Goal: Task Accomplishment & Management: Manage account settings

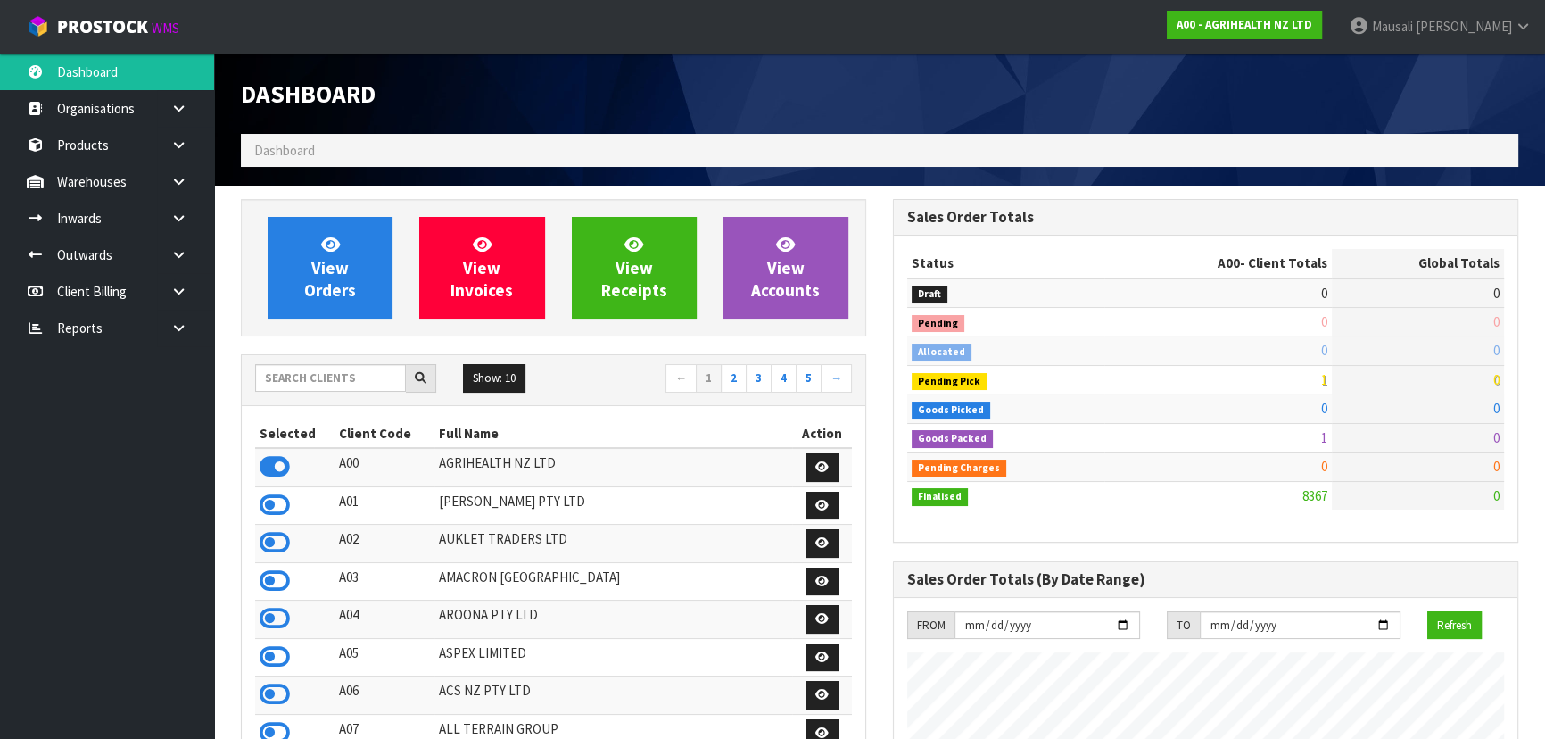
scroll to position [1349, 651]
click at [295, 380] on input "text" at bounding box center [330, 378] width 151 height 28
click at [306, 384] on input "text" at bounding box center [330, 378] width 151 height 28
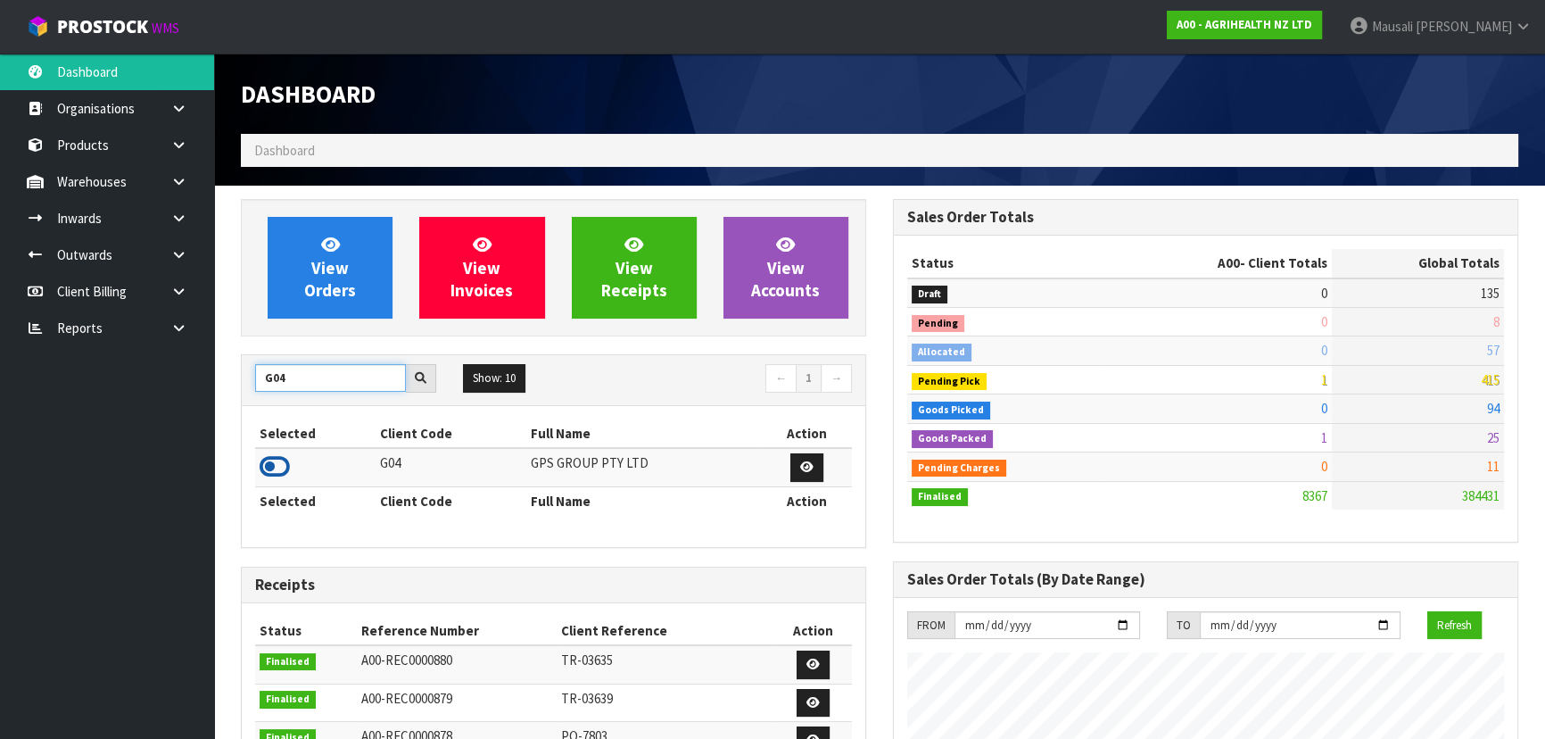
type input "G04"
click at [278, 462] on icon at bounding box center [275, 466] width 30 height 27
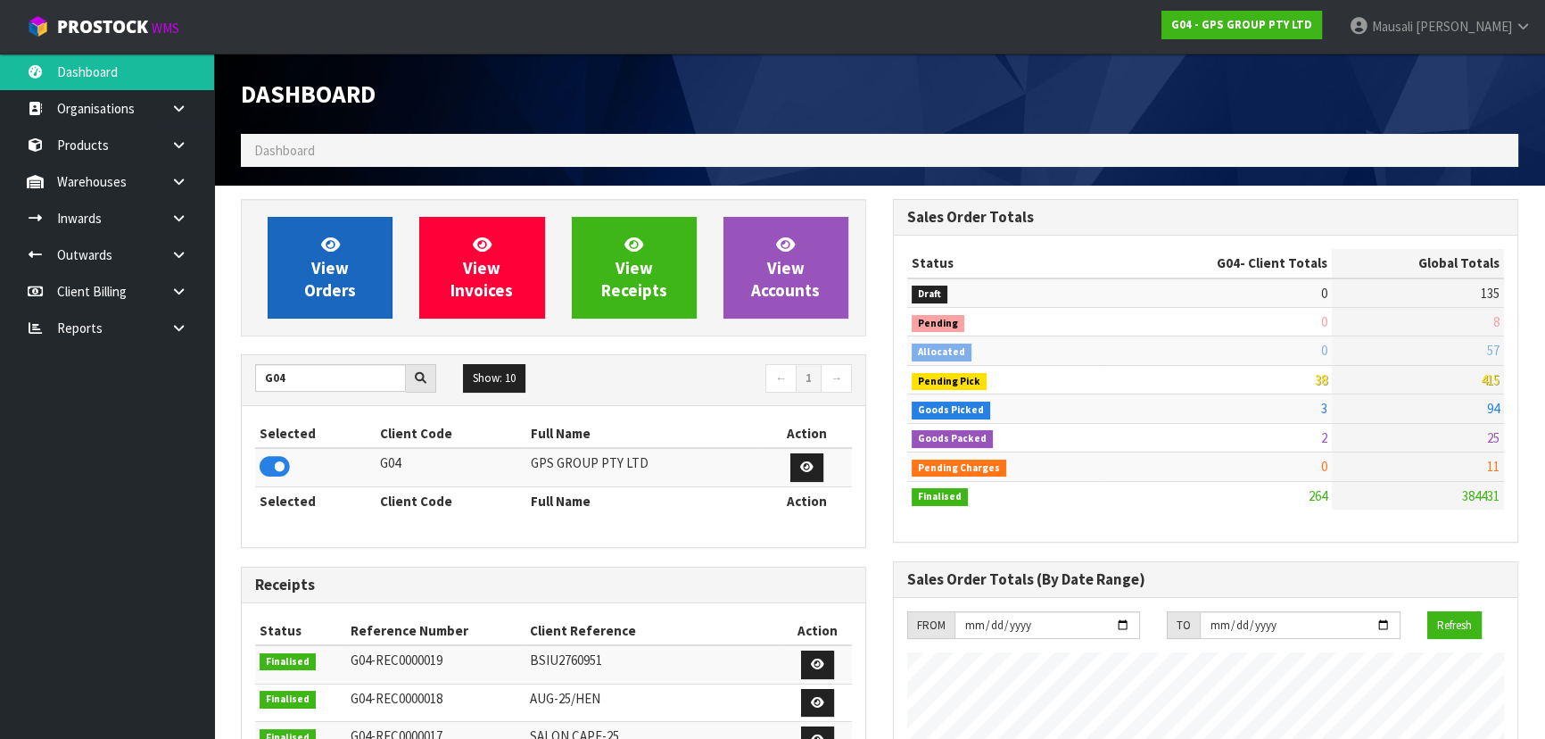
scroll to position [891000, 891437]
click at [306, 249] on link "View Orders" at bounding box center [330, 268] width 125 height 102
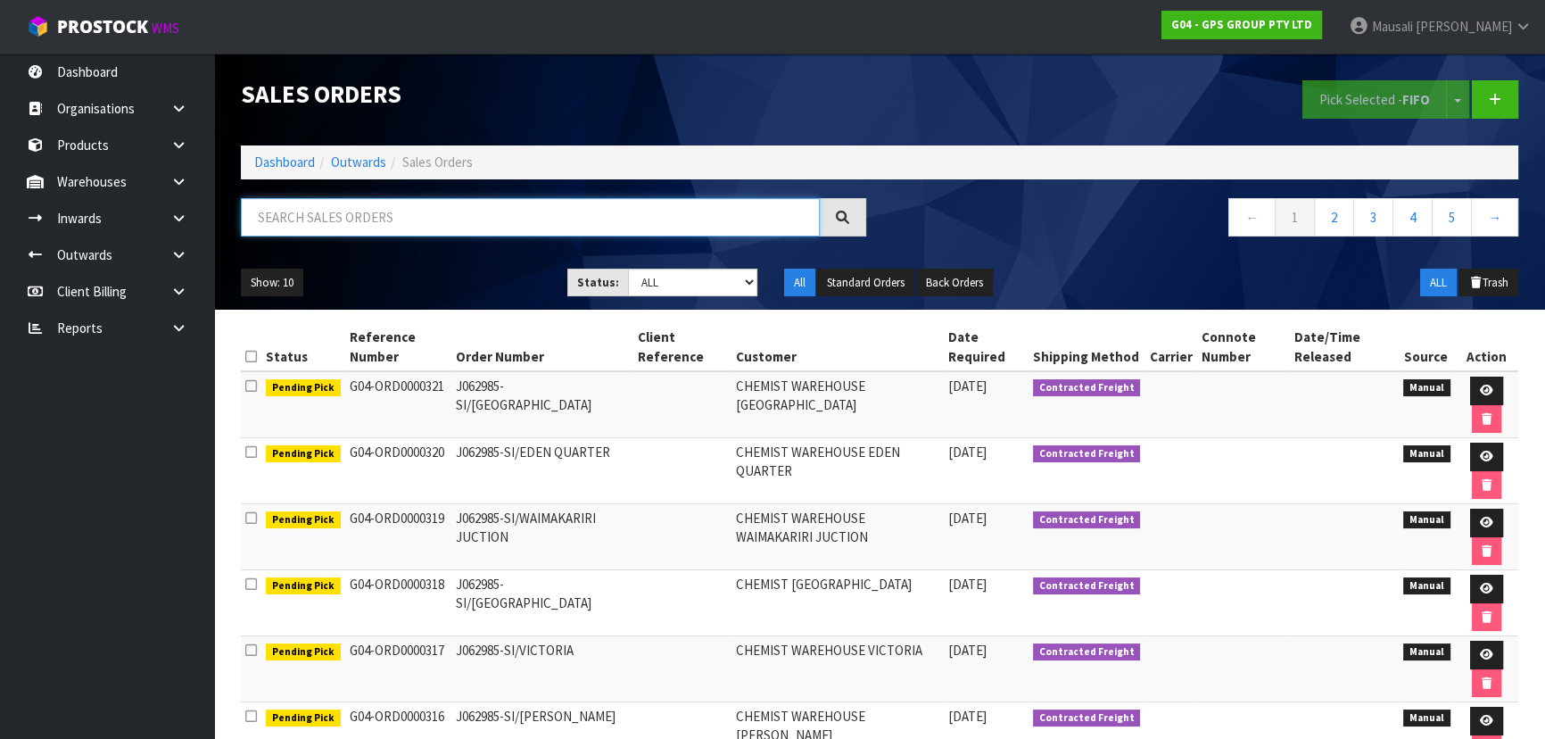
click at [306, 223] on input "text" at bounding box center [530, 217] width 579 height 38
click at [284, 158] on link "Dashboard" at bounding box center [284, 161] width 61 height 17
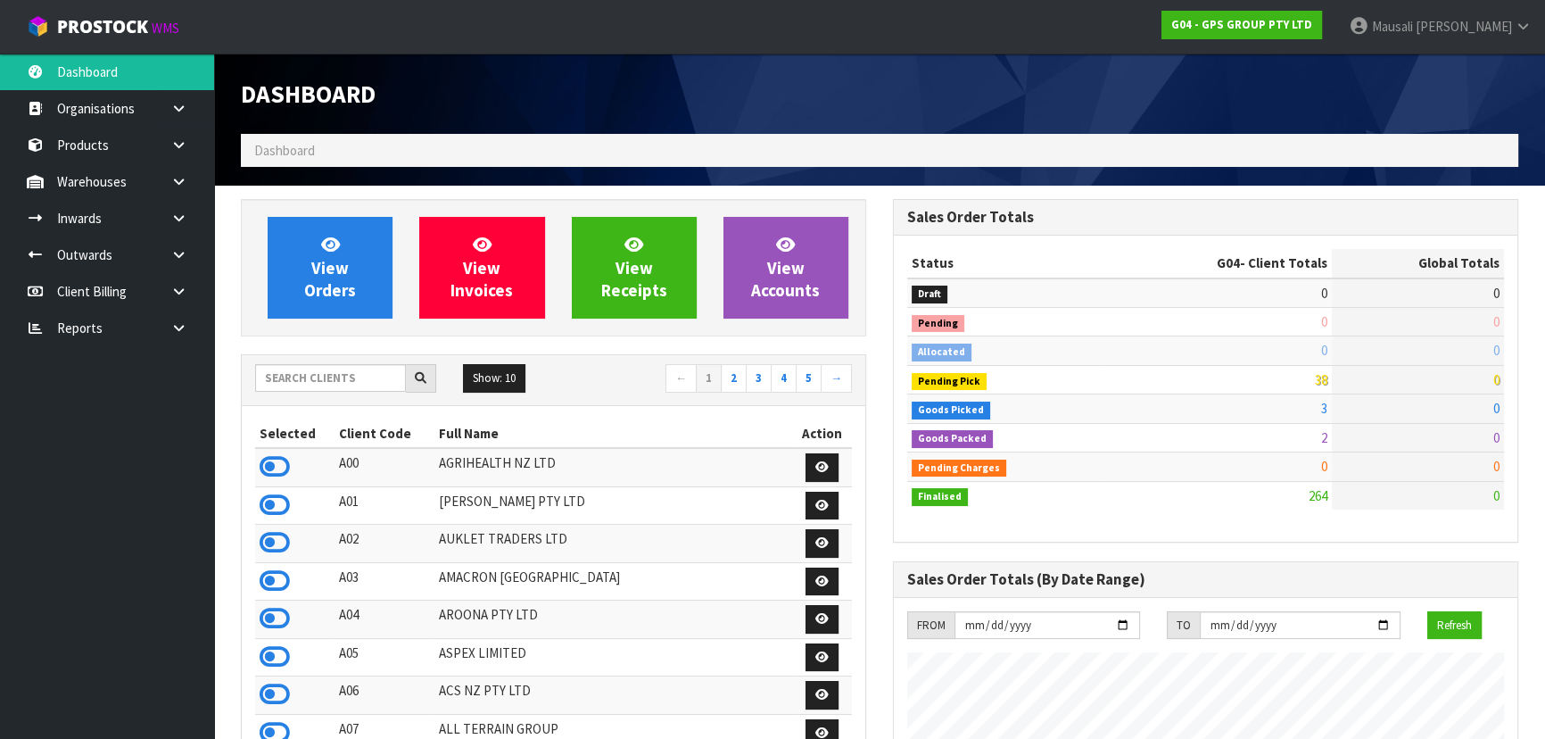
scroll to position [1089, 651]
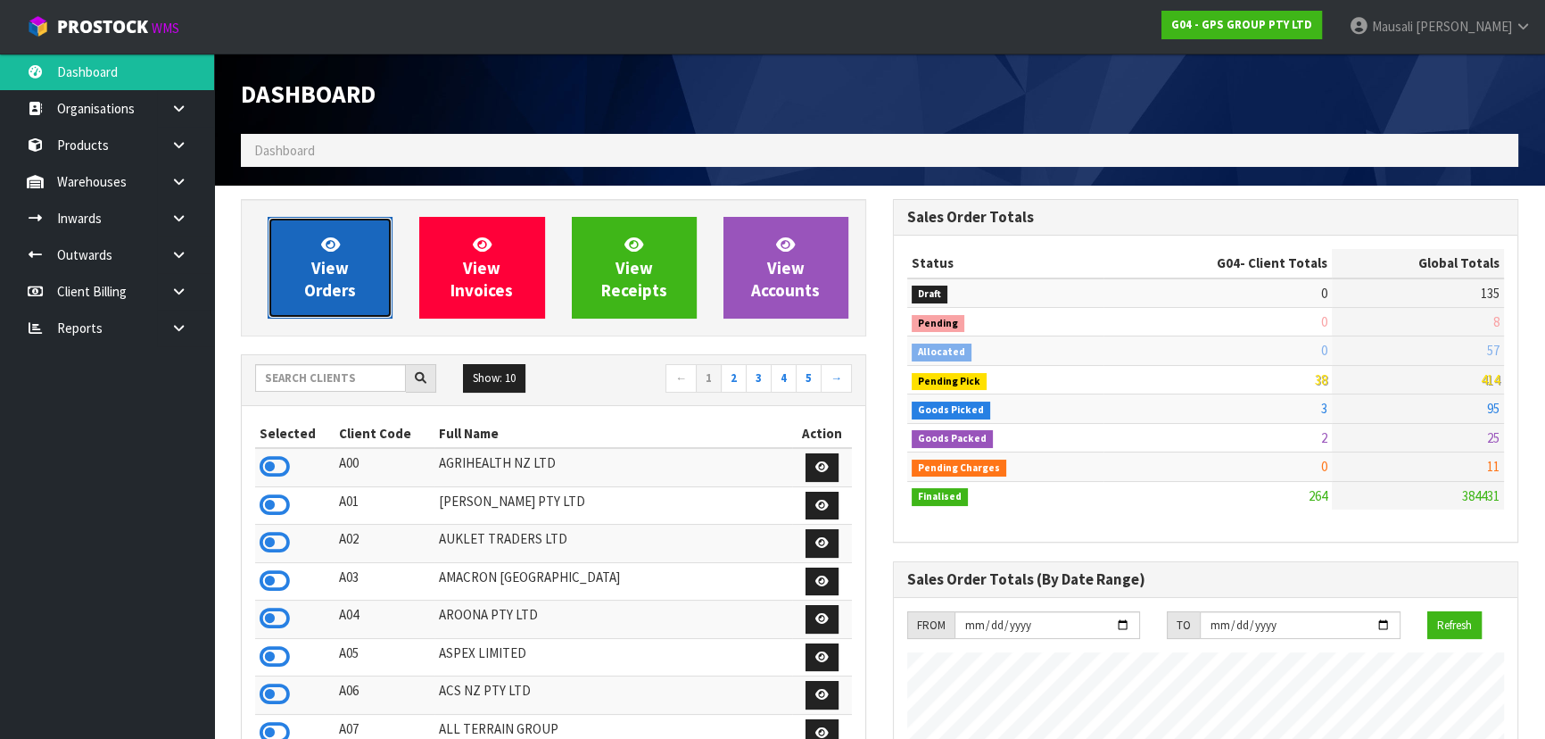
click at [321, 277] on link "View Orders" at bounding box center [330, 268] width 125 height 102
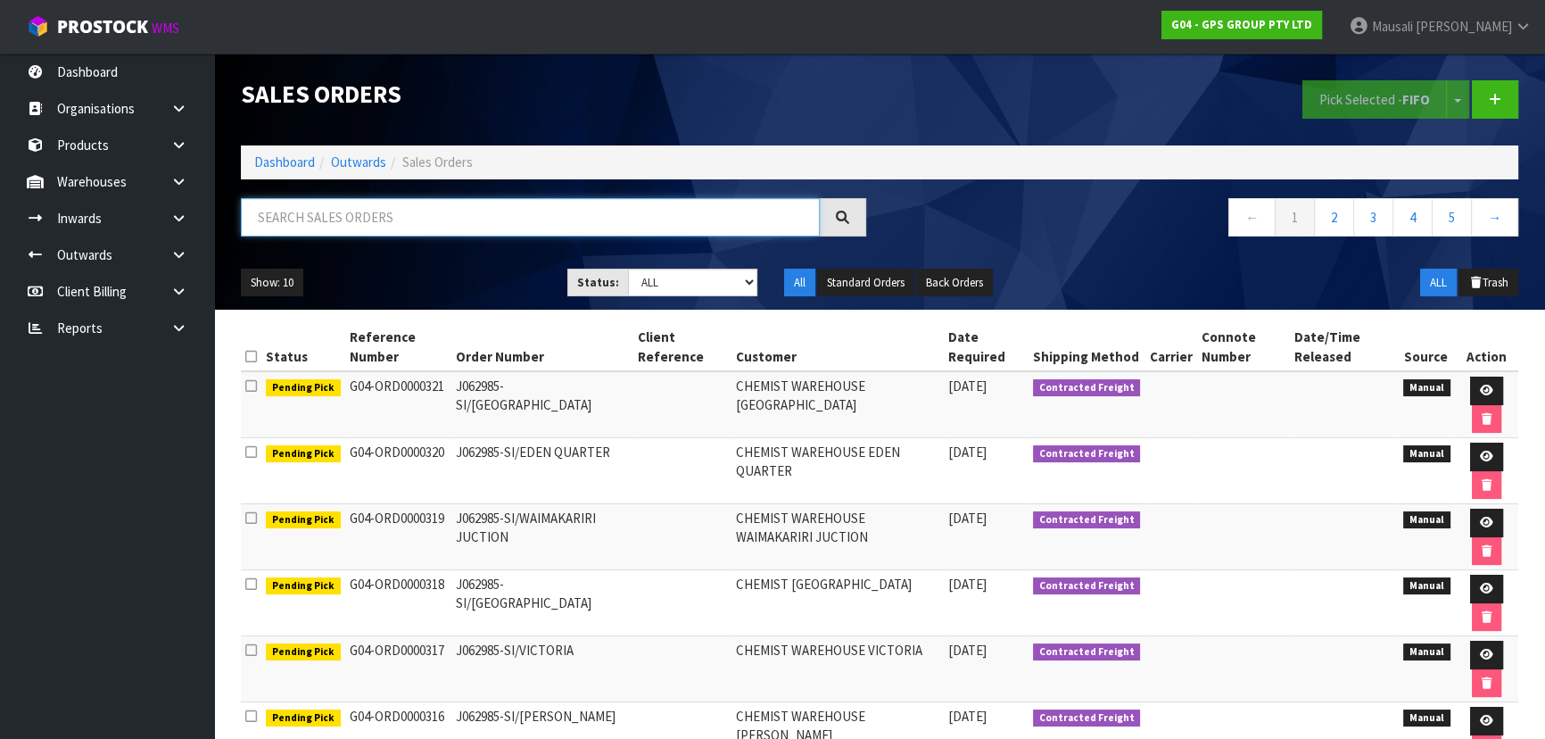
click at [268, 211] on input "text" at bounding box center [530, 217] width 579 height 38
type input "JOB-0416223"
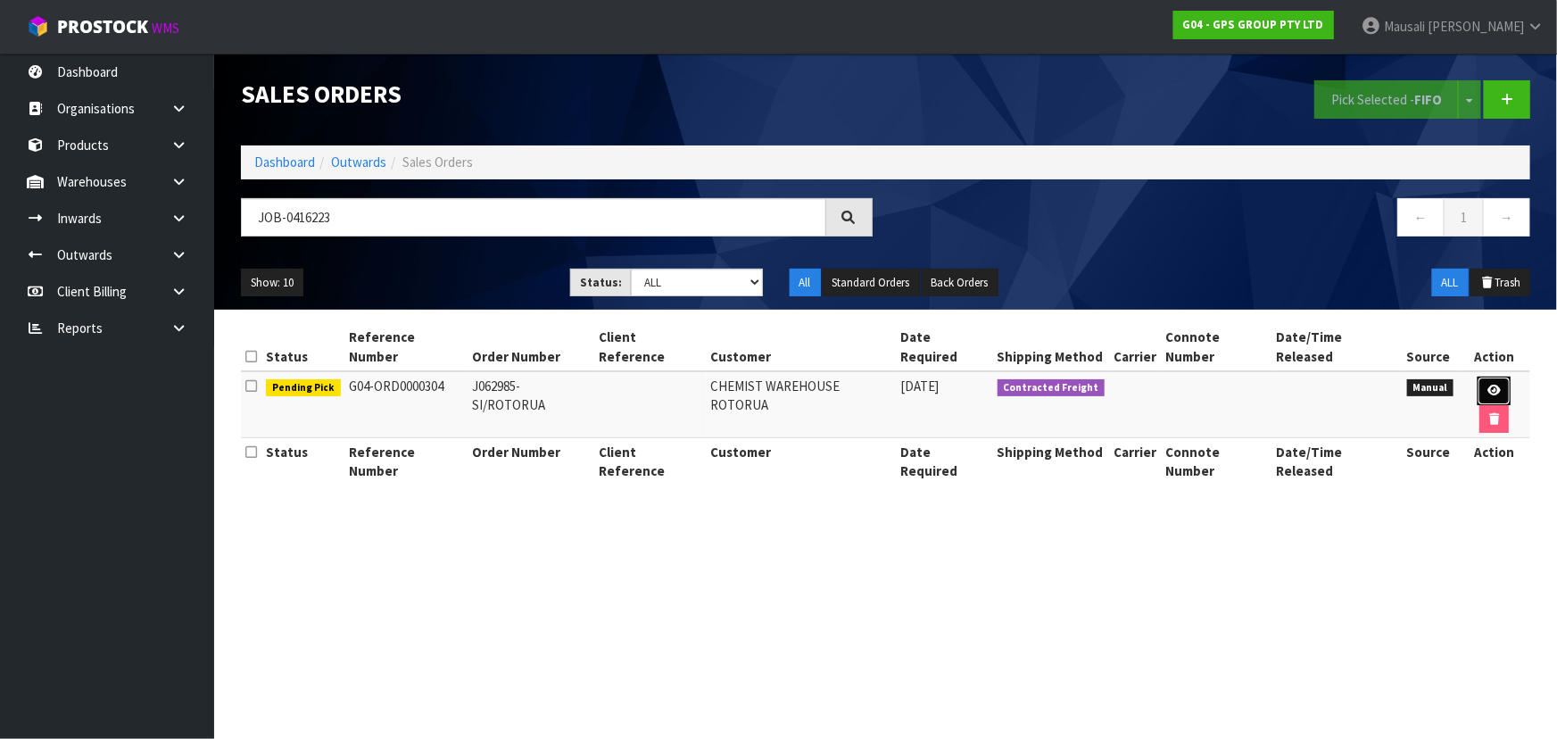
click at [1487, 384] on icon at bounding box center [1493, 390] width 13 height 12
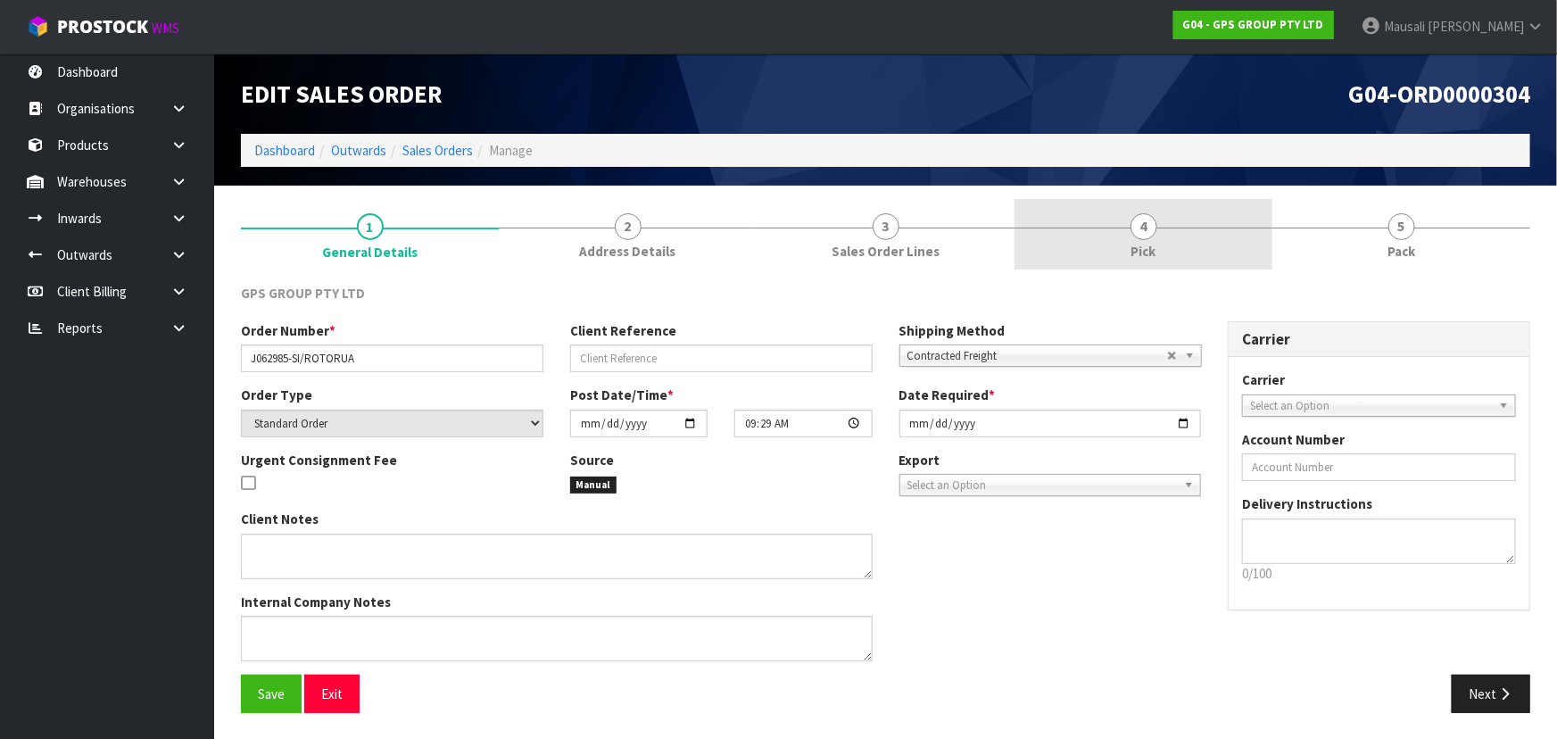
click at [1124, 238] on link "4 Pick" at bounding box center [1143, 234] width 258 height 70
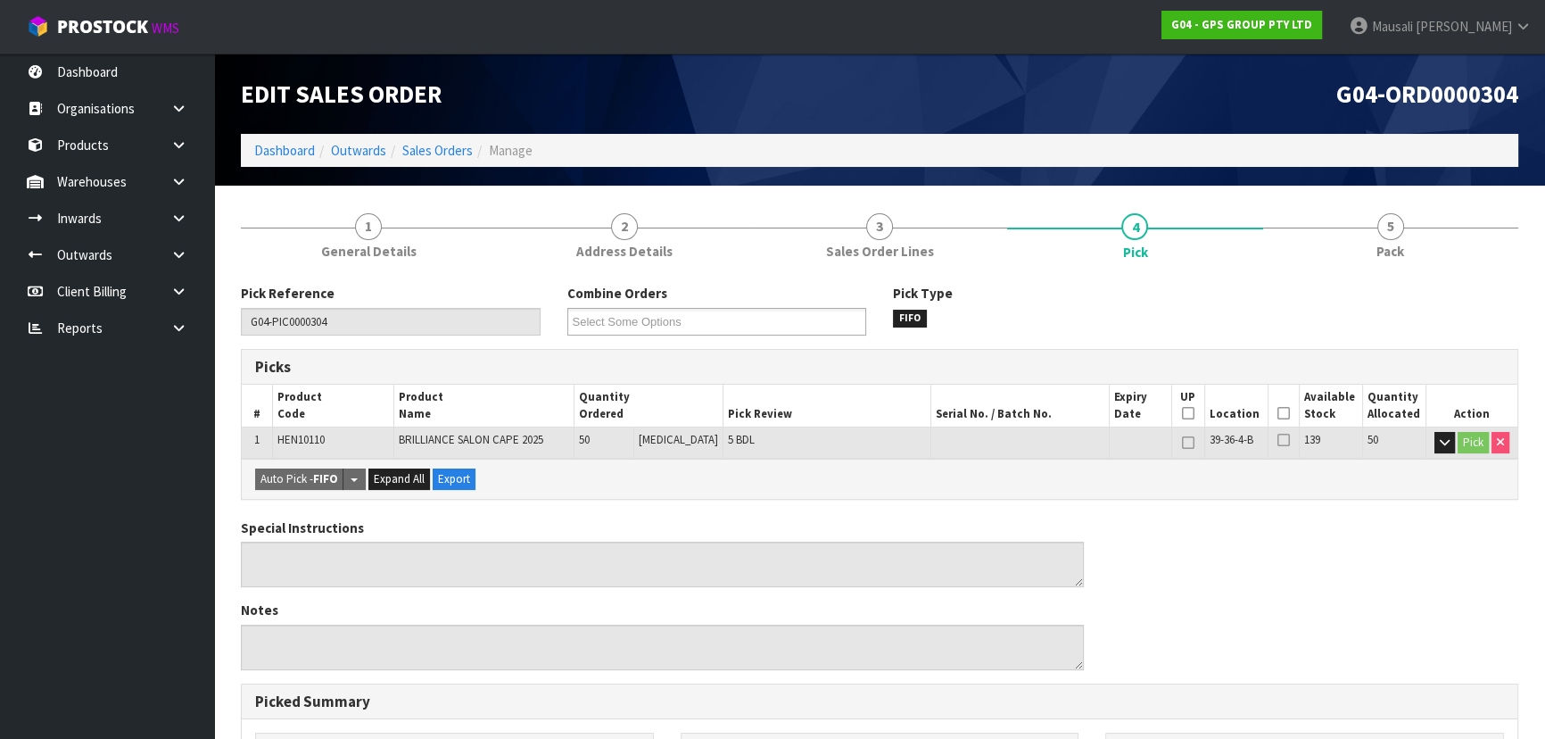
click at [1277, 414] on icon at bounding box center [1283, 413] width 12 height 1
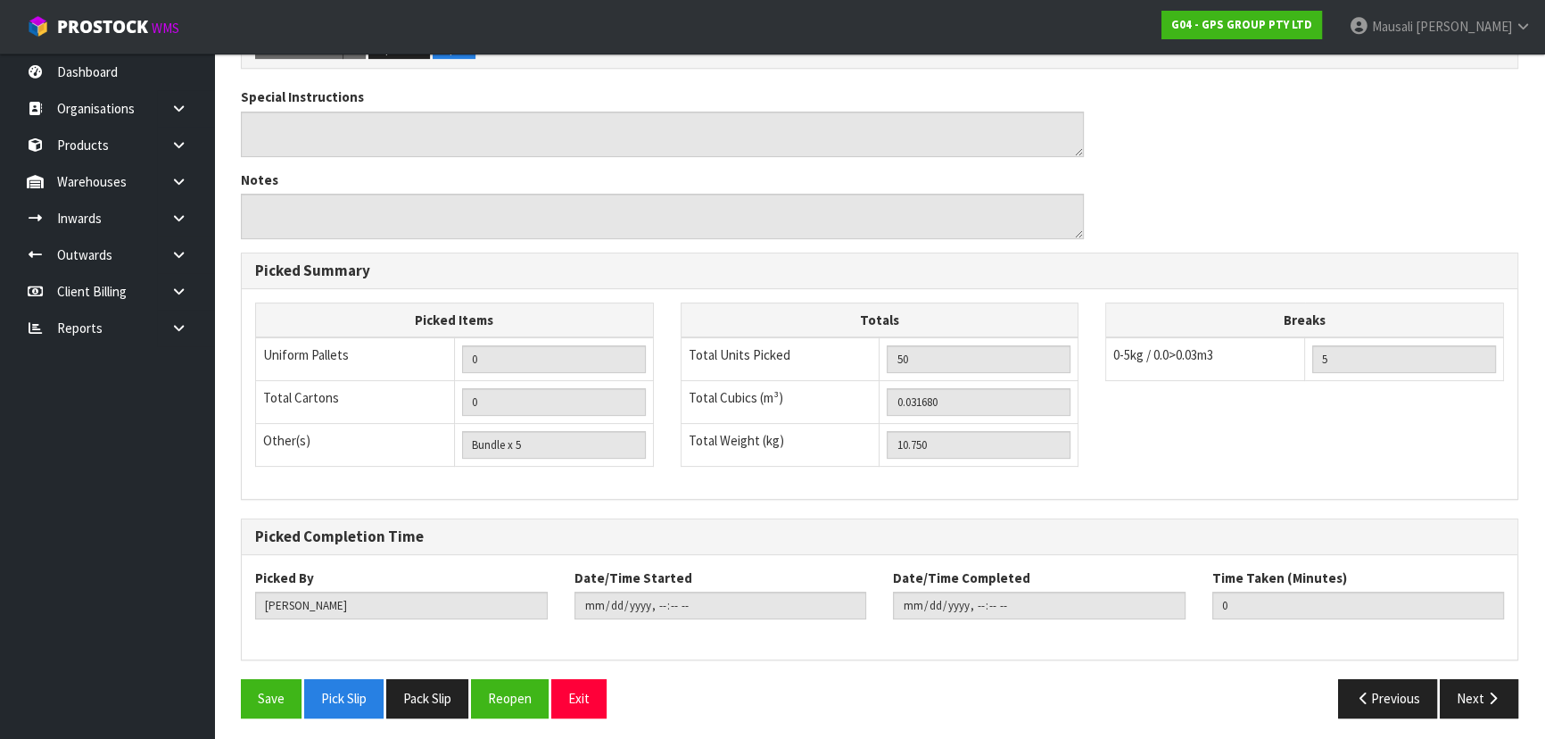
scroll to position [498, 0]
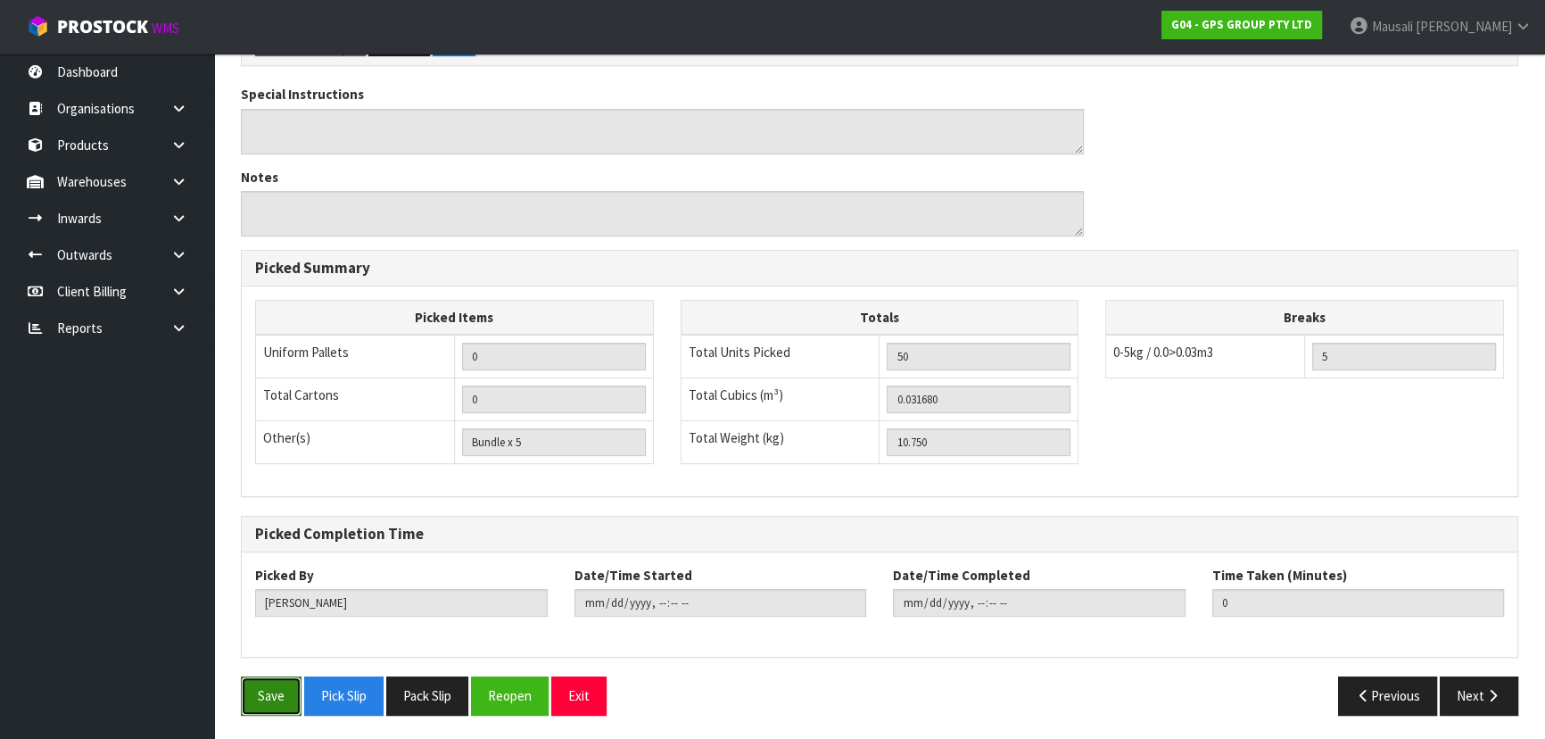
click at [285, 682] on button "Save" at bounding box center [271, 695] width 61 height 38
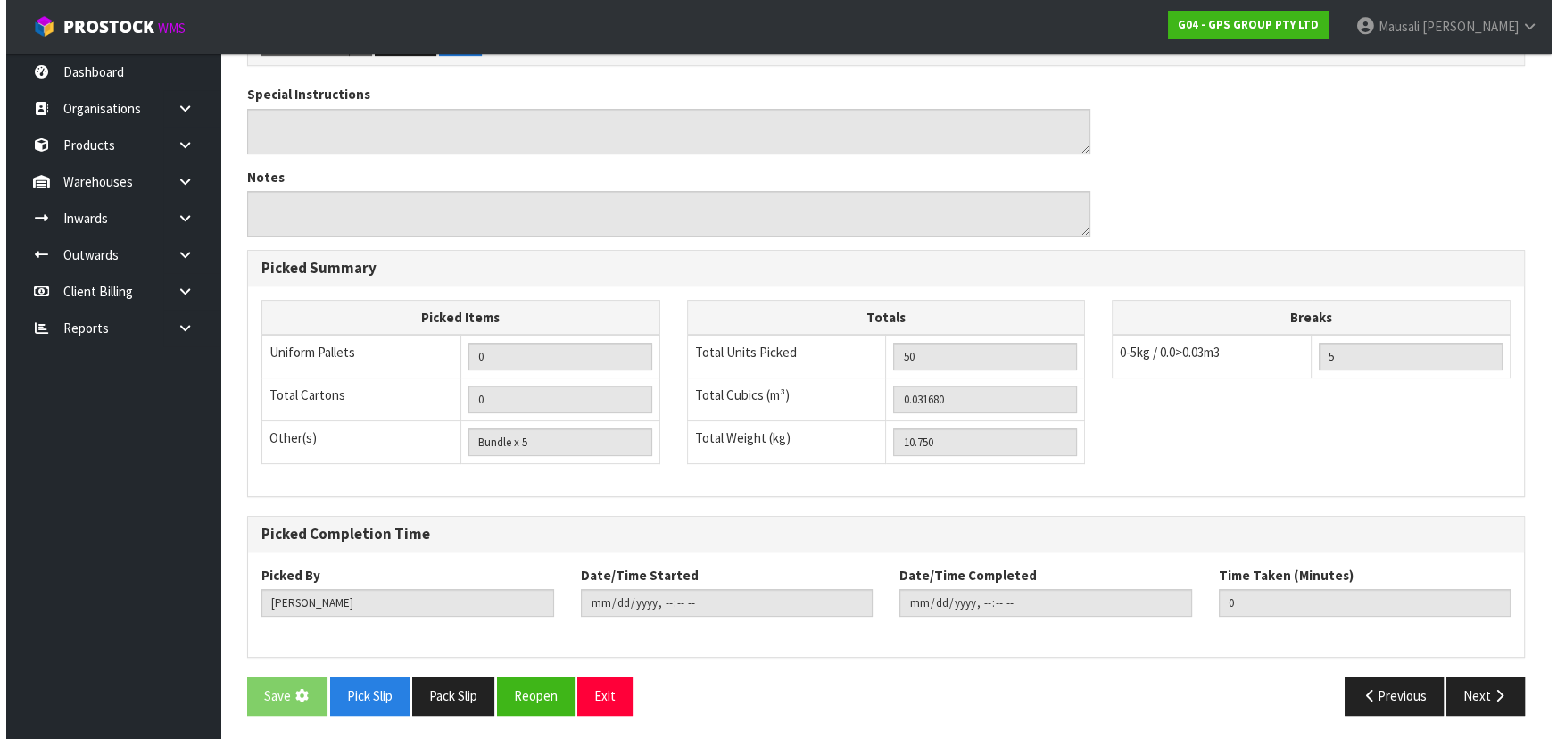
scroll to position [0, 0]
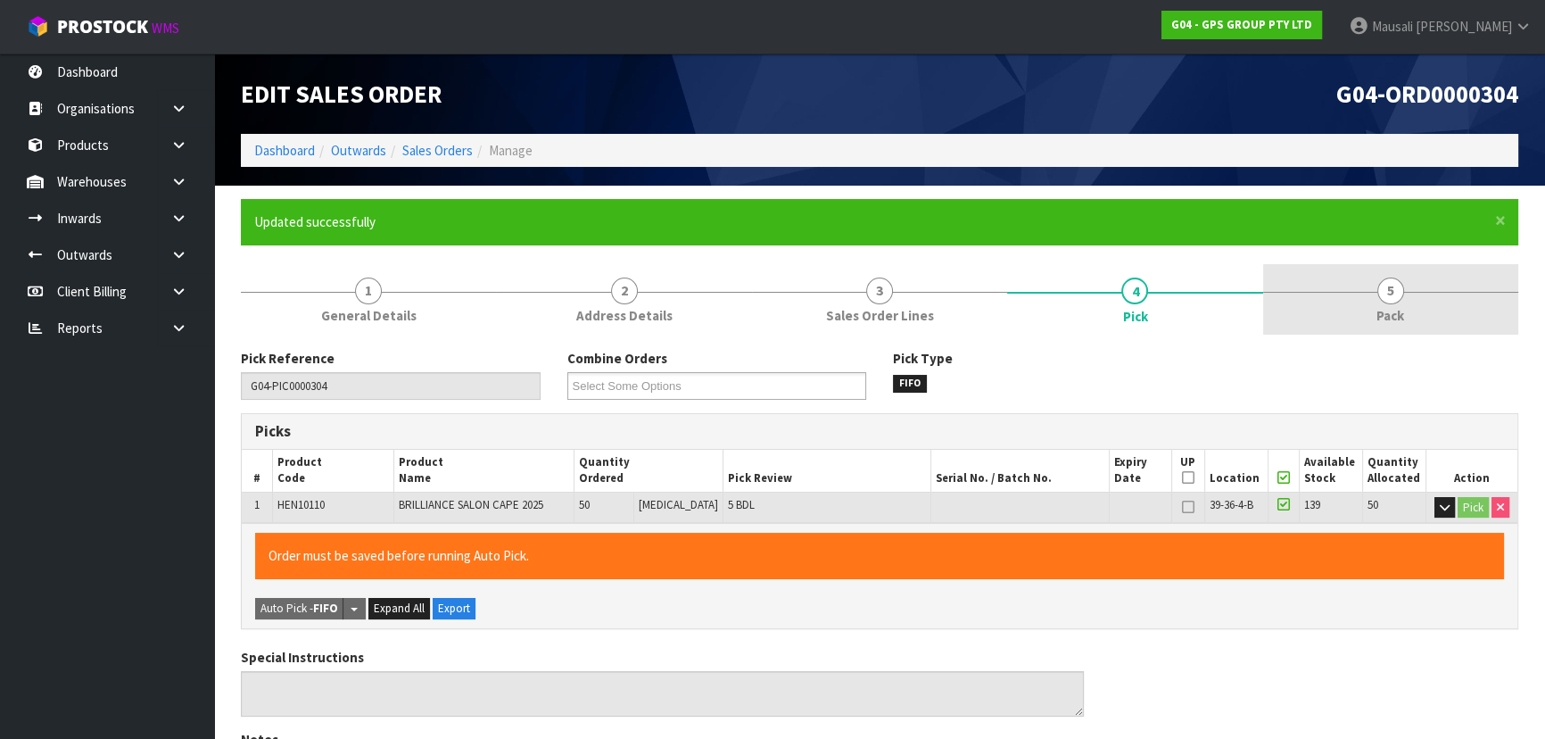
type input "[PERSON_NAME]"
type input "[DATE]T07:59:35"
drag, startPoint x: 1365, startPoint y: 305, endPoint x: 1352, endPoint y: 311, distance: 14.0
click at [1360, 307] on link "5 Pack" at bounding box center [1390, 299] width 255 height 70
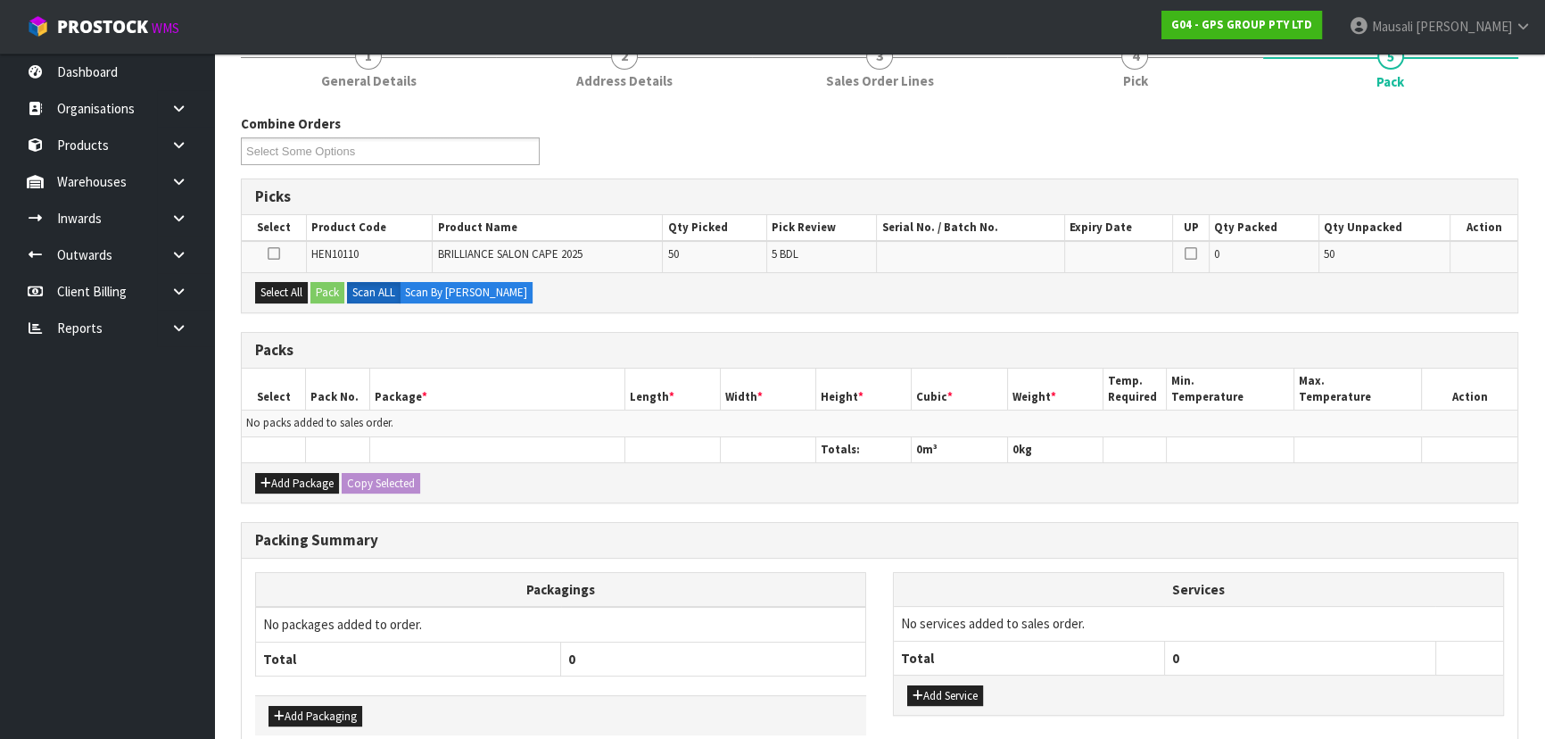
scroll to position [324, 0]
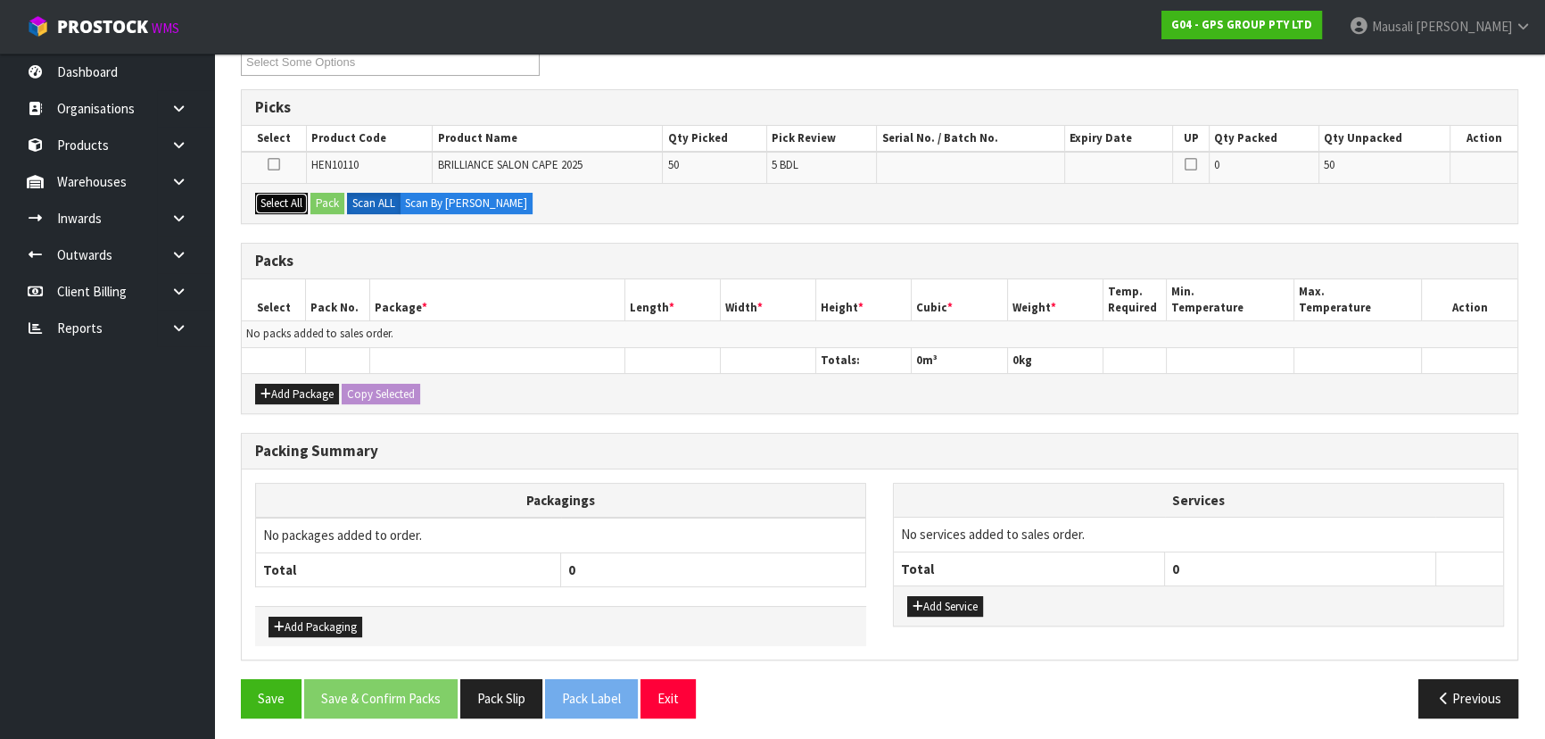
click at [293, 201] on button "Select All" at bounding box center [281, 203] width 53 height 21
click at [318, 200] on button "Pack" at bounding box center [327, 203] width 34 height 21
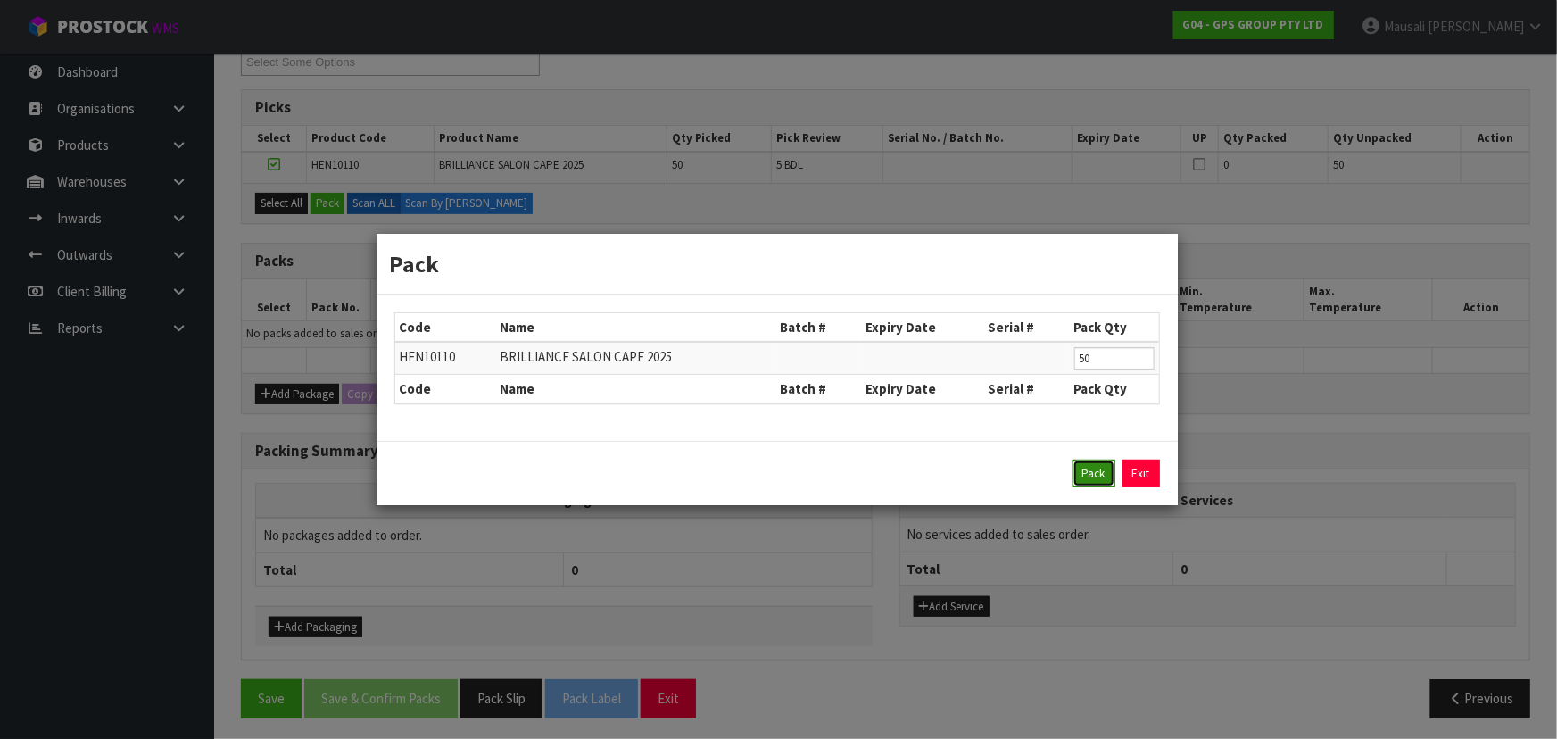
click at [1094, 477] on button "Pack" at bounding box center [1093, 473] width 43 height 29
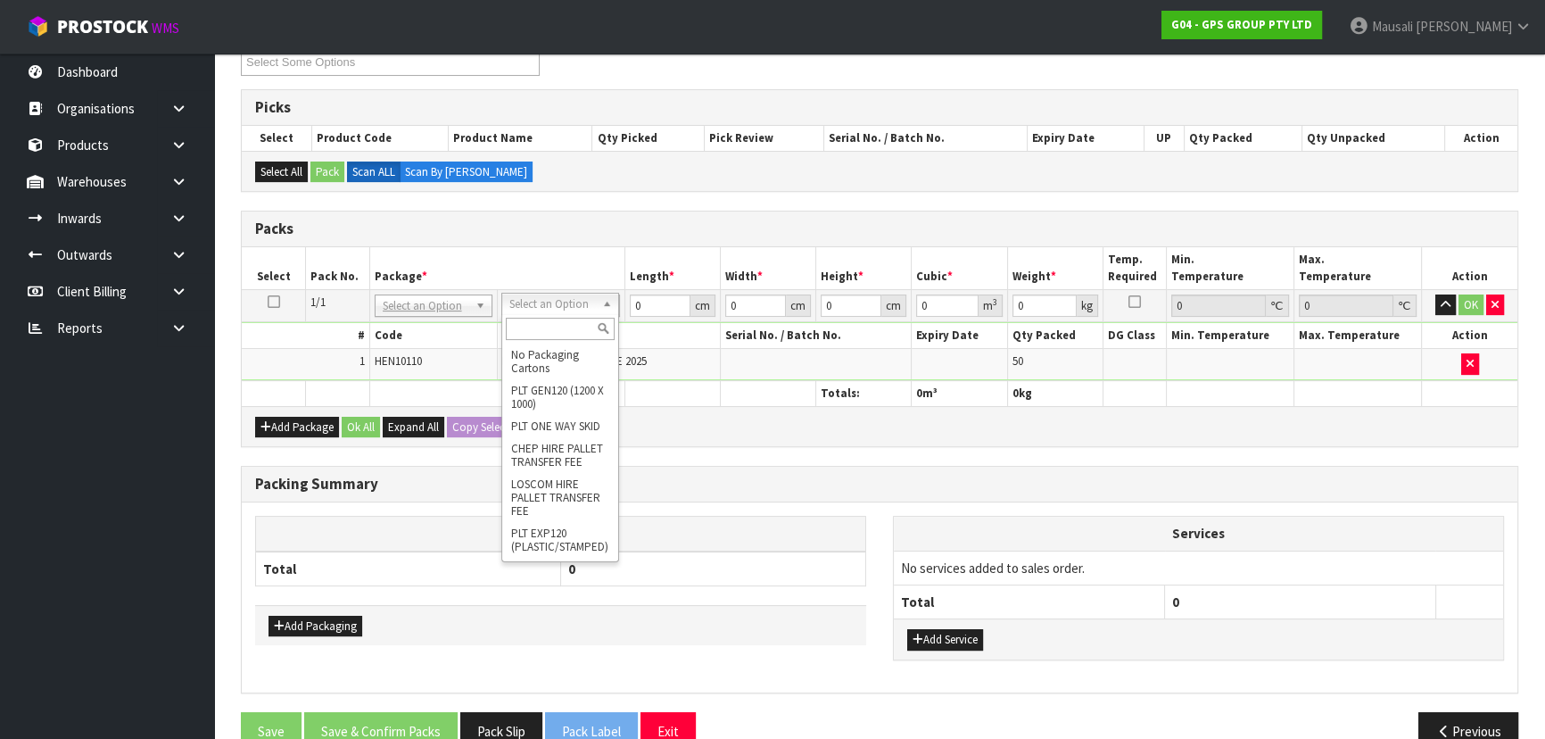
click at [546, 330] on input "text" at bounding box center [560, 329] width 109 height 22
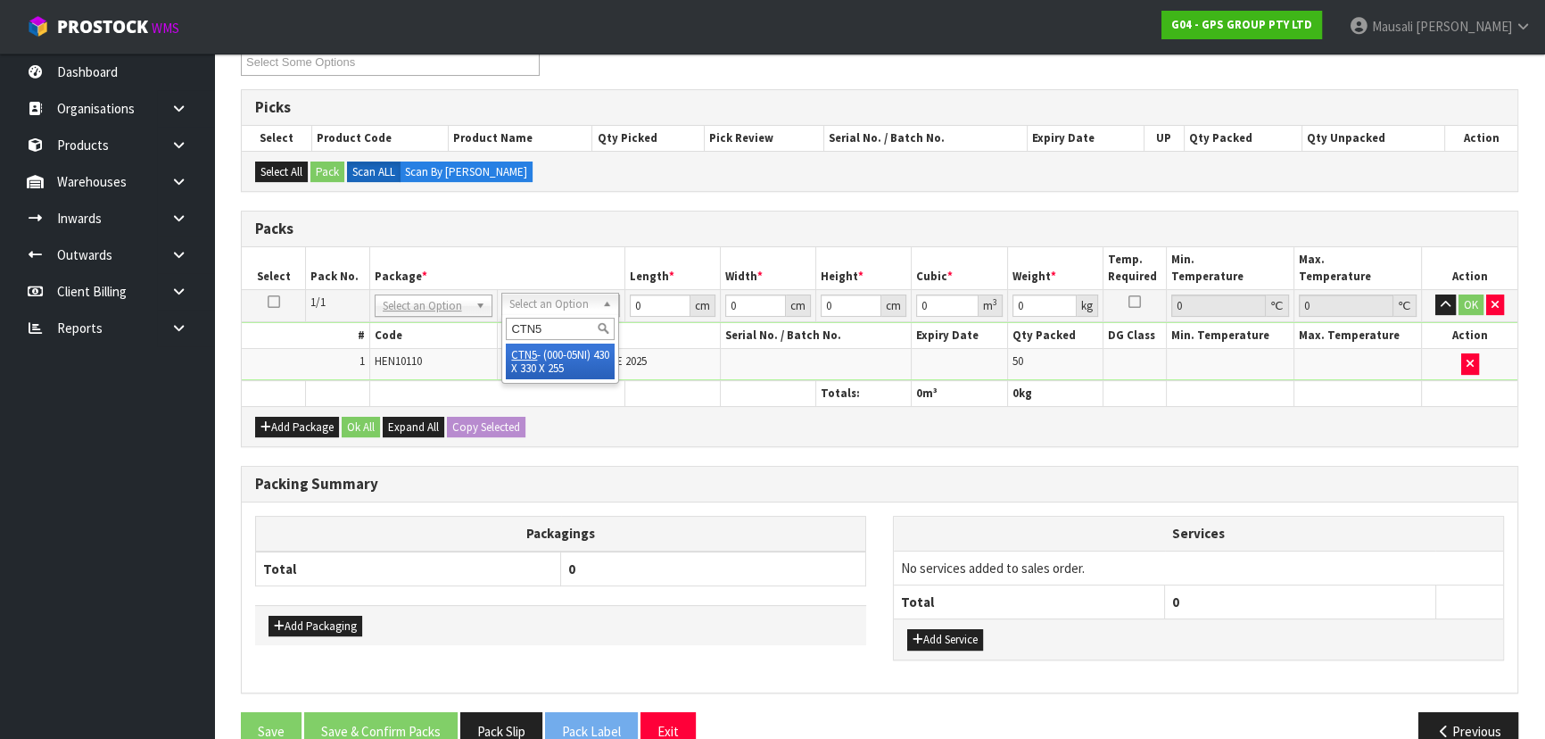
type input "CTN5"
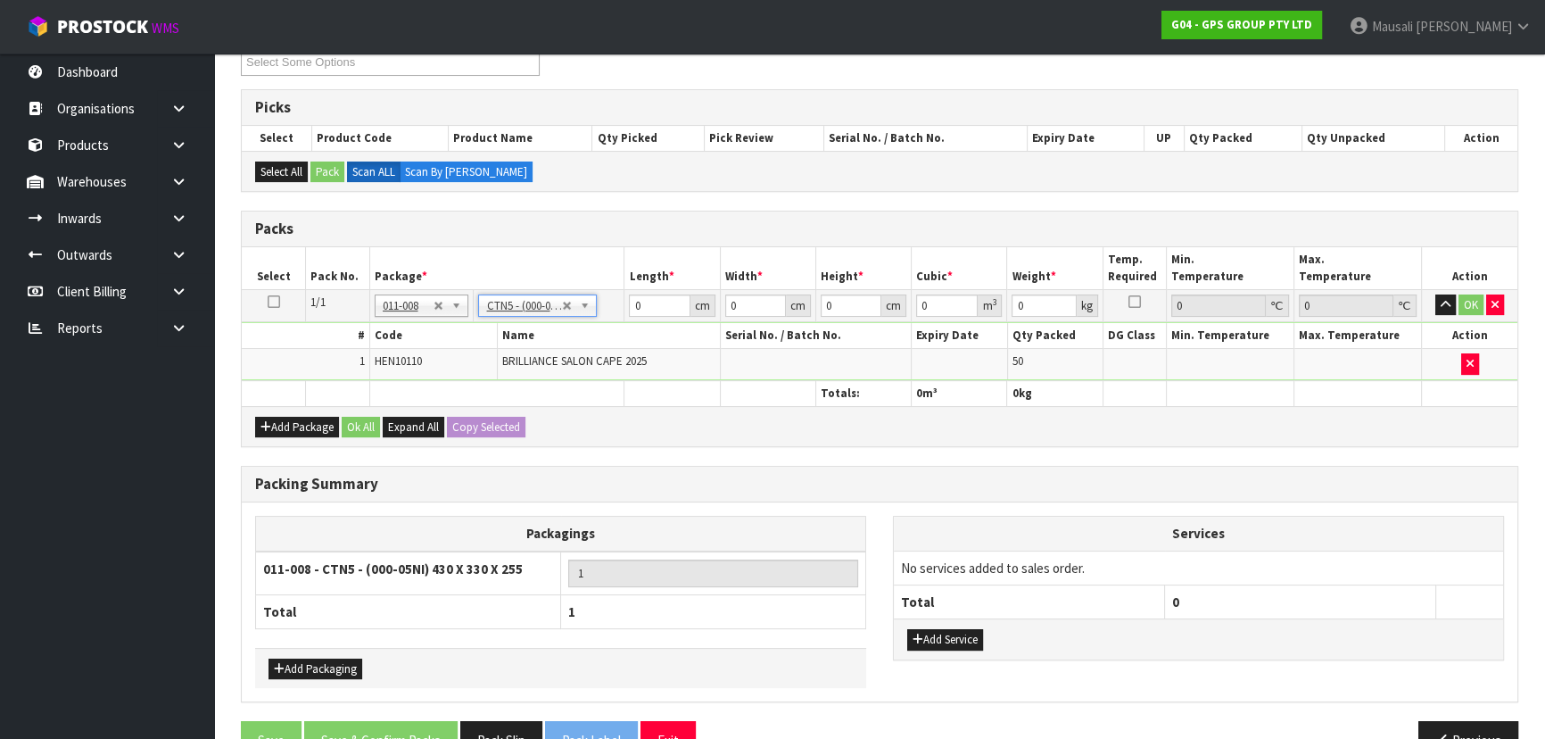
type input "43"
type input "33"
type input "25.5"
type input "0.036185"
type input "10.95"
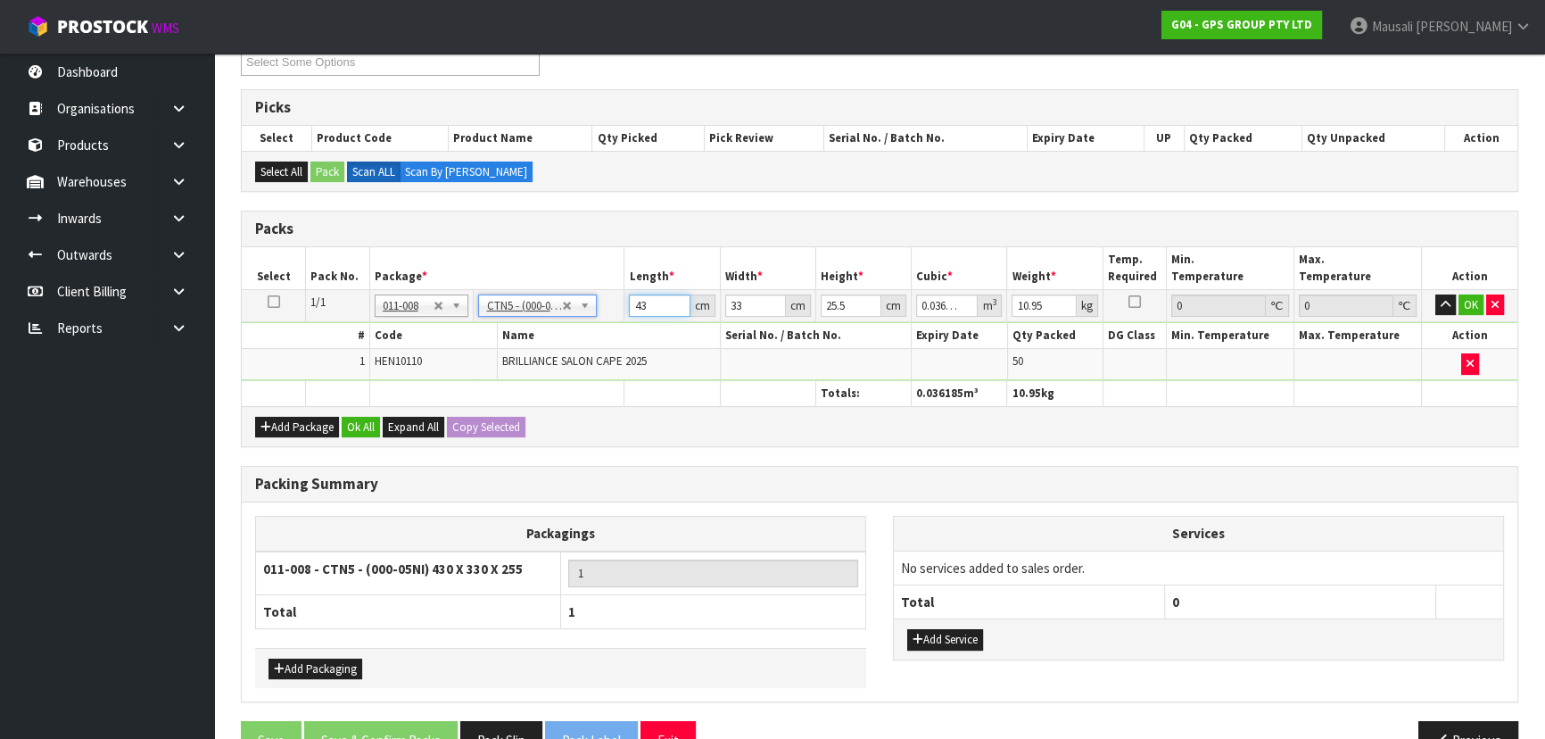
drag, startPoint x: 584, startPoint y: 335, endPoint x: 579, endPoint y: 295, distance: 39.6
click at [580, 337] on tbody "1/1 NONE 007-001 007-002 007-004 007-009 007-013 007-014 007-015 007-017 007-01…" at bounding box center [880, 334] width 1276 height 91
type input "4"
type input "0.003366"
type input "45"
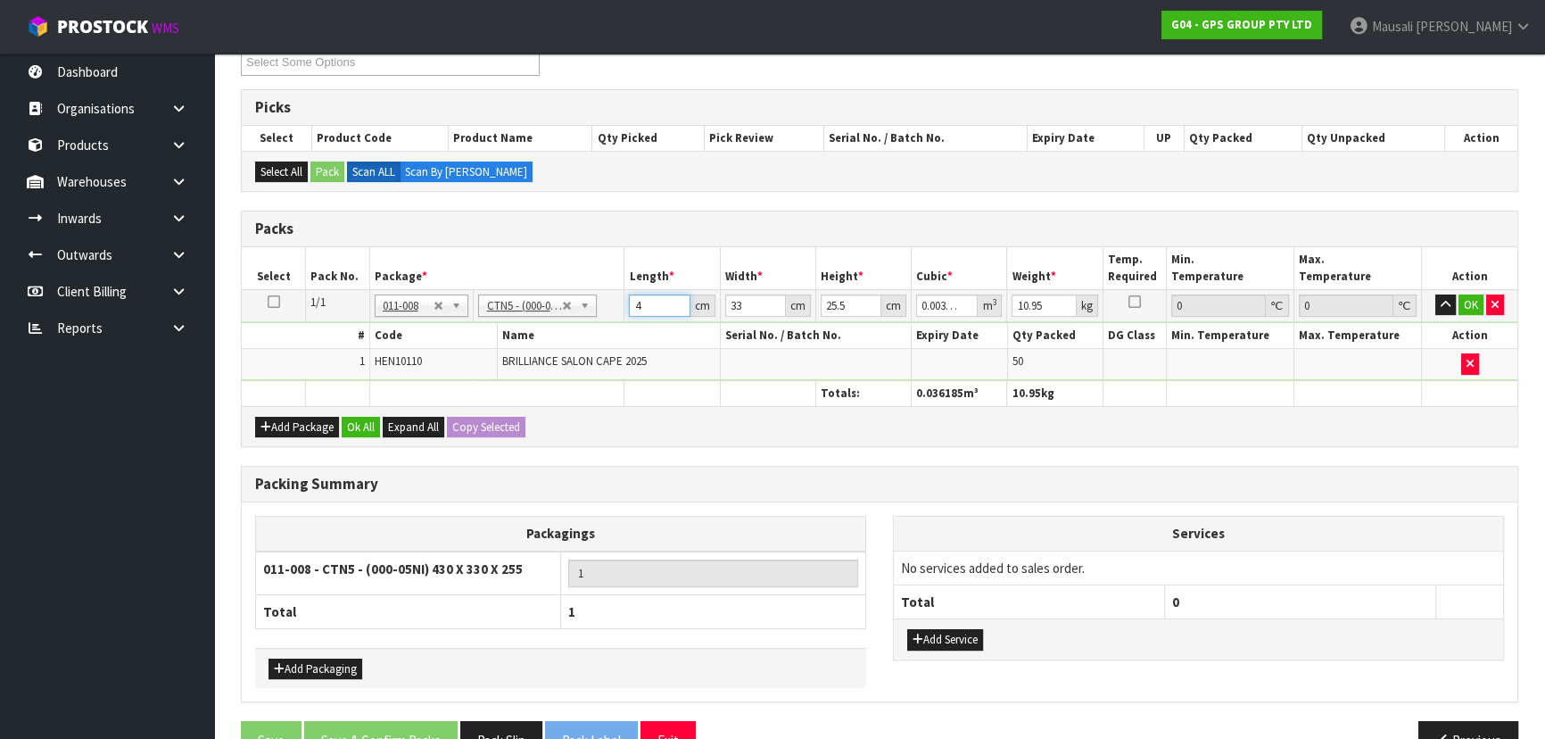
type input "0.037868"
type input "45"
type input "3"
type input "0.003442"
type input "34"
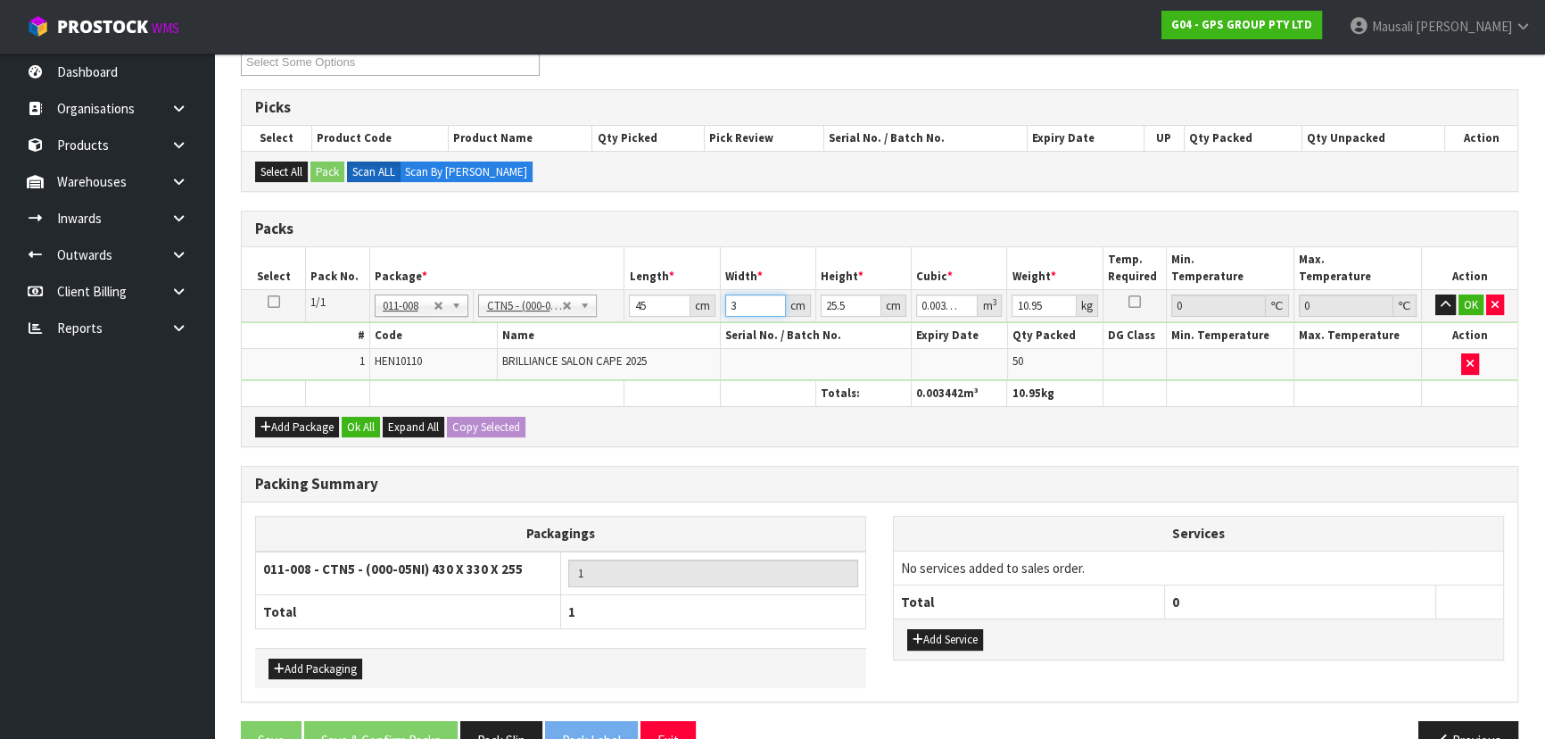
type input "0.039015"
type input "34"
type input "2"
type input "0.00306"
type input "28"
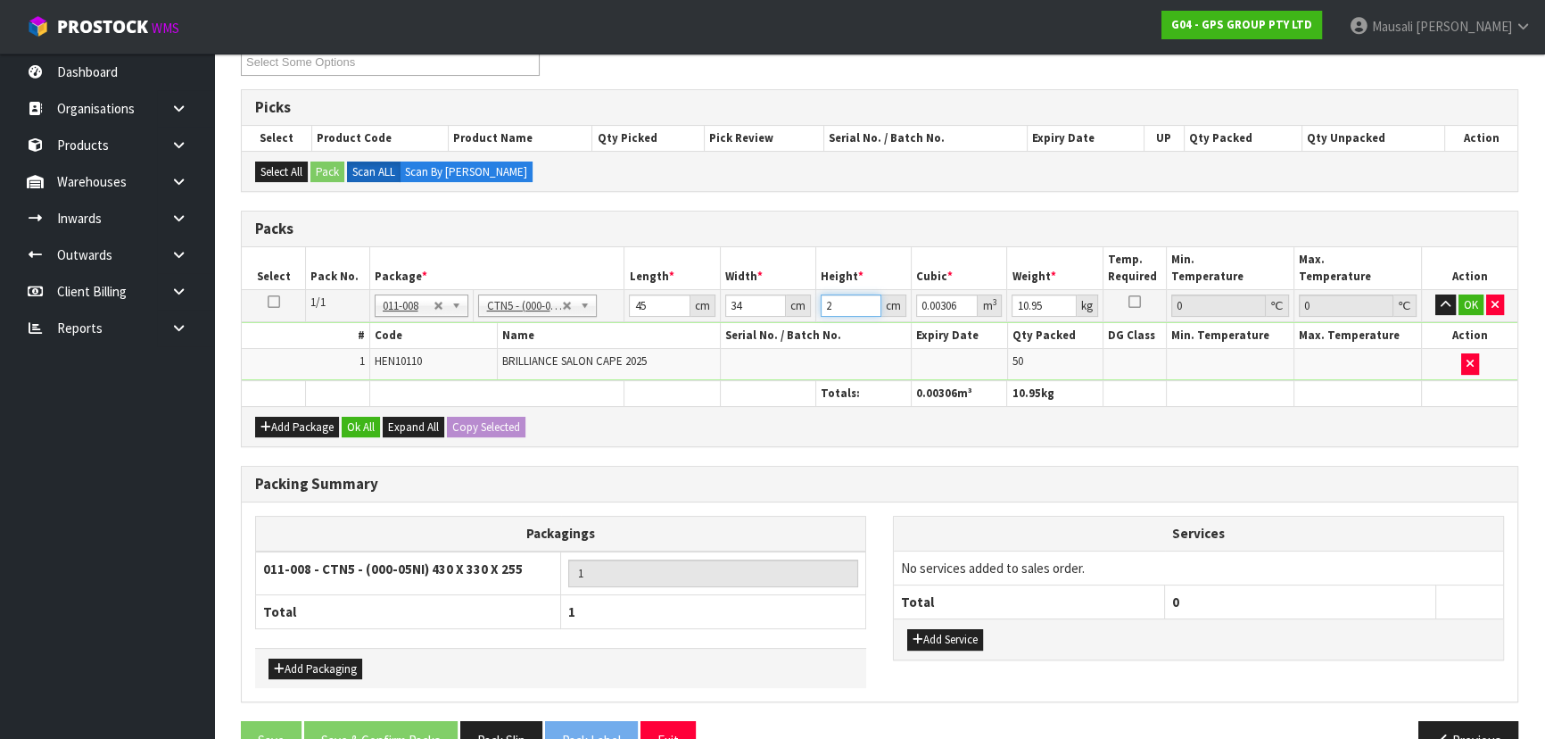
type input "0.04284"
type input "28"
type input "12"
click at [363, 425] on button "Ok All" at bounding box center [361, 427] width 38 height 21
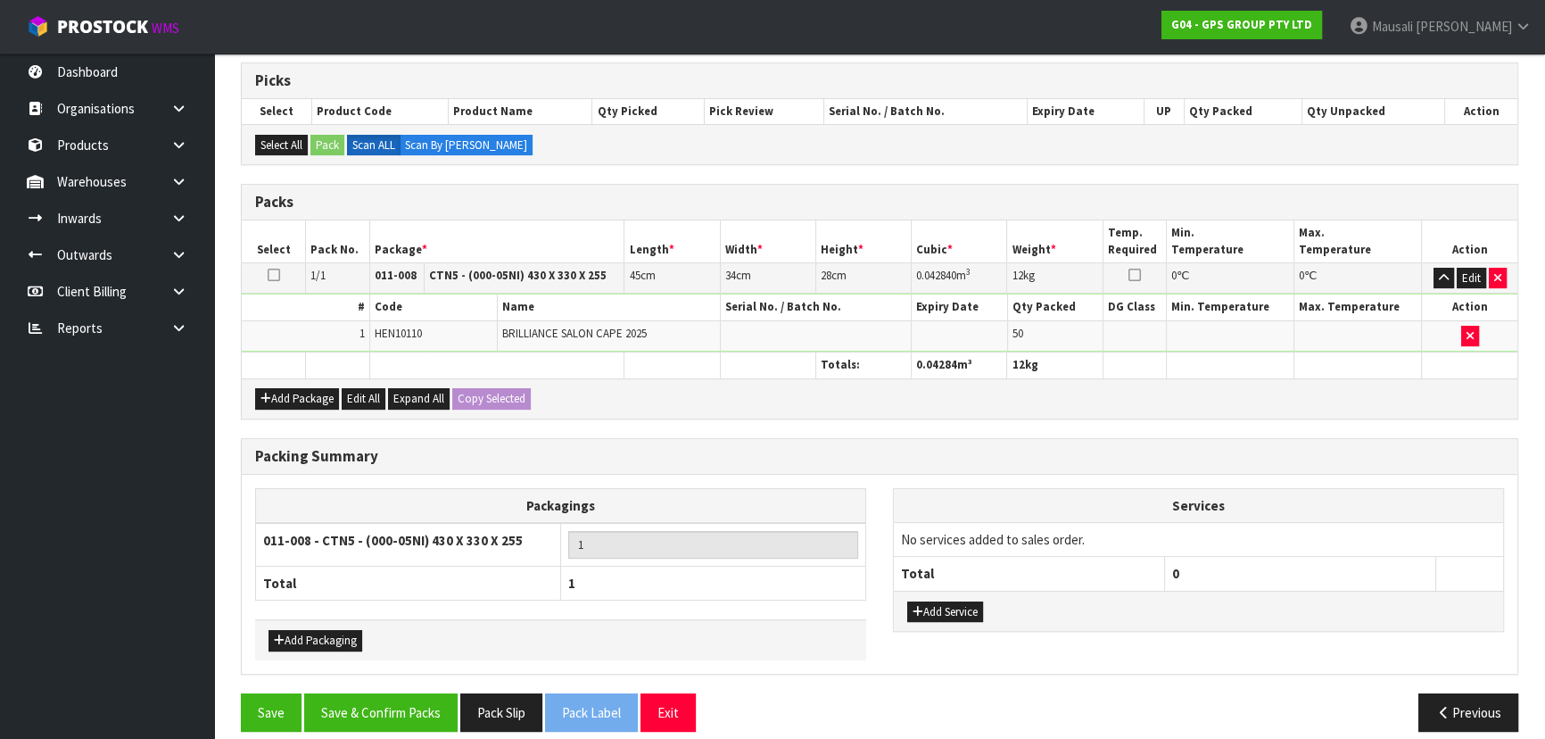
scroll to position [366, 0]
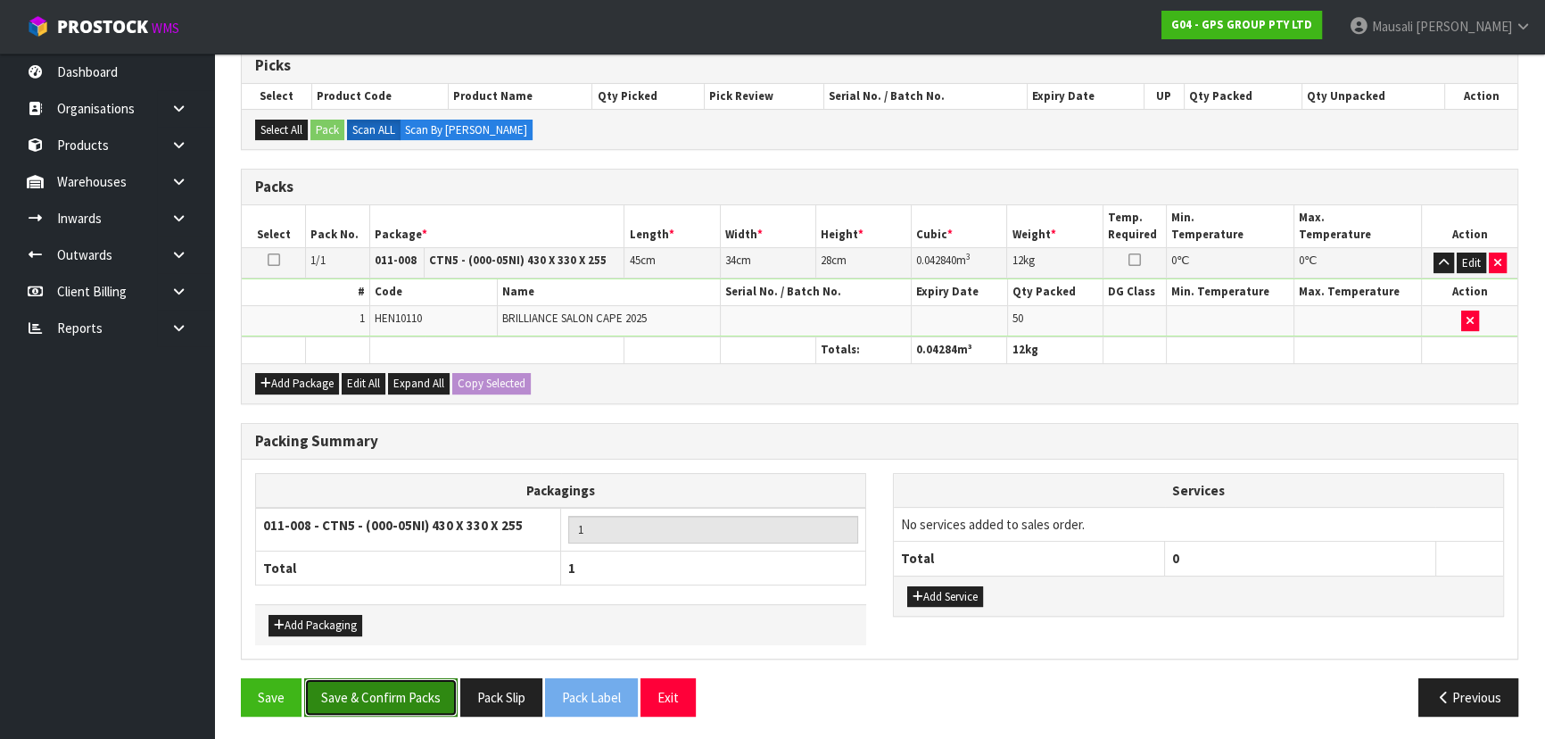
click at [399, 688] on button "Save & Confirm Packs" at bounding box center [380, 697] width 153 height 38
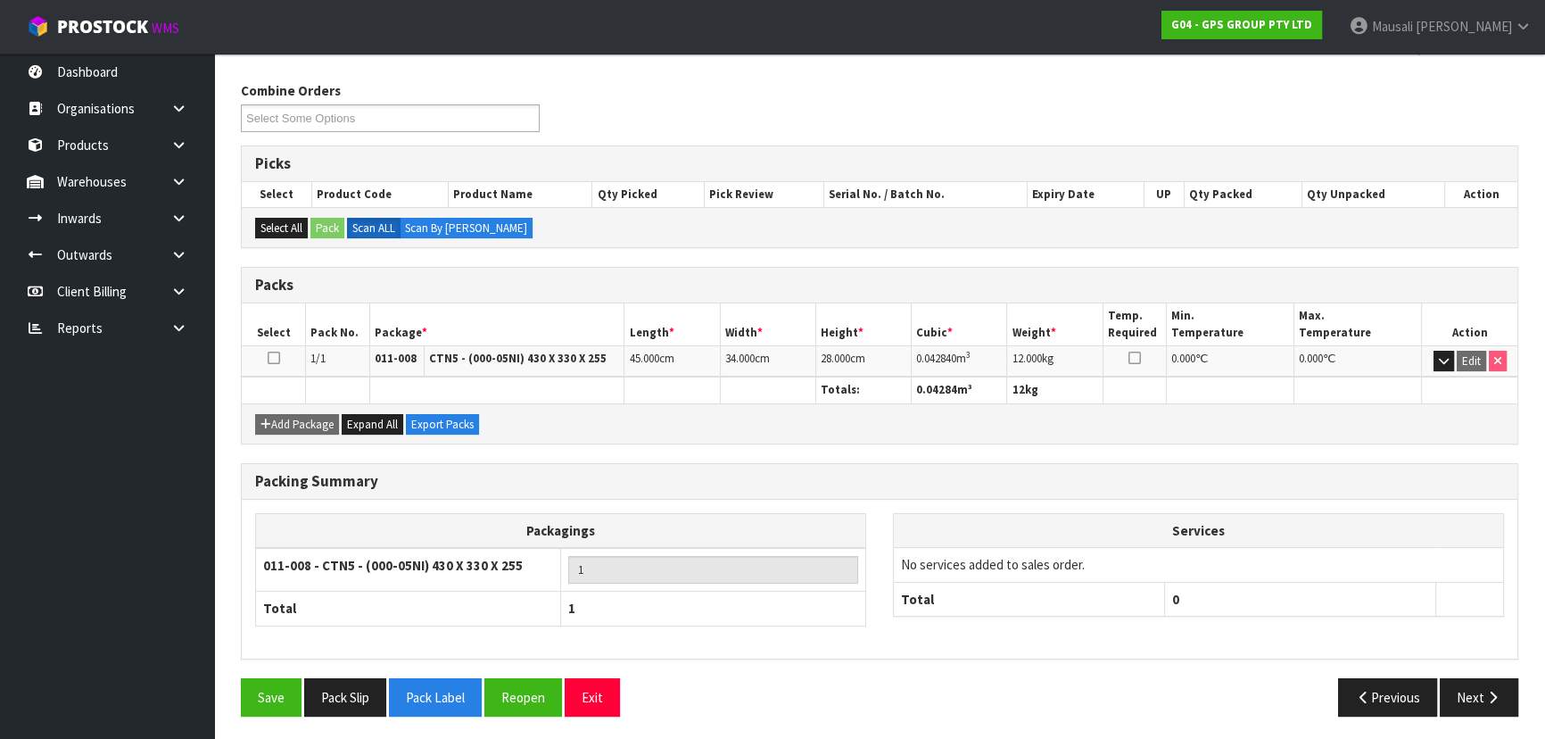
scroll to position [268, 0]
drag, startPoint x: 1483, startPoint y: 690, endPoint x: 1341, endPoint y: 681, distance: 142.2
click at [1482, 690] on button "Next" at bounding box center [1479, 697] width 79 height 38
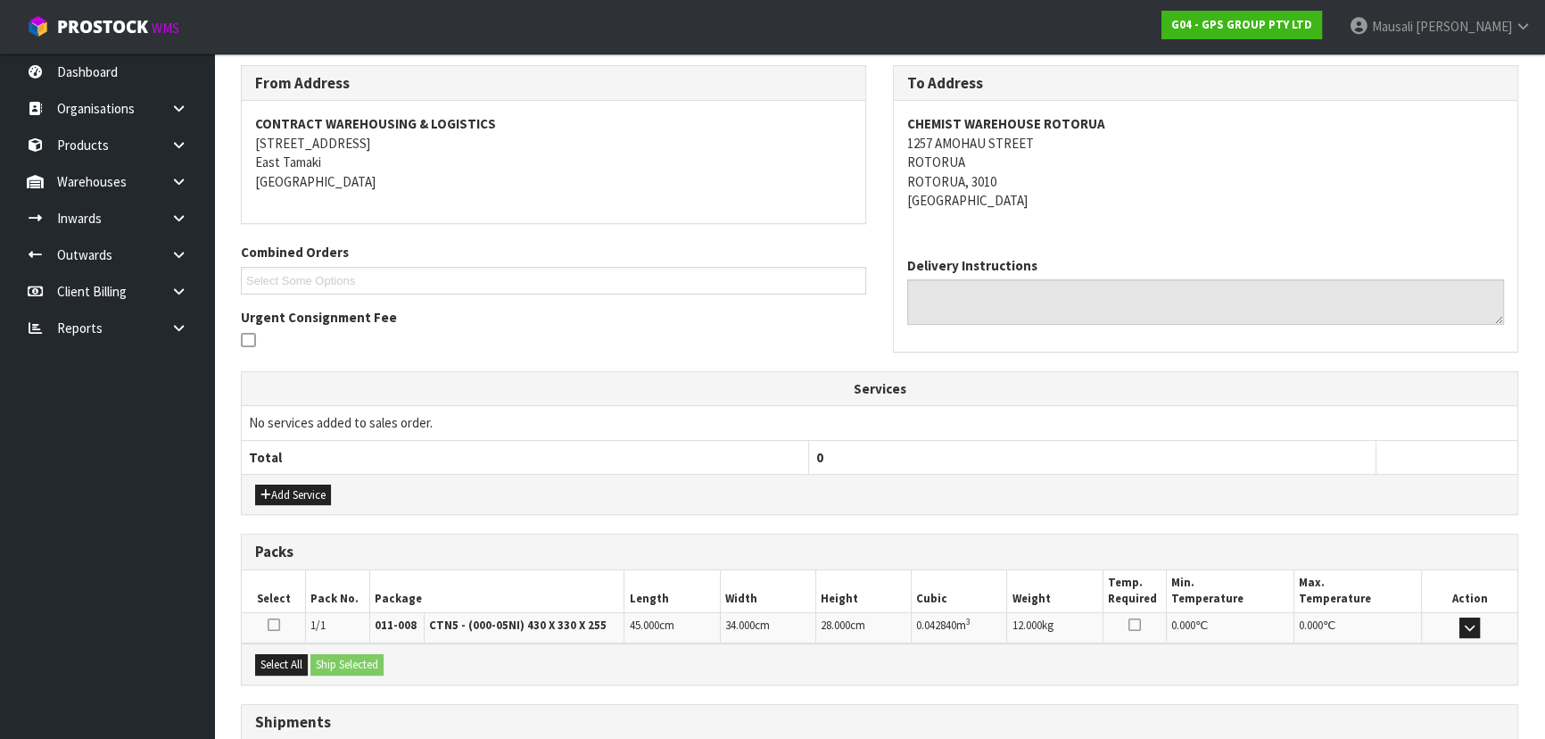
scroll to position [417, 0]
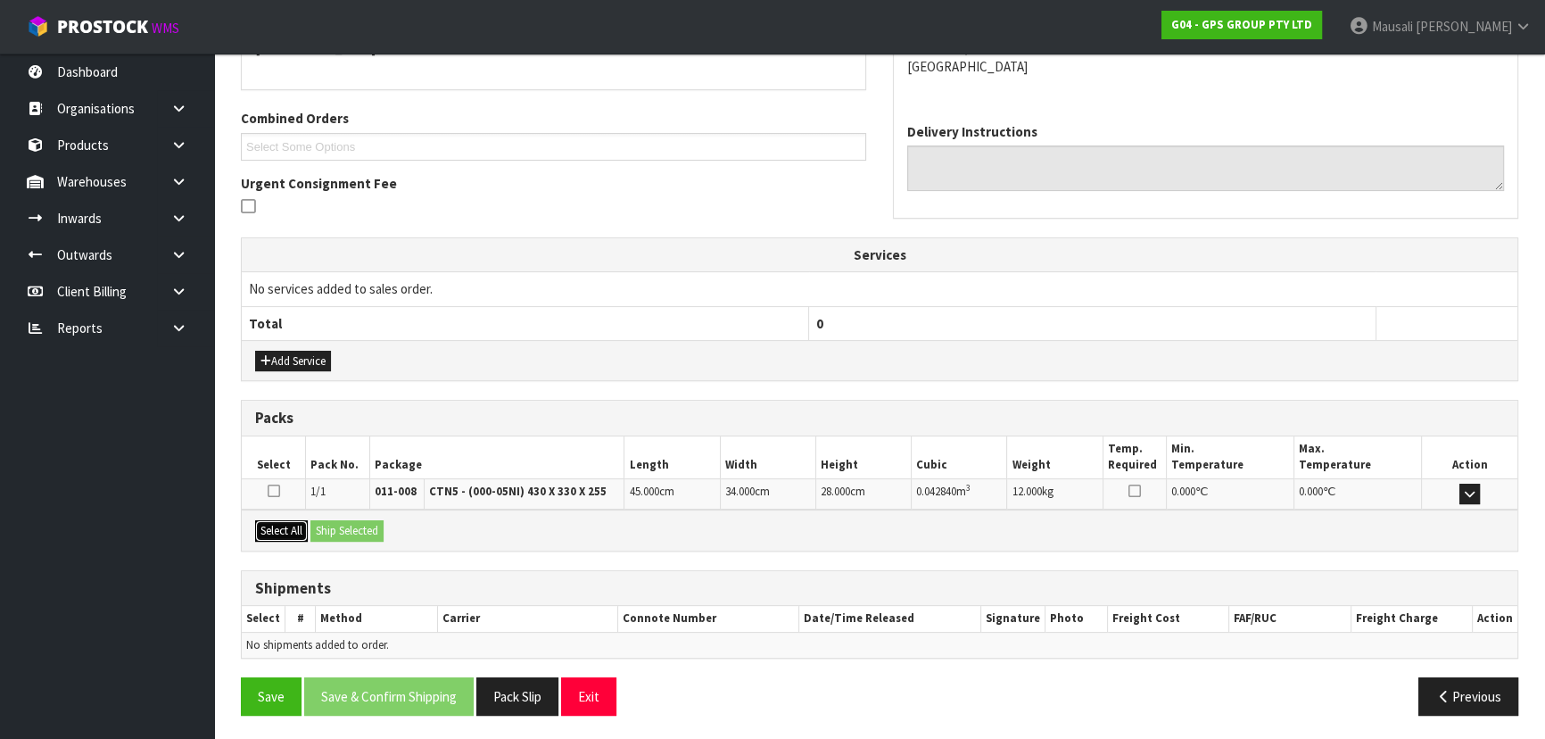
click at [297, 534] on button "Select All" at bounding box center [281, 530] width 53 height 21
click at [333, 531] on button "Ship Selected" at bounding box center [346, 530] width 73 height 21
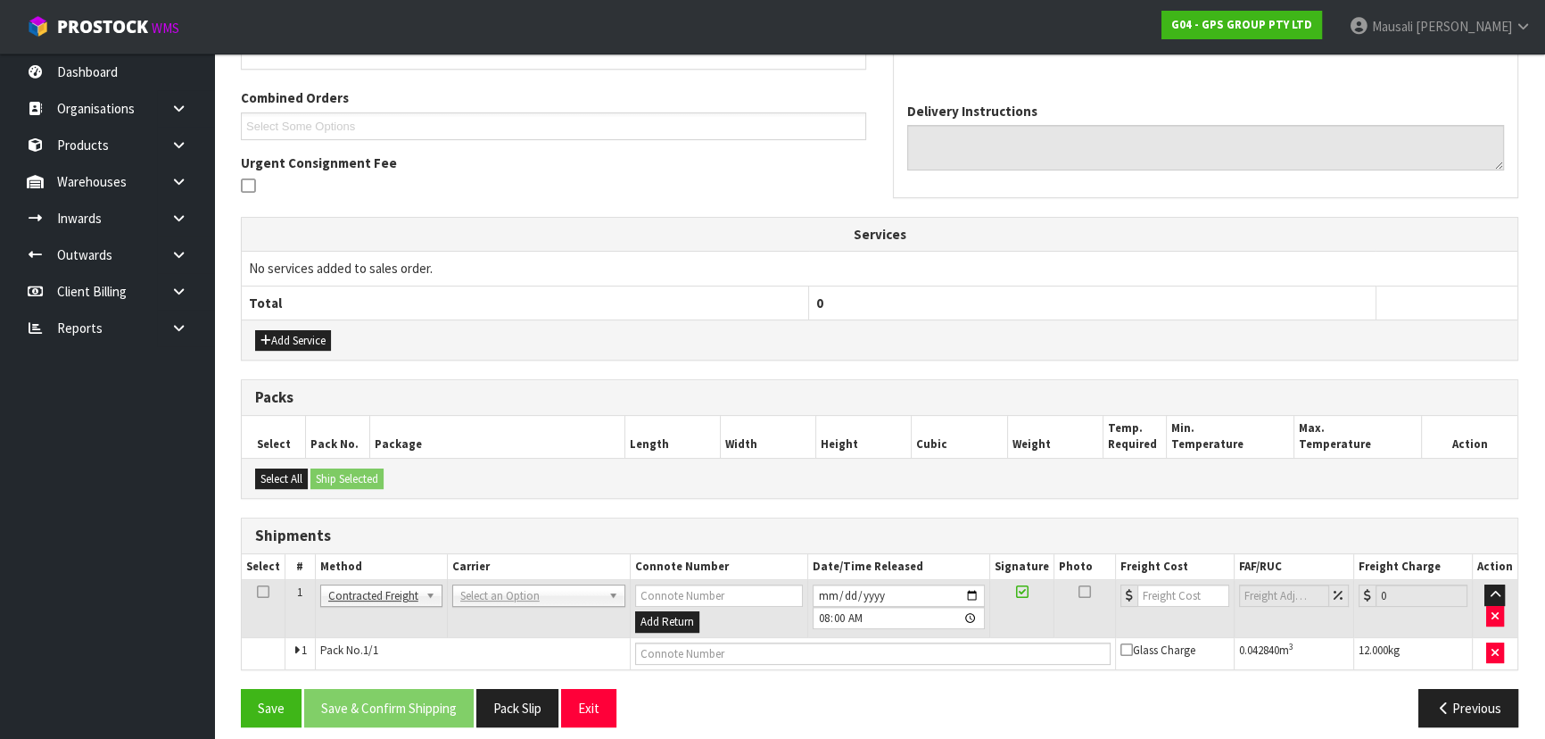
scroll to position [450, 0]
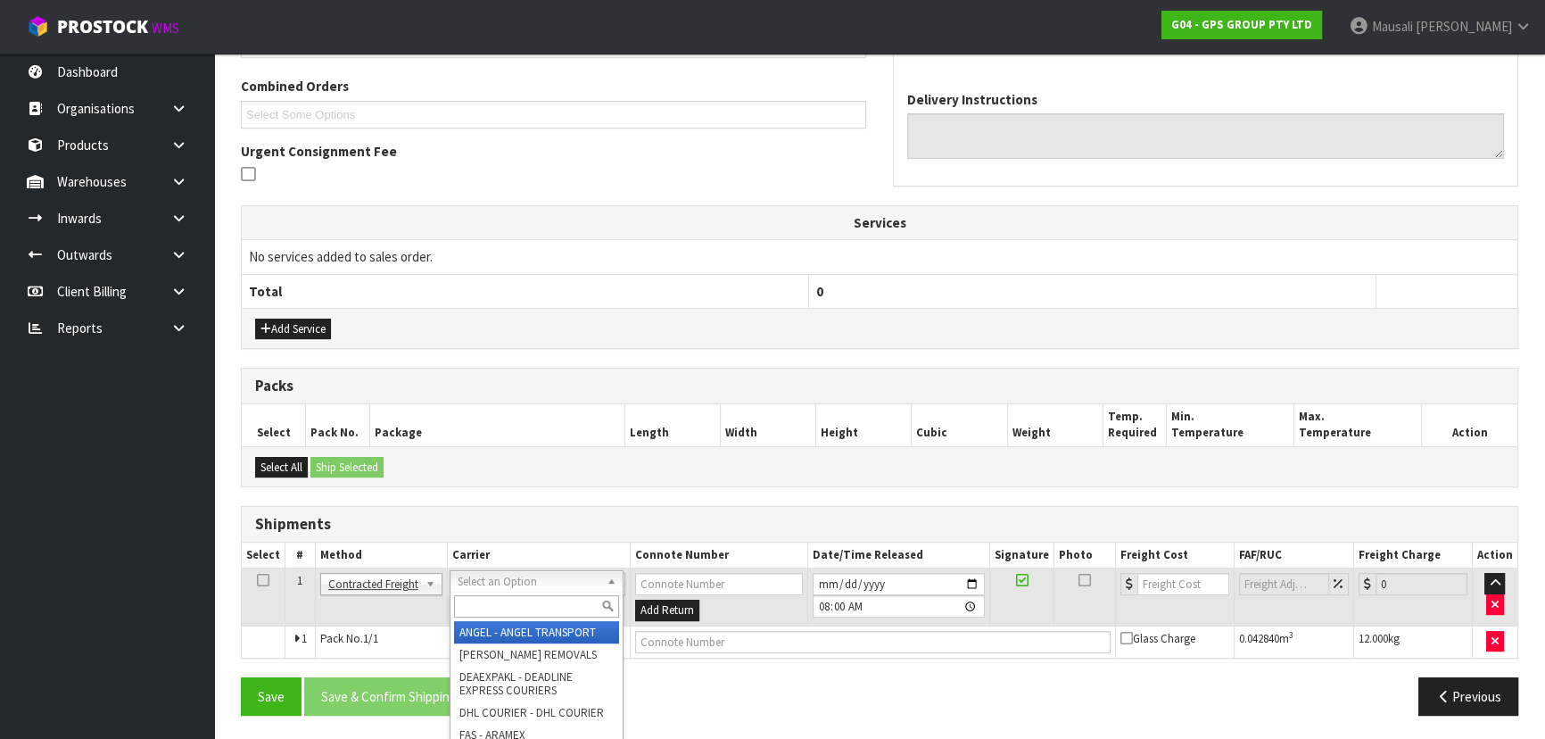
click at [479, 613] on input "text" at bounding box center [536, 606] width 165 height 22
type input "NZP"
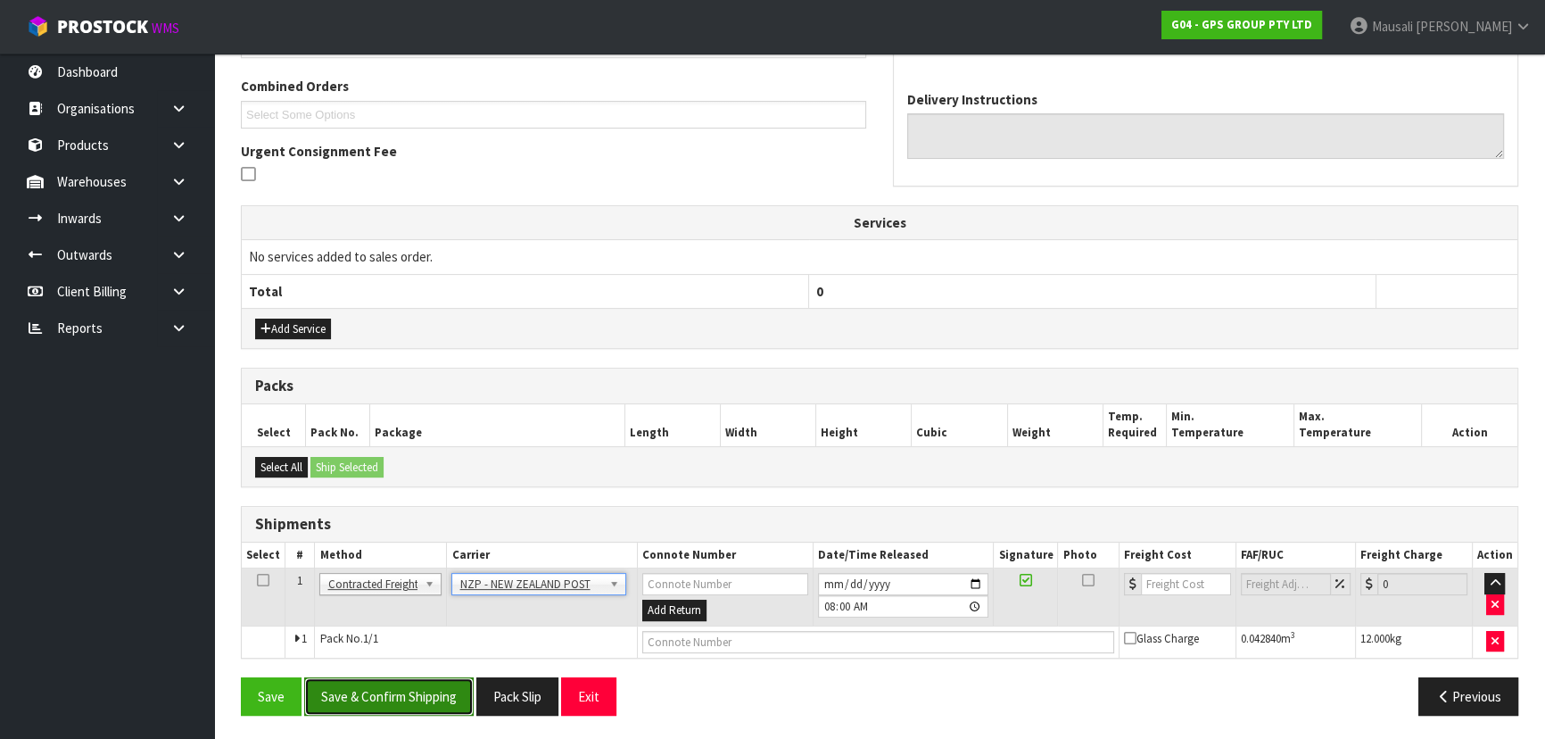
click at [422, 685] on button "Save & Confirm Shipping" at bounding box center [388, 696] width 169 height 38
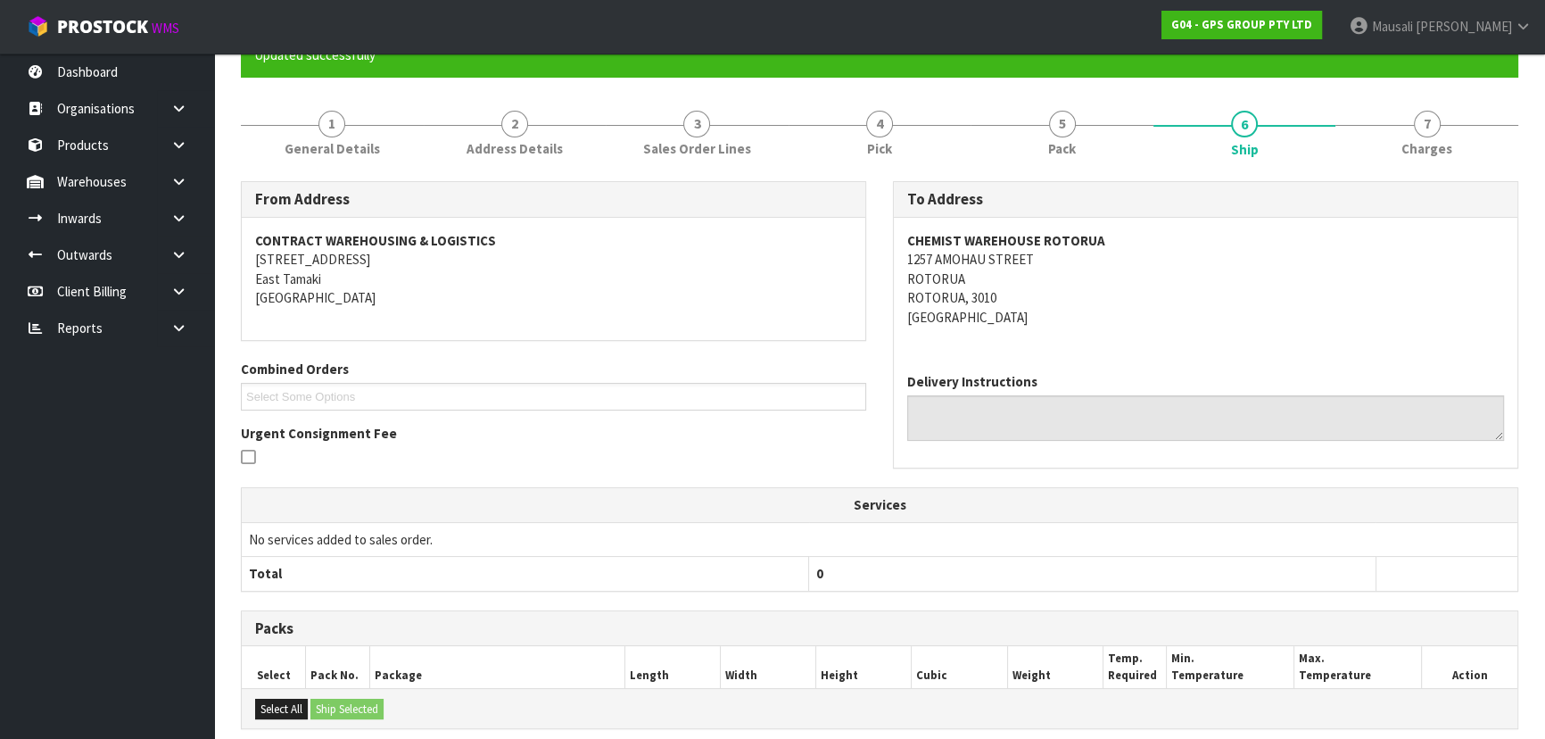
scroll to position [425, 0]
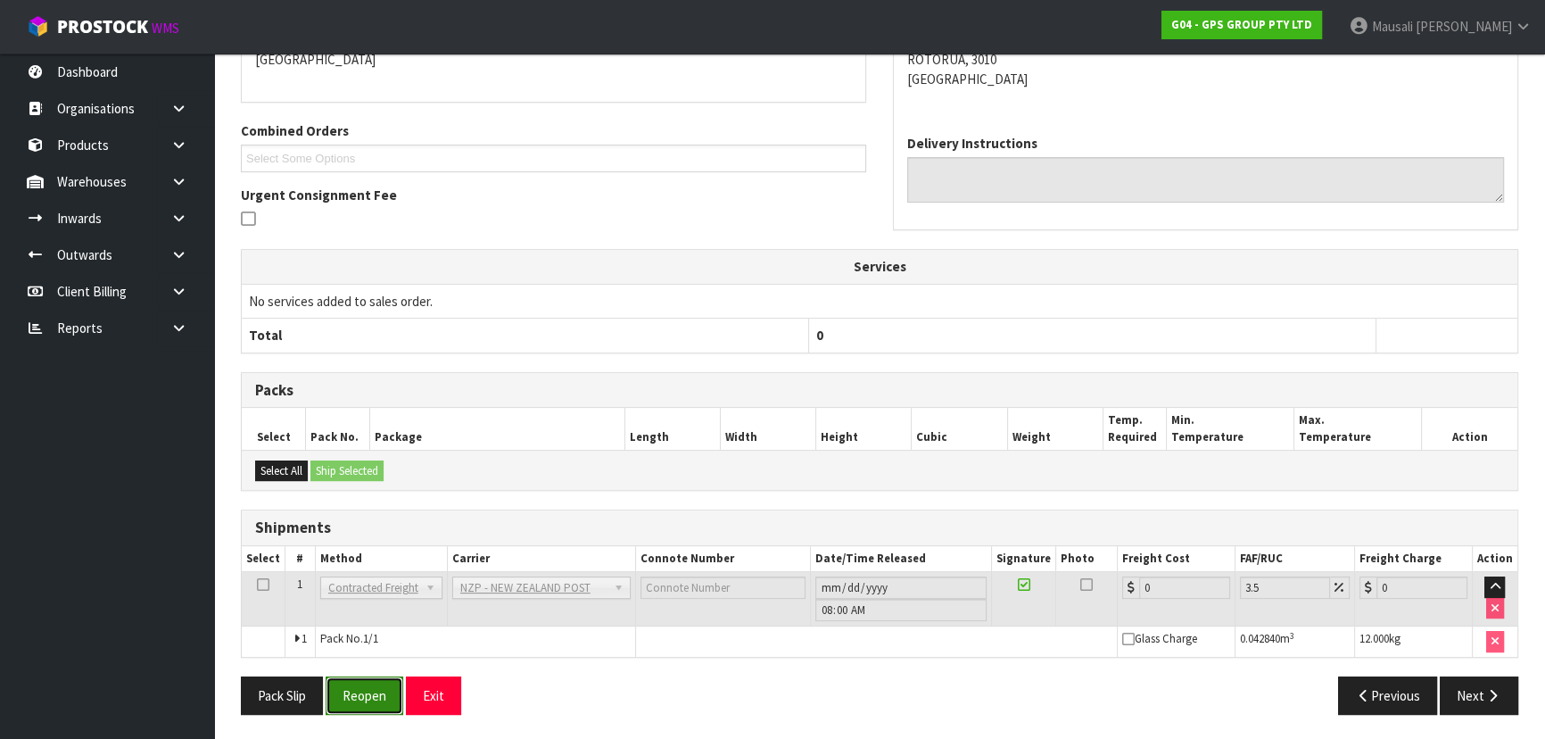
click at [351, 696] on button "Reopen" at bounding box center [365, 695] width 78 height 38
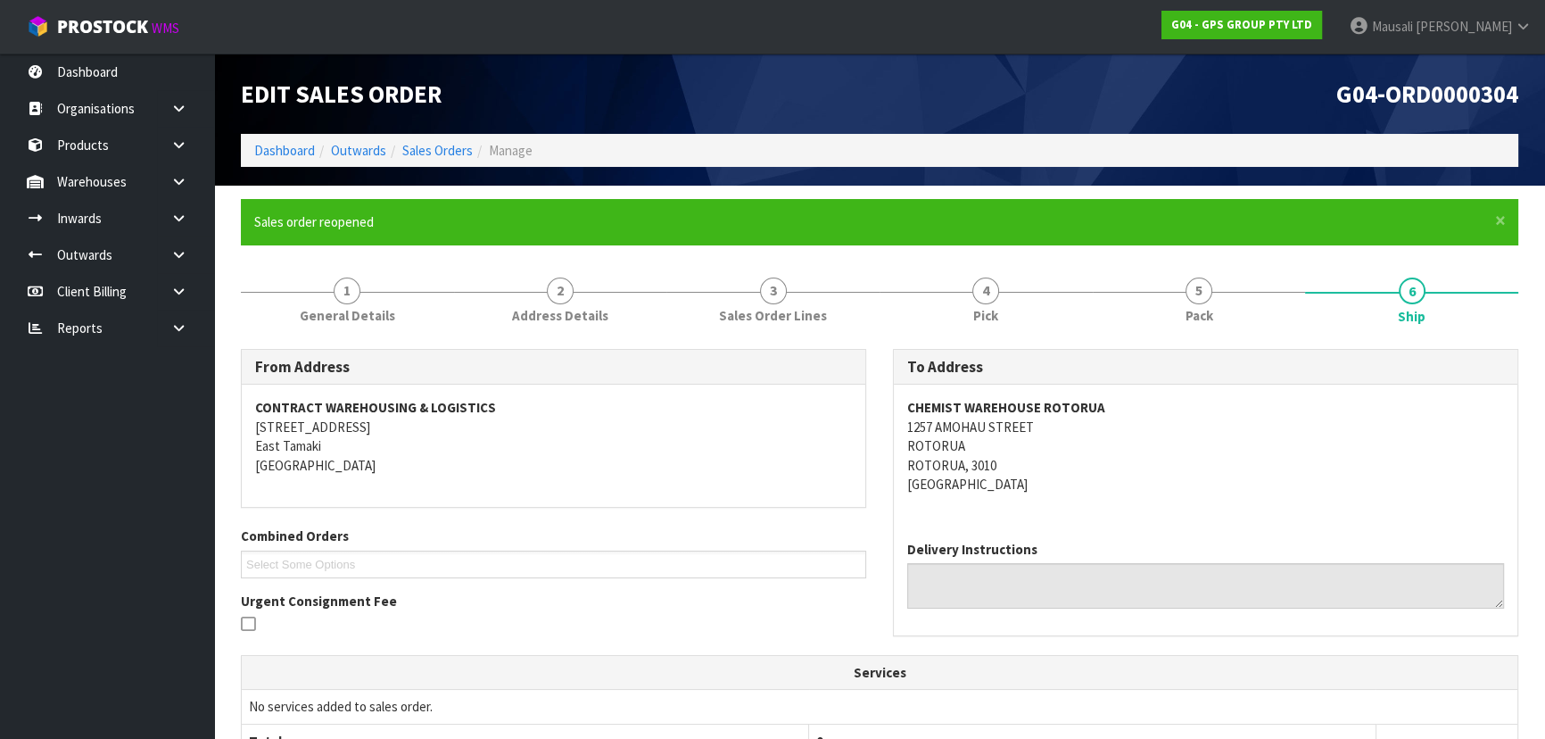
scroll to position [466, 0]
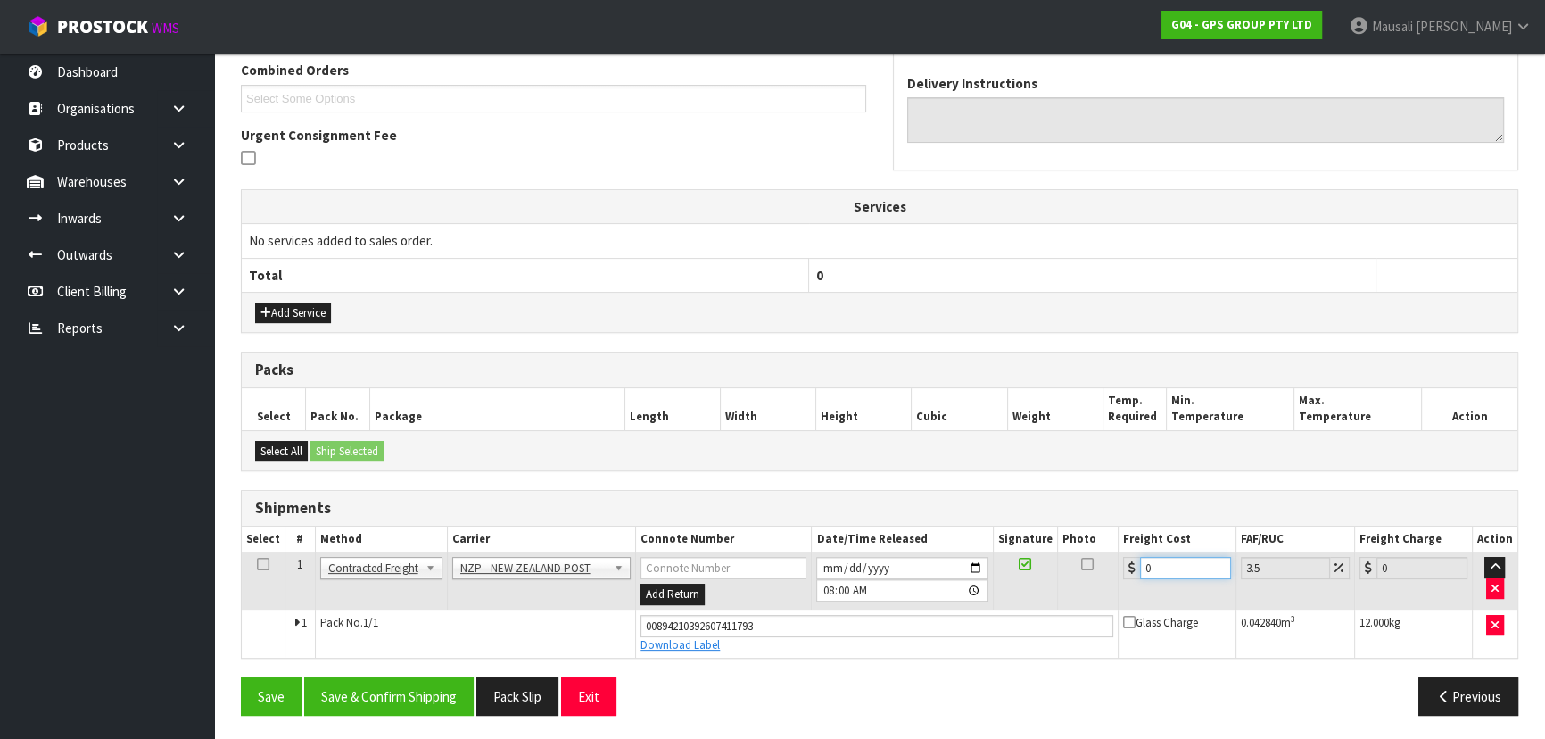
drag, startPoint x: 1181, startPoint y: 558, endPoint x: 1107, endPoint y: 583, distance: 77.9
click at [1116, 583] on tr "1 Client Local Pickup Customer Local Pickup Company Freight Contracted Freight …" at bounding box center [880, 581] width 1276 height 58
type input "1"
type input "1.03"
type input "10"
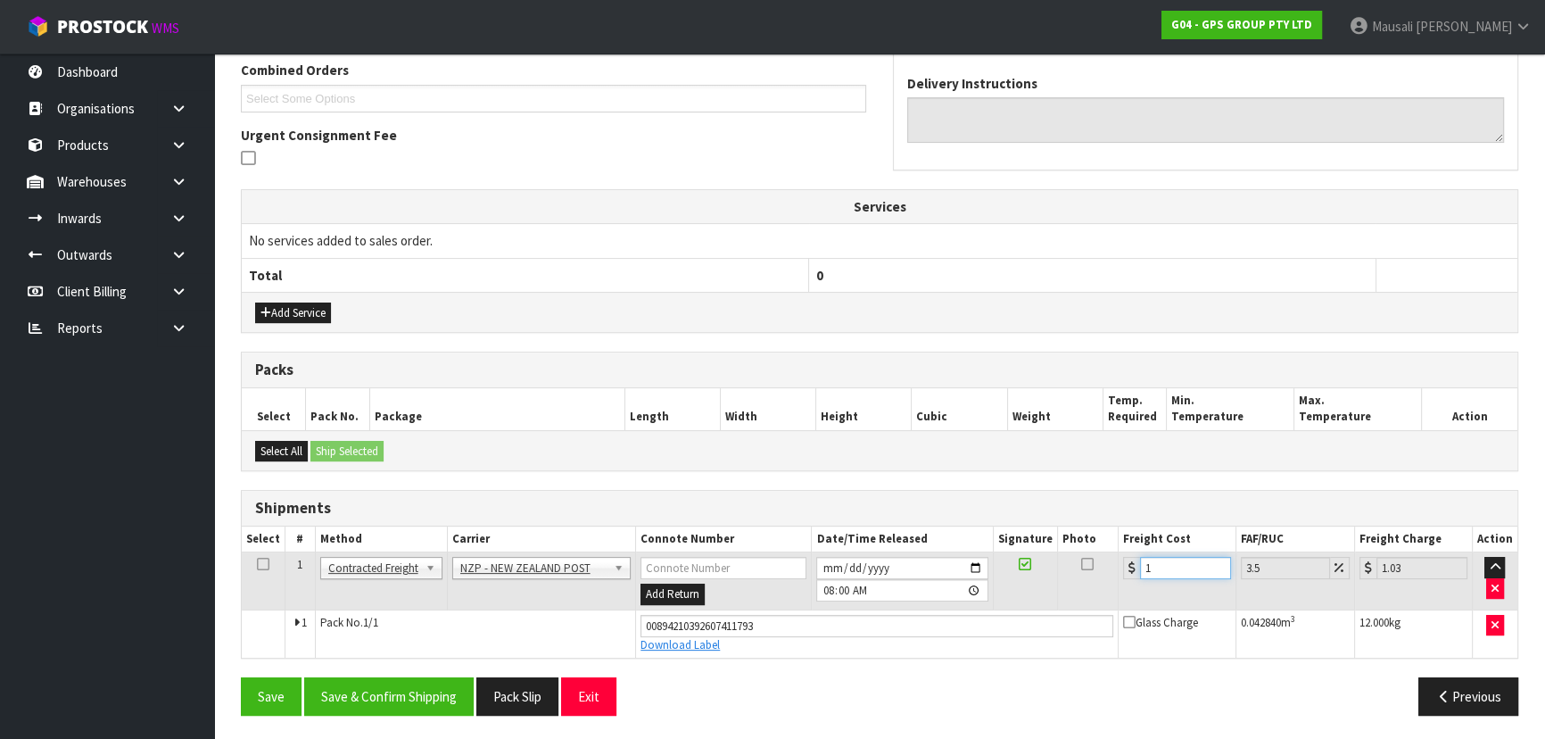
type input "10.35"
type input "10.07"
type input "10.42"
type input "10.07"
click at [426, 681] on button "Save & Confirm Shipping" at bounding box center [388, 696] width 169 height 38
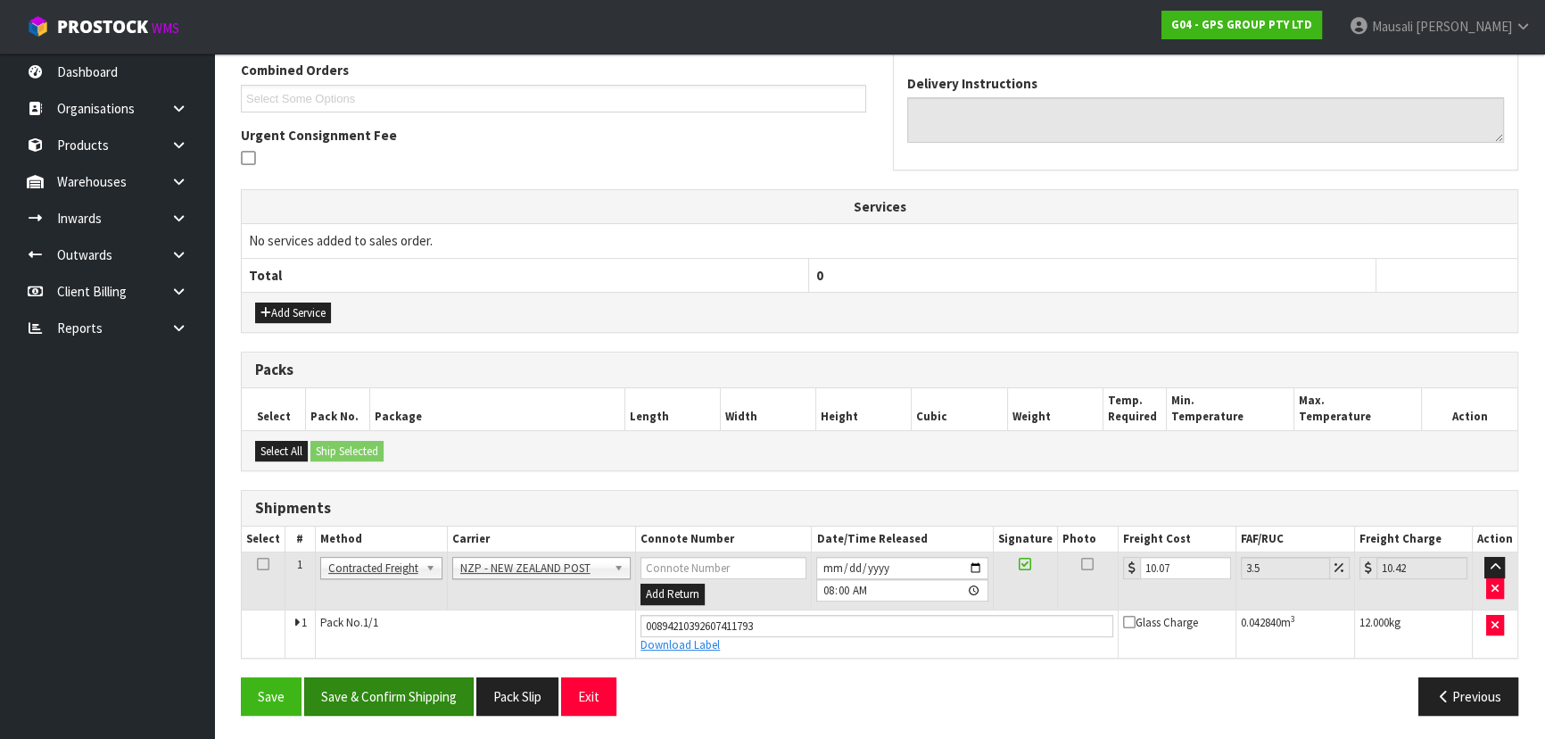
scroll to position [0, 0]
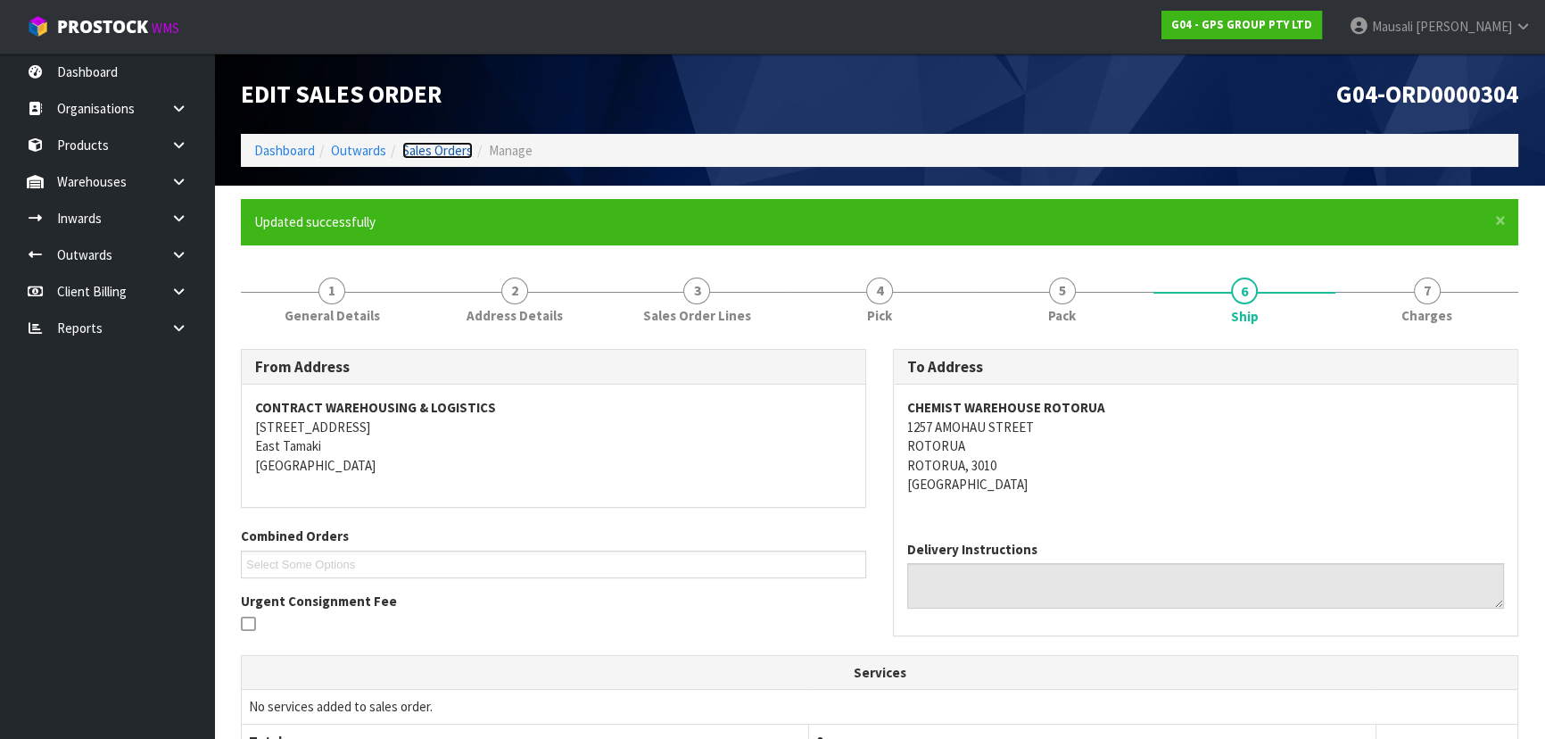
click at [404, 149] on link "Sales Orders" at bounding box center [437, 150] width 70 height 17
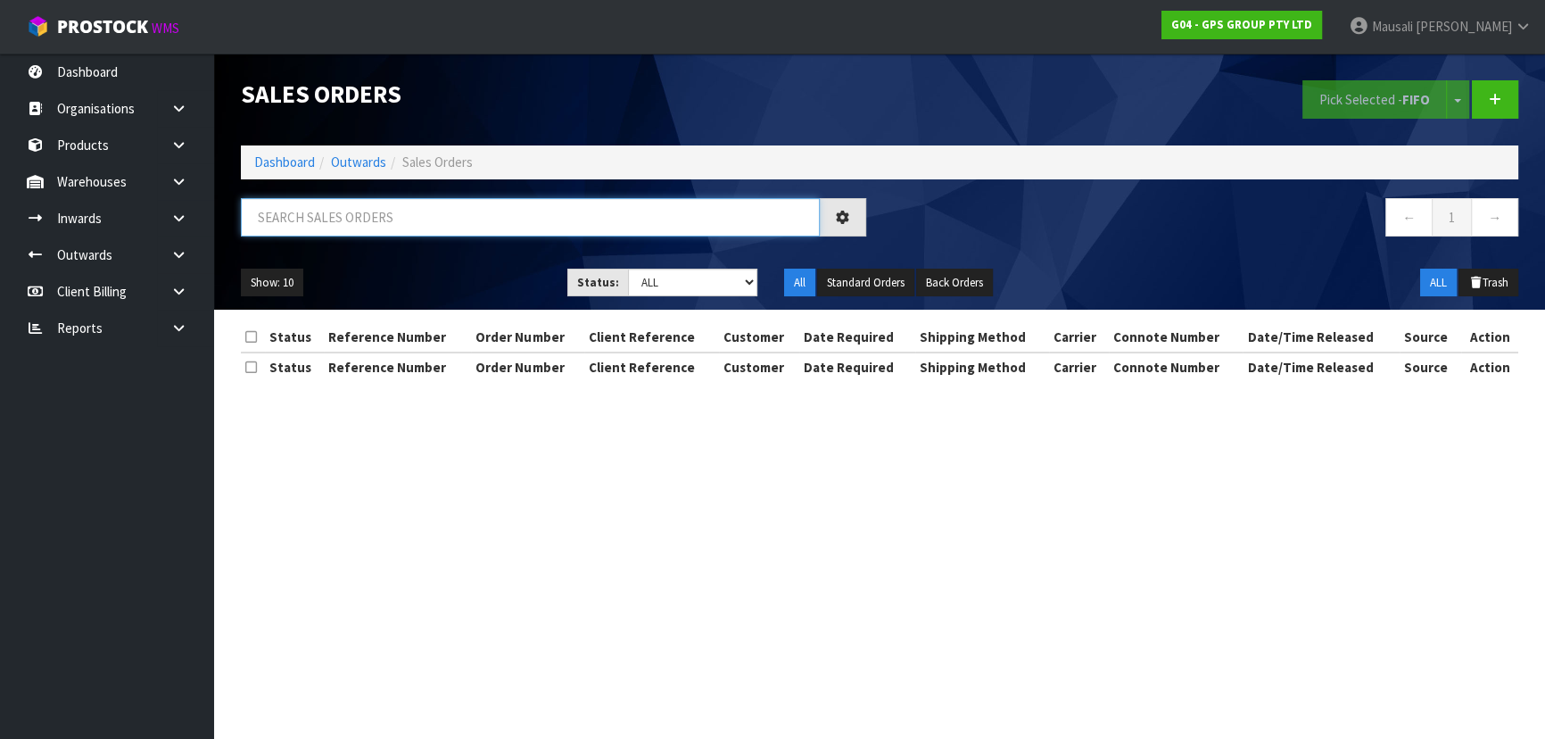
click at [337, 220] on input "text" at bounding box center [530, 217] width 579 height 38
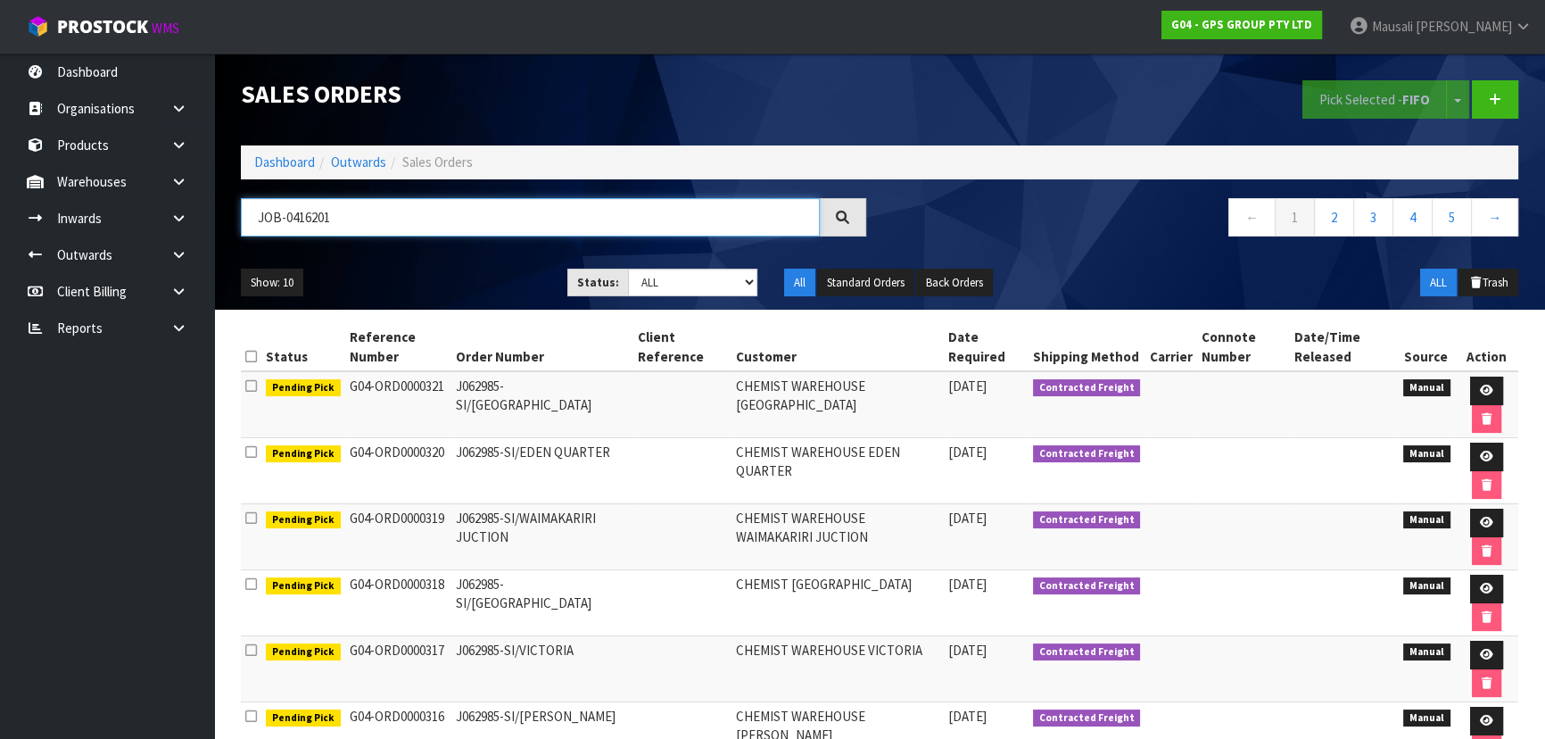
type input "JOB-0416201"
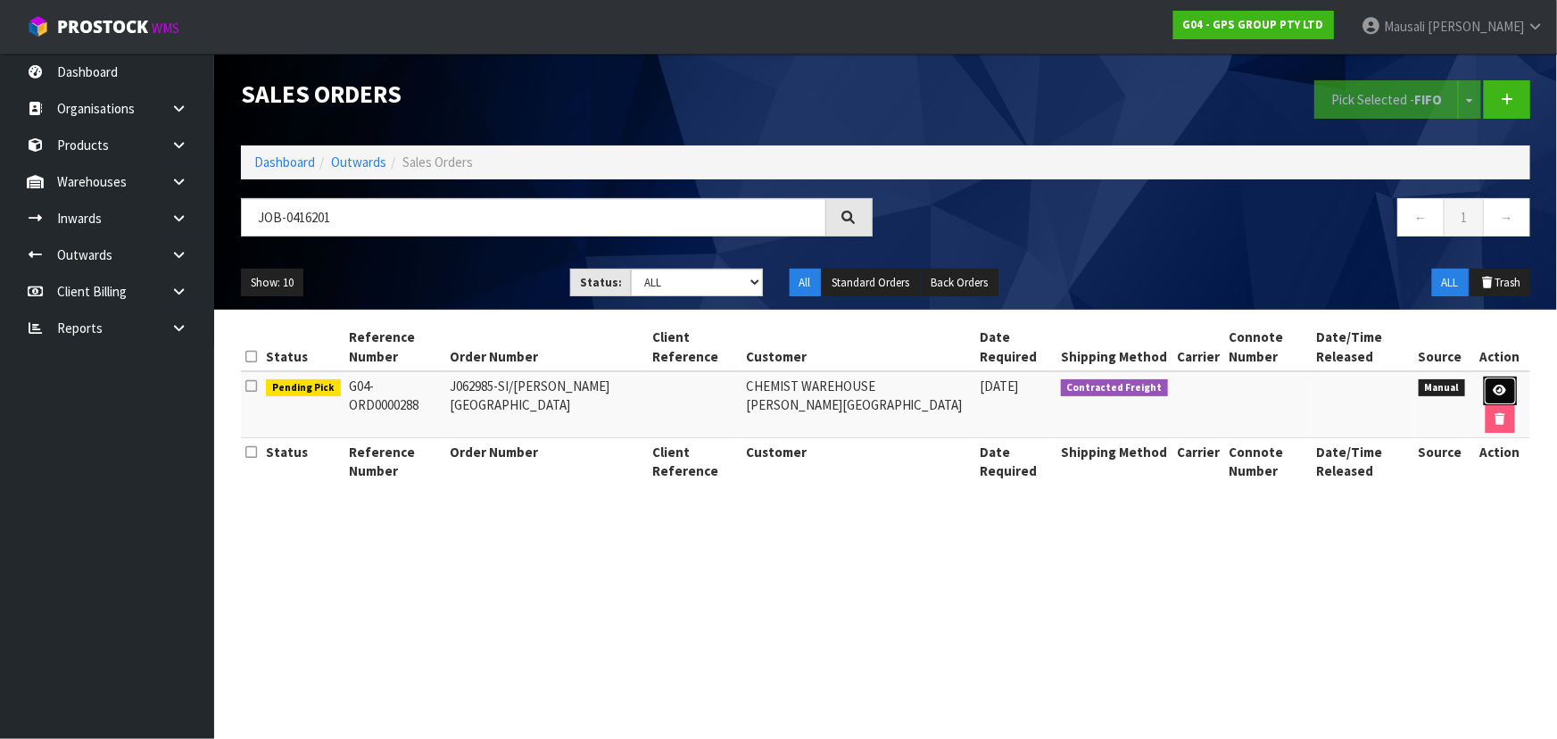
click at [1499, 385] on icon at bounding box center [1499, 390] width 13 height 12
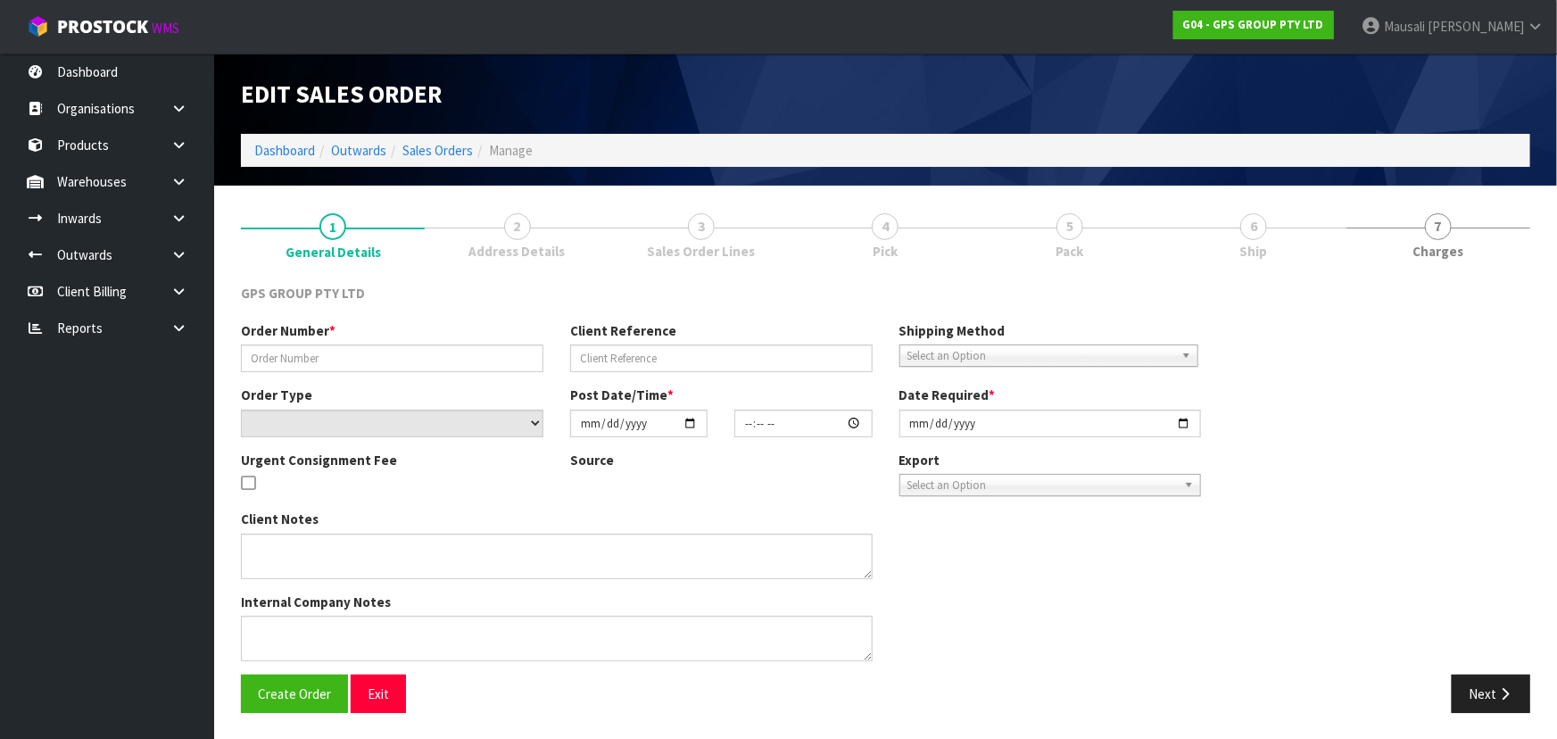
type input "J062985-SI/[PERSON_NAME][GEOGRAPHIC_DATA]"
select select "number:0"
type input "[DATE]"
type input "09:12:00.000"
type input "[DATE]"
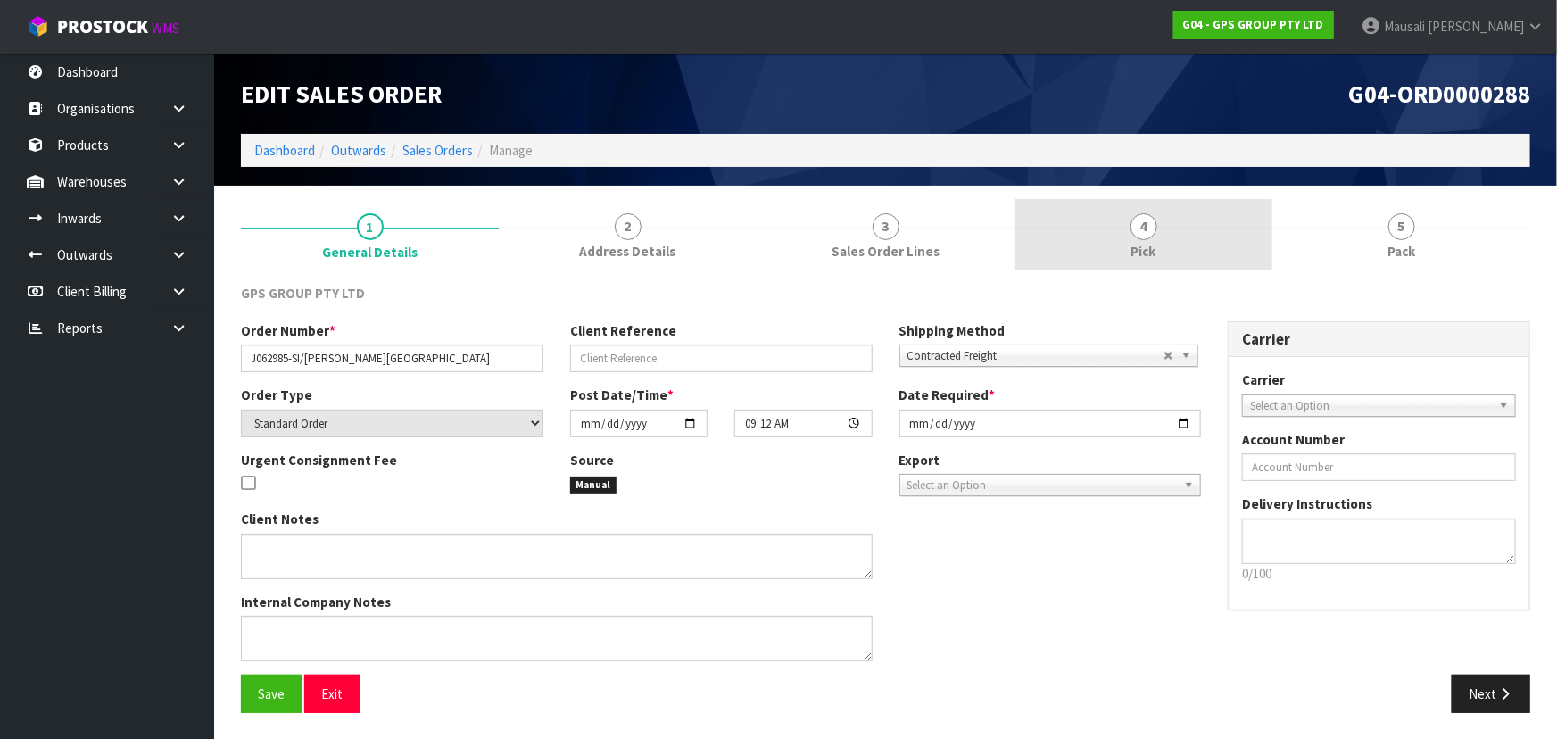
click at [1206, 241] on link "4 Pick" at bounding box center [1143, 234] width 258 height 70
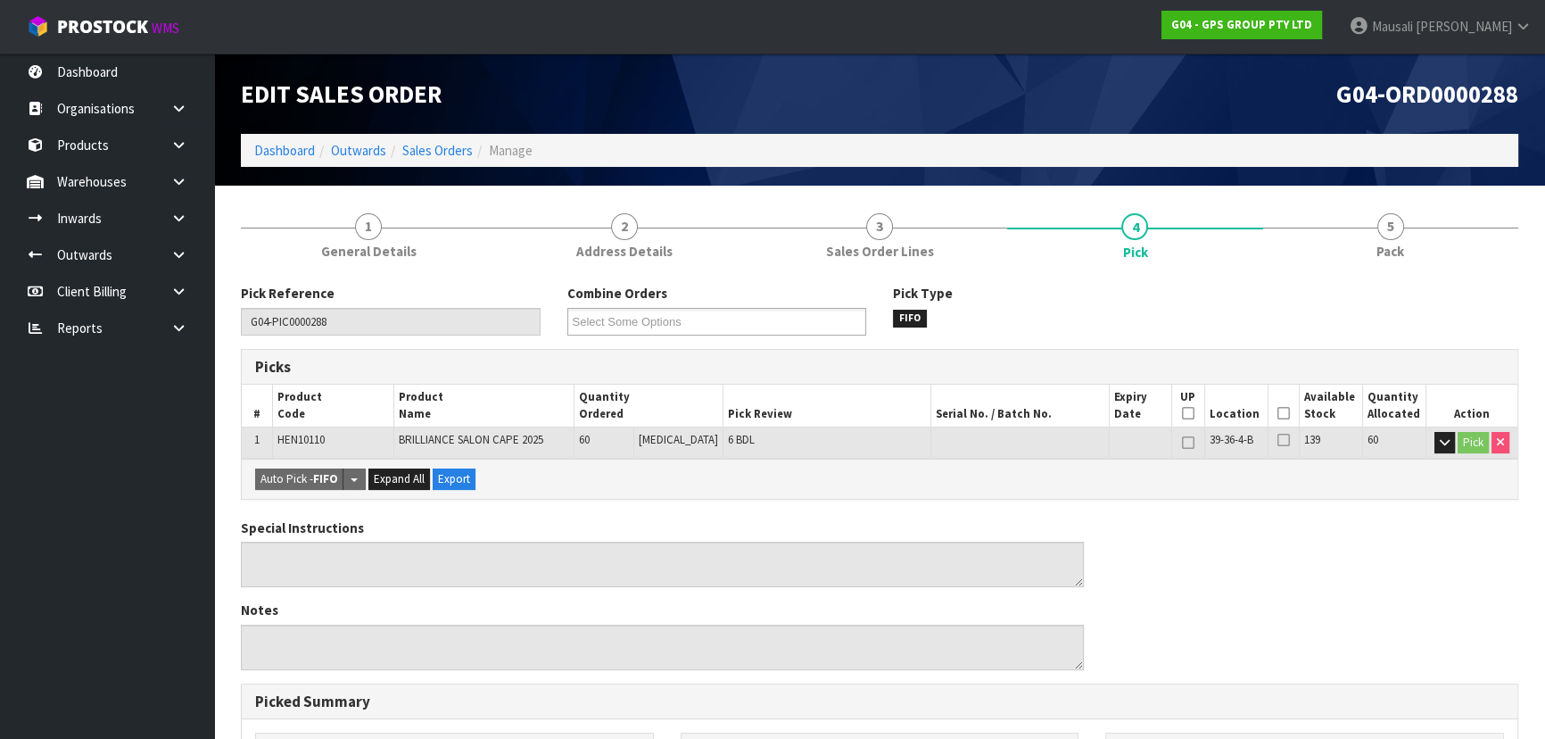
click at [1279, 413] on icon at bounding box center [1283, 413] width 12 height 1
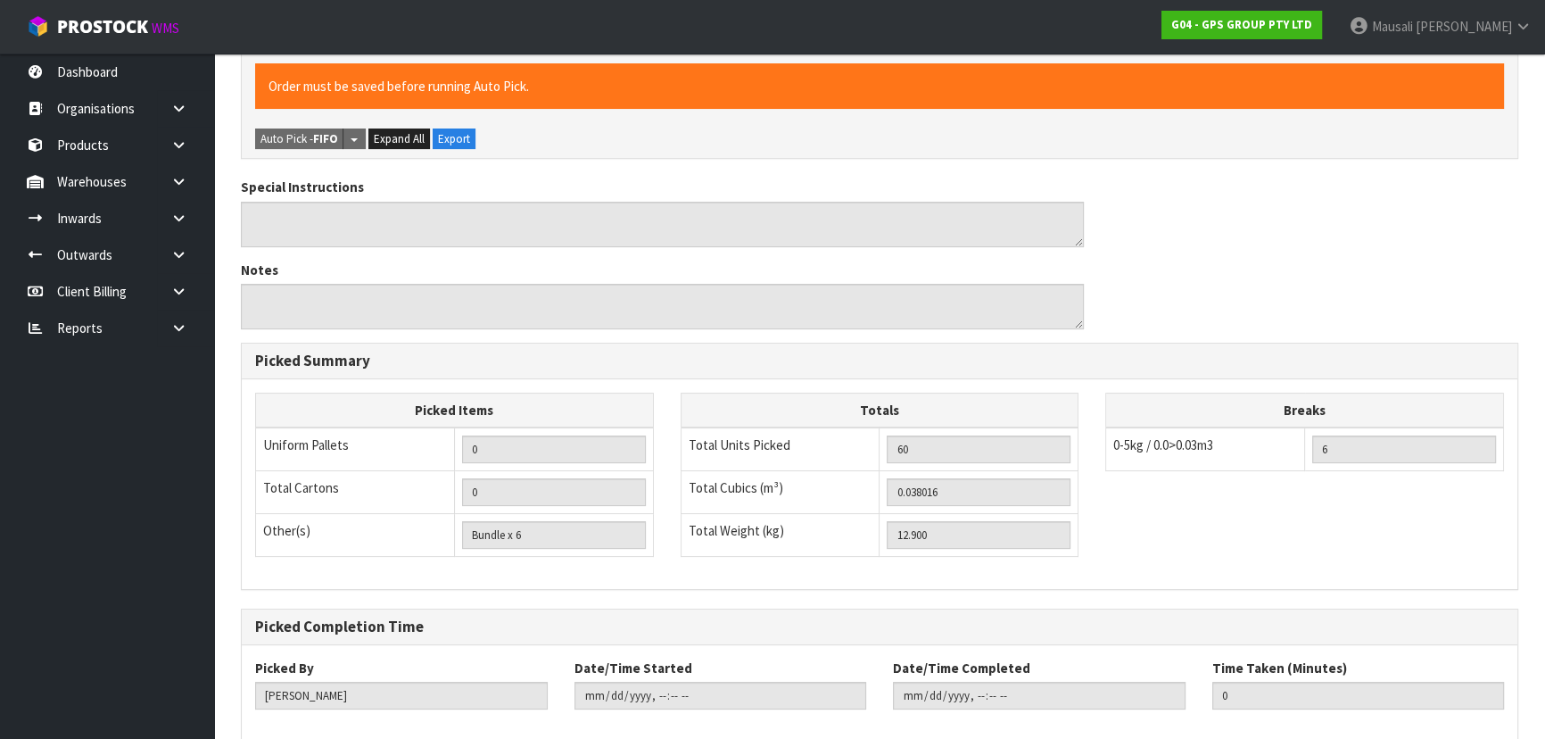
scroll to position [498, 0]
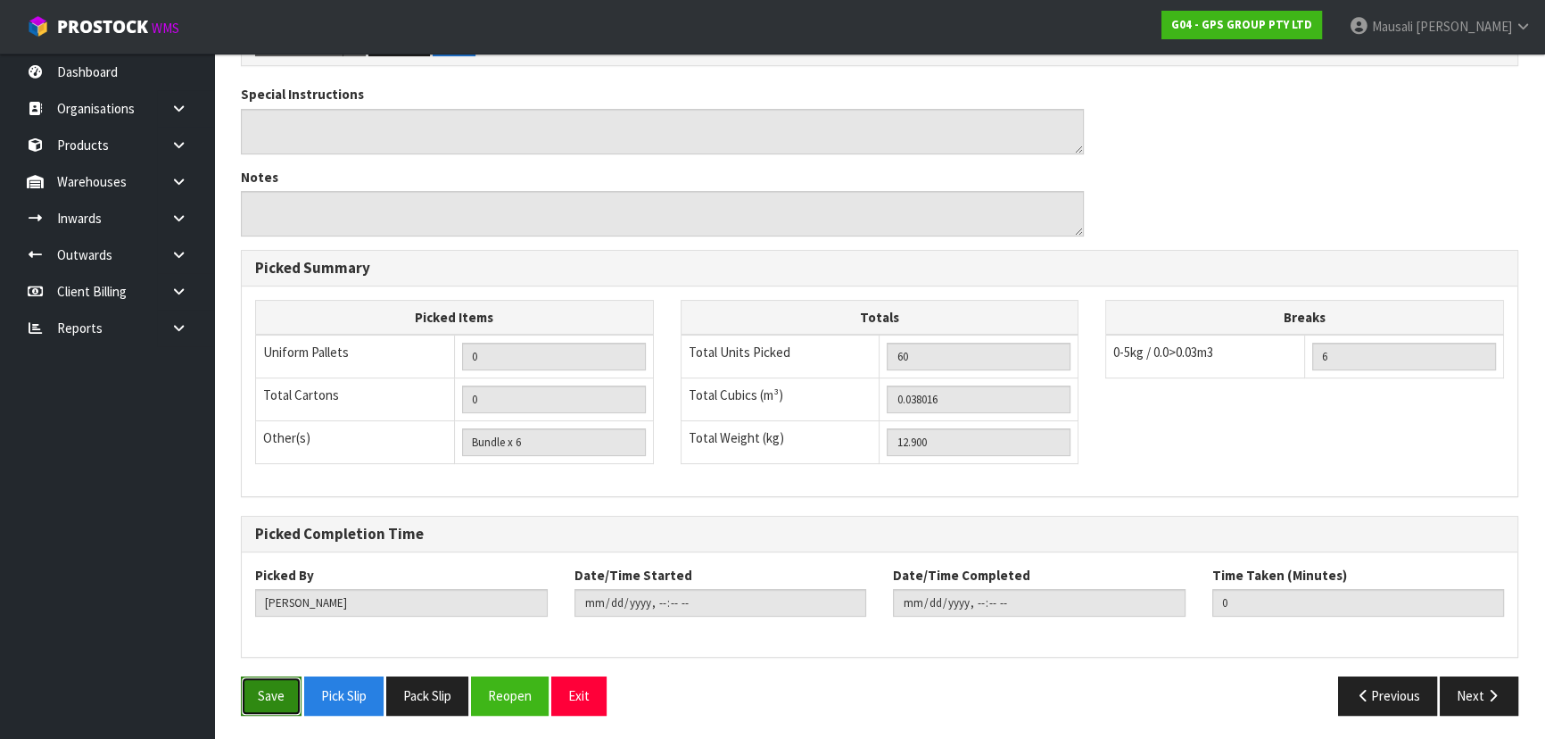
click at [288, 679] on button "Save" at bounding box center [271, 695] width 61 height 38
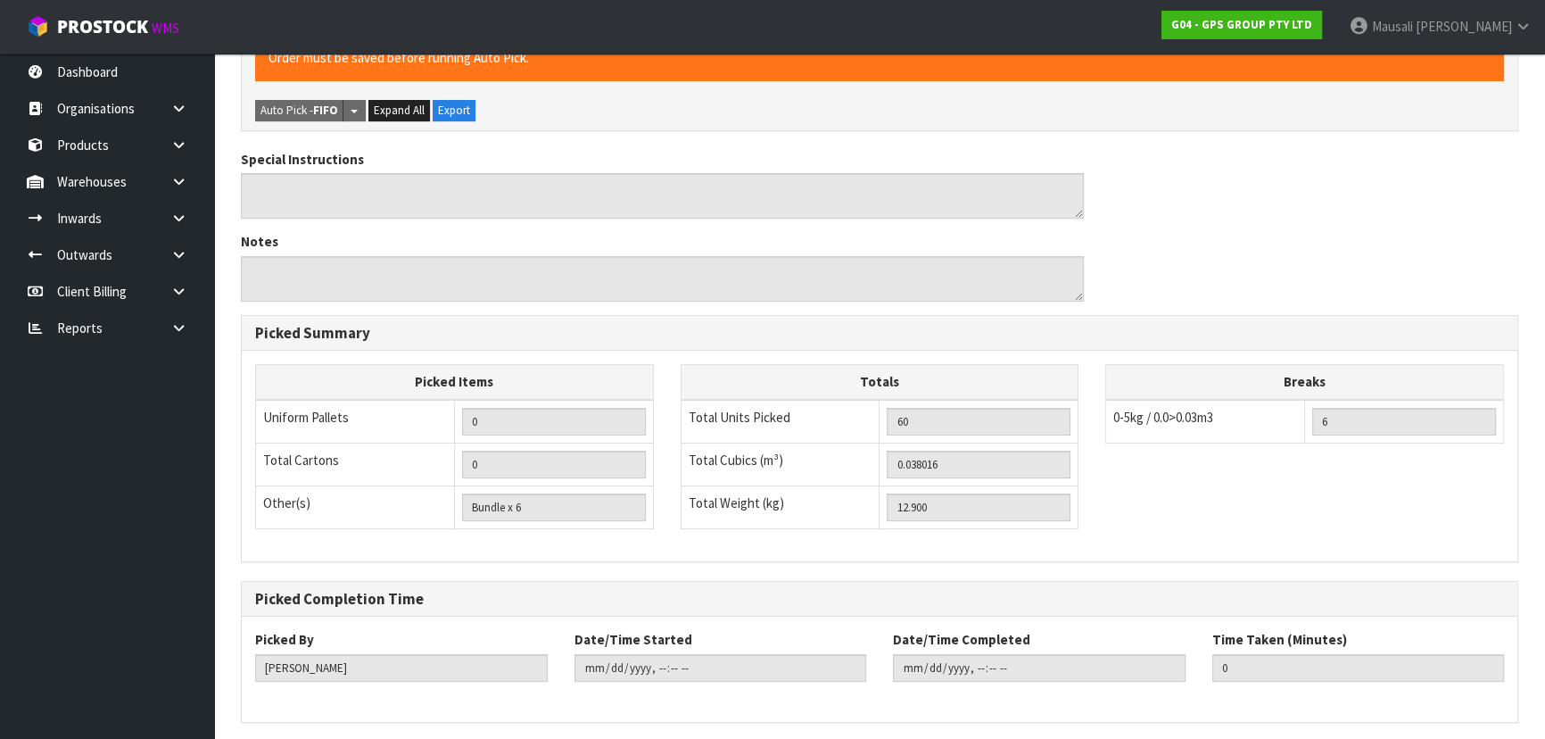
scroll to position [0, 0]
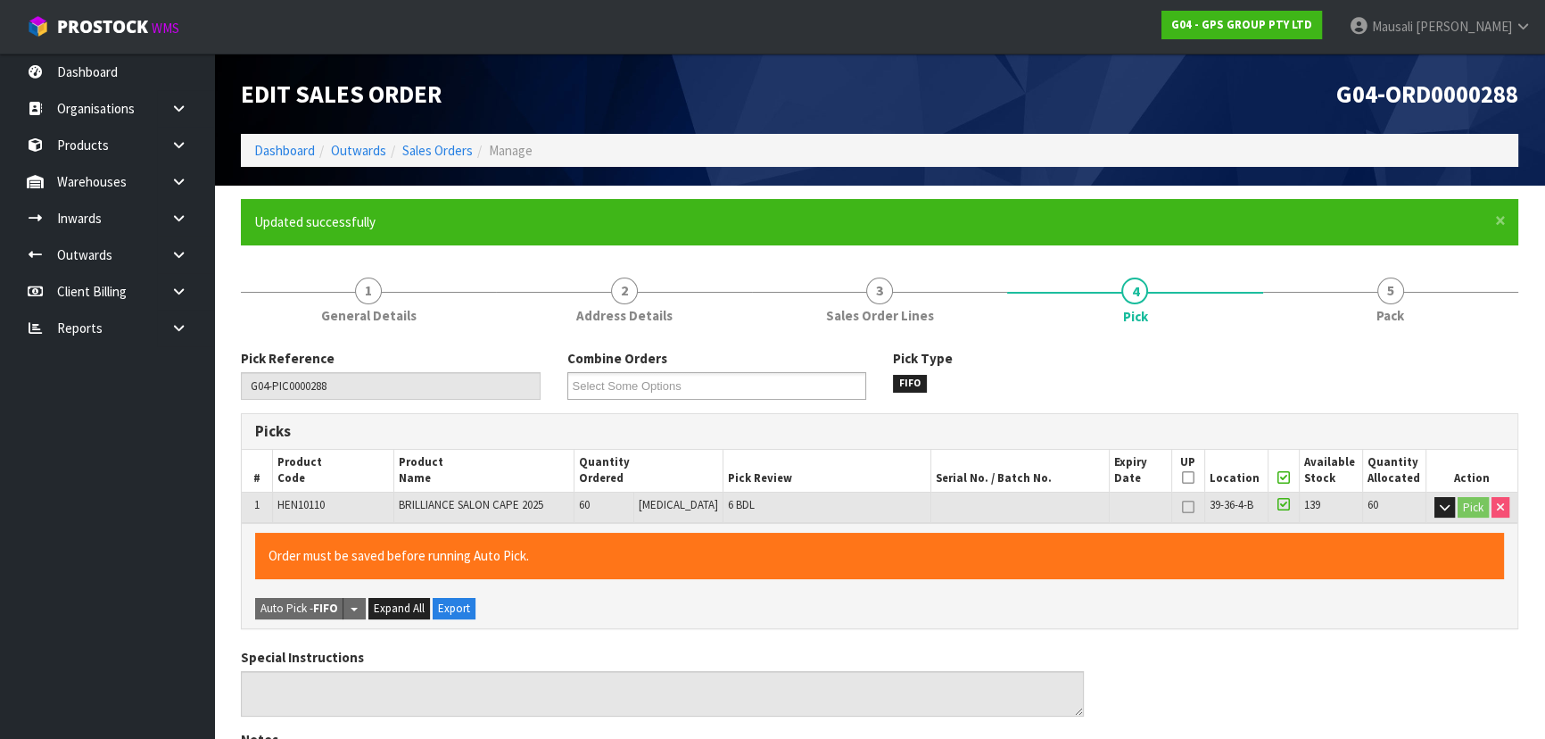
type input "[PERSON_NAME]"
type input "[DATE]T08:04:49"
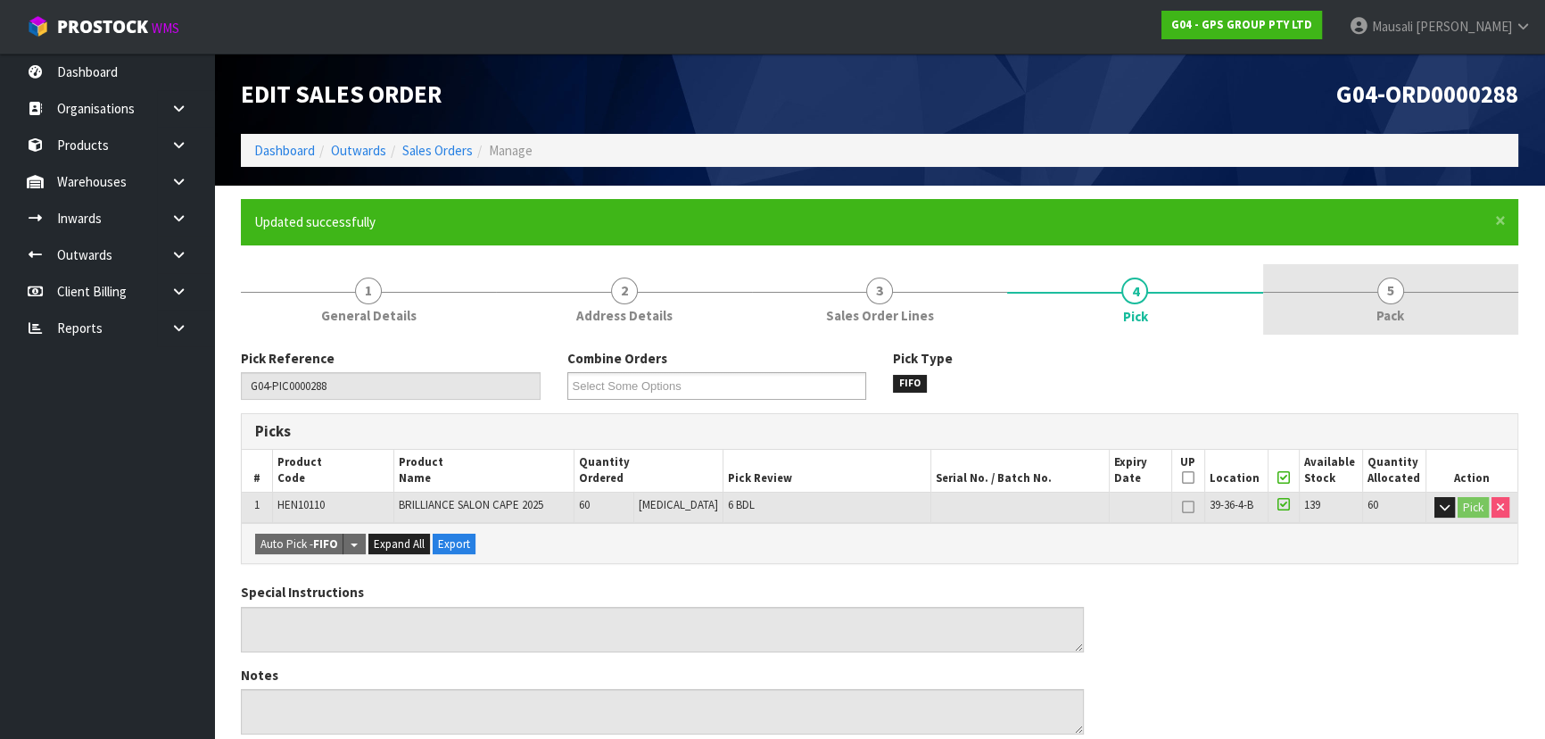
click at [1401, 310] on span "Pack" at bounding box center [1390, 315] width 28 height 19
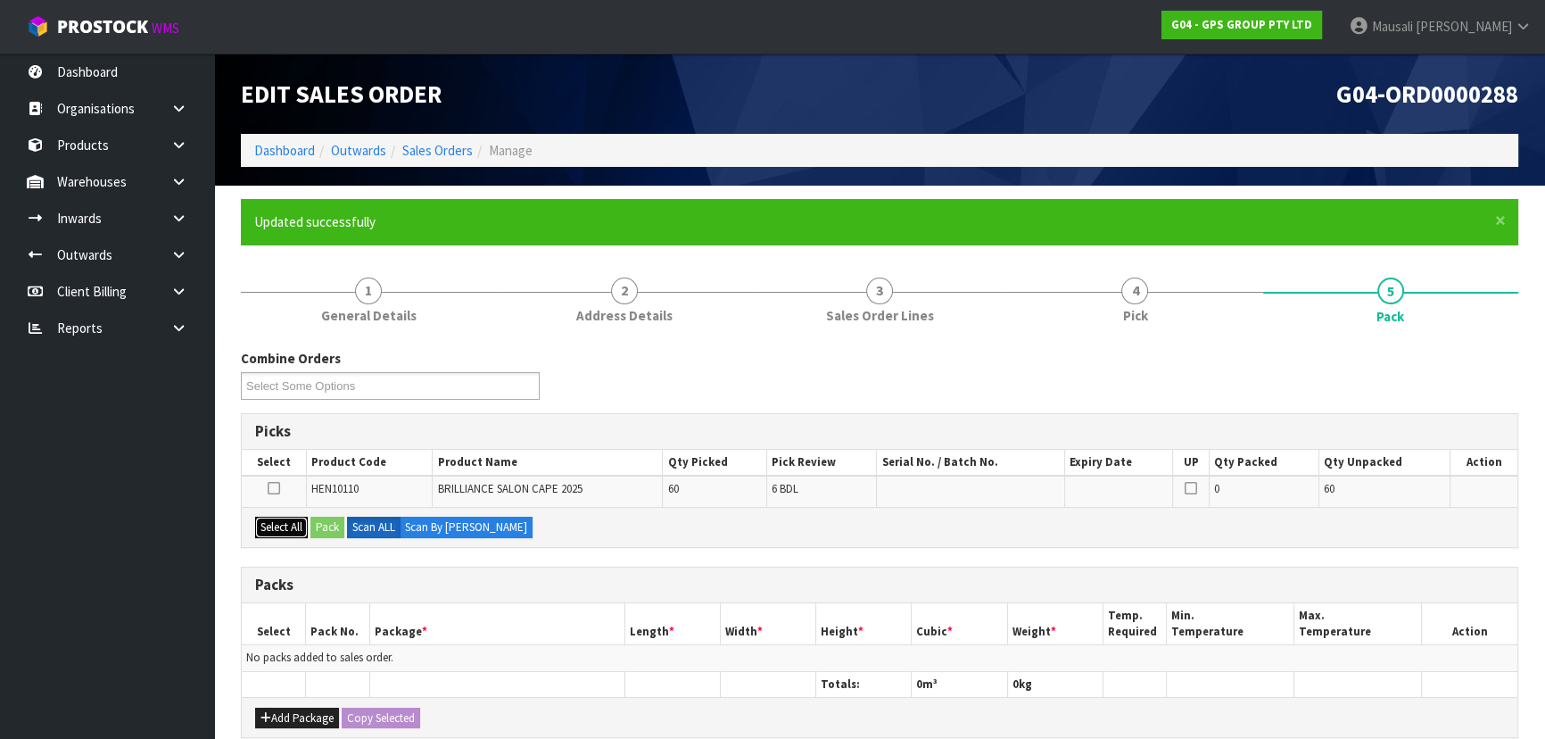
click at [282, 528] on button "Select All" at bounding box center [281, 527] width 53 height 21
click at [329, 527] on button "Pack" at bounding box center [327, 527] width 34 height 21
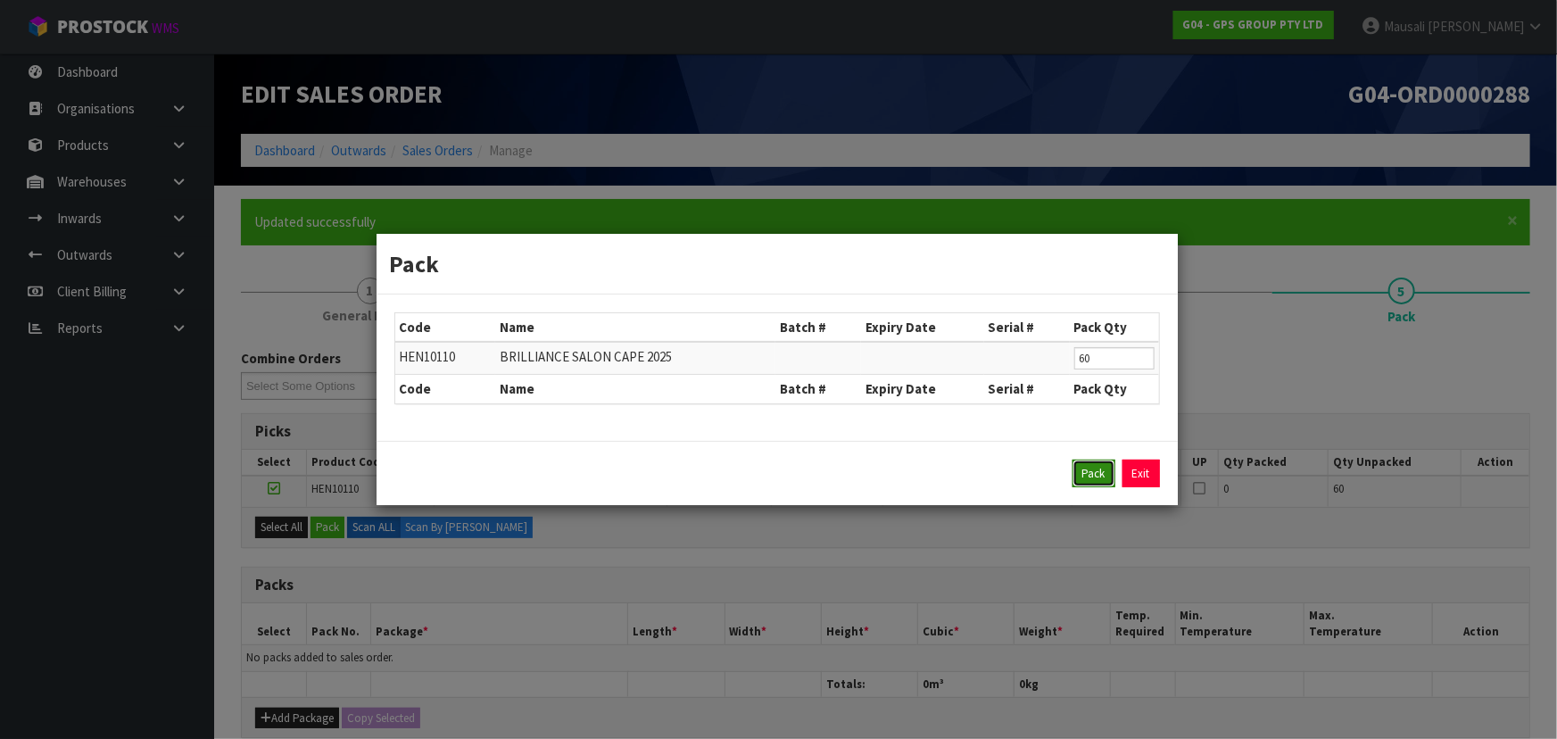
click at [1089, 464] on button "Pack" at bounding box center [1093, 473] width 43 height 29
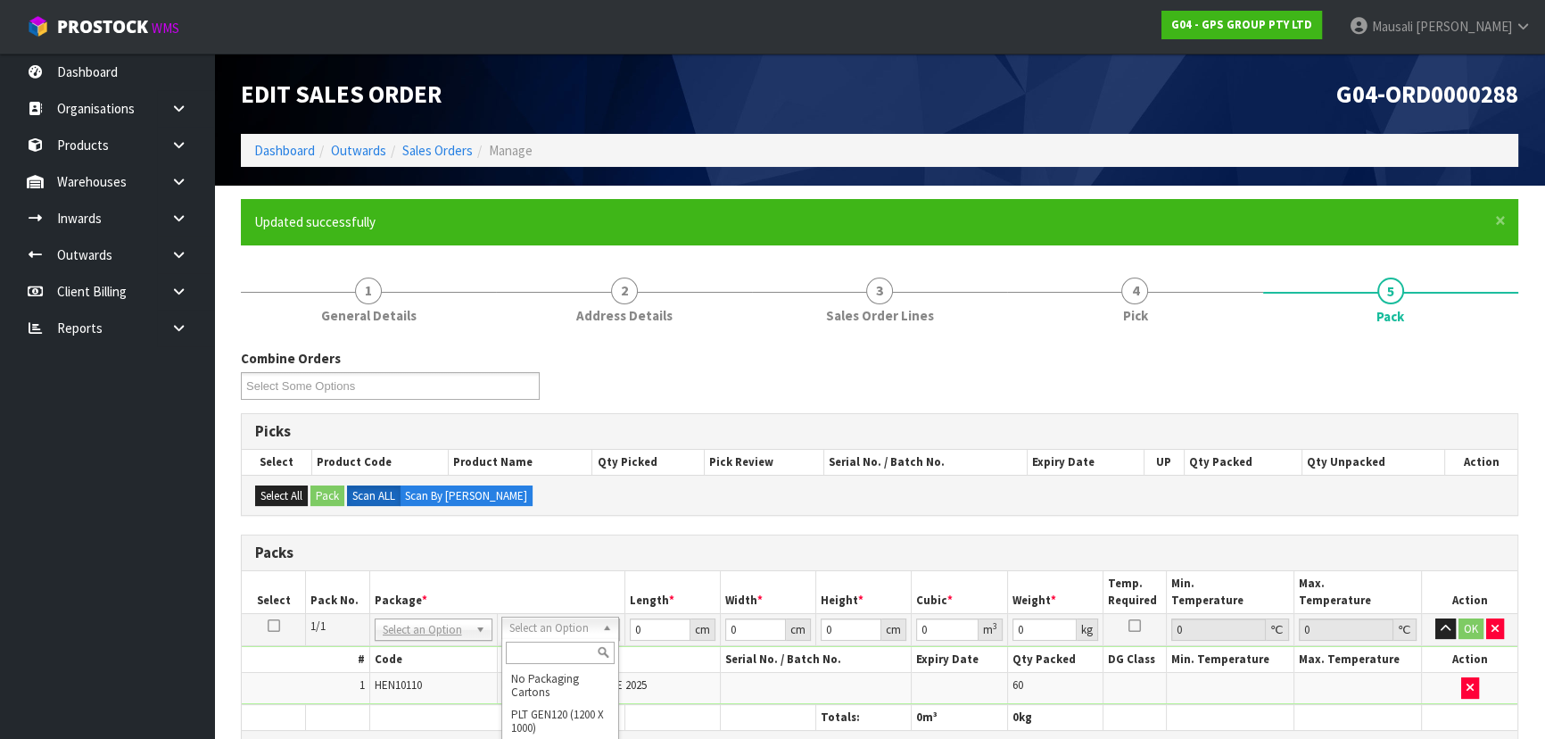
click at [563, 653] on input "text" at bounding box center [560, 652] width 109 height 22
type input "OC"
type input "12.9"
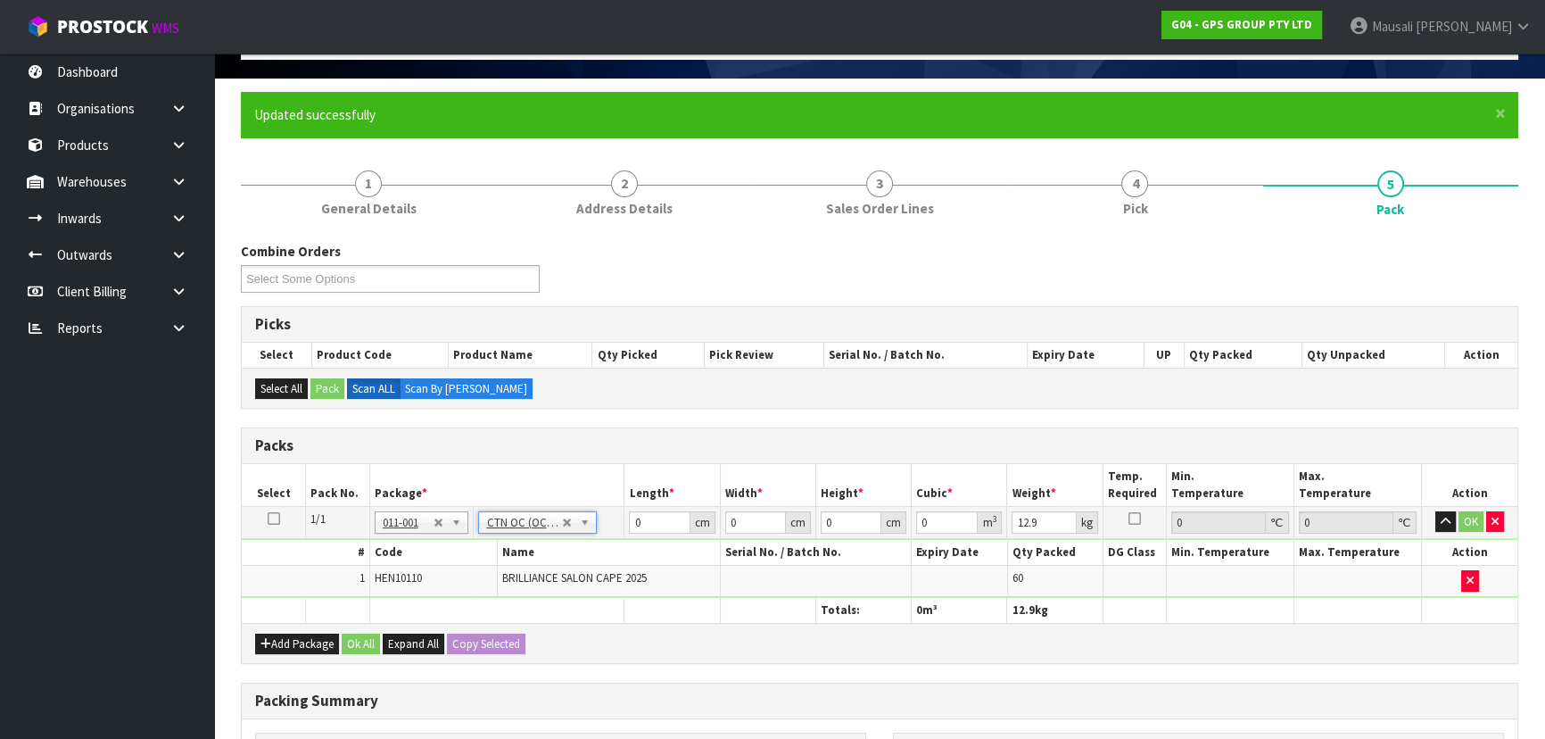
scroll to position [243, 0]
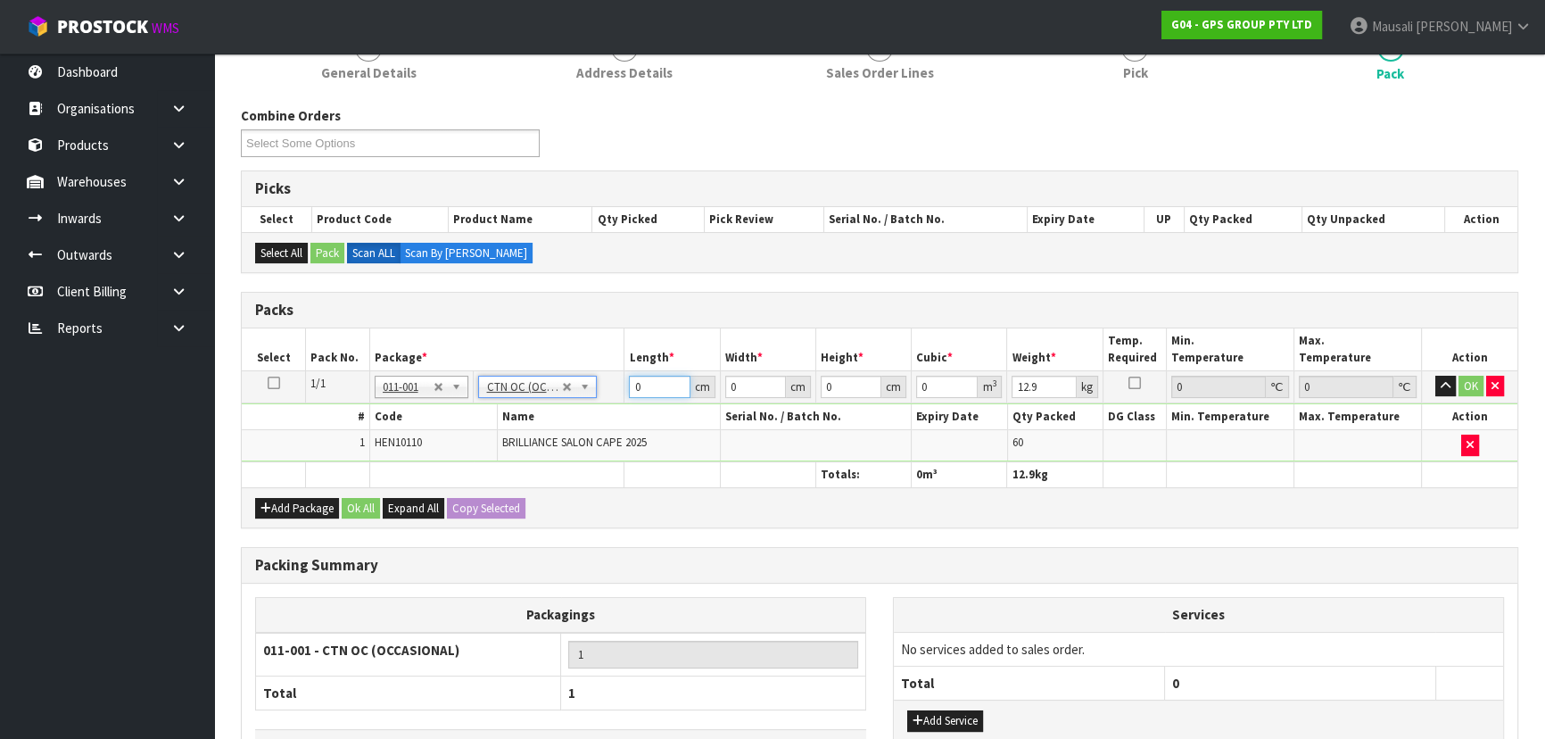
drag, startPoint x: 649, startPoint y: 391, endPoint x: 607, endPoint y: 409, distance: 45.9
click at [607, 409] on tbody "1/1 NONE 007-001 007-002 007-004 007-009 007-013 007-014 007-015 007-017 007-01…" at bounding box center [880, 415] width 1276 height 91
type input "50"
type input "34"
type input "2"
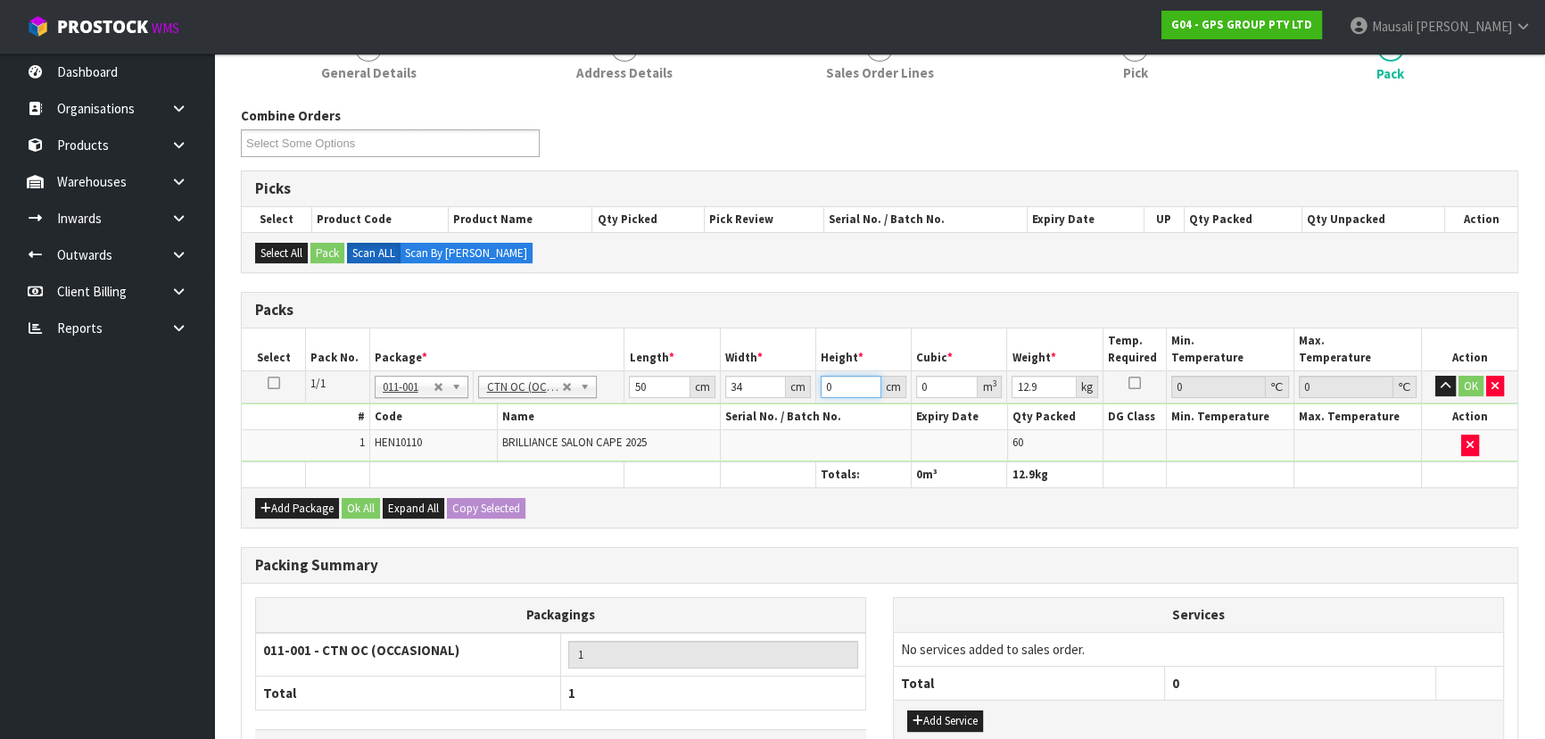
type input "0.0034"
type input "28"
type input "0.0476"
type input "28"
type input "14"
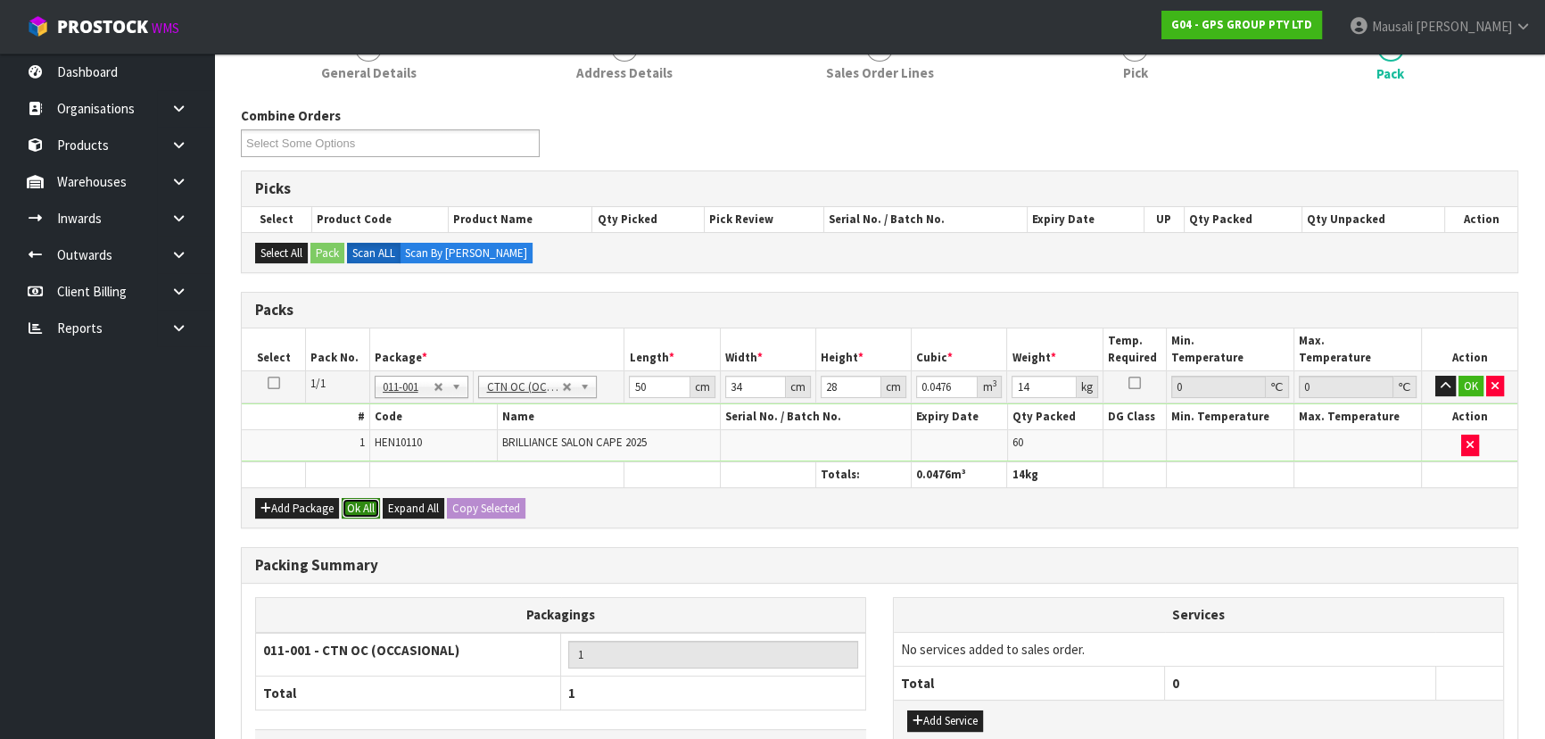
click at [358, 511] on button "Ok All" at bounding box center [361, 508] width 38 height 21
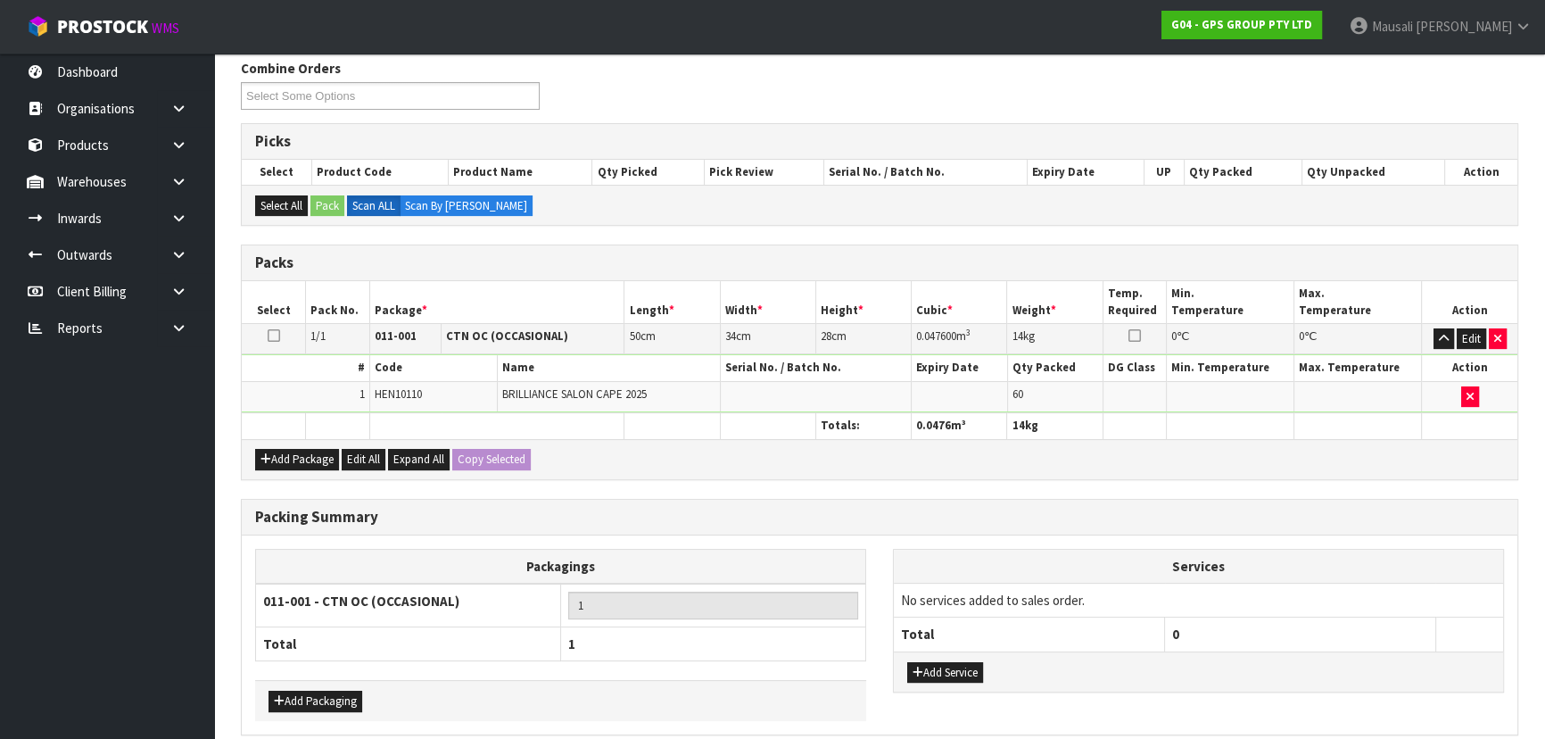
scroll to position [366, 0]
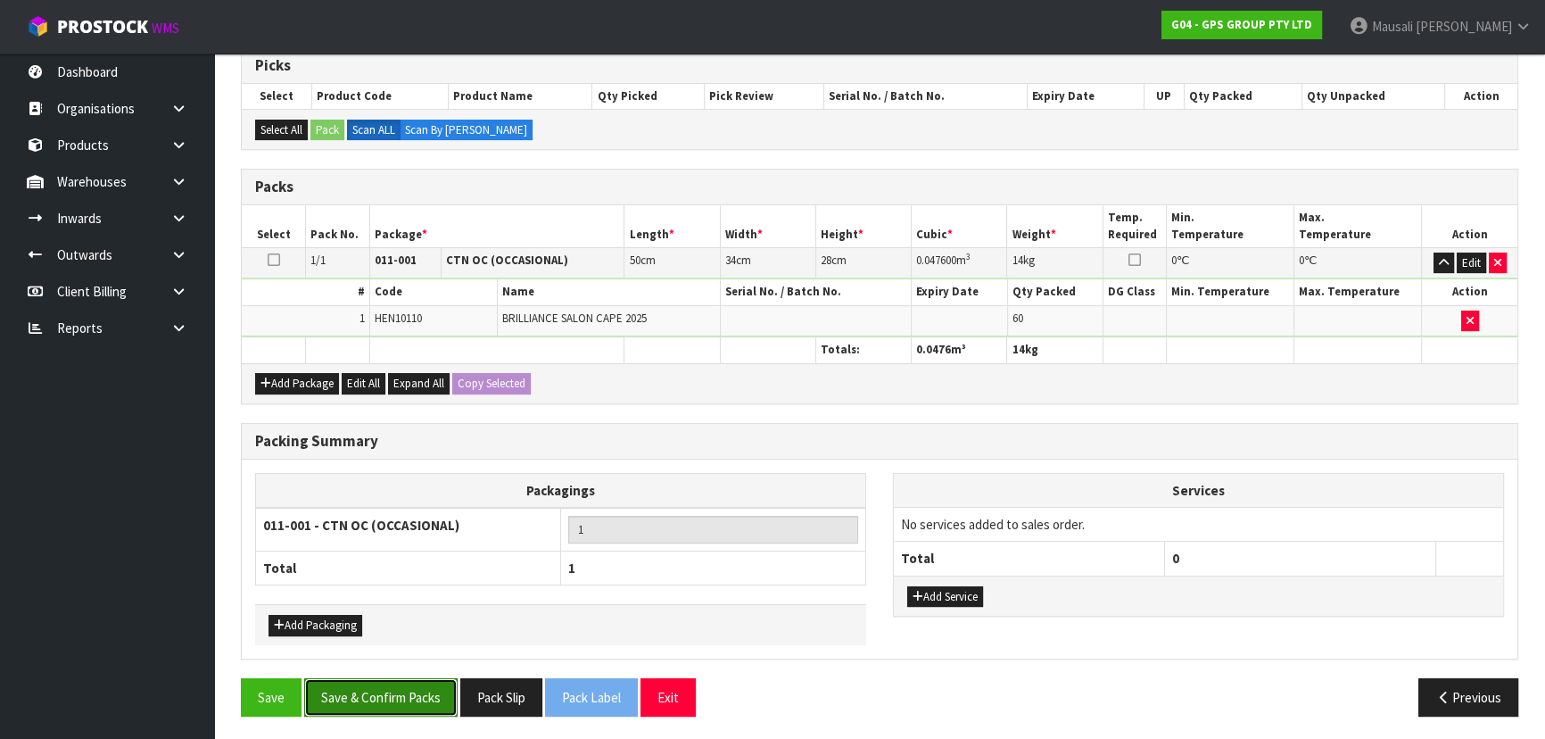
click at [439, 696] on button "Save & Confirm Packs" at bounding box center [380, 697] width 153 height 38
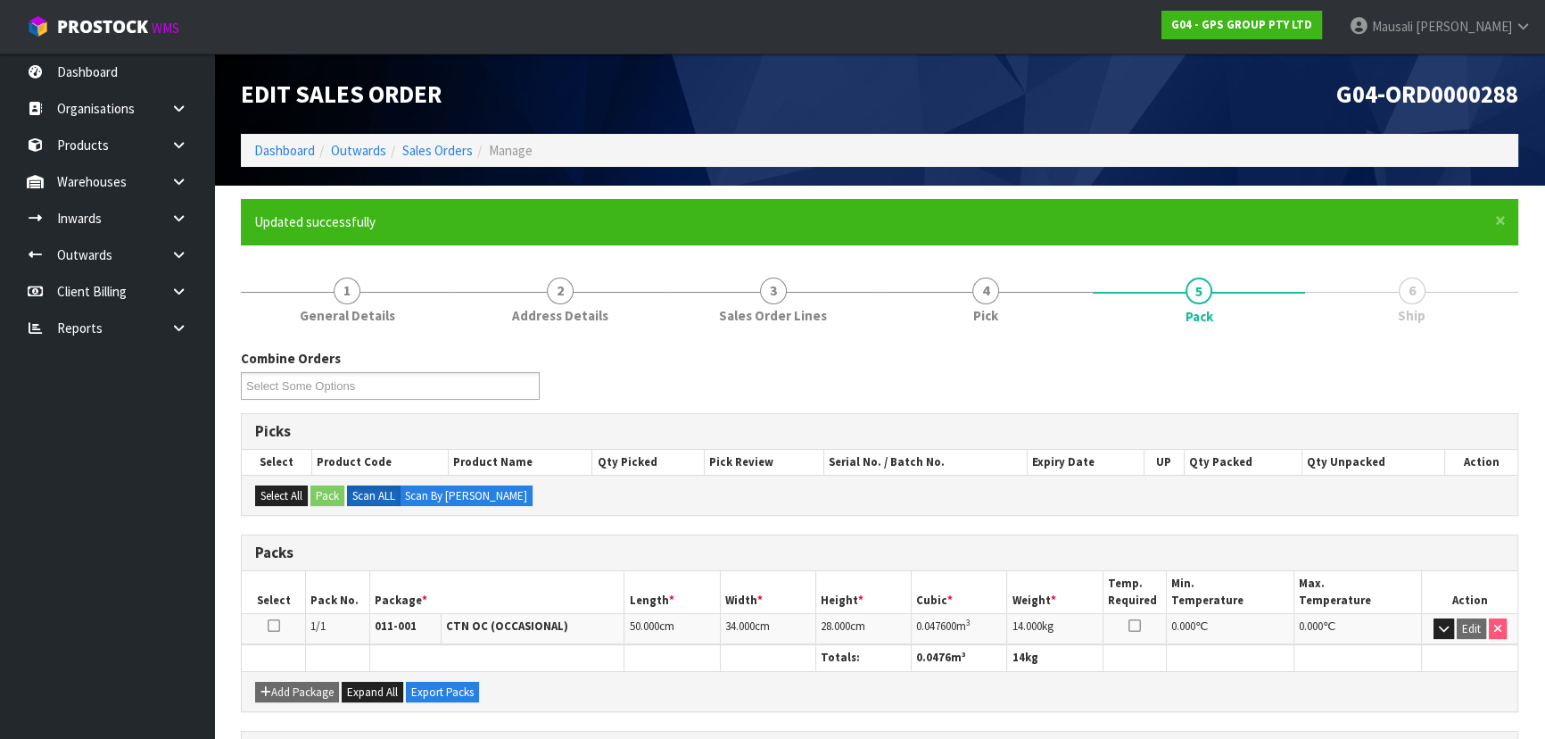
scroll to position [268, 0]
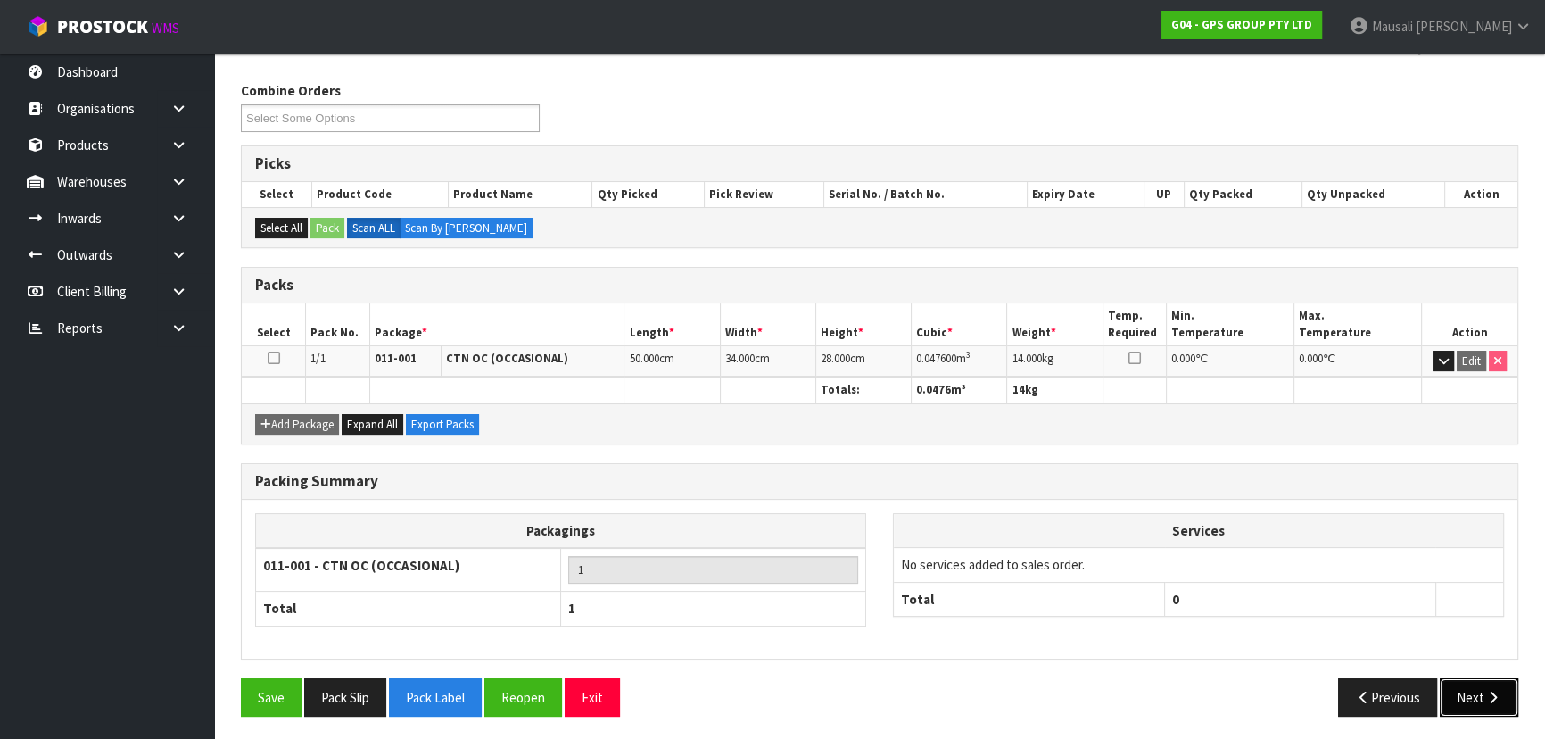
click at [1489, 690] on icon "button" at bounding box center [1492, 696] width 17 height 13
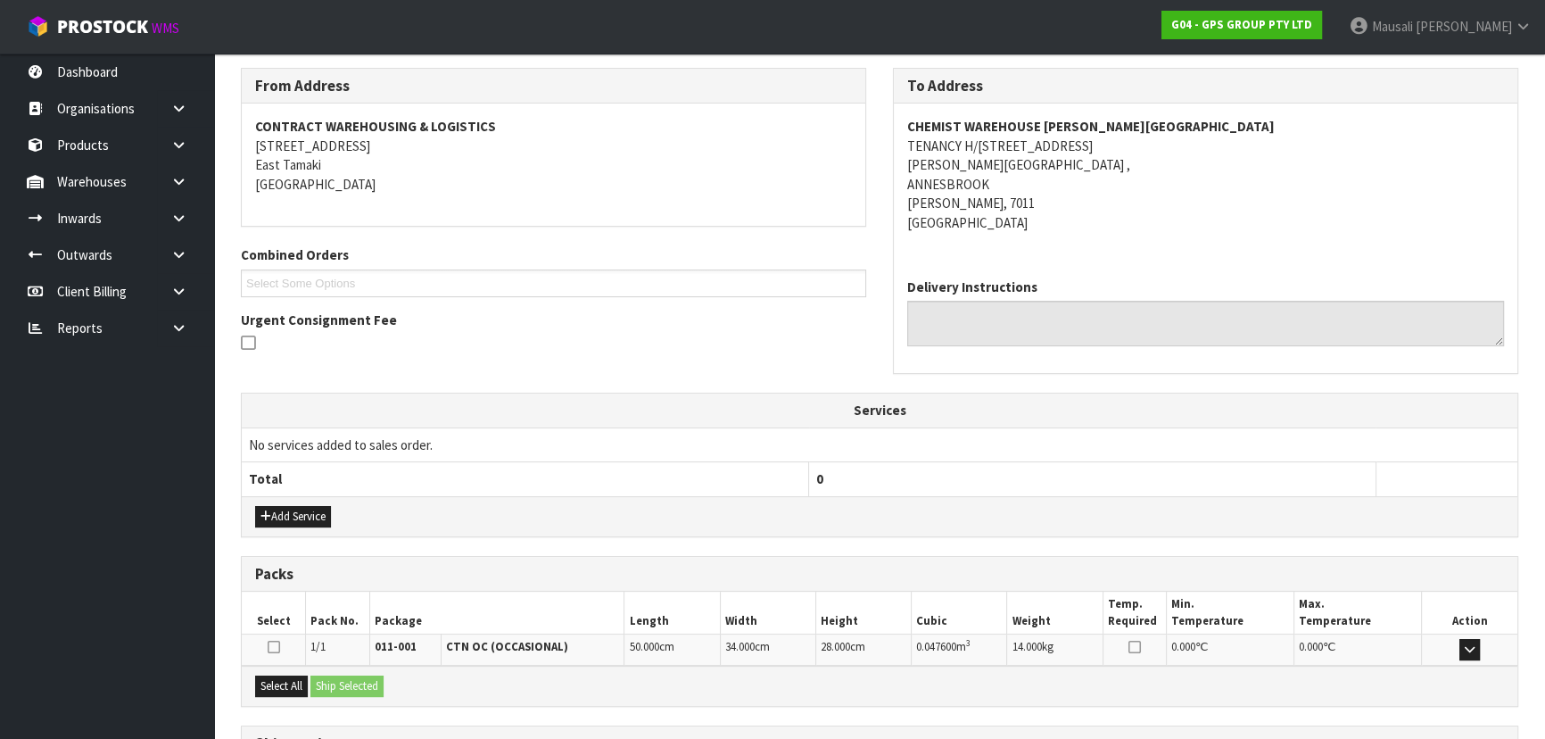
scroll to position [437, 0]
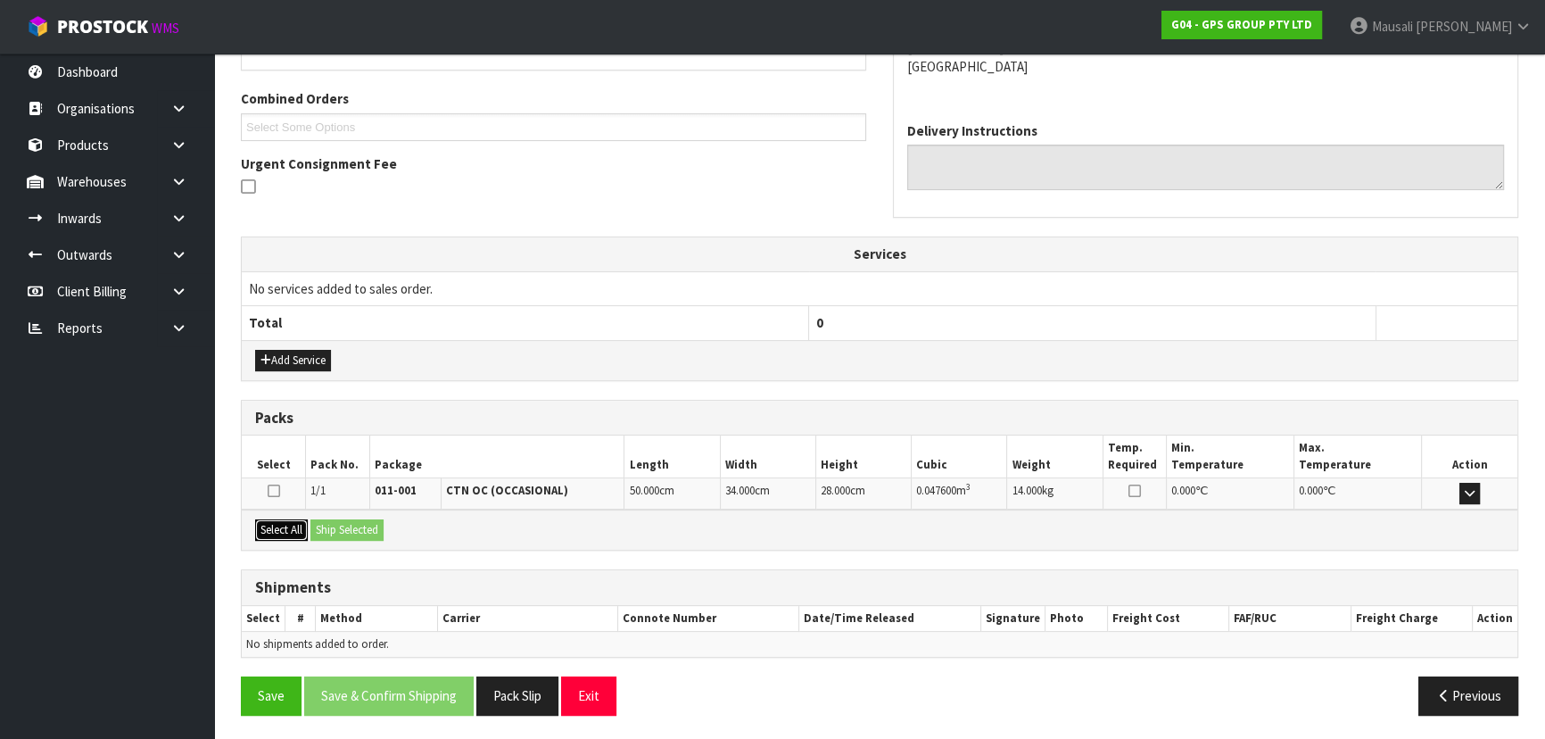
drag, startPoint x: 288, startPoint y: 526, endPoint x: 374, endPoint y: 518, distance: 86.0
click at [298, 526] on button "Select All" at bounding box center [281, 529] width 53 height 21
click at [360, 519] on button "Ship Selected" at bounding box center [346, 529] width 73 height 21
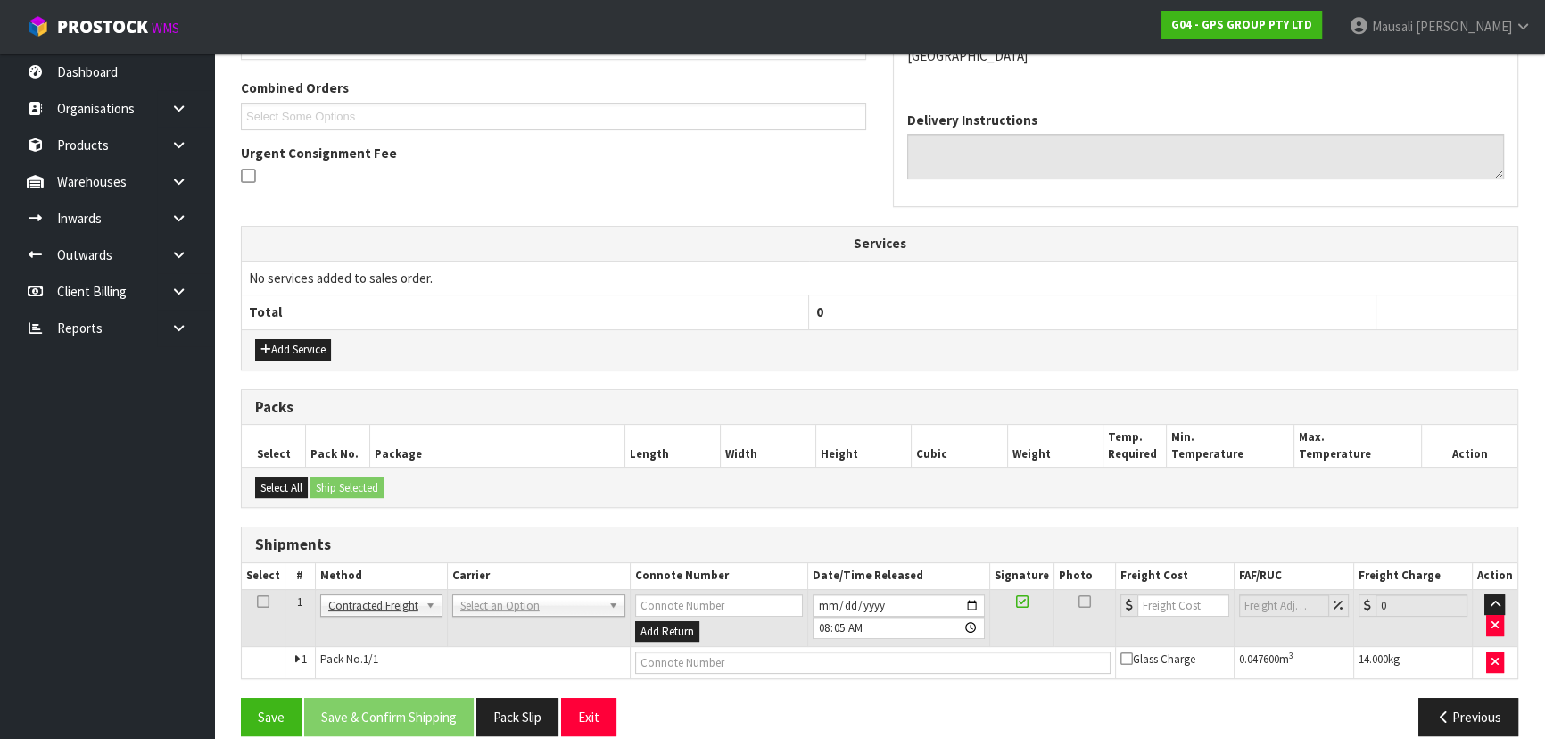
scroll to position [468, 0]
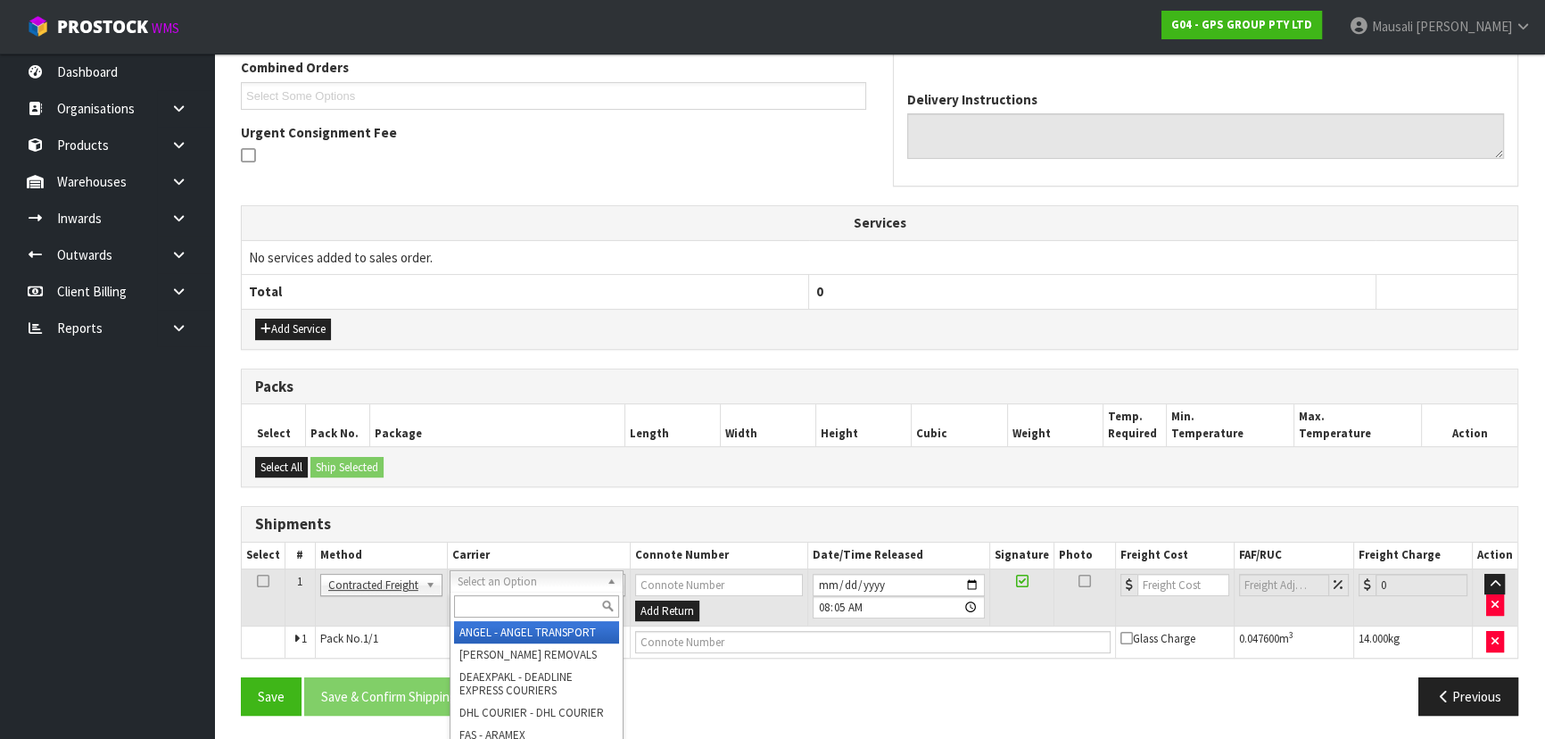
click at [474, 615] on input "text" at bounding box center [536, 606] width 165 height 22
type input "NZP"
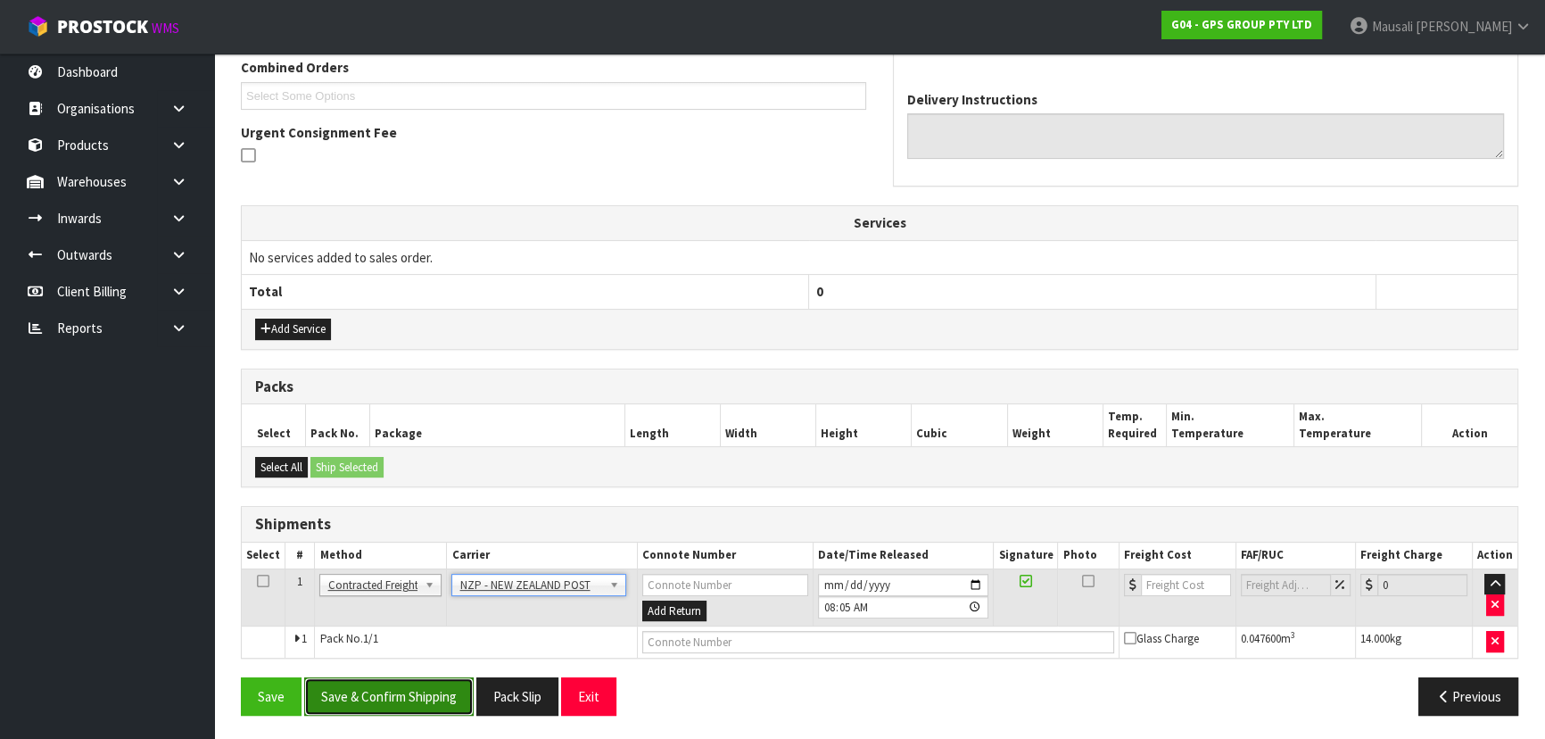
click at [401, 696] on button "Save & Confirm Shipping" at bounding box center [388, 696] width 169 height 38
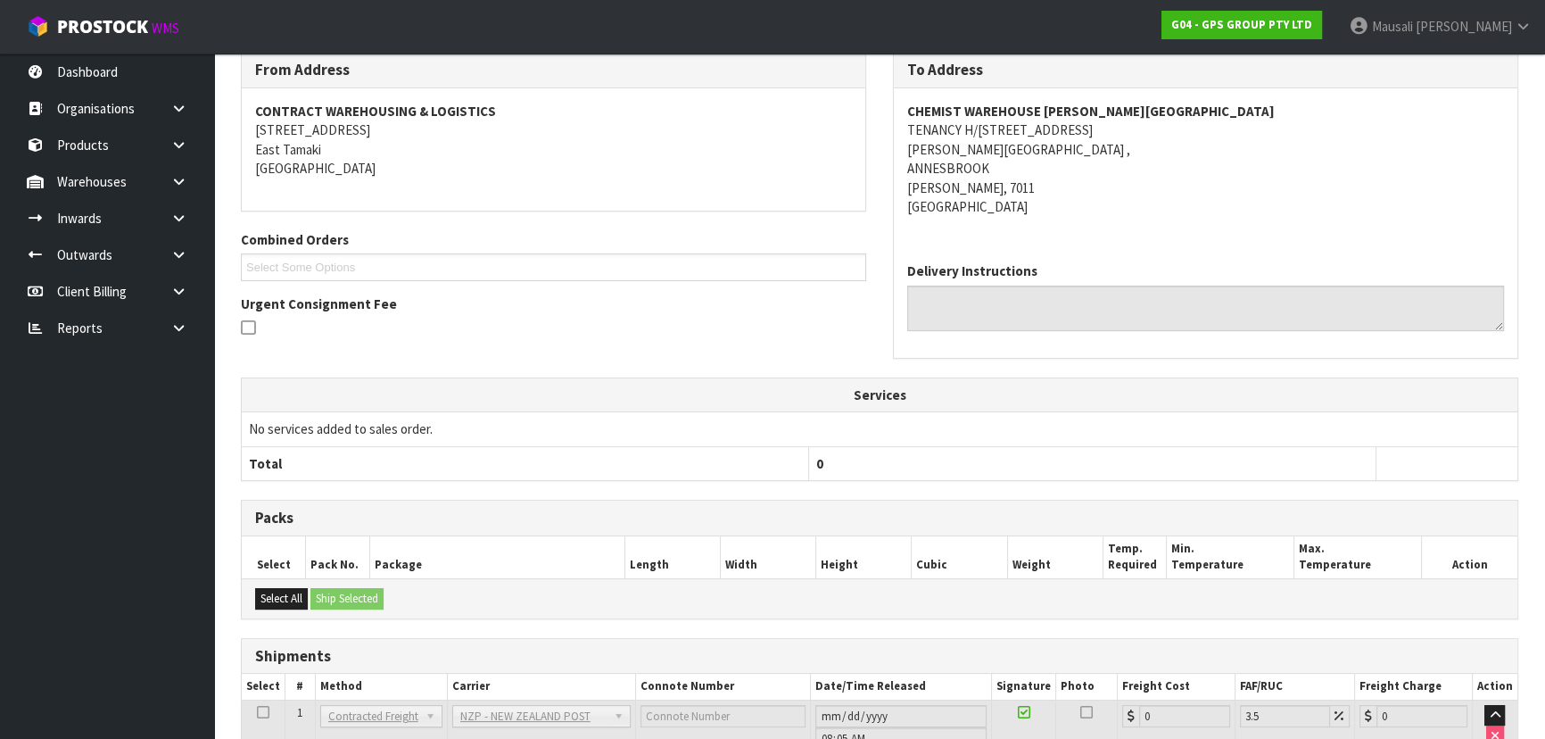
scroll to position [443, 0]
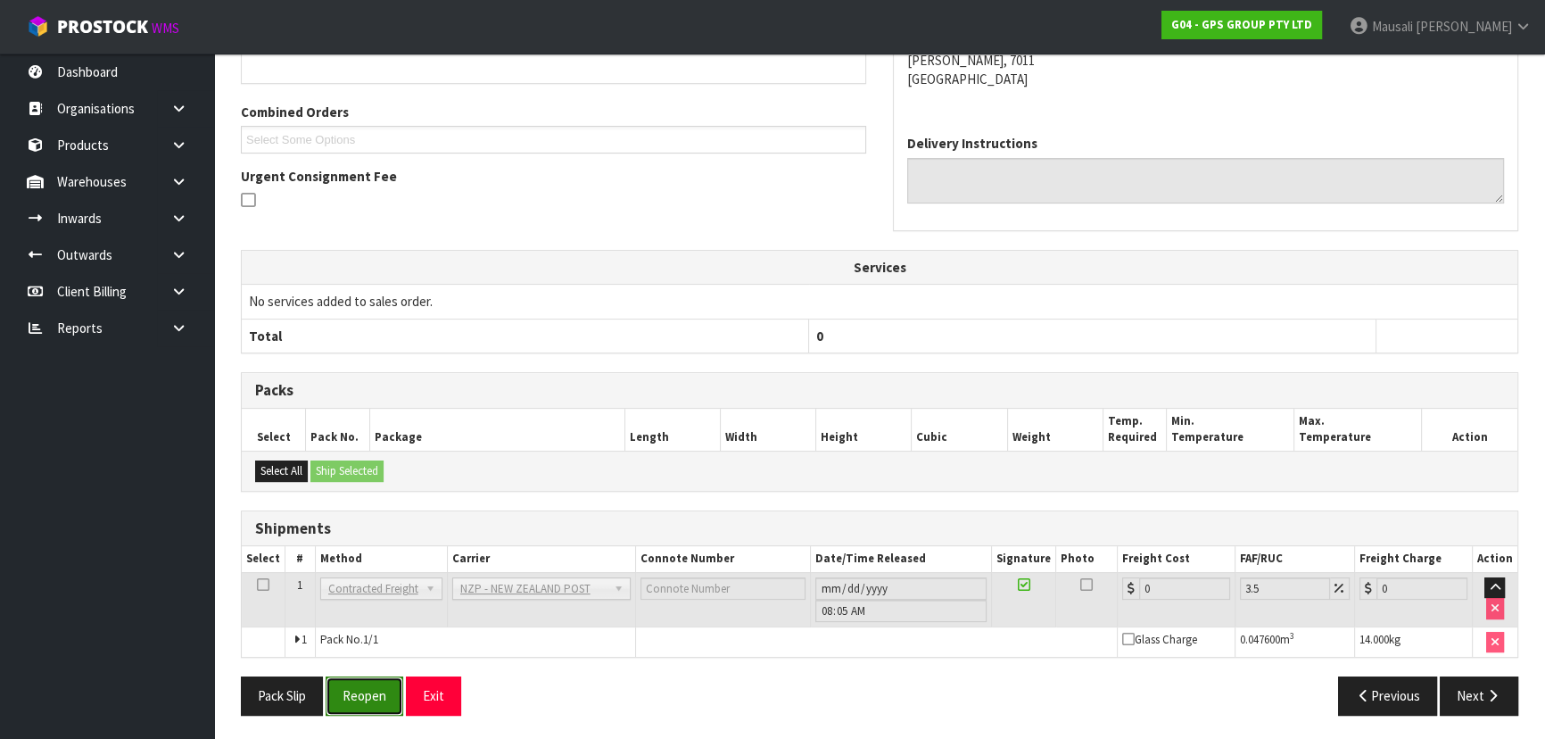
click at [372, 693] on button "Reopen" at bounding box center [365, 695] width 78 height 38
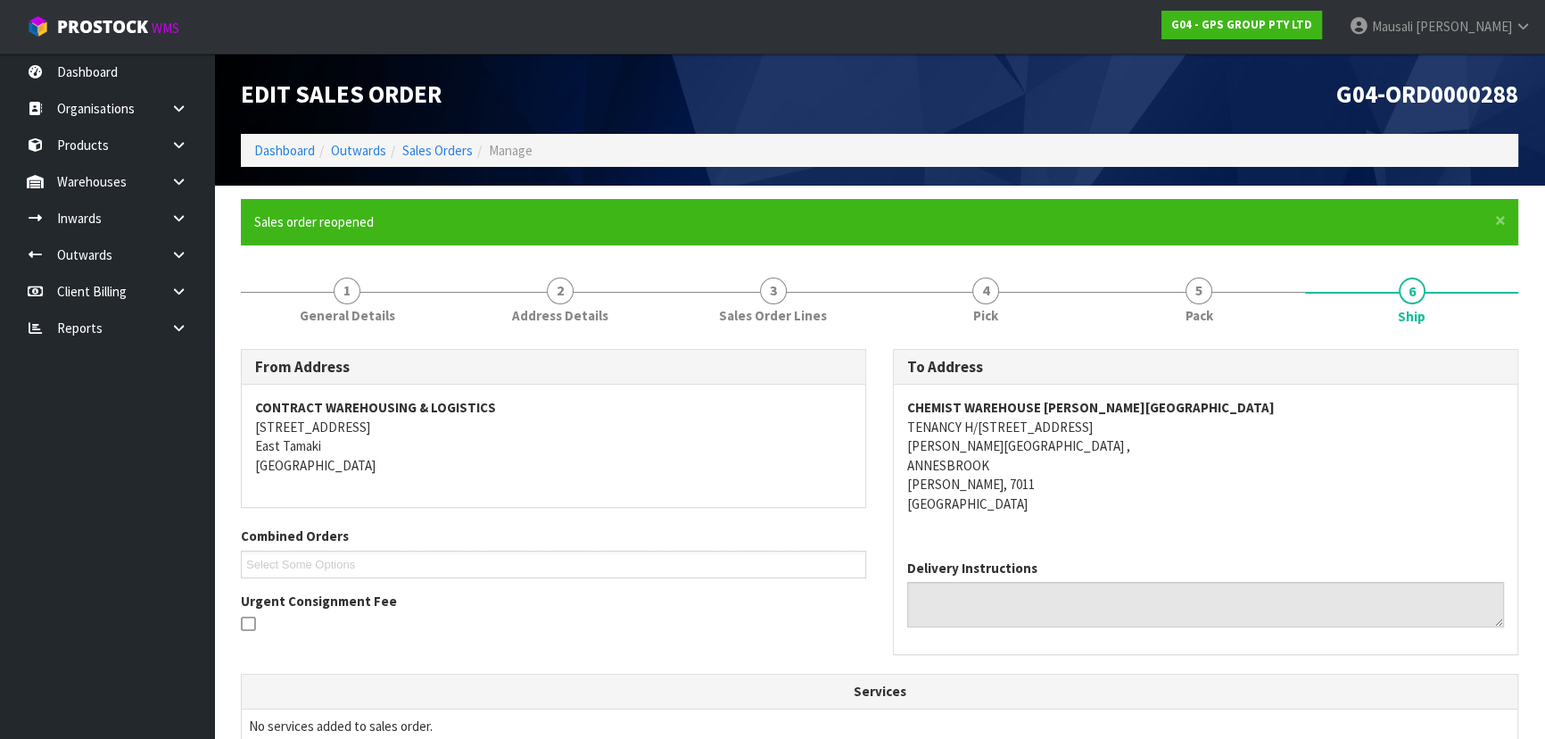
scroll to position [484, 0]
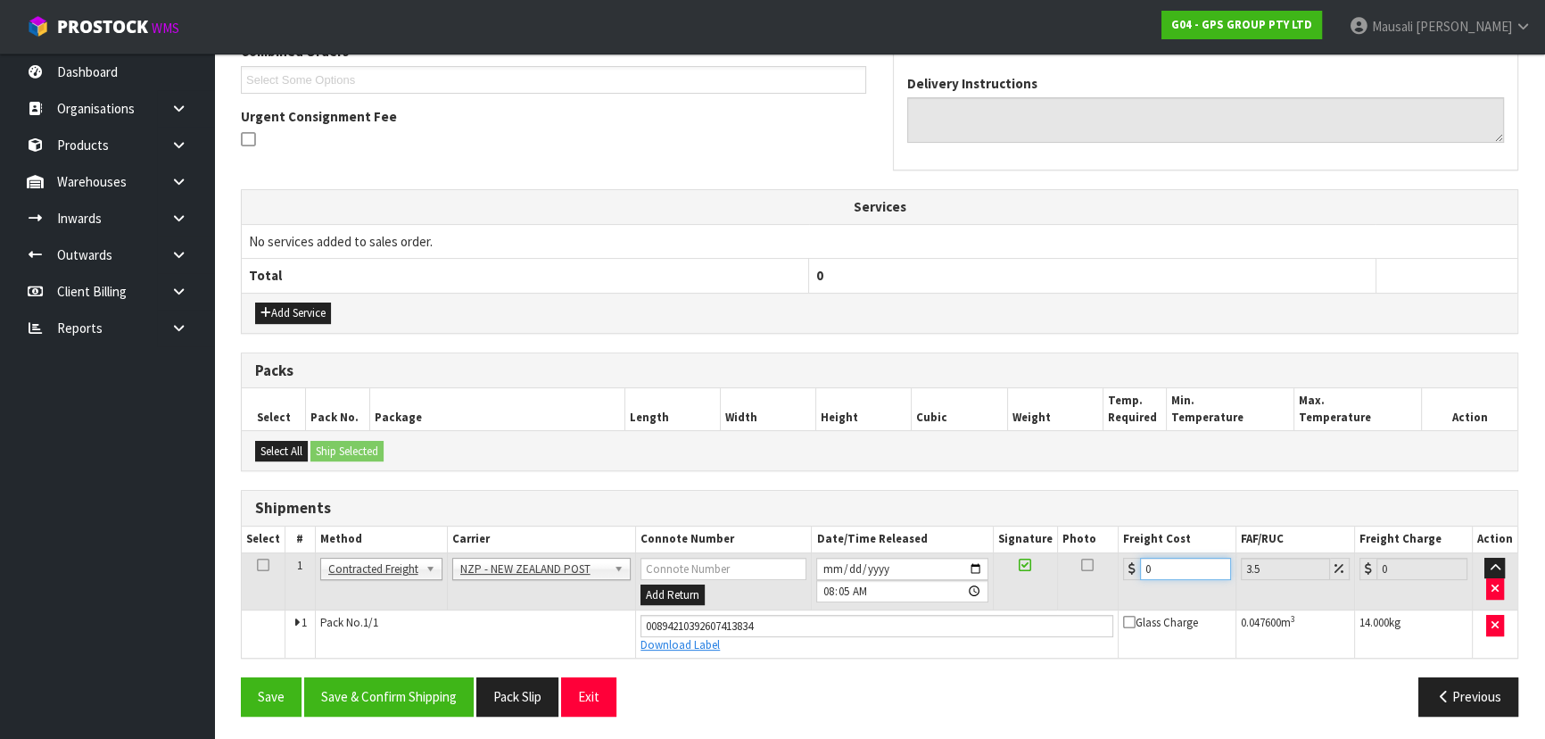
drag, startPoint x: 1151, startPoint y: 568, endPoint x: 1103, endPoint y: 582, distance: 50.0
click at [1103, 582] on tr "1 Client Local Pickup Customer Local Pickup Company Freight Contracted Freight …" at bounding box center [880, 581] width 1276 height 58
type input "1"
type input "1.03"
type input "18"
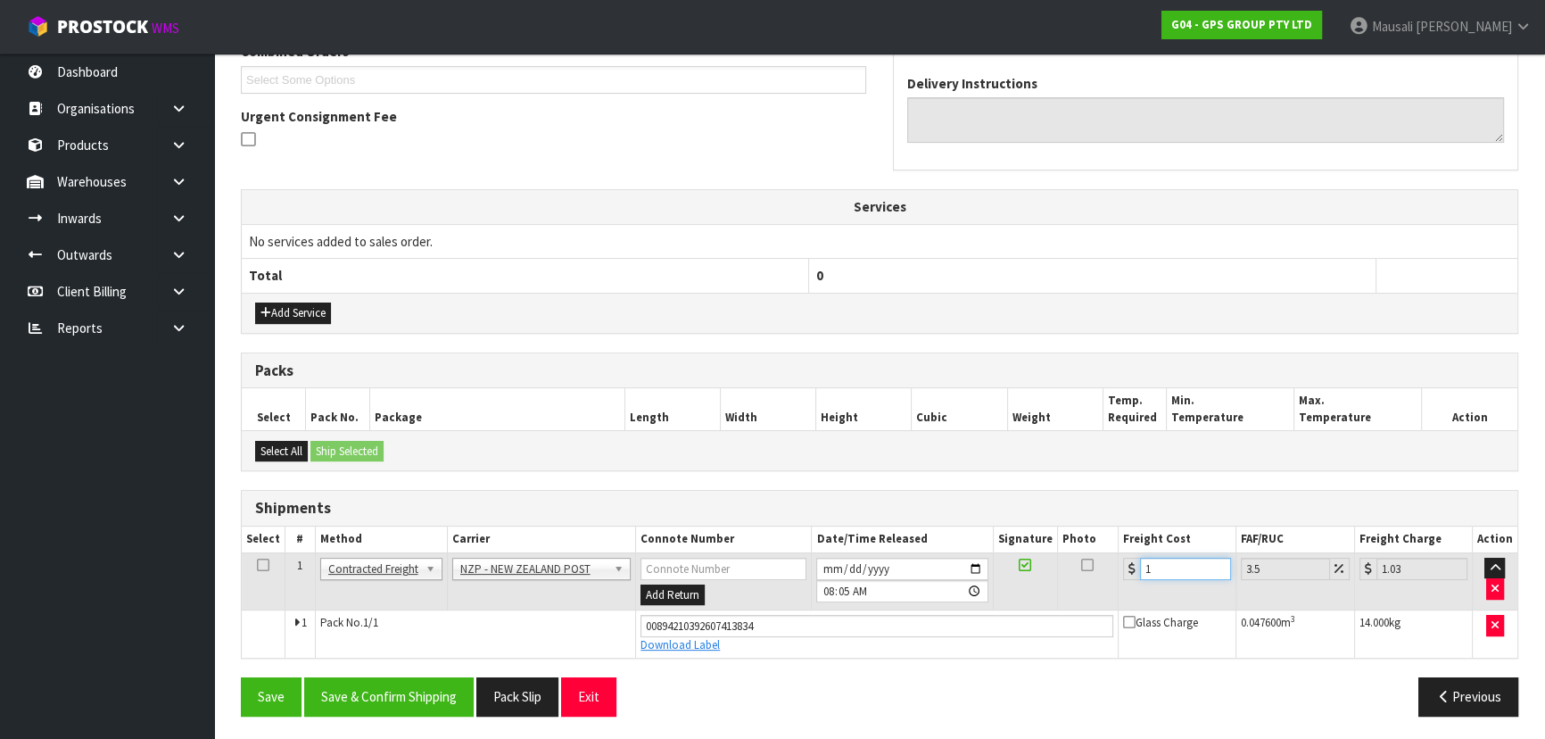
type input "18.63"
type input "18.2"
type input "18.84"
type input "18.28"
type input "18.92"
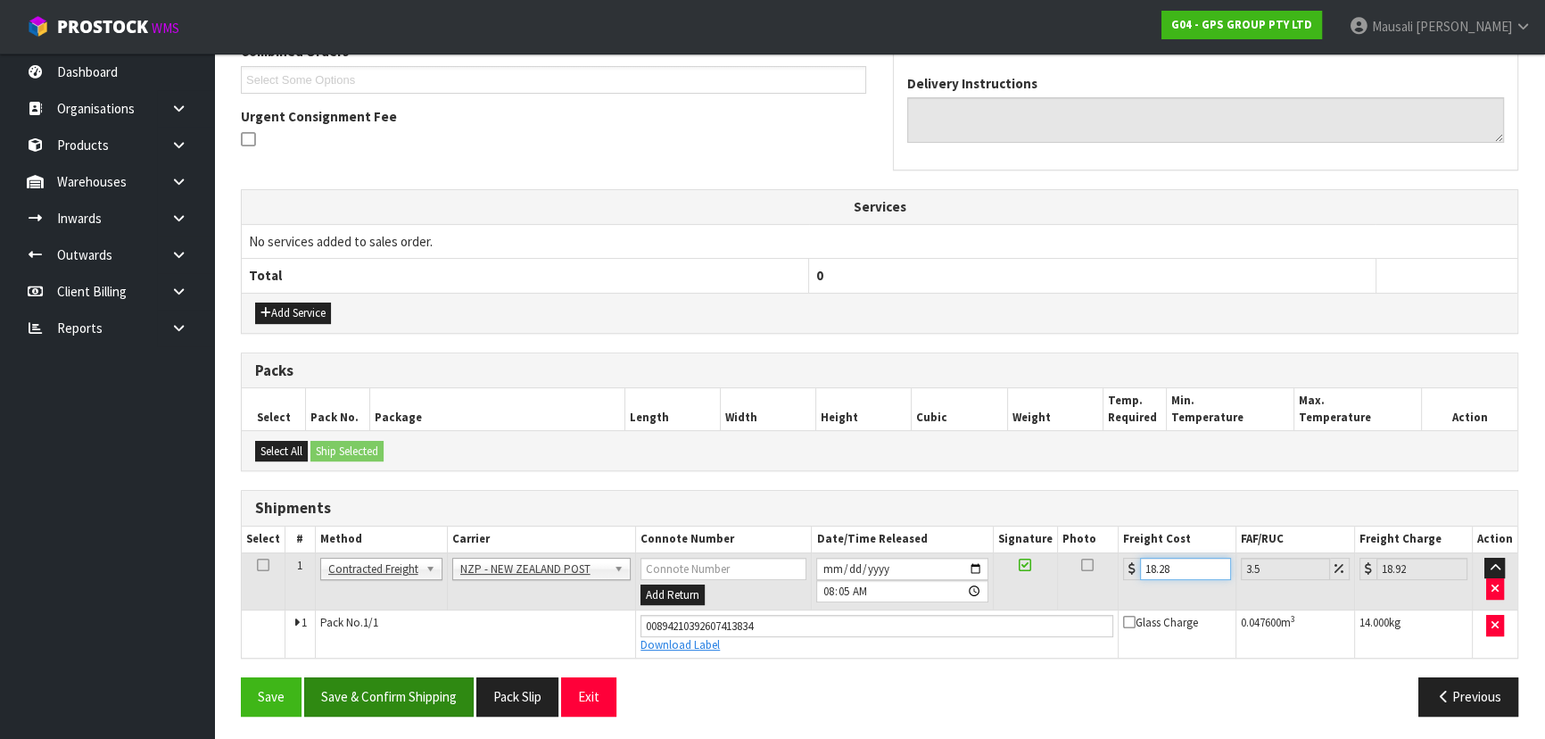
type input "18.28"
click at [399, 695] on button "Save & Confirm Shipping" at bounding box center [388, 696] width 169 height 38
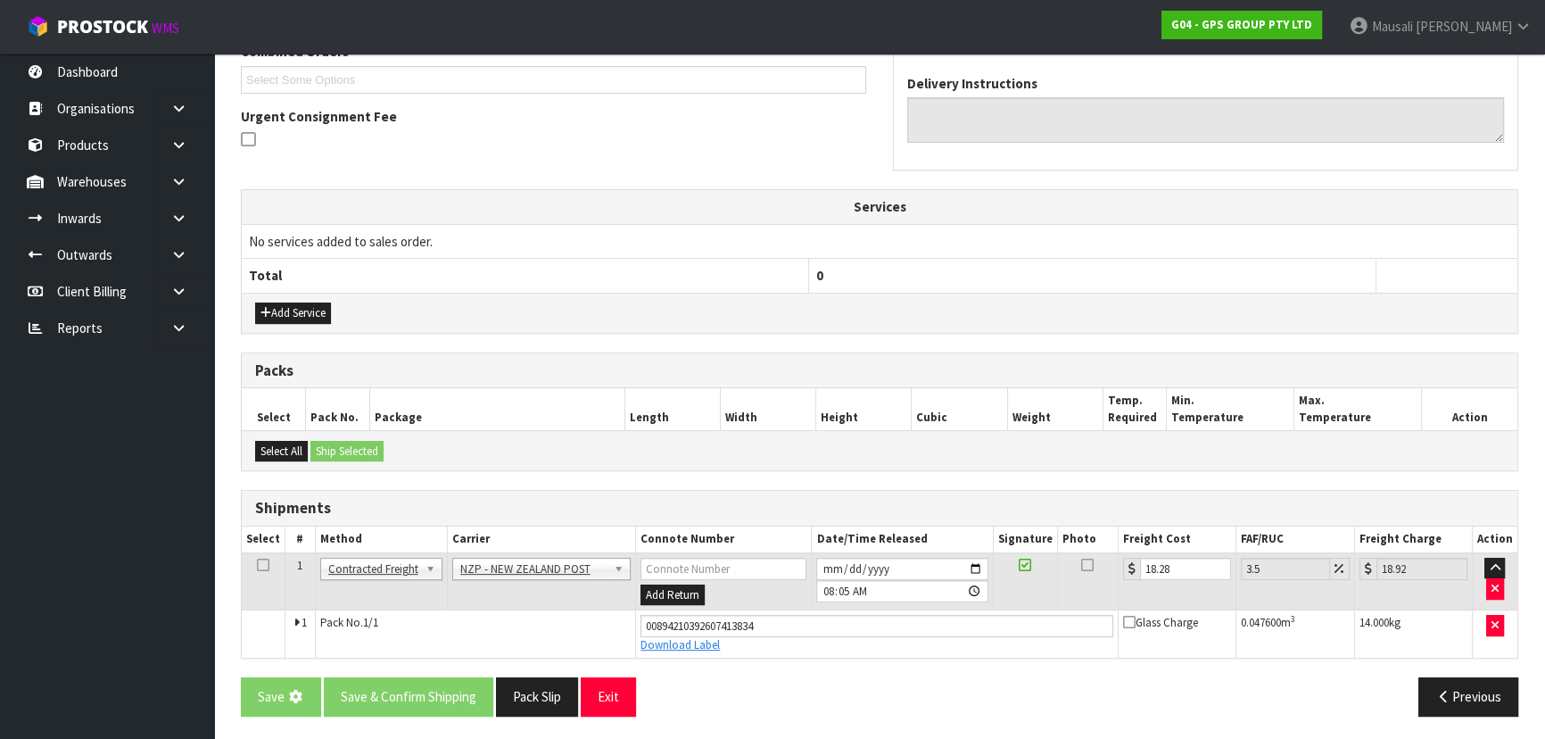
scroll to position [0, 0]
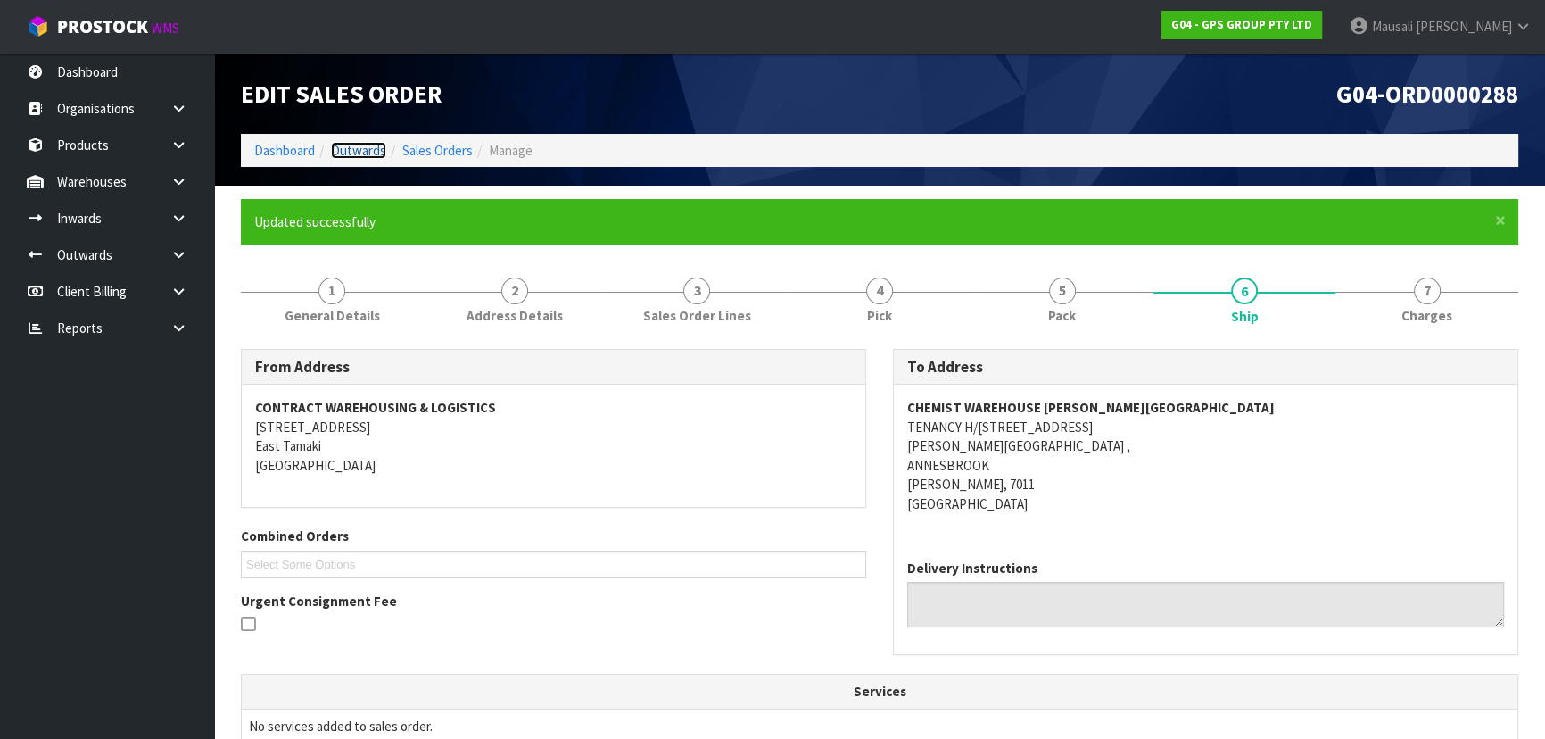
click at [366, 151] on link "Outwards" at bounding box center [358, 150] width 55 height 17
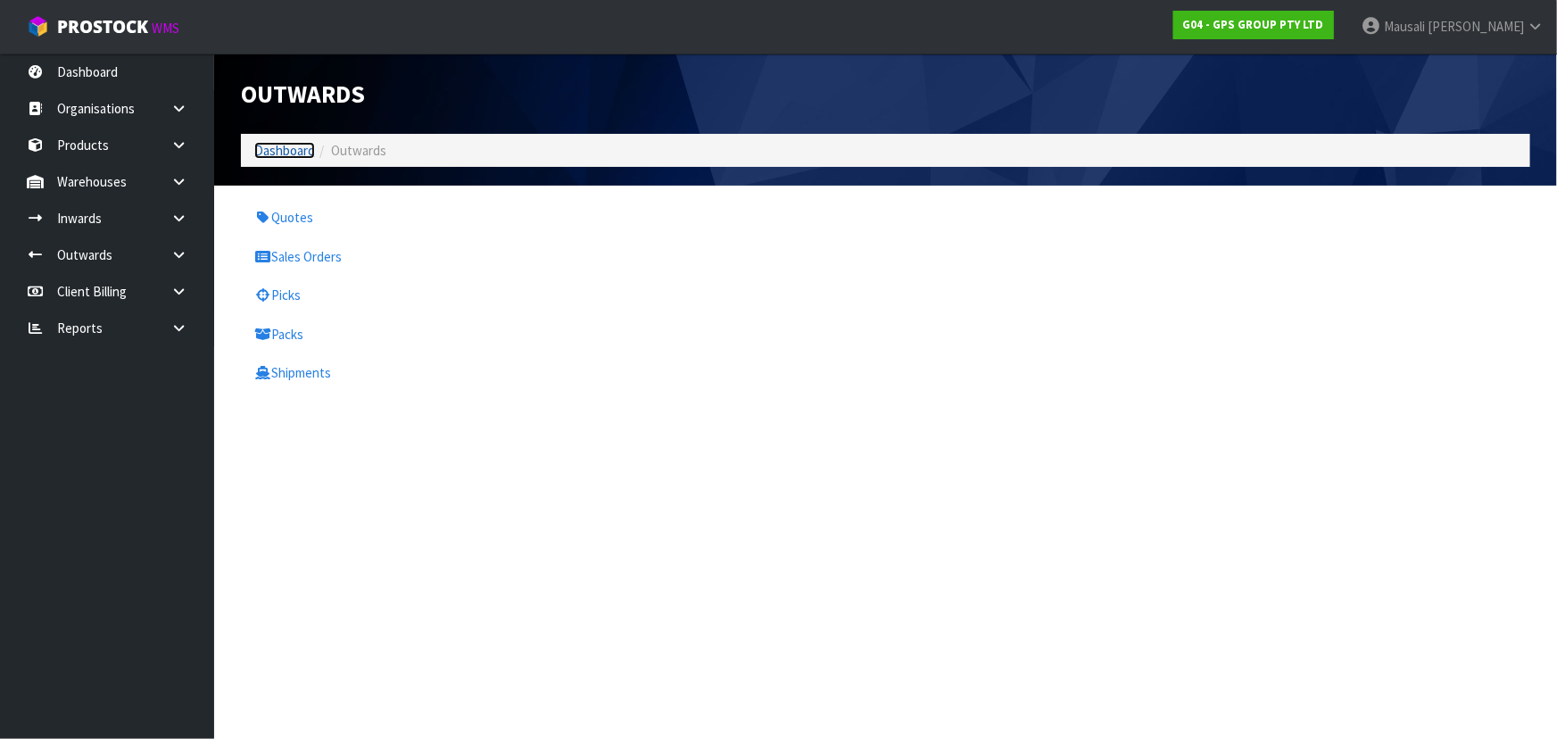
click at [291, 153] on link "Dashboard" at bounding box center [284, 150] width 61 height 17
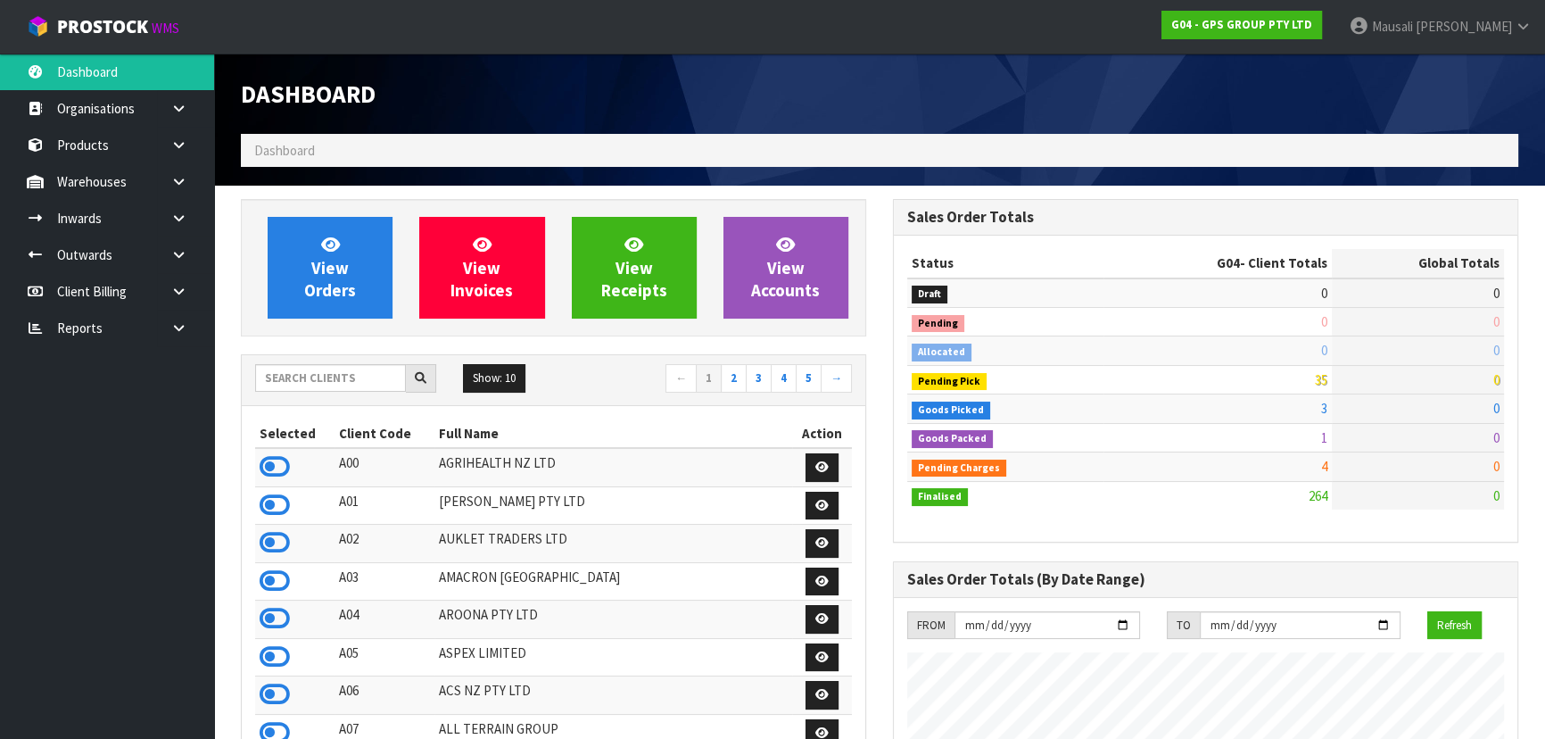
scroll to position [1089, 651]
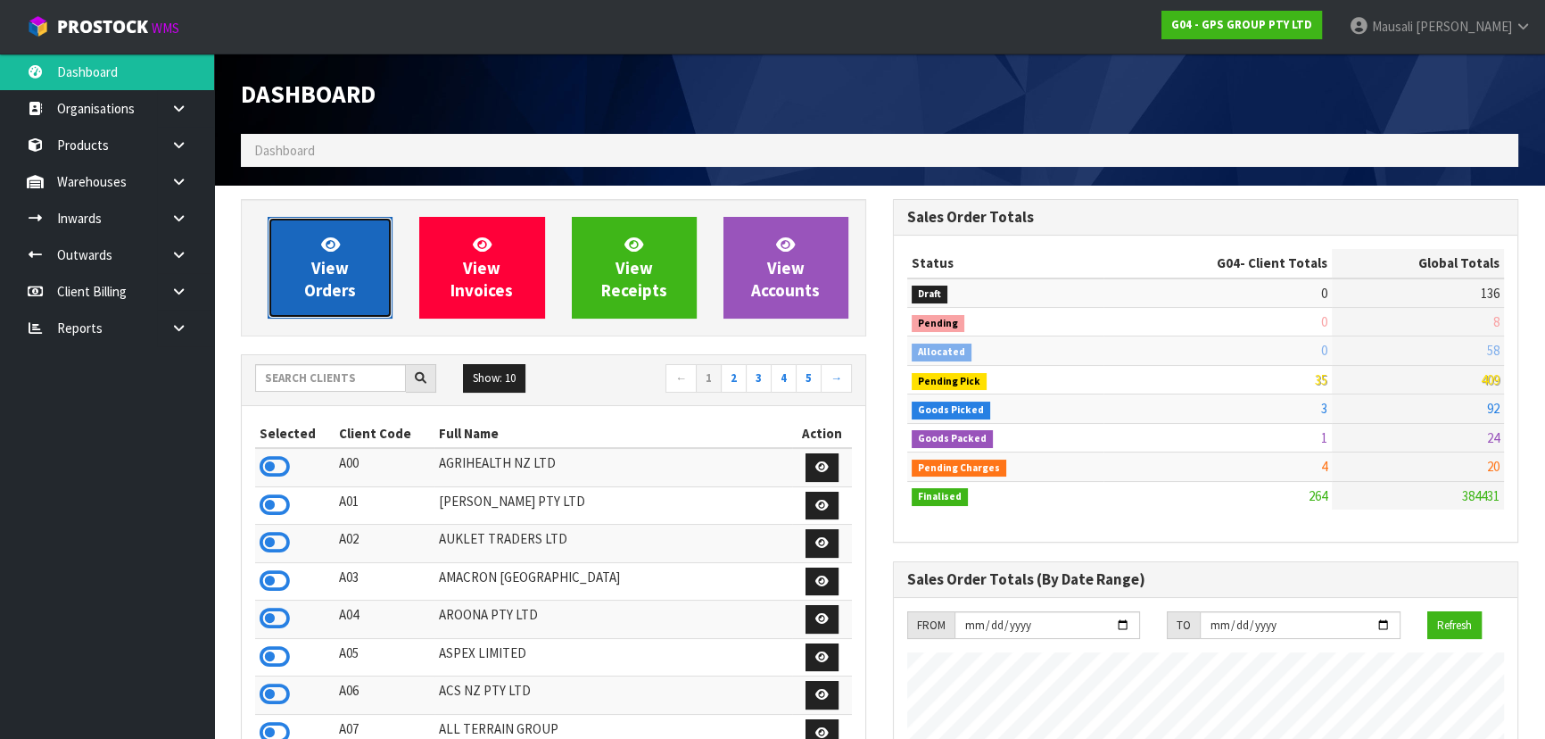
click at [332, 271] on span "View Orders" at bounding box center [330, 267] width 52 height 67
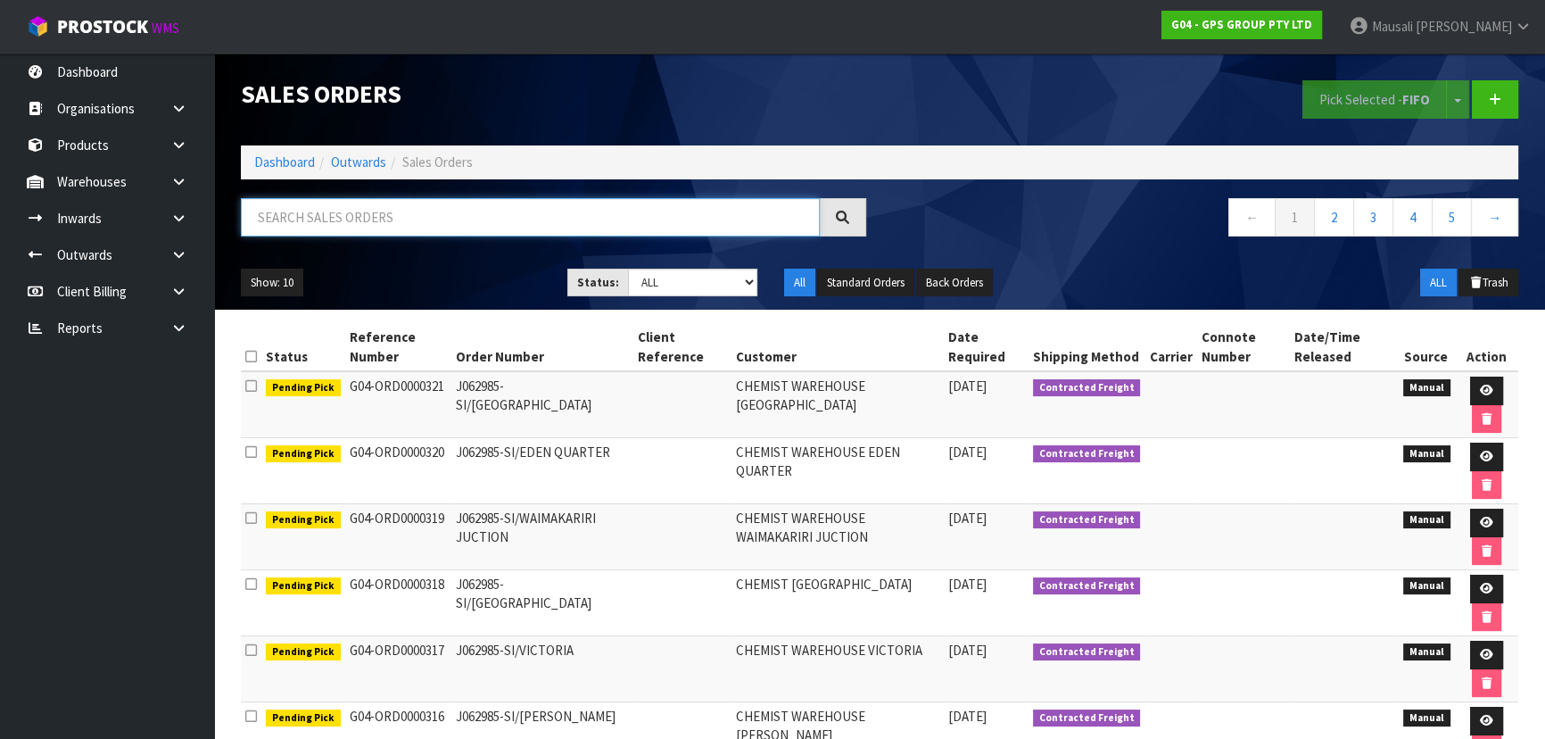
click at [302, 224] on input "text" at bounding box center [530, 217] width 579 height 38
type input "JOB-0416218"
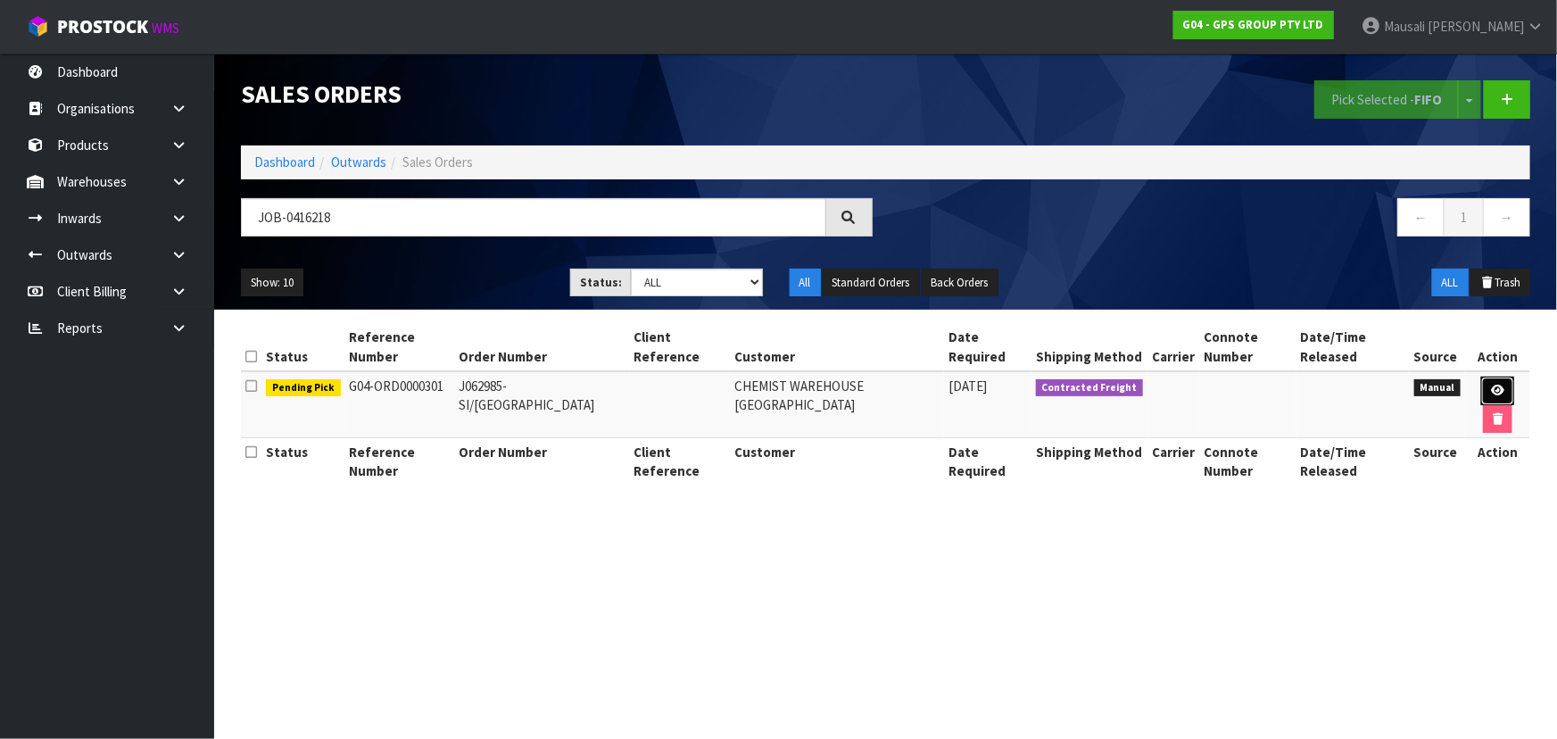
click at [1491, 384] on icon at bounding box center [1497, 390] width 13 height 12
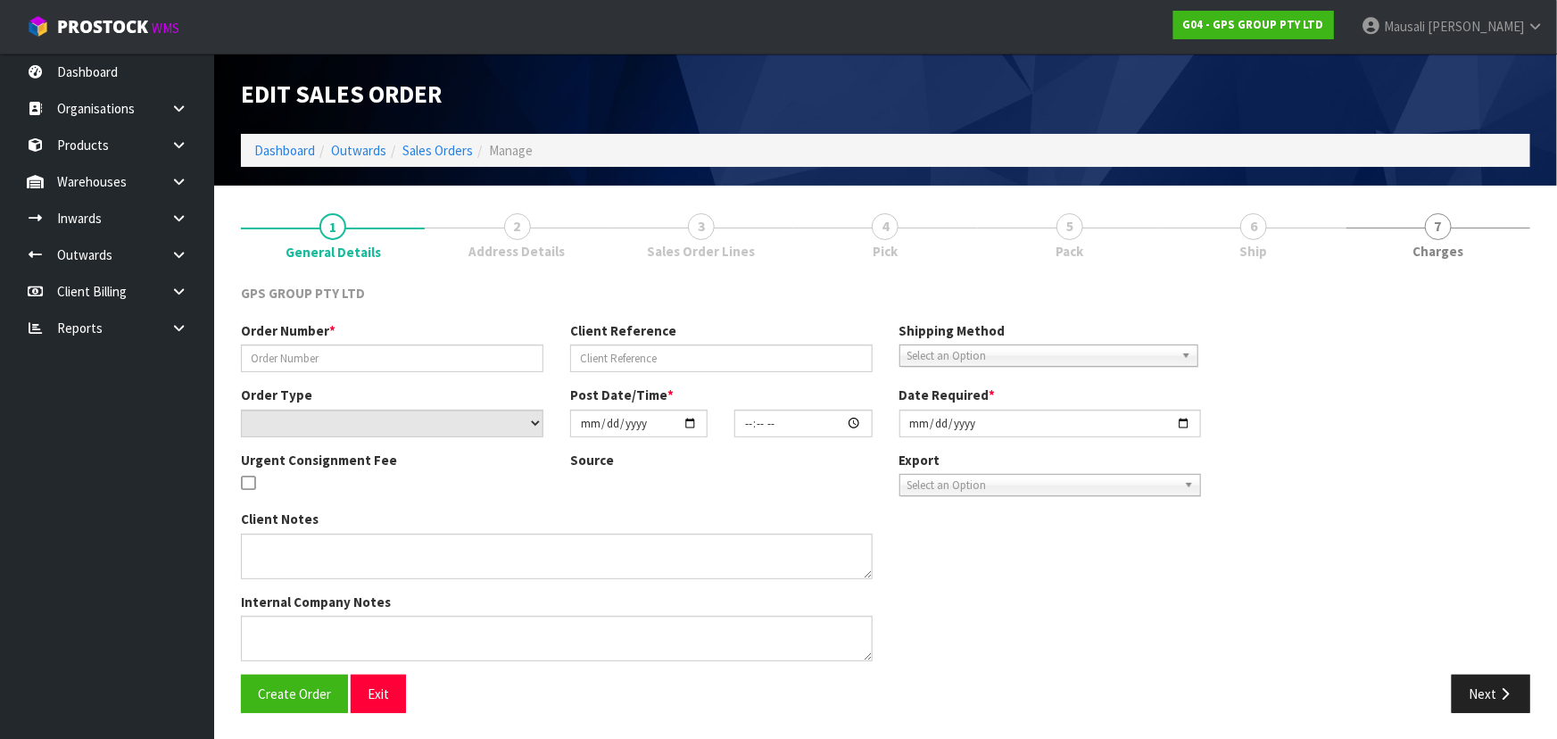
type input "J062985-SI/[GEOGRAPHIC_DATA]"
select select "number:0"
type input "[DATE]"
type input "09:26:00.000"
type input "[DATE]"
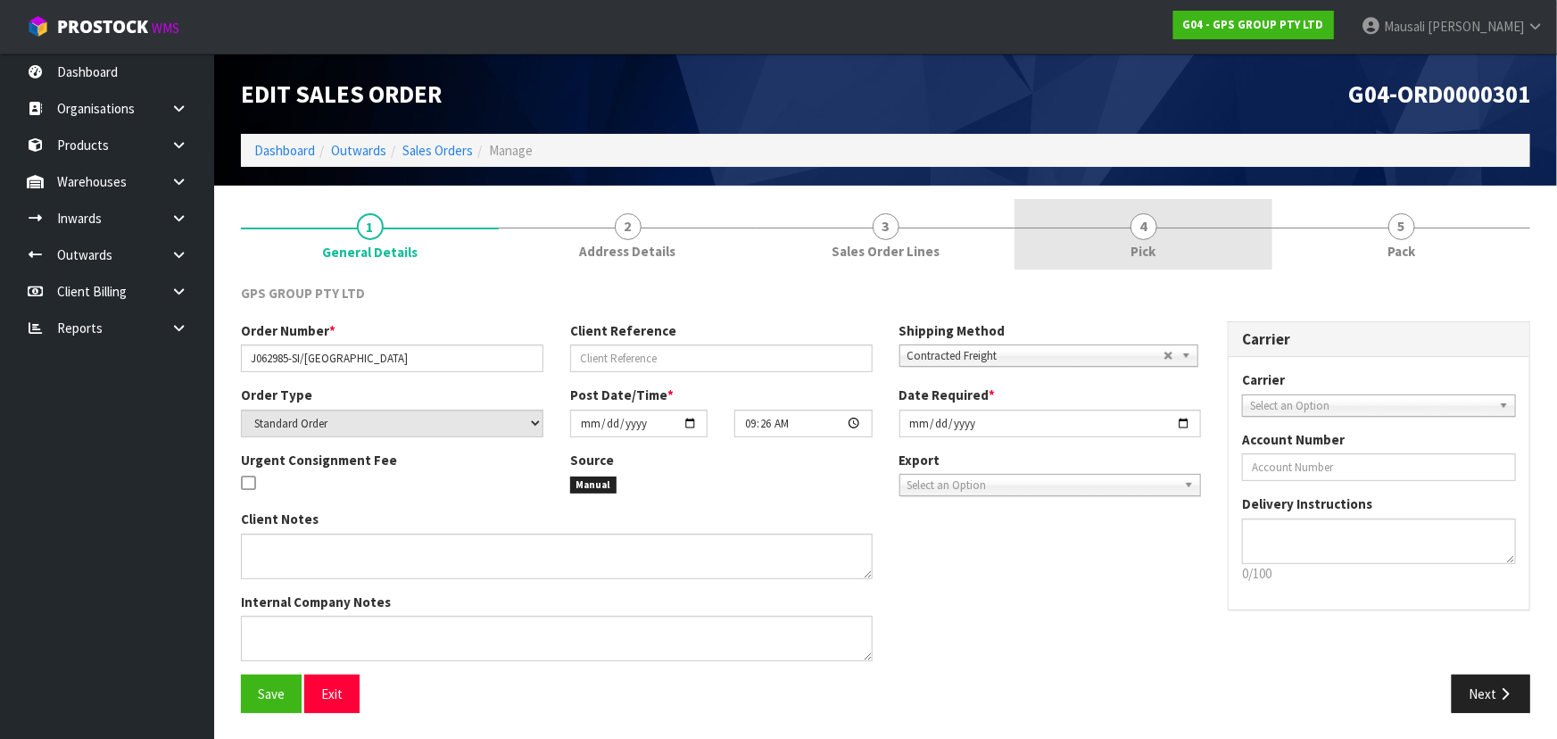
click at [1178, 228] on link "4 Pick" at bounding box center [1143, 234] width 258 height 70
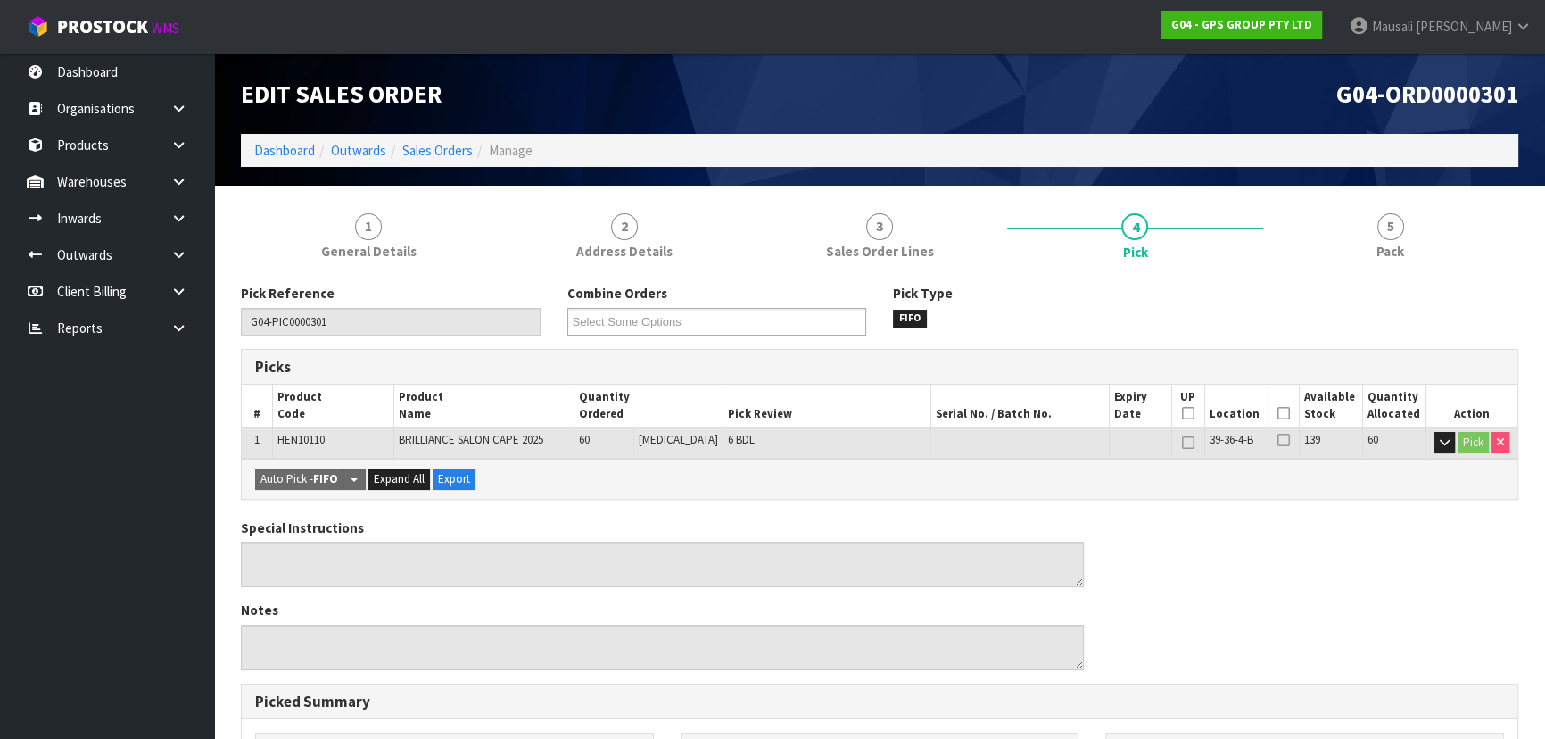
click at [1280, 413] on icon at bounding box center [1283, 413] width 12 height 1
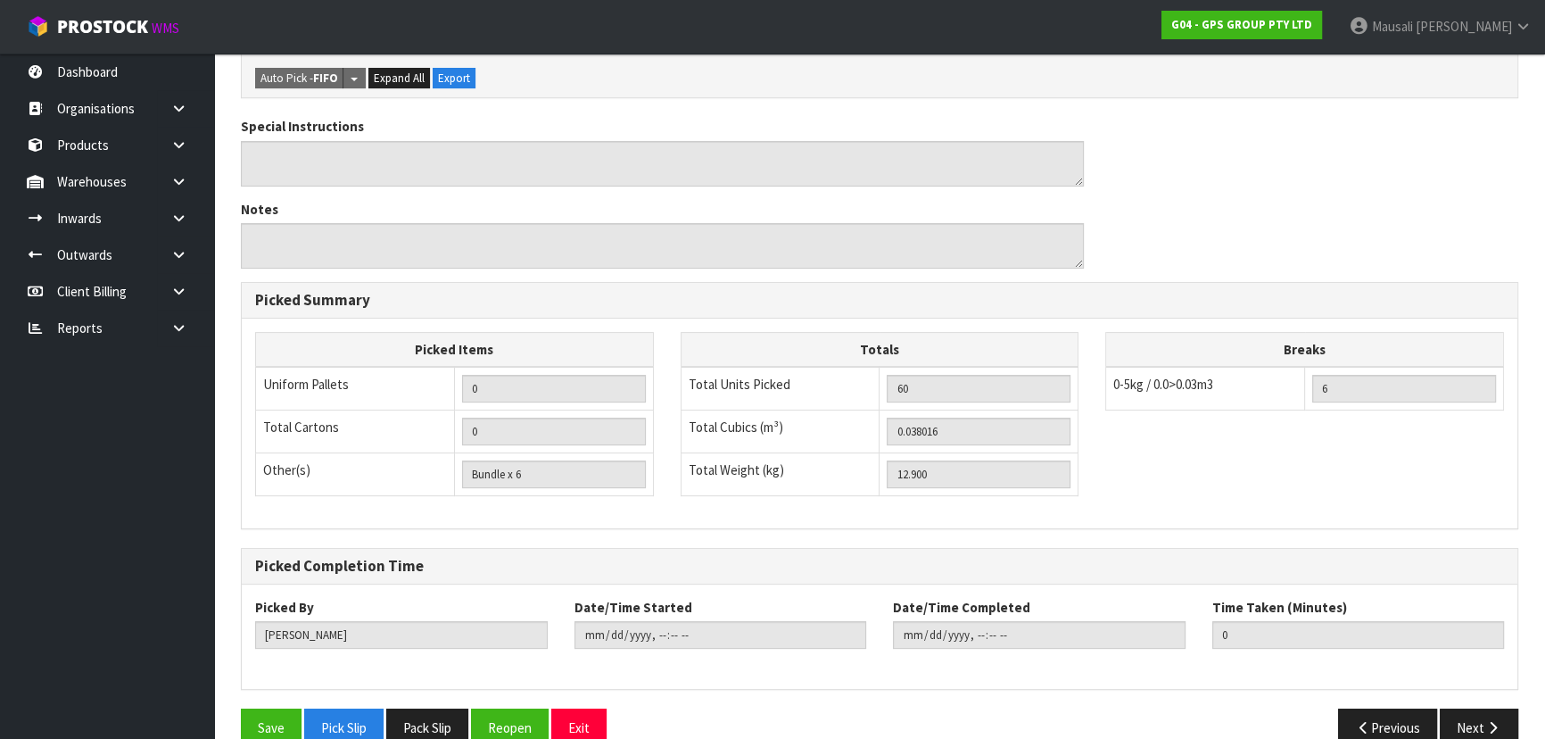
scroll to position [498, 0]
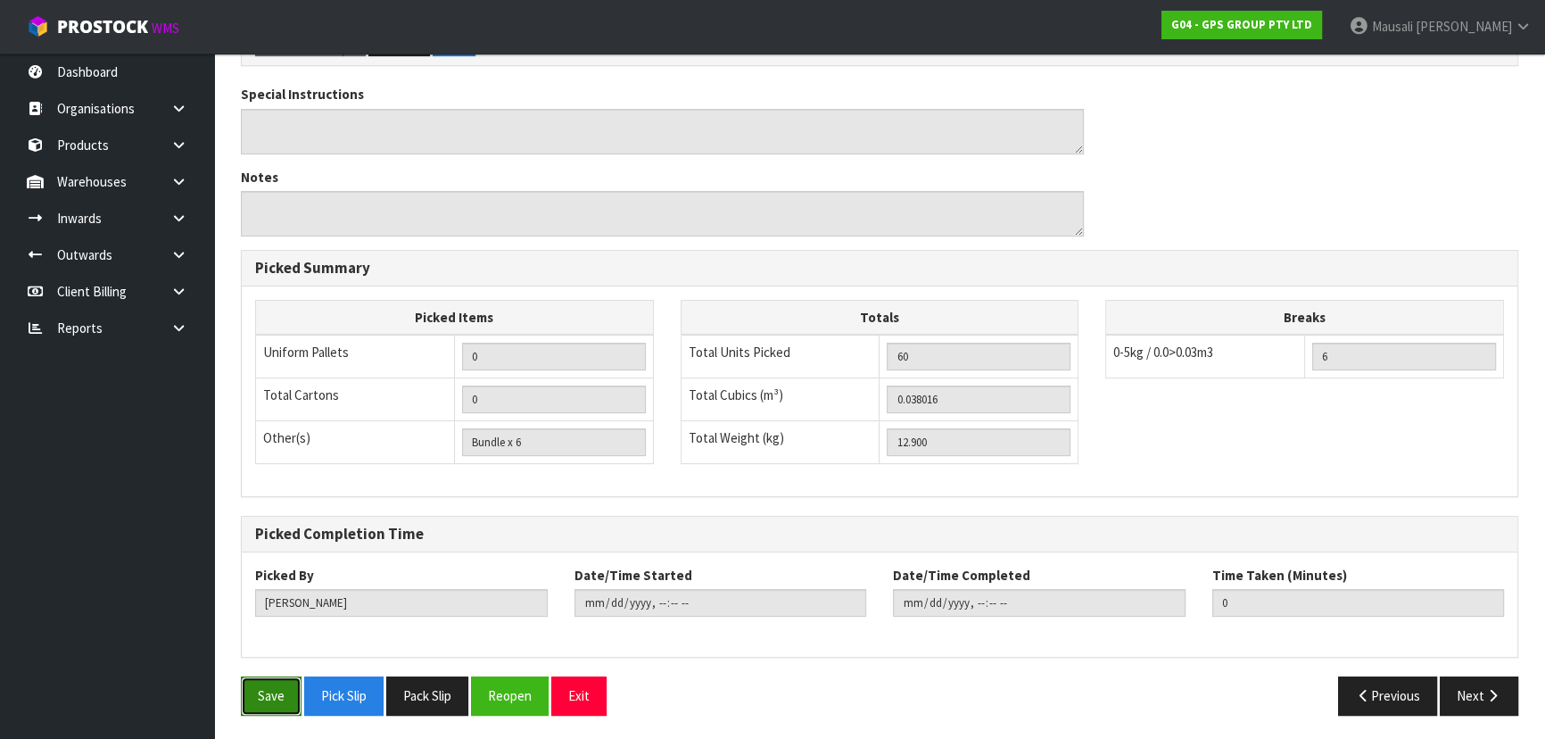
click at [269, 696] on button "Save" at bounding box center [271, 695] width 61 height 38
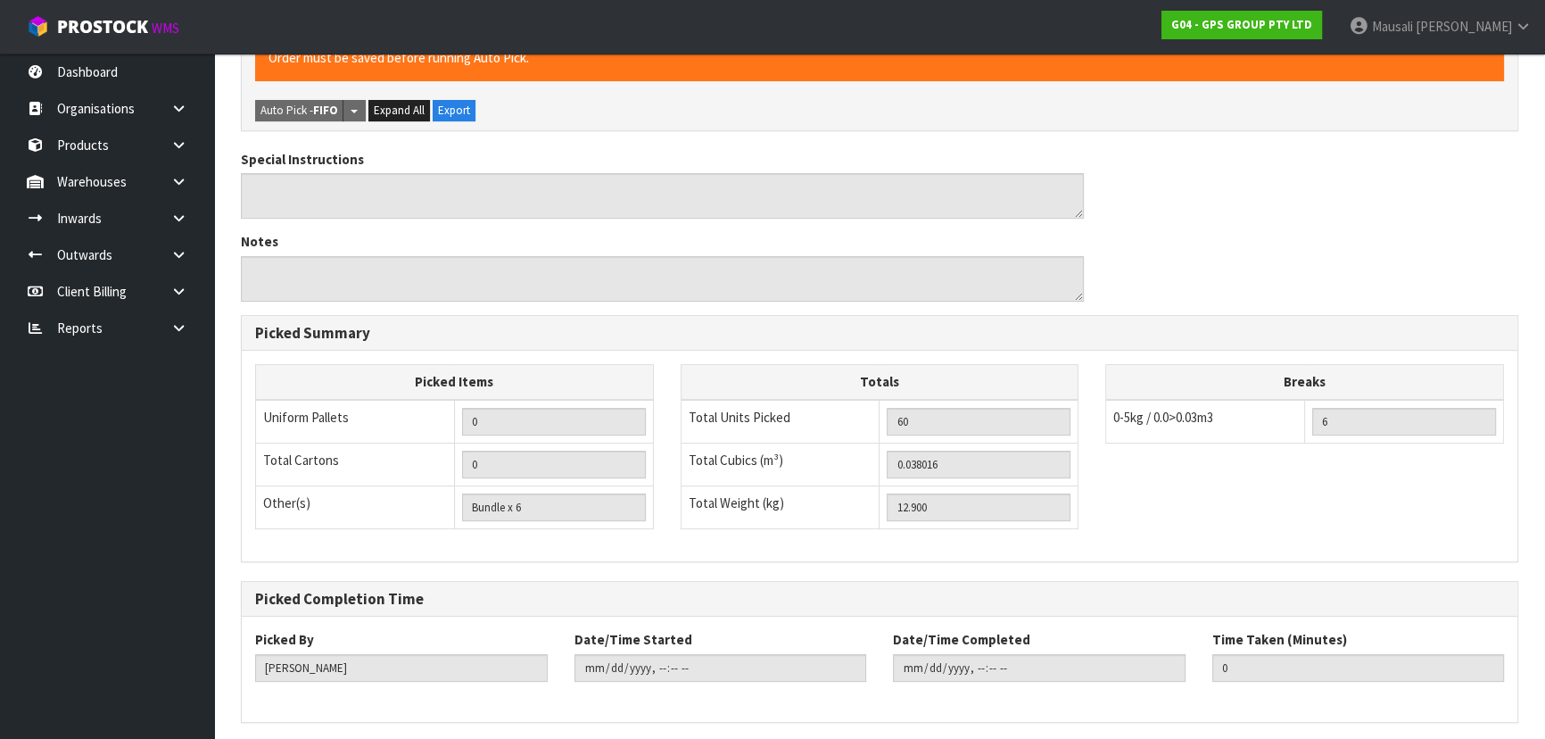
scroll to position [0, 0]
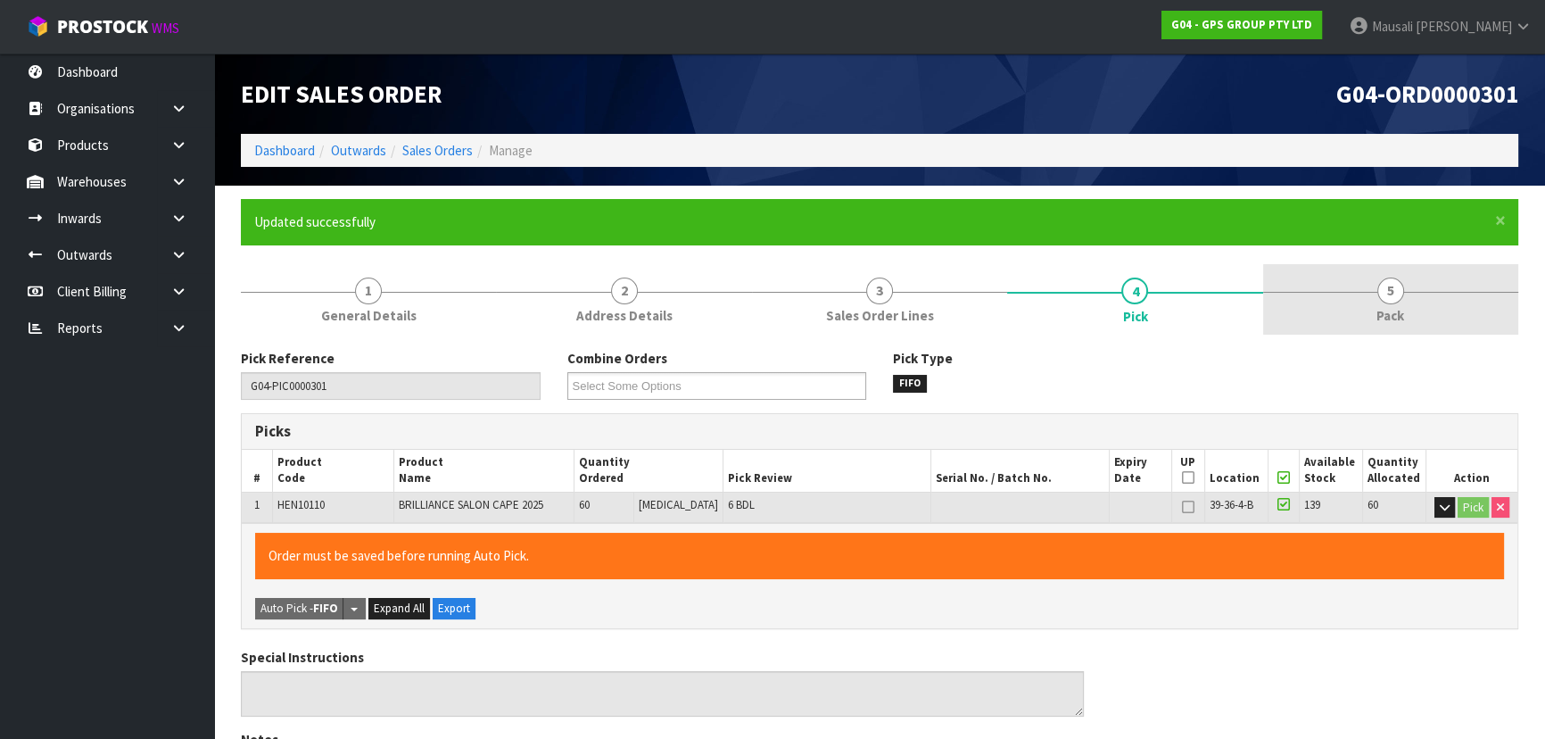
type input "[PERSON_NAME]"
type input "[DATE]T08:12:11"
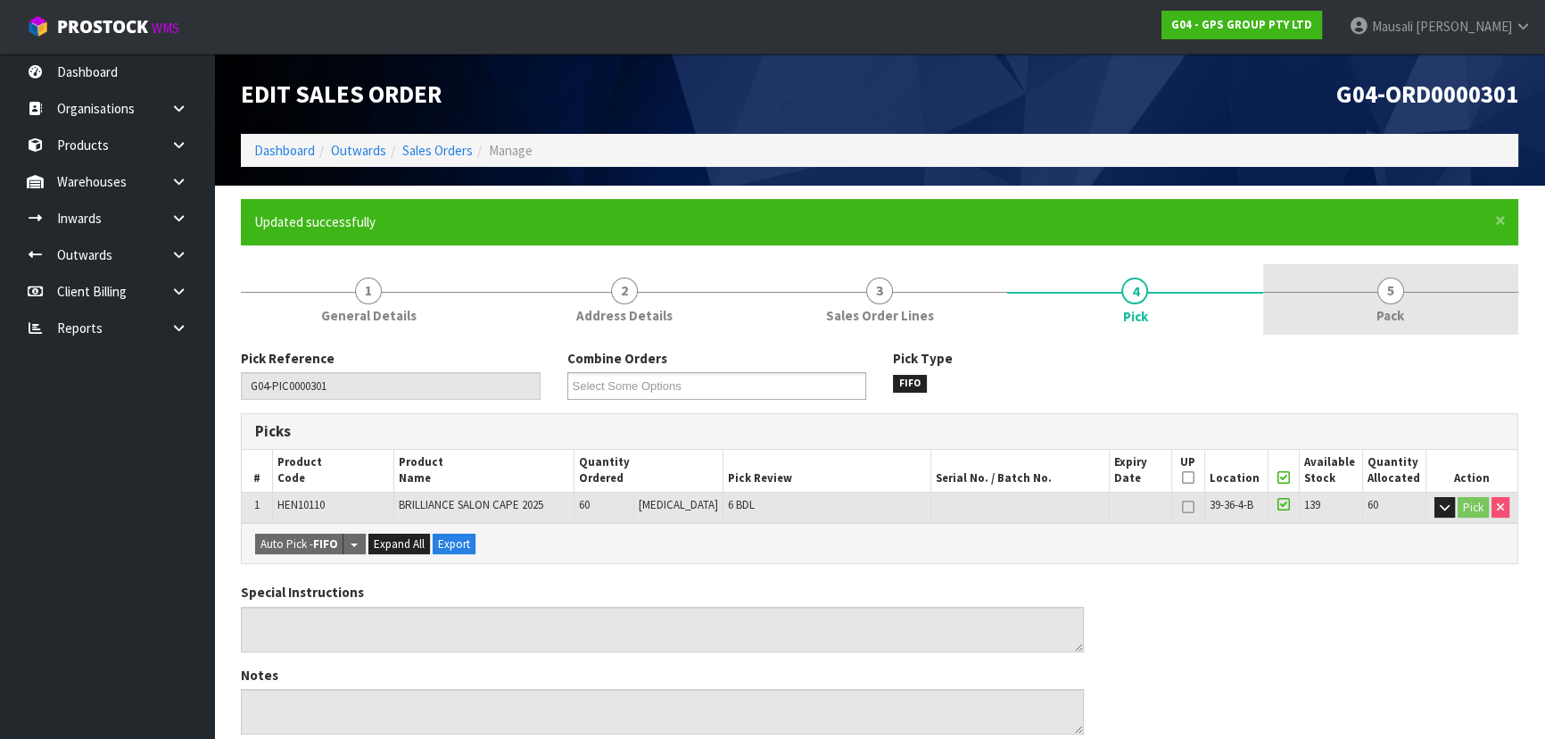
click at [1383, 303] on link "5 Pack" at bounding box center [1390, 299] width 255 height 70
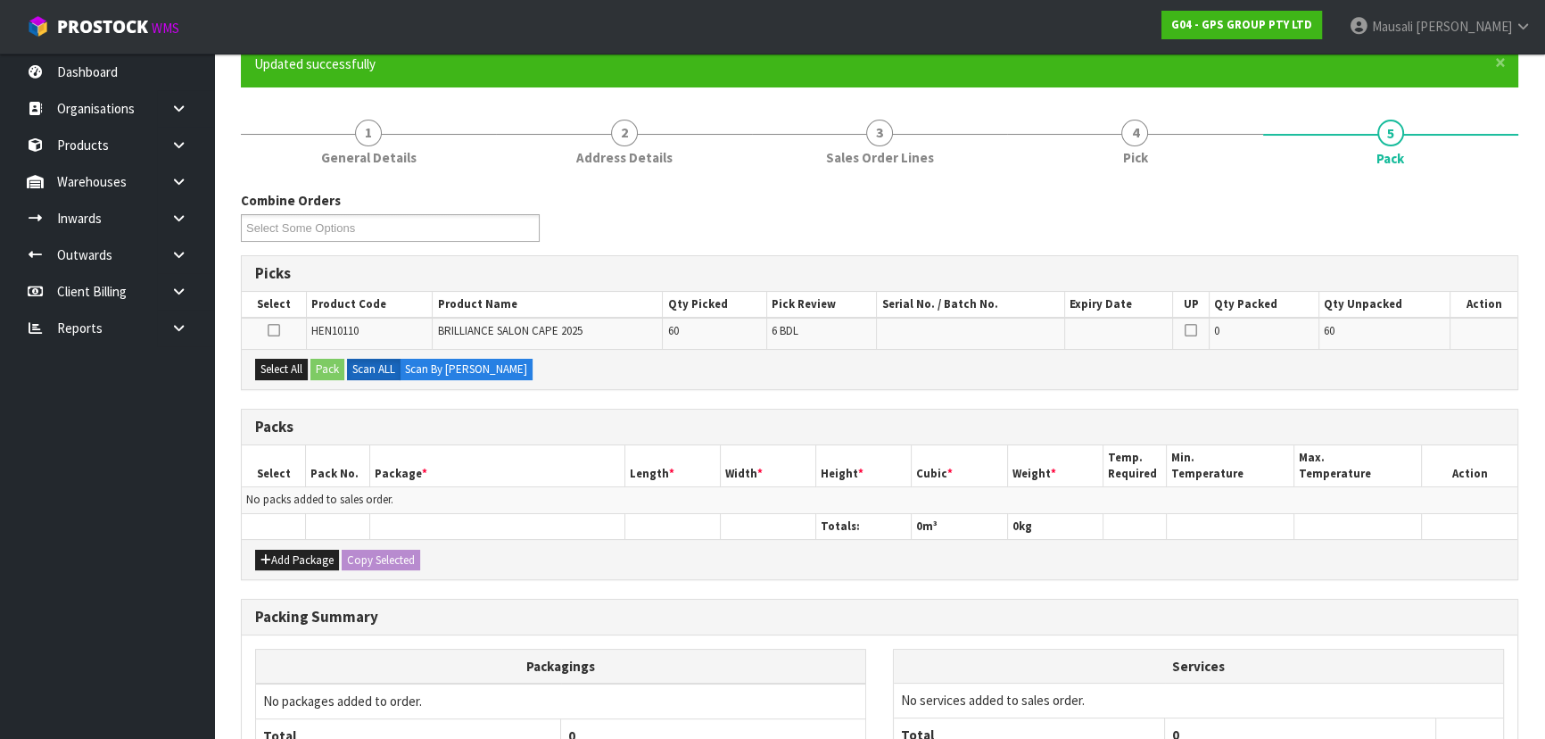
scroll to position [324, 0]
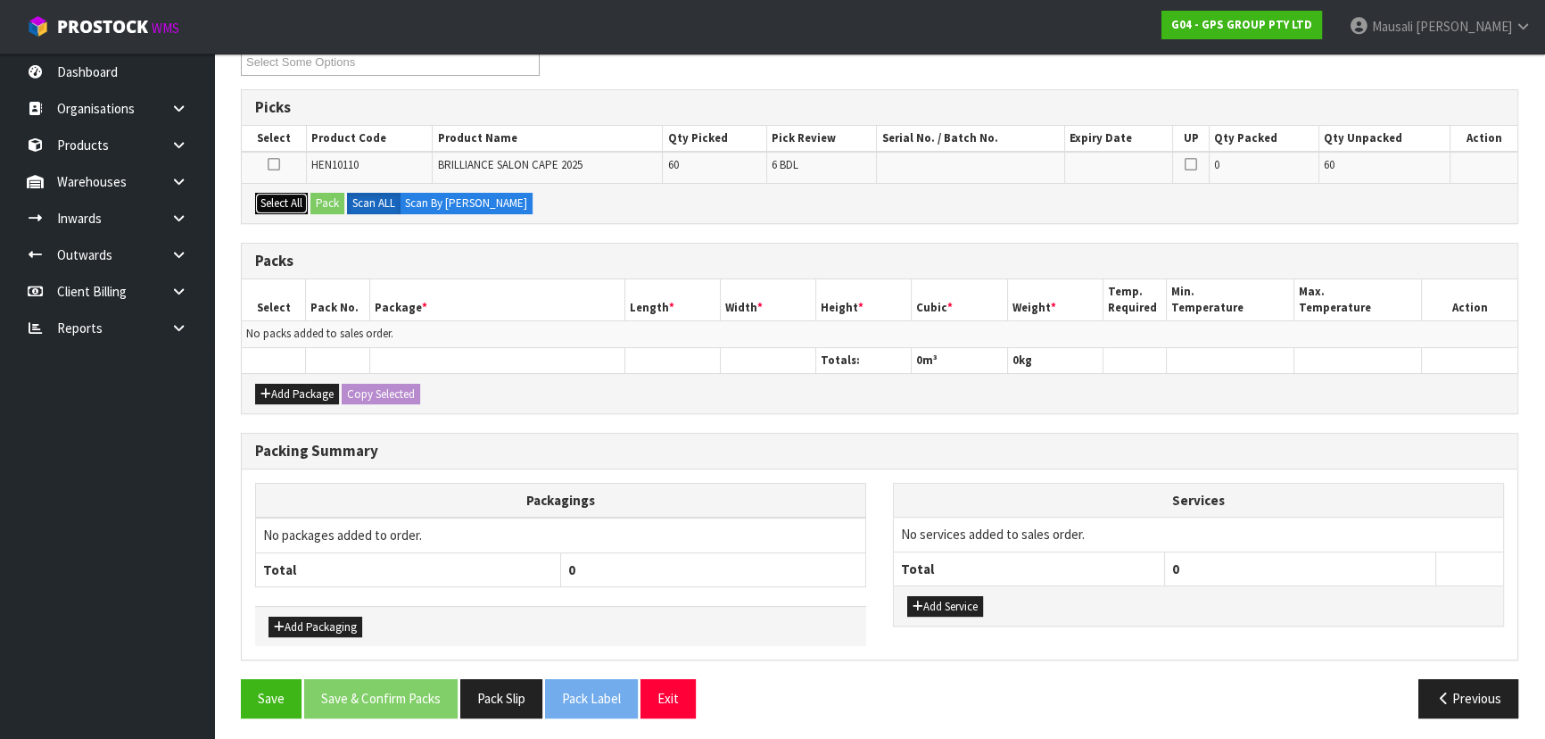
click at [287, 200] on button "Select All" at bounding box center [281, 203] width 53 height 21
click at [307, 199] on button "Select All" at bounding box center [281, 203] width 53 height 21
click at [322, 197] on button "Pack" at bounding box center [327, 203] width 34 height 21
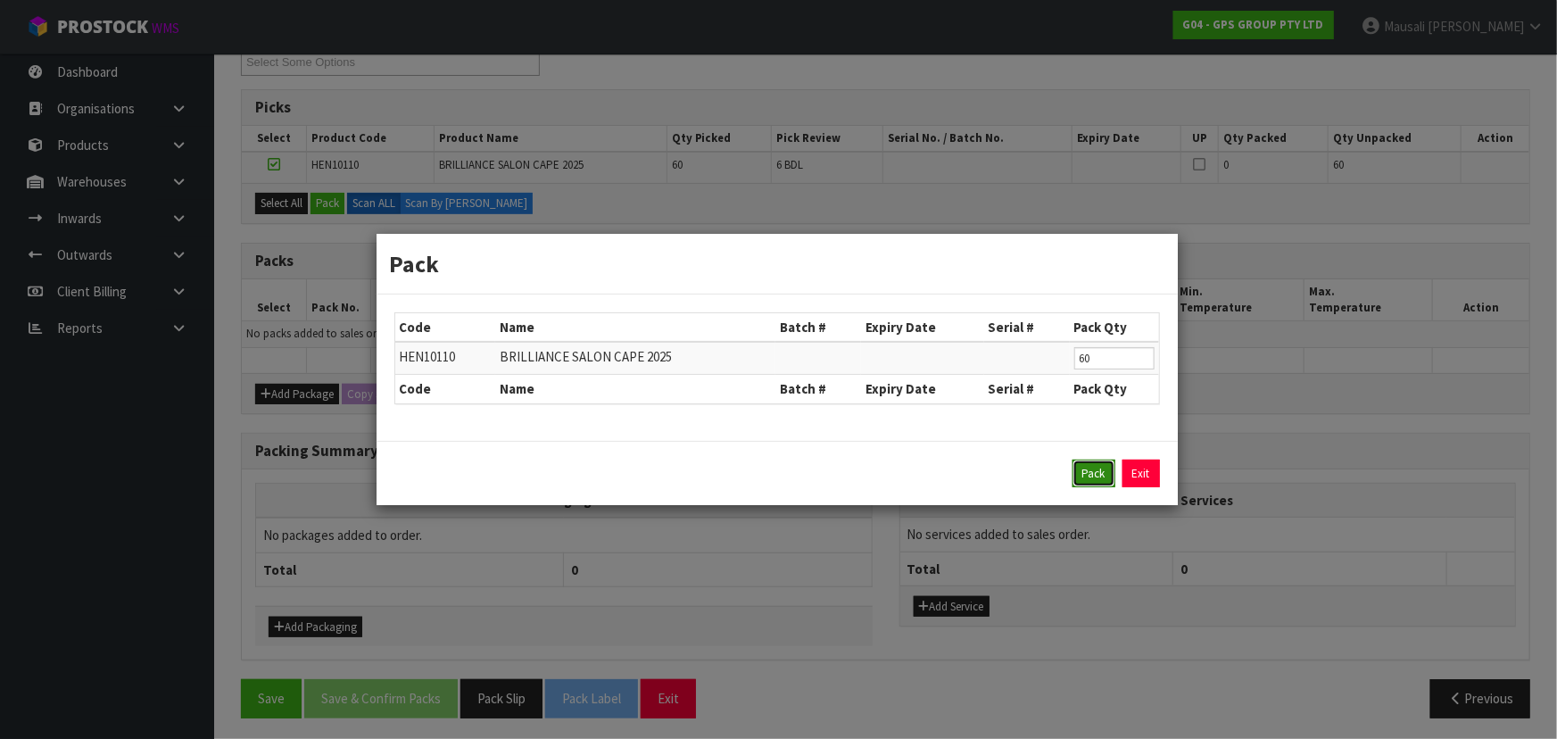
click at [1079, 462] on button "Pack" at bounding box center [1093, 473] width 43 height 29
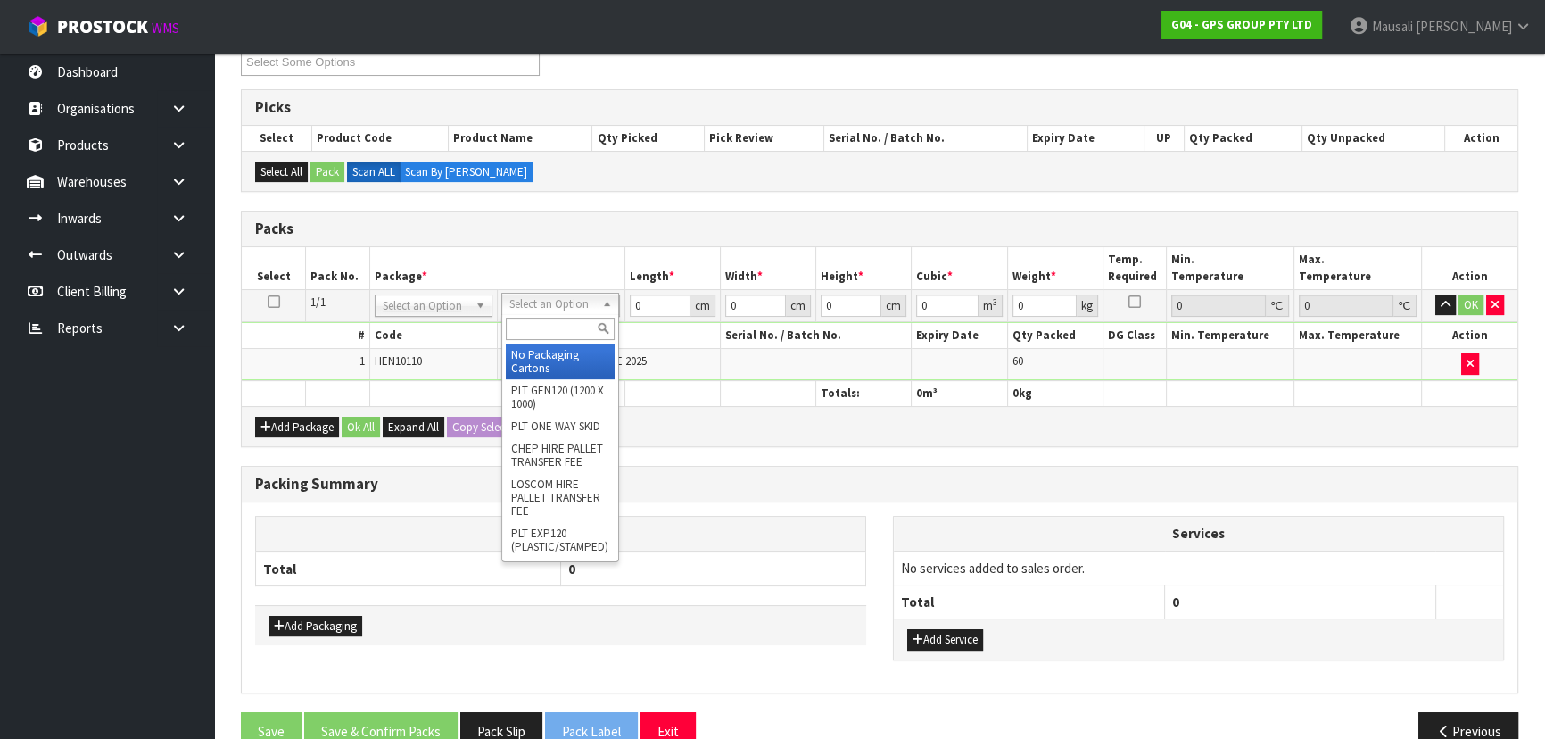
click at [566, 325] on input "text" at bounding box center [560, 329] width 109 height 22
type input "OC"
type input "12.9"
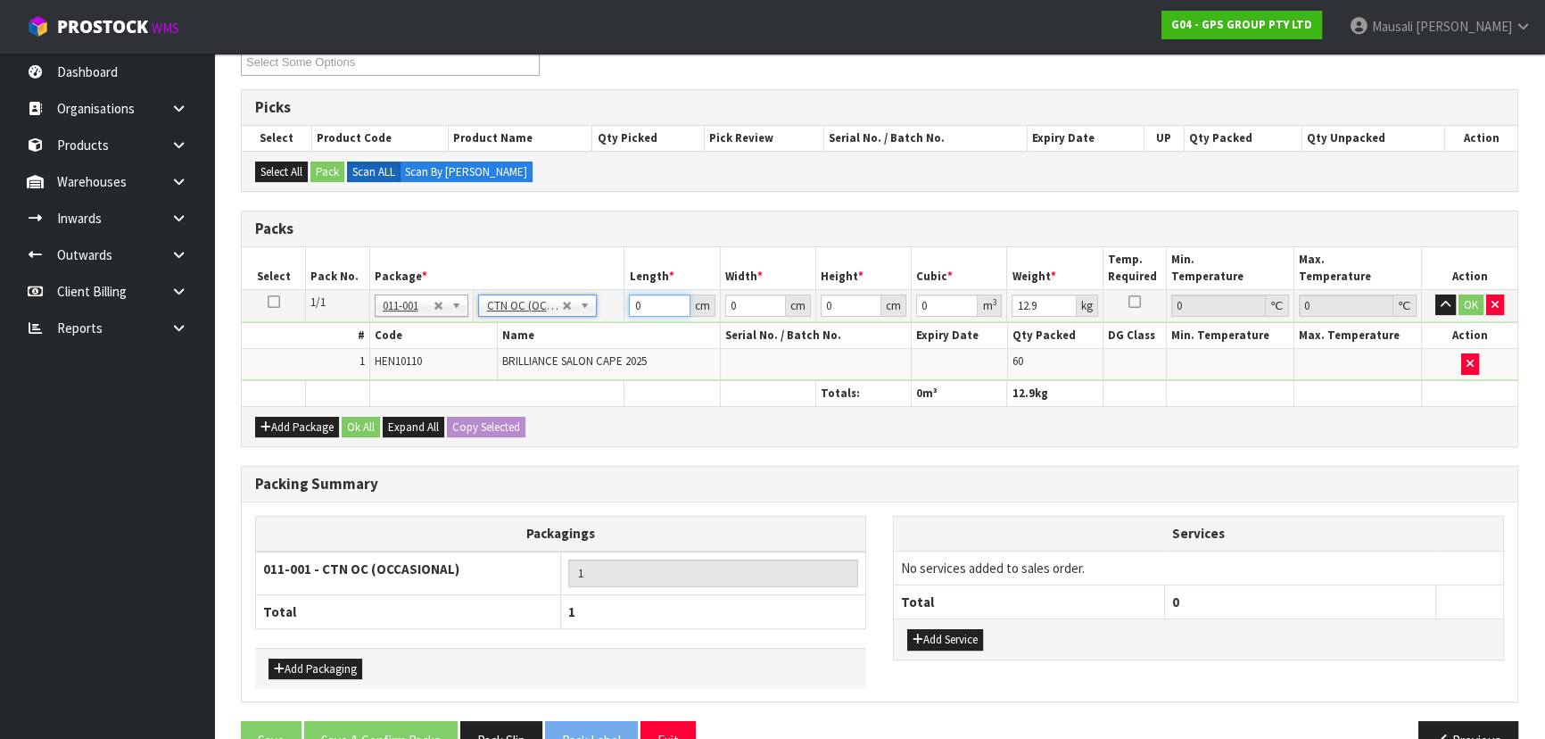
drag, startPoint x: 625, startPoint y: 319, endPoint x: 539, endPoint y: 370, distance: 100.4
click at [549, 370] on tbody "1/1 NONE 007-001 007-002 007-004 007-009 007-013 007-014 007-015 007-017 007-01…" at bounding box center [880, 334] width 1276 height 91
type input "50"
type input "33"
type input "2"
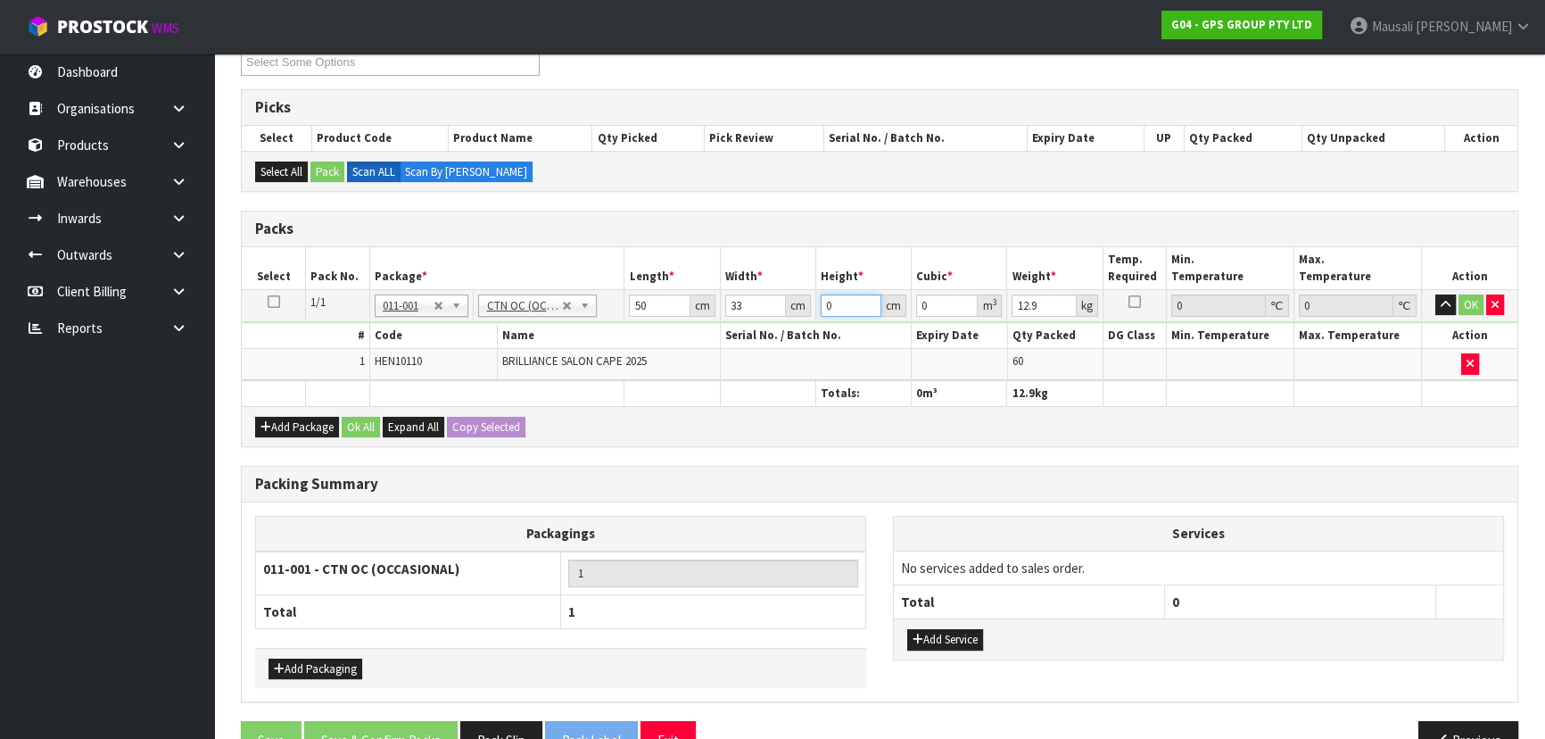
type input "0.0033"
type input "27"
type input "0.04455"
type input "27"
type input "14"
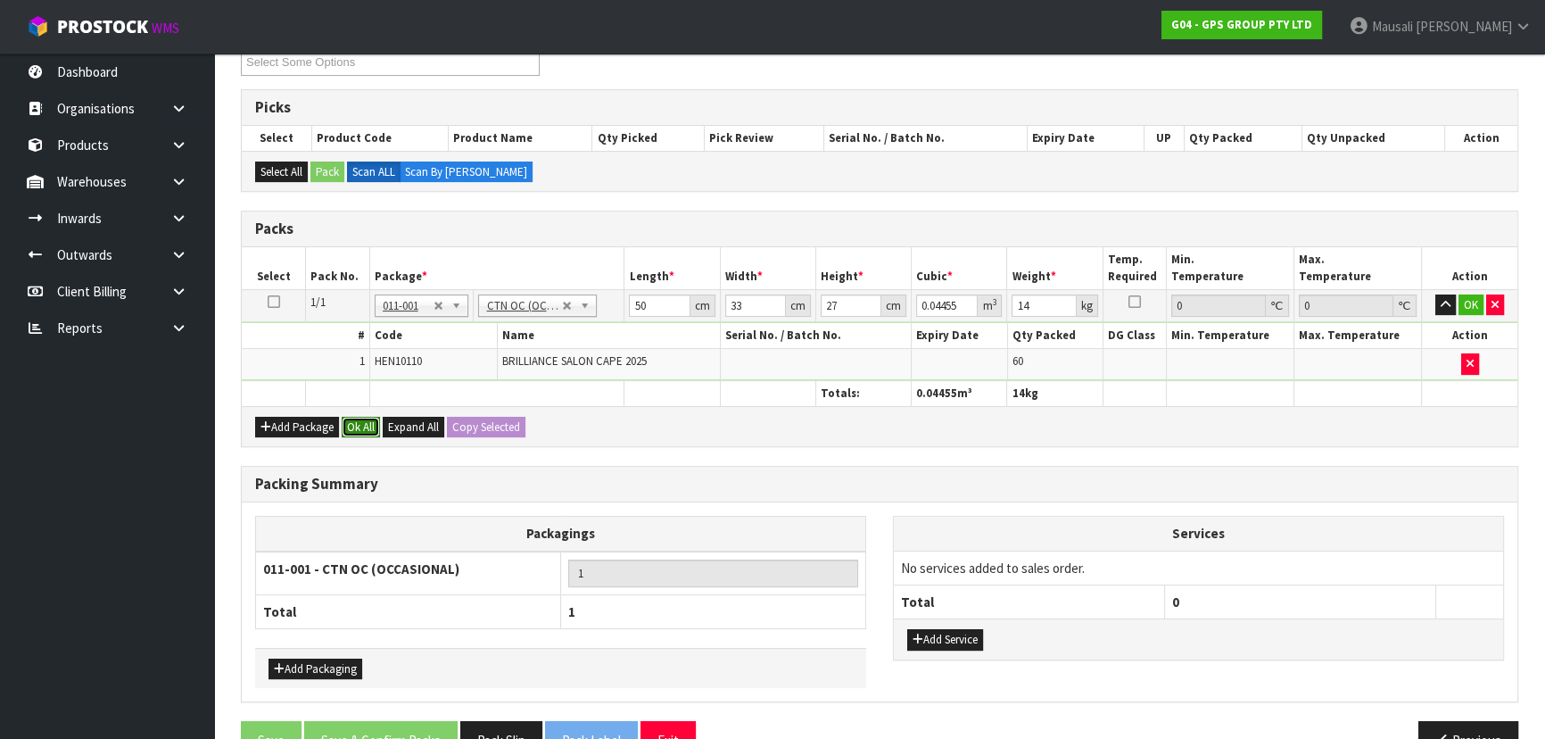
click at [360, 427] on button "Ok All" at bounding box center [361, 427] width 38 height 21
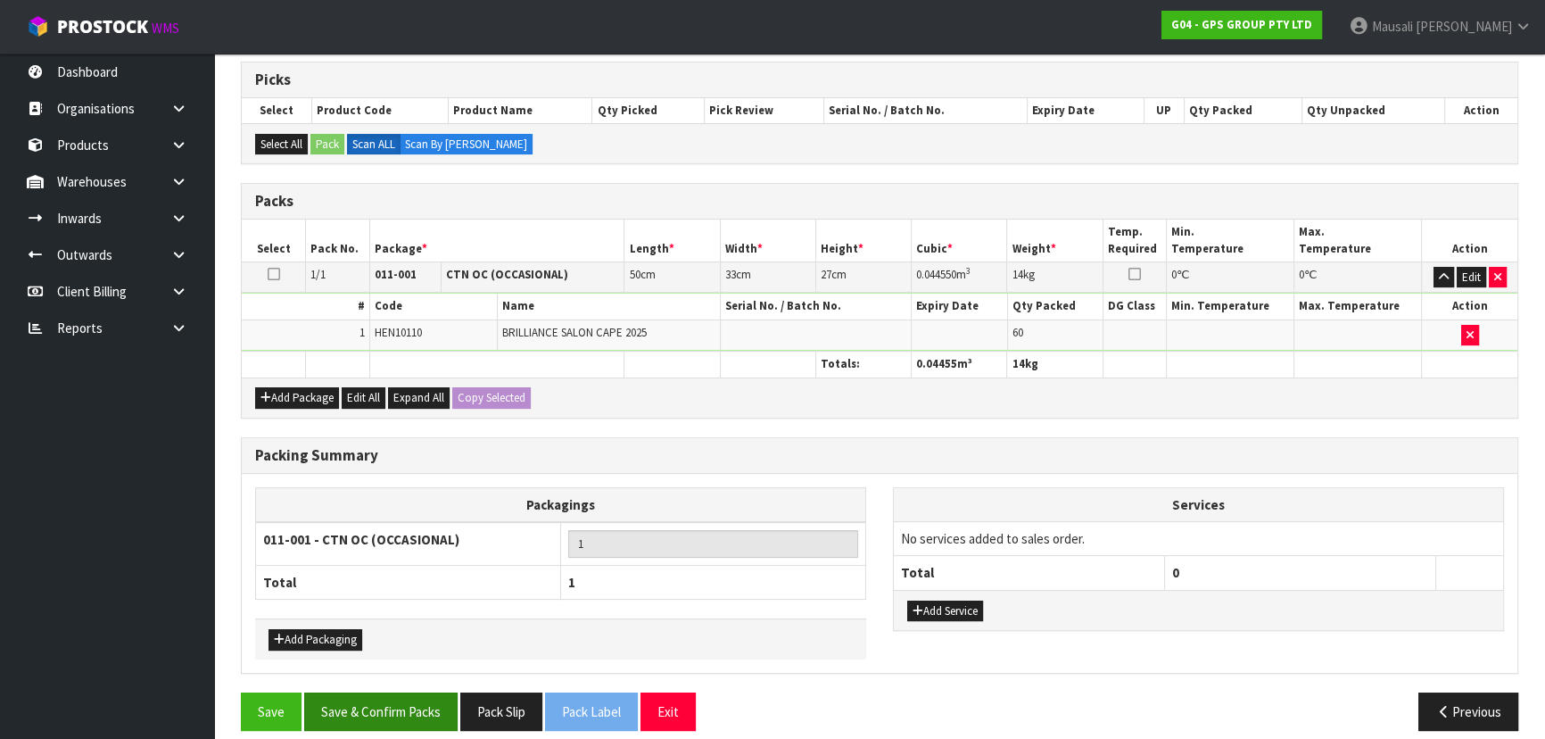
scroll to position [366, 0]
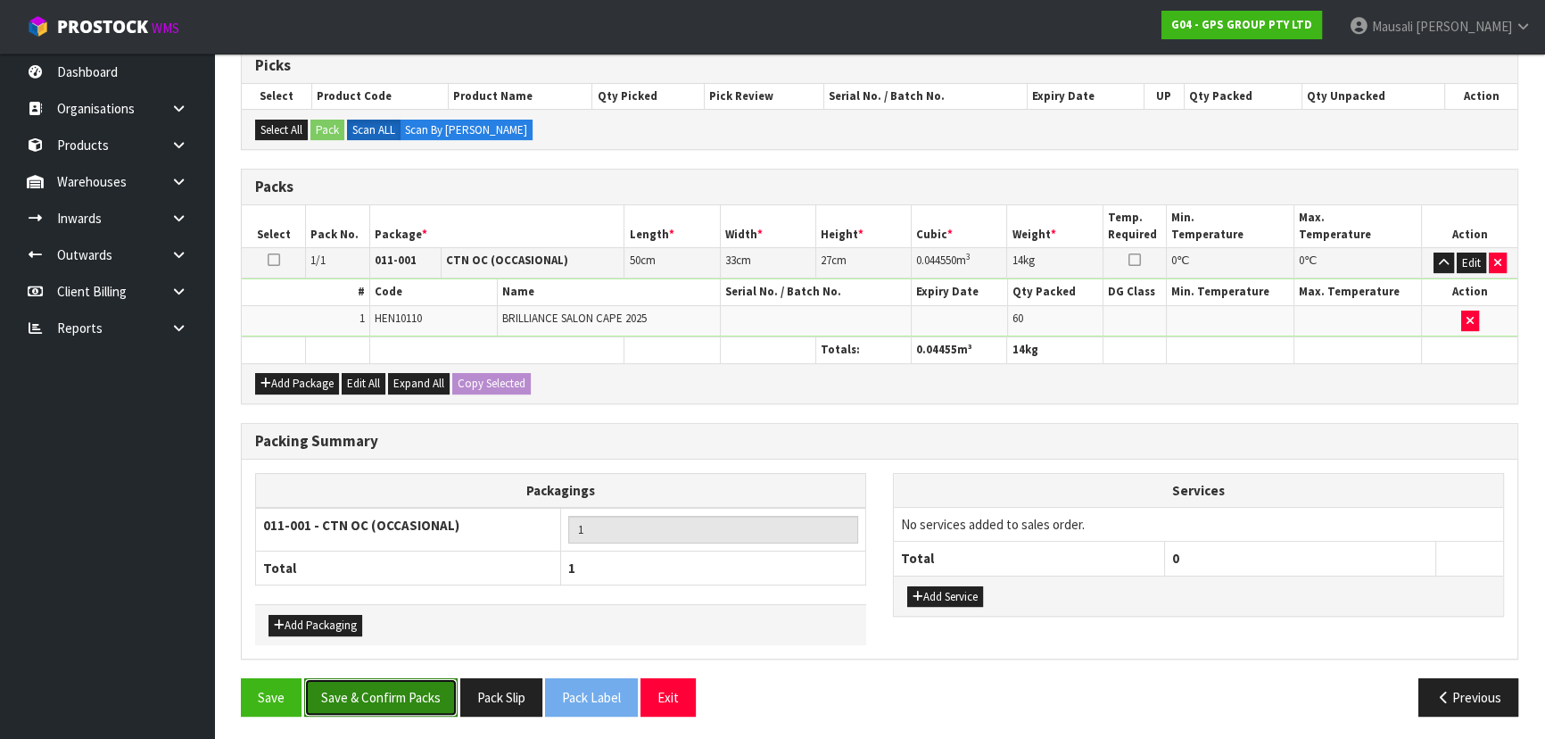
click at [376, 696] on button "Save & Confirm Packs" at bounding box center [380, 697] width 153 height 38
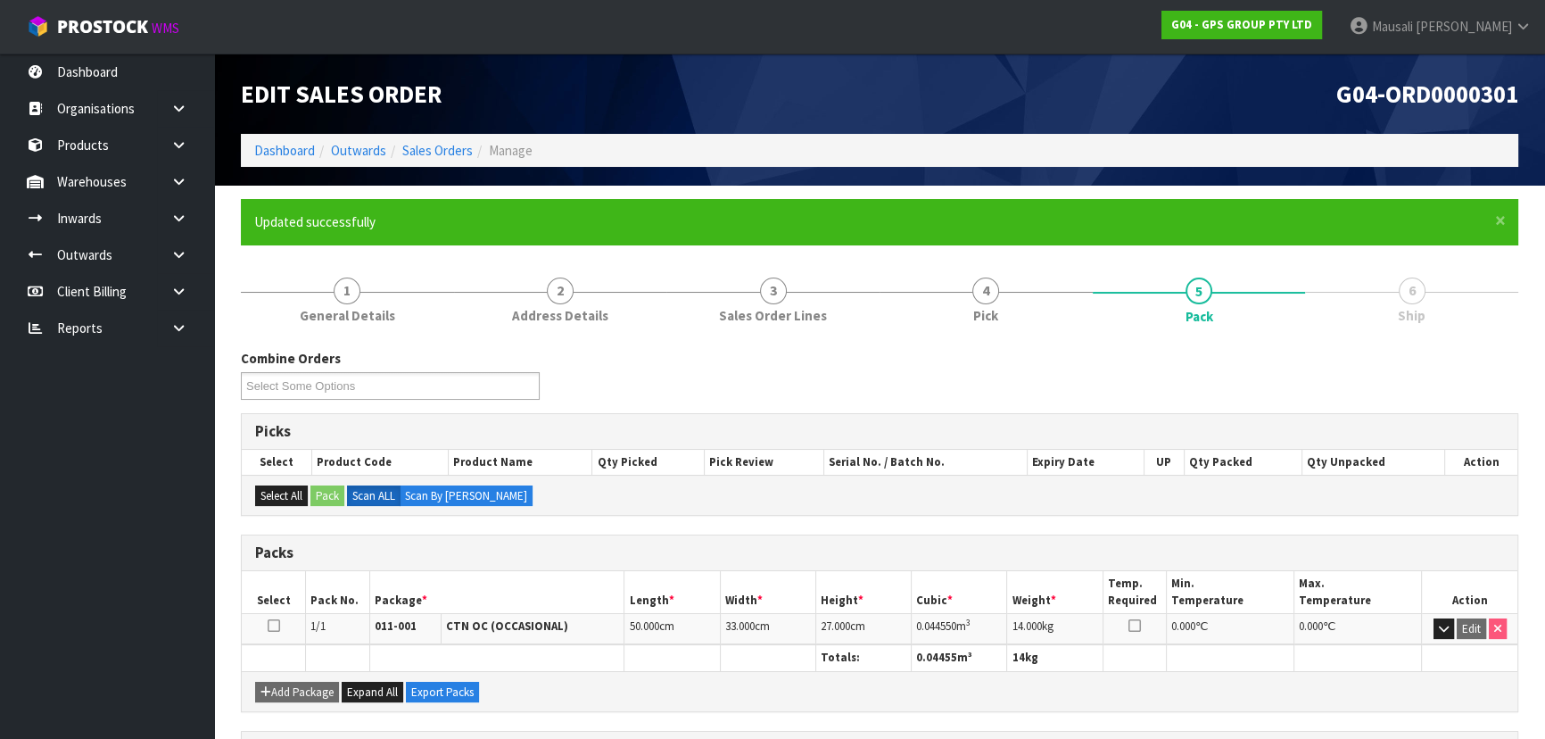
scroll to position [268, 0]
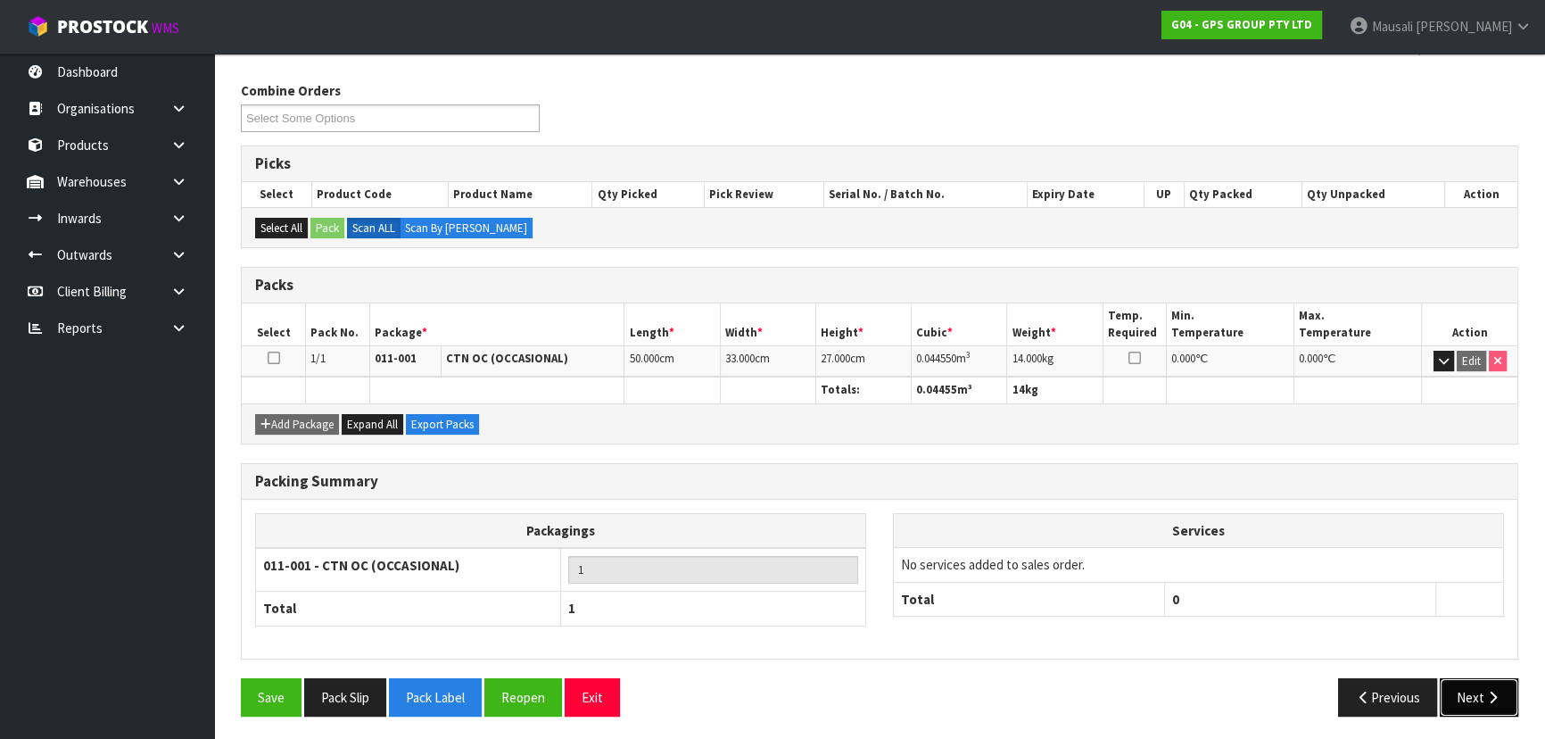
click at [1490, 700] on button "Next" at bounding box center [1479, 697] width 79 height 38
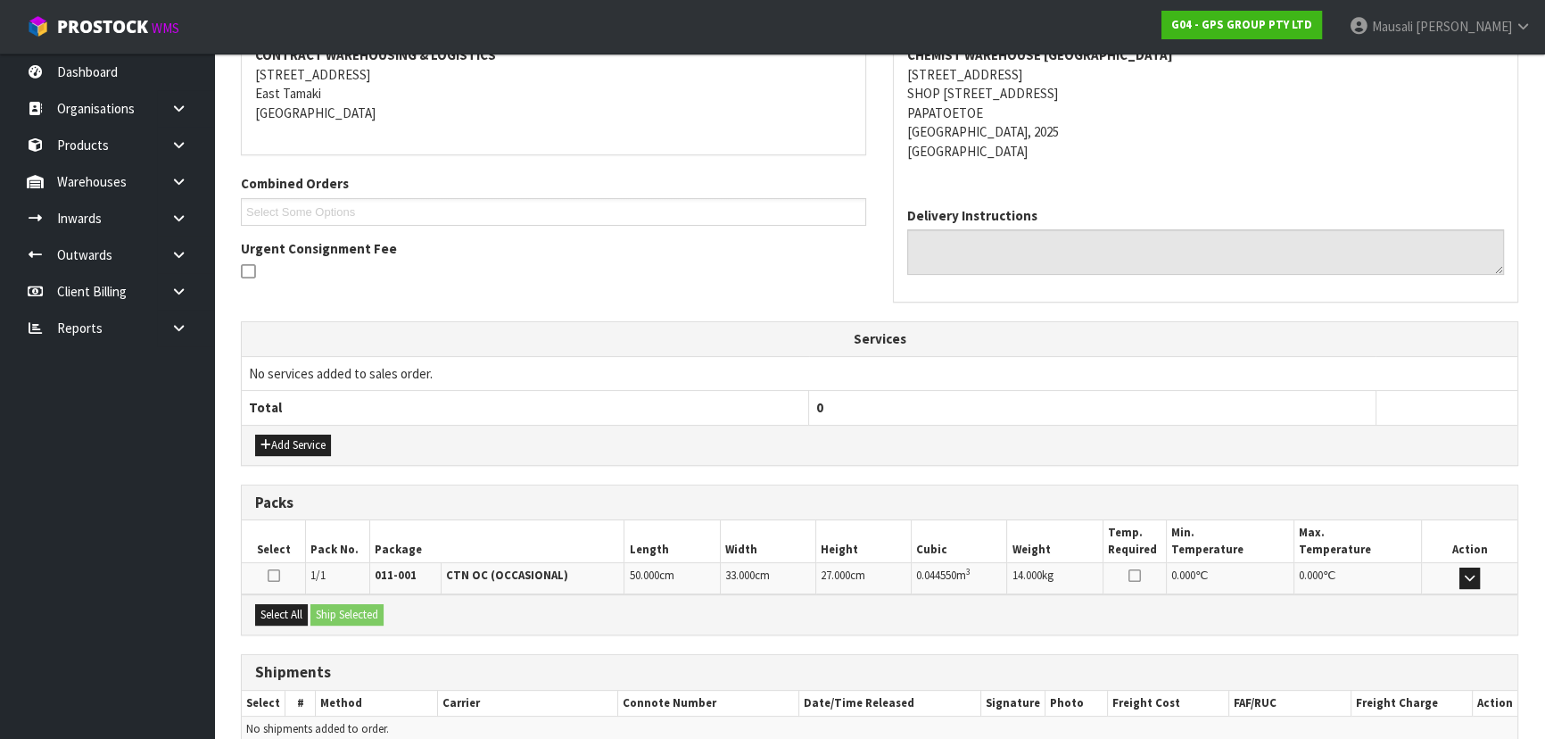
scroll to position [437, 0]
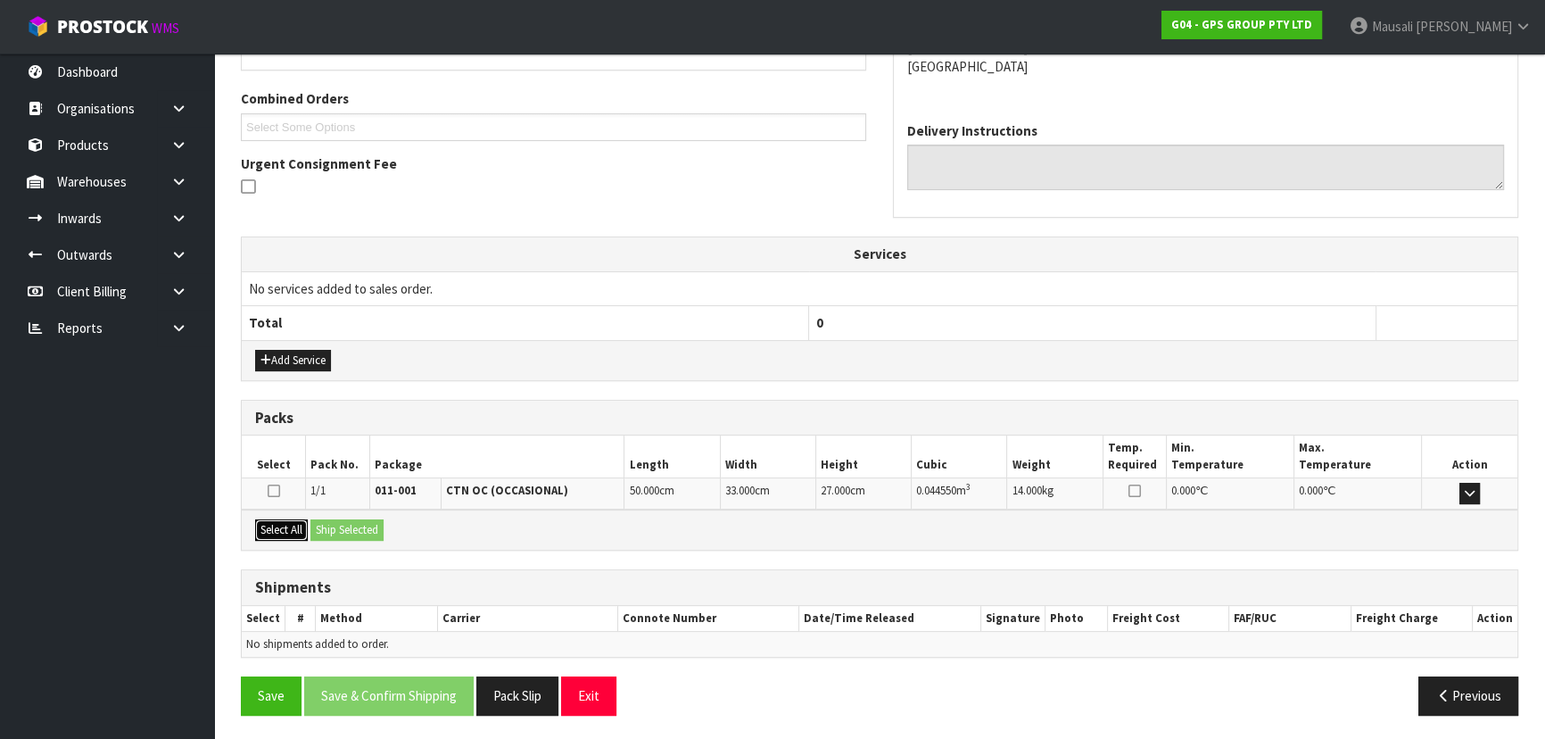
click at [276, 526] on button "Select All" at bounding box center [281, 529] width 53 height 21
click at [318, 526] on button "Ship Selected" at bounding box center [346, 529] width 73 height 21
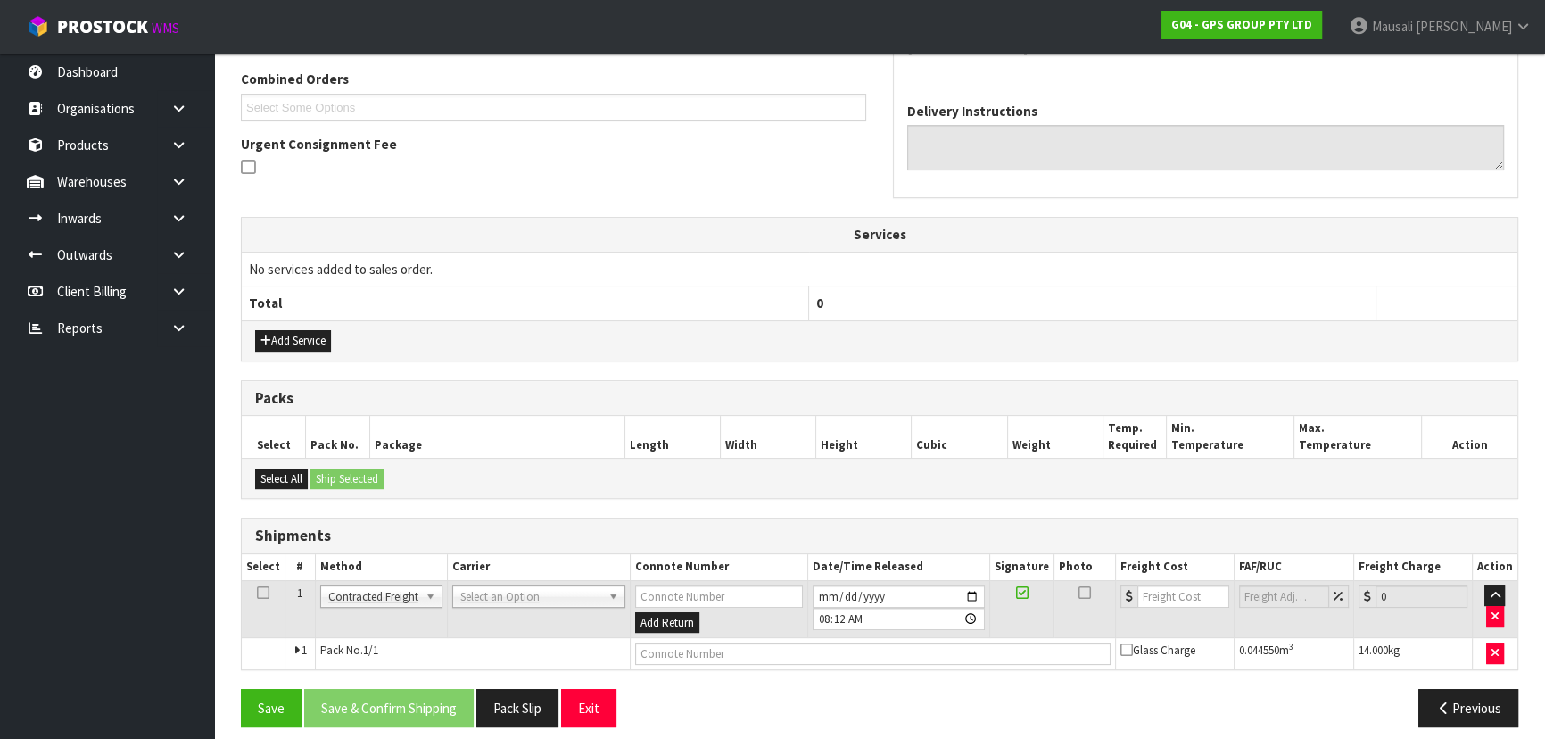
scroll to position [468, 0]
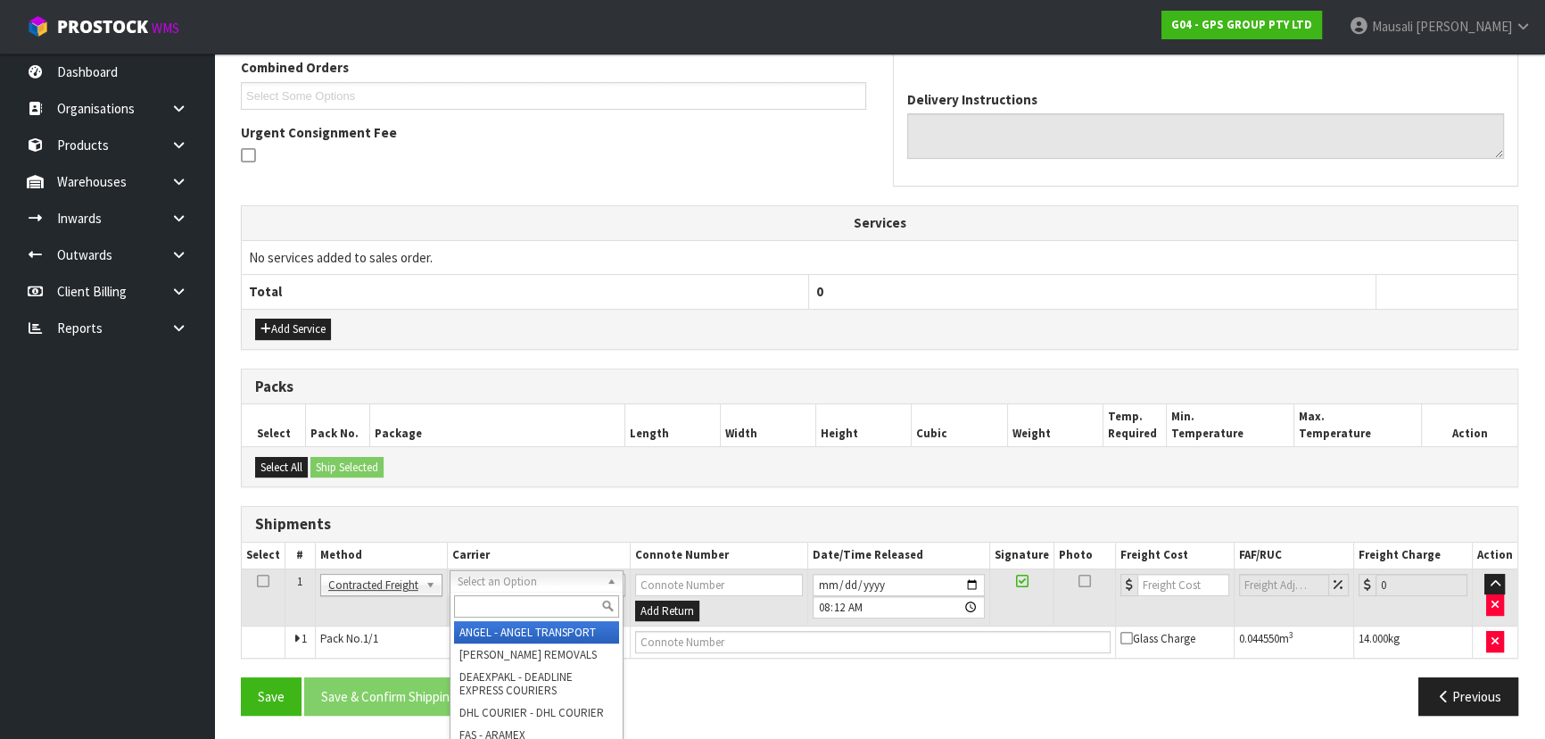
click at [471, 603] on input "text" at bounding box center [536, 606] width 165 height 22
type input "NZP"
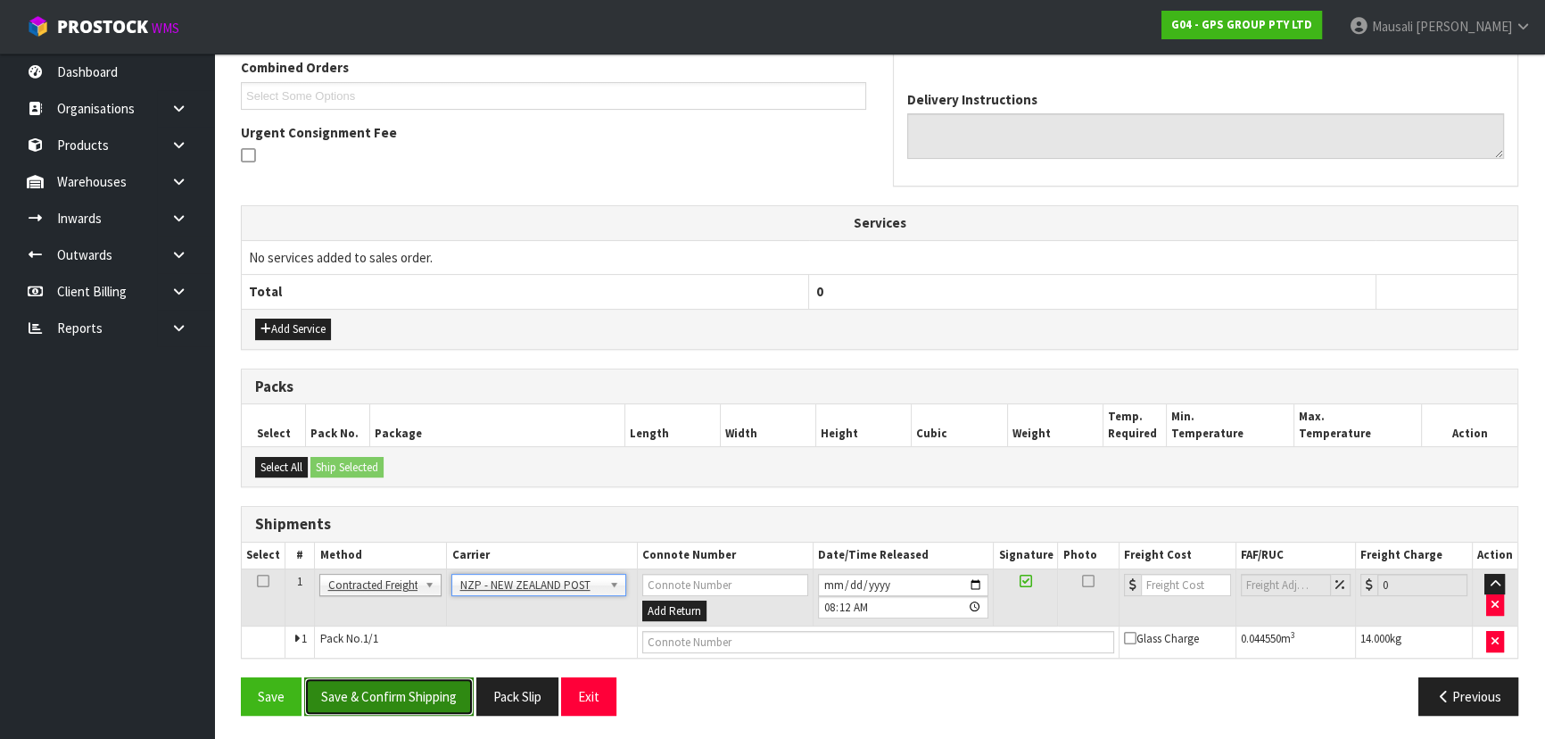
click at [442, 680] on button "Save & Confirm Shipping" at bounding box center [388, 696] width 169 height 38
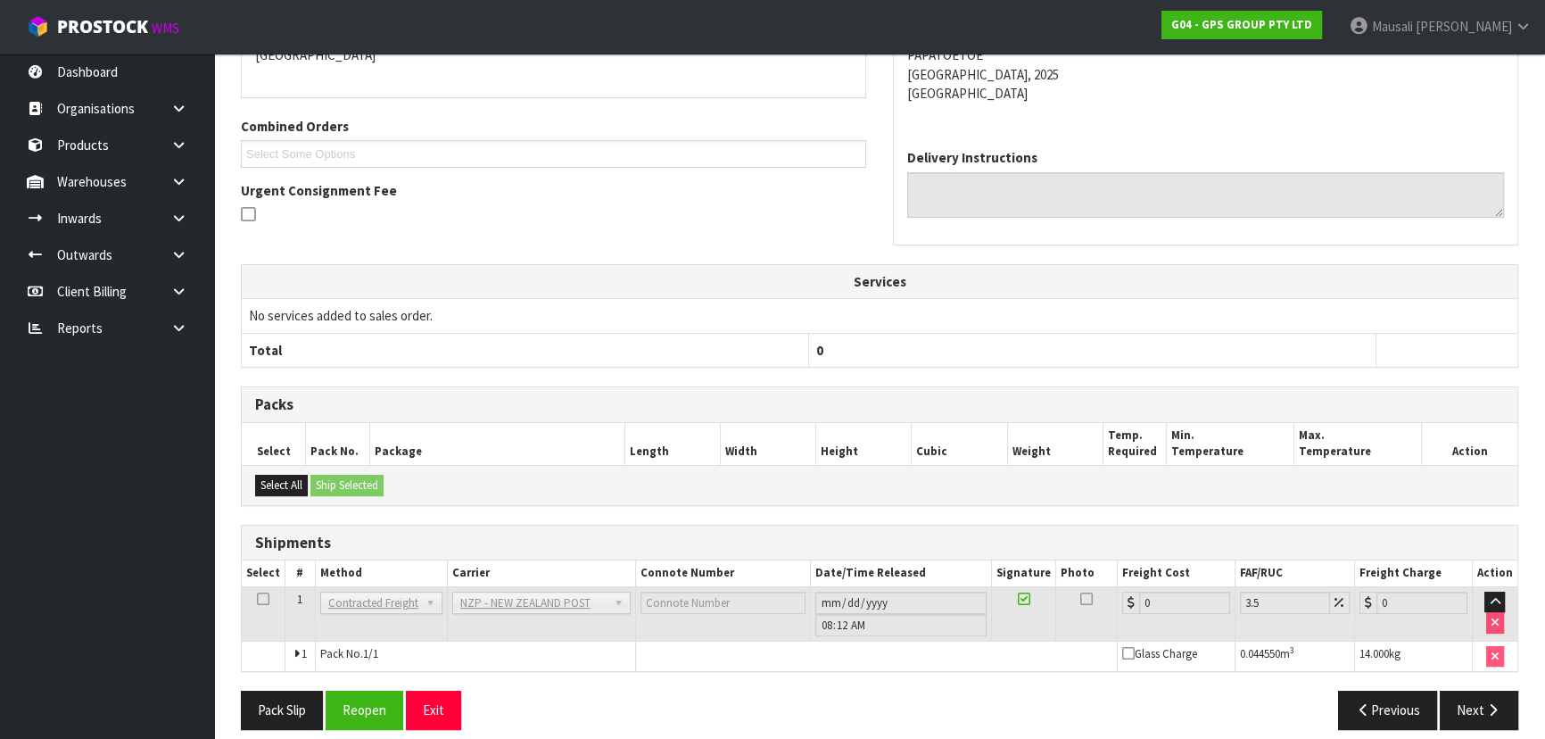
scroll to position [443, 0]
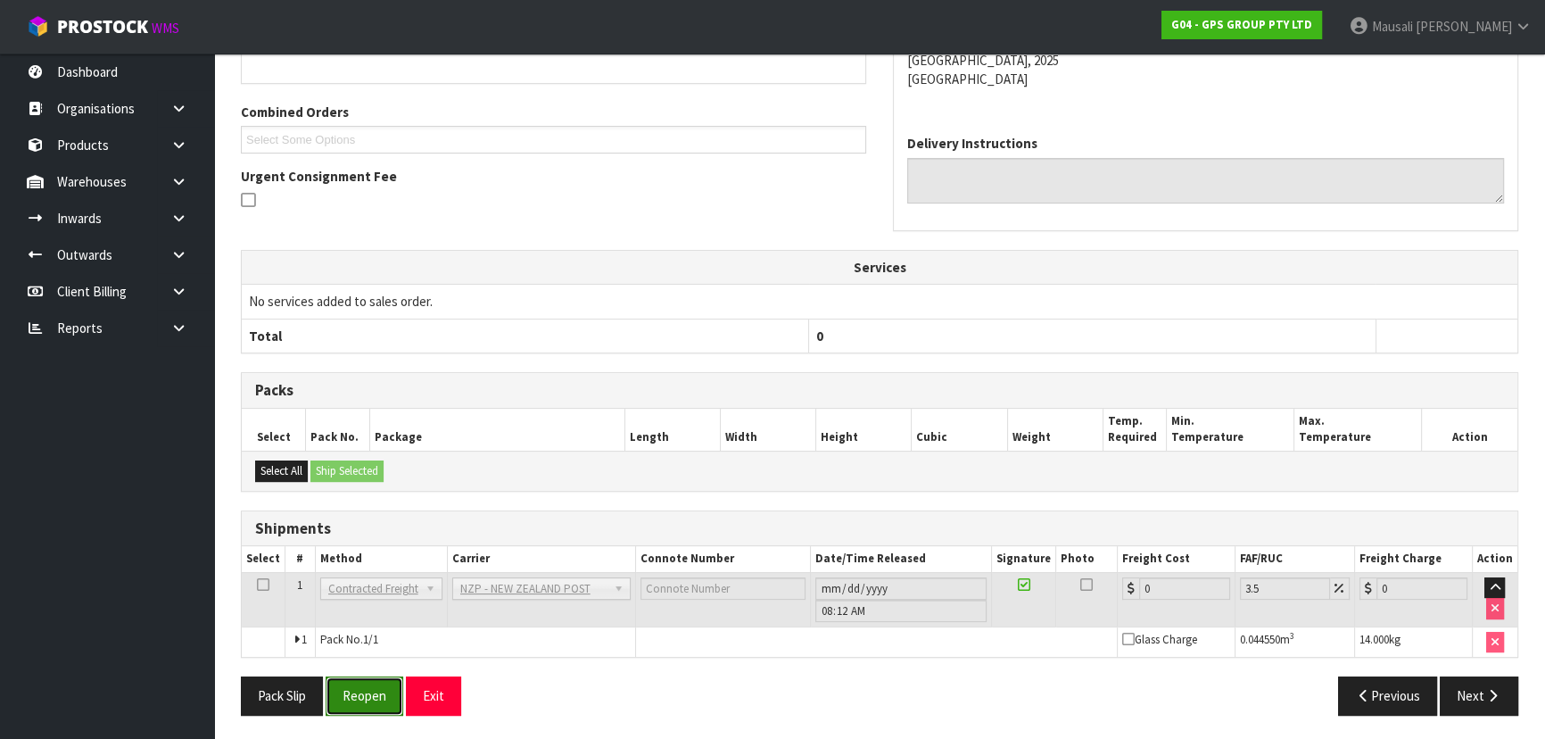
click at [364, 688] on button "Reopen" at bounding box center [365, 695] width 78 height 38
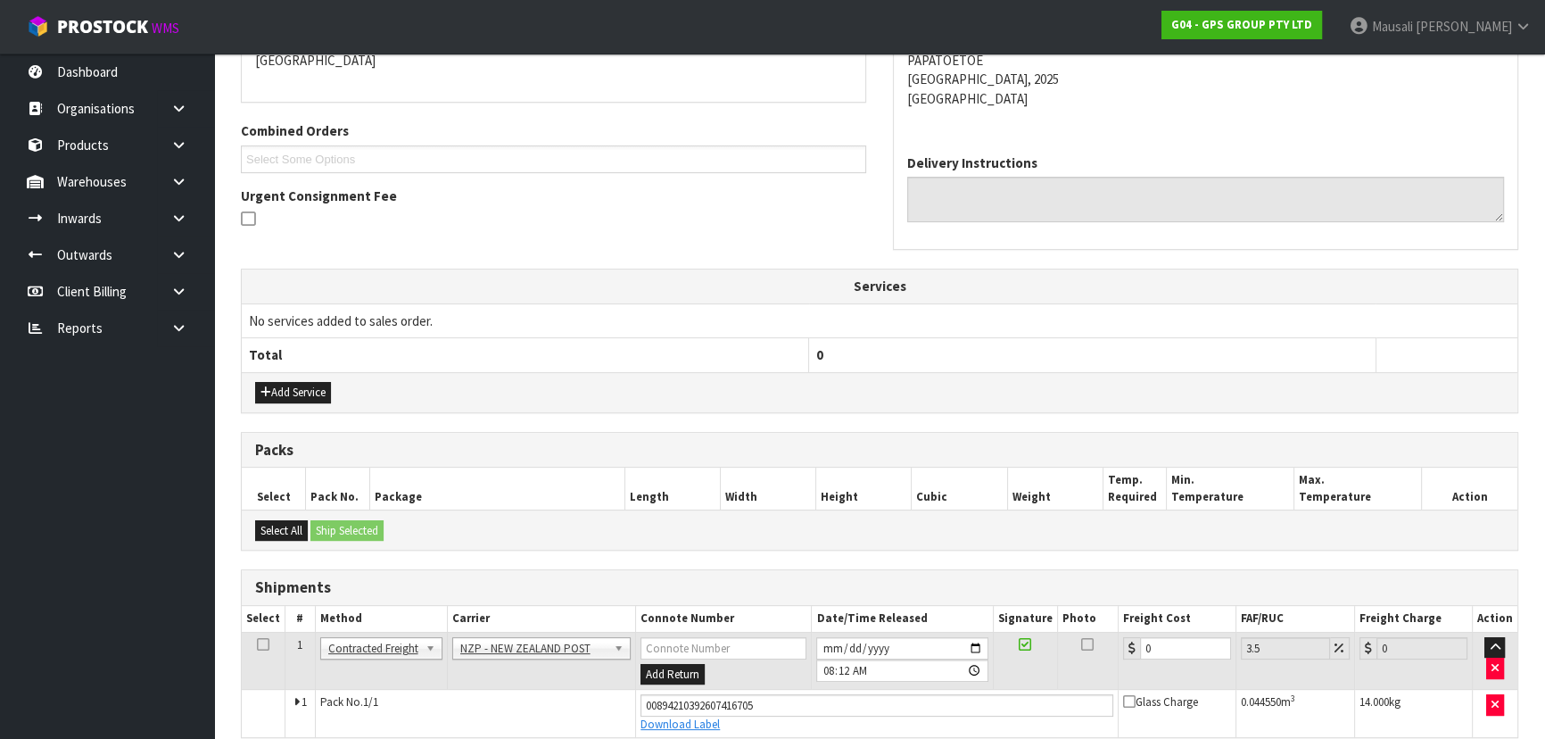
scroll to position [484, 0]
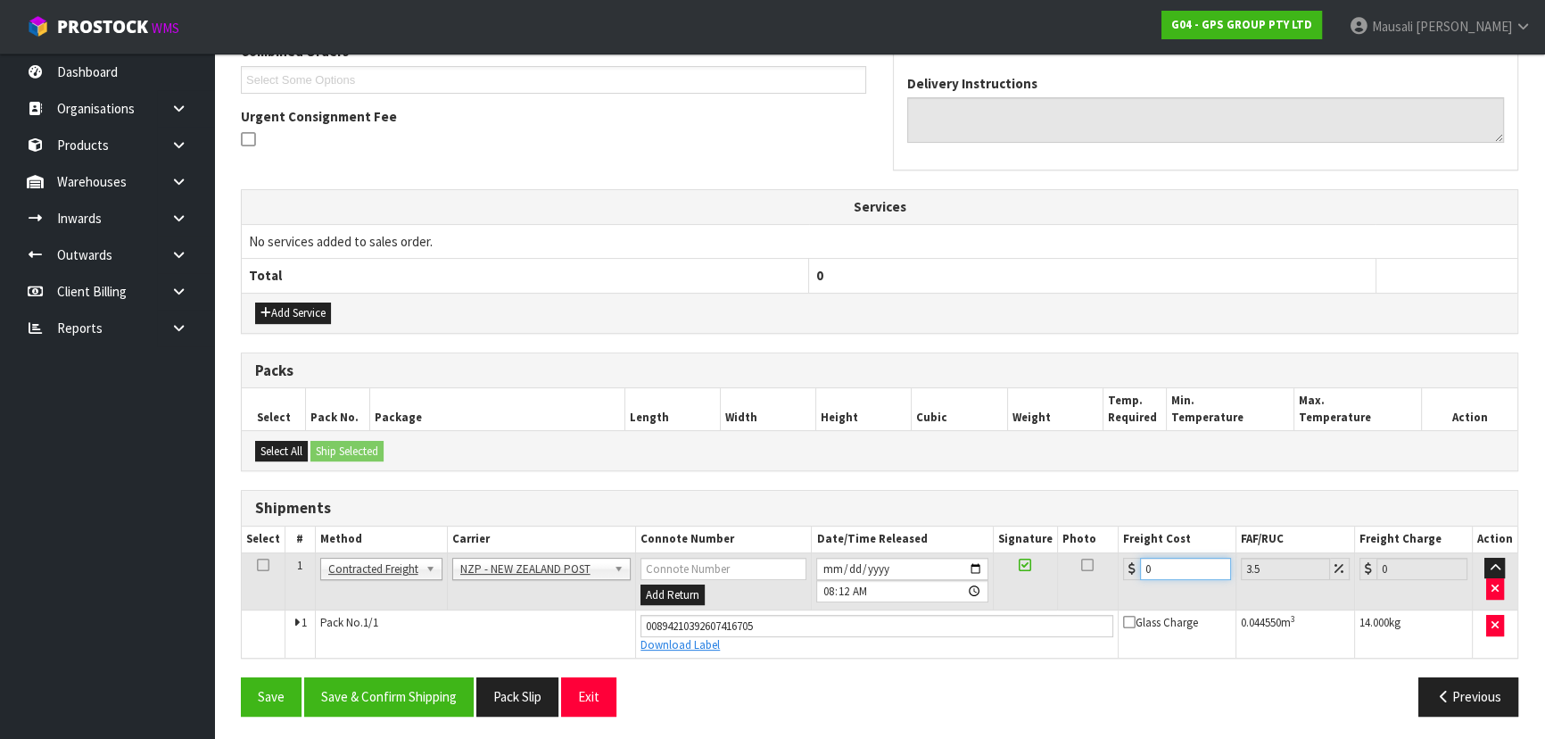
drag, startPoint x: 1164, startPoint y: 568, endPoint x: 1060, endPoint y: 580, distance: 105.0
click at [1060, 580] on tr "1 Client Local Pickup Customer Local Pickup Company Freight Contracted Freight …" at bounding box center [880, 581] width 1276 height 58
type input "4"
type input "4.14"
type input "4.3"
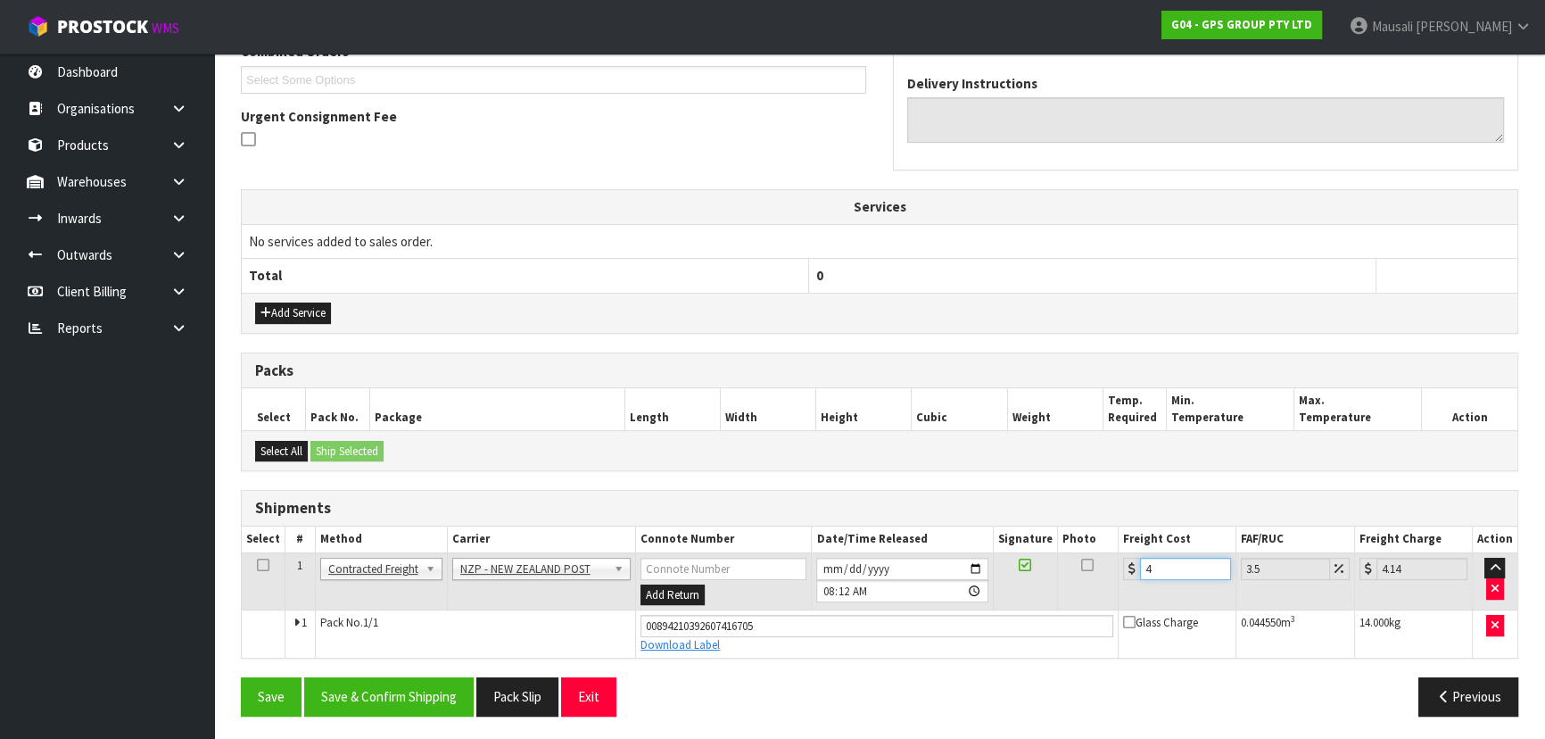
type input "4.45"
type input "4.33"
type input "4.48"
type input "4.33"
click at [442, 696] on button "Save & Confirm Shipping" at bounding box center [388, 696] width 169 height 38
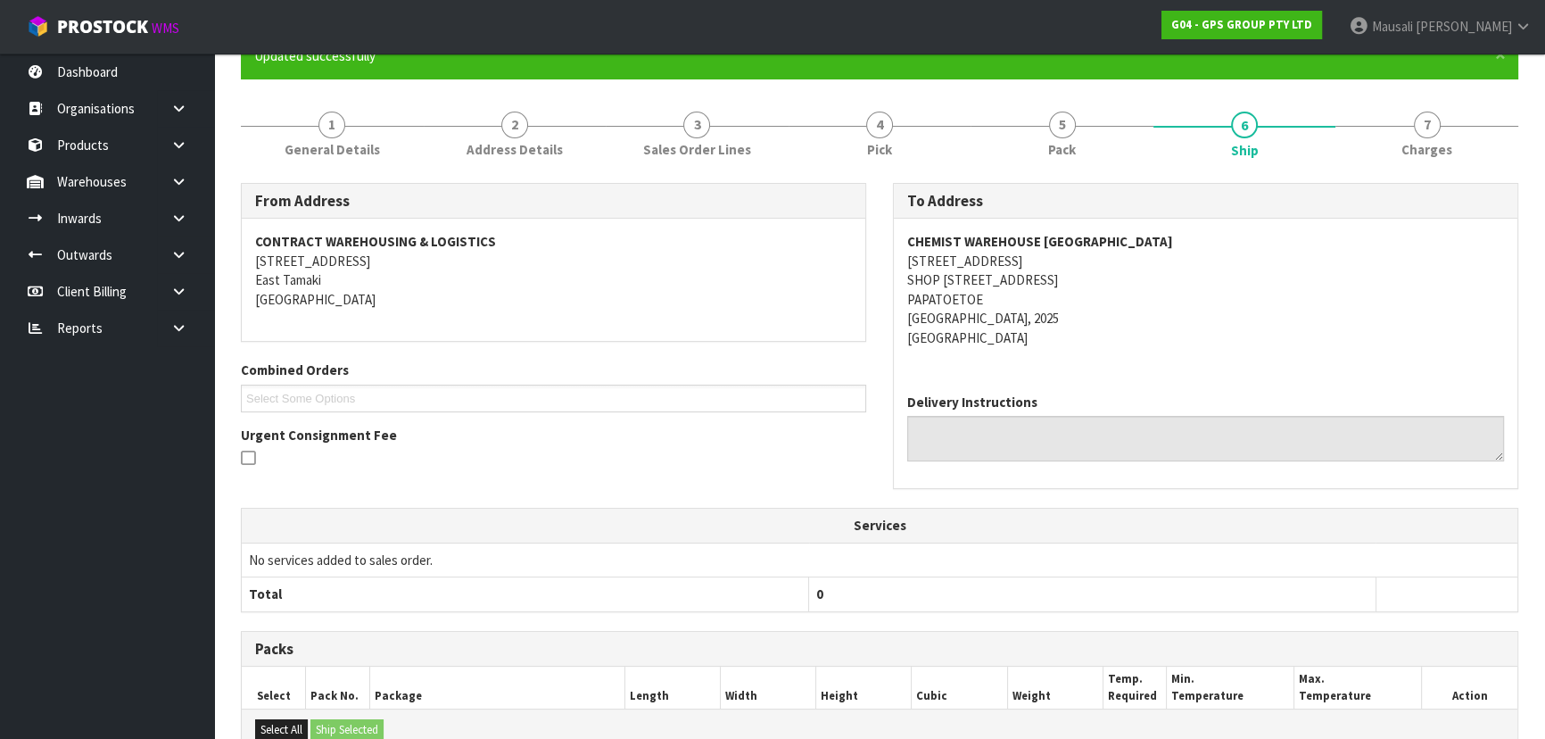
scroll to position [0, 0]
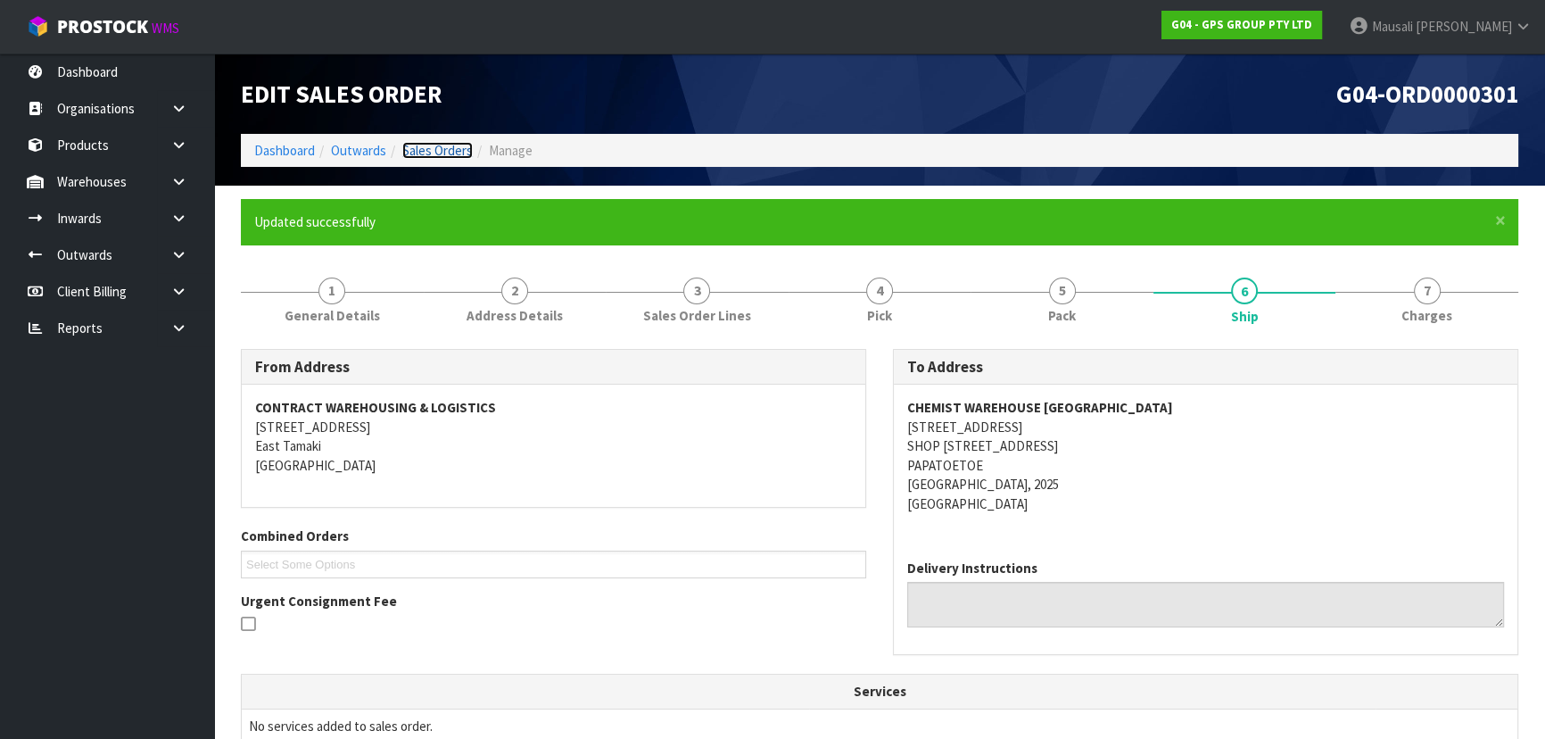
click at [442, 143] on link "Sales Orders" at bounding box center [437, 150] width 70 height 17
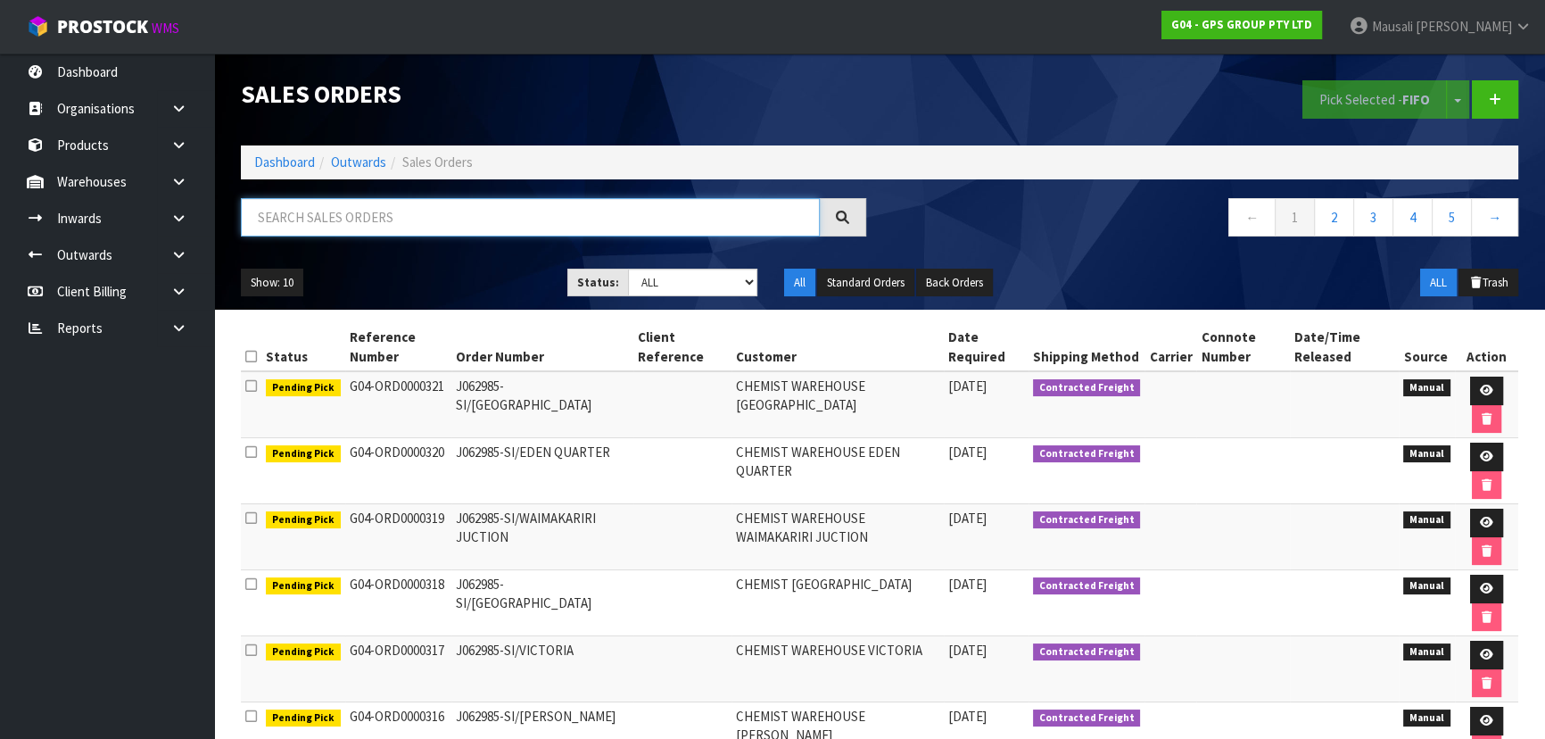
click at [303, 207] on input "text" at bounding box center [530, 217] width 579 height 38
type input "JOB-0416203"
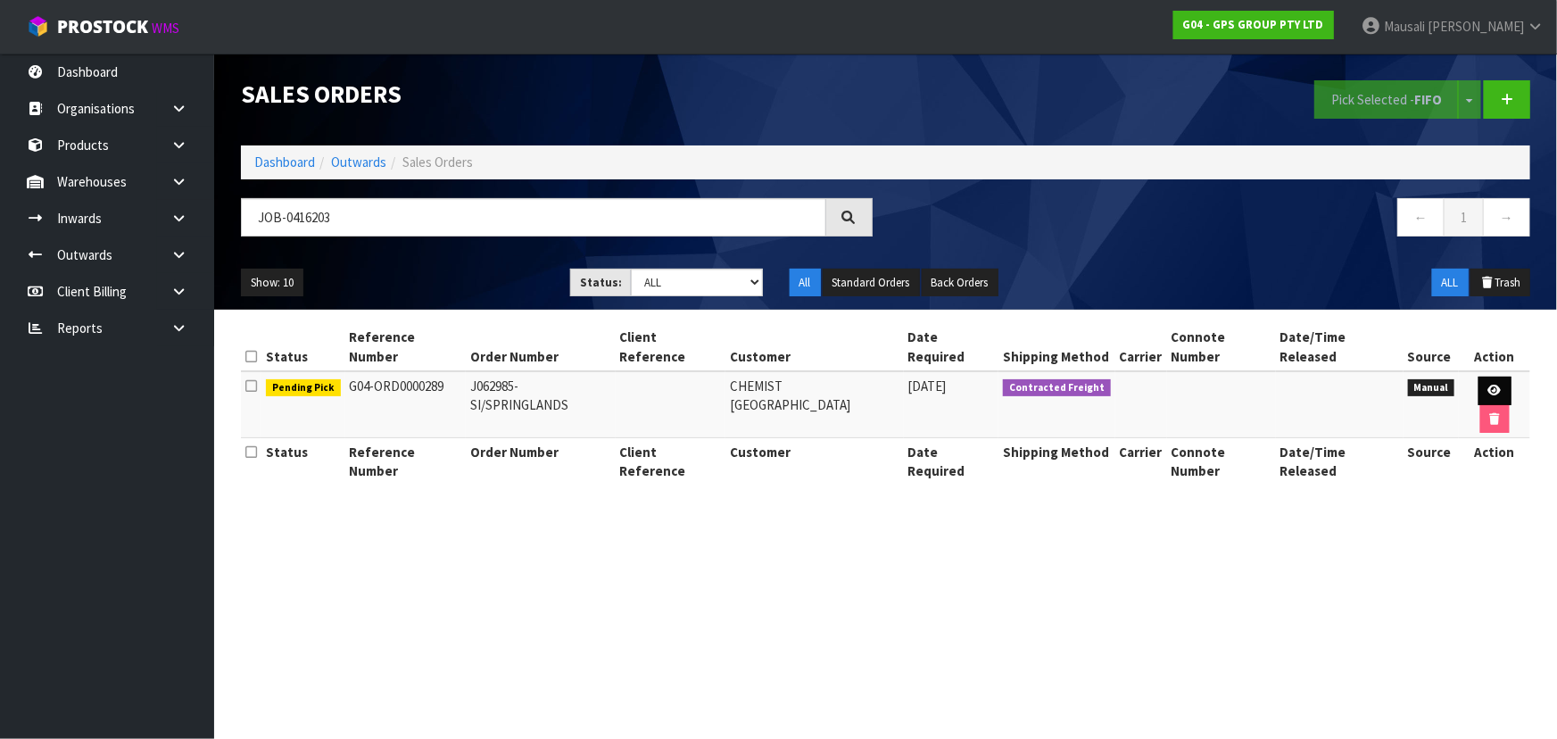
click at [1479, 375] on td at bounding box center [1494, 404] width 71 height 67
click at [1488, 387] on icon at bounding box center [1494, 390] width 13 height 12
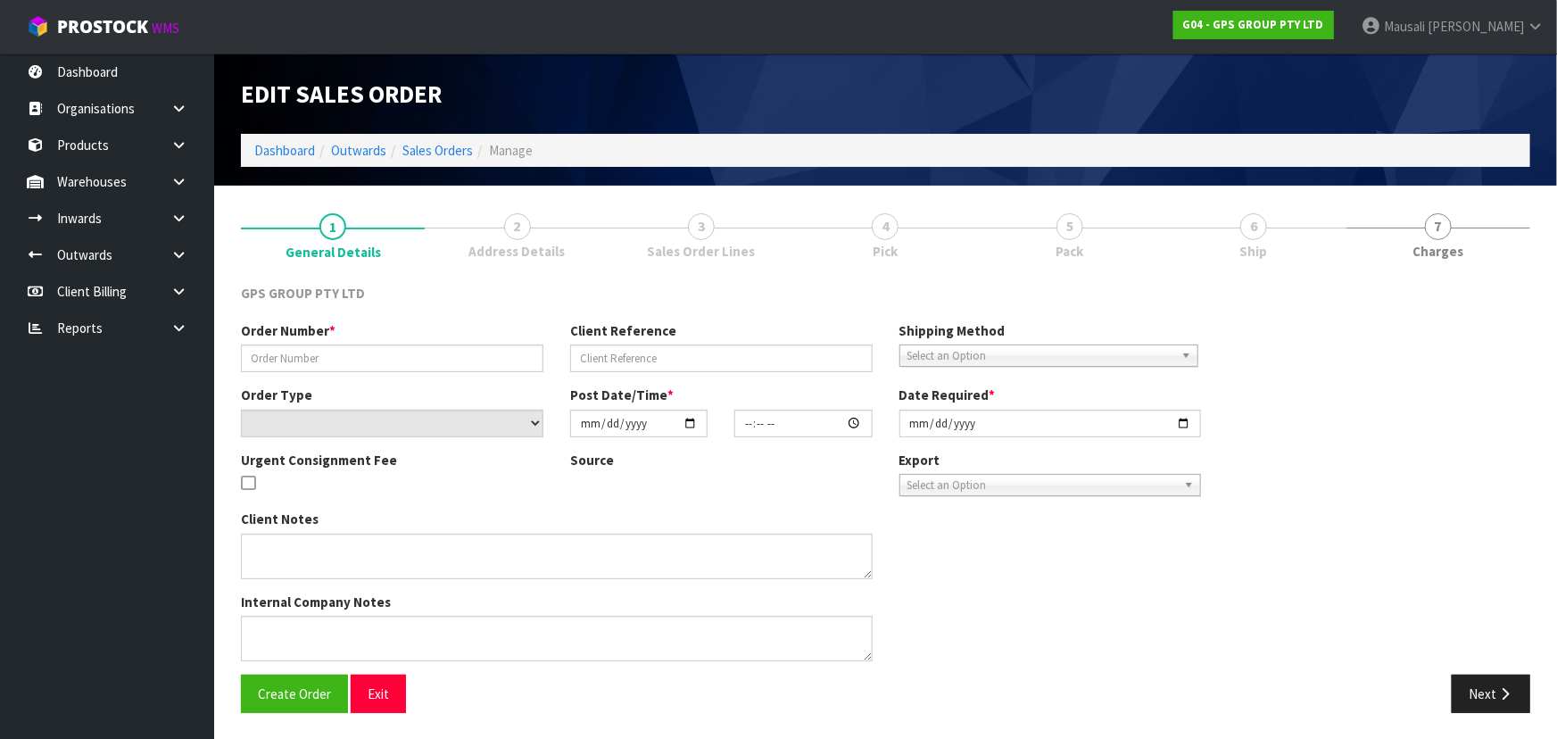
type input "J062985-SI/SPRINGLANDS"
select select "number:0"
type input "[DATE]"
type input "09:13:00.000"
type input "[DATE]"
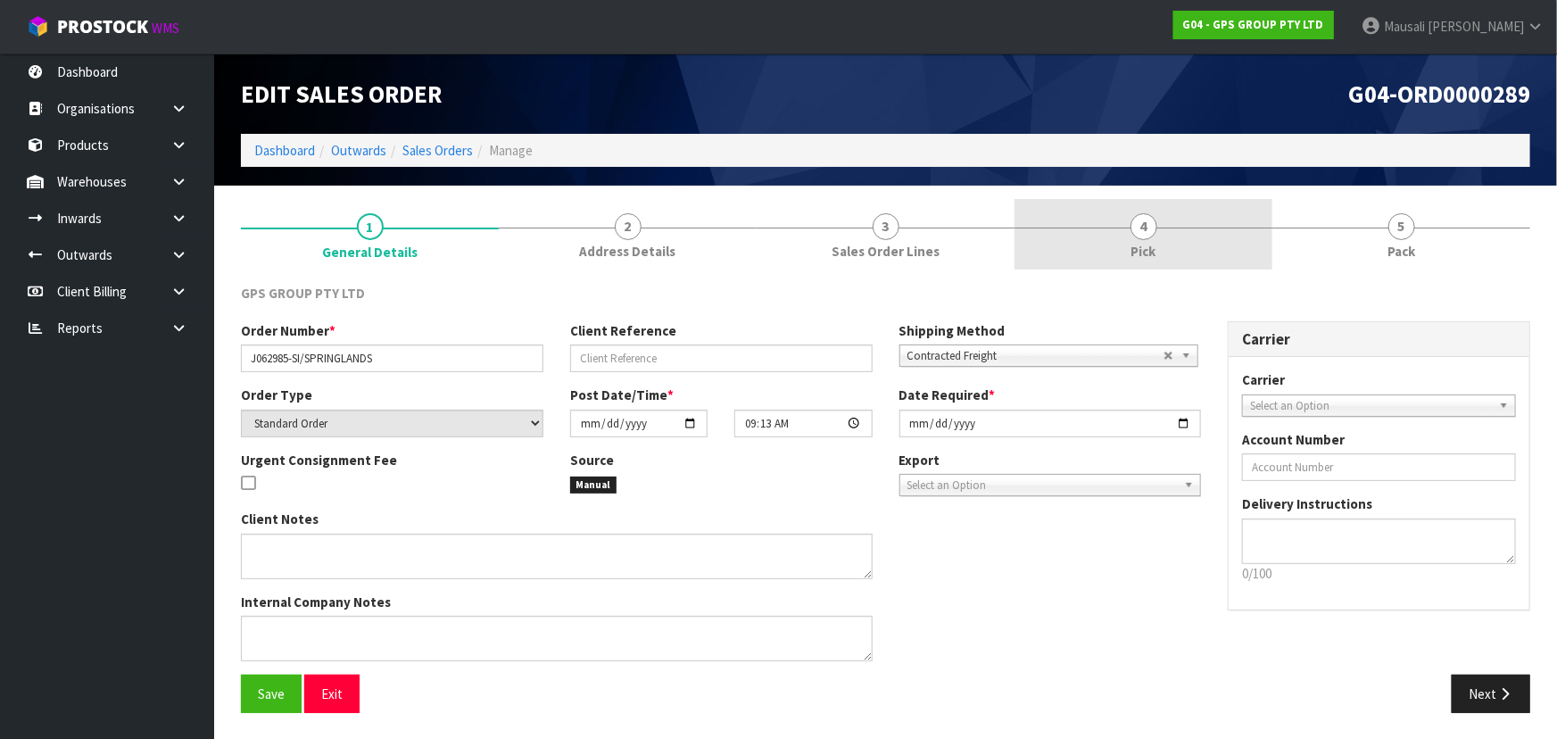
click at [1186, 236] on link "4 Pick" at bounding box center [1143, 234] width 258 height 70
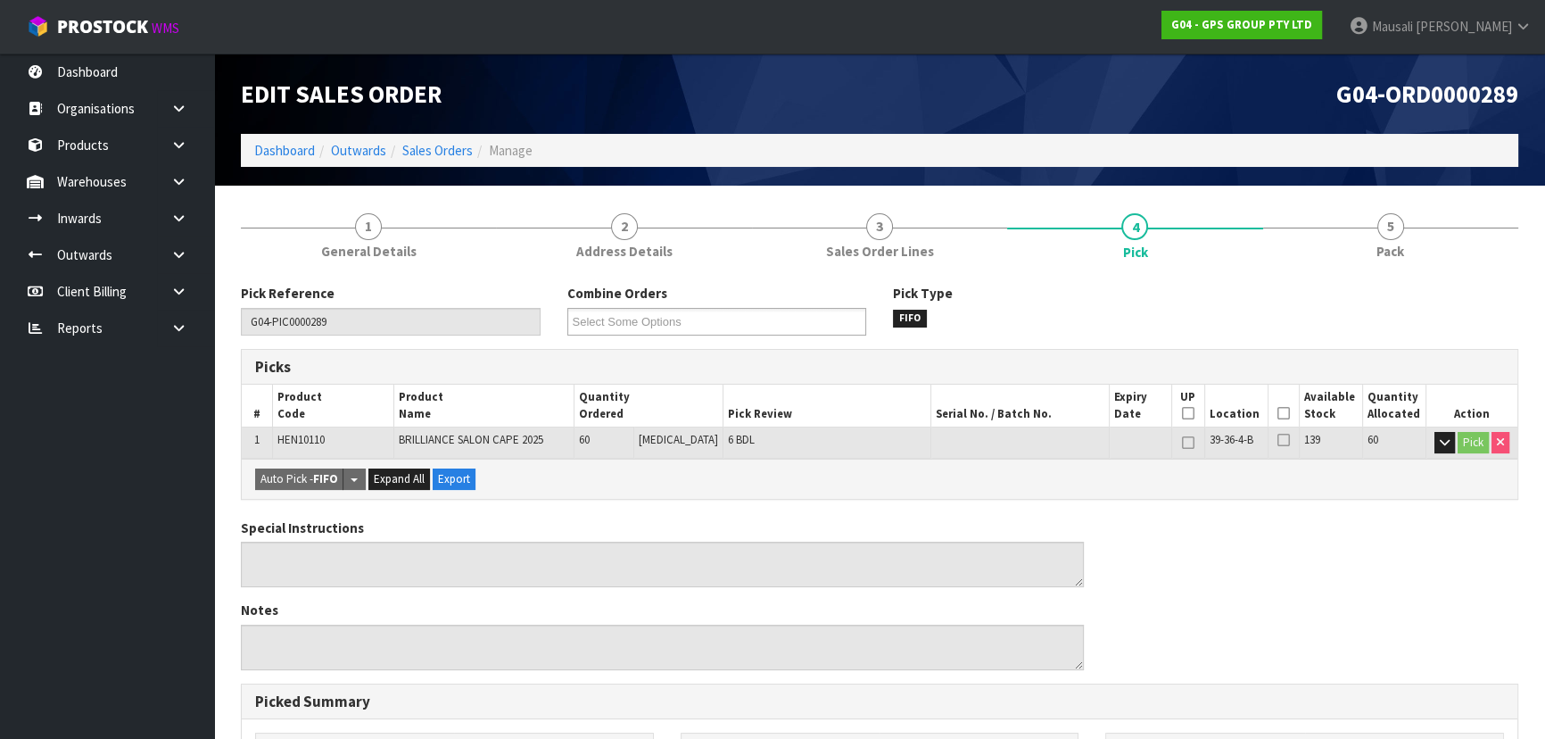
click at [1277, 414] on icon at bounding box center [1283, 413] width 12 height 1
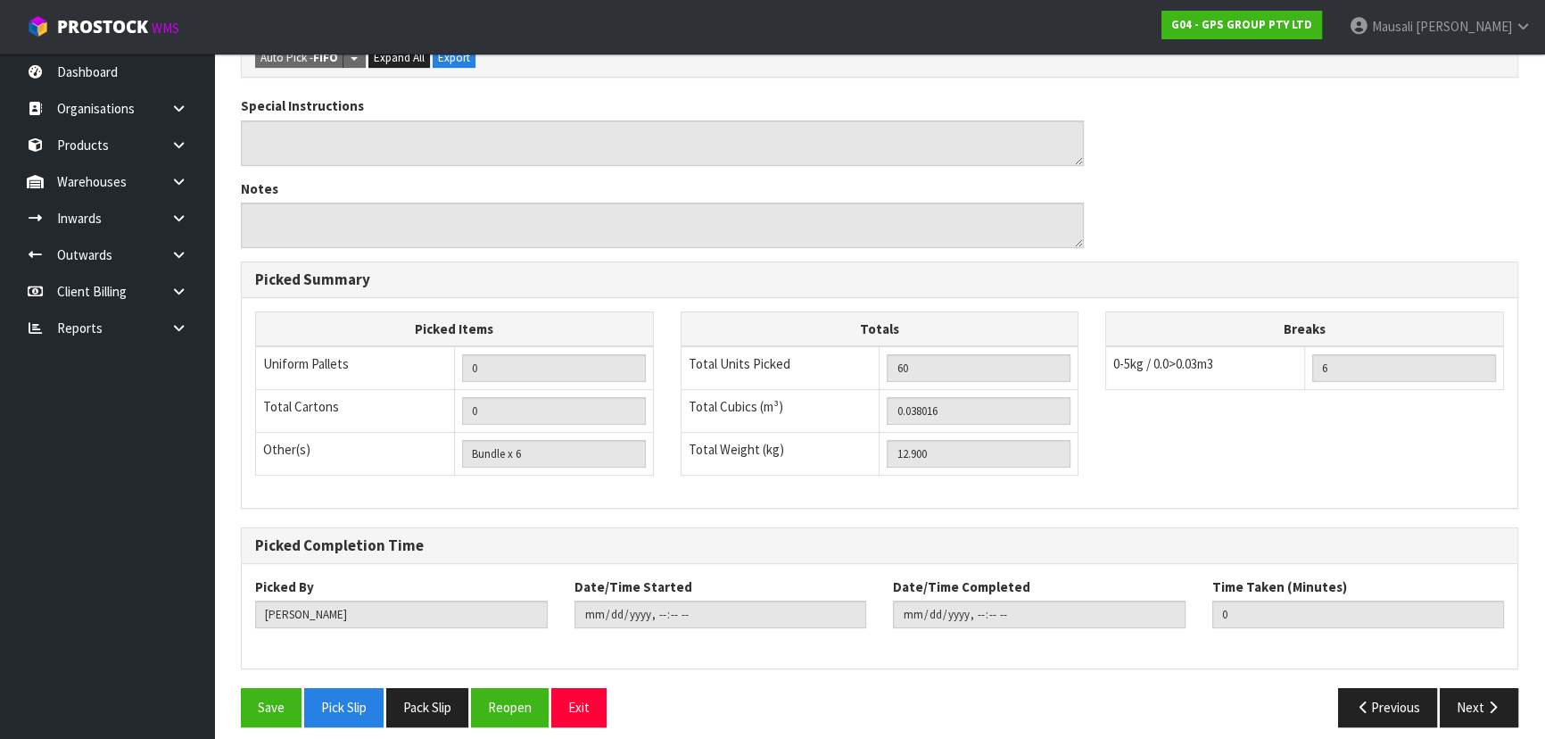
scroll to position [498, 0]
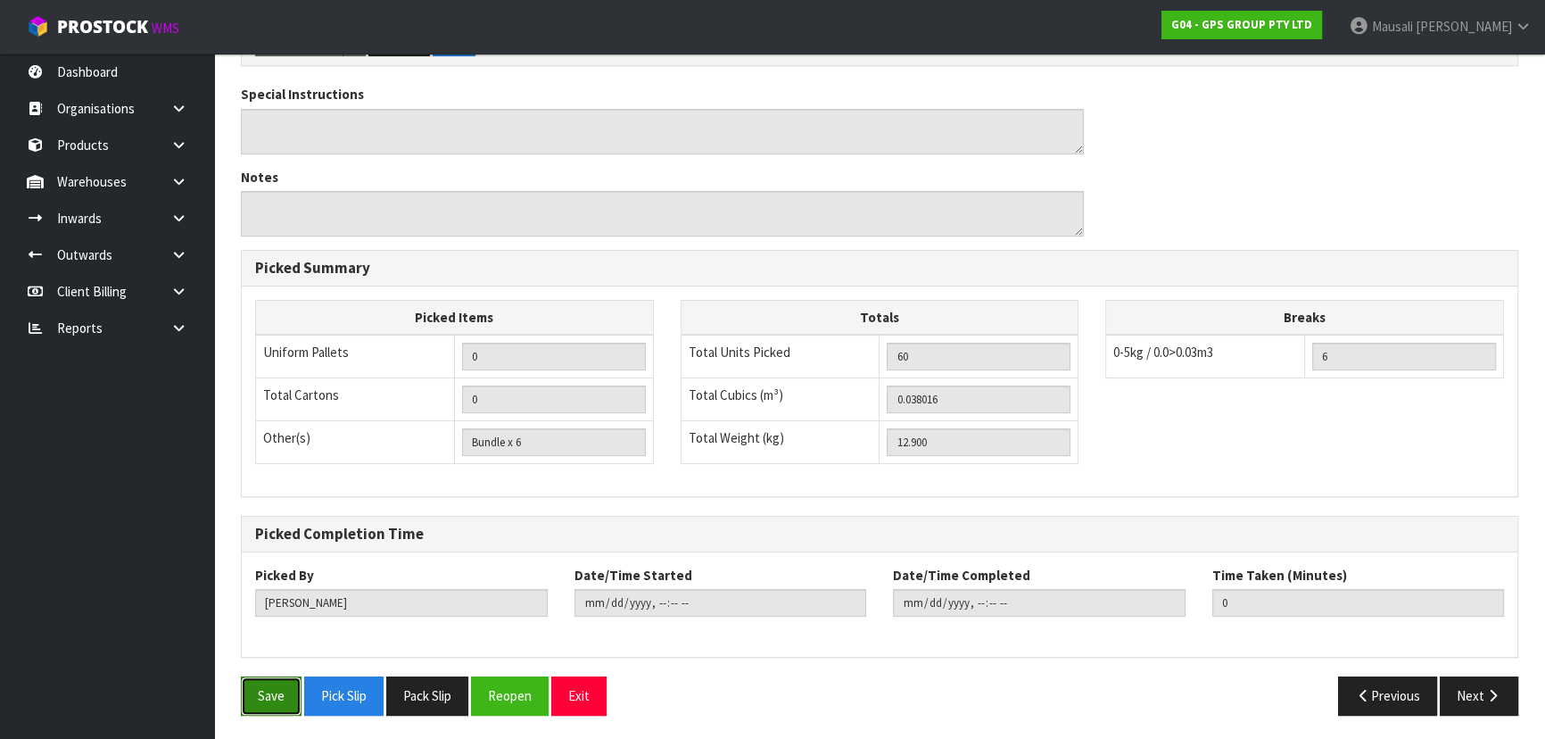
click at [279, 704] on button "Save" at bounding box center [271, 695] width 61 height 38
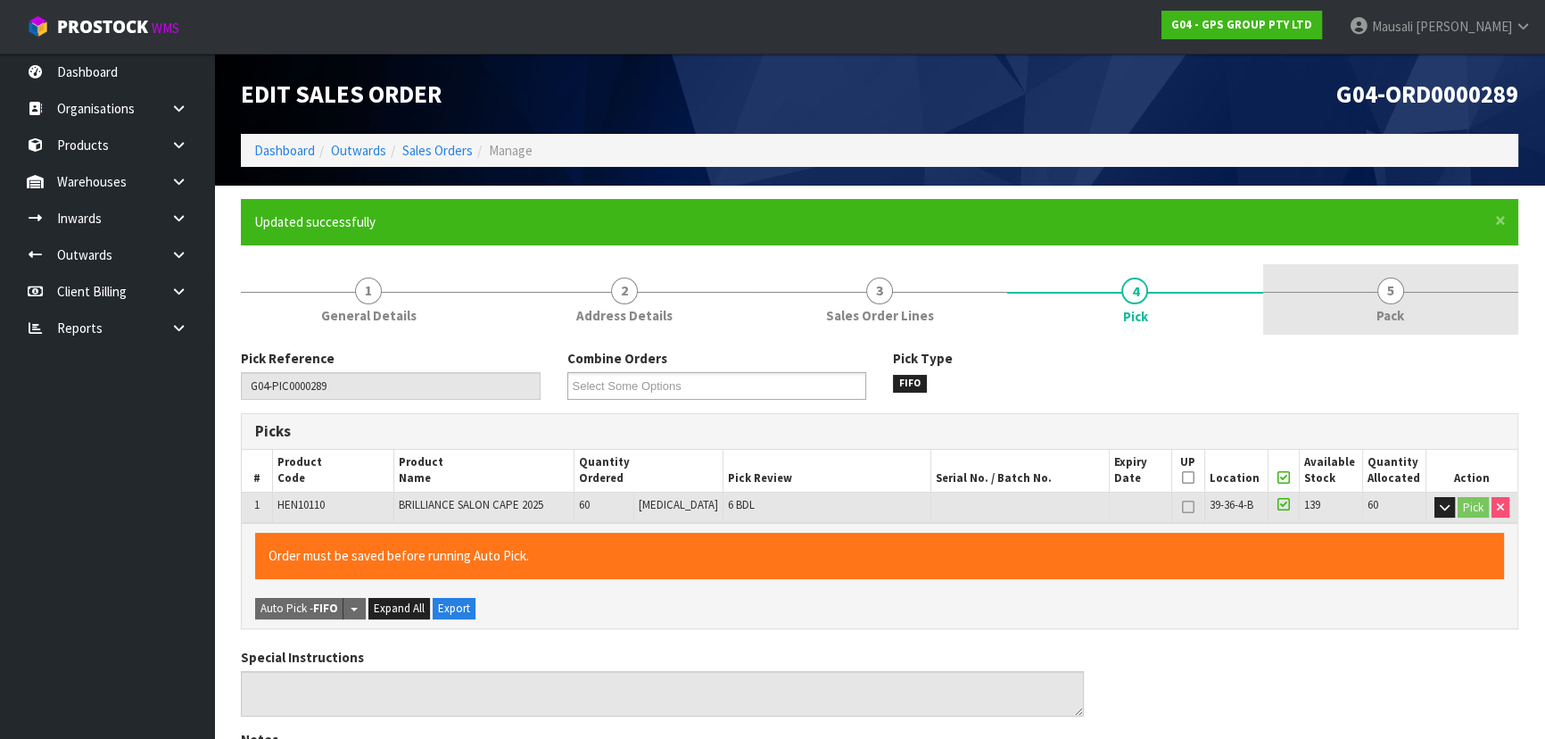
type input "[PERSON_NAME]"
type input "[DATE]T08:16:47"
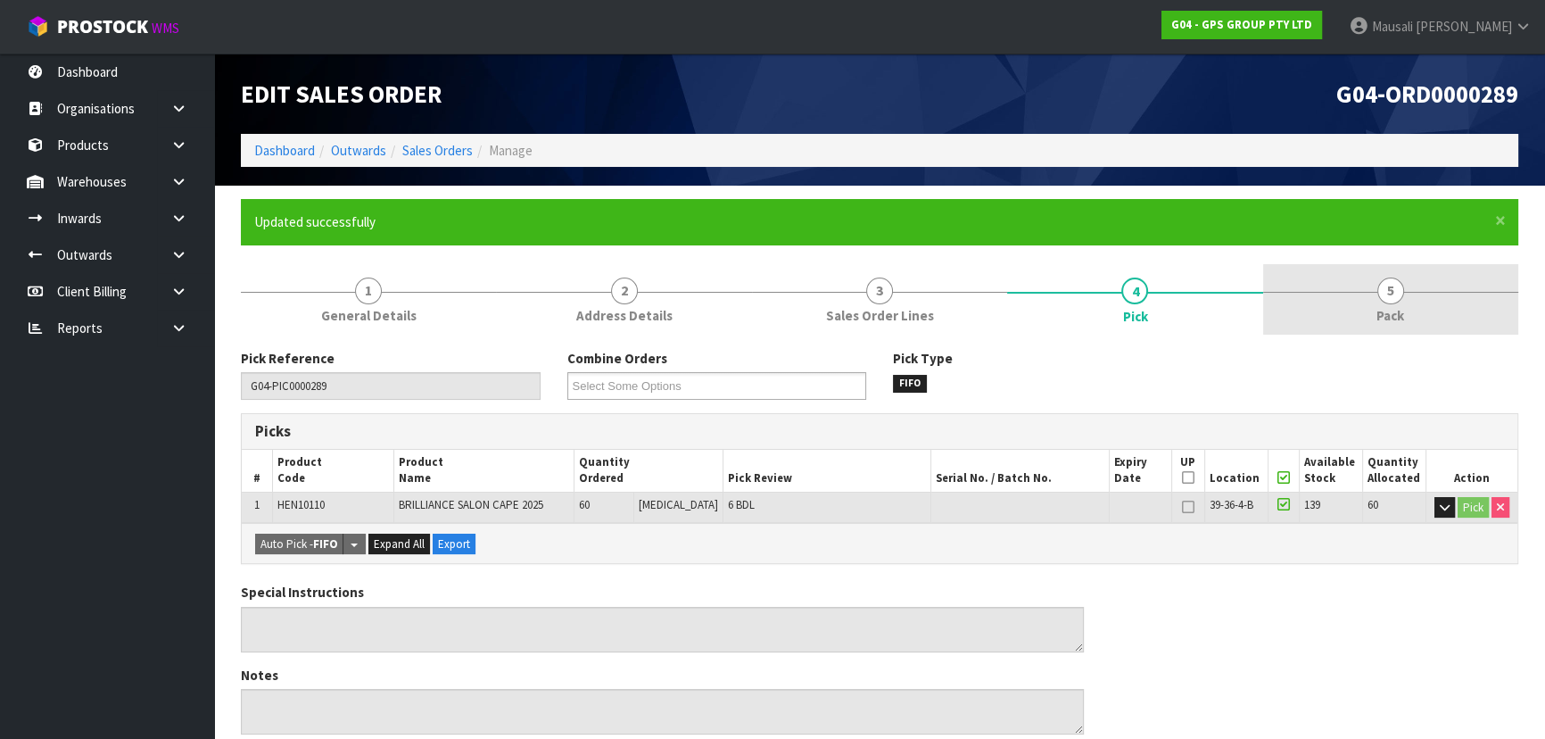
click at [1359, 297] on link "5 Pack" at bounding box center [1390, 299] width 255 height 70
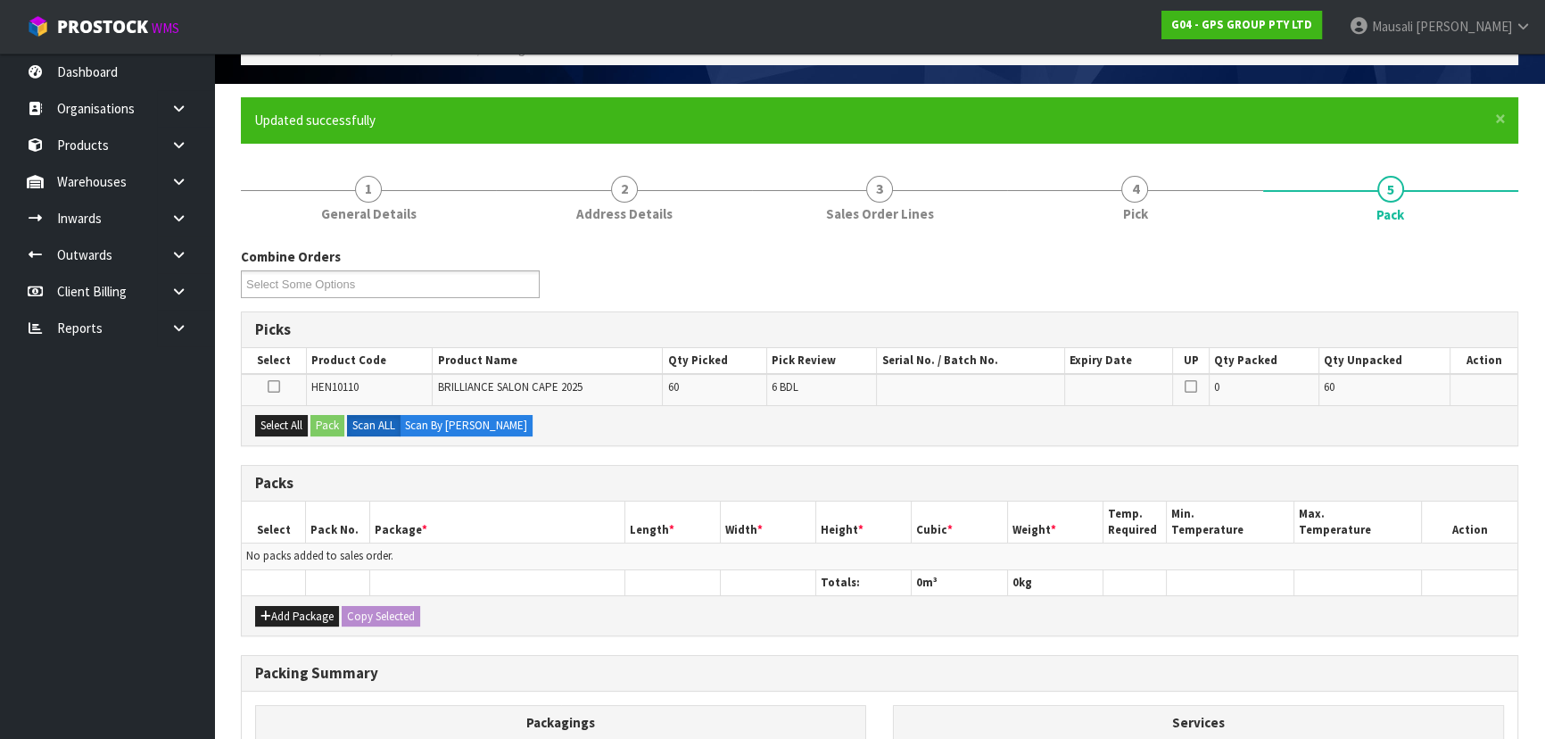
scroll to position [161, 0]
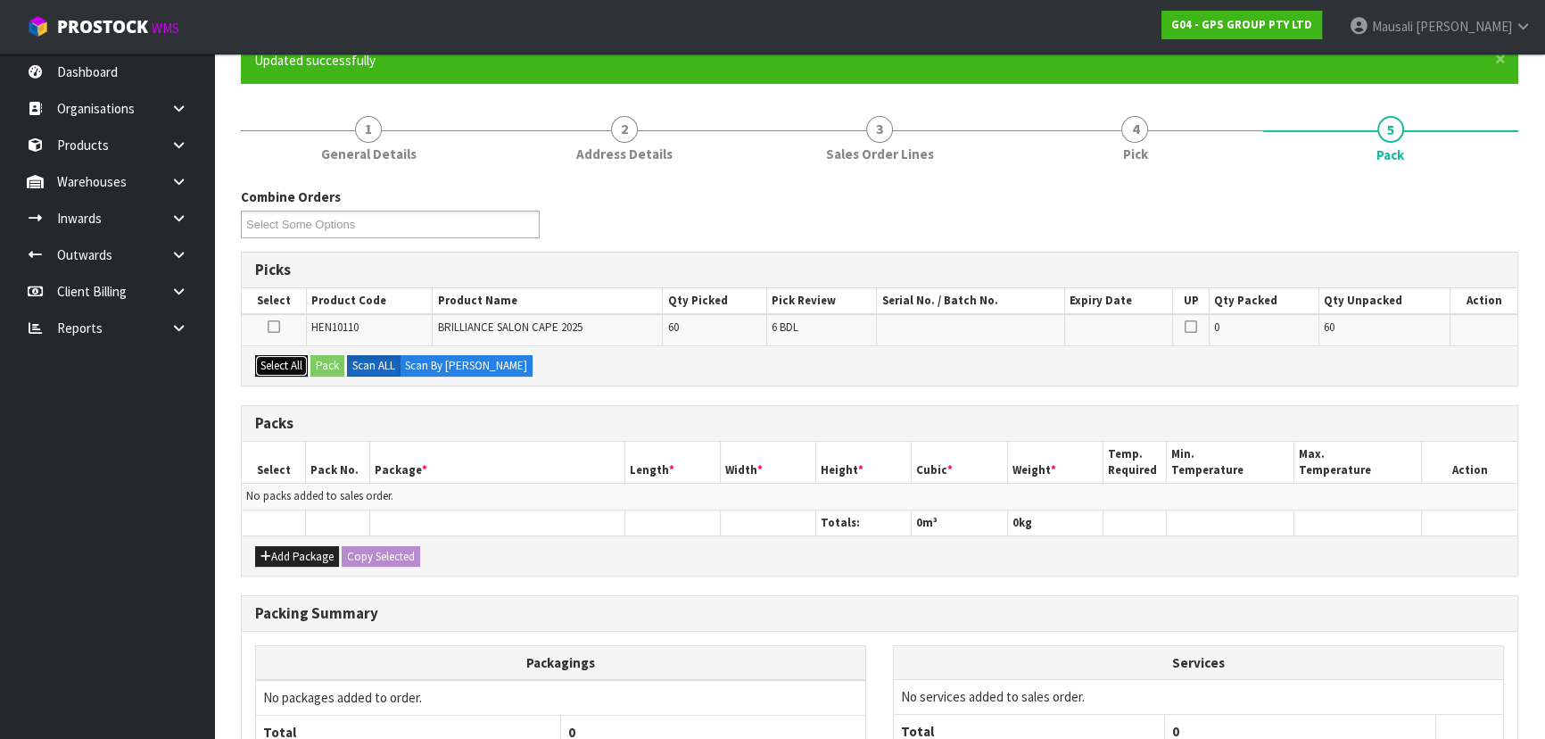
click at [278, 359] on button "Select All" at bounding box center [281, 365] width 53 height 21
click at [303, 360] on button "Select All" at bounding box center [281, 365] width 53 height 21
click at [321, 366] on button "Pack" at bounding box center [327, 365] width 34 height 21
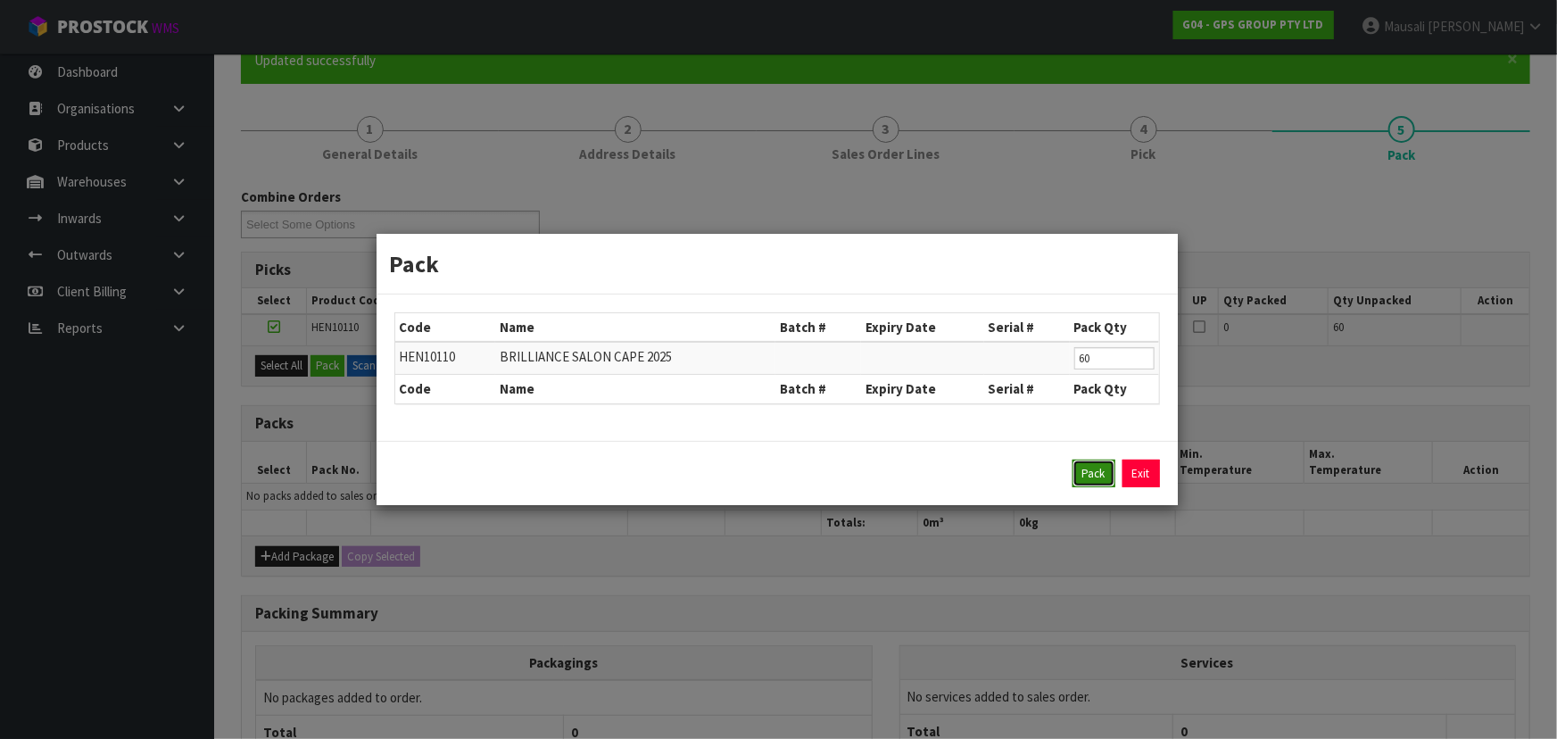
click at [1101, 481] on button "Pack" at bounding box center [1093, 473] width 43 height 29
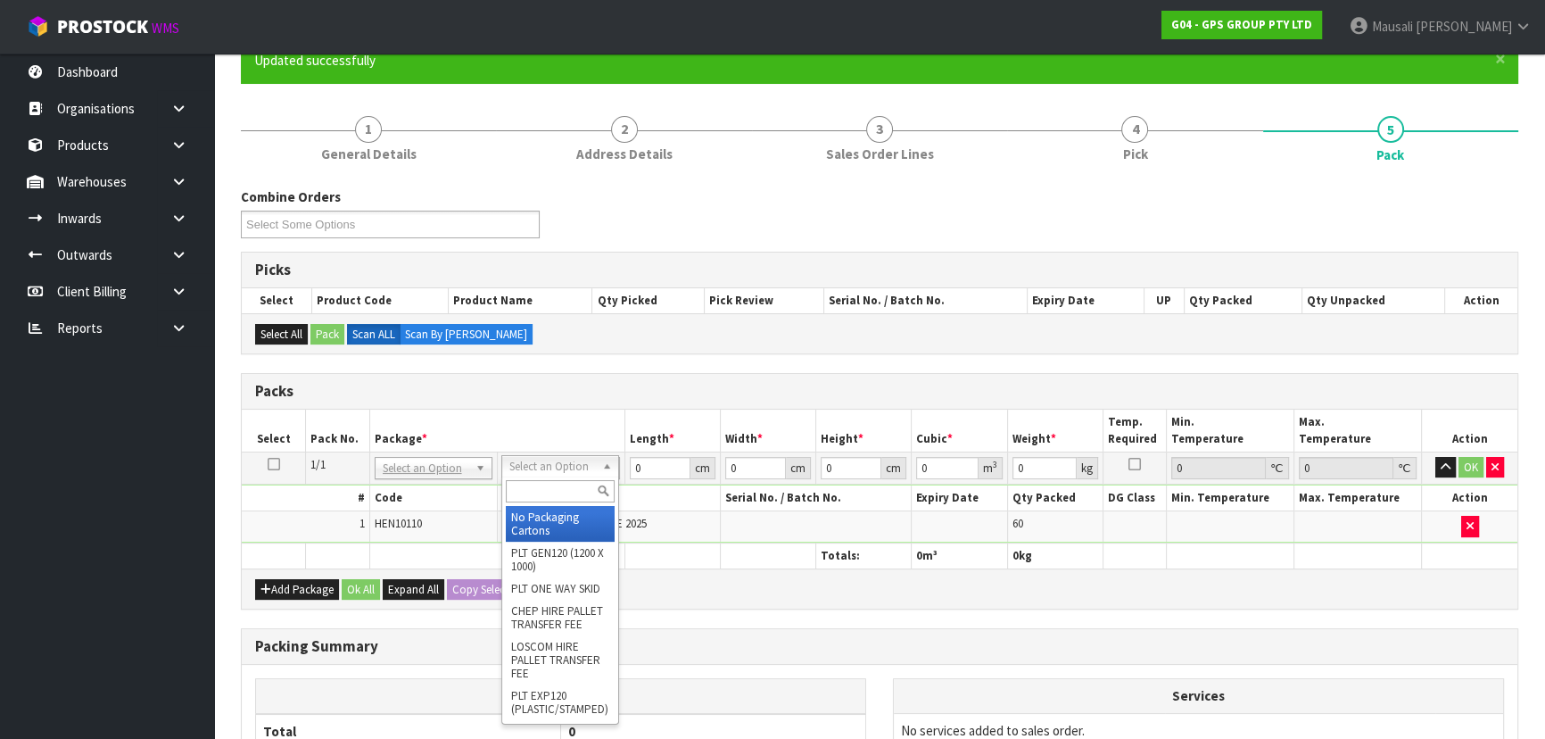
click at [553, 489] on input "text" at bounding box center [560, 491] width 109 height 22
type input "OC"
type input "12.9"
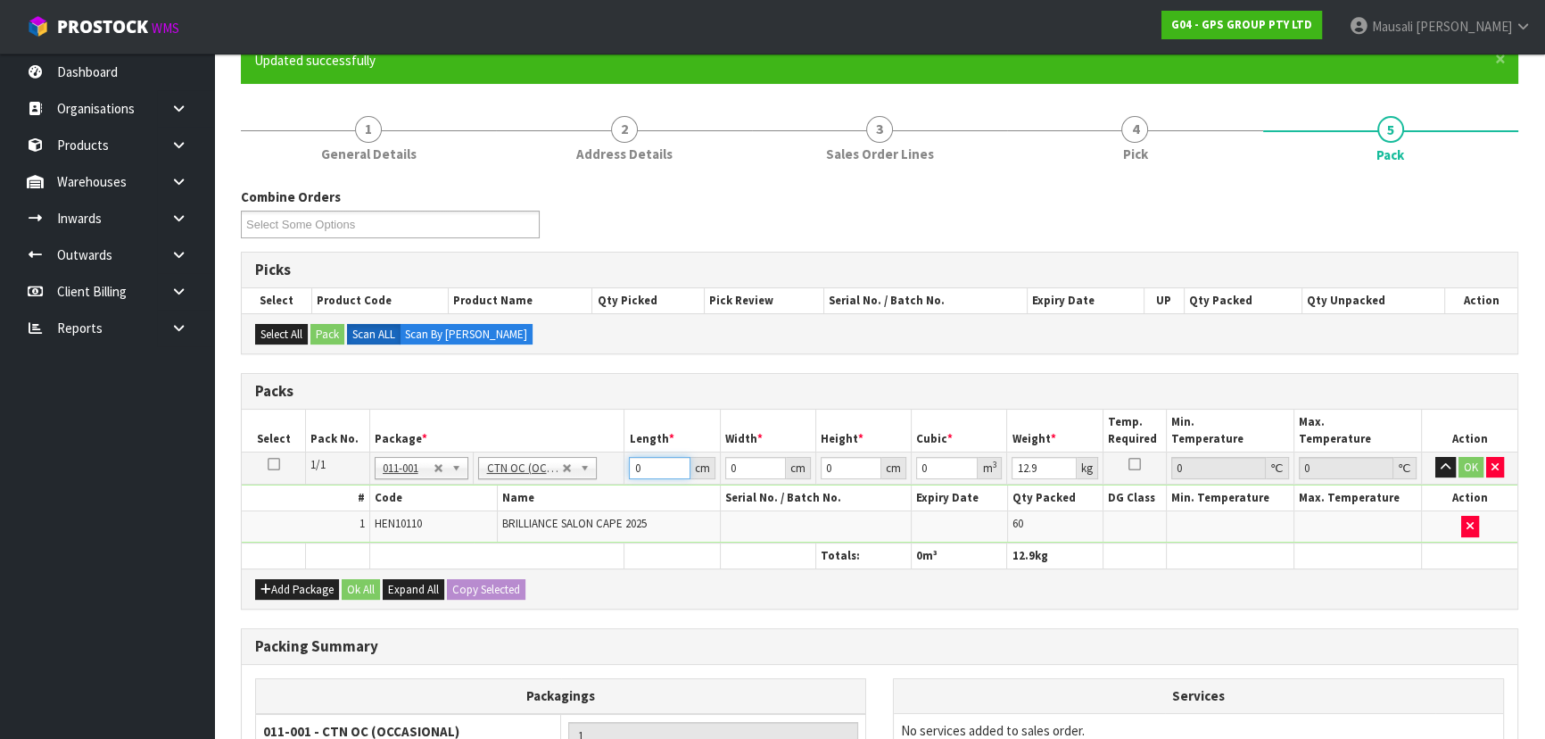
drag, startPoint x: 646, startPoint y: 468, endPoint x: 598, endPoint y: 480, distance: 49.5
click at [602, 480] on tr "1/1 NONE 007-001 007-002 007-004 007-009 007-013 007-014 007-015 007-017 007-01…" at bounding box center [880, 467] width 1276 height 32
type input "50"
type input "34"
type input "2"
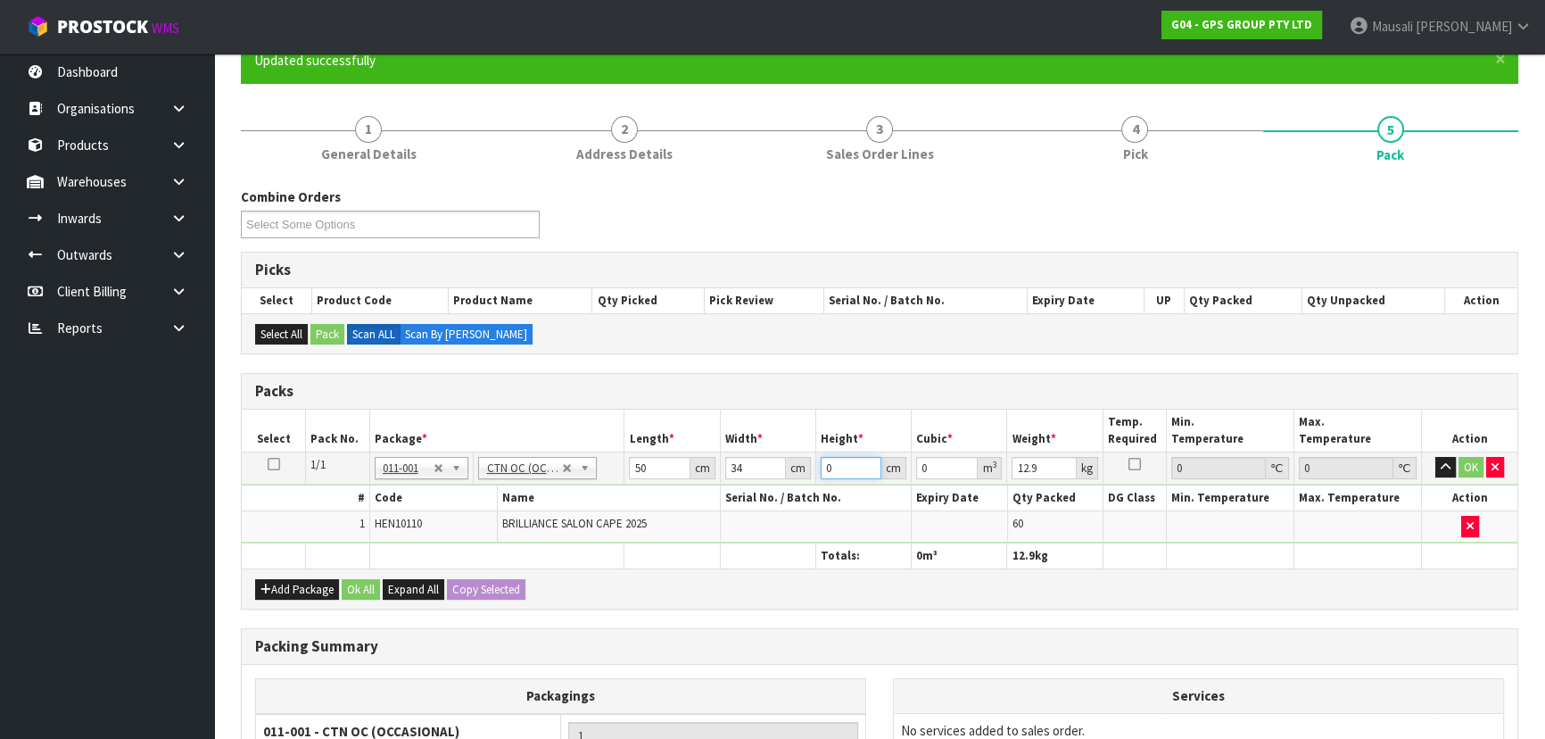
type input "0.0034"
type input "27"
type input "0.0459"
type input "27"
type input "14"
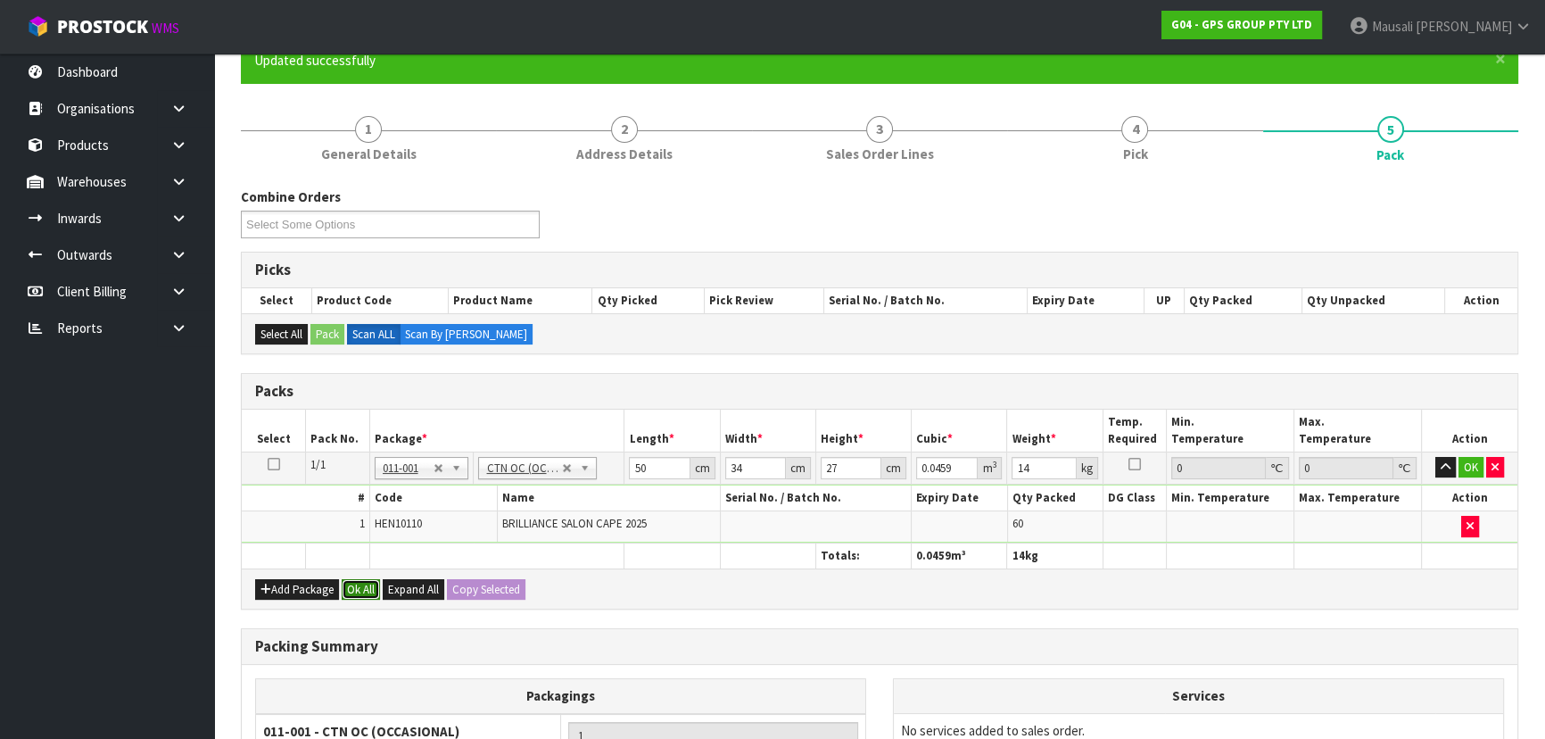
click at [343, 582] on button "Ok All" at bounding box center [361, 589] width 38 height 21
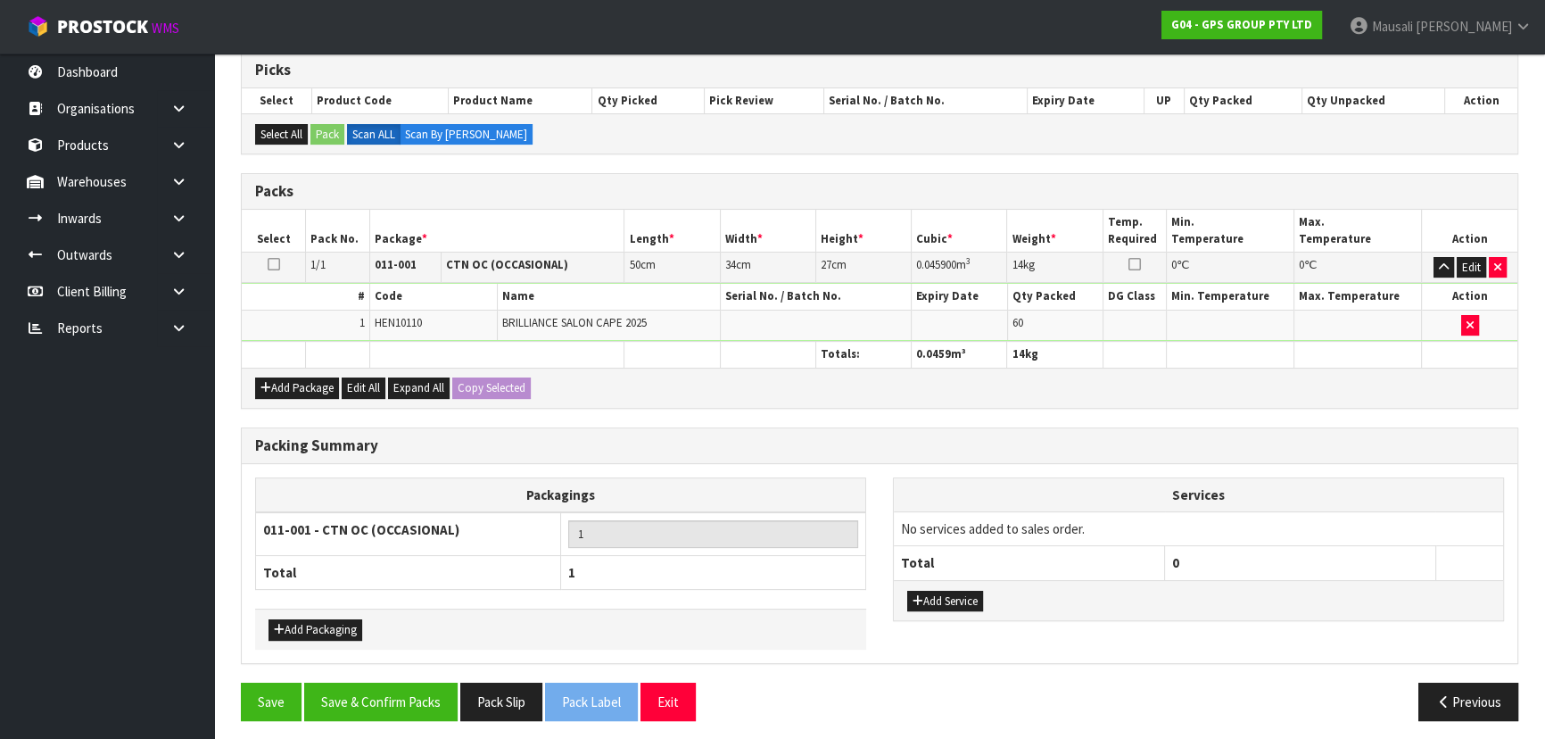
scroll to position [366, 0]
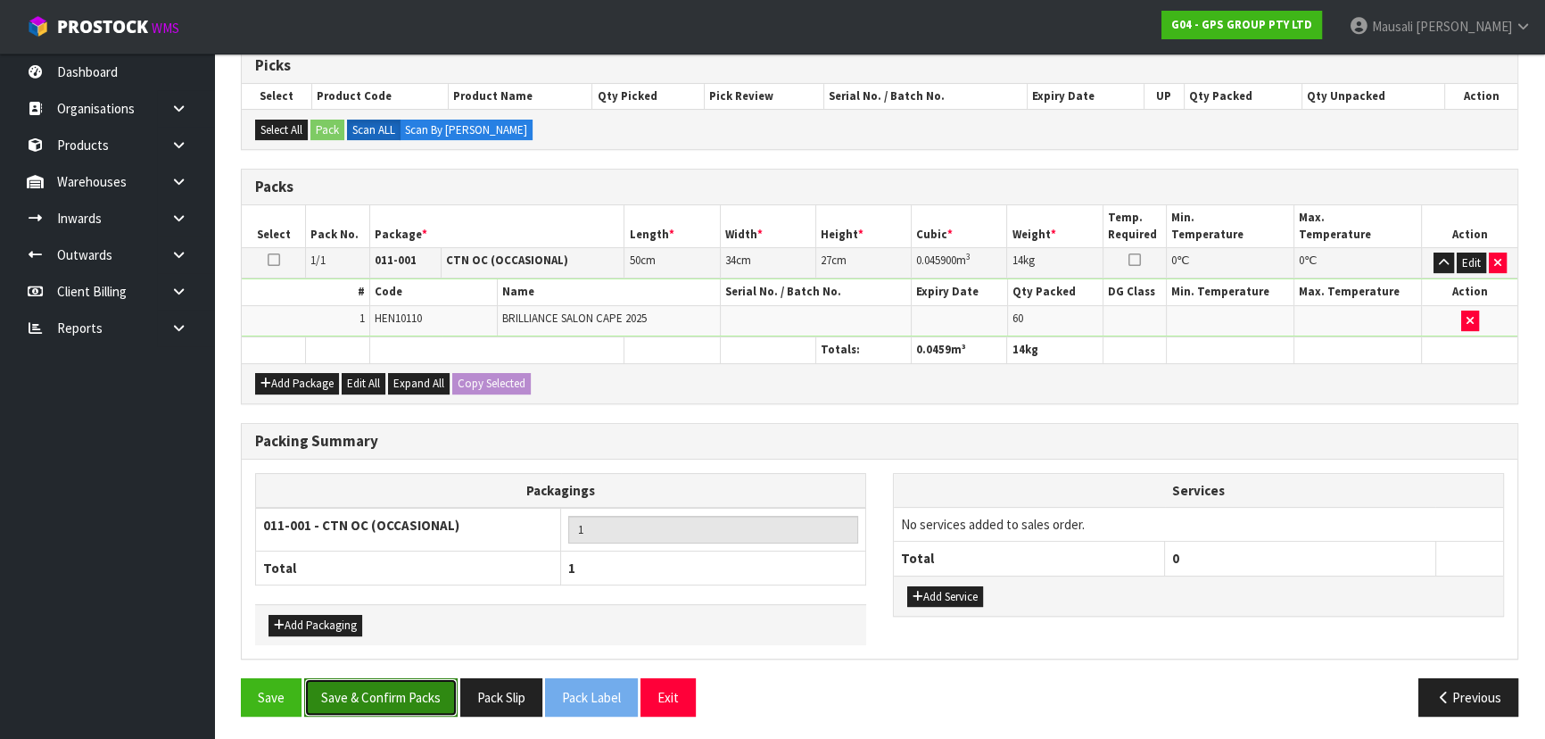
click at [392, 690] on button "Save & Confirm Packs" at bounding box center [380, 697] width 153 height 38
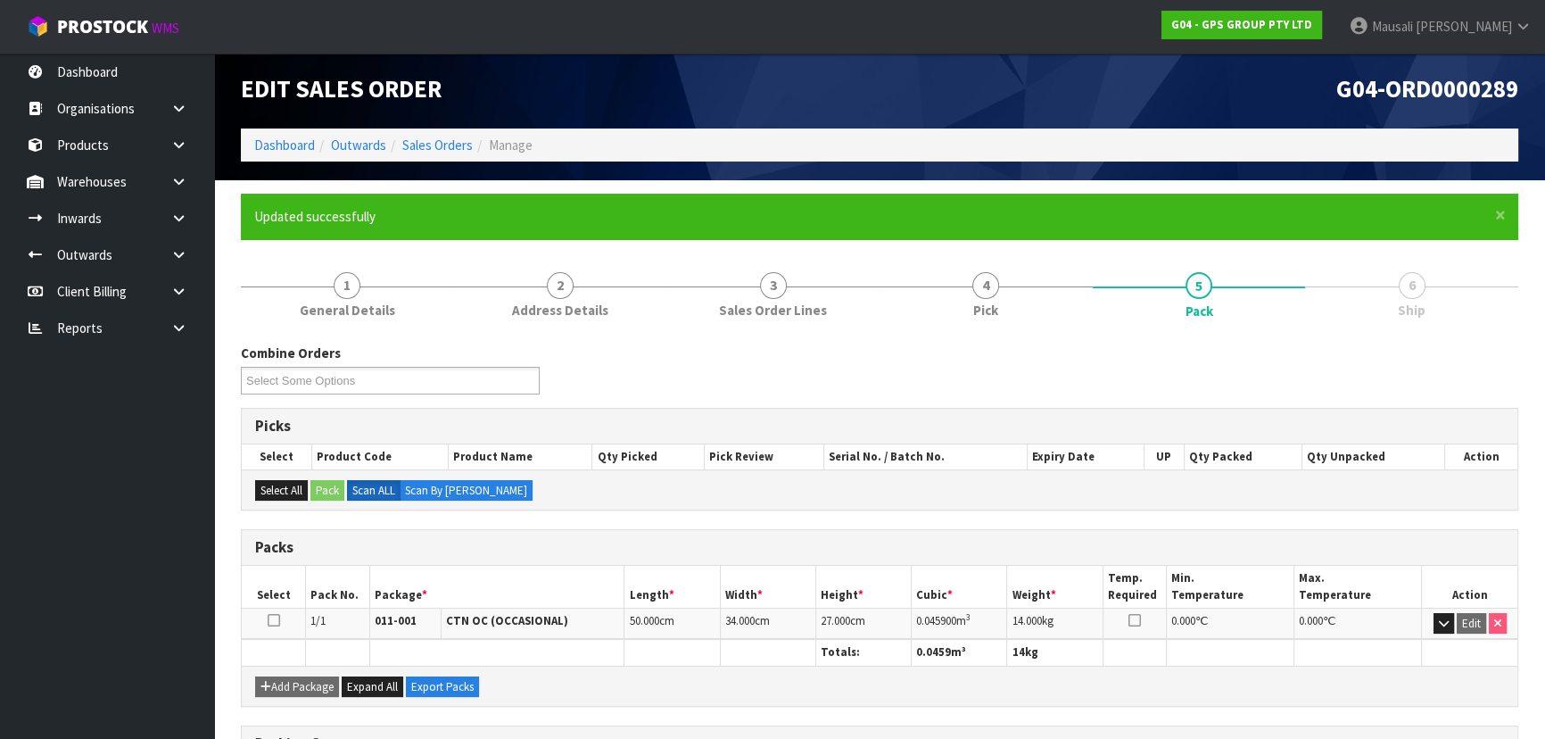
scroll to position [268, 0]
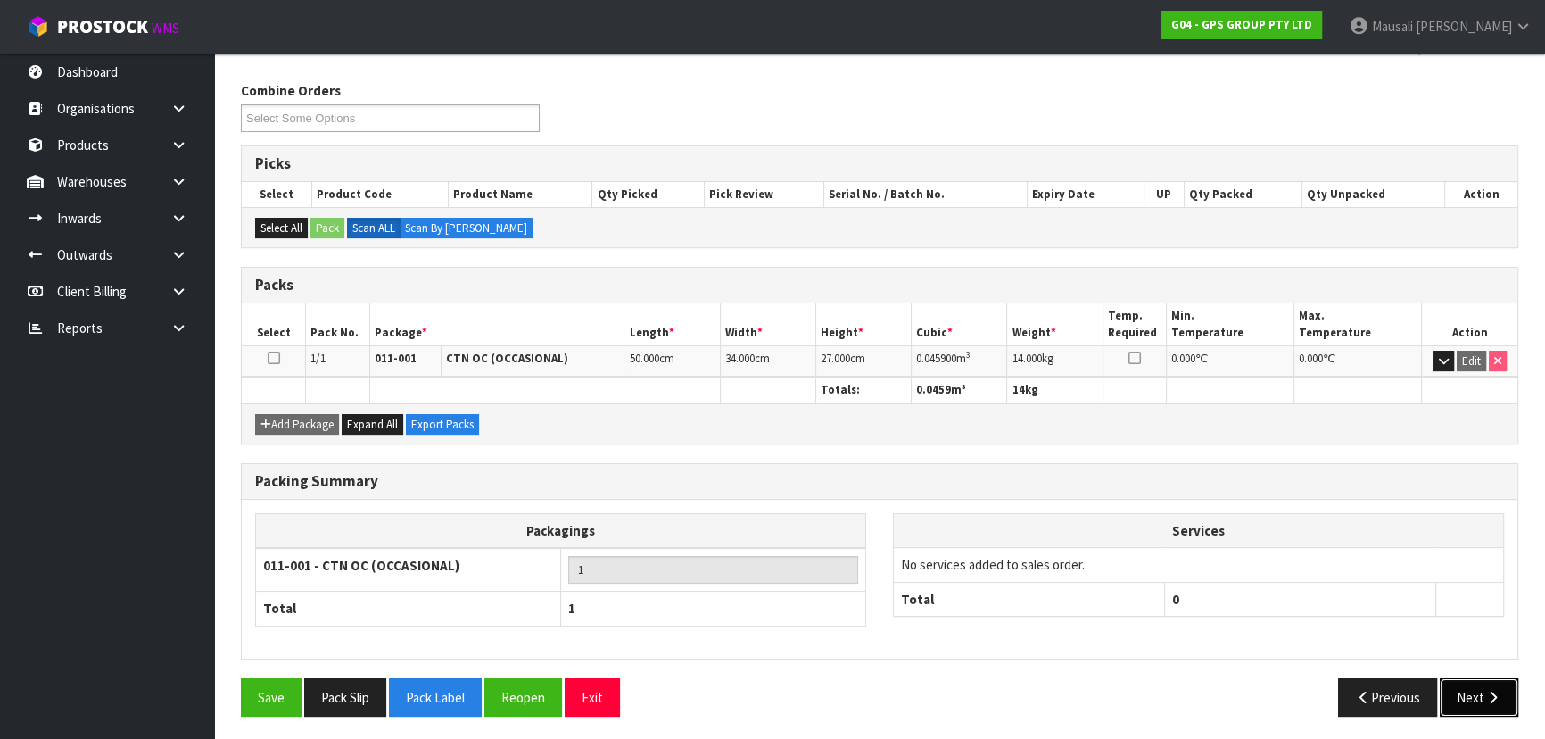
click at [1468, 682] on button "Next" at bounding box center [1479, 697] width 79 height 38
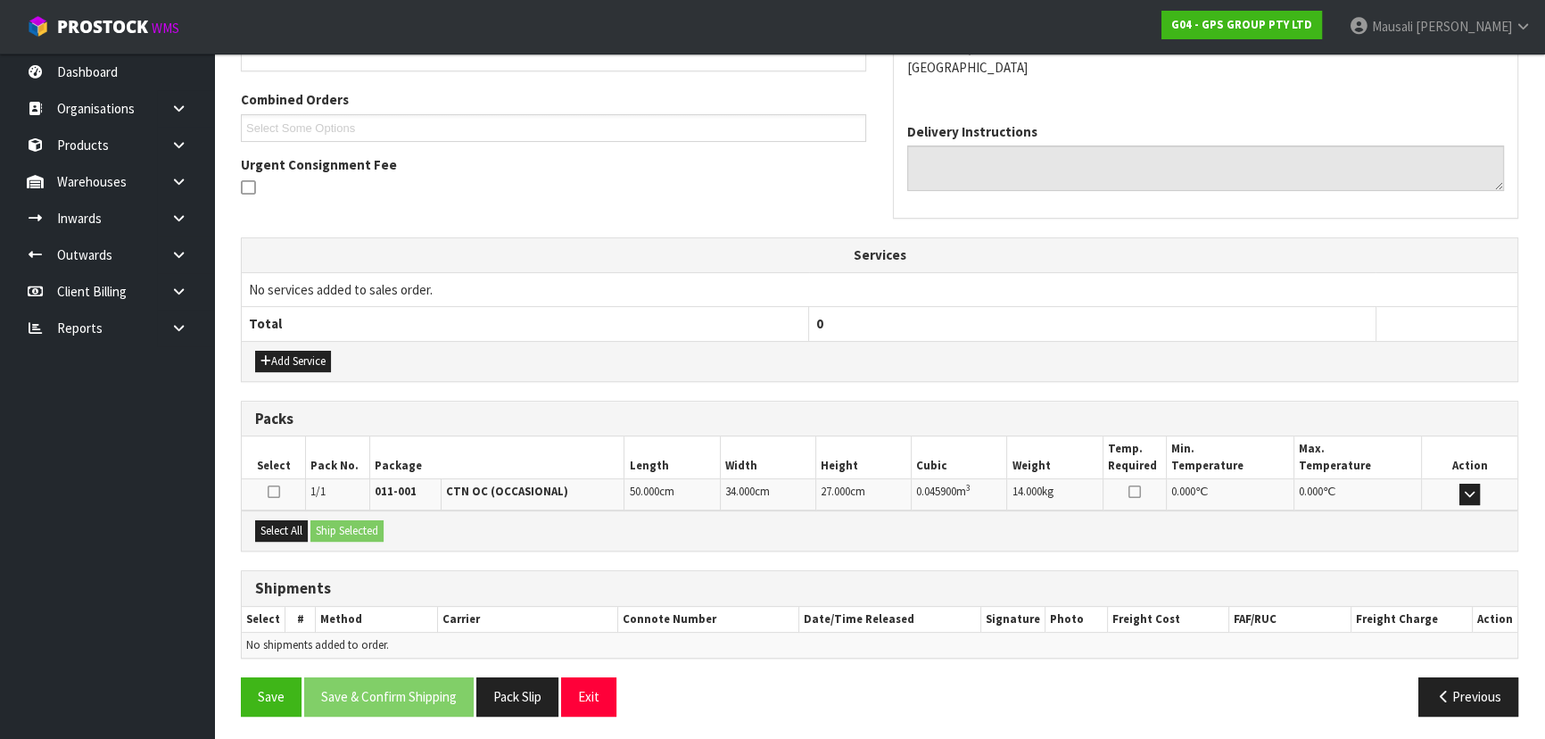
scroll to position [437, 0]
drag, startPoint x: 285, startPoint y: 531, endPoint x: 330, endPoint y: 526, distance: 44.8
click at [290, 531] on button "Select All" at bounding box center [281, 529] width 53 height 21
click at [349, 524] on button "Ship Selected" at bounding box center [346, 529] width 73 height 21
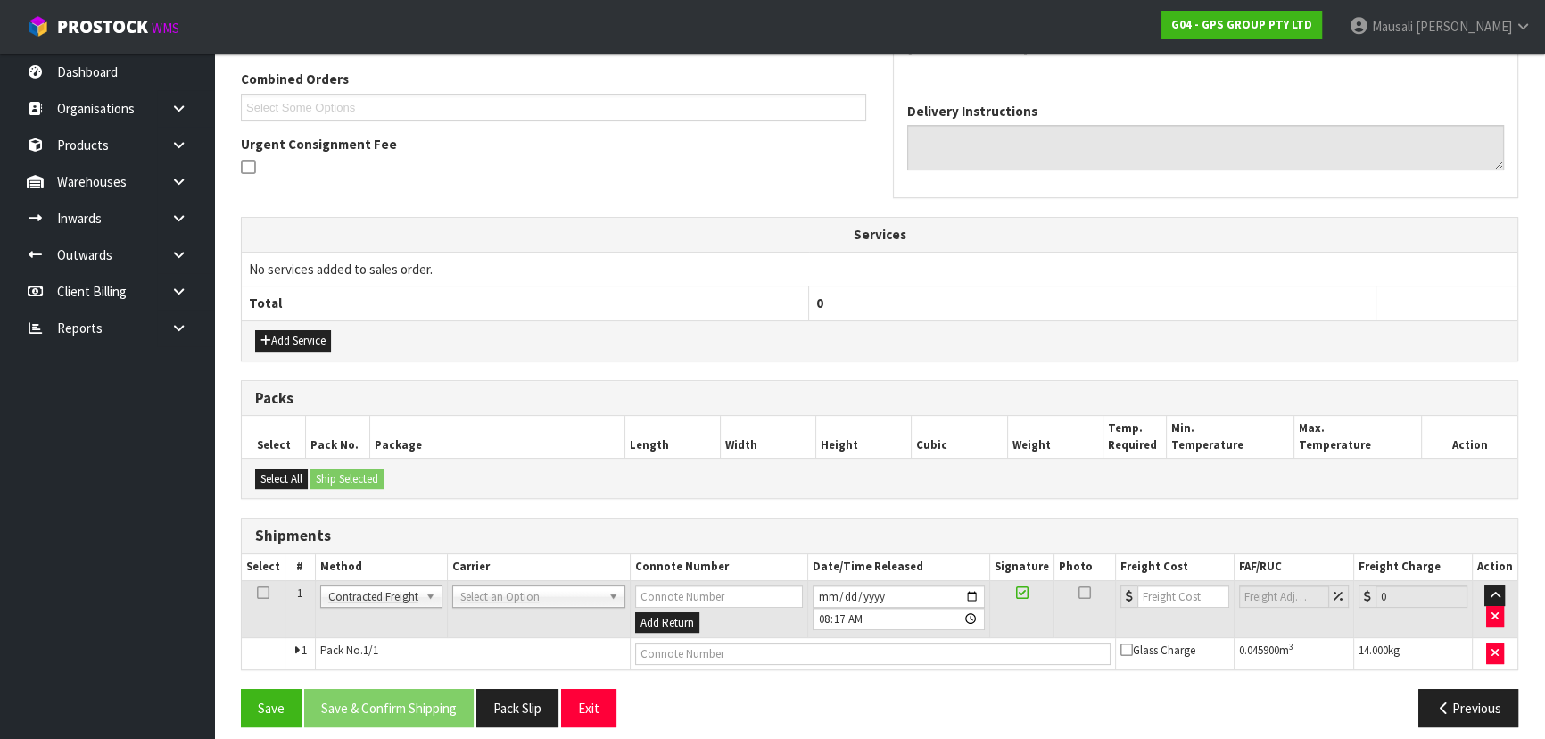
scroll to position [468, 0]
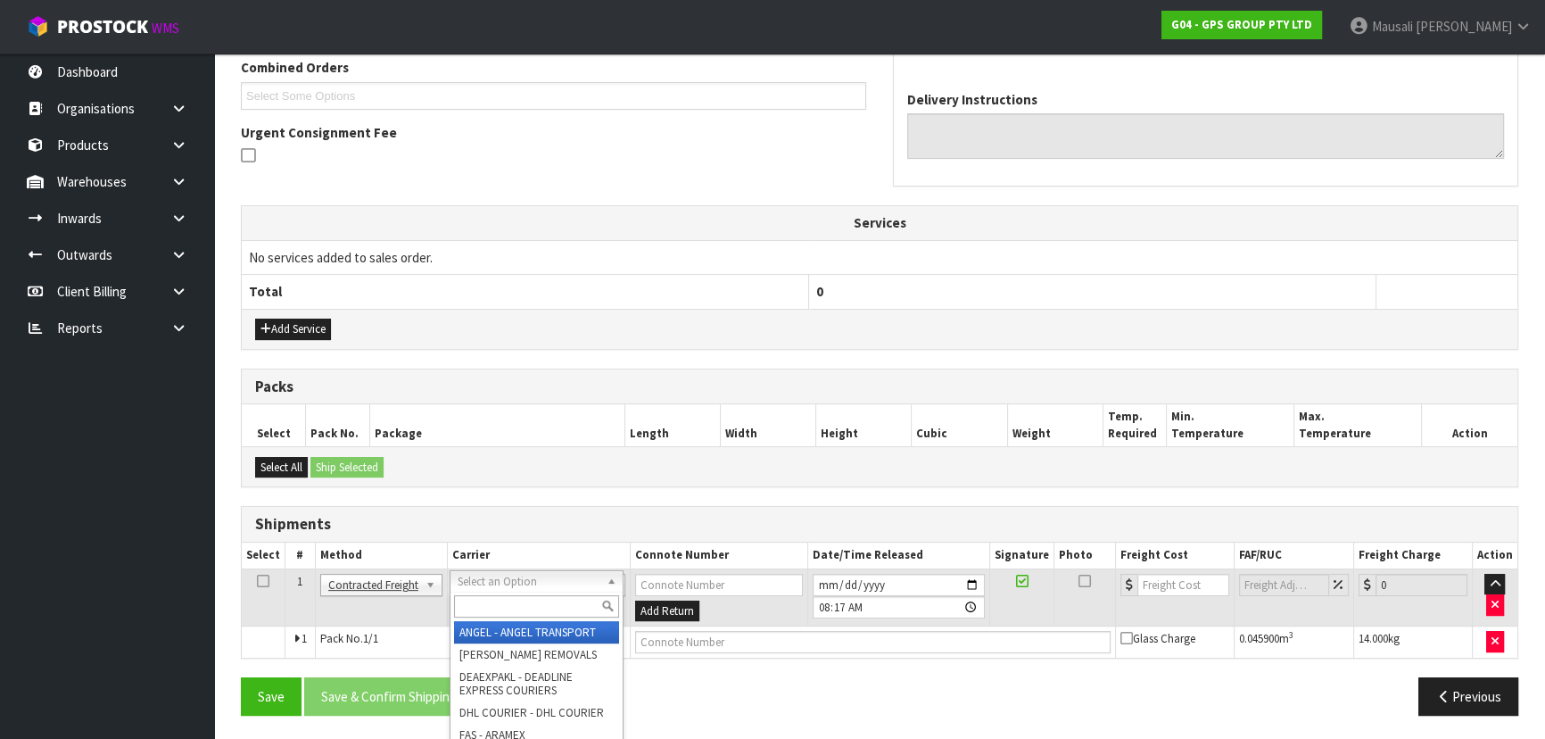
click at [500, 606] on input "text" at bounding box center [536, 606] width 165 height 22
type input "NZP"
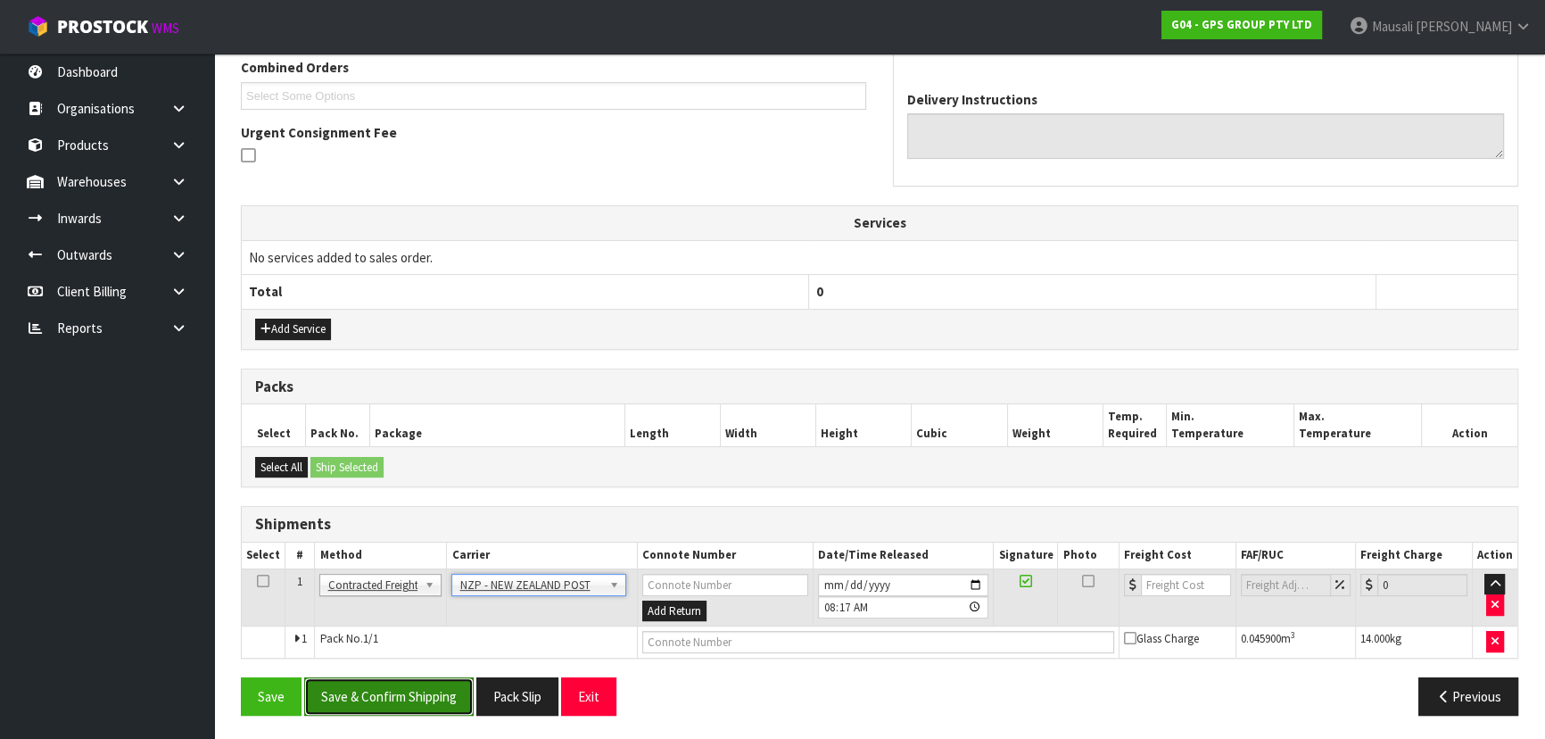
click at [409, 699] on button "Save & Confirm Shipping" at bounding box center [388, 696] width 169 height 38
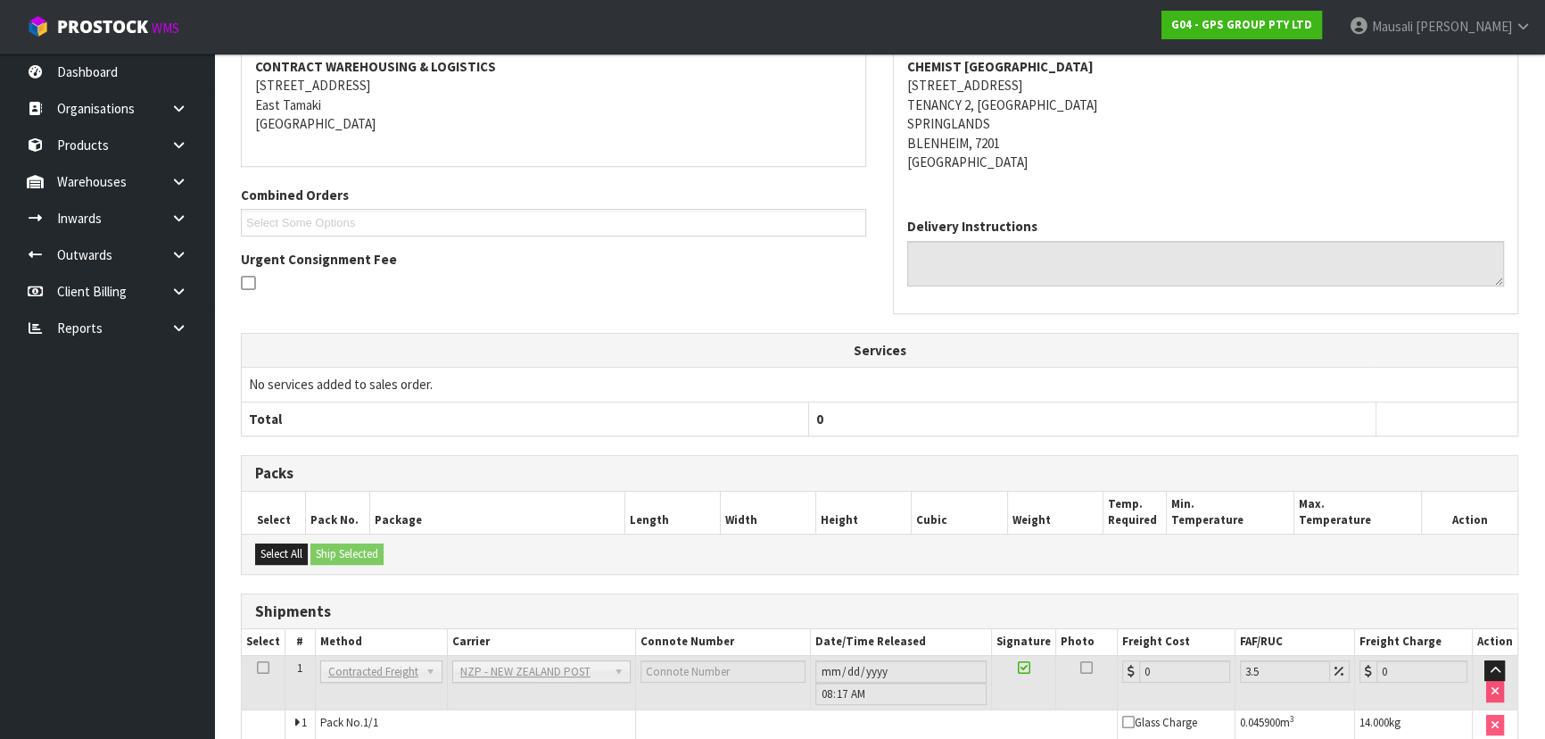
scroll to position [443, 0]
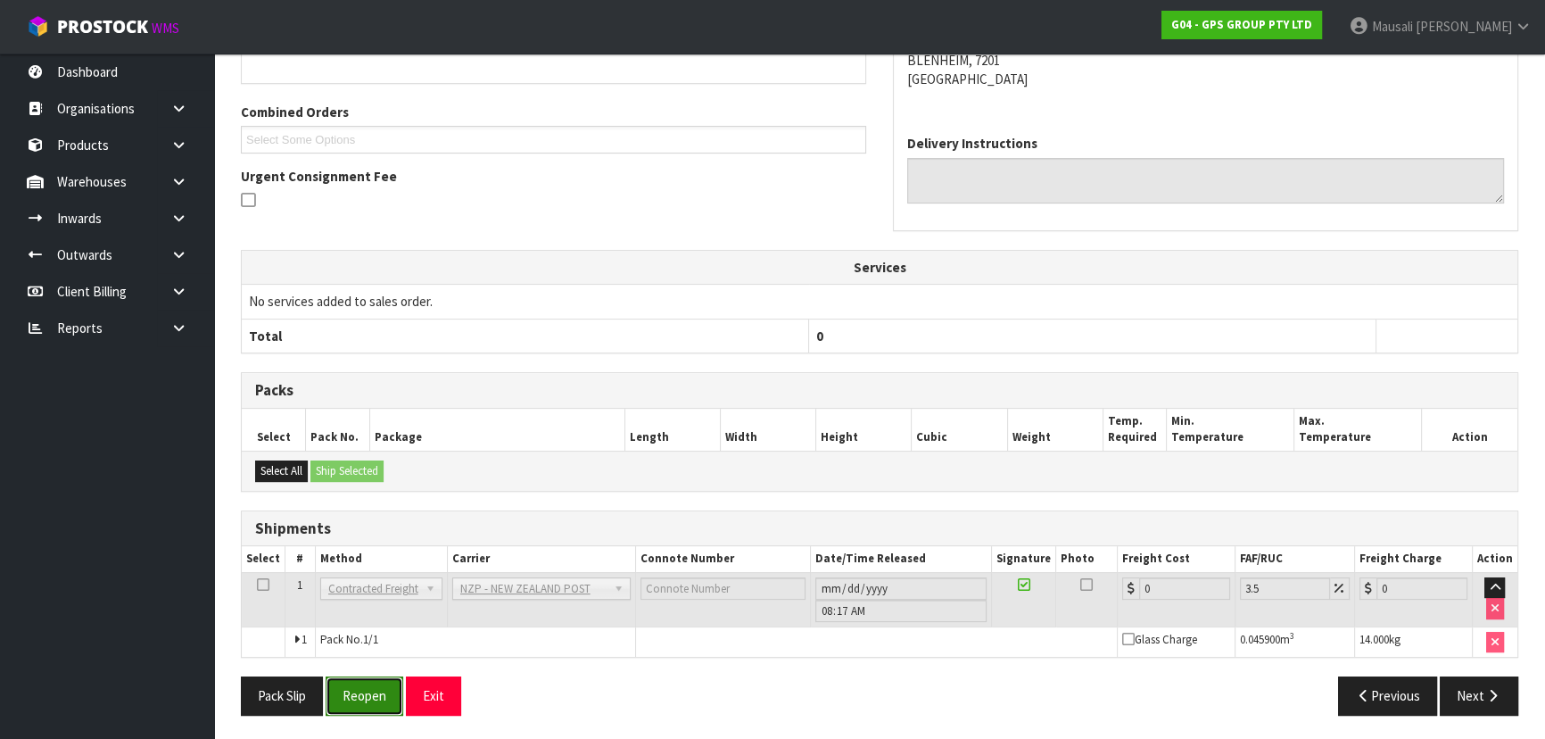
click at [372, 688] on button "Reopen" at bounding box center [365, 695] width 78 height 38
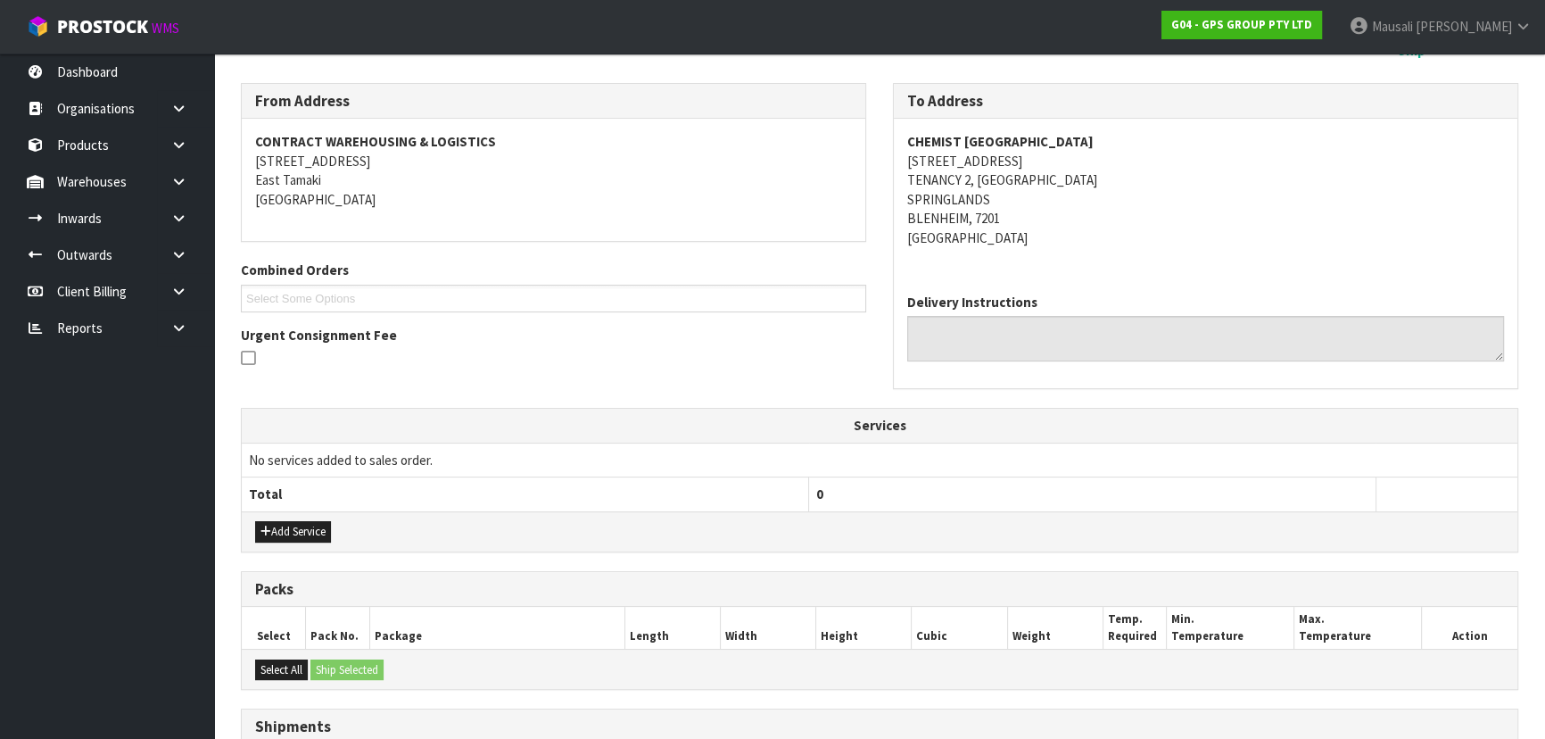
scroll to position [484, 0]
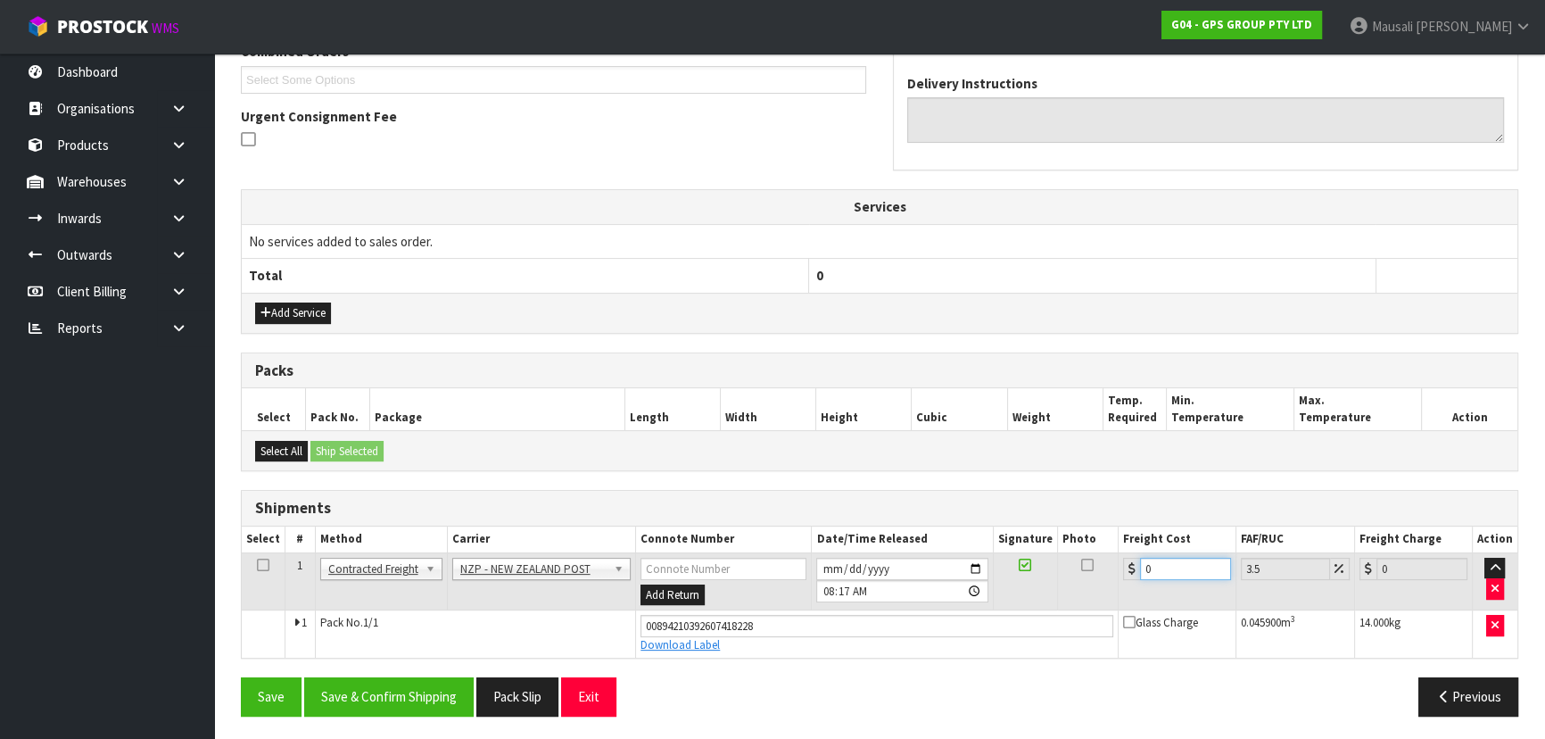
drag, startPoint x: 1172, startPoint y: 562, endPoint x: 1088, endPoint y: 587, distance: 87.5
click at [1088, 587] on tr "1 Client Local Pickup Customer Local Pickup Company Freight Contracted Freight …" at bounding box center [880, 581] width 1276 height 58
type input "1"
type input "1.03"
type input "18"
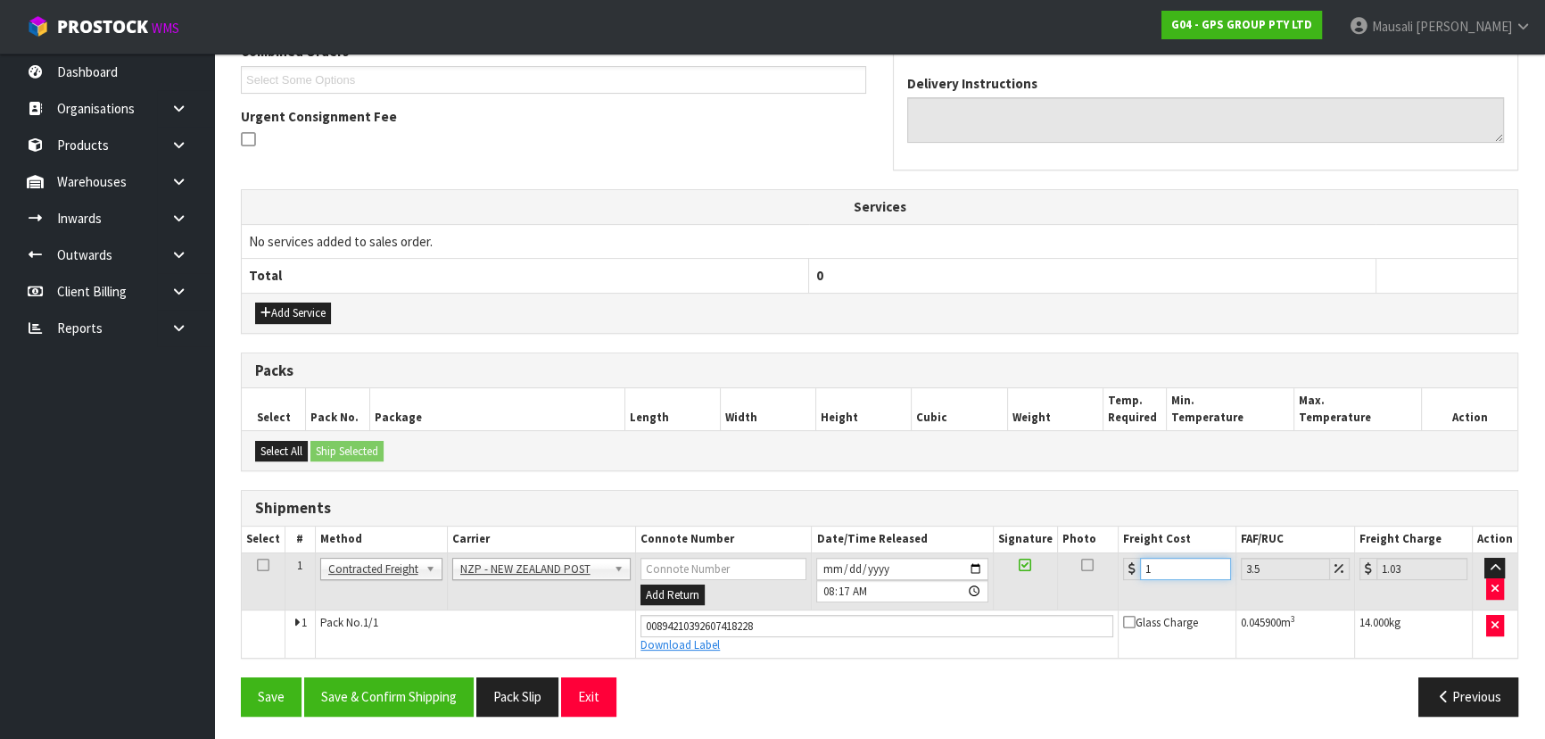
type input "18.63"
type input "18.2"
type input "18.84"
type input "18.28"
type input "18.92"
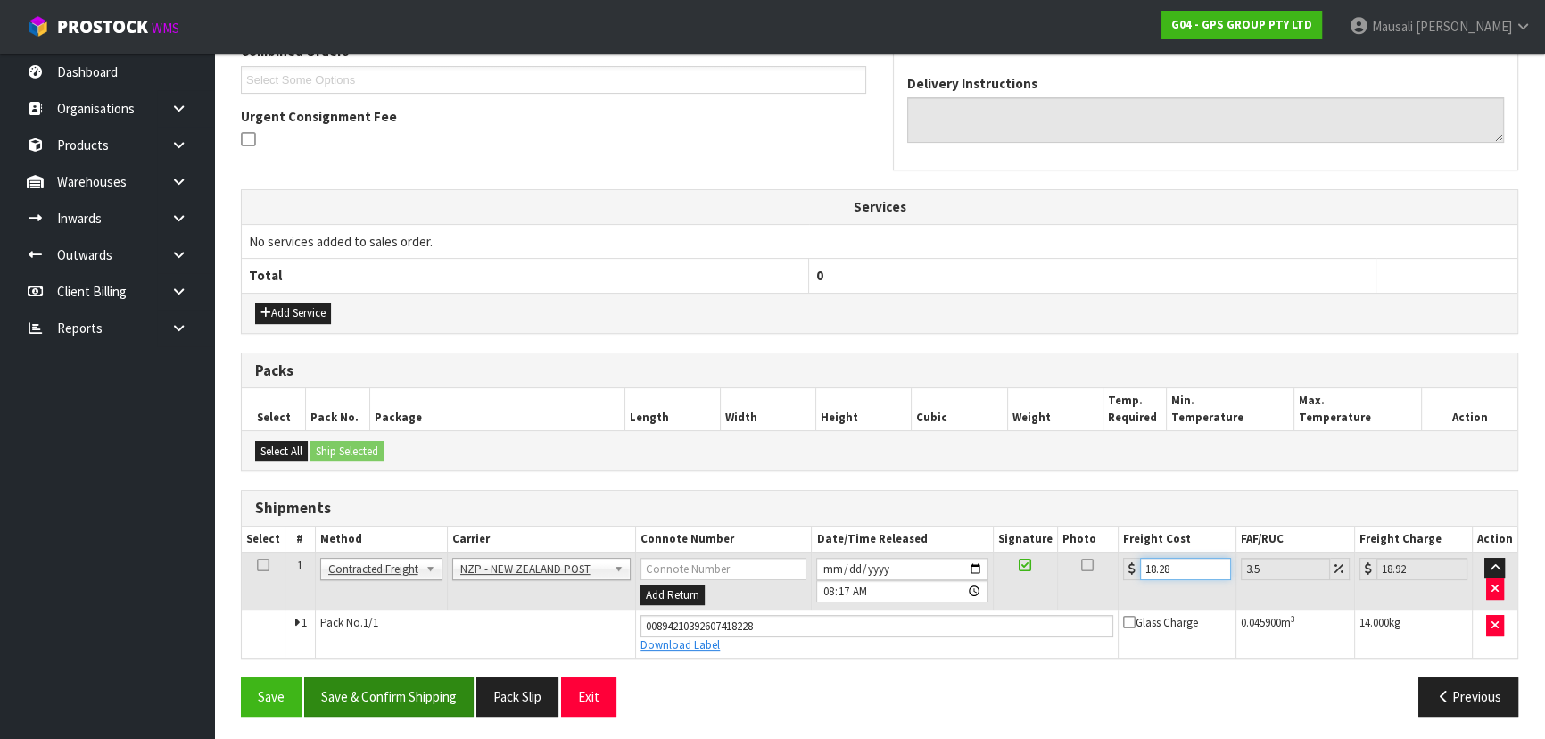
type input "18.28"
click at [384, 688] on button "Save & Confirm Shipping" at bounding box center [388, 696] width 169 height 38
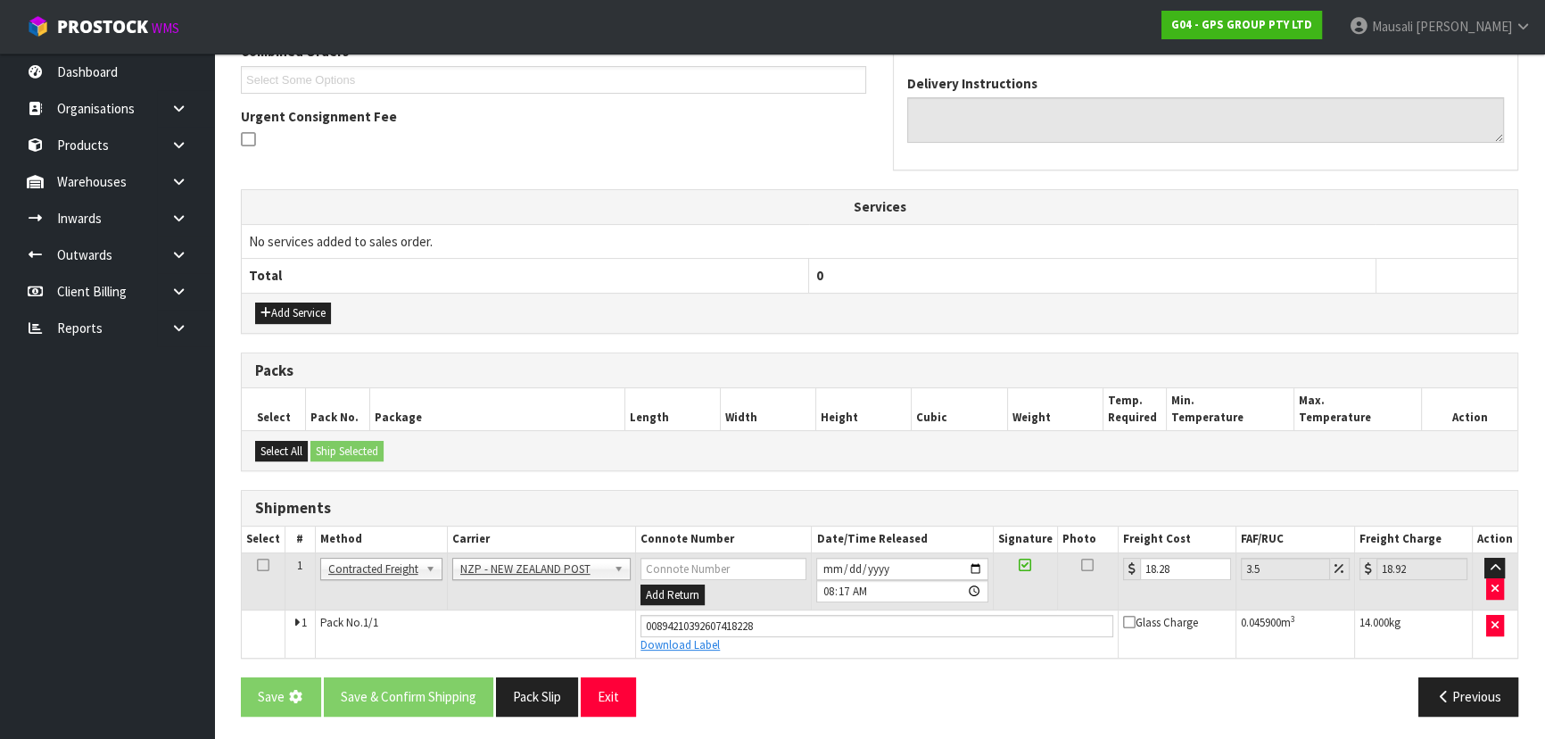
scroll to position [0, 0]
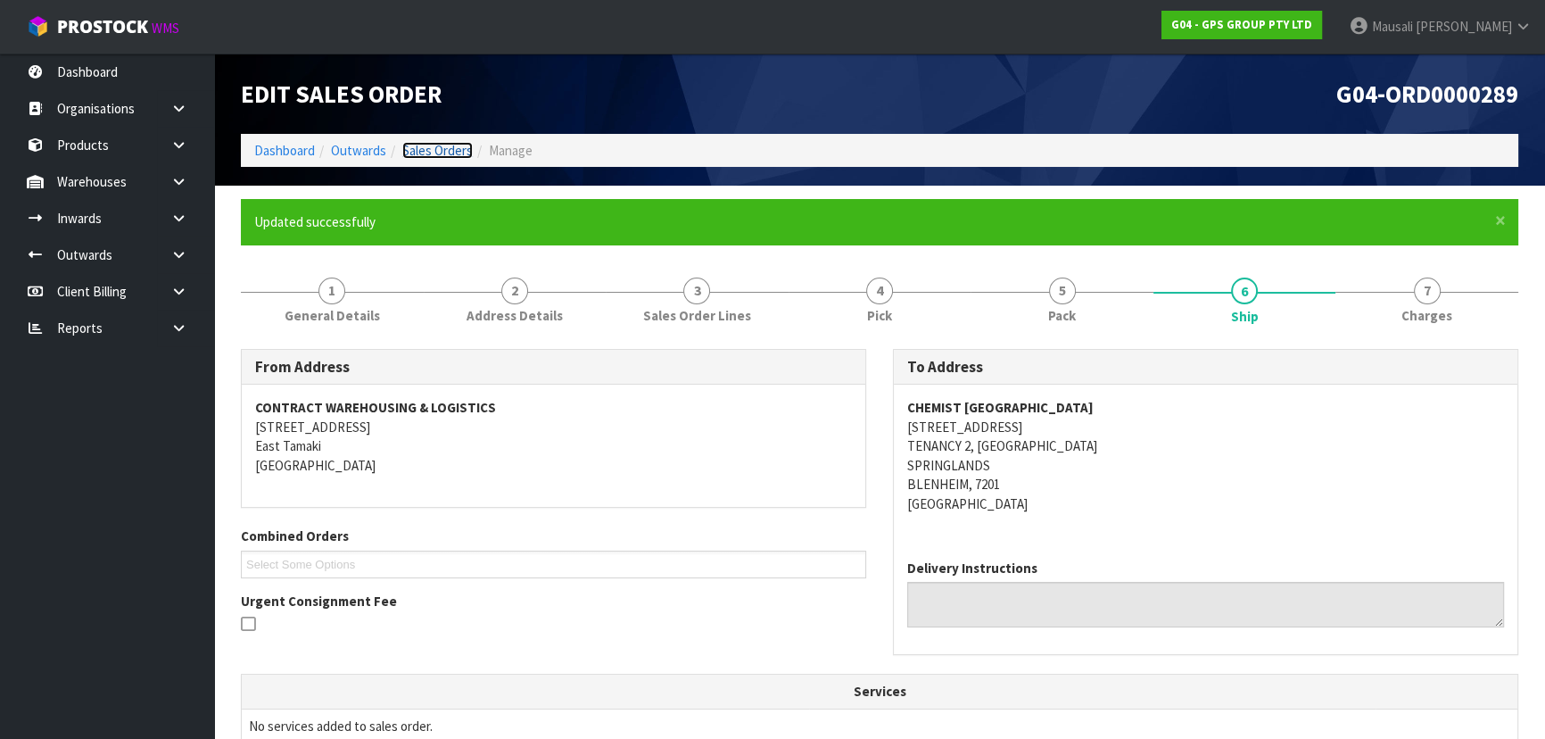
click at [426, 148] on link "Sales Orders" at bounding box center [437, 150] width 70 height 17
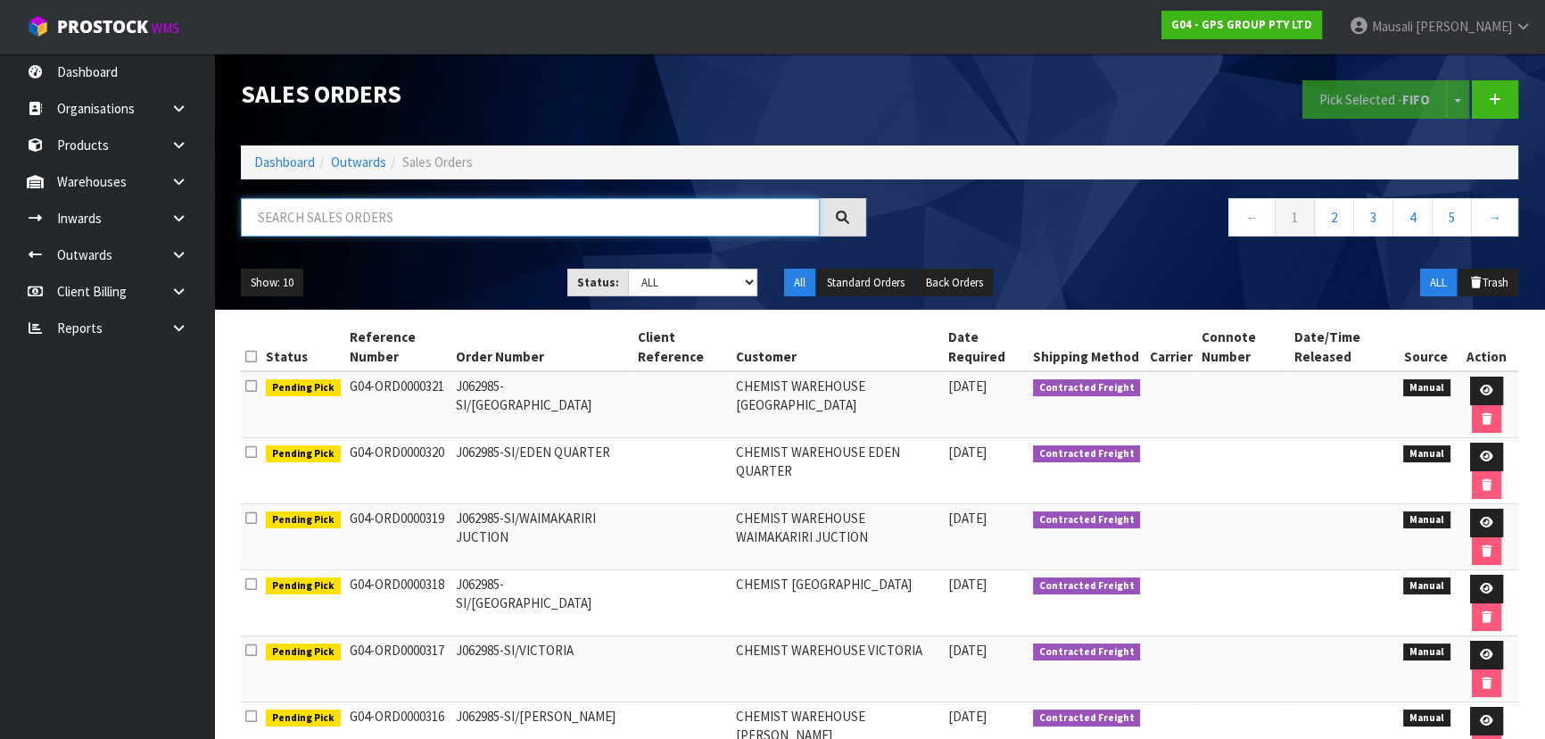
click at [293, 227] on input "text" at bounding box center [530, 217] width 579 height 38
type input "JOB-0416188"
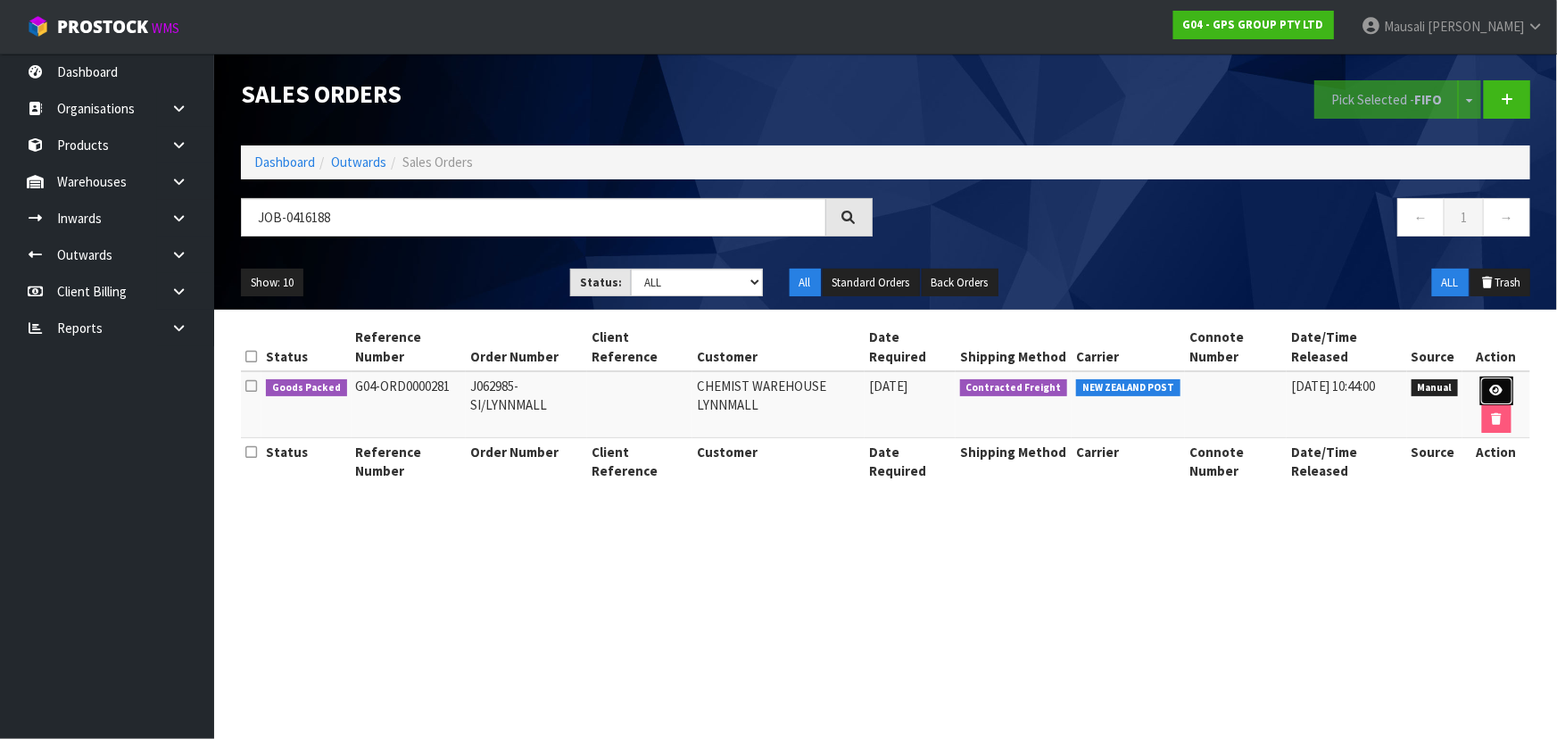
click at [1498, 387] on icon at bounding box center [1496, 390] width 13 height 12
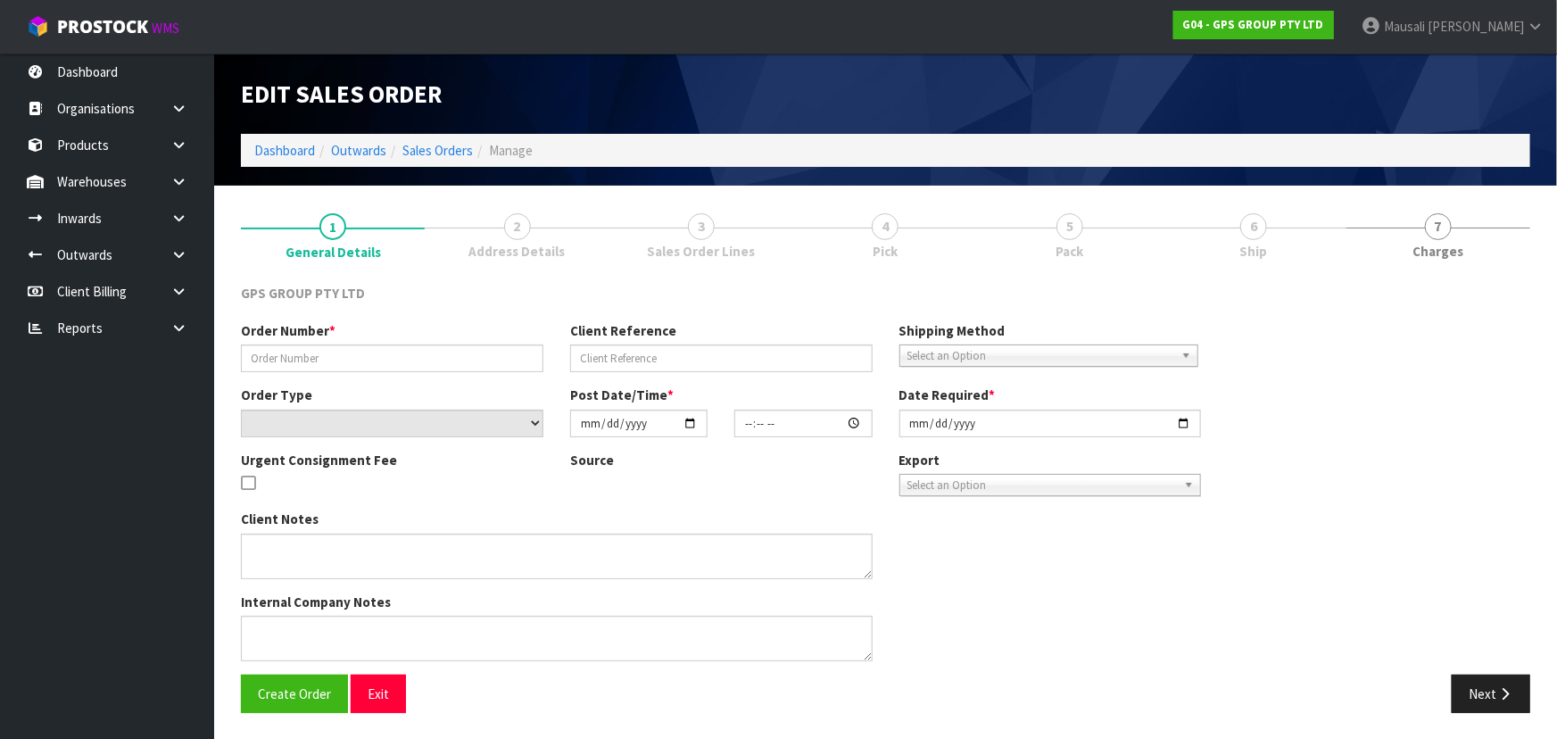
type input "J062985-SI/LYNNMALL"
select select "number:0"
type input "[DATE]"
type input "09:04:00.000"
type input "[DATE]"
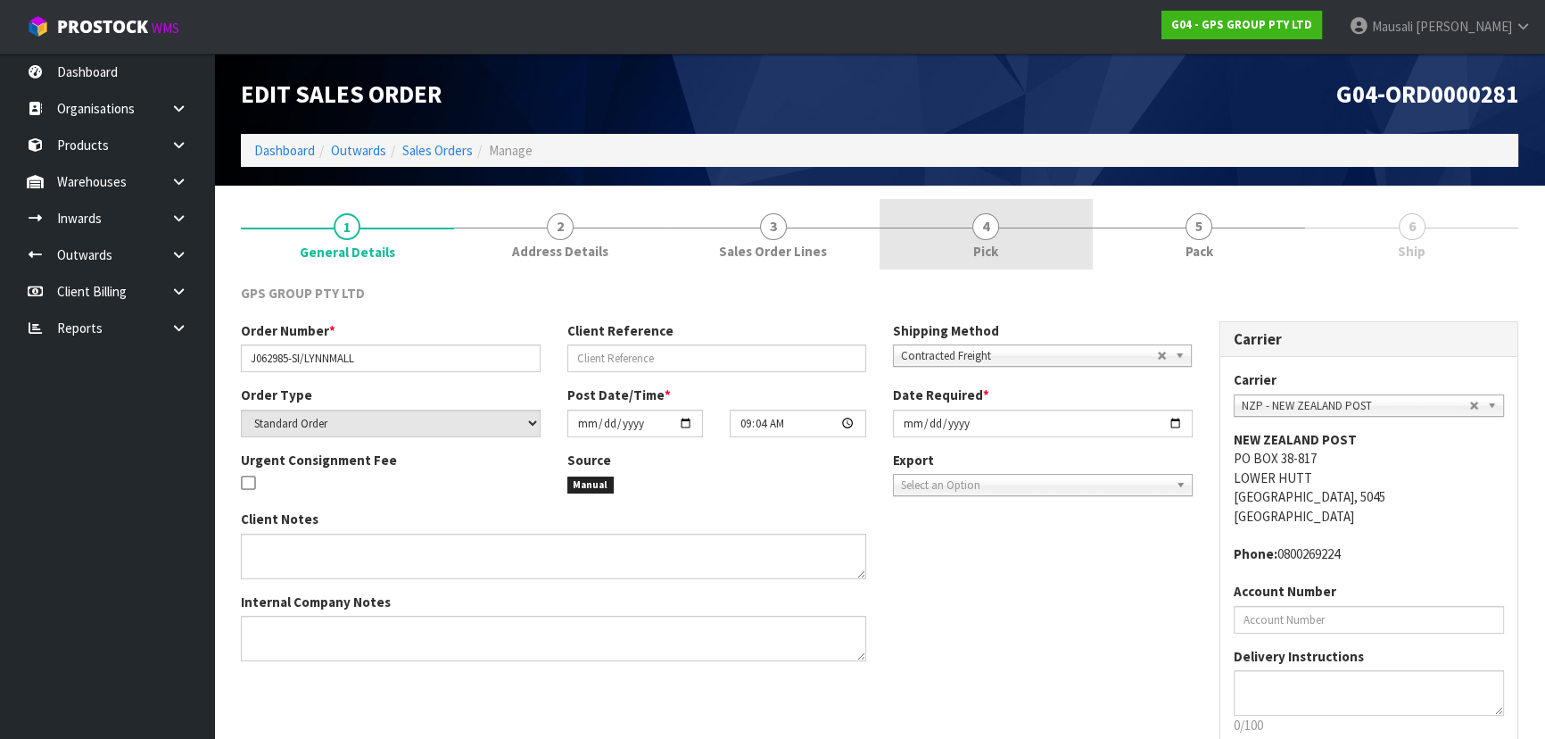
click at [990, 236] on span "4" at bounding box center [985, 226] width 27 height 27
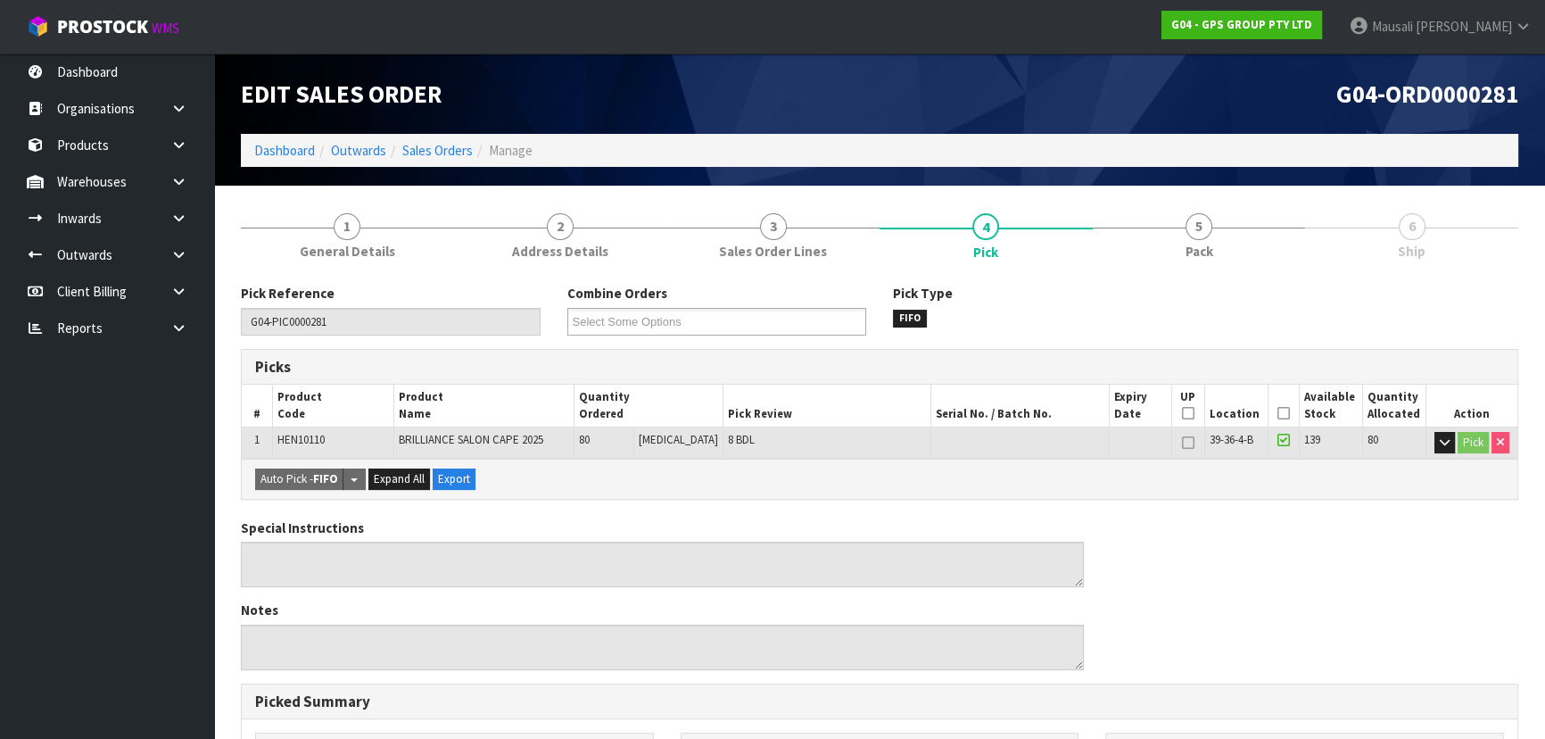
click at [1277, 413] on icon at bounding box center [1283, 413] width 12 height 1
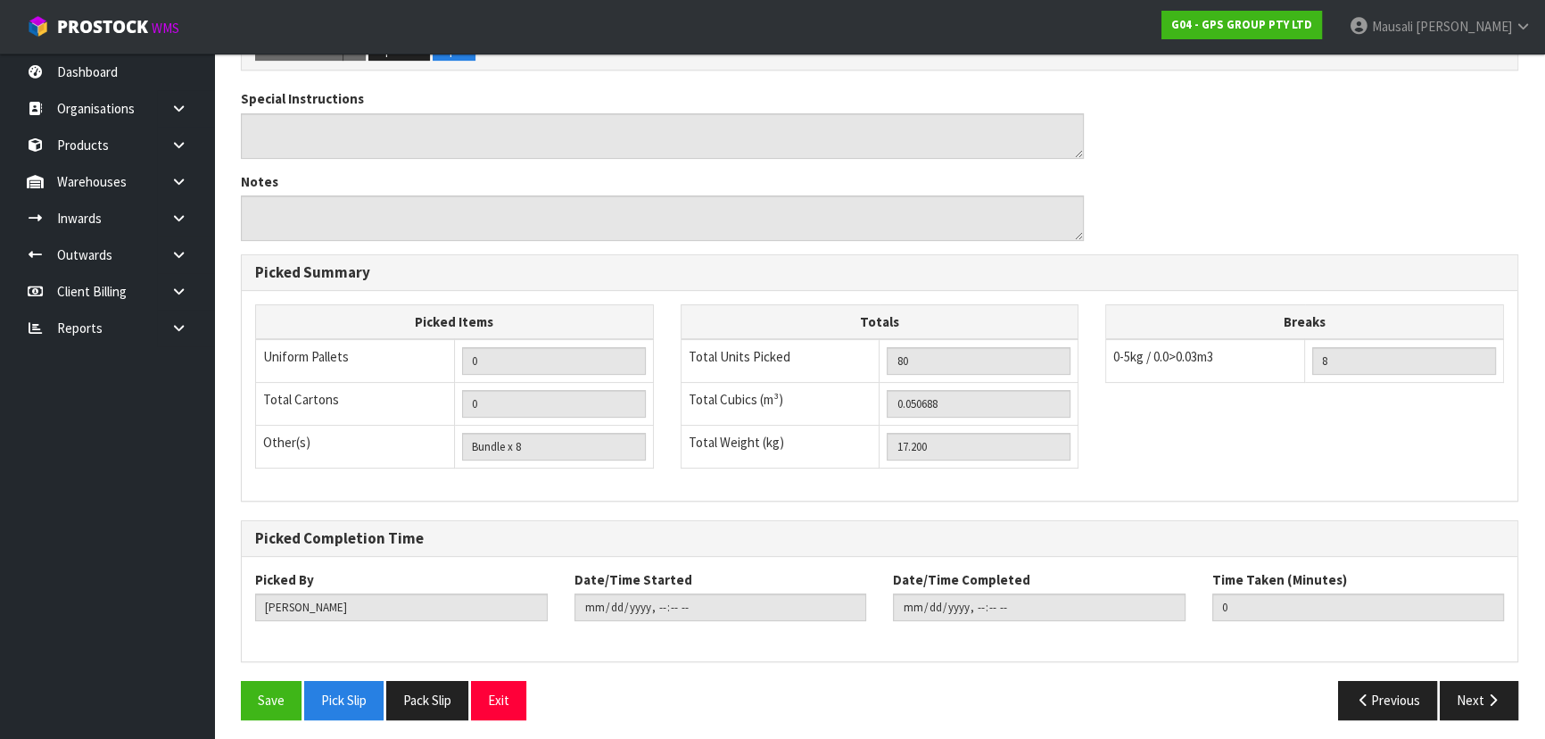
scroll to position [498, 0]
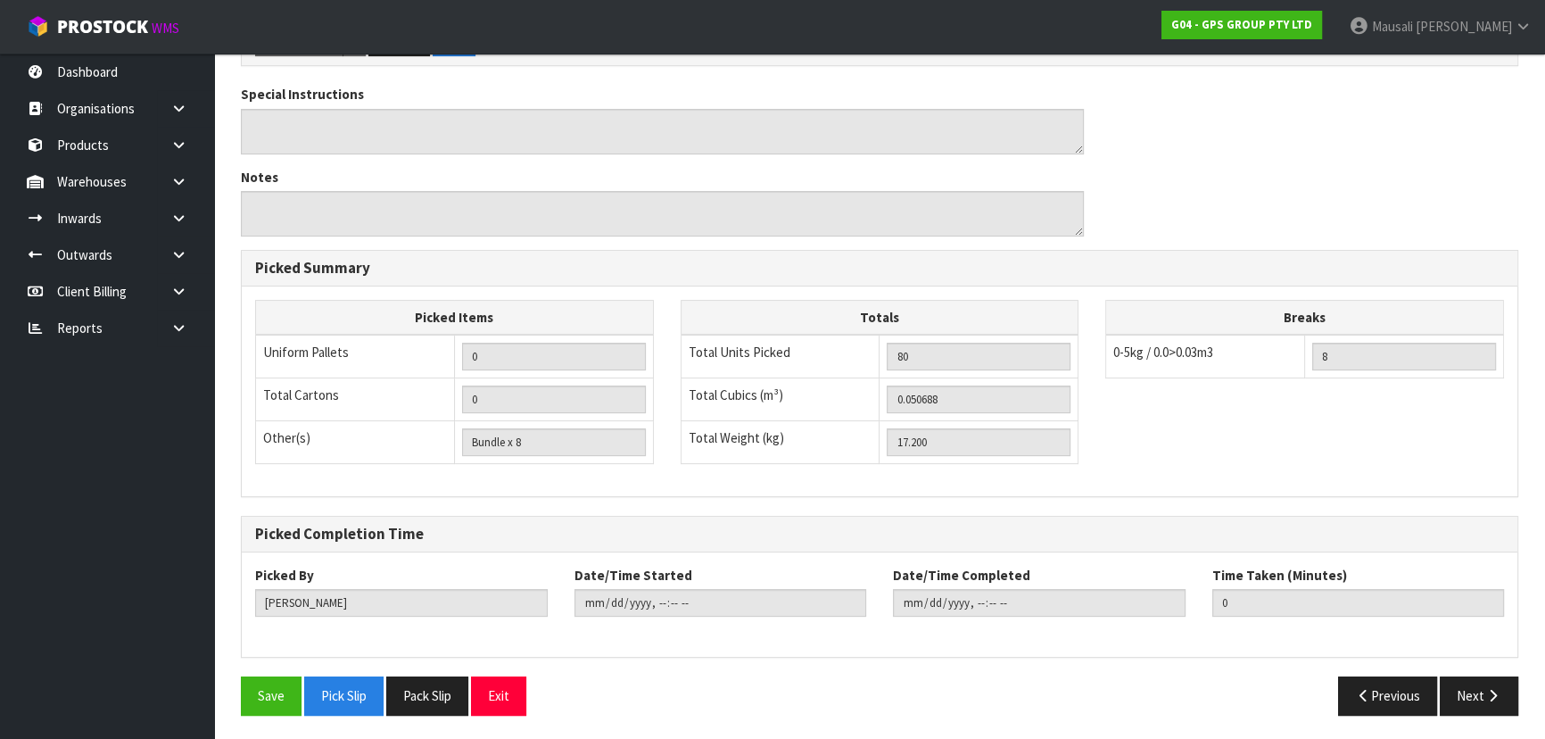
click at [228, 685] on div "Save Pick Slip Pack Slip Exit" at bounding box center [553, 695] width 652 height 38
click at [250, 688] on button "Save" at bounding box center [271, 695] width 61 height 38
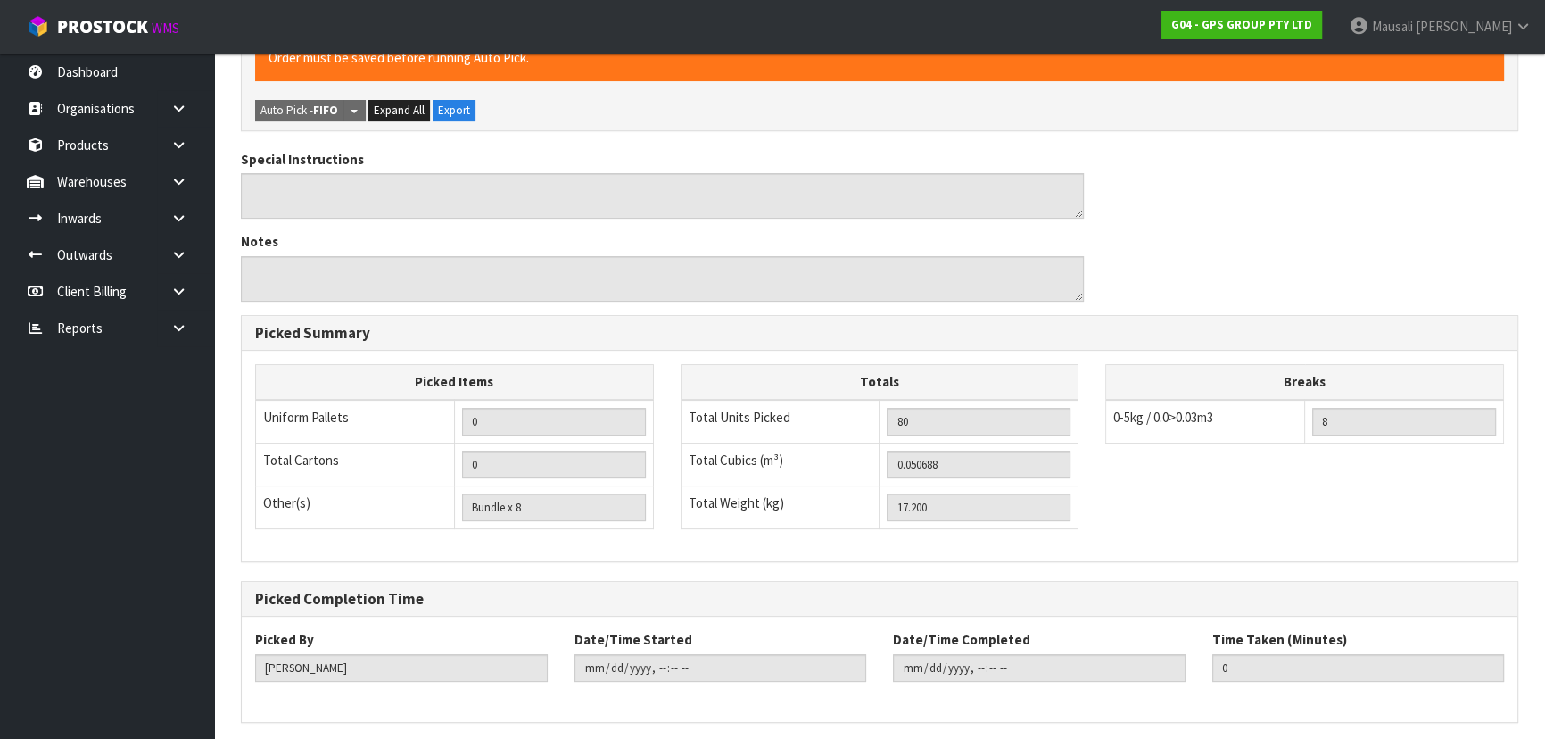
scroll to position [0, 0]
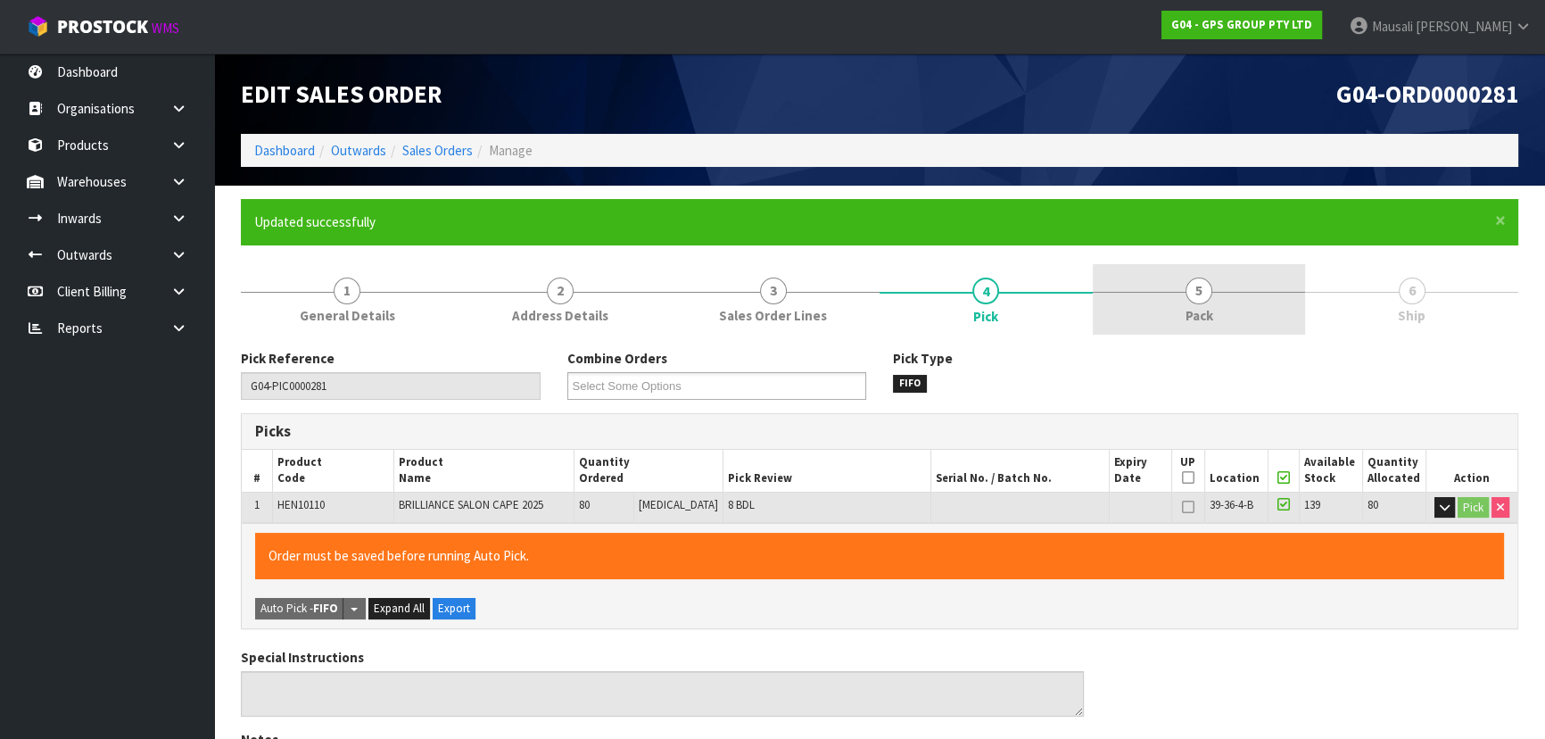
type input "[PERSON_NAME]"
type input "[DATE]T08:23:19"
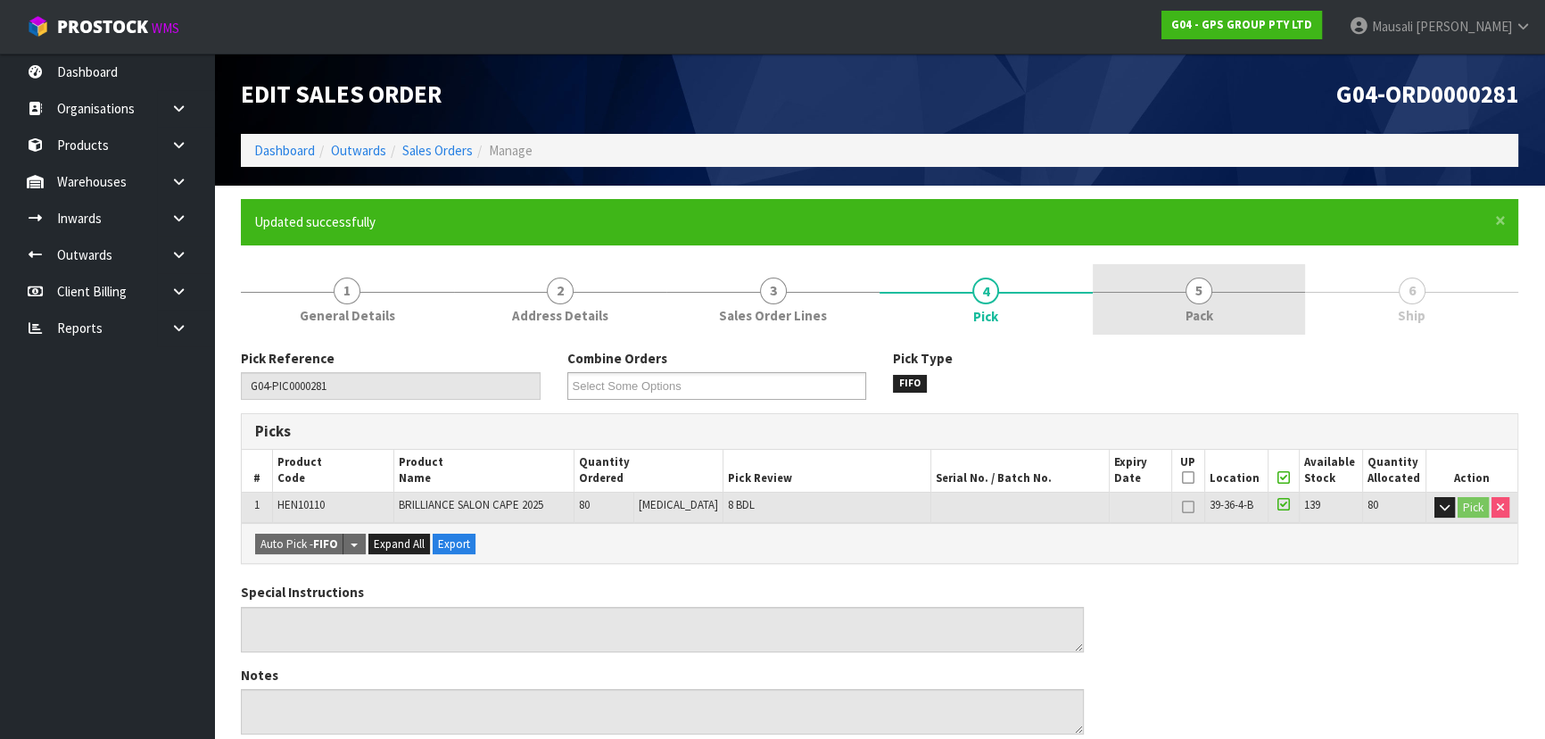
click at [1231, 297] on link "5 Pack" at bounding box center [1199, 299] width 213 height 70
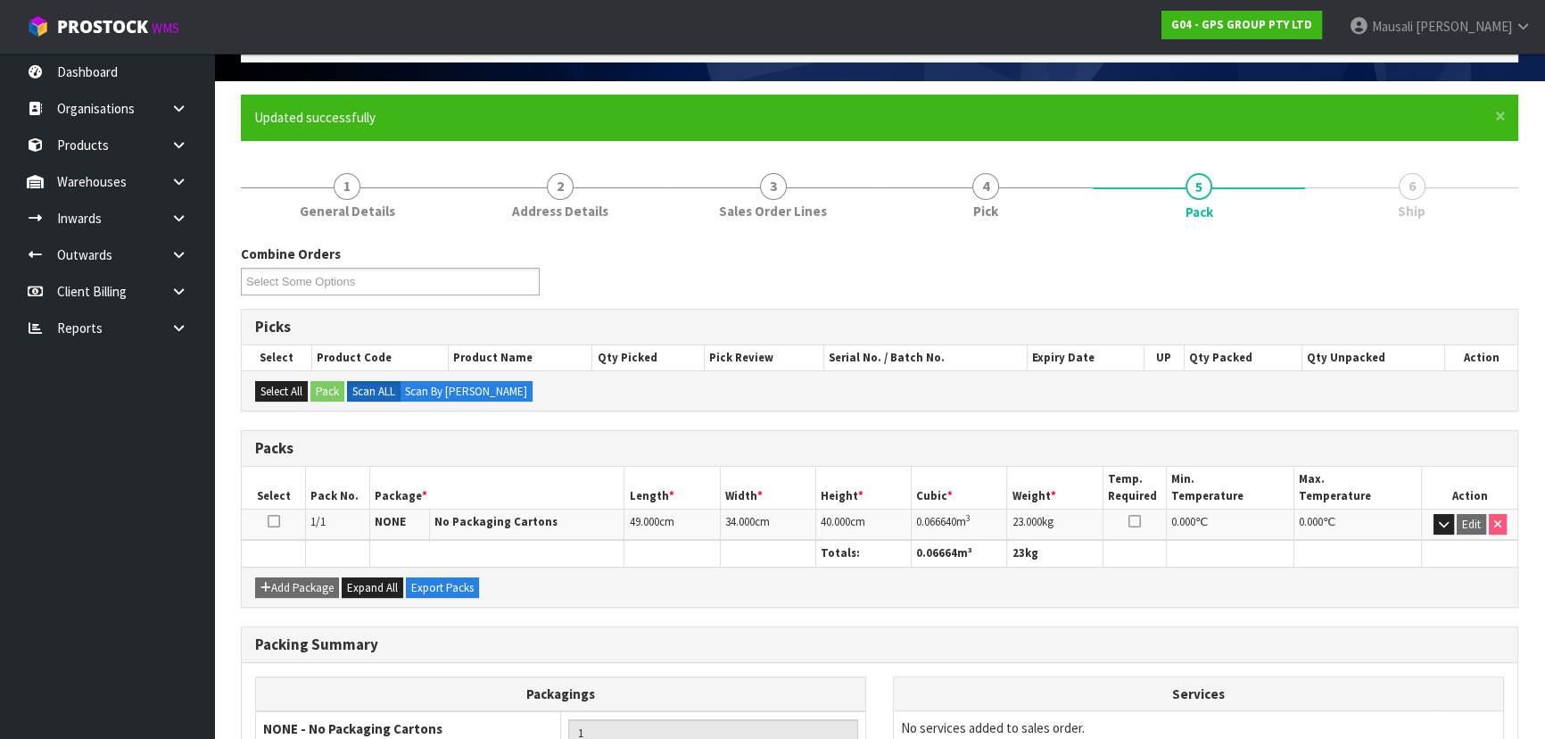
scroll to position [243, 0]
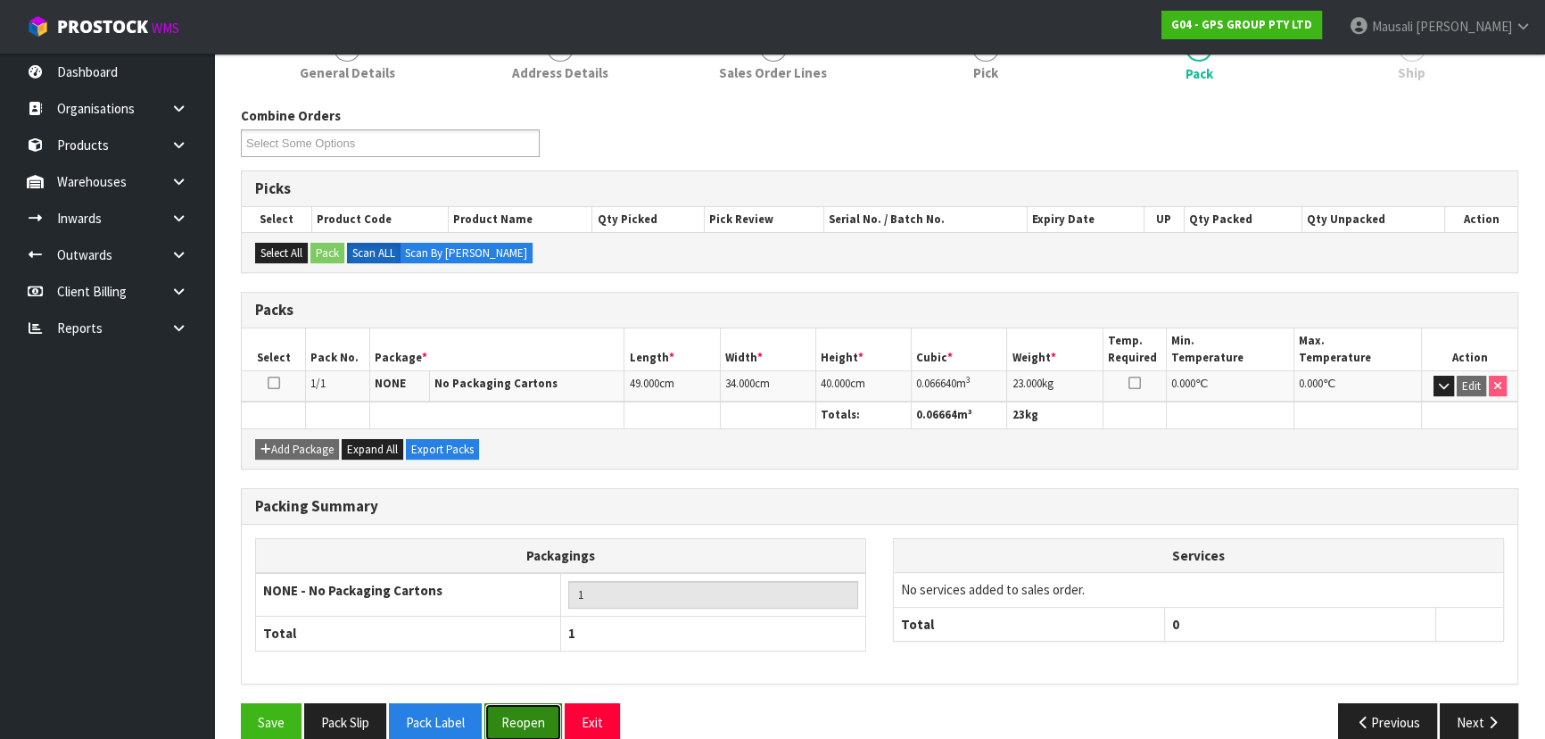
click at [515, 719] on button "Reopen" at bounding box center [523, 722] width 78 height 38
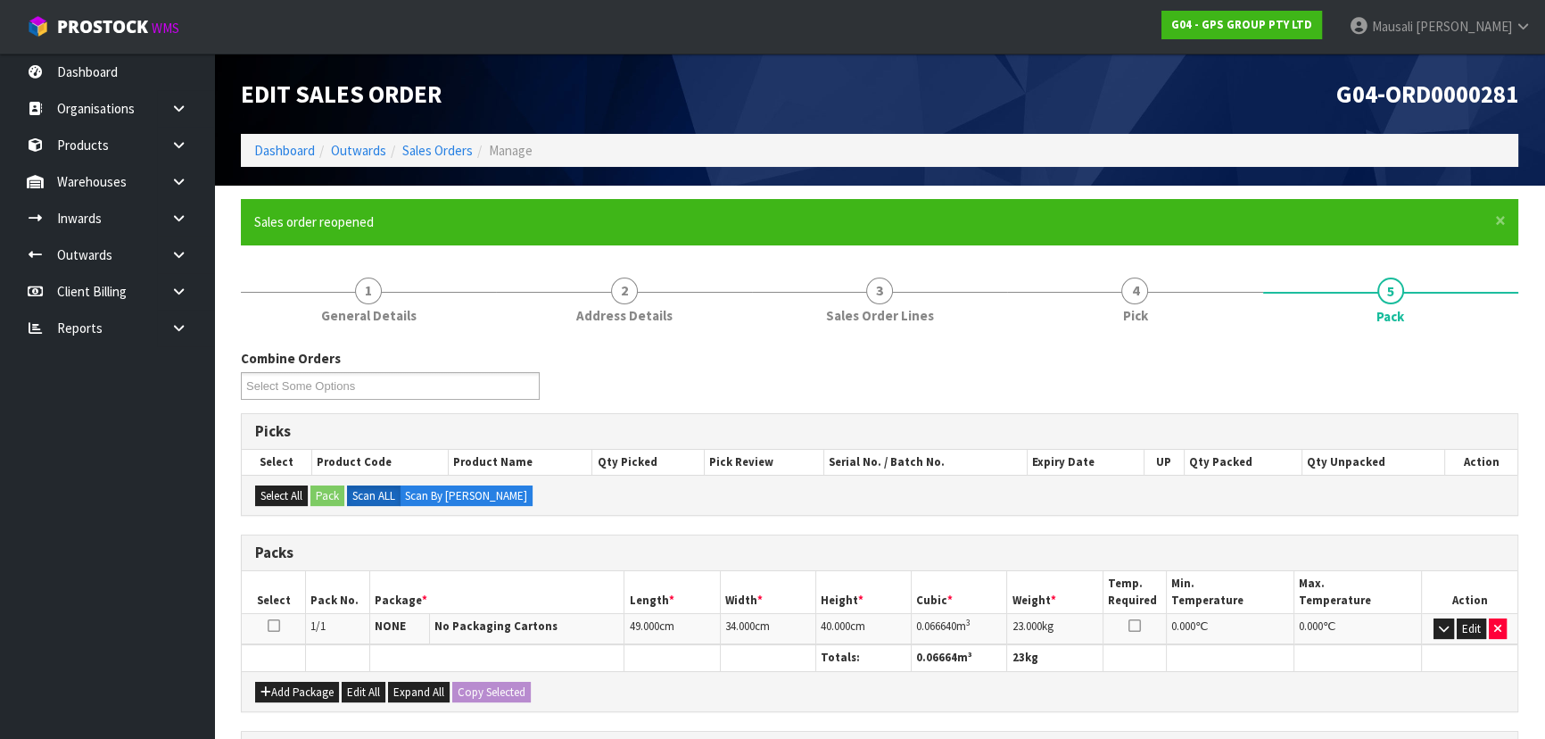
scroll to position [308, 0]
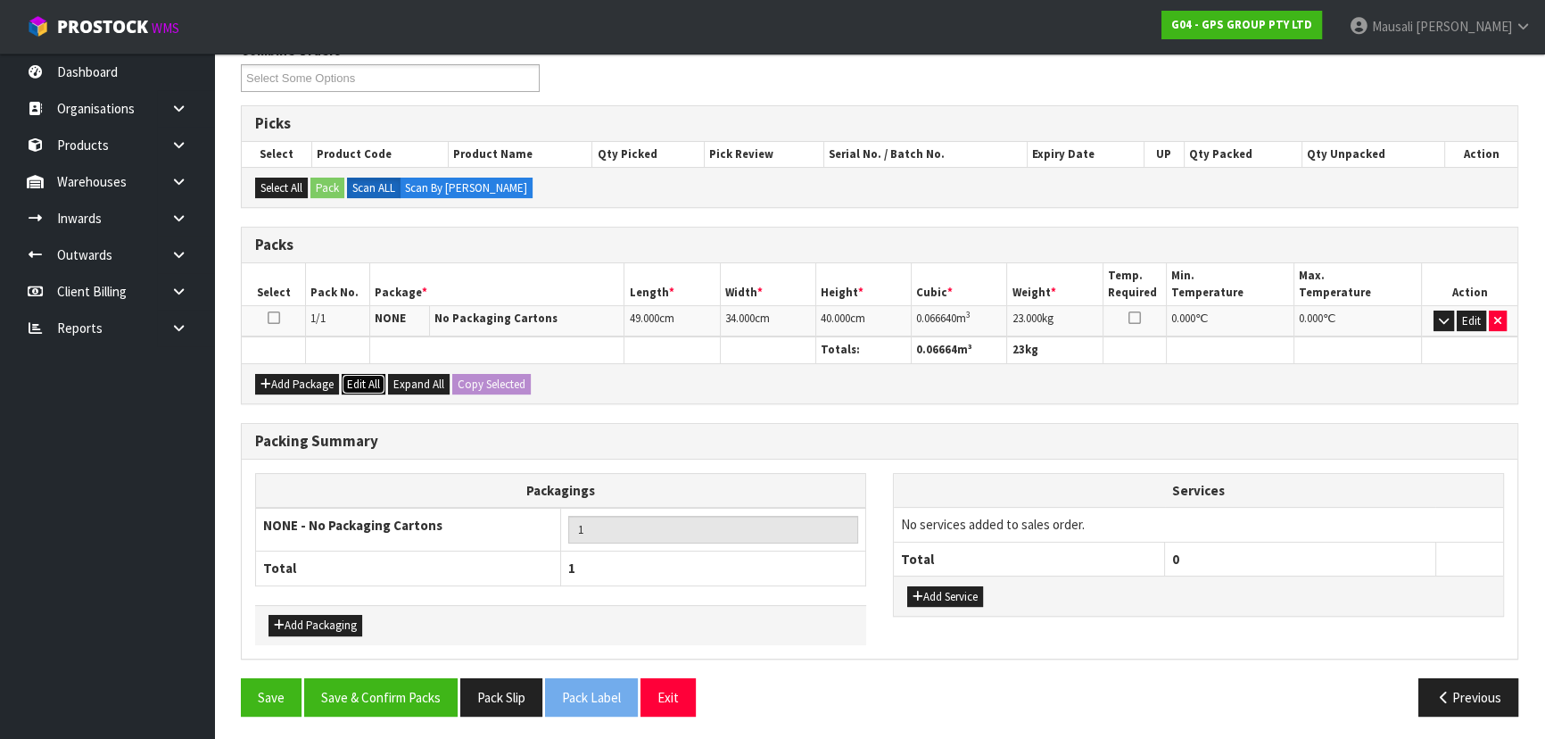
click at [361, 383] on button "Edit All" at bounding box center [364, 384] width 44 height 21
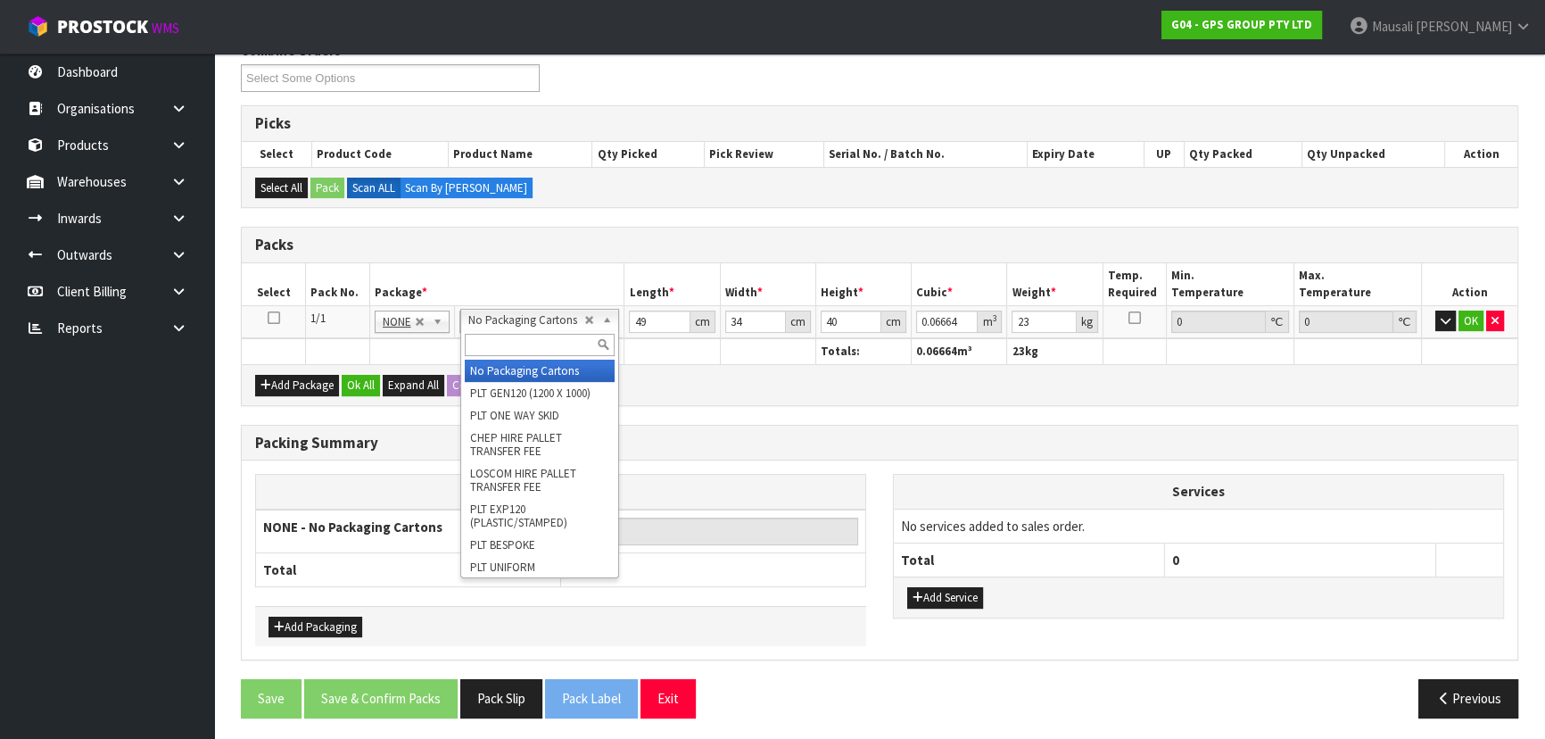
click at [526, 336] on input "text" at bounding box center [540, 345] width 150 height 22
type input "OC"
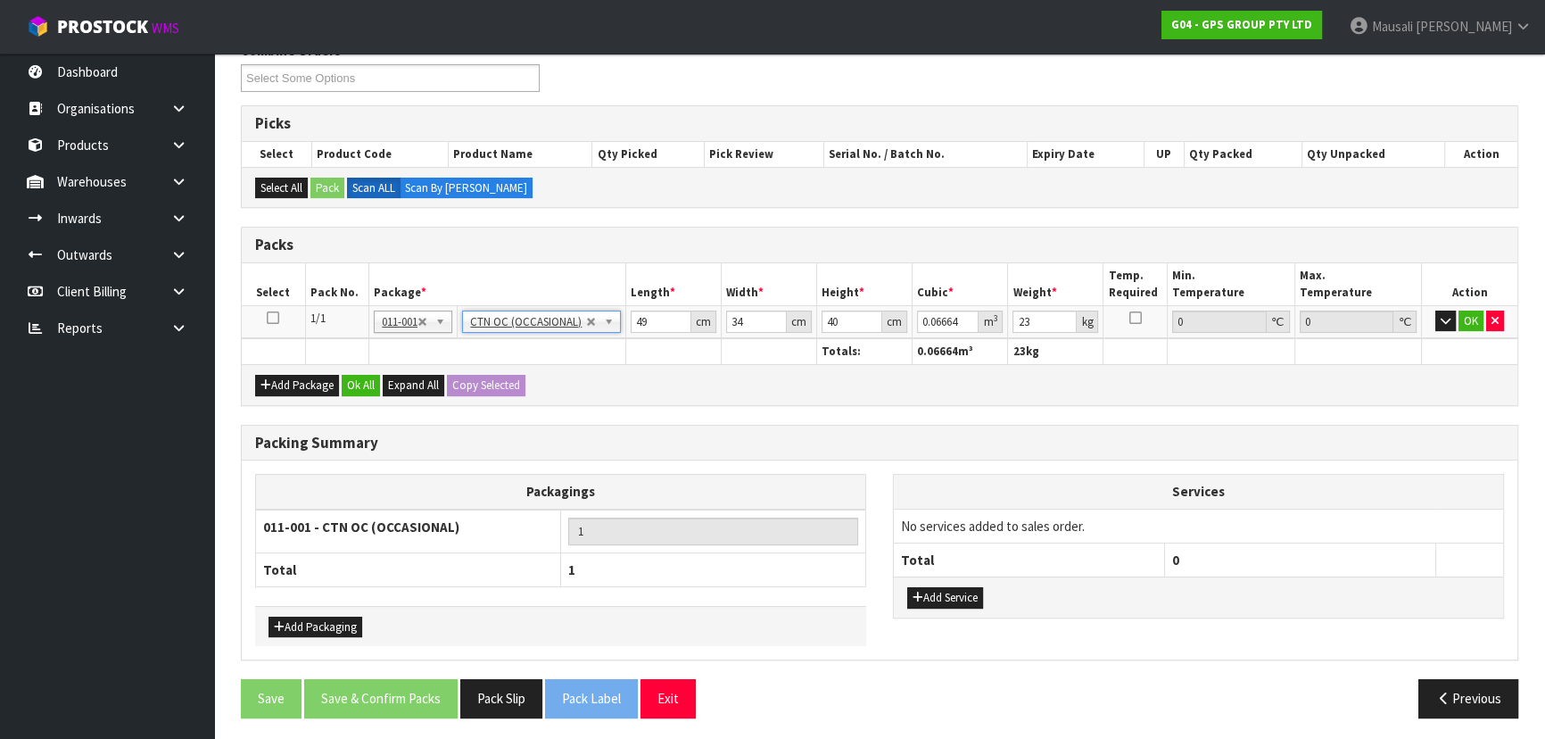
type input "0"
type input "17.2"
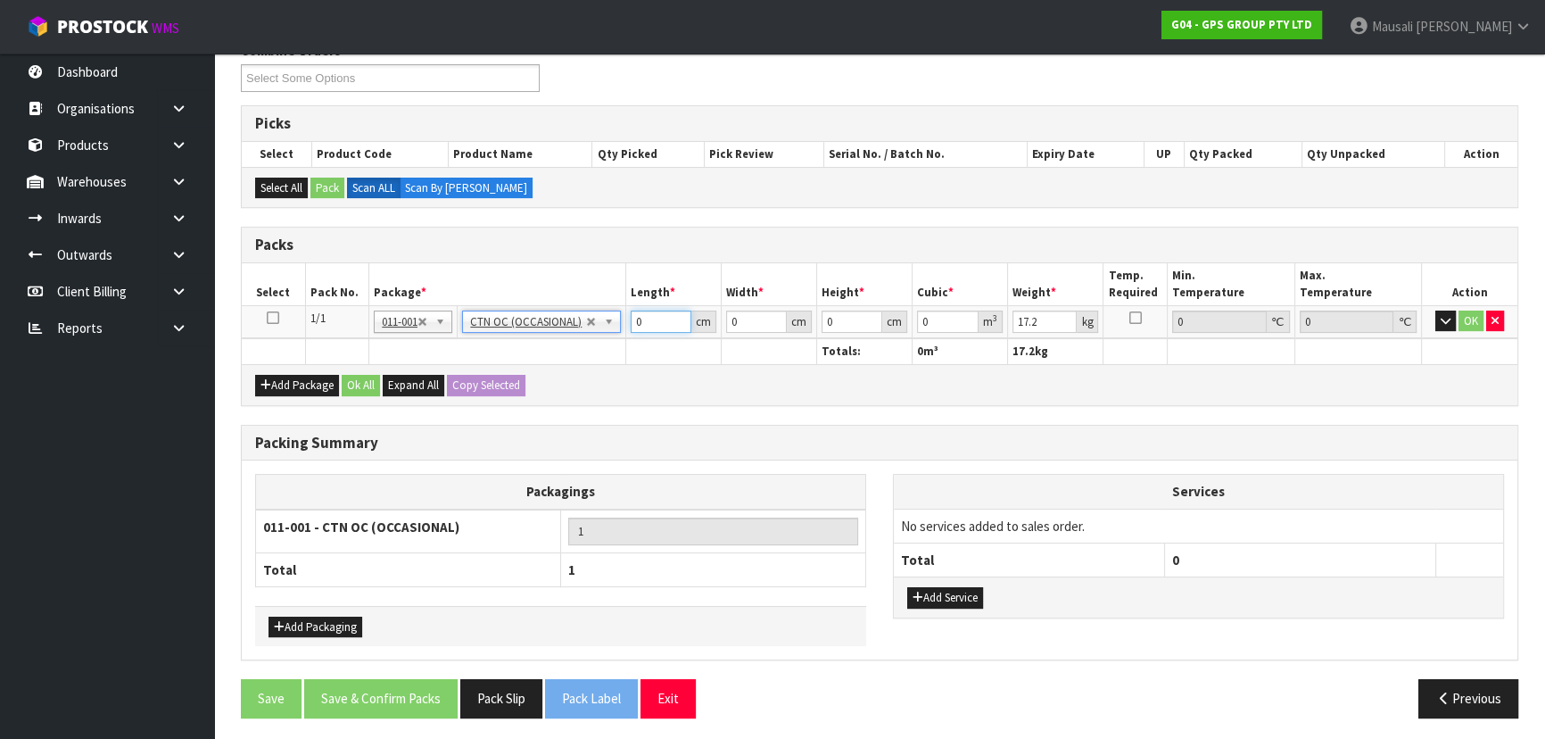
drag, startPoint x: 653, startPoint y: 315, endPoint x: 647, endPoint y: 345, distance: 31.0
click at [599, 343] on table "Select Pack No. Package * Length * Width * Height * Cubic * Weight * Temp. Requ…" at bounding box center [880, 313] width 1276 height 101
click at [1443, 319] on icon "button" at bounding box center [1446, 321] width 10 height 12
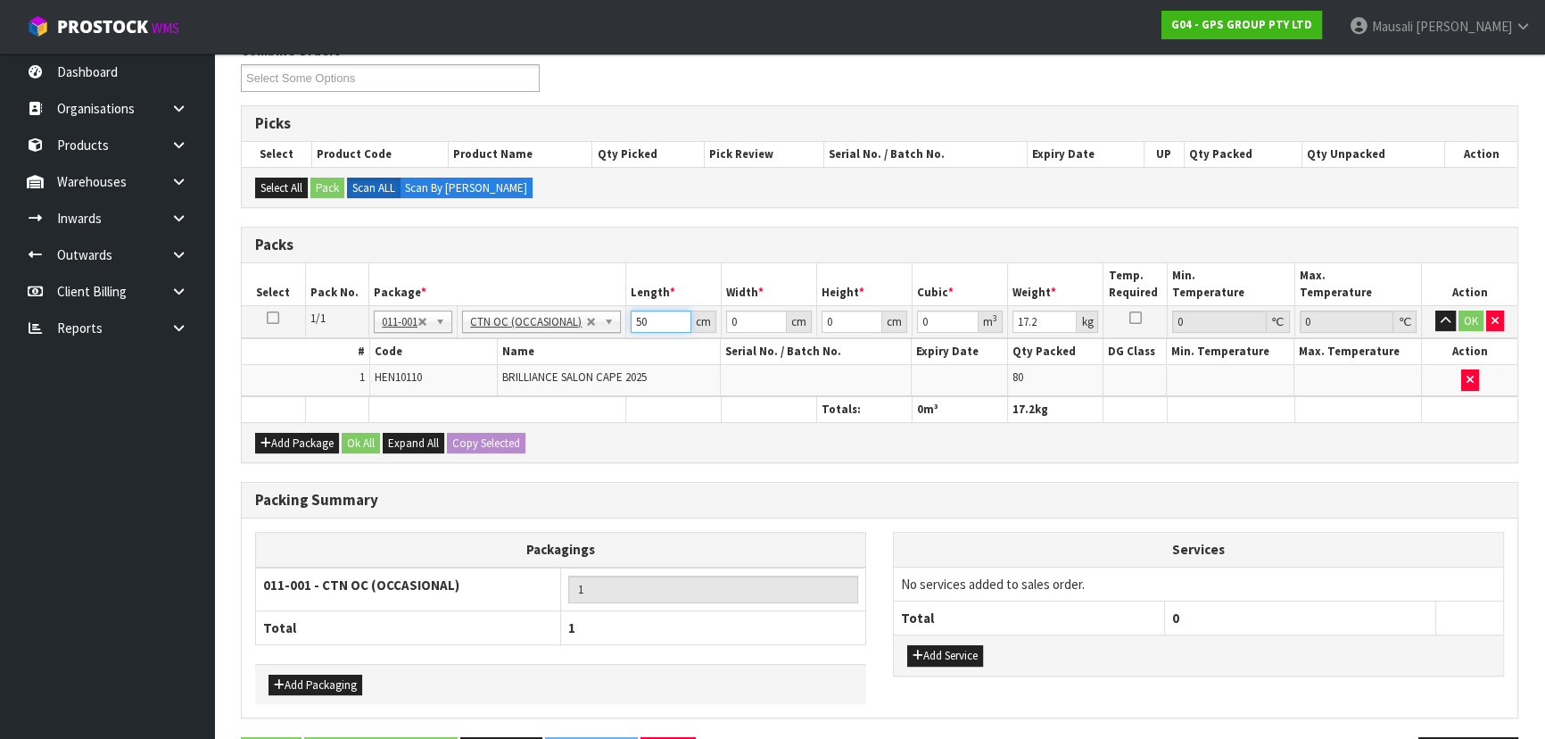
type input "50"
type input "35"
type input "3"
type input "0.00525"
type input "35"
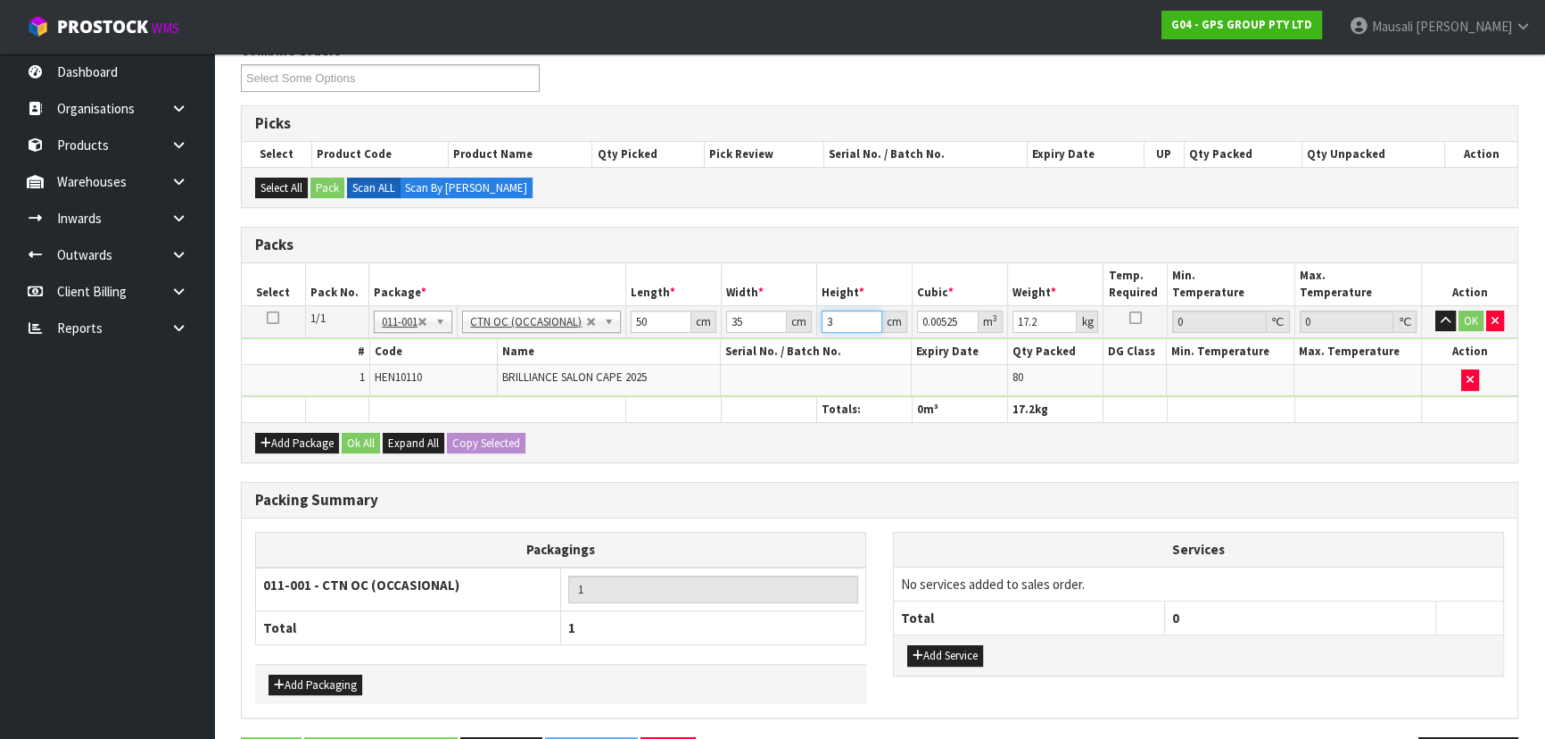
type input "0.06125"
type input "35"
type input "18"
click at [358, 440] on button "Ok All" at bounding box center [361, 443] width 38 height 21
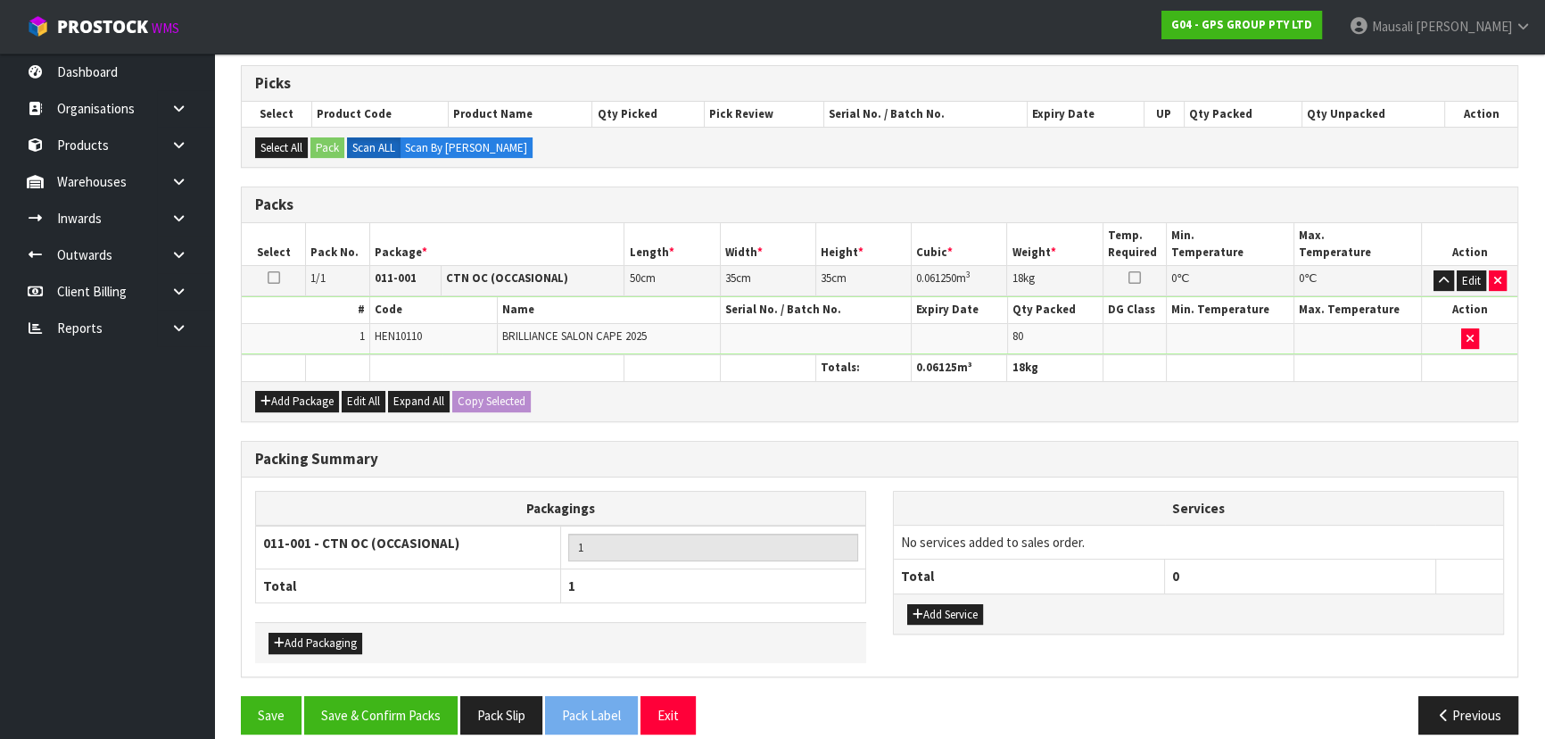
scroll to position [366, 0]
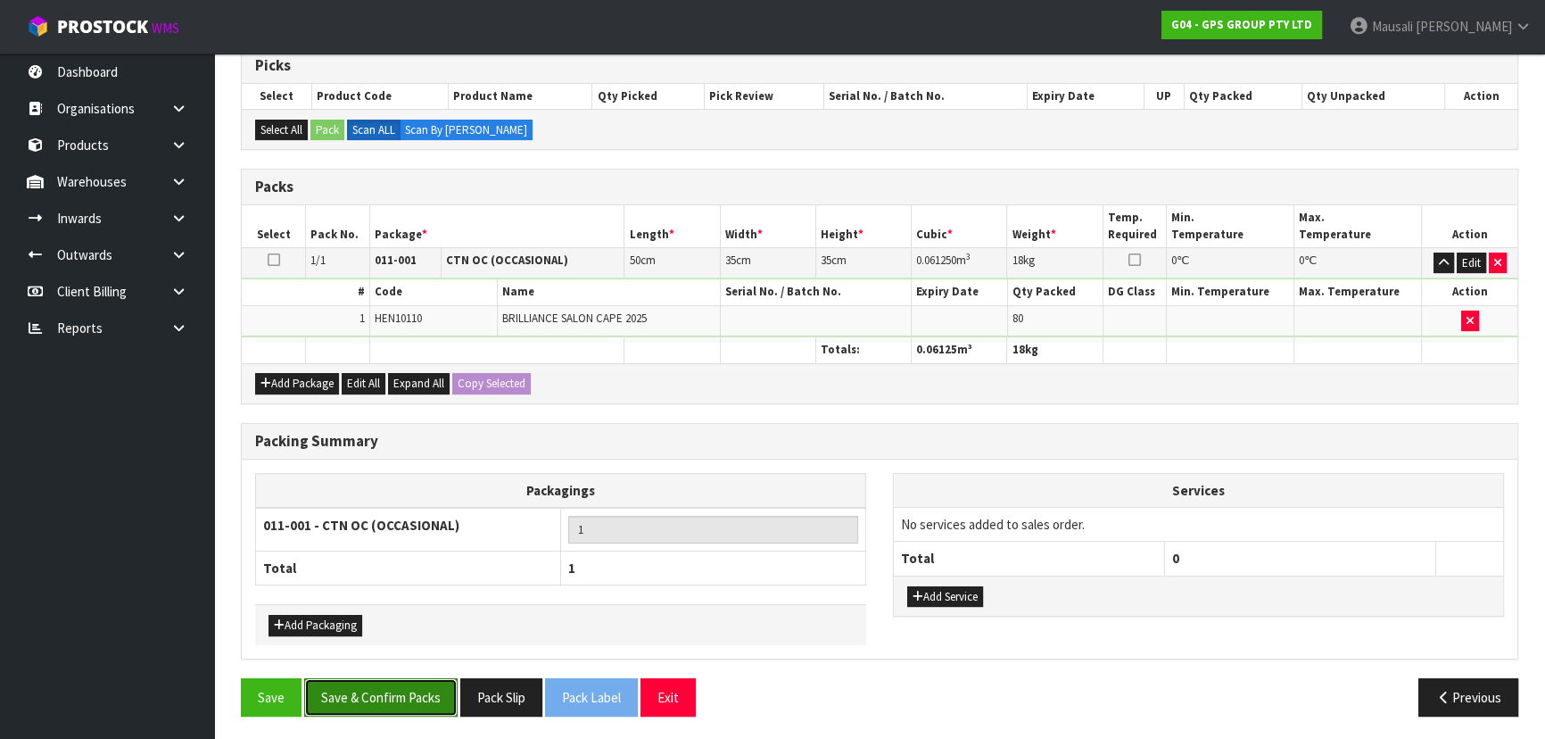
click at [384, 689] on button "Save & Confirm Packs" at bounding box center [380, 697] width 153 height 38
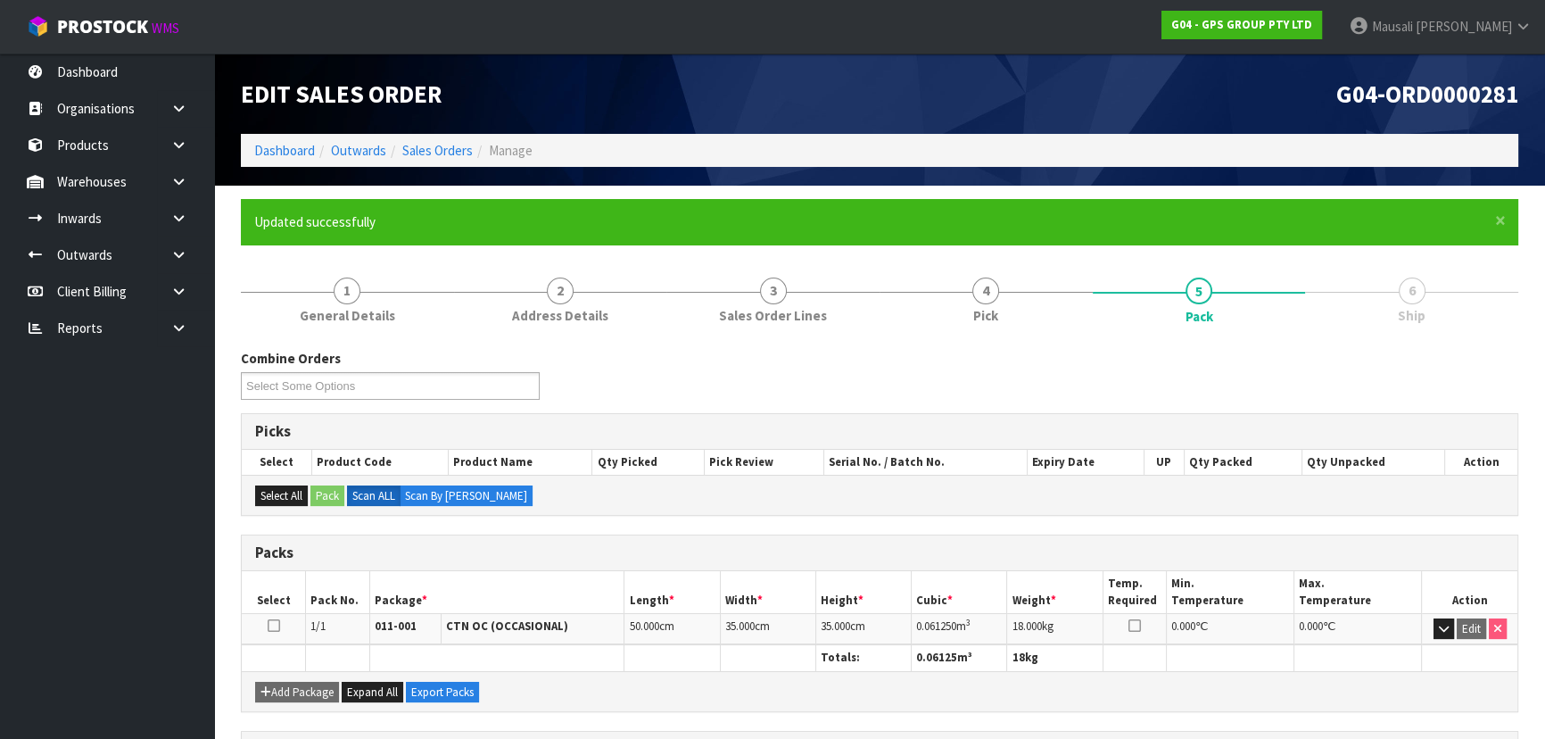
scroll to position [268, 0]
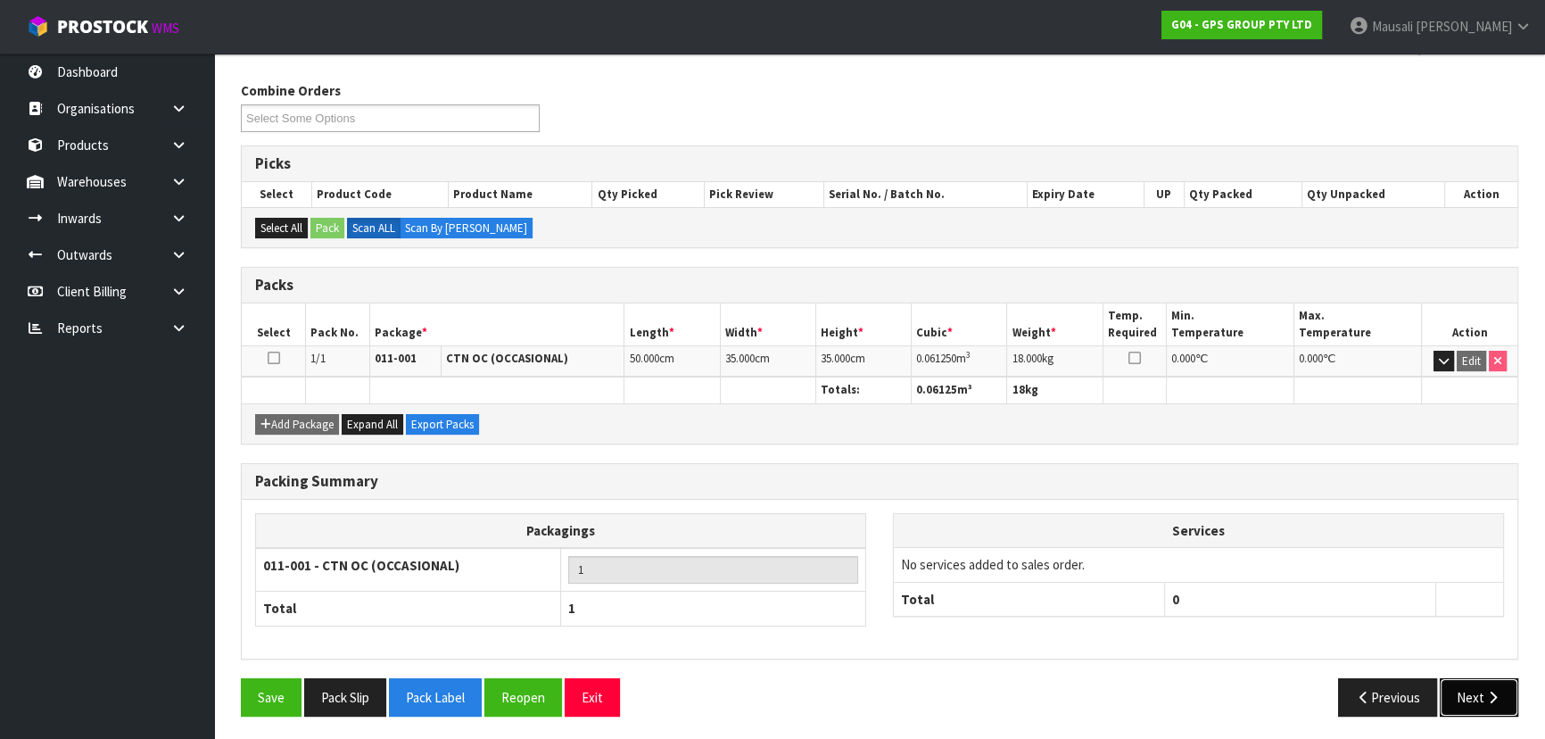
click at [1453, 693] on button "Next" at bounding box center [1479, 697] width 79 height 38
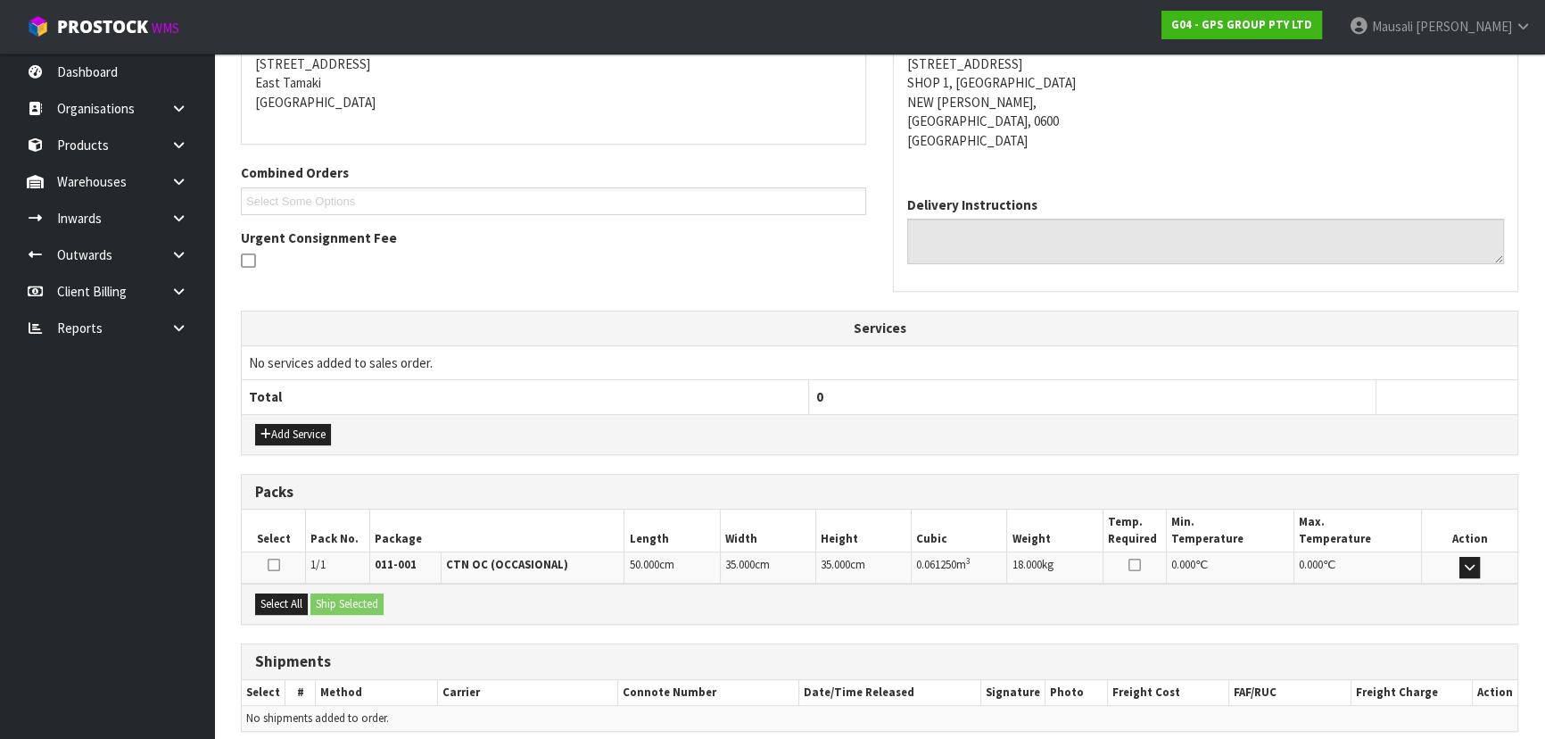
scroll to position [437, 0]
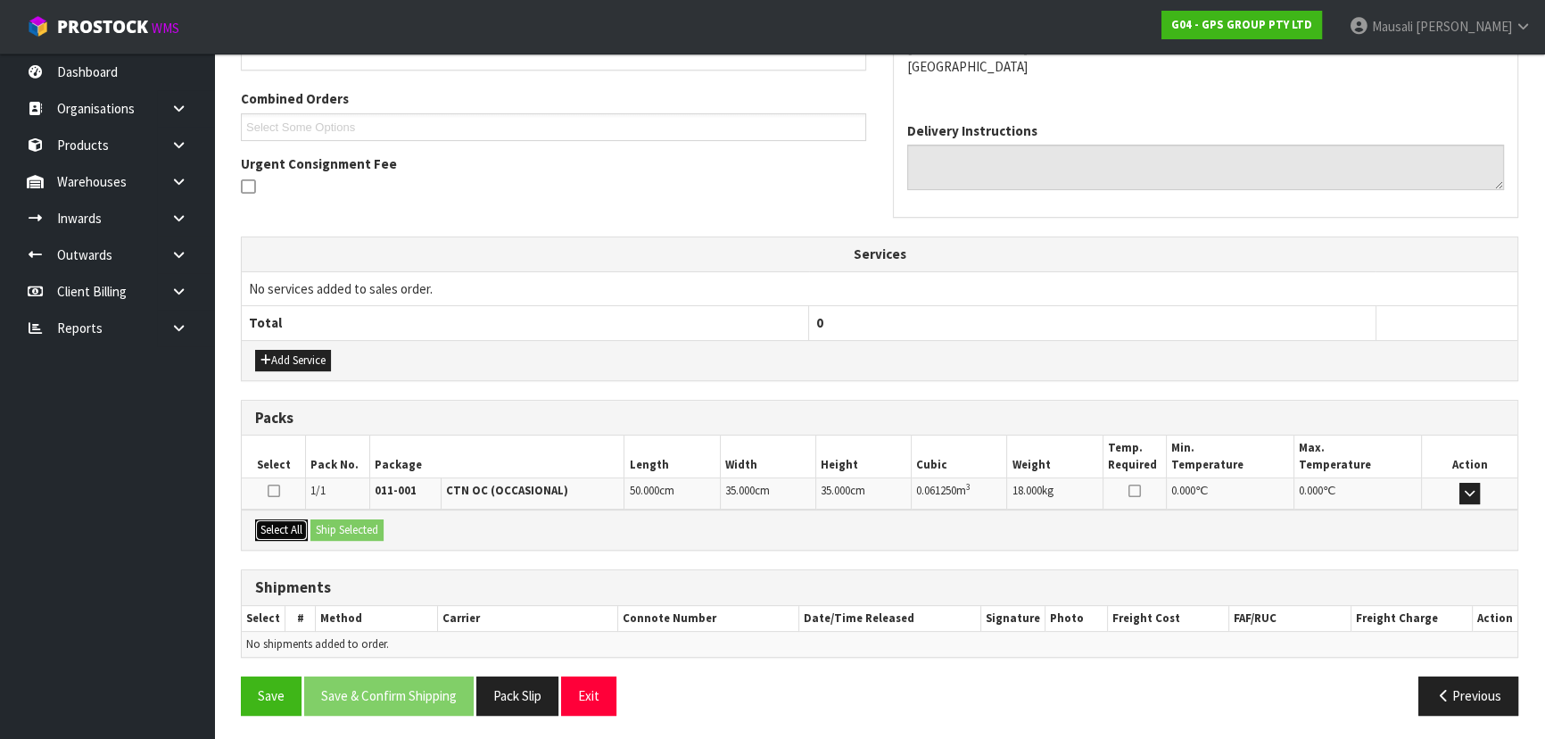
drag, startPoint x: 274, startPoint y: 522, endPoint x: 320, endPoint y: 528, distance: 46.8
click at [275, 522] on button "Select All" at bounding box center [281, 529] width 53 height 21
click at [321, 528] on button "Ship Selected" at bounding box center [346, 529] width 73 height 21
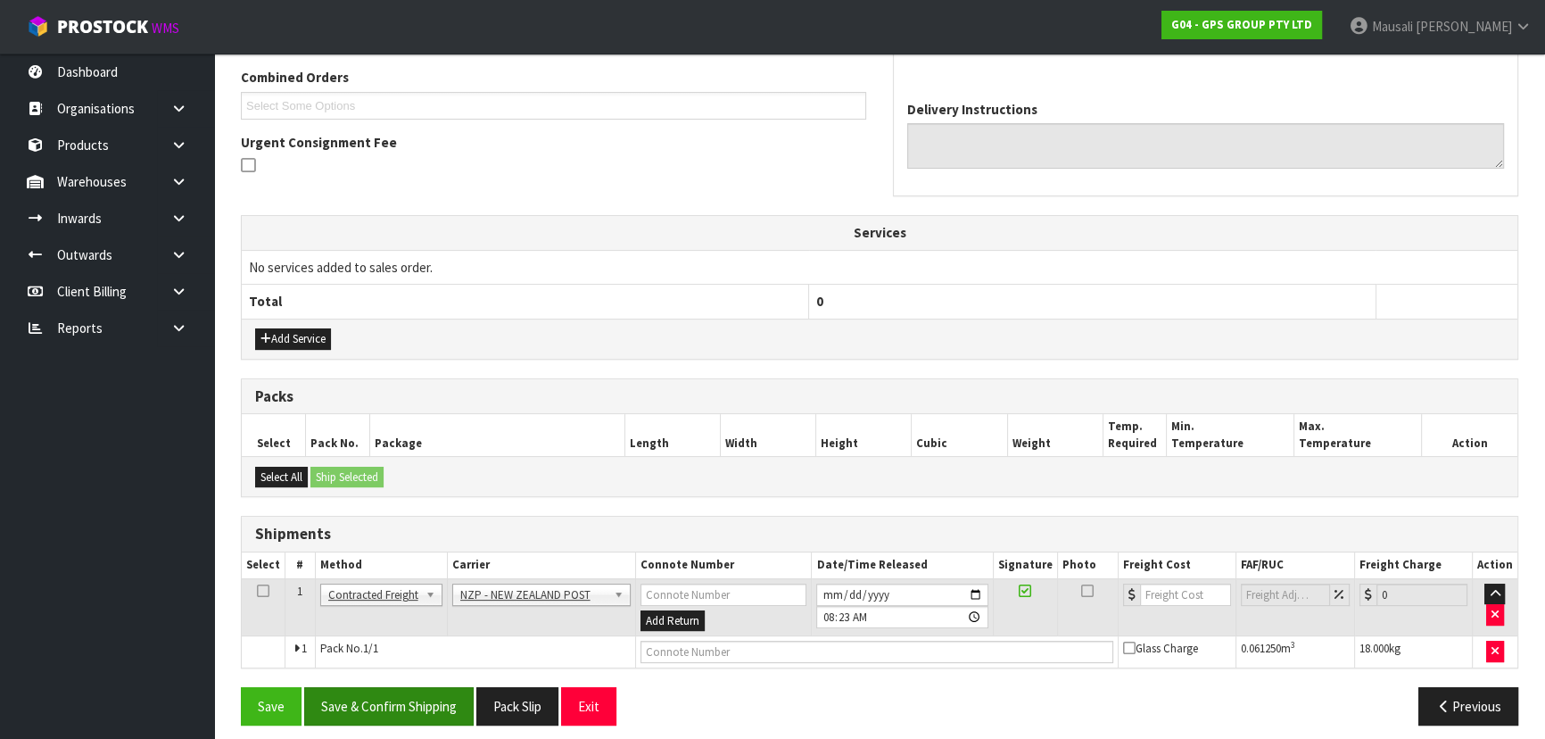
scroll to position [468, 0]
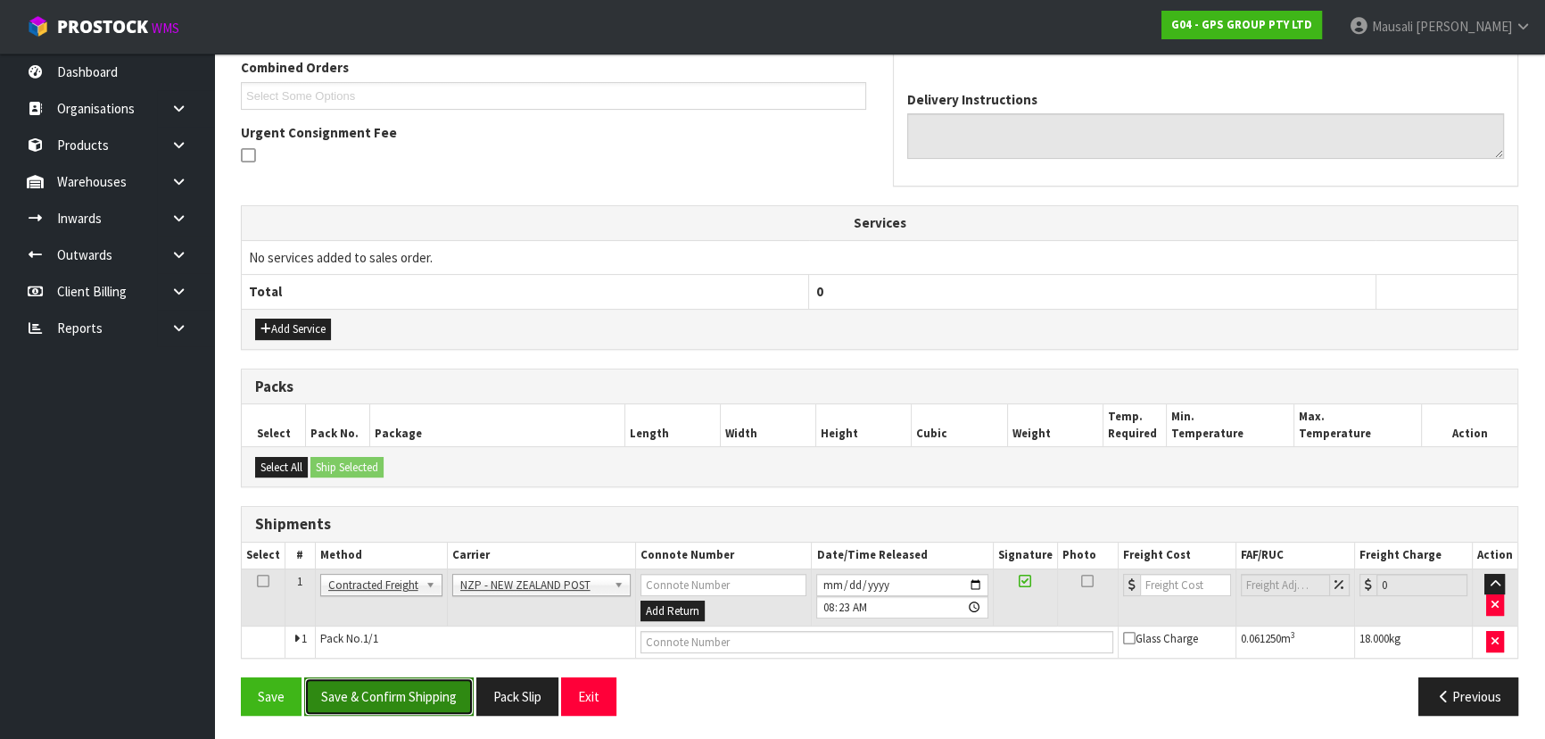
drag, startPoint x: 443, startPoint y: 685, endPoint x: 473, endPoint y: 682, distance: 29.7
click at [443, 686] on button "Save & Confirm Shipping" at bounding box center [388, 696] width 169 height 38
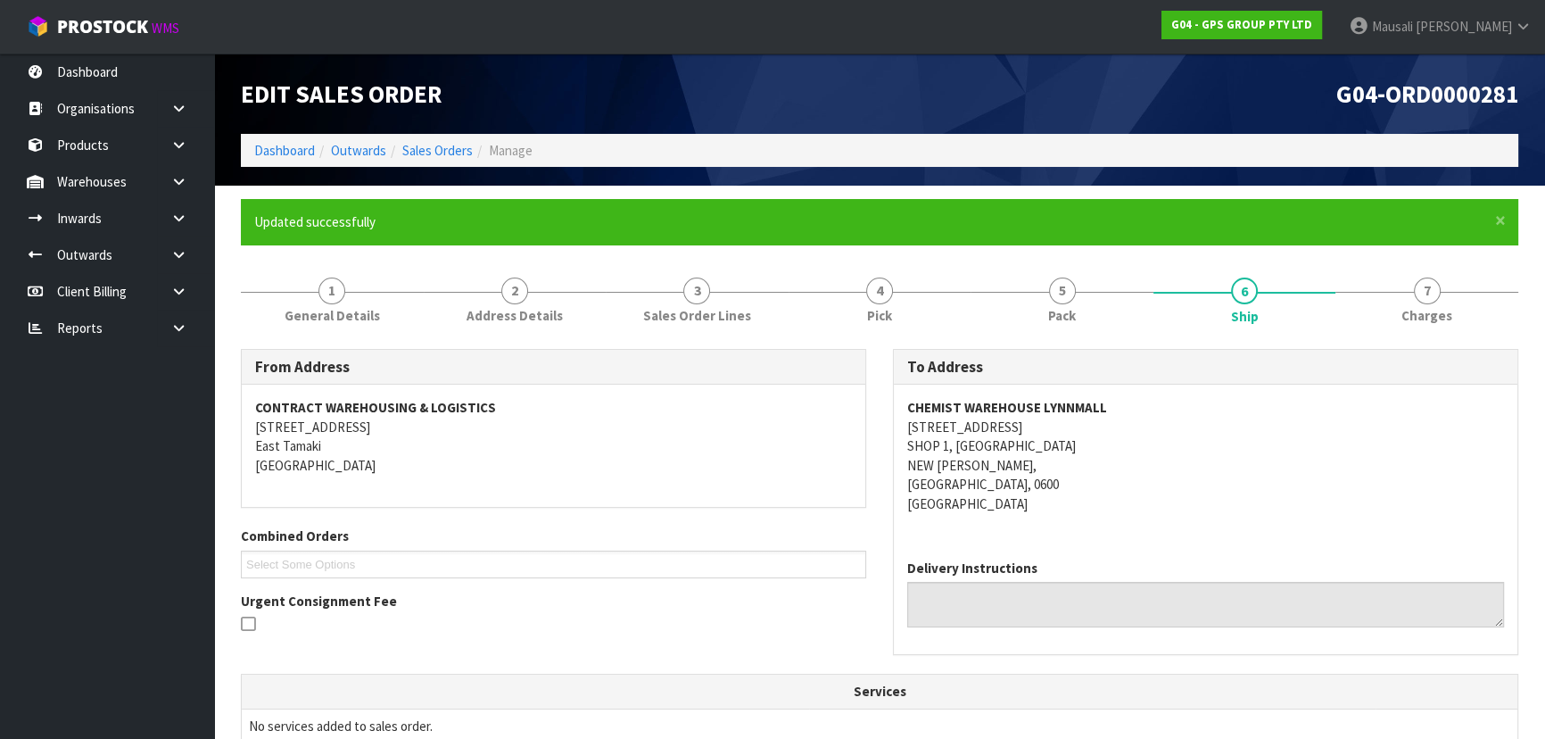
scroll to position [425, 0]
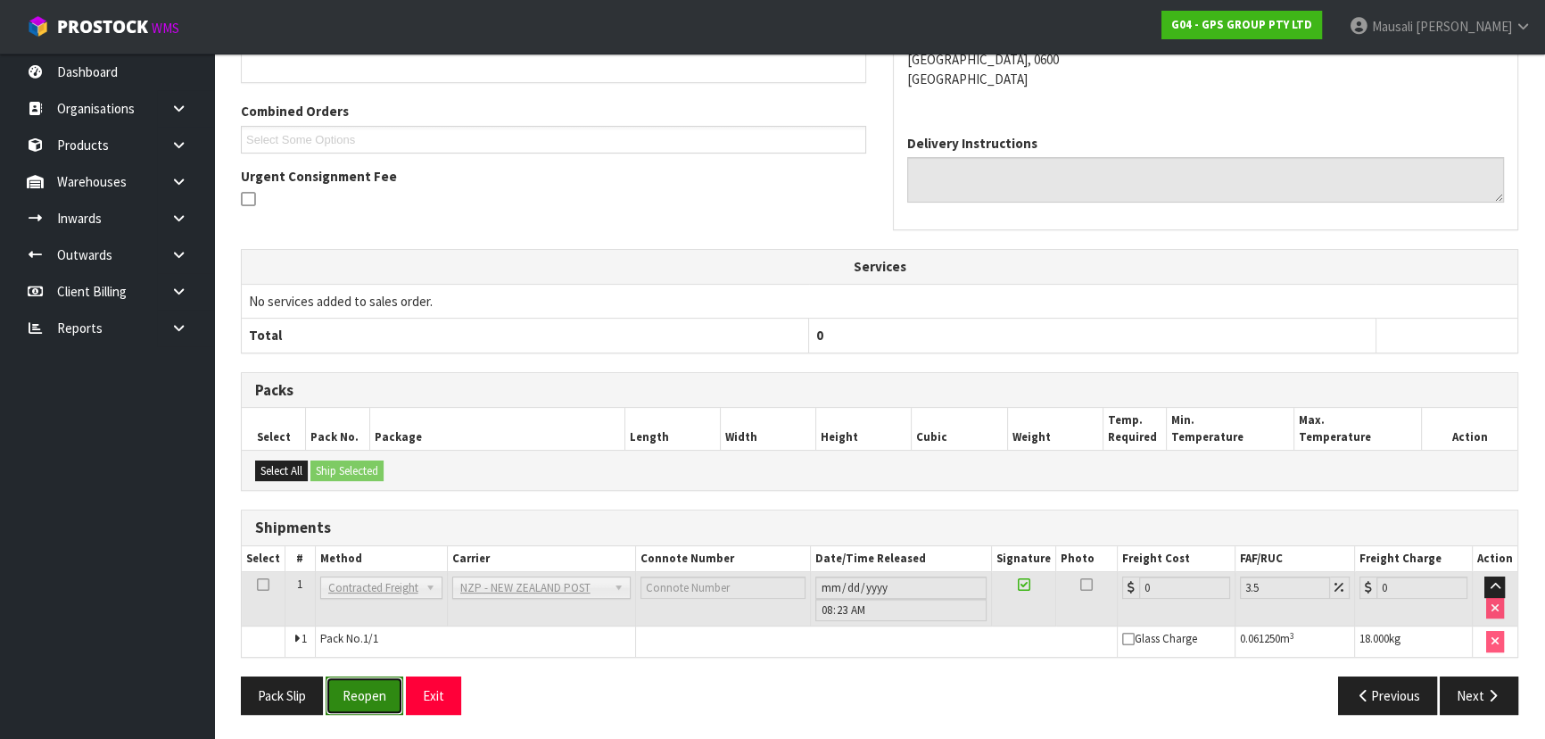
click at [385, 685] on button "Reopen" at bounding box center [365, 695] width 78 height 38
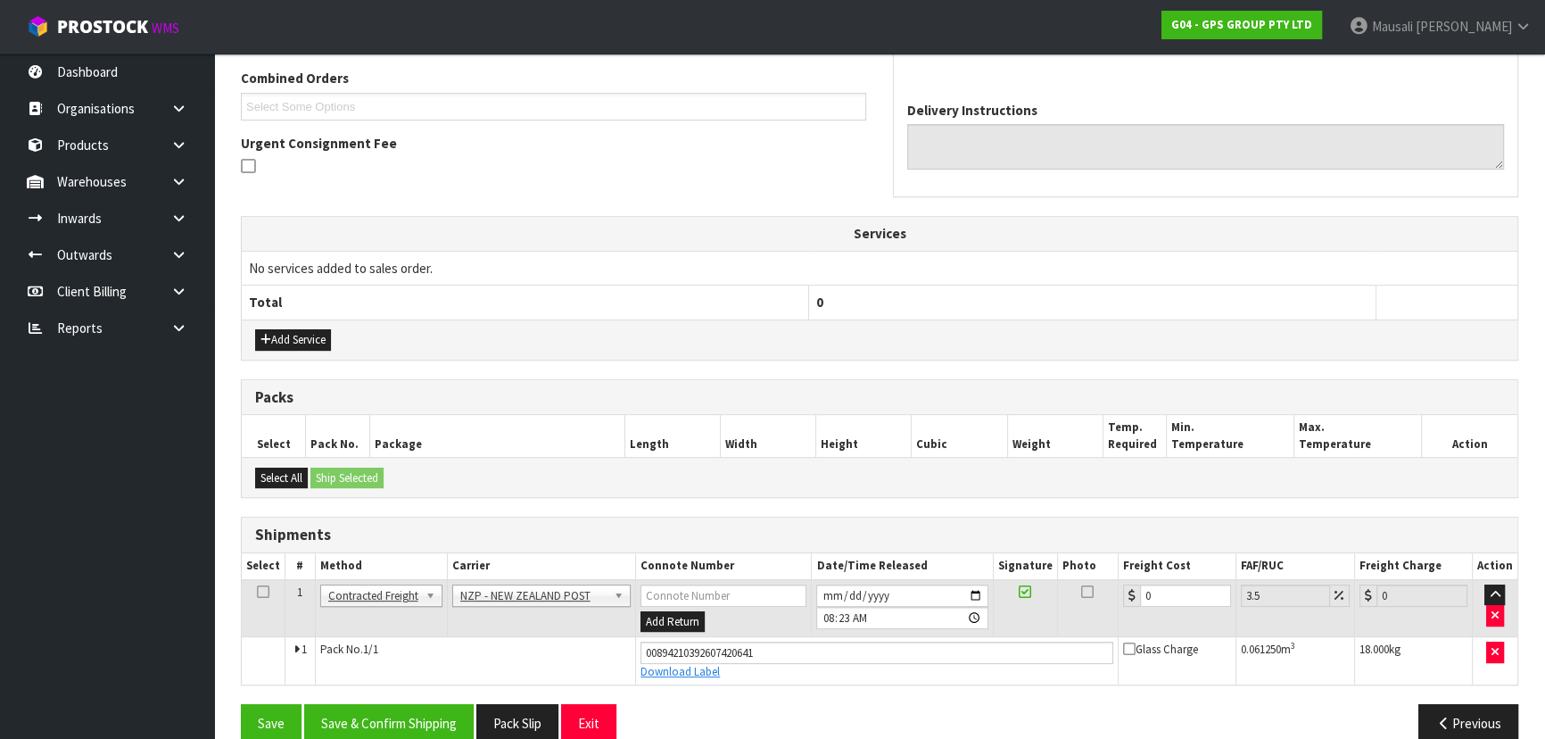
scroll to position [484, 0]
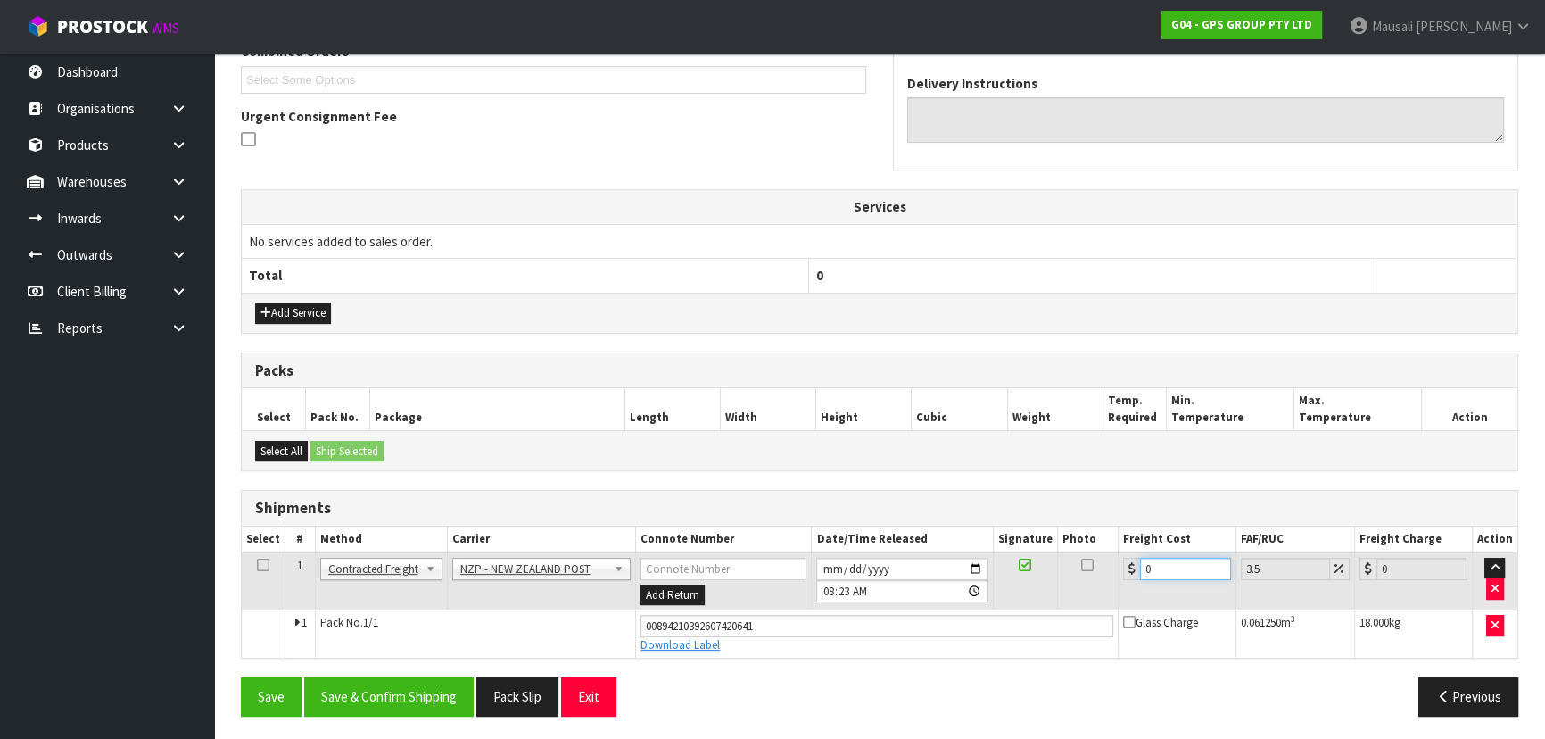
drag, startPoint x: 1182, startPoint y: 558, endPoint x: 1126, endPoint y: 593, distance: 66.1
click at [1126, 593] on td "0" at bounding box center [1178, 581] width 118 height 58
type input "4"
type input "4.14"
type input "4.3"
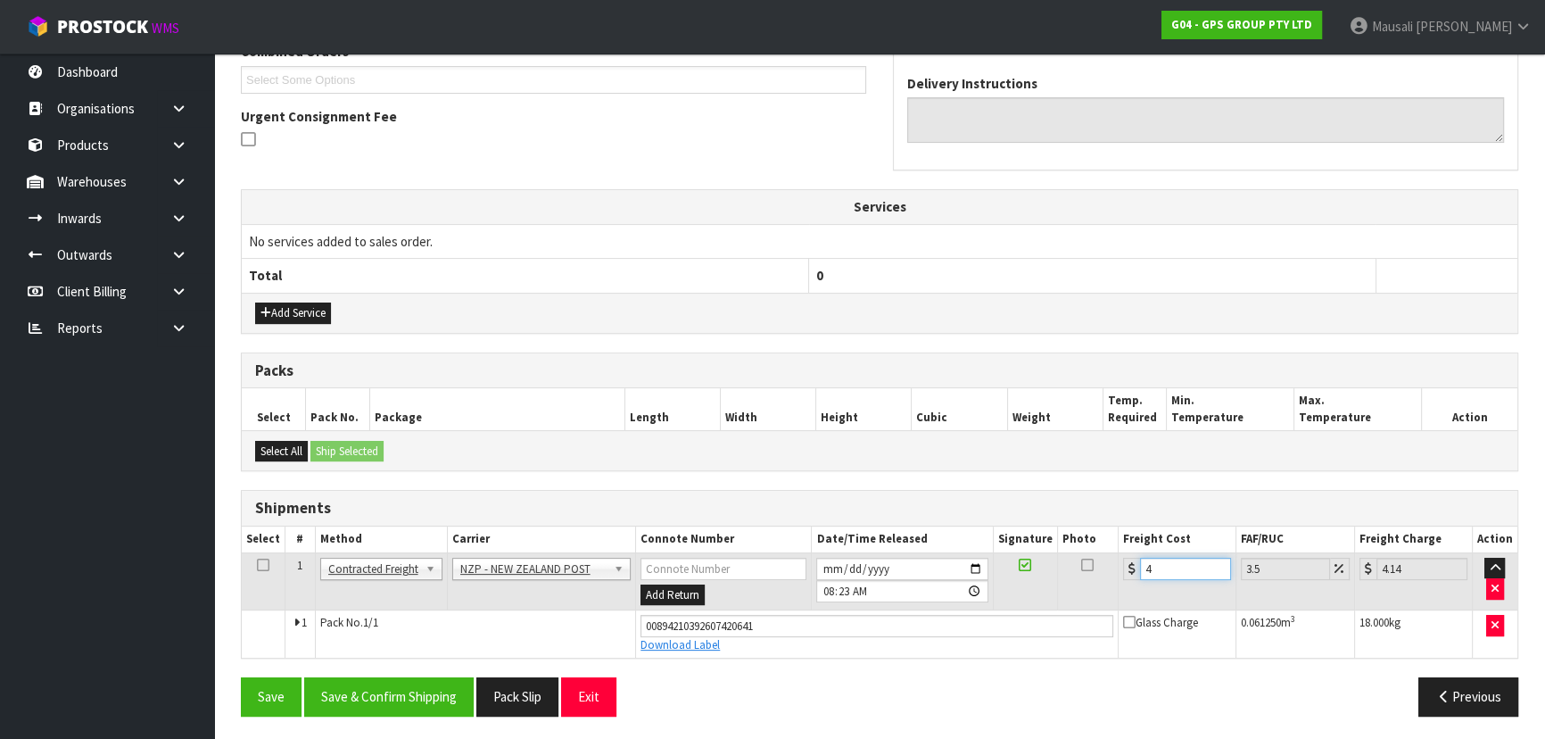
type input "4.45"
type input "4.33"
type input "4.48"
type input "4.33"
click at [393, 700] on button "Save & Confirm Shipping" at bounding box center [388, 696] width 169 height 38
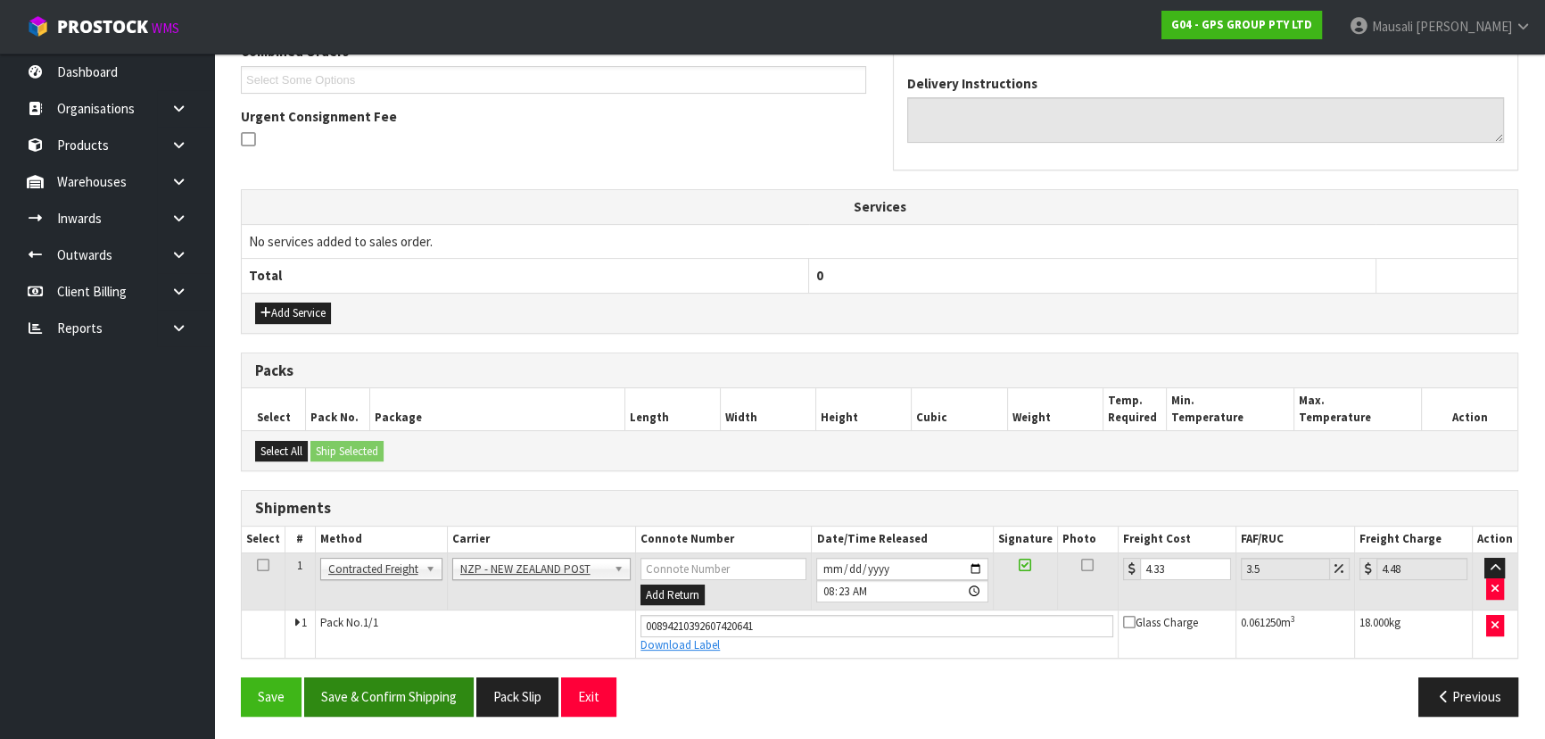
scroll to position [0, 0]
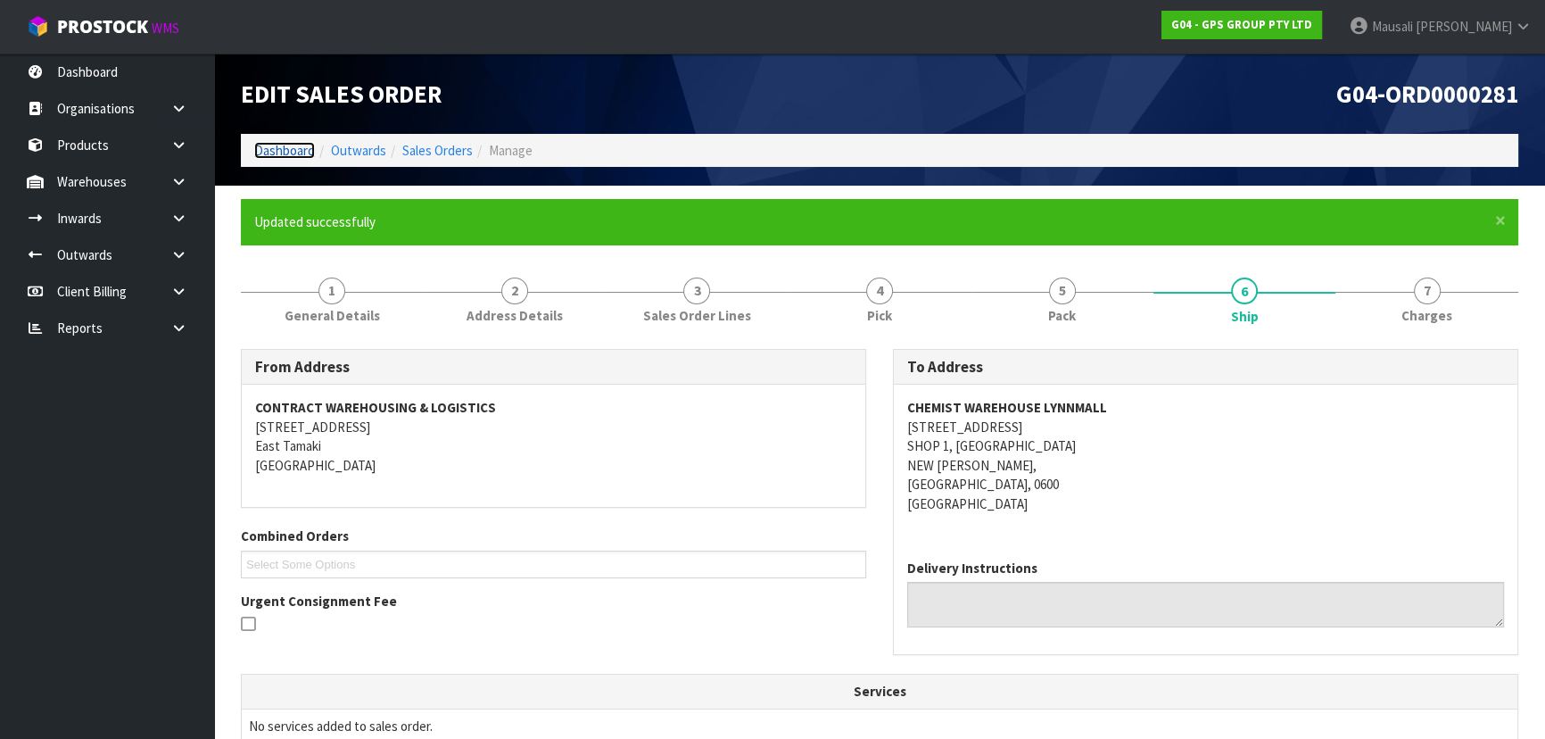
click at [285, 146] on link "Dashboard" at bounding box center [284, 150] width 61 height 17
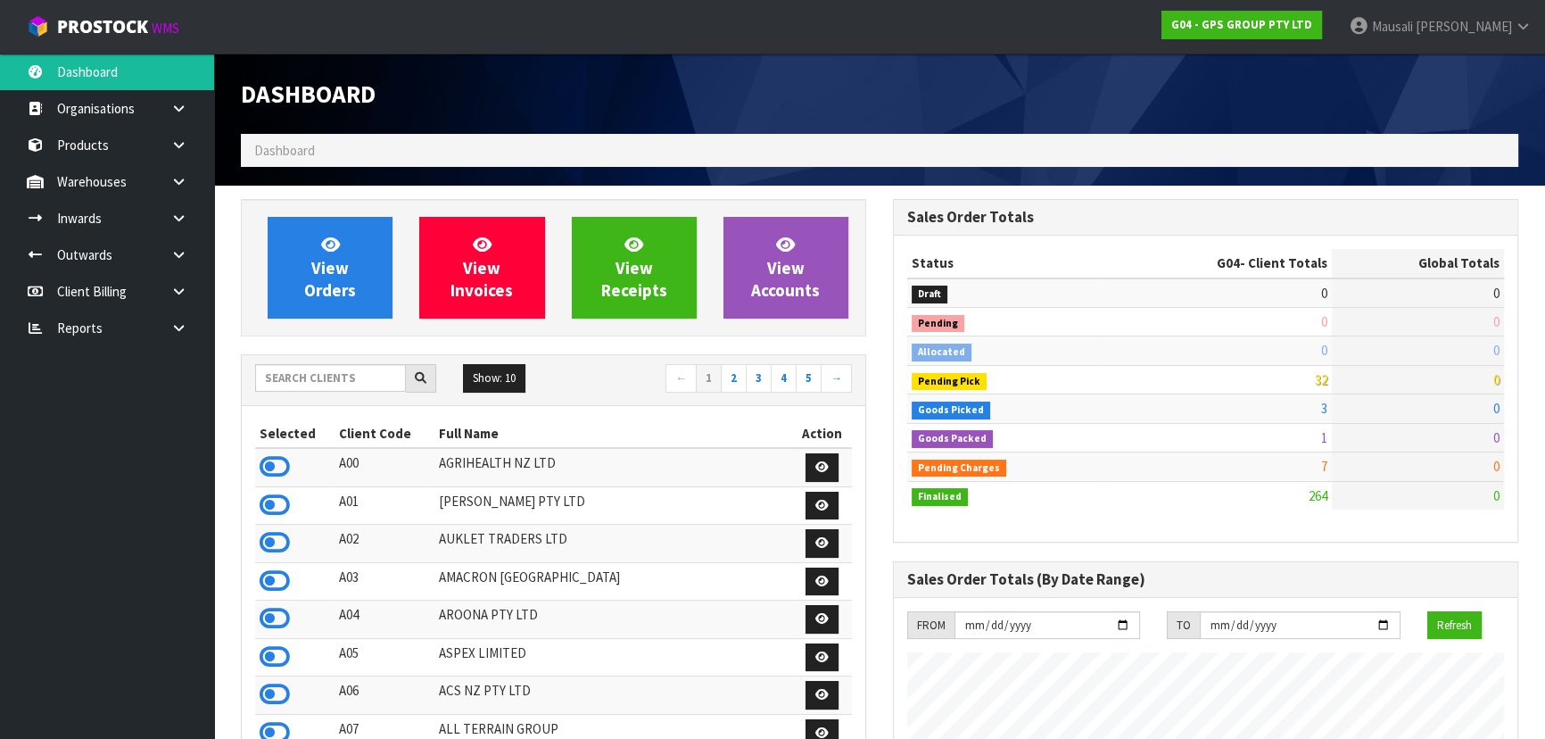
scroll to position [1089, 651]
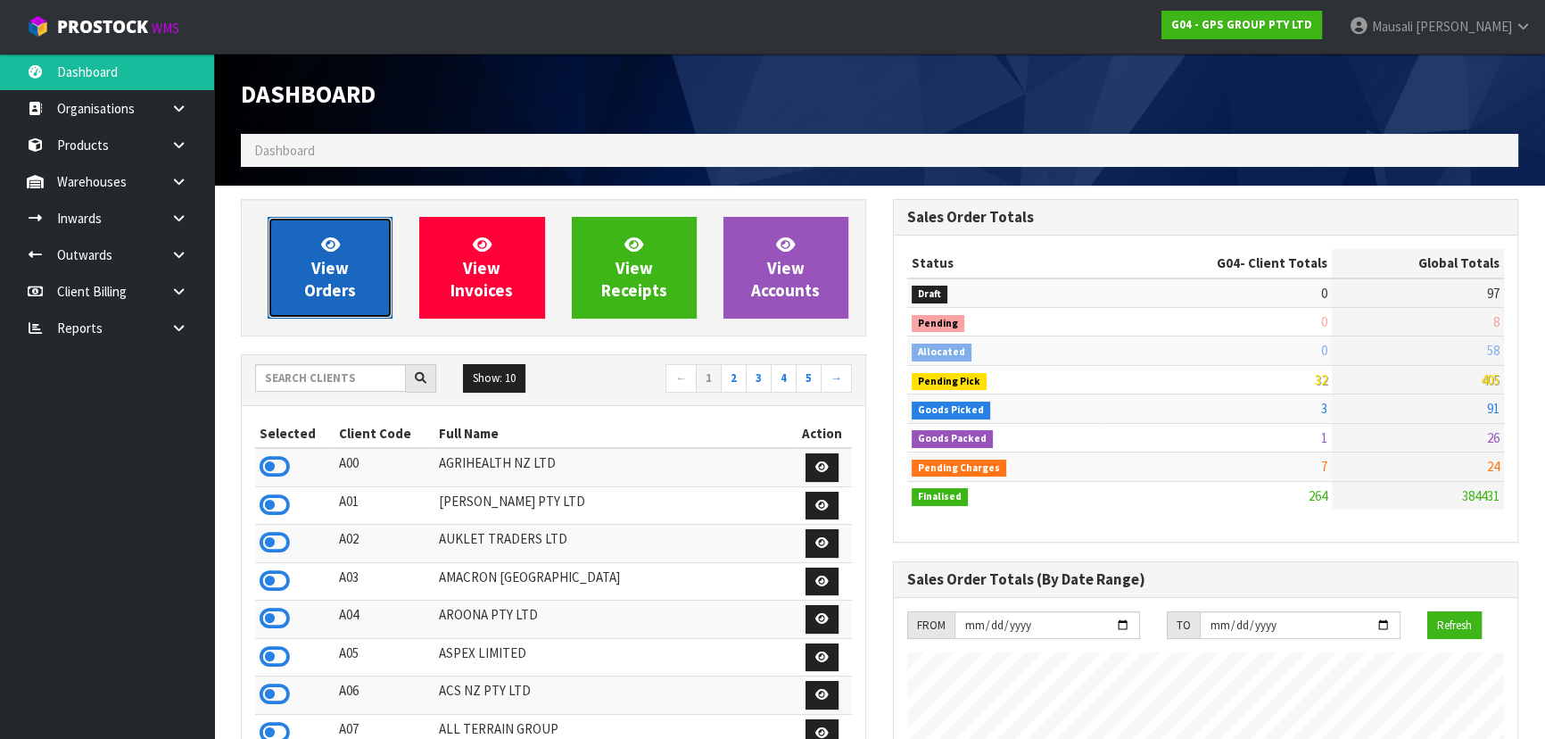
click at [319, 260] on span "View Orders" at bounding box center [330, 267] width 52 height 67
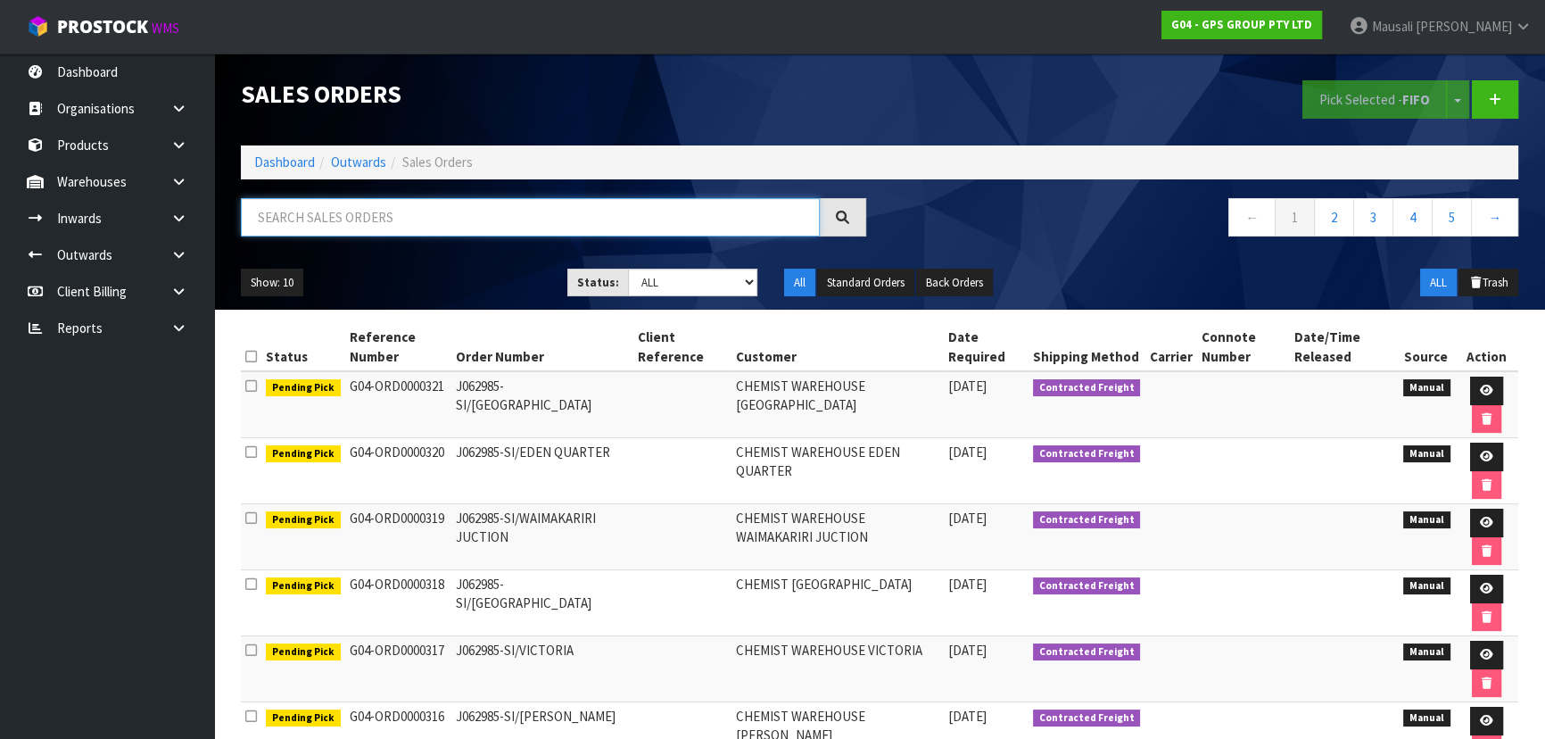
click at [301, 213] on input "text" at bounding box center [530, 217] width 579 height 38
click at [285, 230] on input "text" at bounding box center [530, 217] width 579 height 38
type input "JOB-0416189"
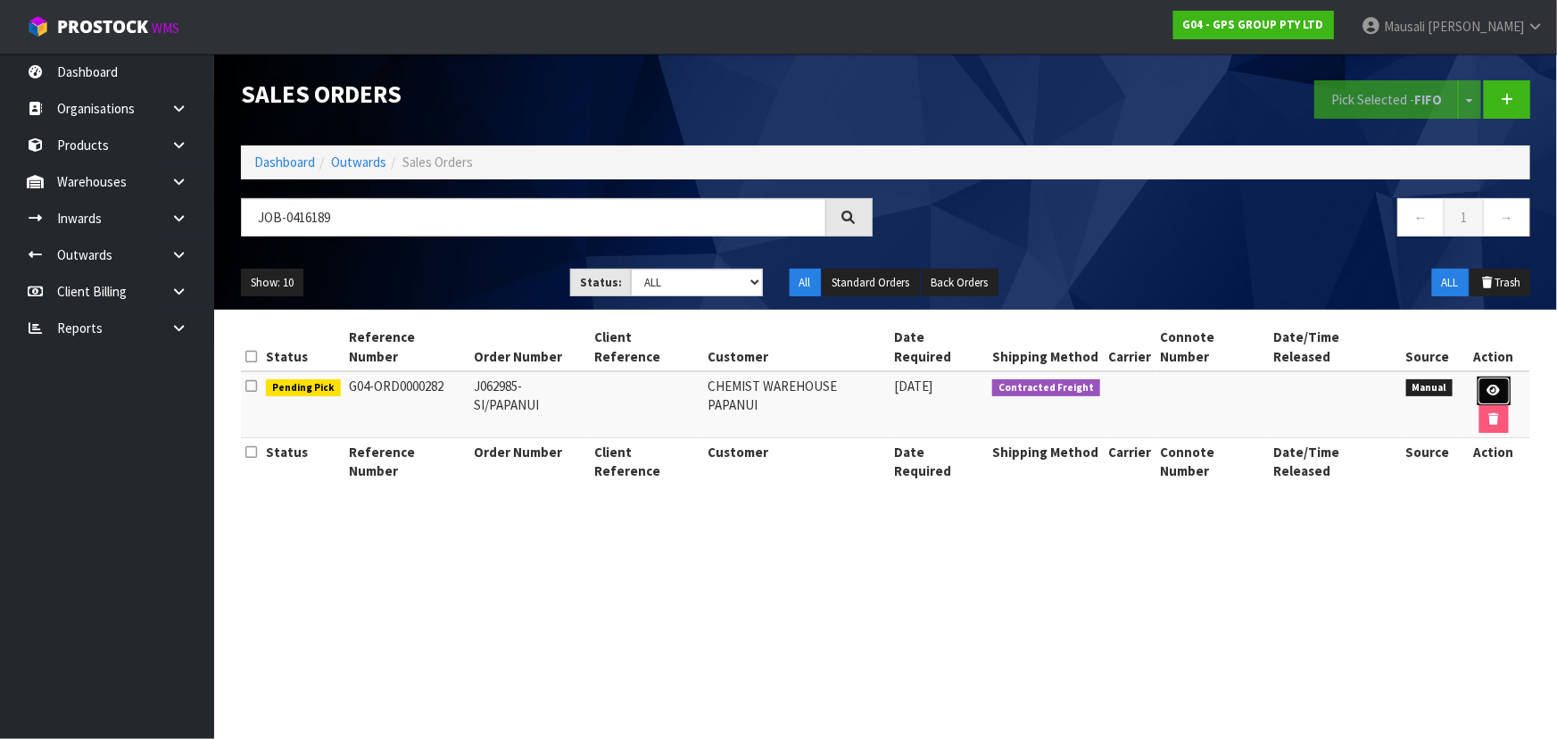
click at [1477, 376] on link at bounding box center [1493, 390] width 33 height 29
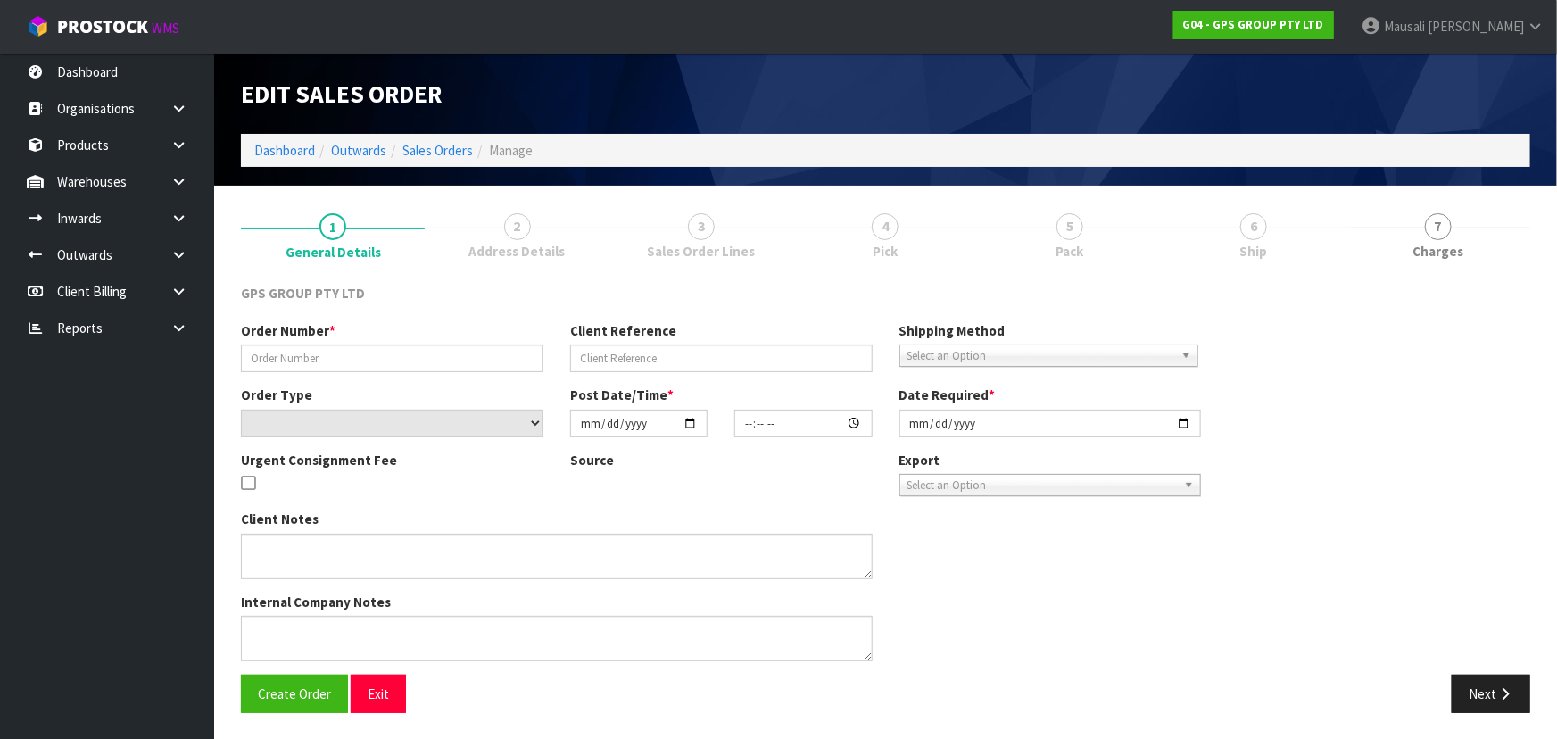
type input "J062985-SI/PAPANUI"
select select "number:0"
type input "[DATE]"
type input "09:05:00.000"
type input "[DATE]"
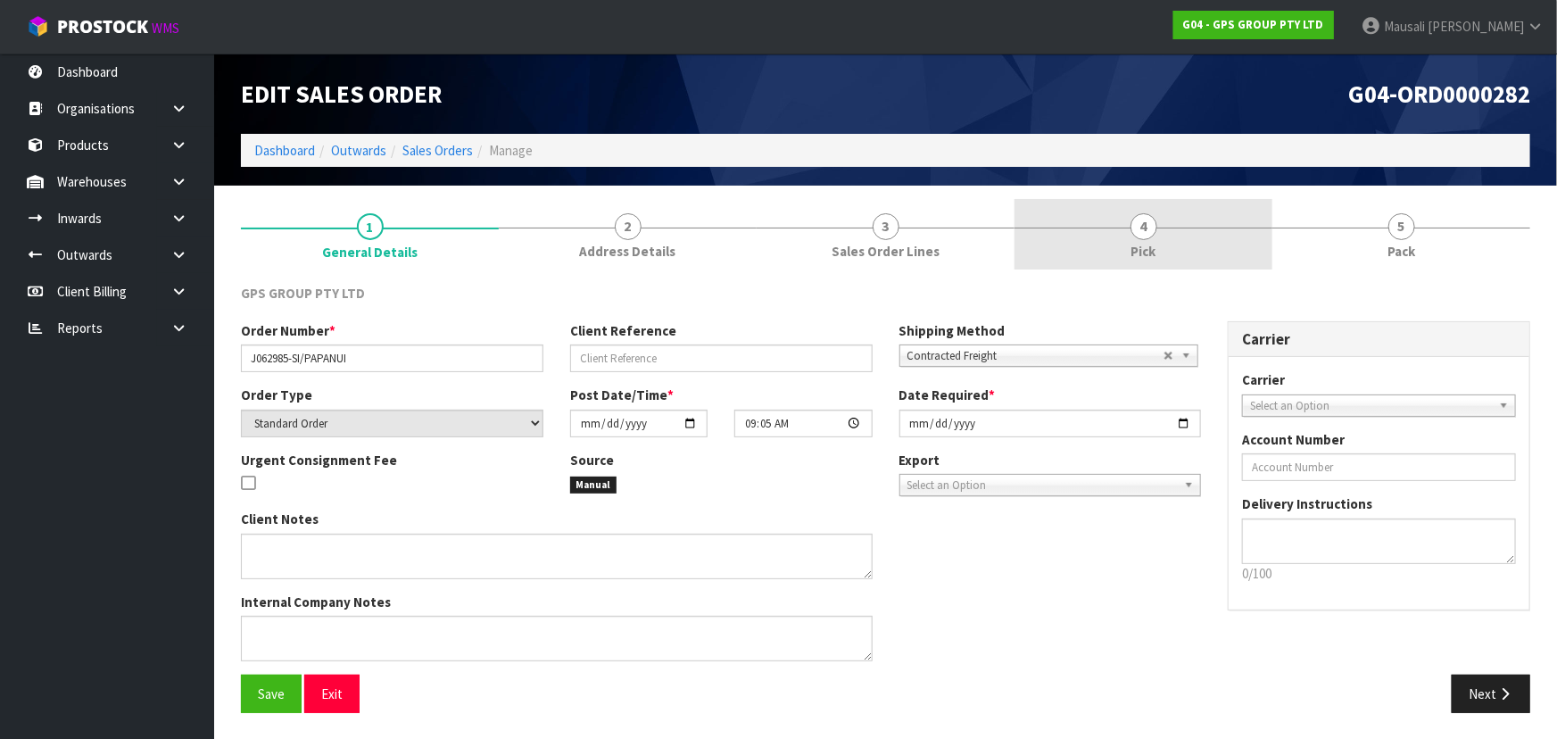
click at [1090, 239] on link "4 Pick" at bounding box center [1143, 234] width 258 height 70
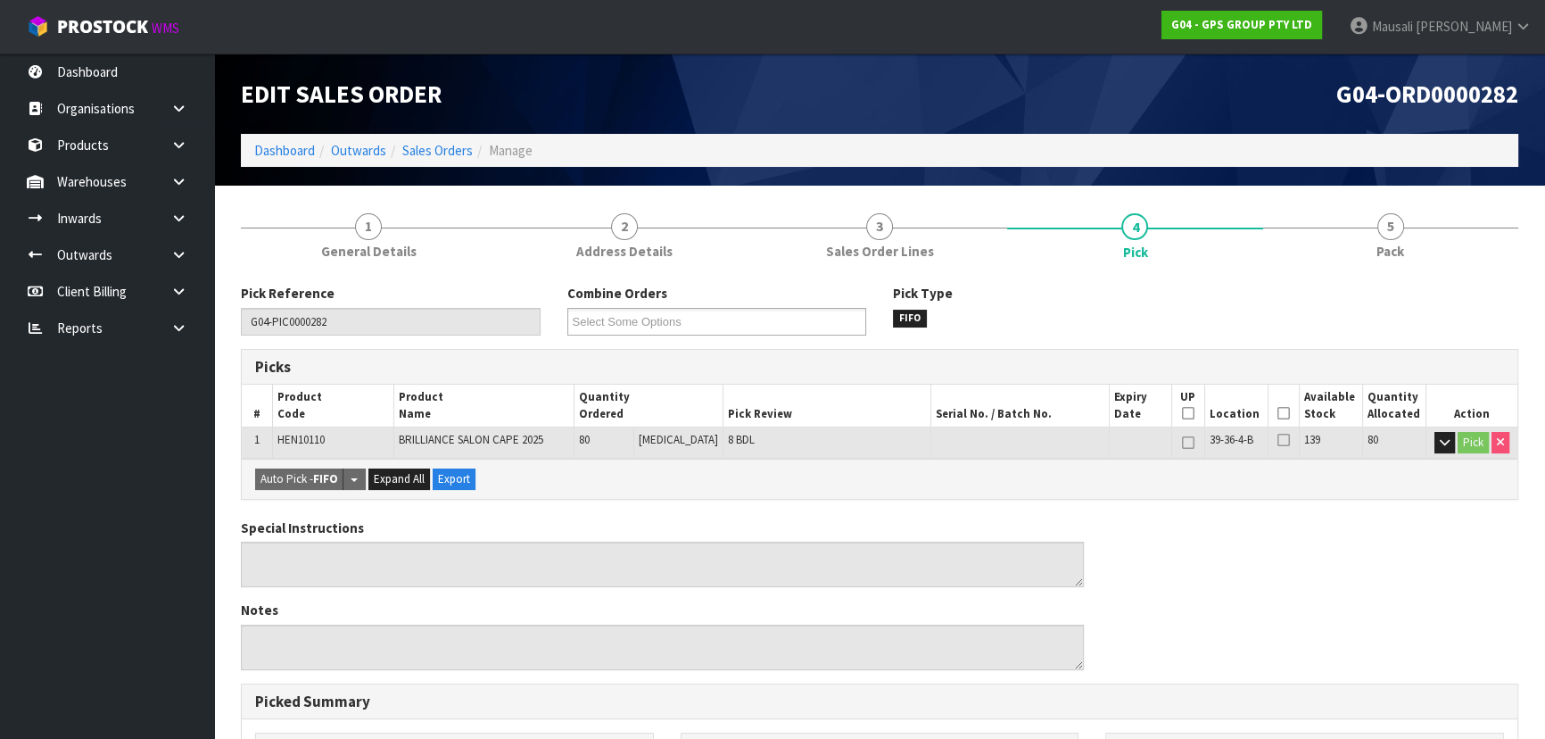
click at [1277, 413] on icon at bounding box center [1283, 413] width 12 height 1
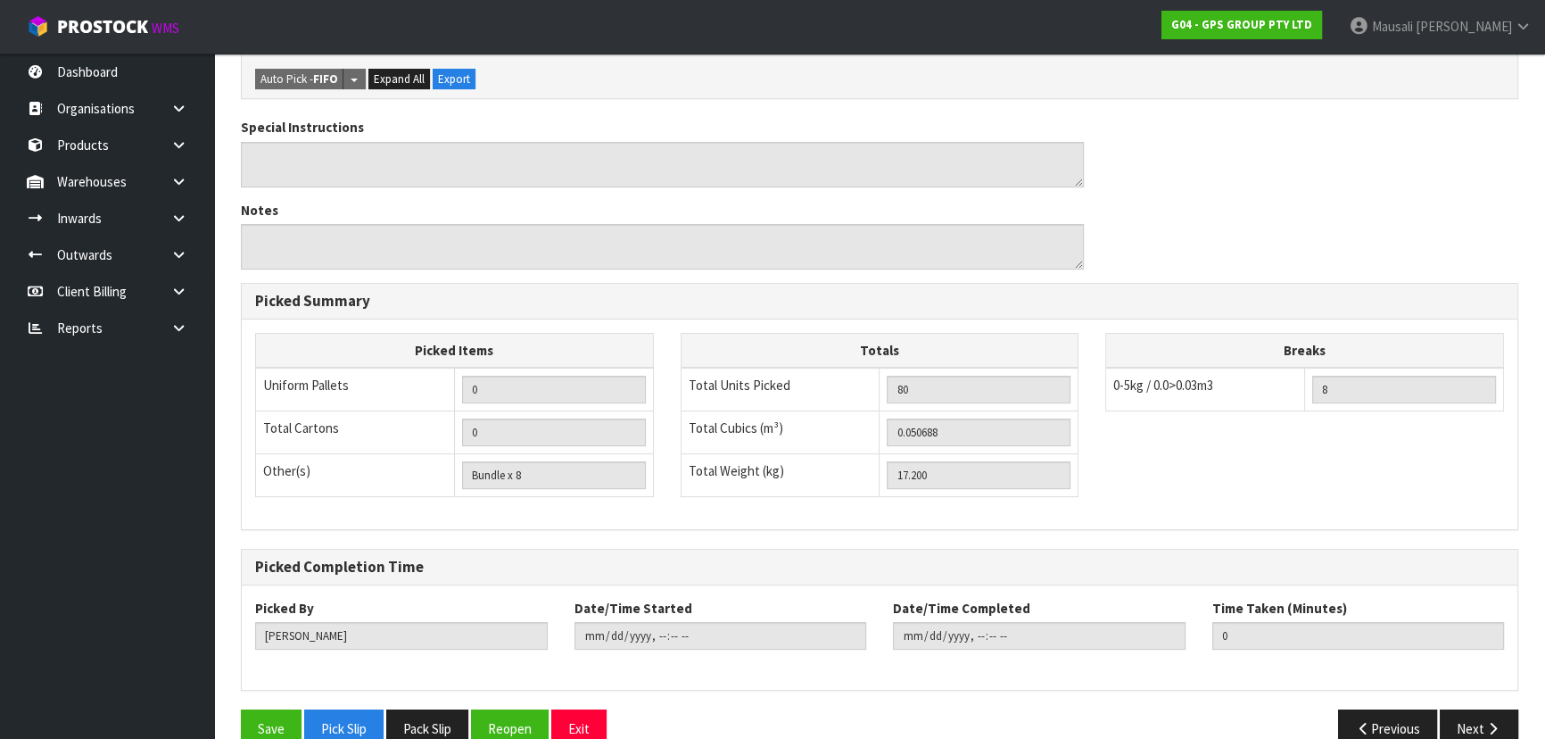
scroll to position [498, 0]
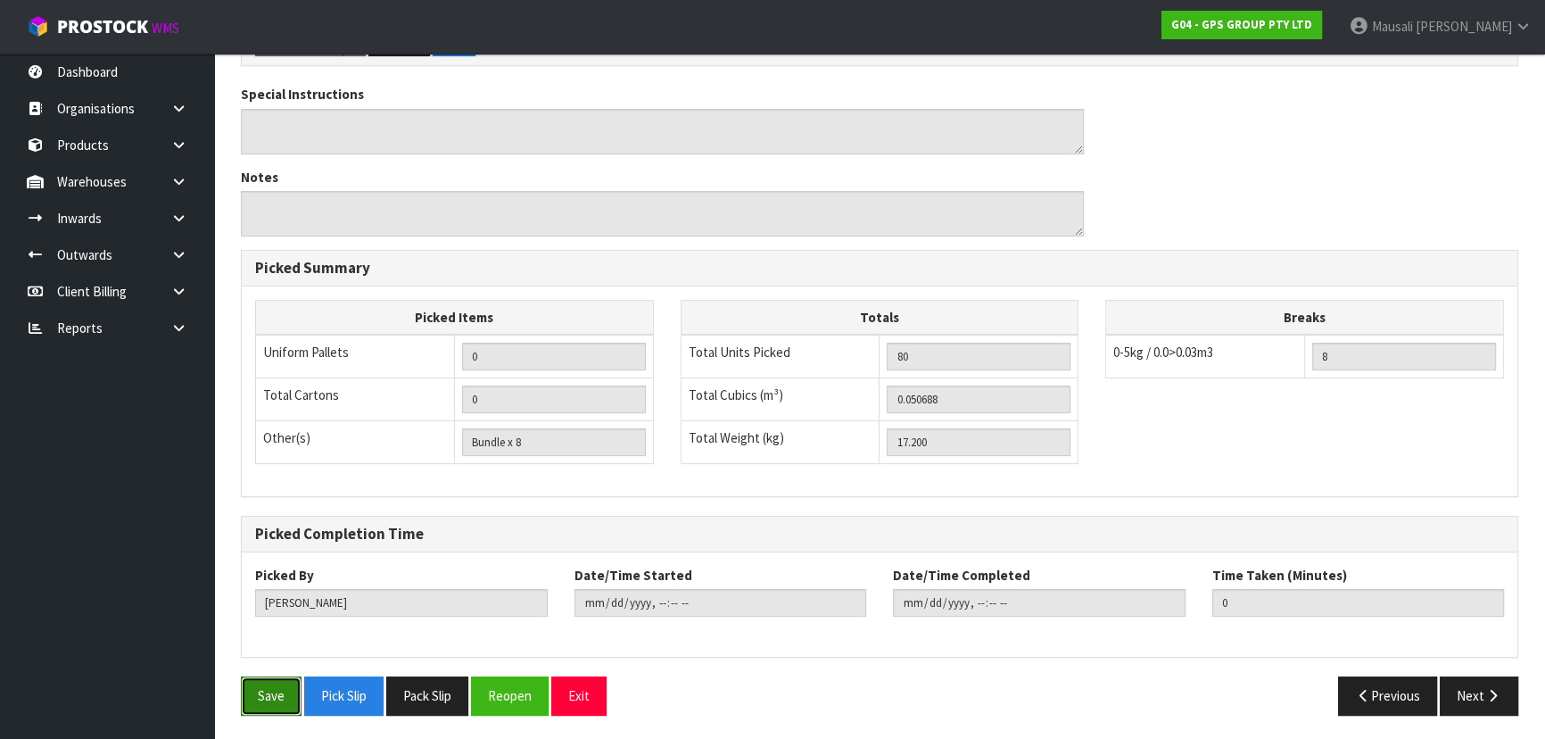
click at [274, 676] on button "Save" at bounding box center [271, 695] width 61 height 38
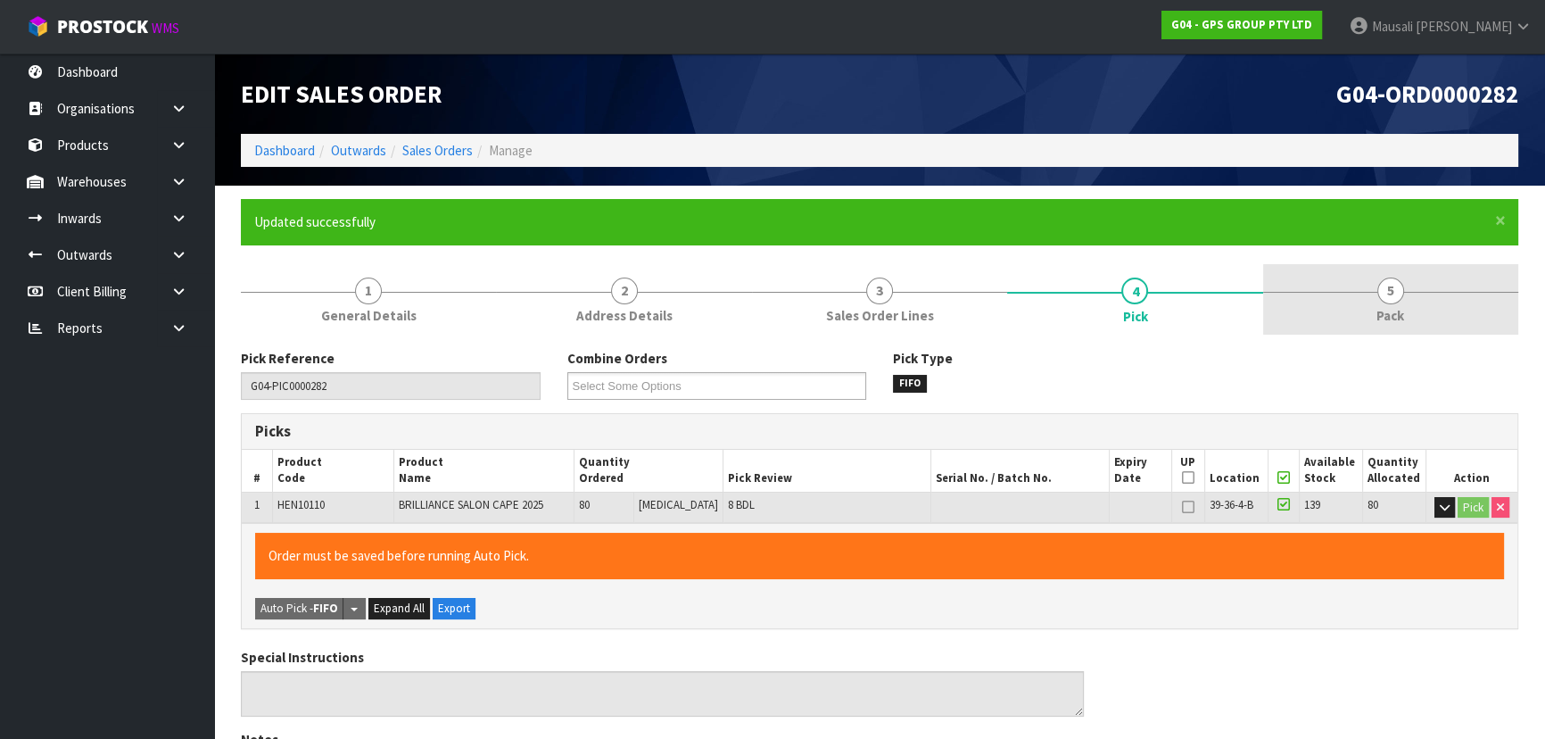
click at [1351, 294] on link "5 Pack" at bounding box center [1390, 299] width 255 height 70
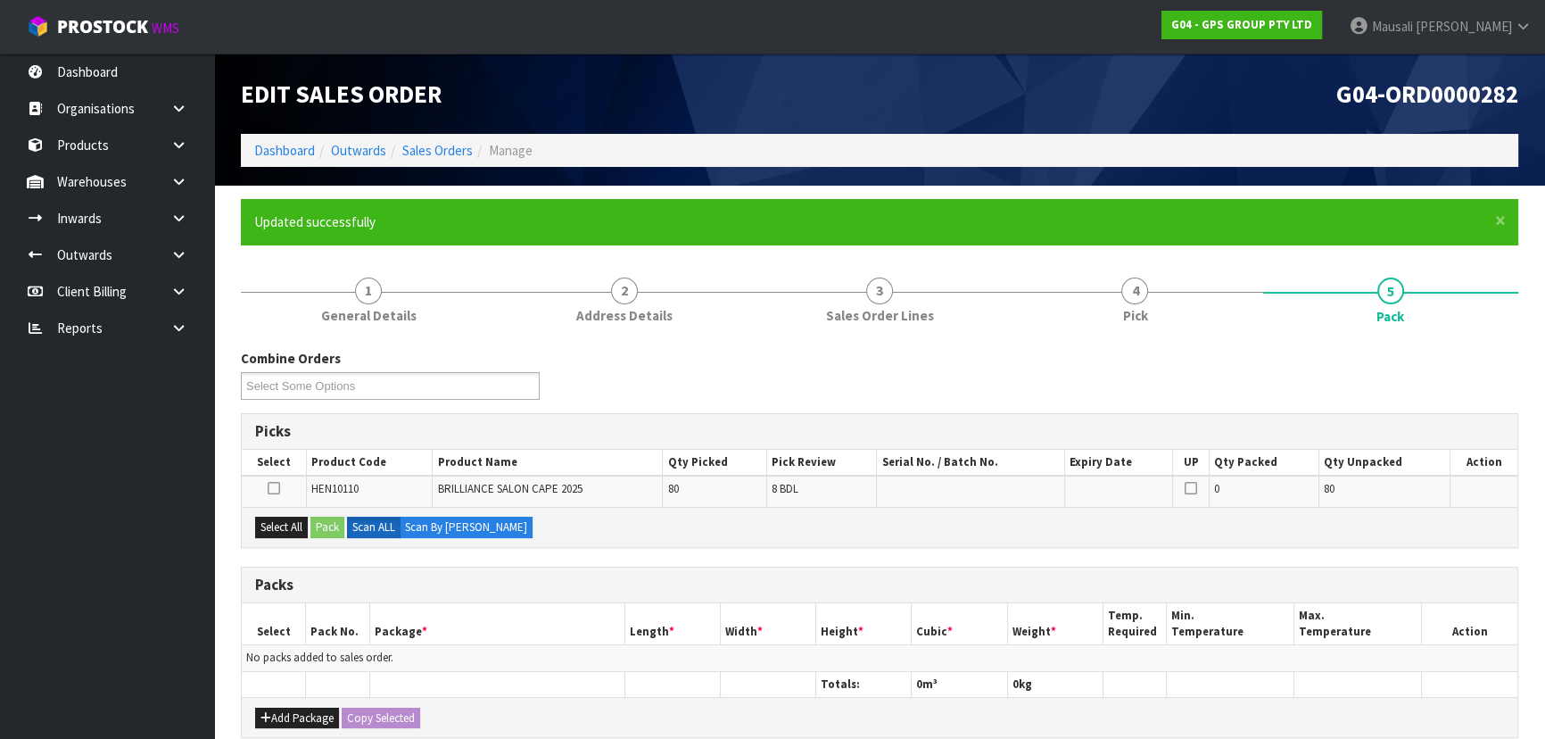
scroll to position [326, 0]
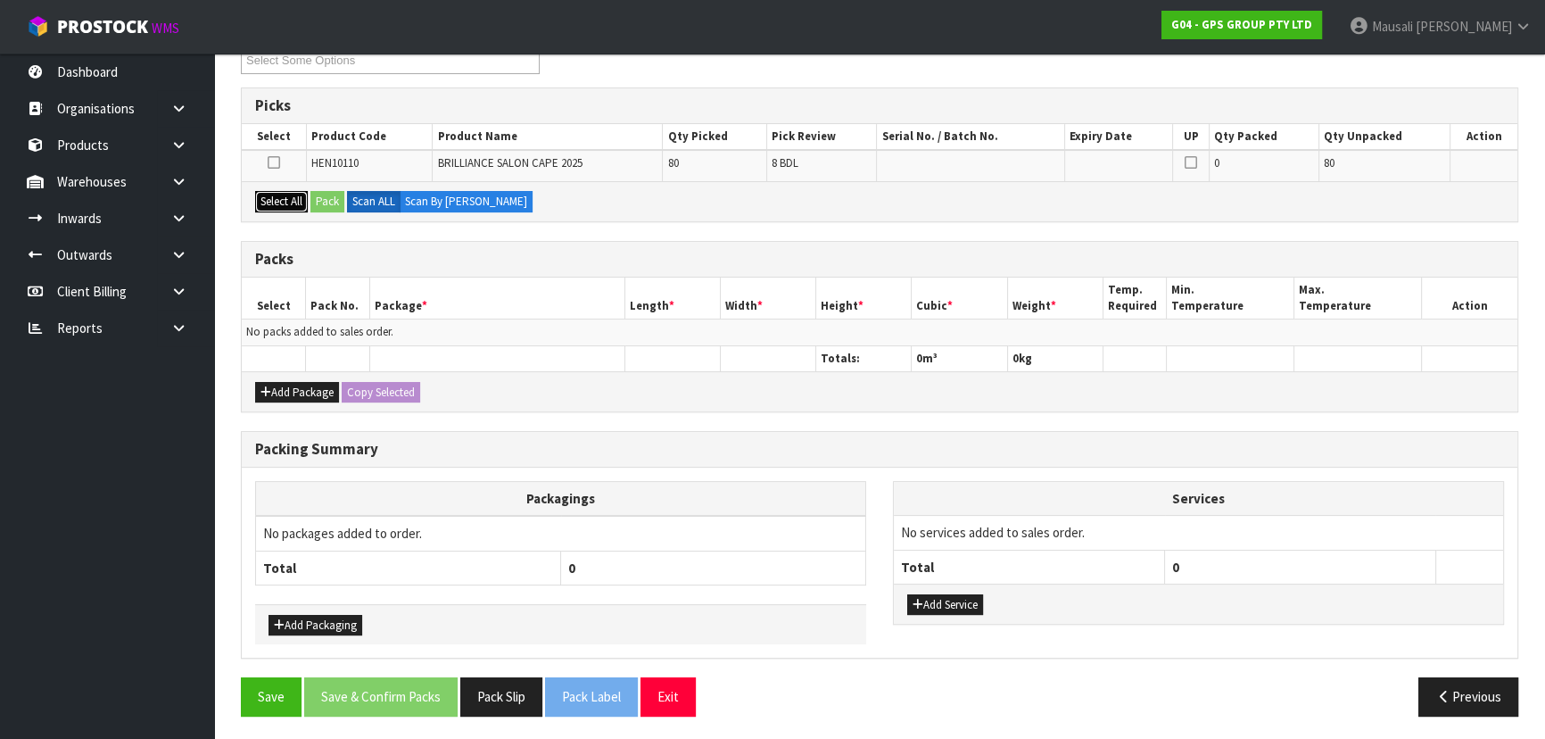
click at [288, 194] on button "Select All" at bounding box center [281, 201] width 53 height 21
click at [335, 193] on button "Pack" at bounding box center [327, 201] width 34 height 21
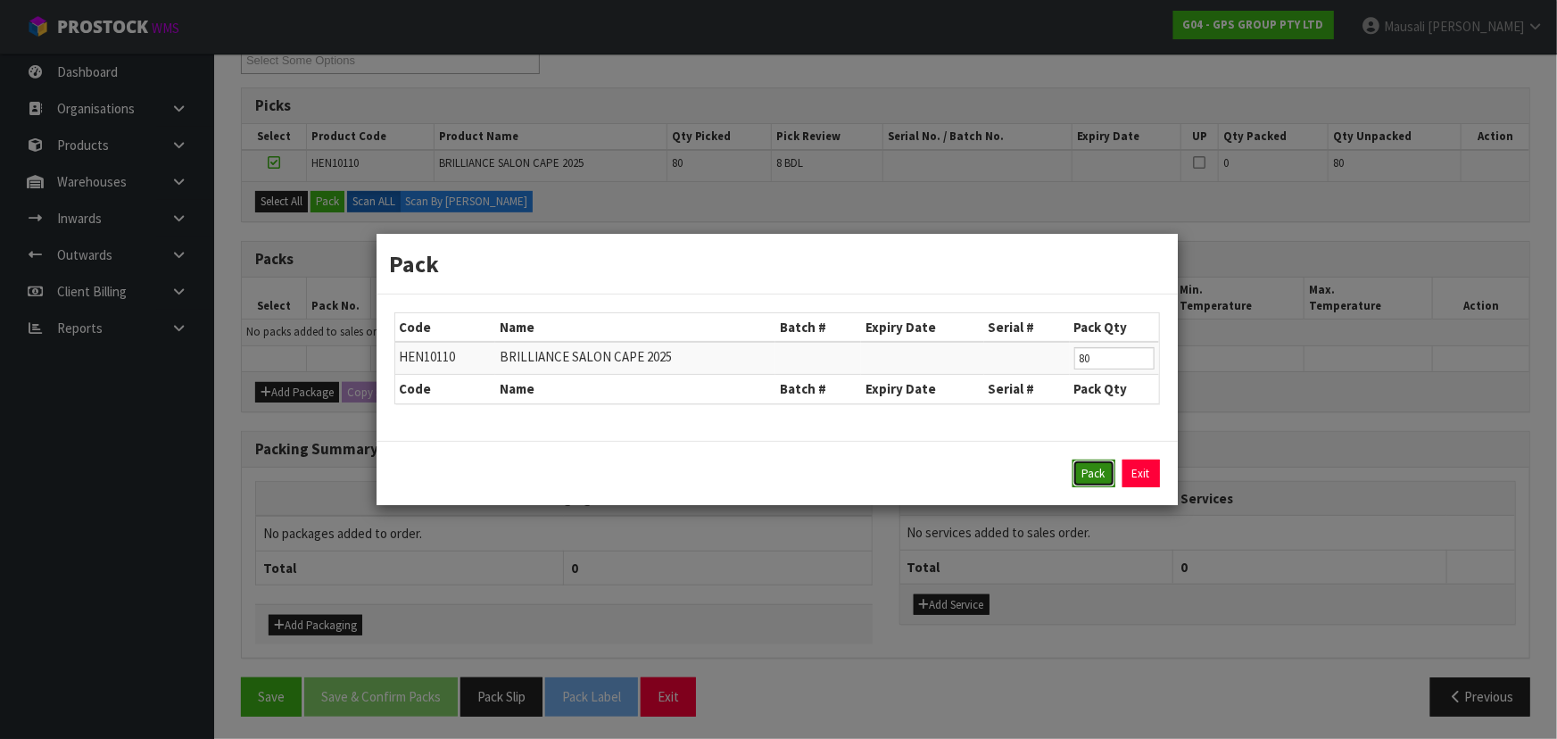
click at [1091, 472] on button "Pack" at bounding box center [1093, 473] width 43 height 29
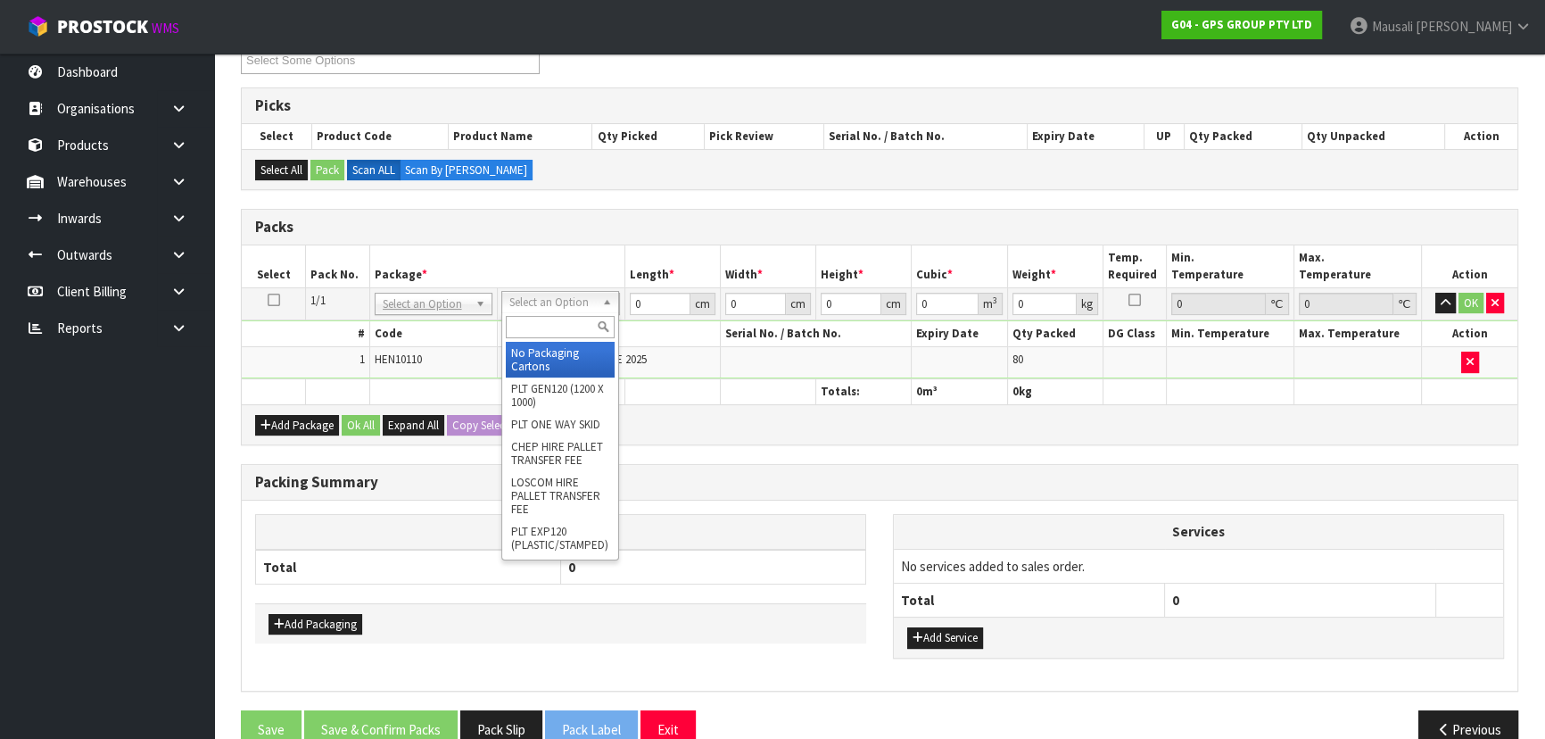
click at [557, 332] on input "text" at bounding box center [560, 327] width 109 height 22
type input "OC"
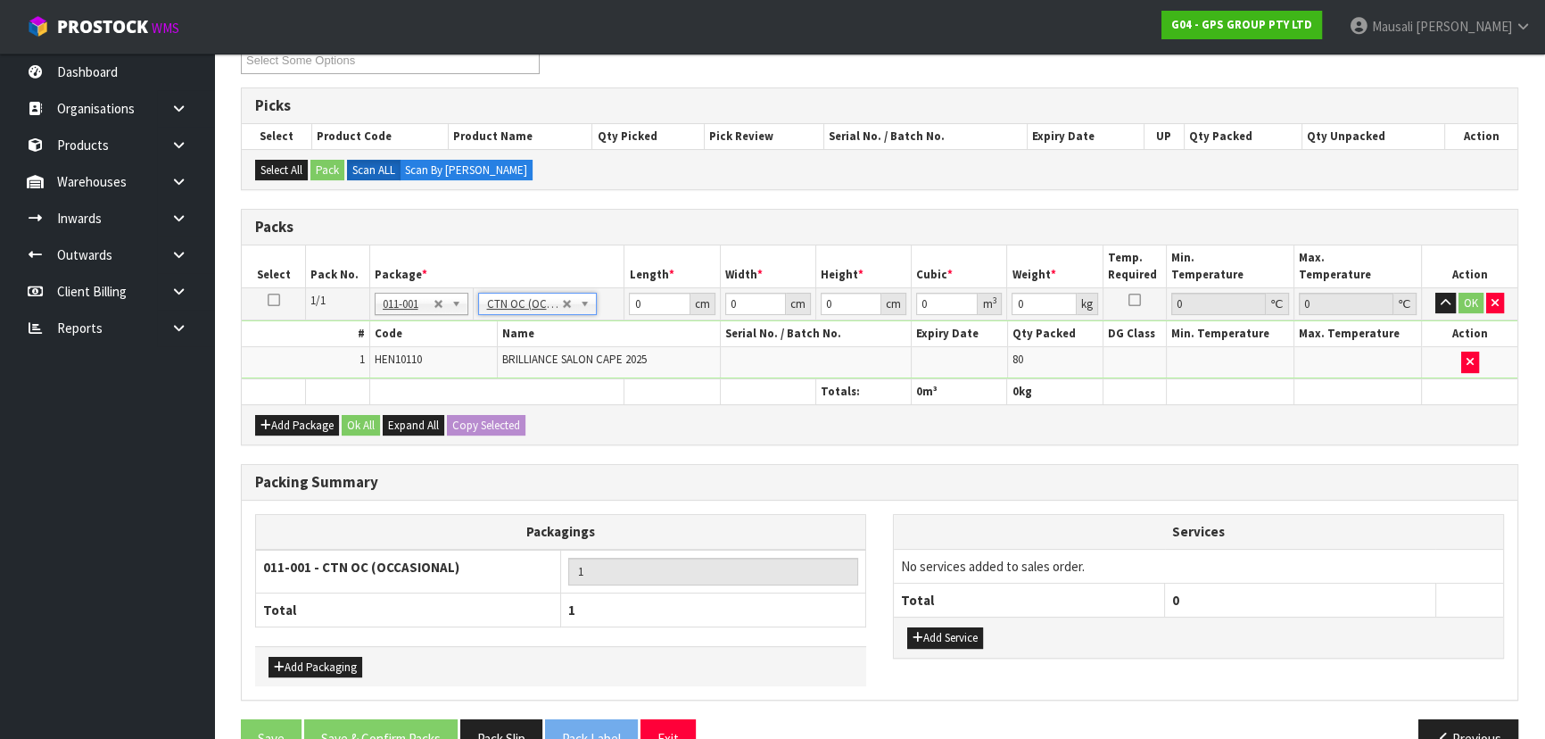
type input "17.2"
drag, startPoint x: 648, startPoint y: 308, endPoint x: 583, endPoint y: 318, distance: 65.0
click at [584, 317] on tbody "1/1 NONE 007-001 007-002 007-004 007-009 007-013 007-014 007-015 007-017 007-01…" at bounding box center [880, 332] width 1276 height 91
type input "50"
type input "34"
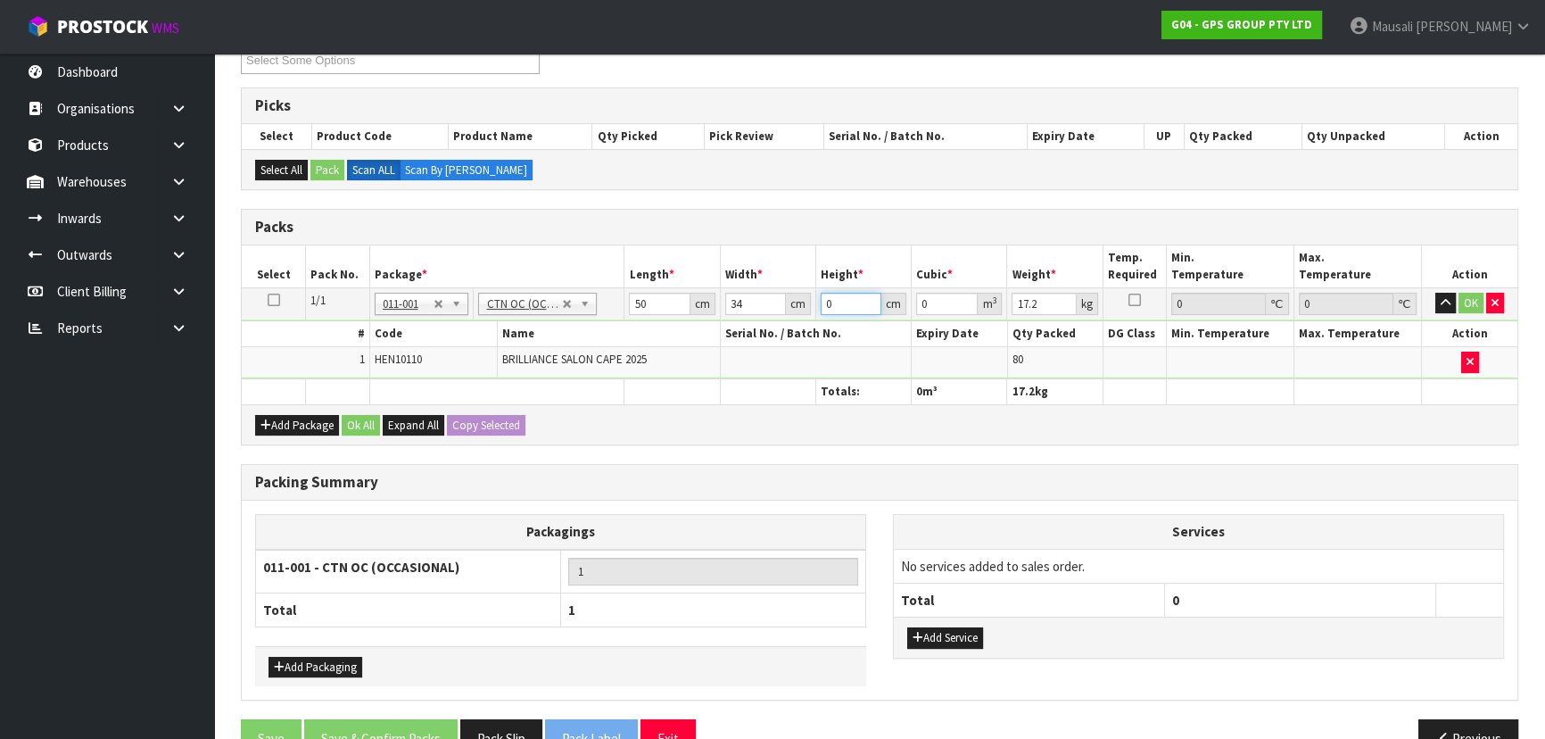
type input "3"
type input "0.0051"
type input "35"
type input "0.0595"
type input "35"
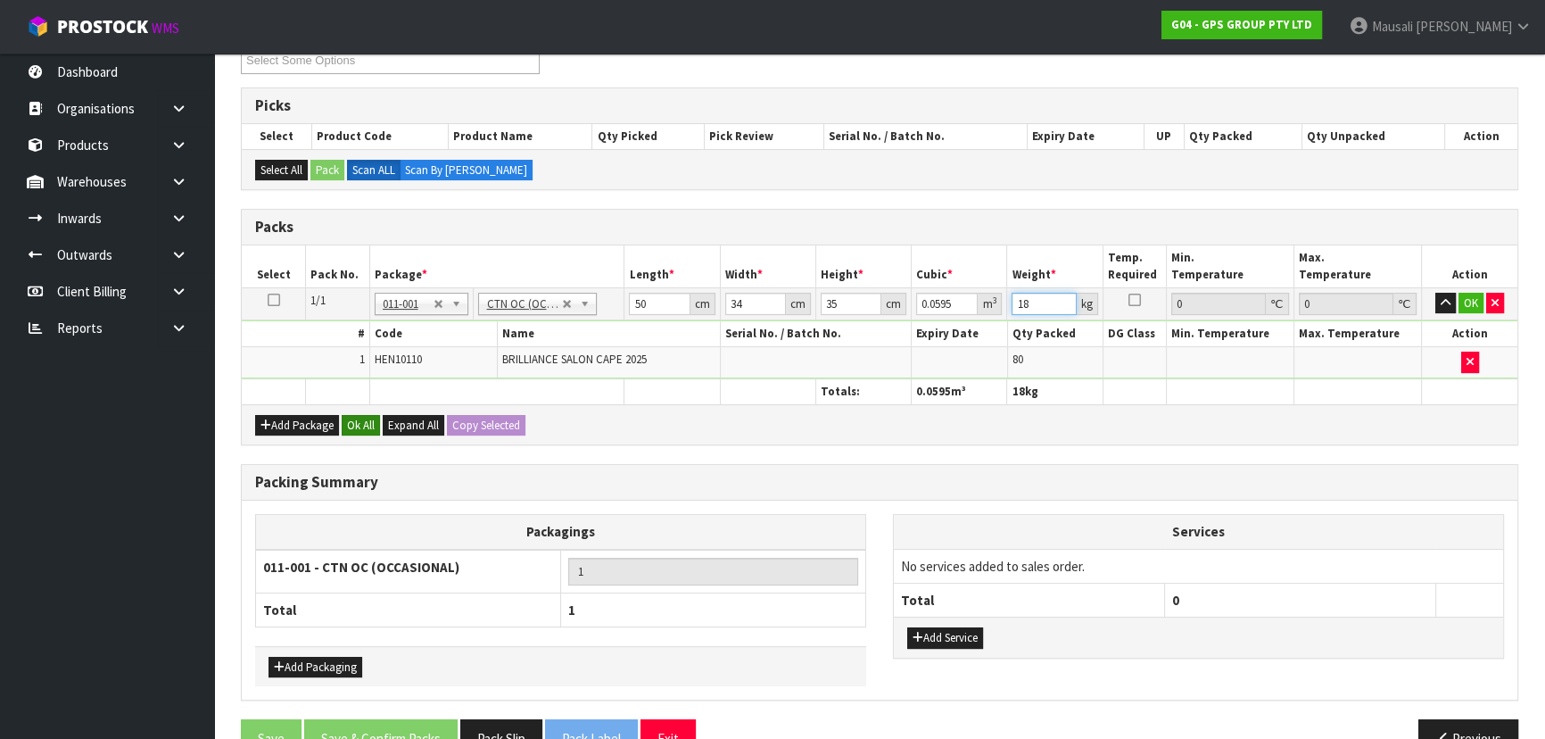
type input "18"
click at [356, 425] on button "Ok All" at bounding box center [361, 425] width 38 height 21
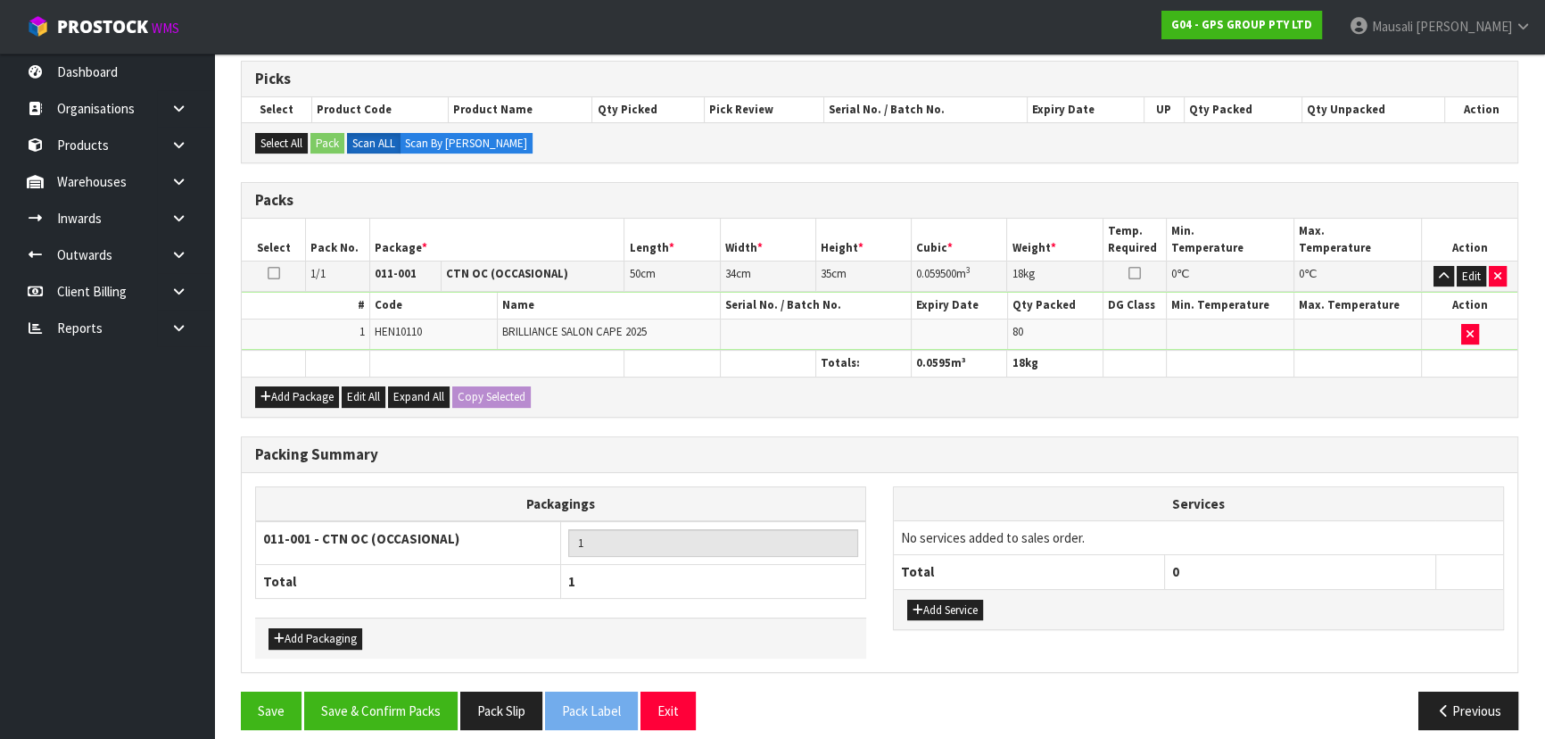
scroll to position [366, 0]
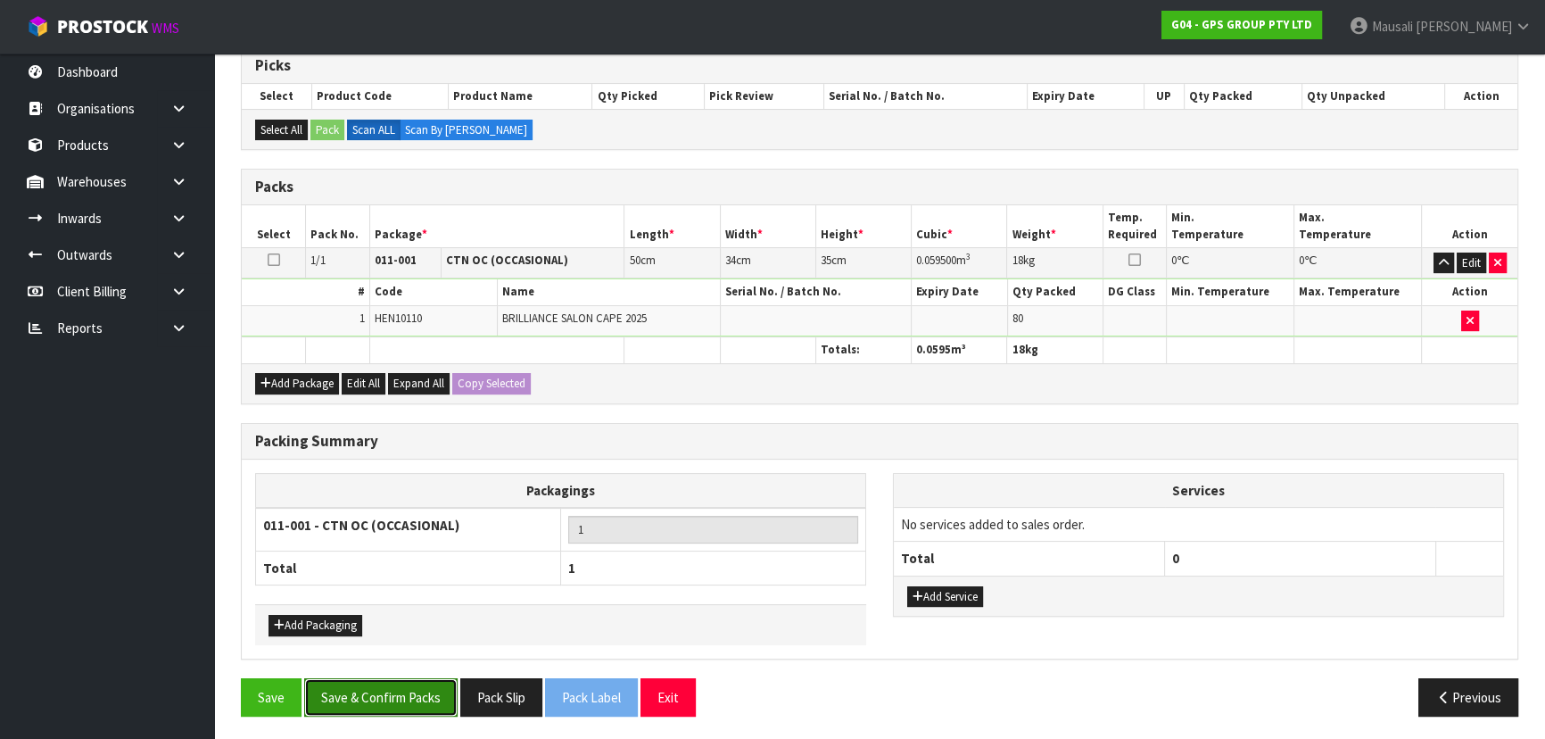
click at [384, 700] on button "Save & Confirm Packs" at bounding box center [380, 697] width 153 height 38
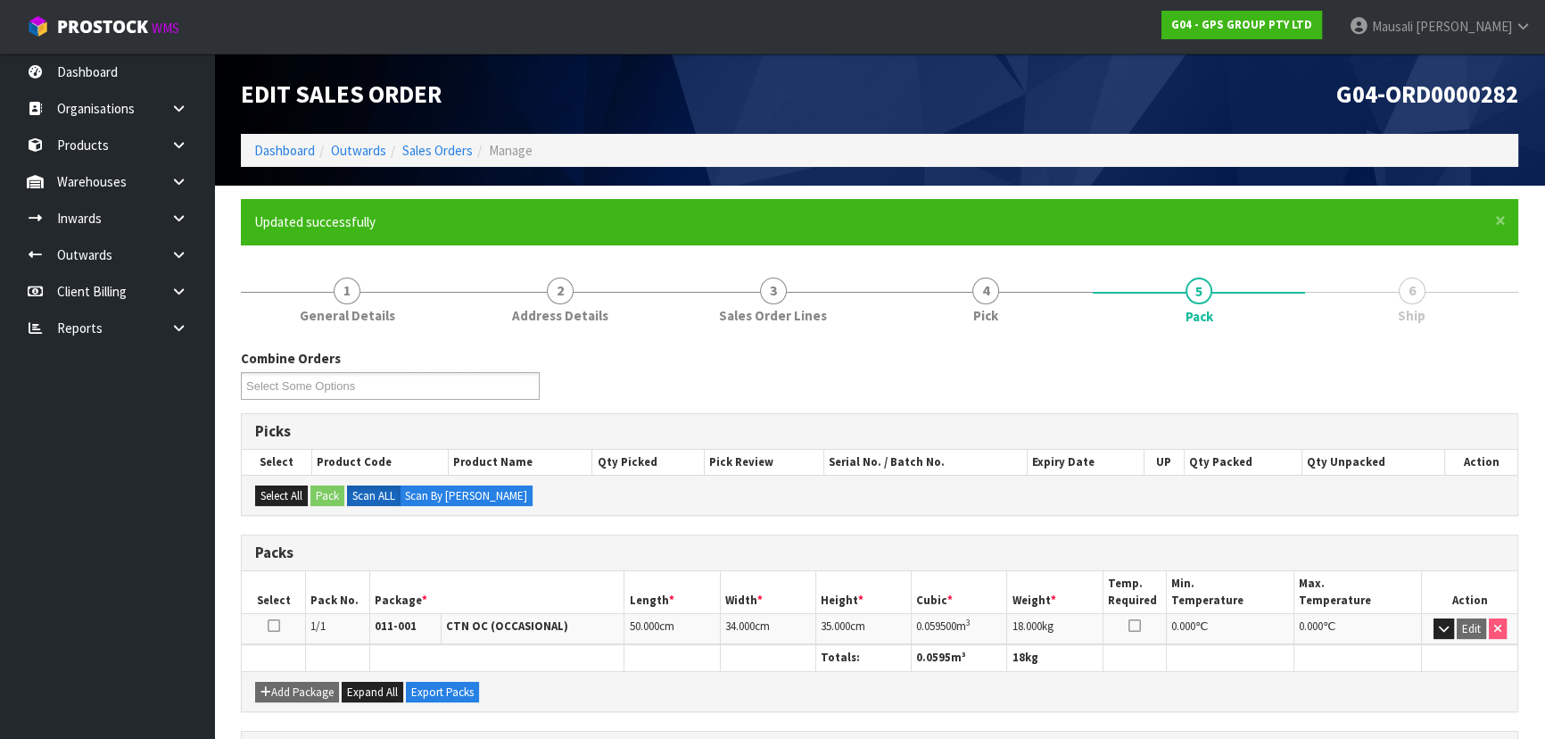
scroll to position [268, 0]
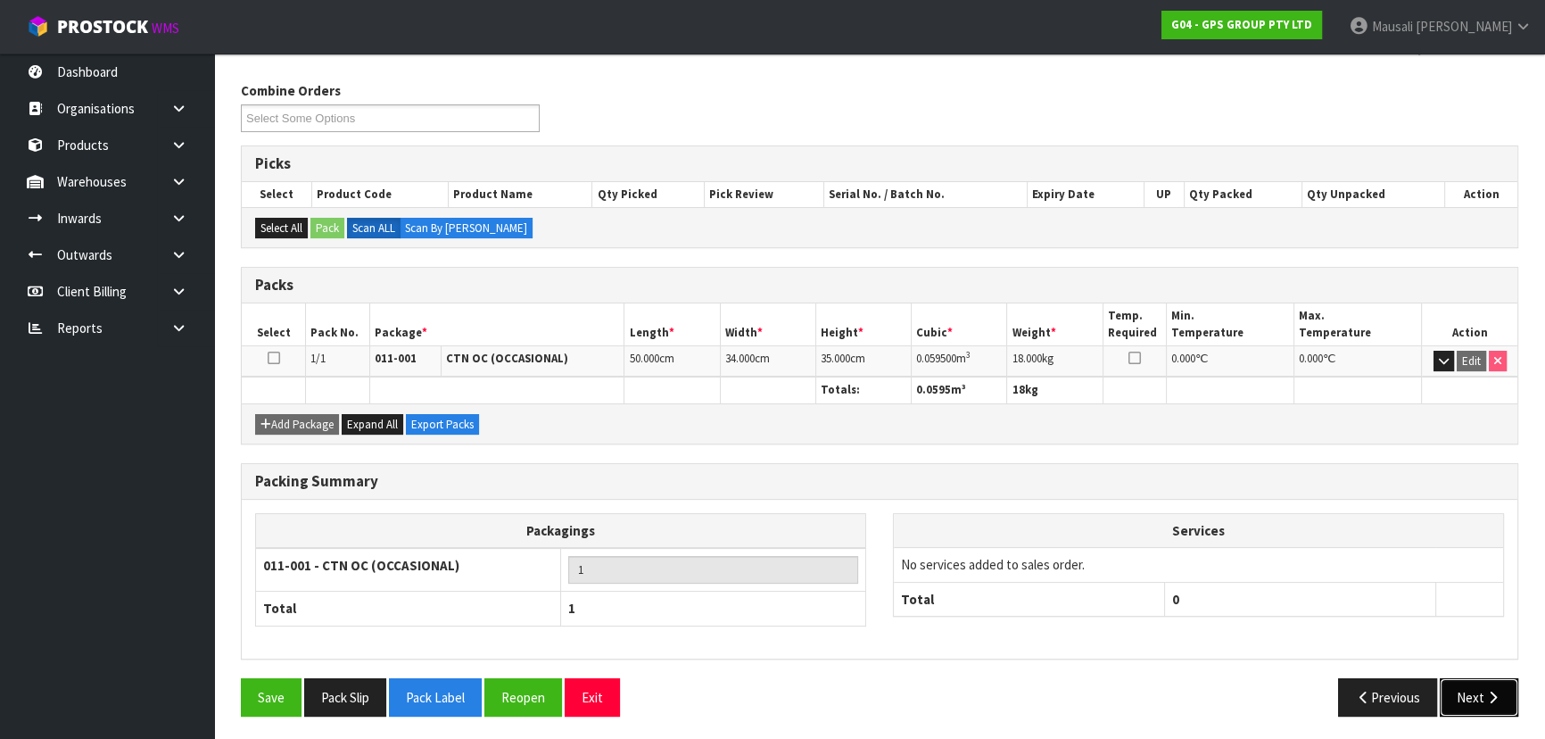
click at [1484, 682] on button "Next" at bounding box center [1479, 697] width 79 height 38
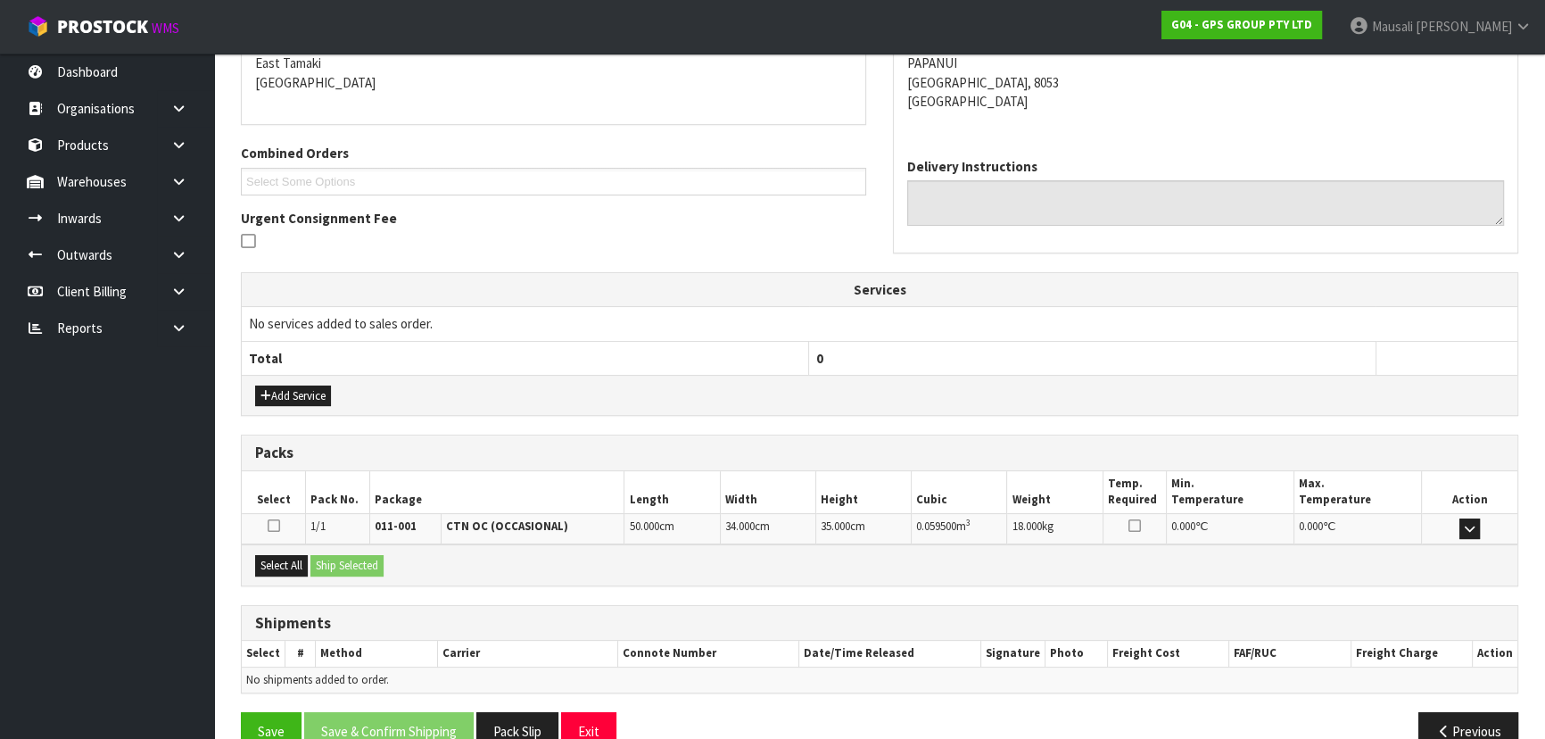
scroll to position [417, 0]
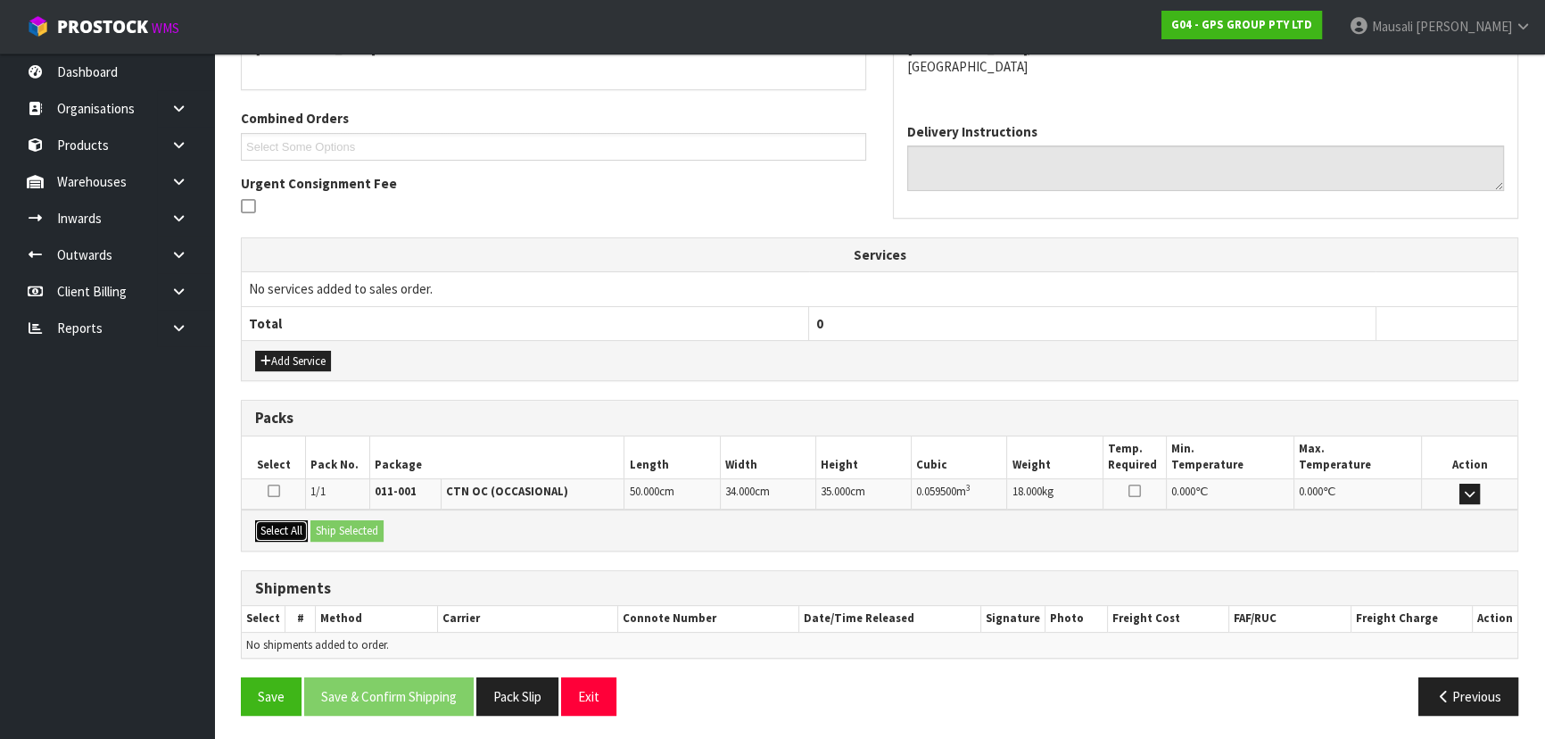
click at [289, 532] on button "Select All" at bounding box center [281, 530] width 53 height 21
click at [339, 530] on button "Ship Selected" at bounding box center [346, 530] width 73 height 21
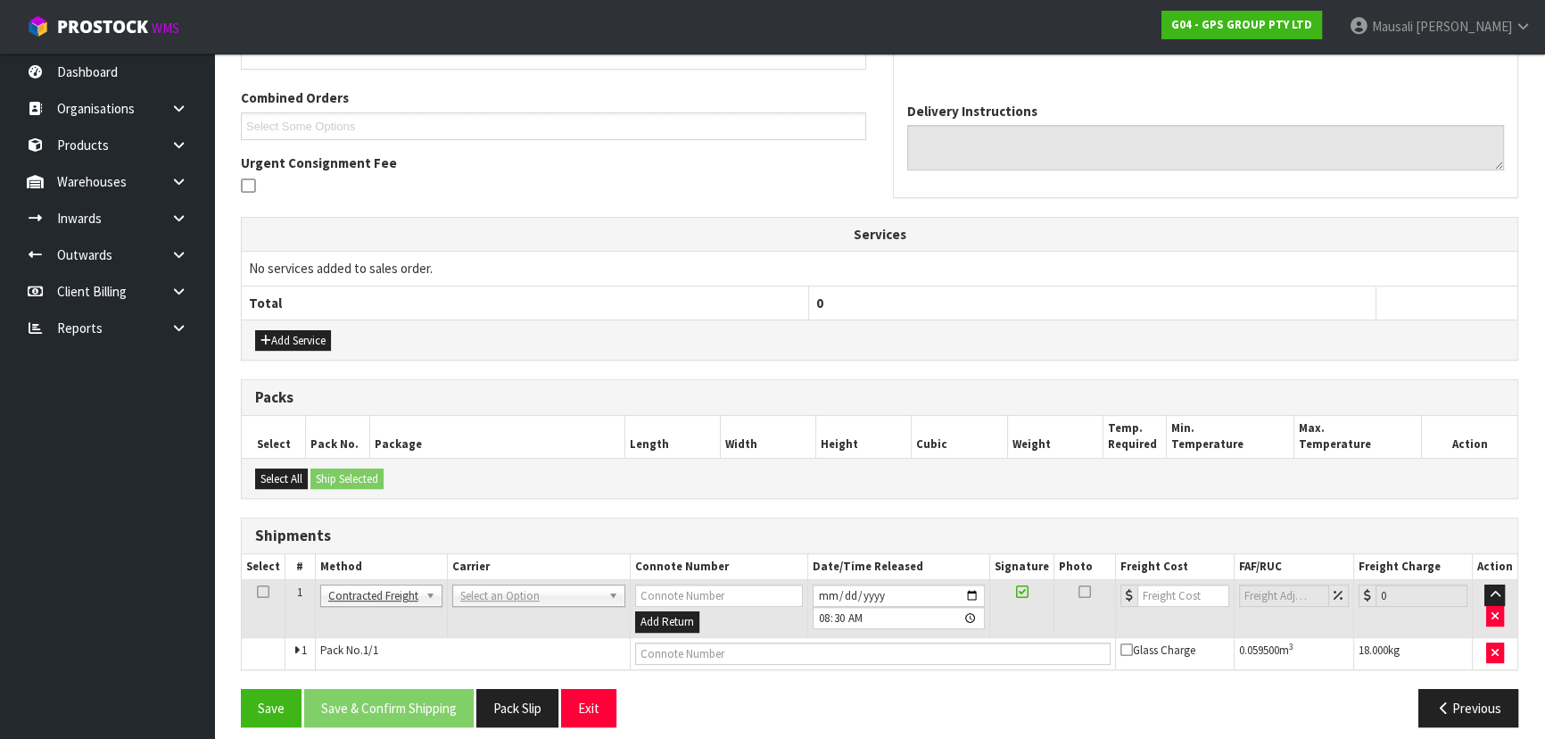
scroll to position [450, 0]
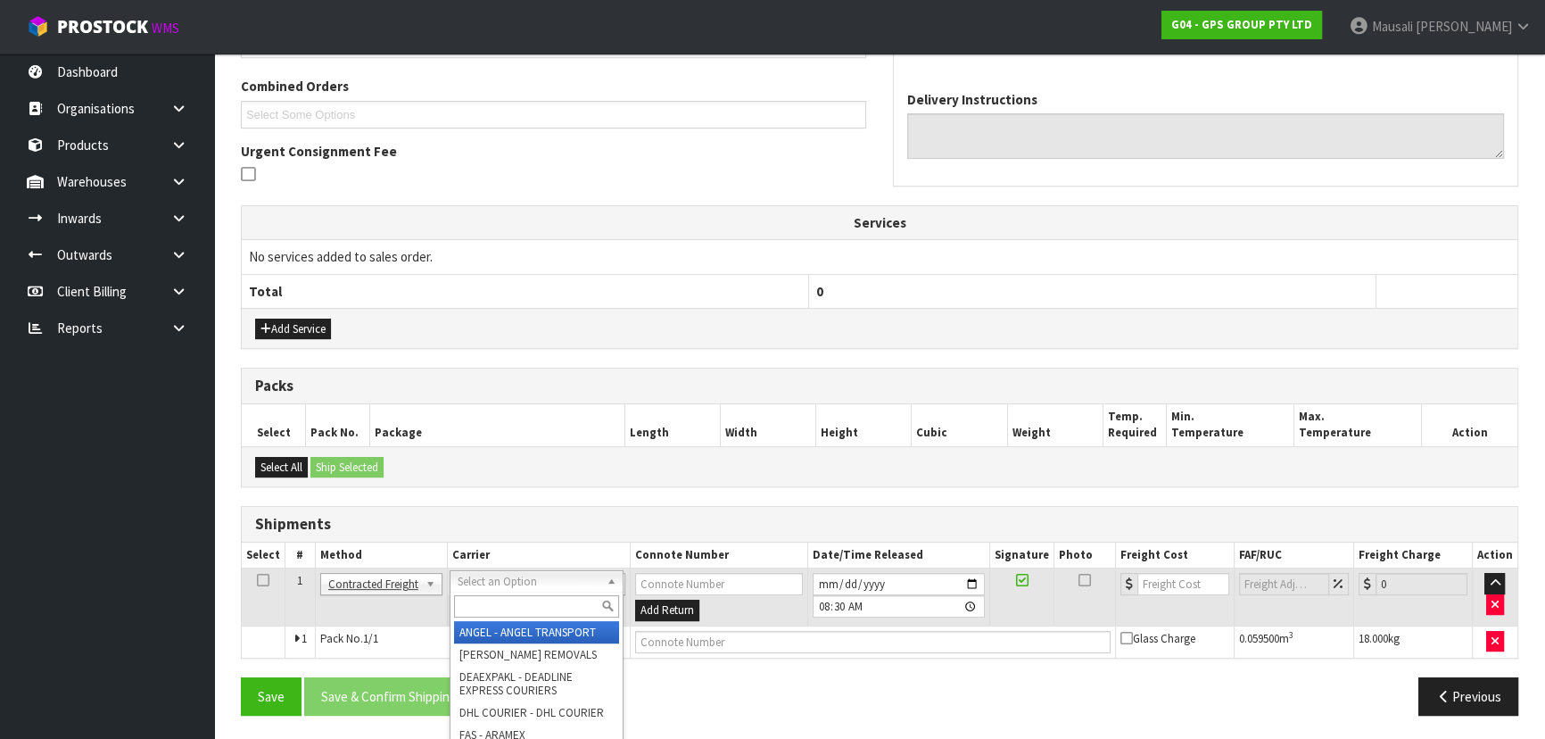
drag, startPoint x: 471, startPoint y: 580, endPoint x: 472, endPoint y: 591, distance: 11.6
click at [491, 611] on input "text" at bounding box center [536, 606] width 165 height 22
type input "NZP"
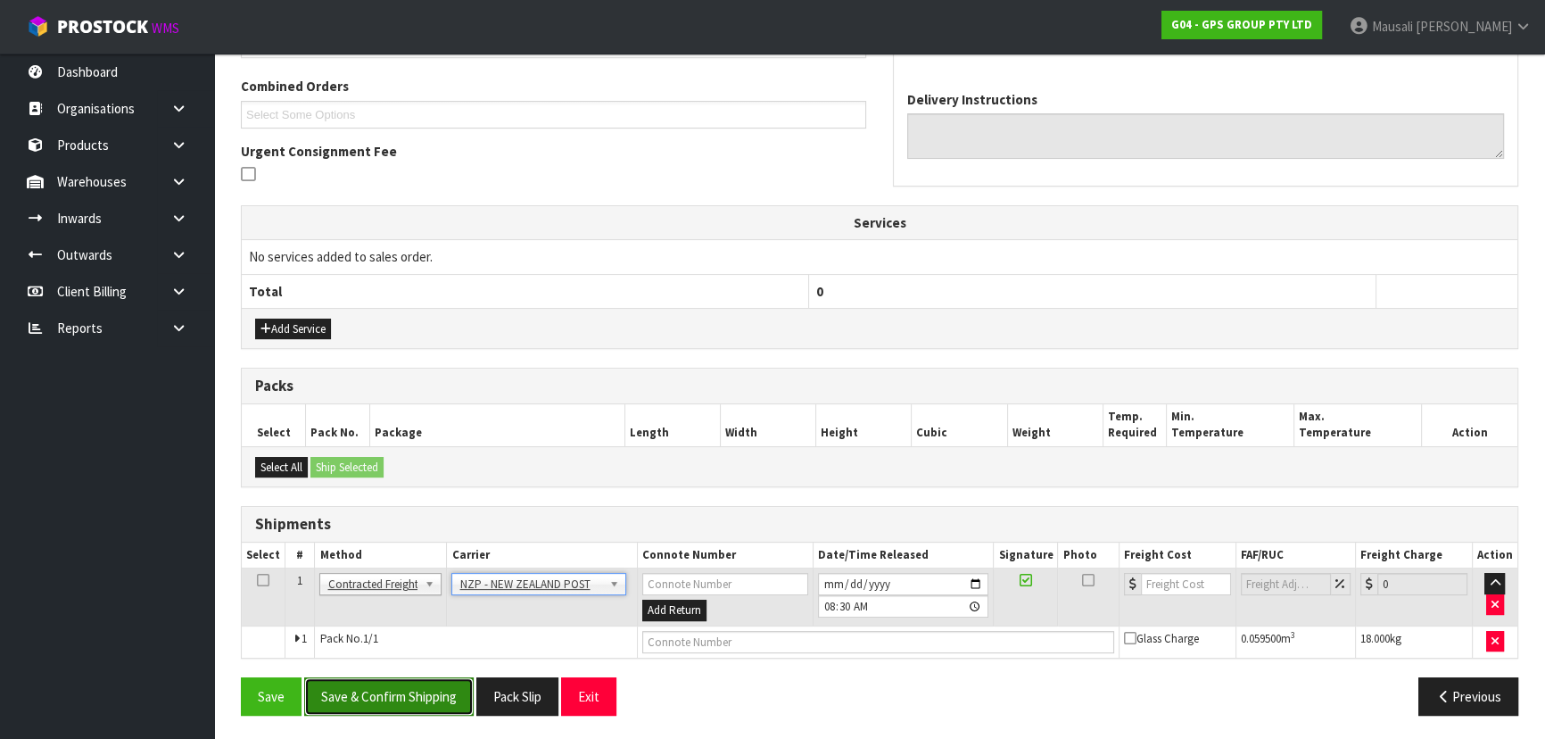
click at [384, 687] on button "Save & Confirm Shipping" at bounding box center [388, 696] width 169 height 38
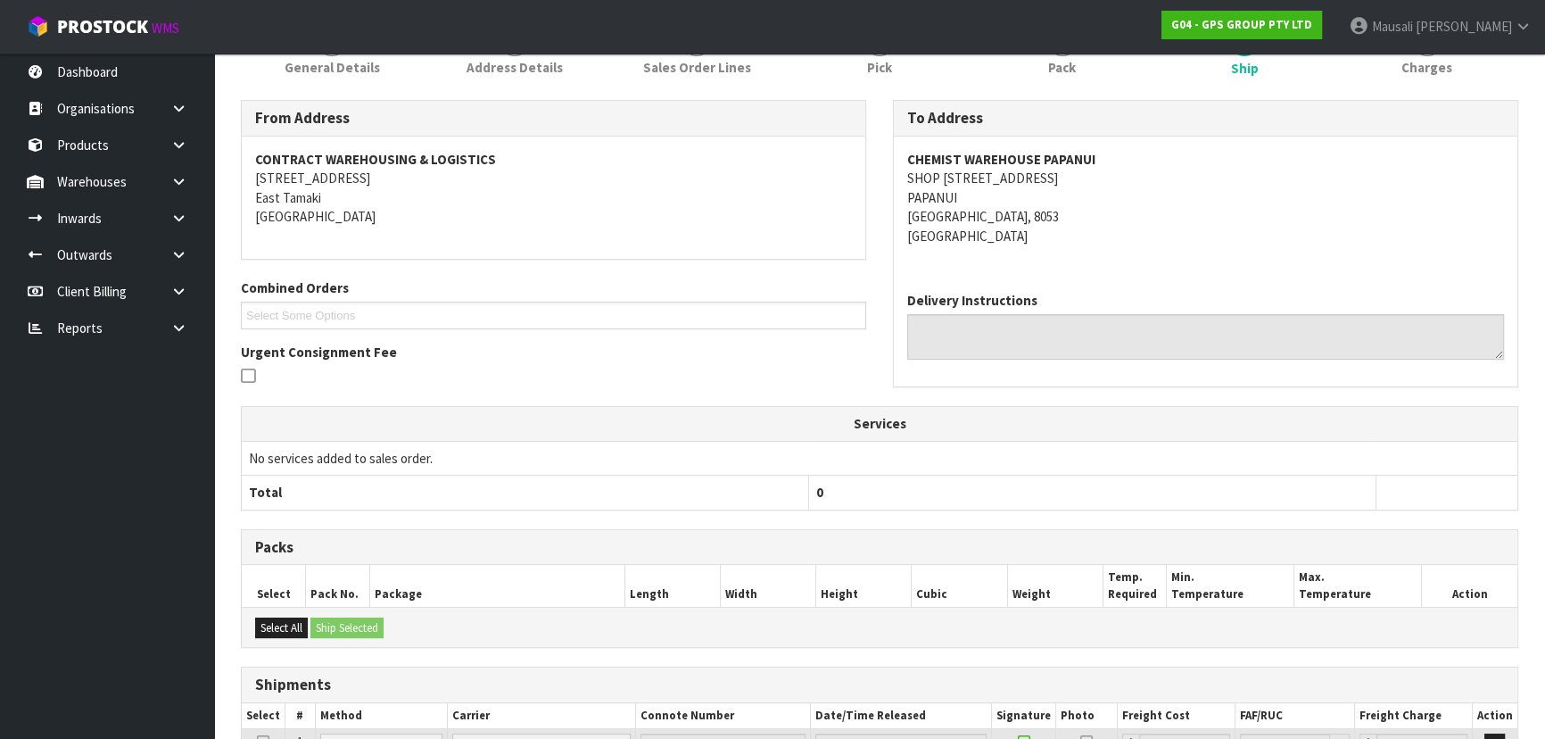
scroll to position [425, 0]
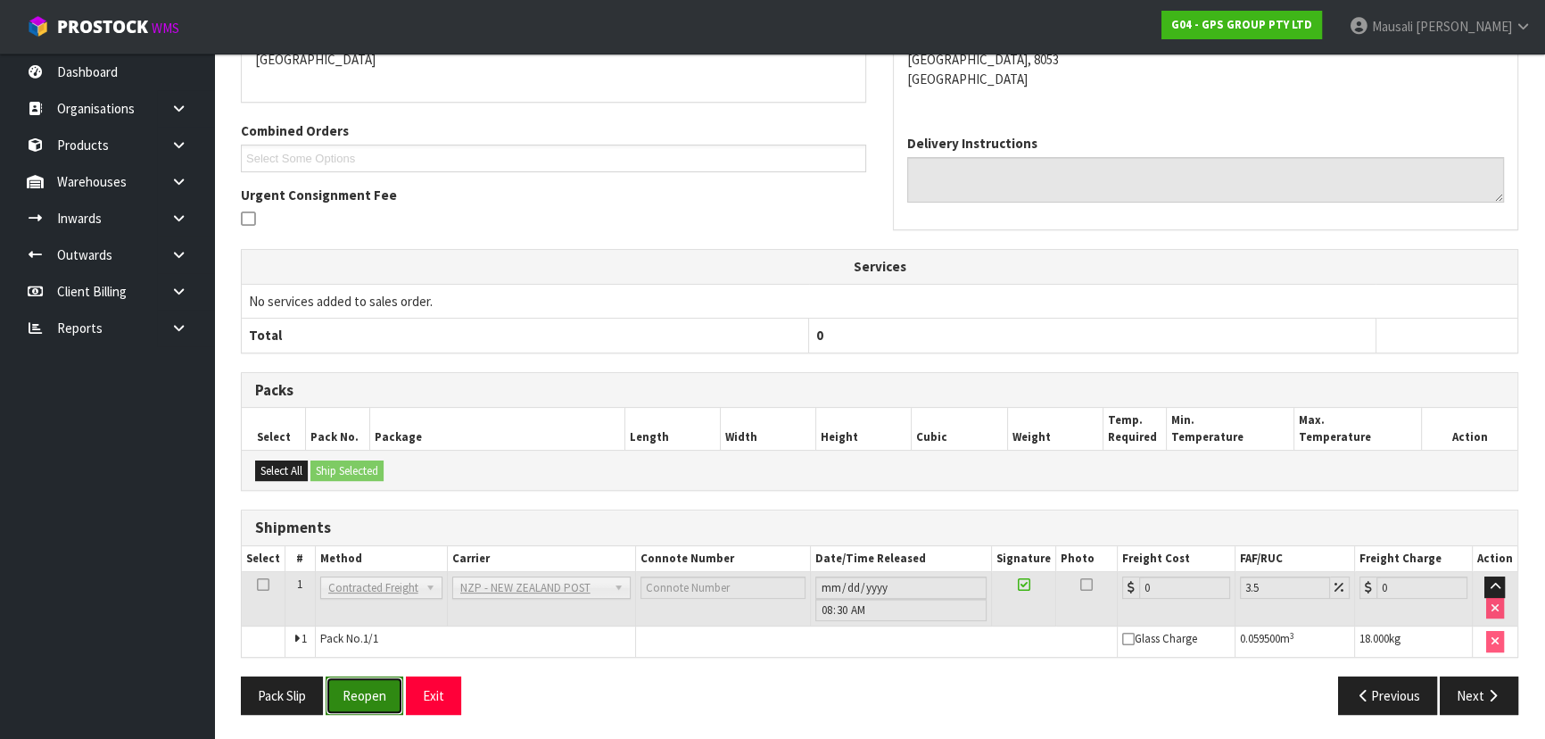
click at [388, 697] on button "Reopen" at bounding box center [365, 695] width 78 height 38
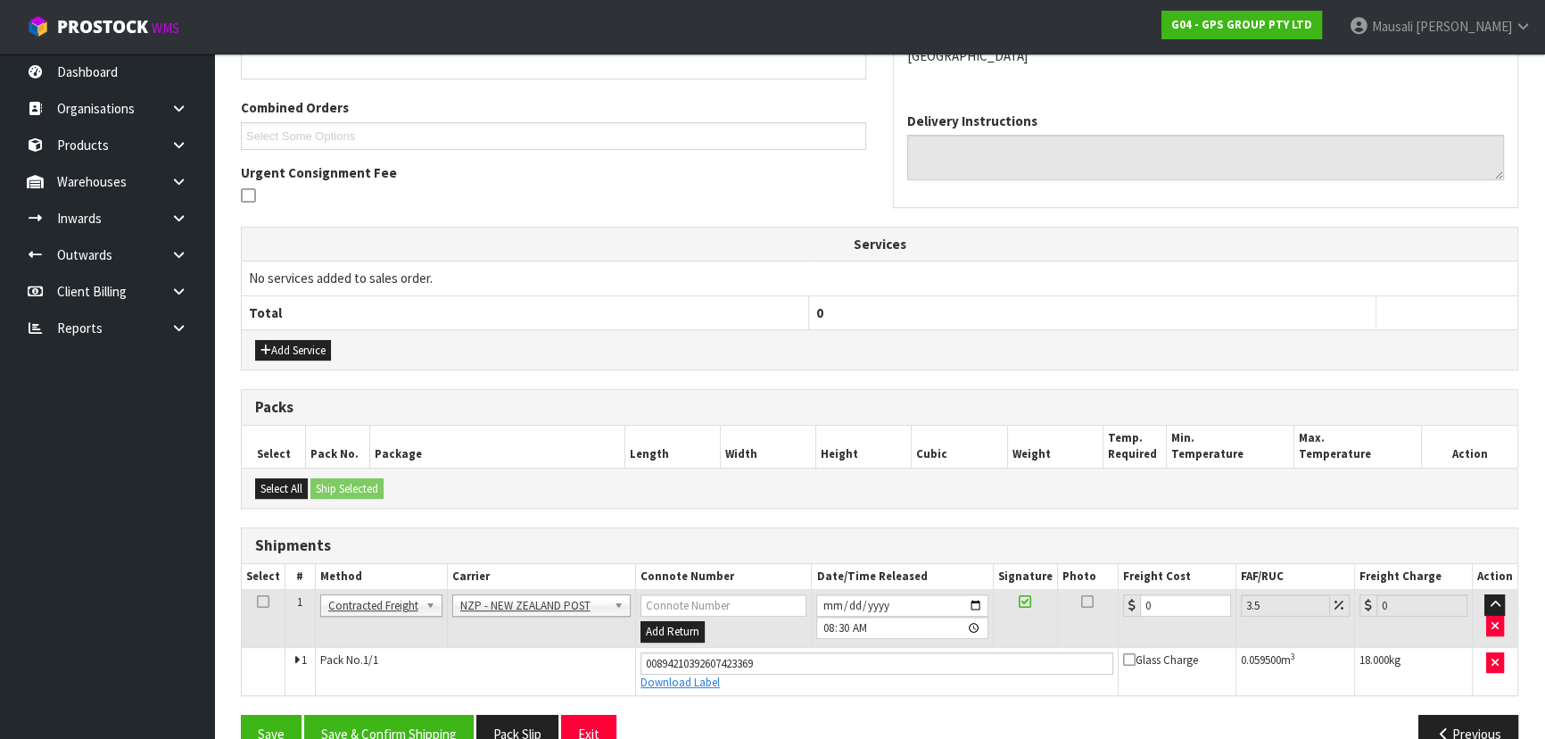
scroll to position [466, 0]
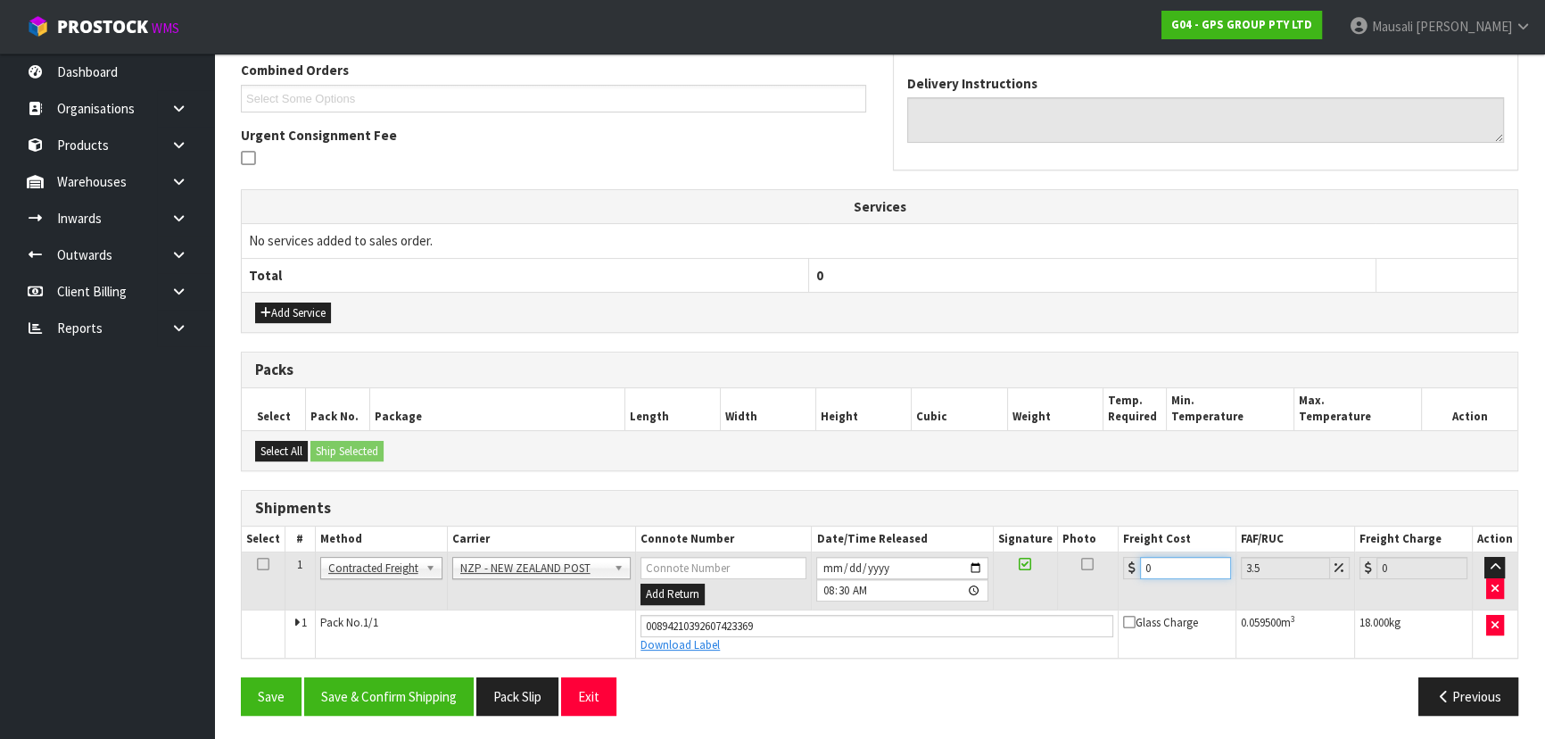
drag, startPoint x: 1158, startPoint y: 574, endPoint x: 1117, endPoint y: 588, distance: 43.4
click at [1119, 588] on td "0" at bounding box center [1178, 581] width 118 height 58
type input "2"
type input "2.07"
type input "24"
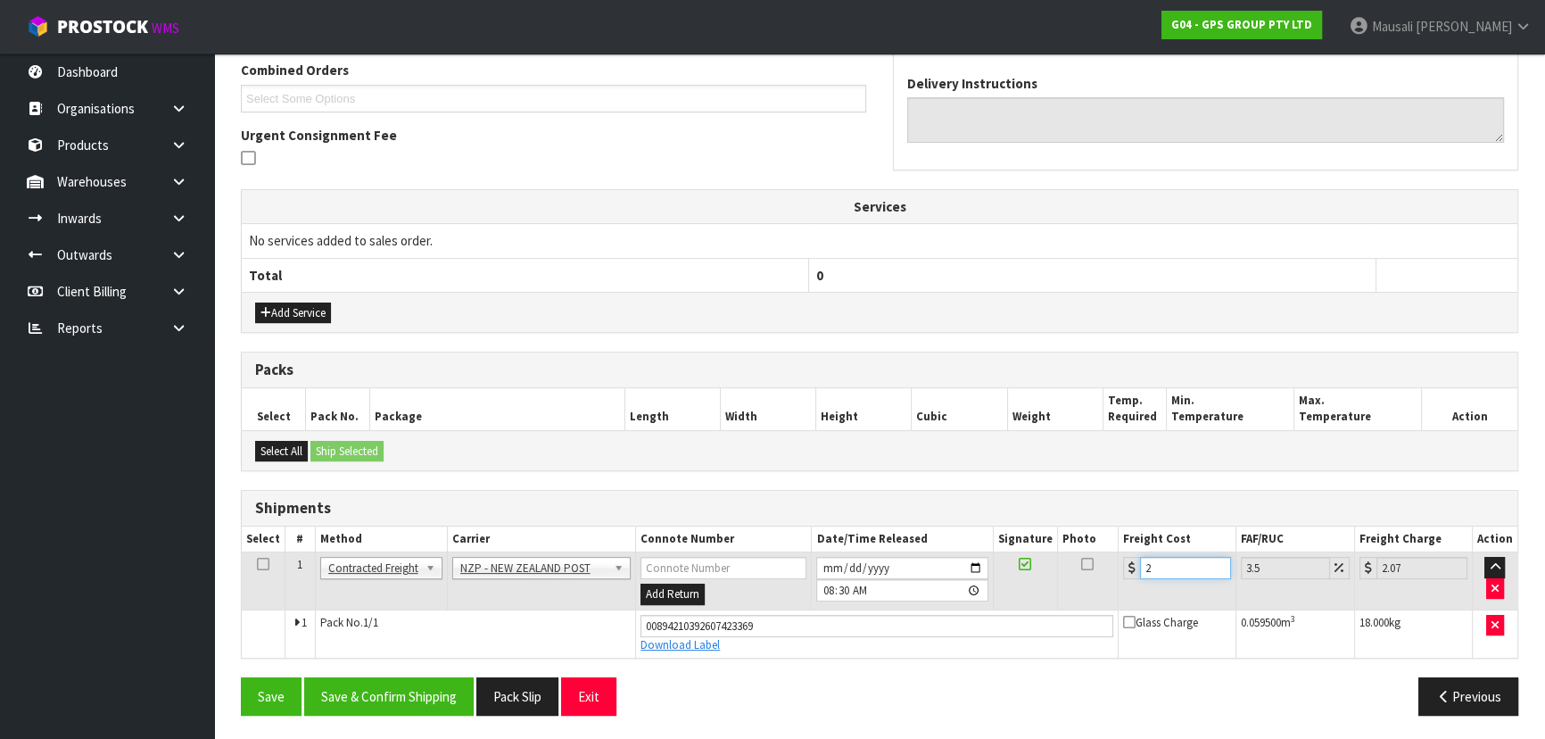
type input "24.84"
type input "24.9"
type input "25.77"
type input "24.94"
type input "25.81"
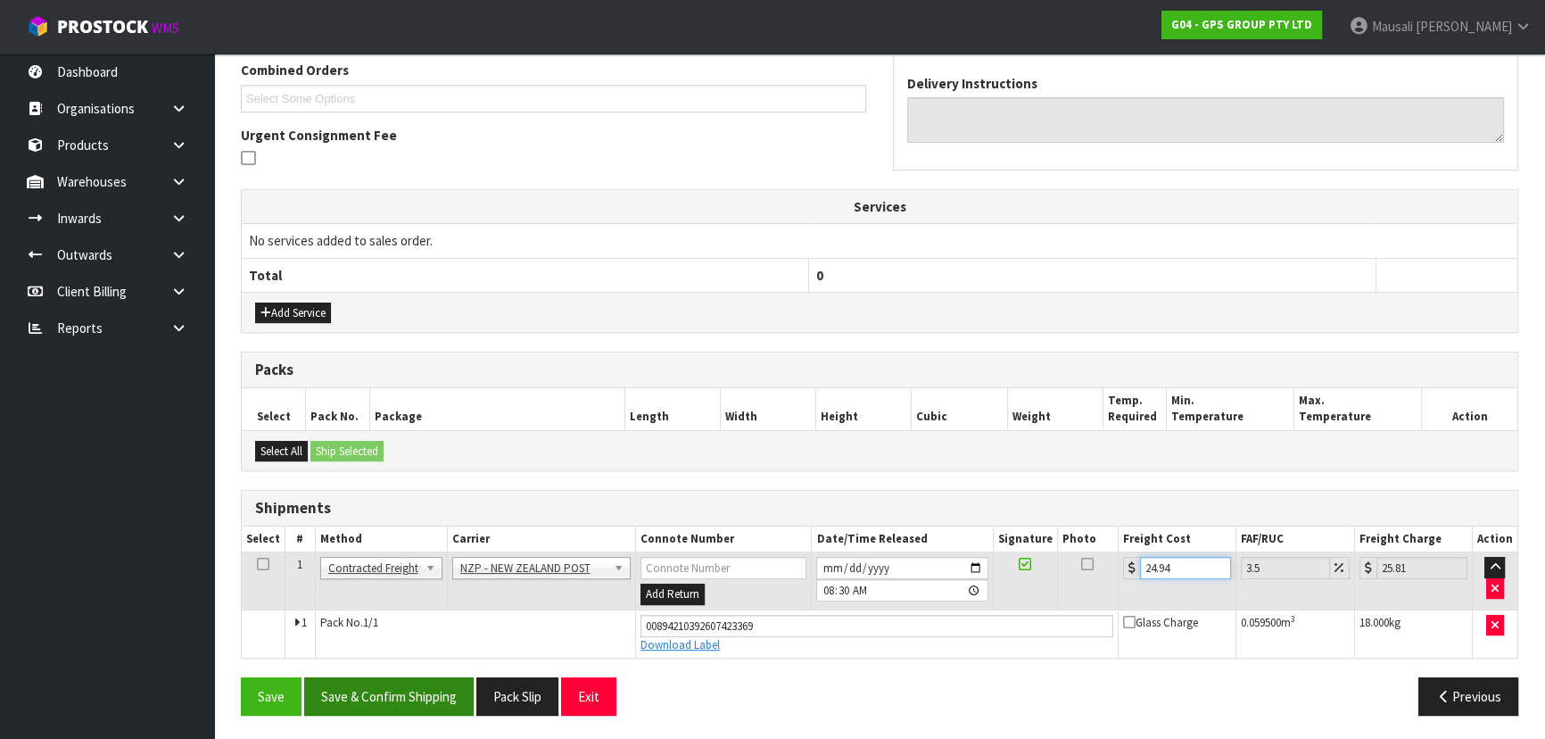
type input "24.94"
click at [440, 687] on button "Save & Confirm Shipping" at bounding box center [388, 696] width 169 height 38
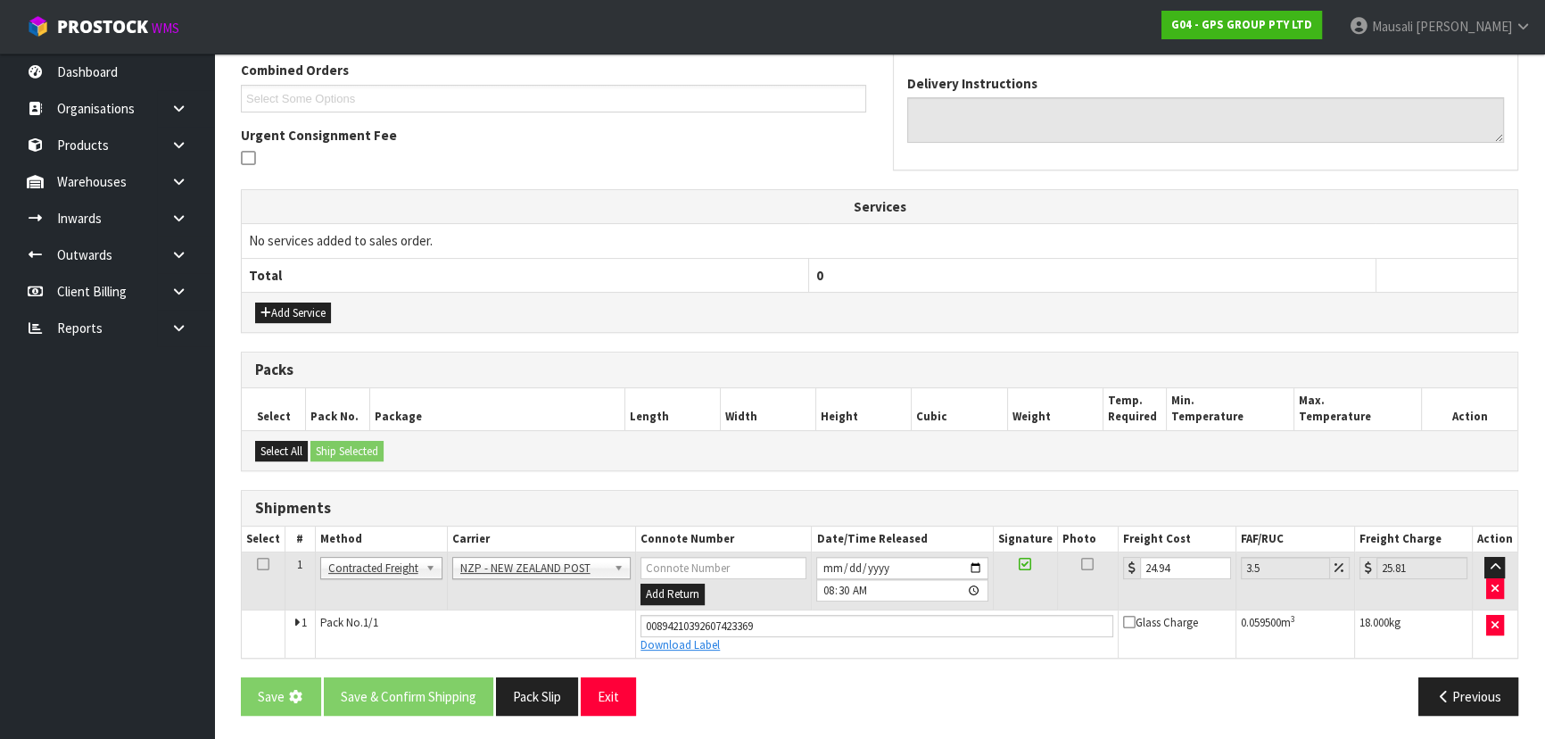
scroll to position [0, 0]
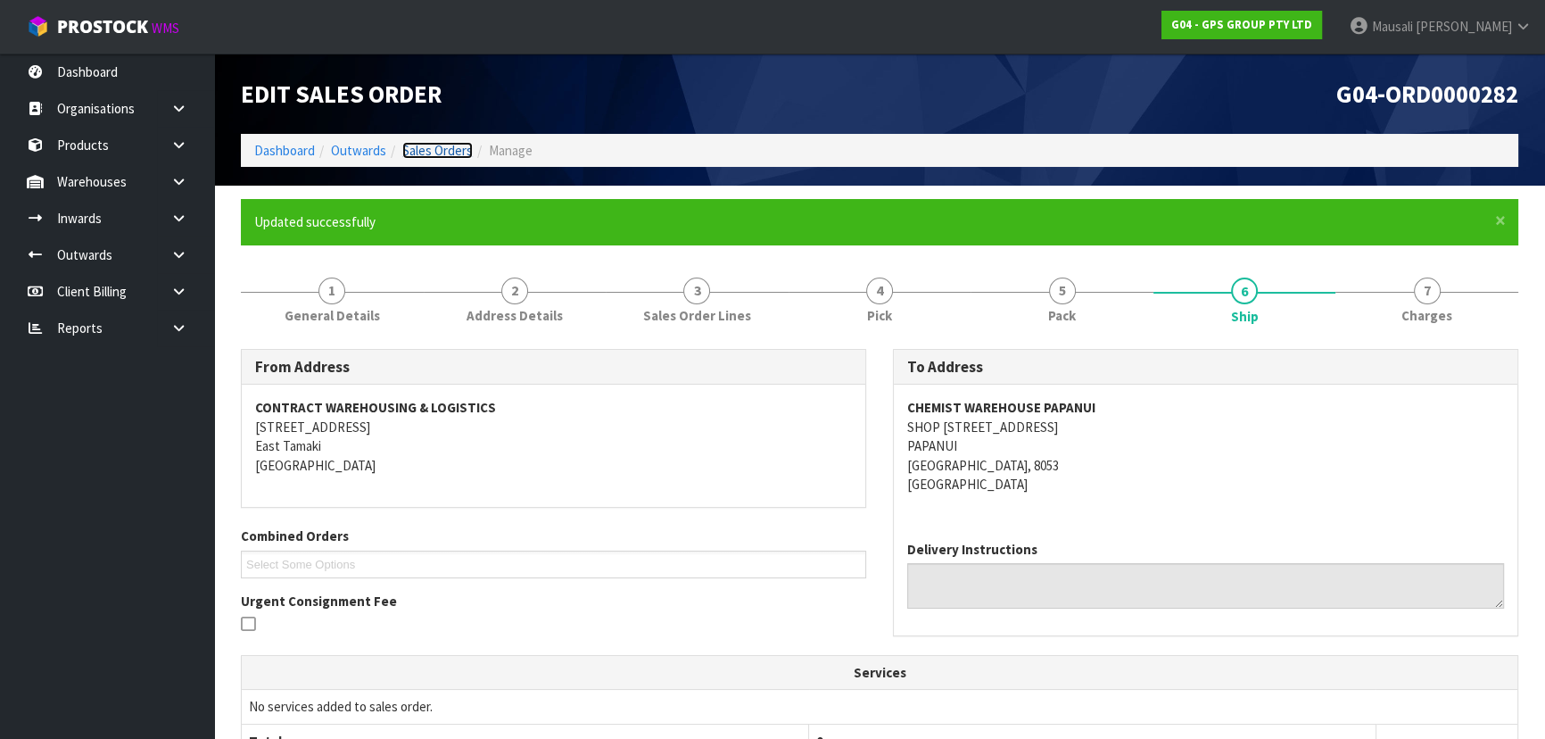
click at [416, 148] on link "Sales Orders" at bounding box center [437, 150] width 70 height 17
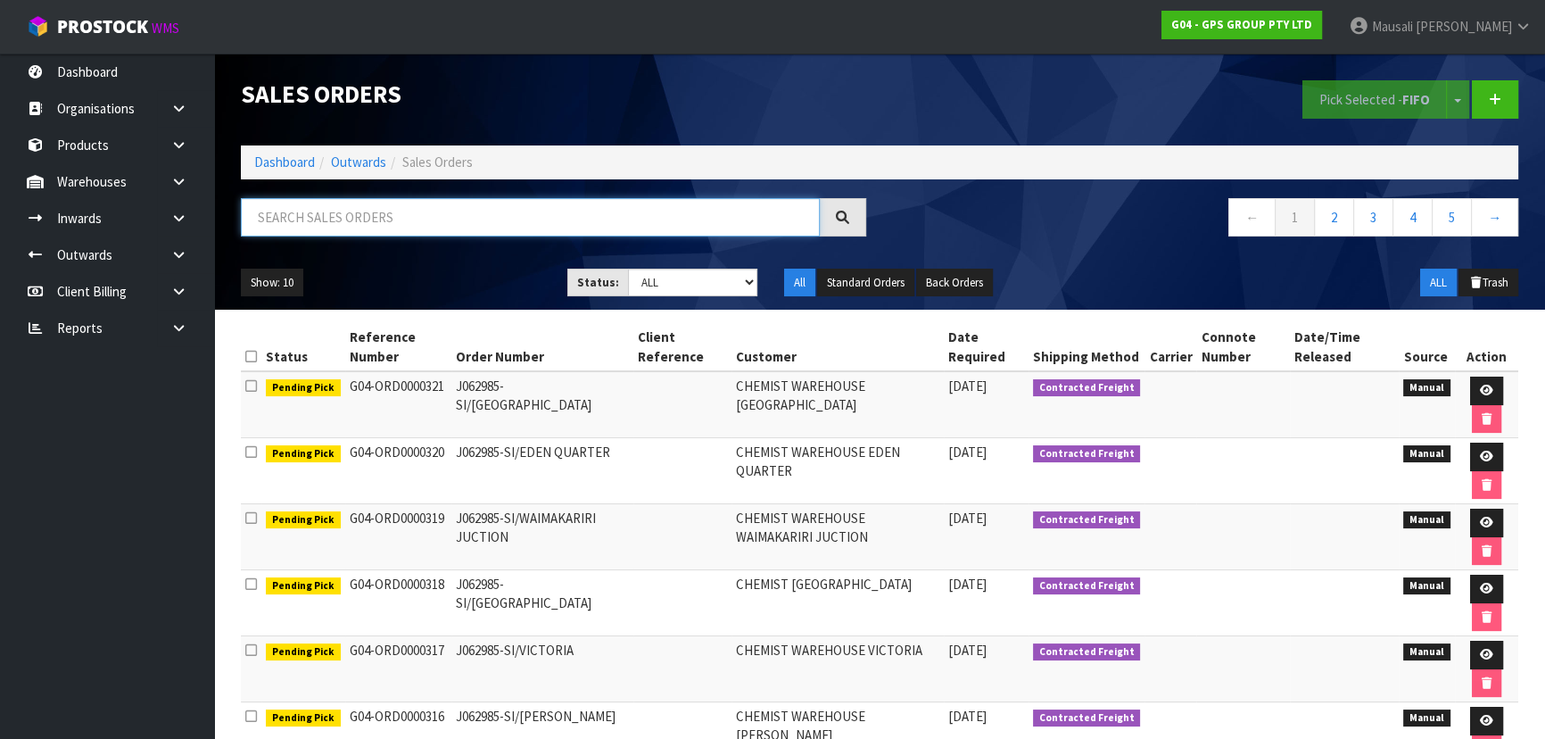
click at [334, 203] on input "text" at bounding box center [530, 217] width 579 height 38
type input "JOB-0416235"
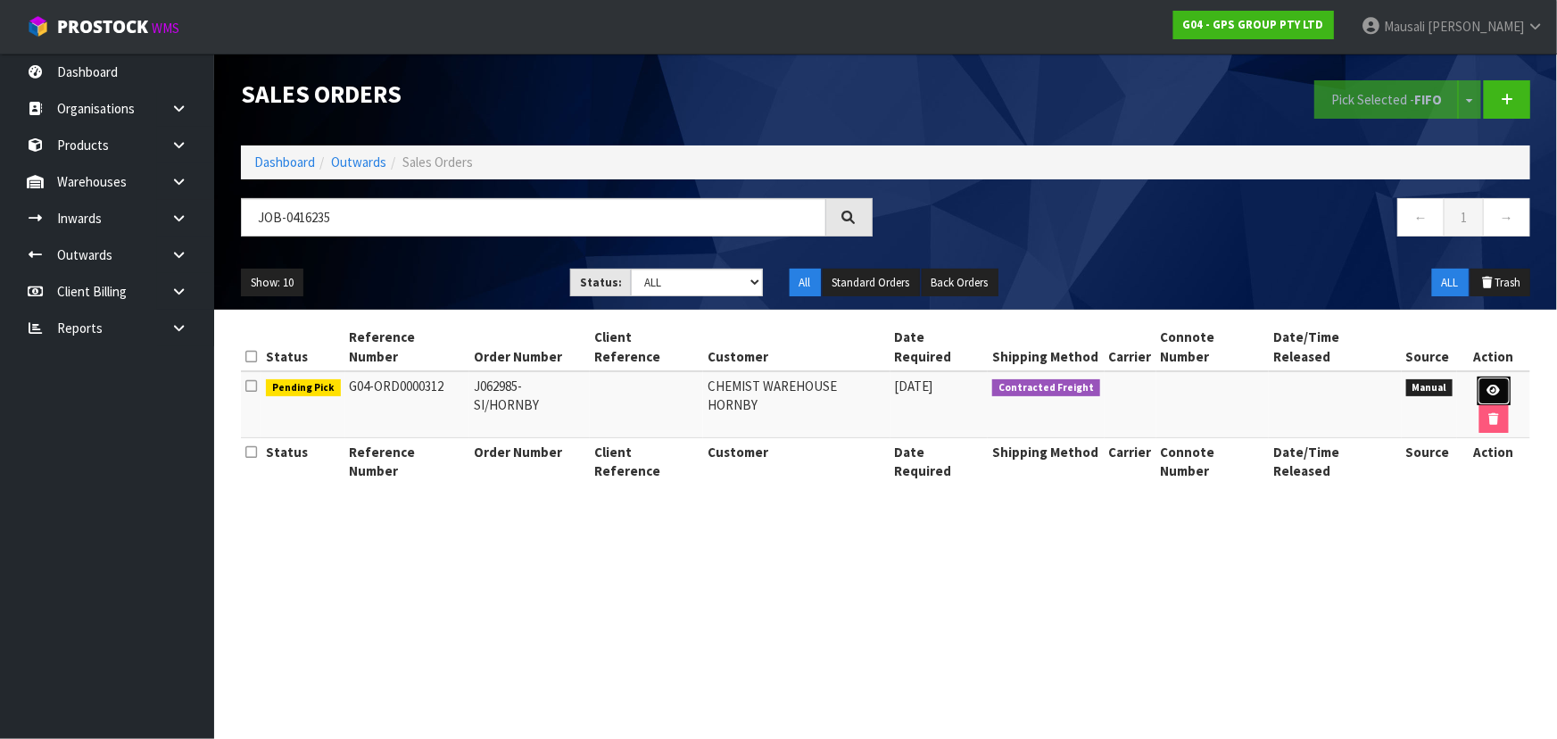
click at [1477, 376] on link at bounding box center [1493, 390] width 33 height 29
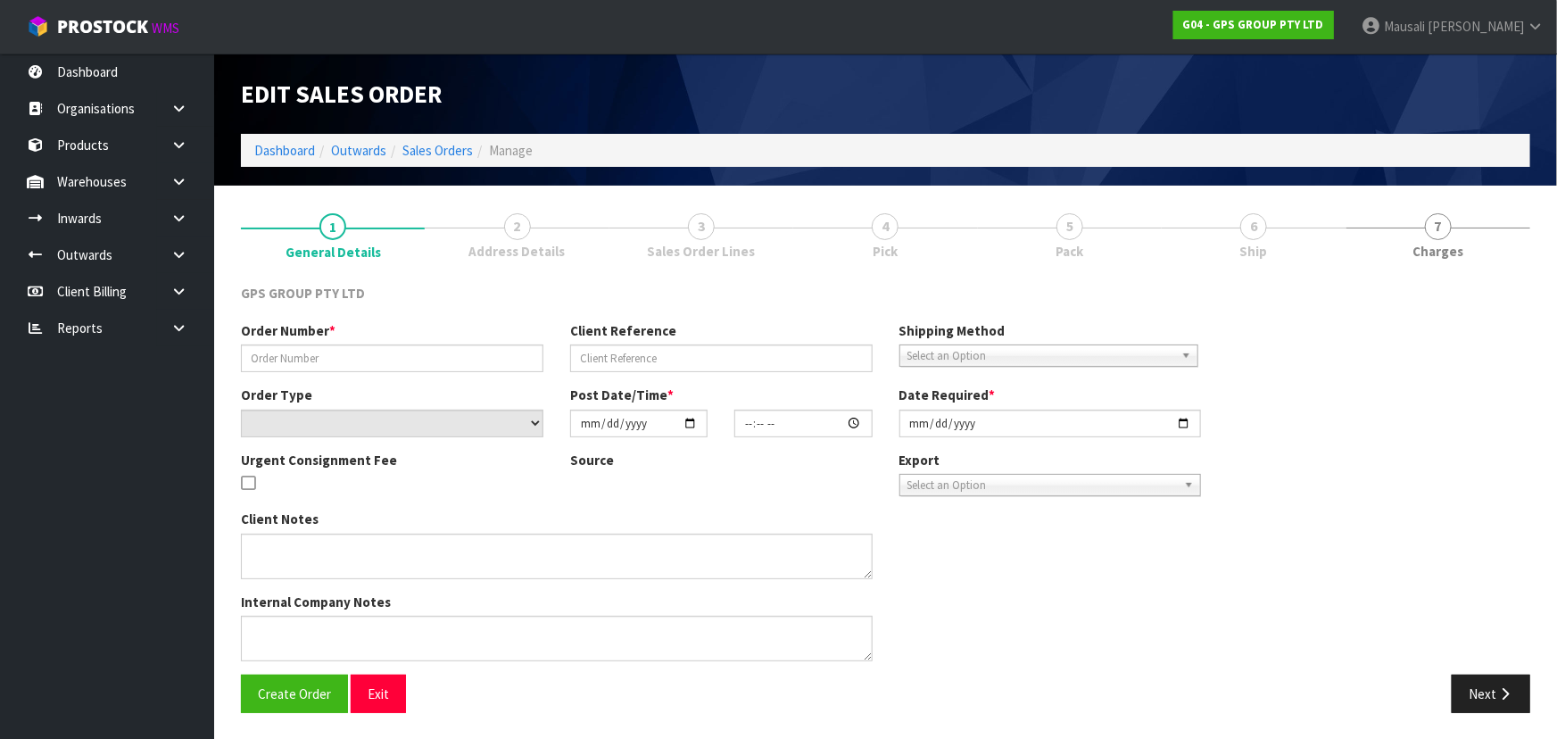
type input "J062985-SI/HORNBY"
select select "number:0"
type input "[DATE]"
type input "09:41:00.000"
type input "[DATE]"
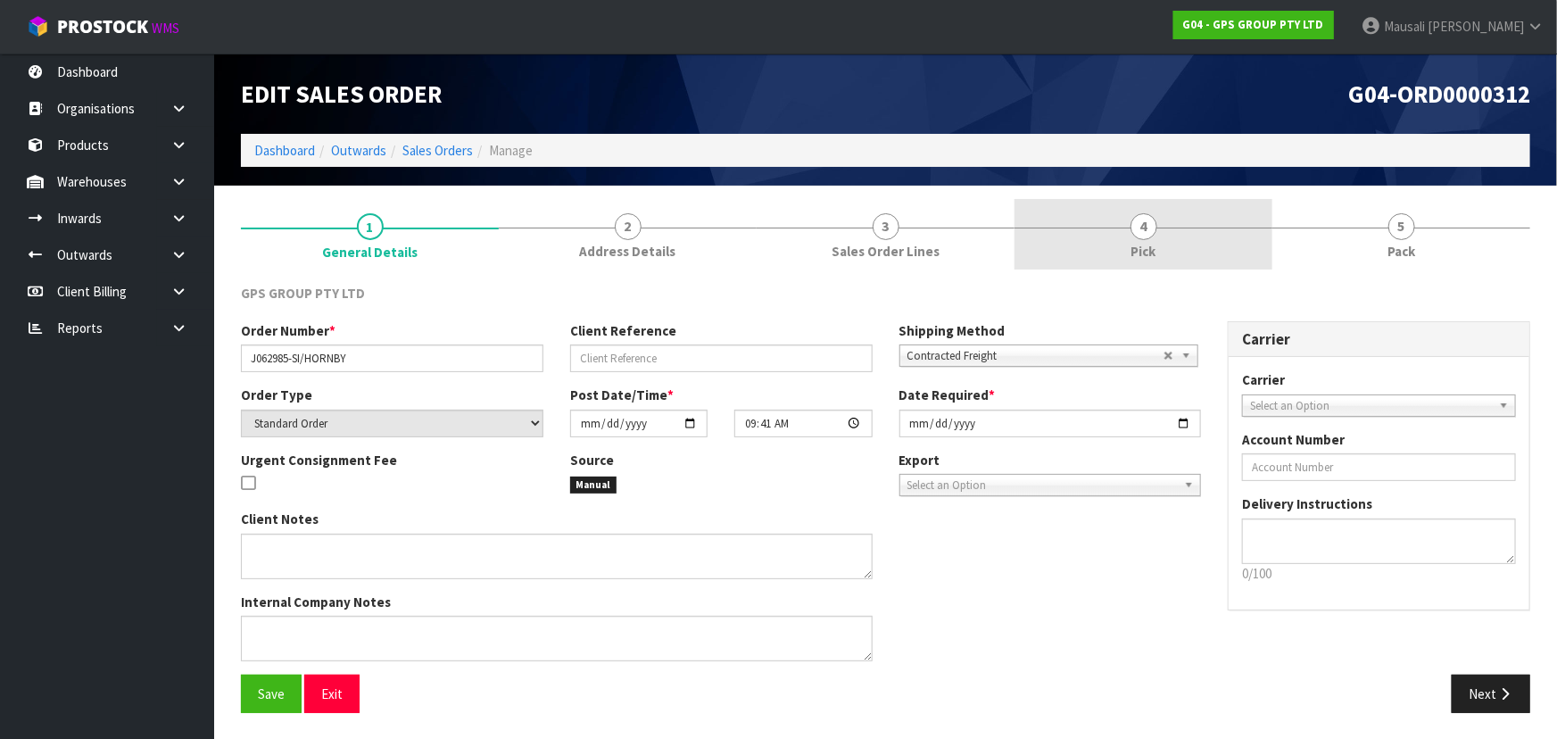
click at [1129, 216] on link "4 Pick" at bounding box center [1143, 234] width 258 height 70
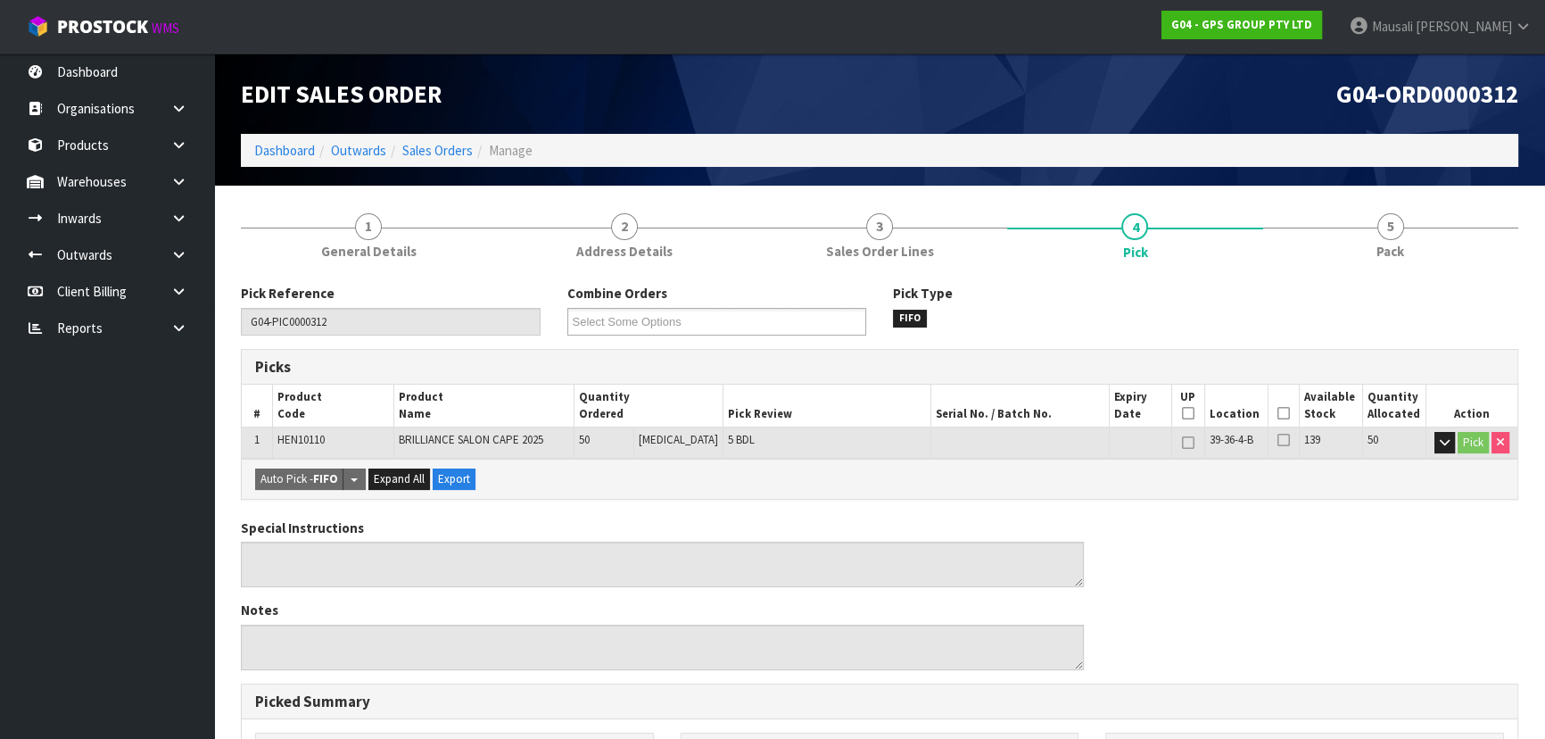
click at [1270, 411] on th "Picked" at bounding box center [1283, 405] width 31 height 42
click at [1278, 414] on icon at bounding box center [1283, 413] width 12 height 1
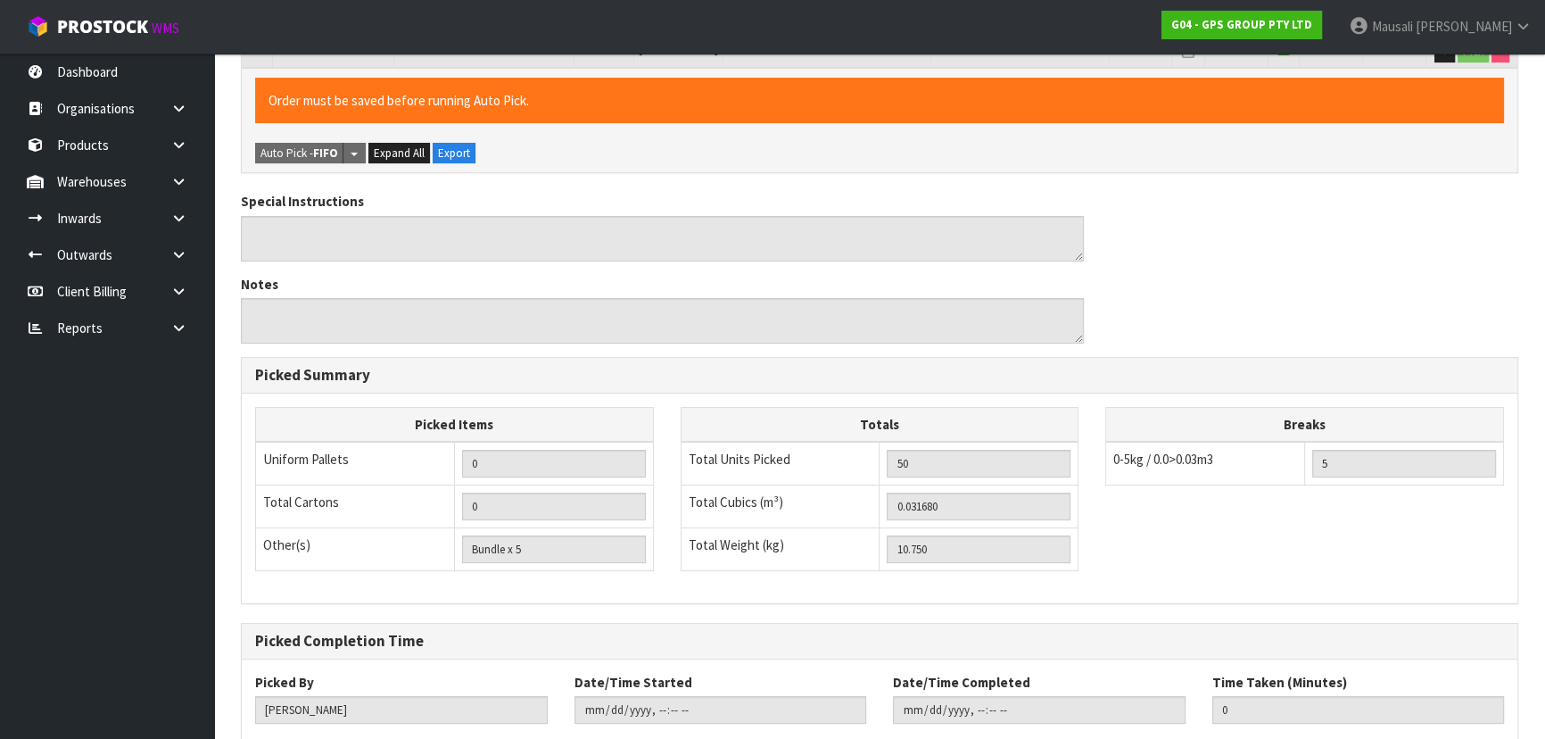
scroll to position [498, 0]
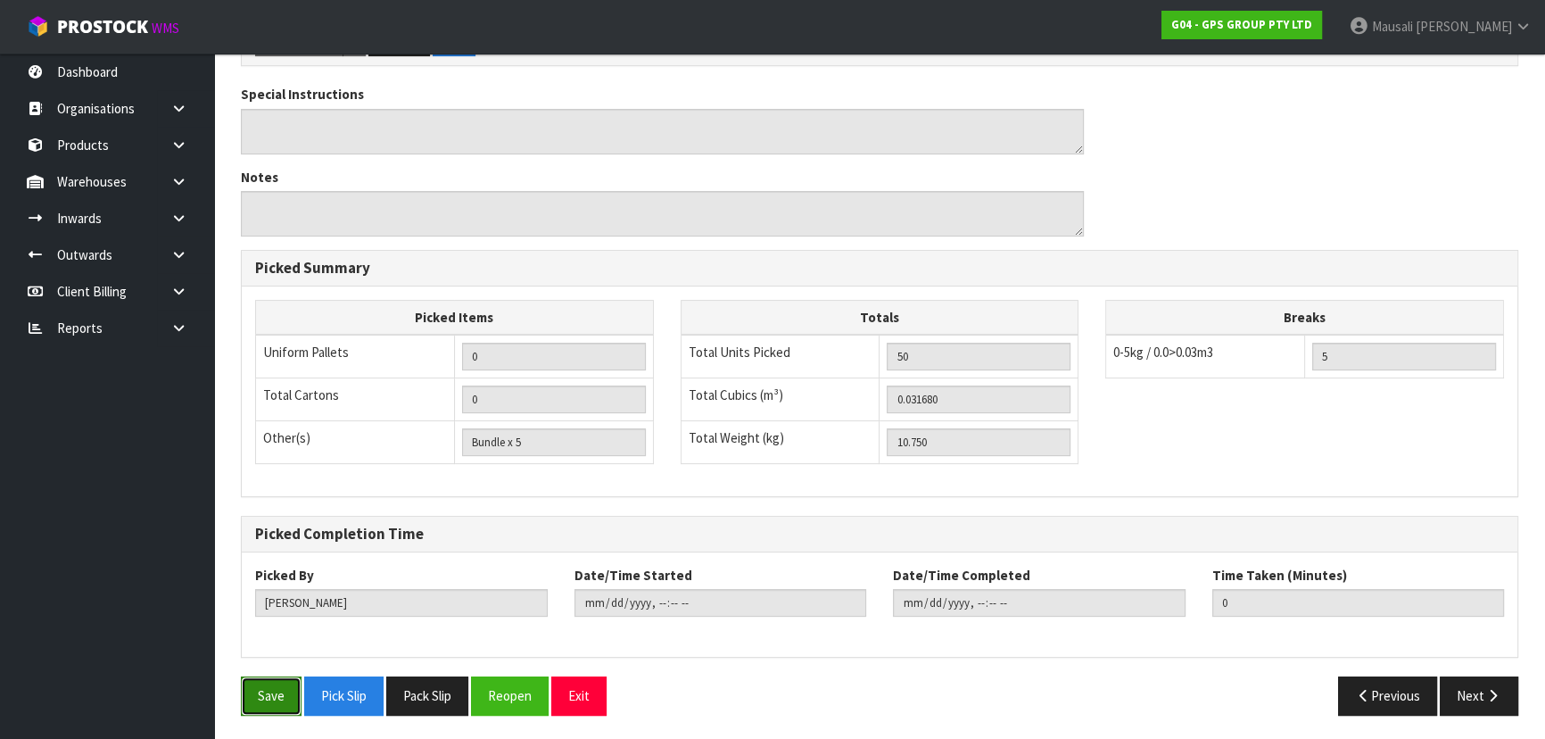
click at [272, 690] on button "Save" at bounding box center [271, 695] width 61 height 38
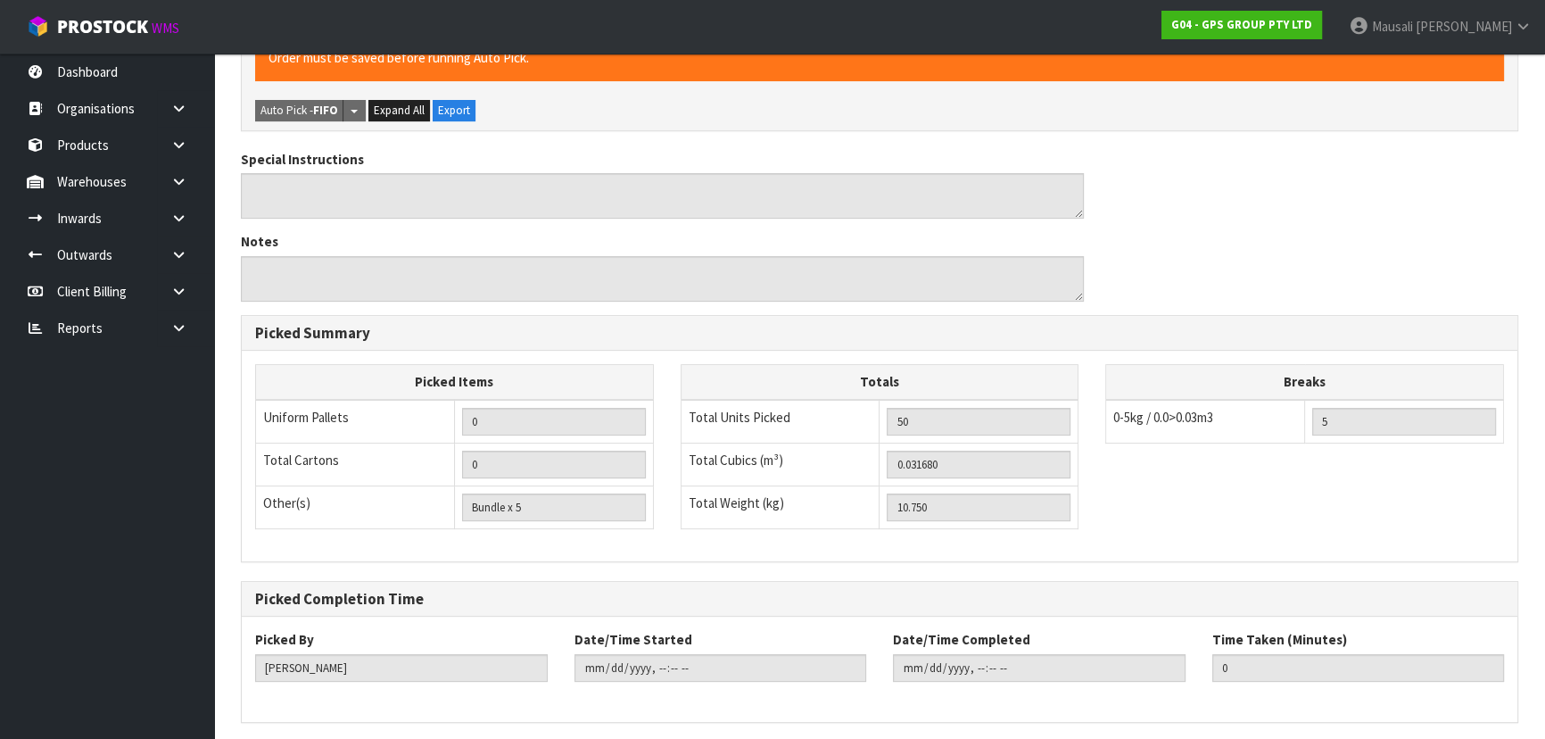
scroll to position [0, 0]
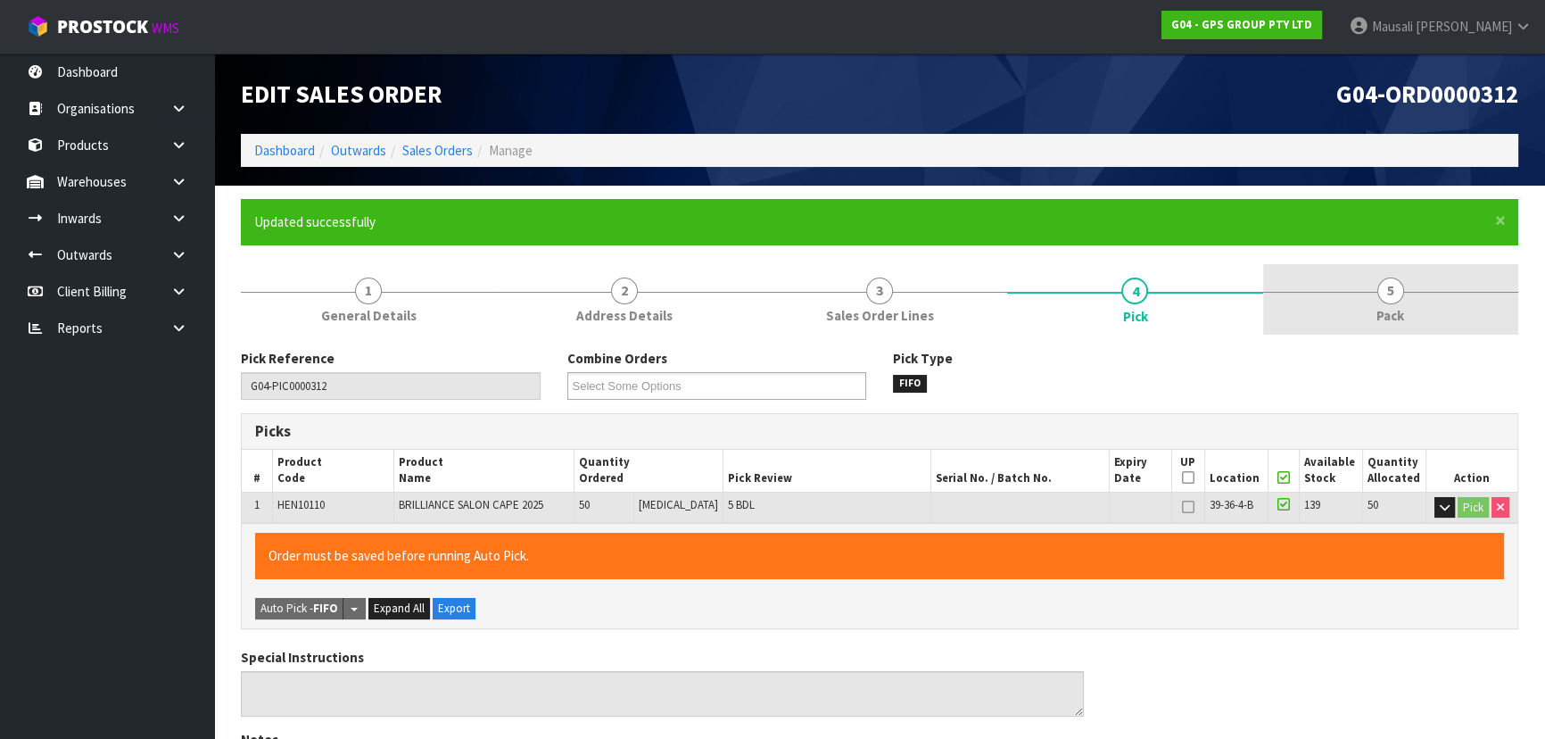
type input "[PERSON_NAME]"
type input "[DATE]T08:39:30"
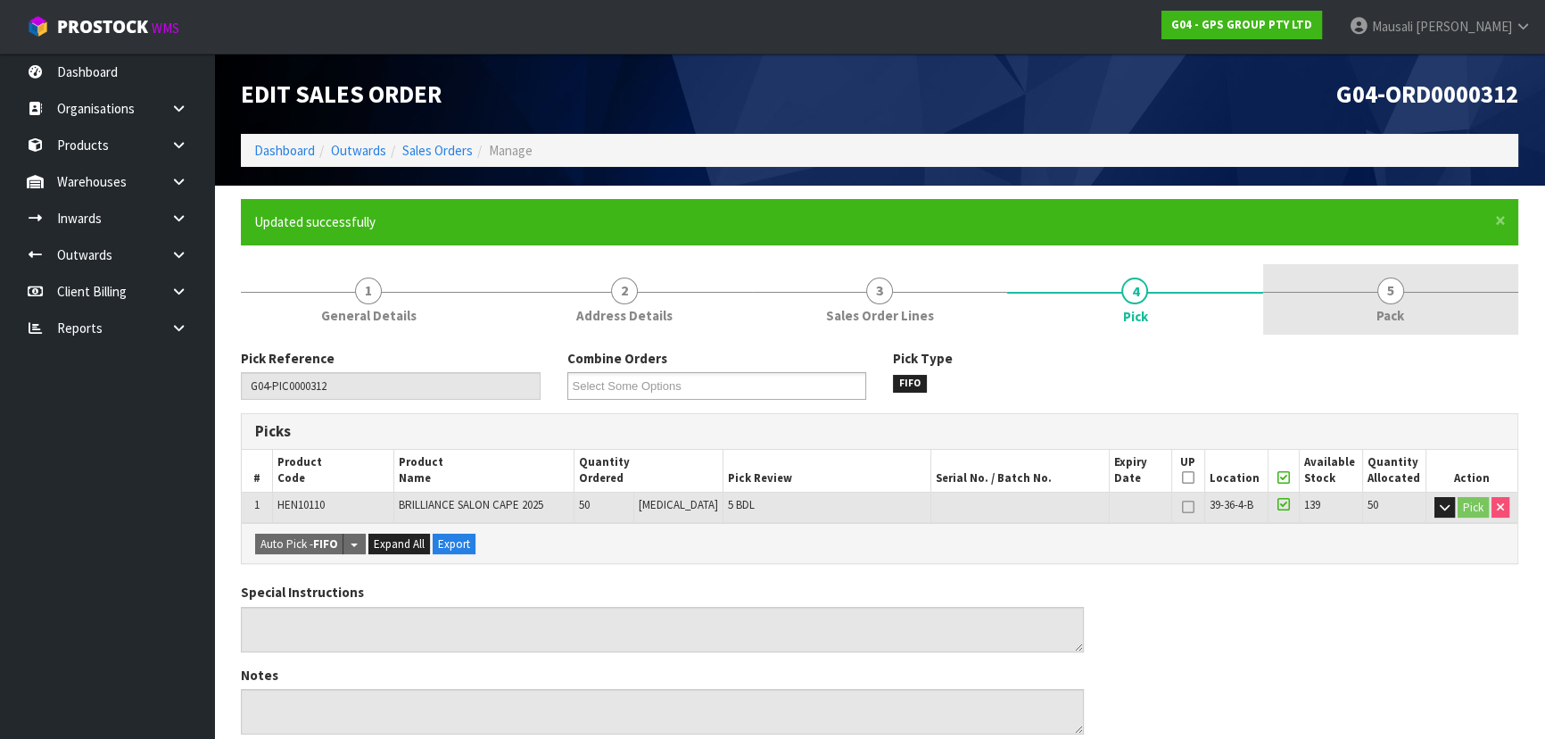
click at [1391, 307] on span "Pack" at bounding box center [1390, 315] width 28 height 19
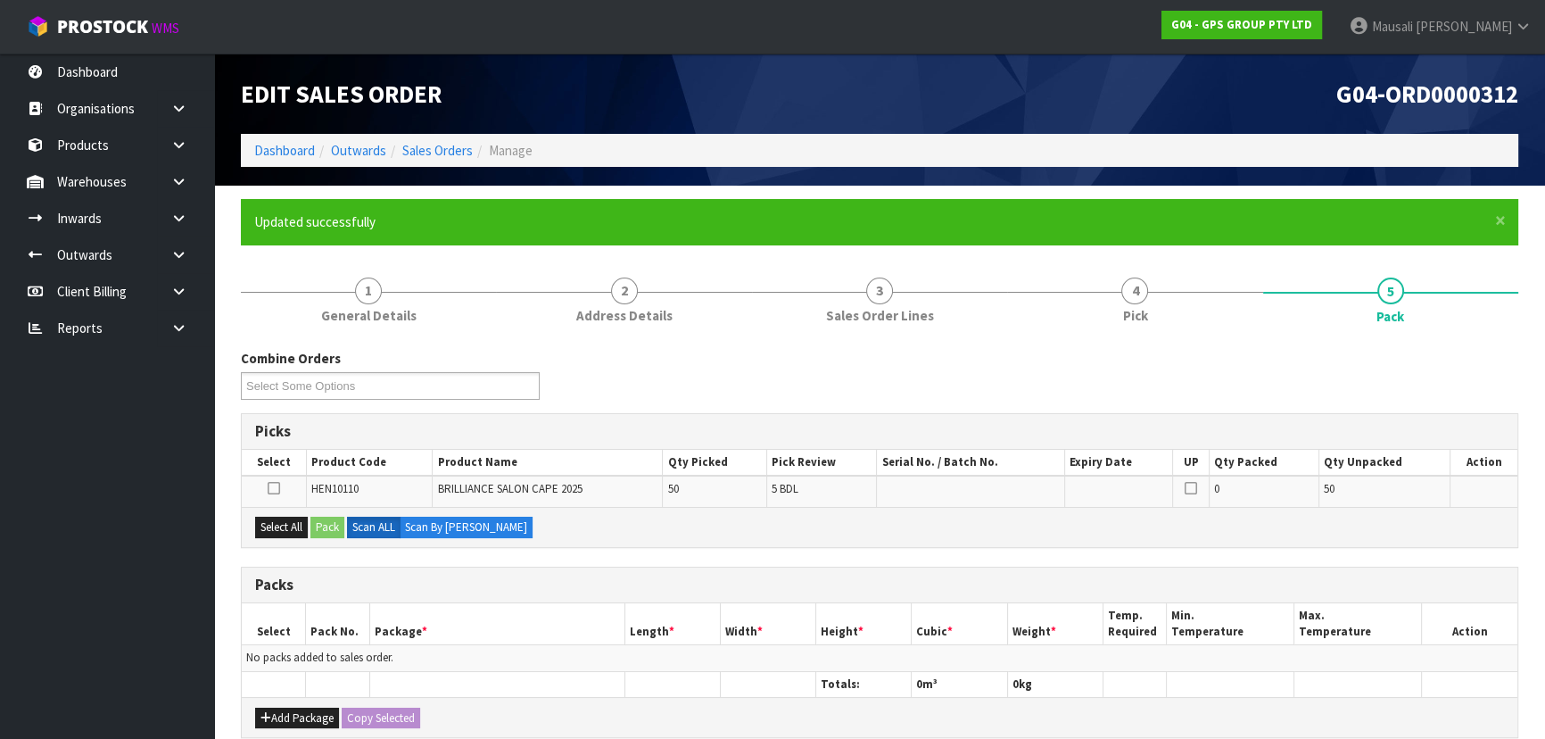
scroll to position [243, 0]
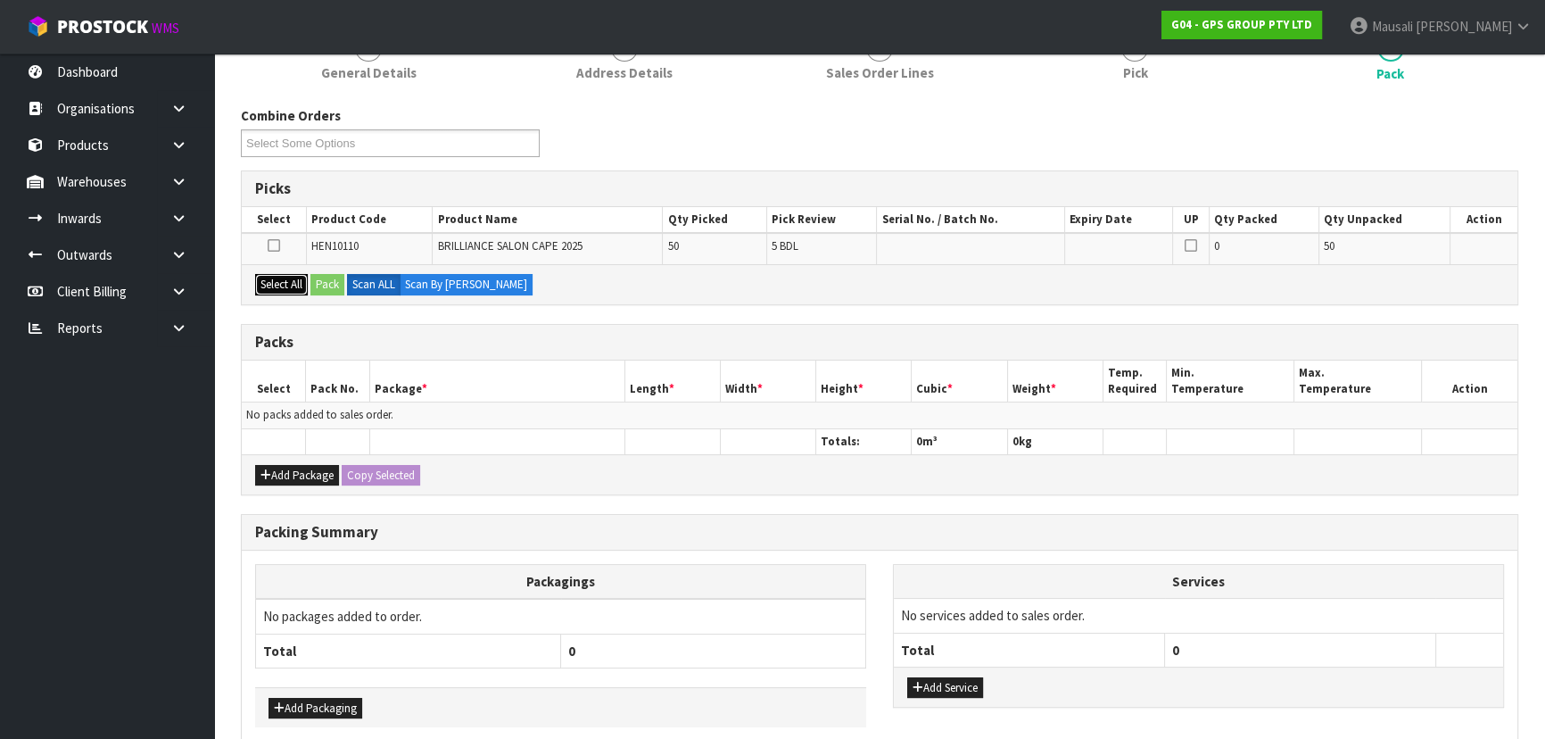
click at [294, 282] on button "Select All" at bounding box center [281, 284] width 53 height 21
click at [322, 282] on button "Pack" at bounding box center [327, 284] width 34 height 21
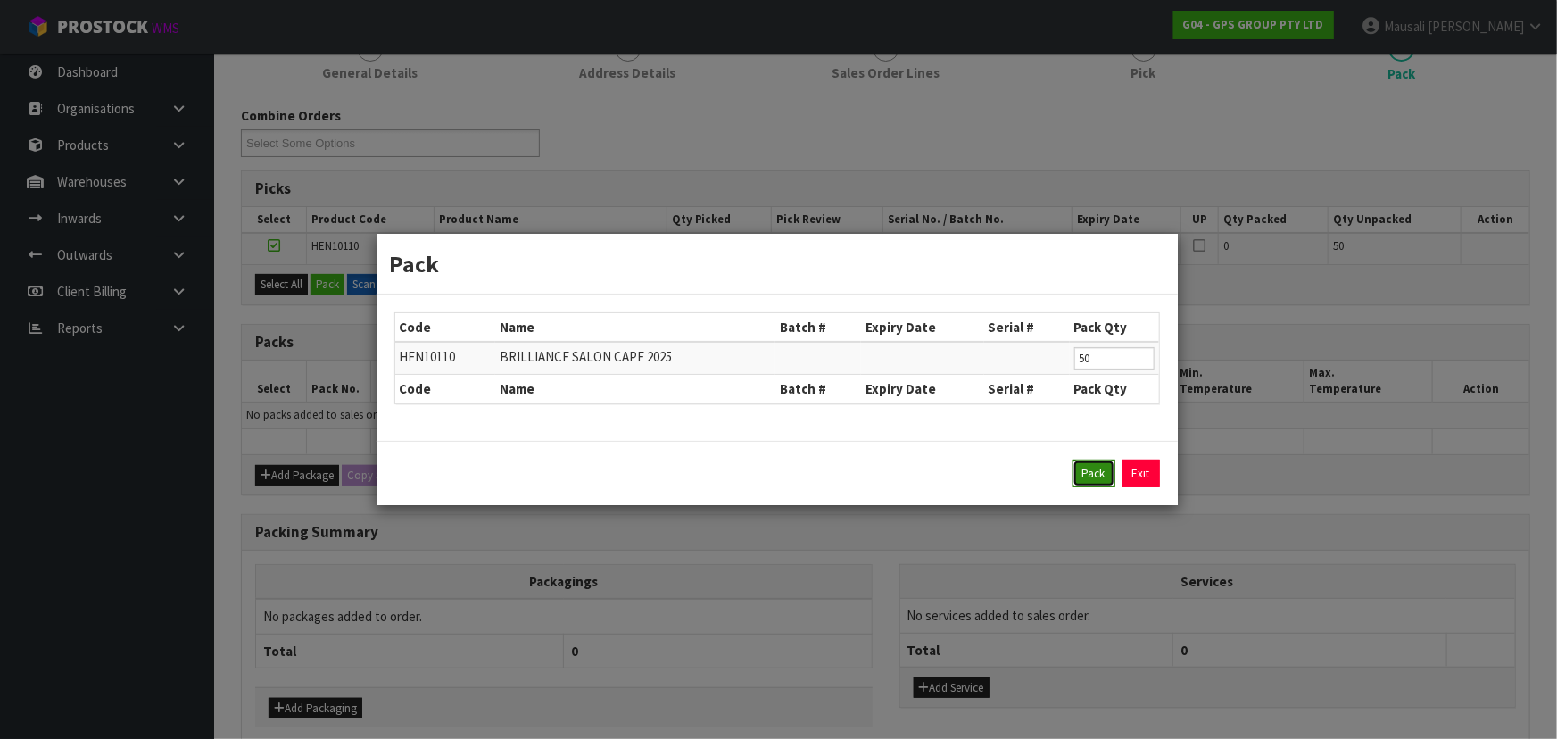
click at [1098, 468] on button "Pack" at bounding box center [1093, 473] width 43 height 29
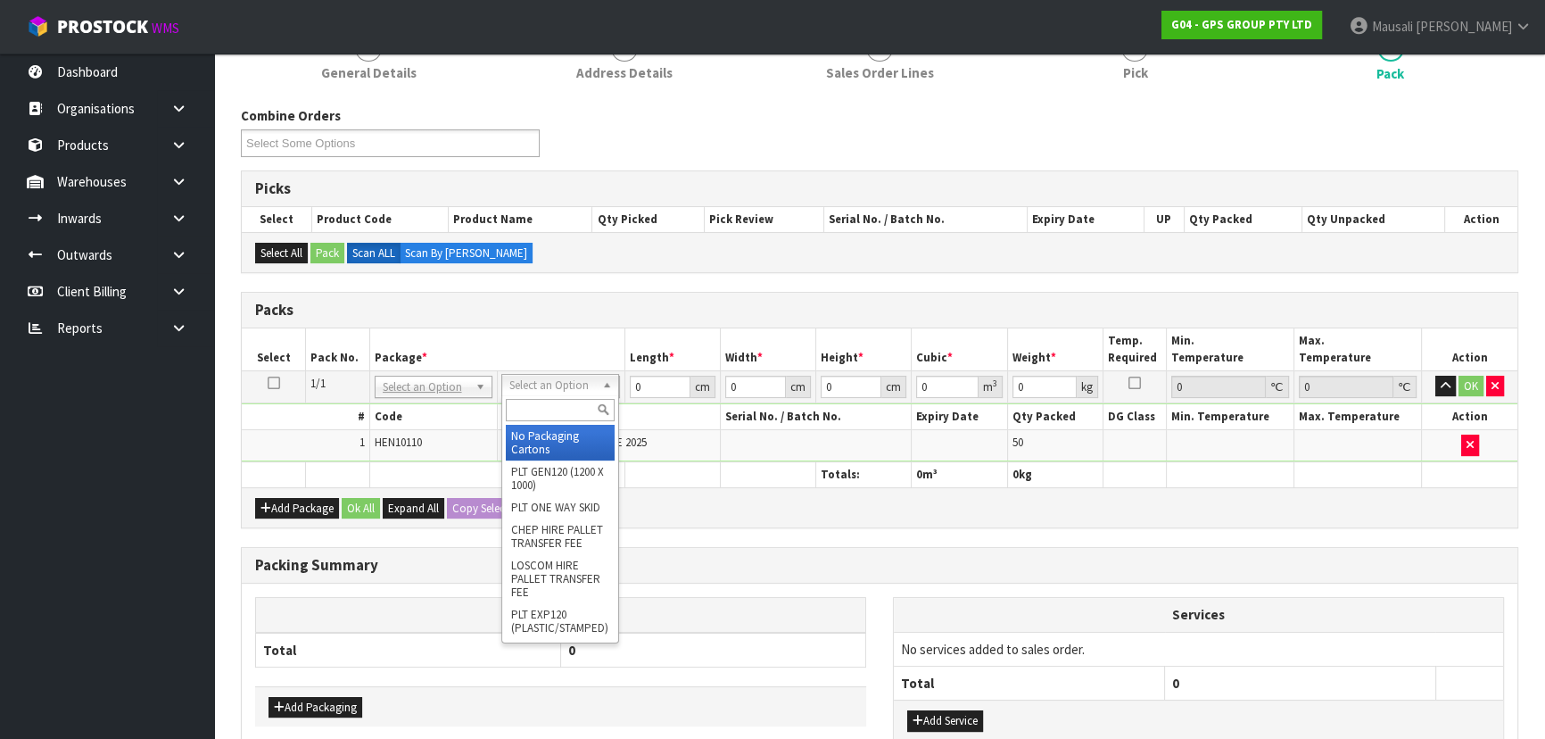
click at [542, 405] on input "text" at bounding box center [560, 410] width 109 height 22
type input "CTN5"
type input "43"
type input "33"
type input "25.5"
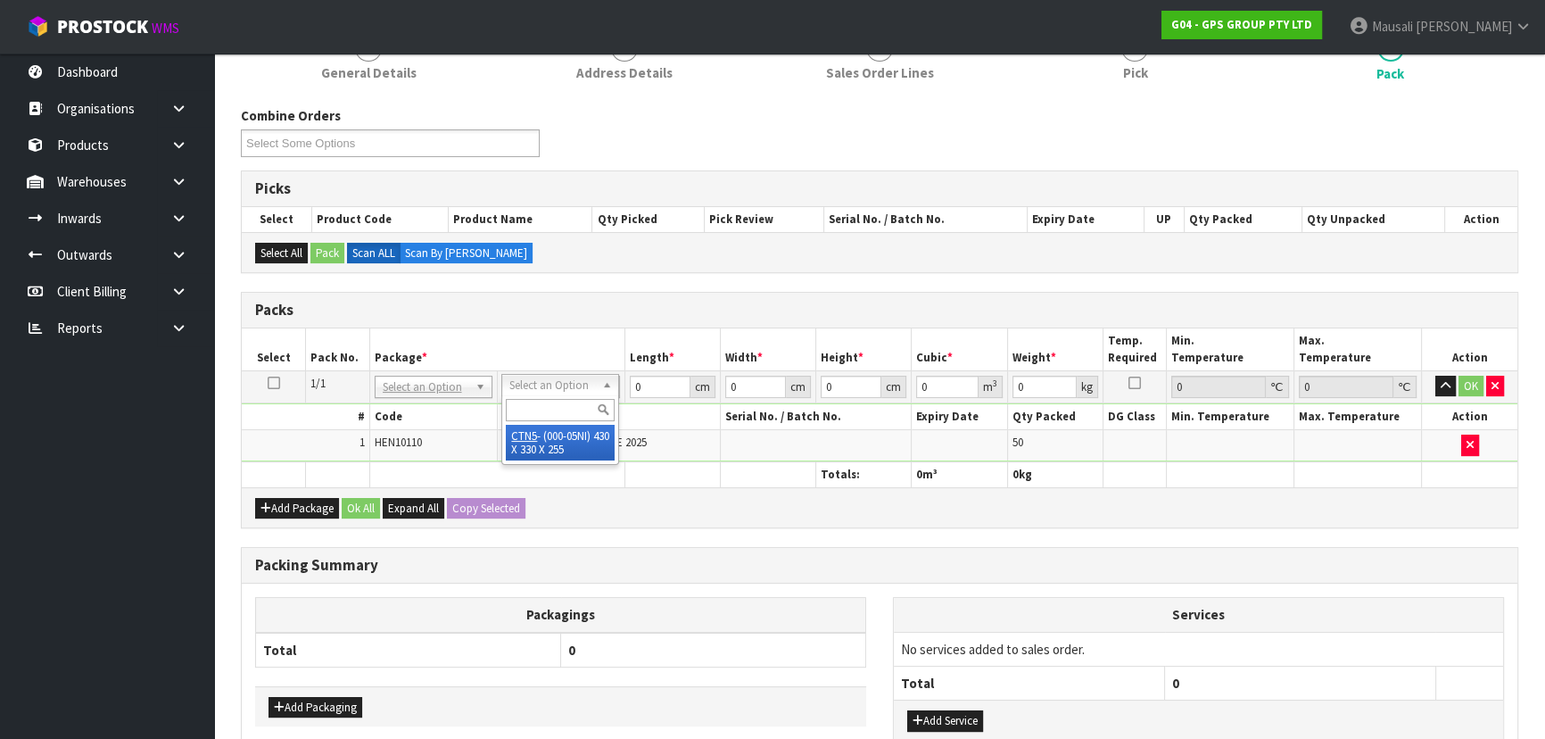
type input "0.036185"
type input "10.95"
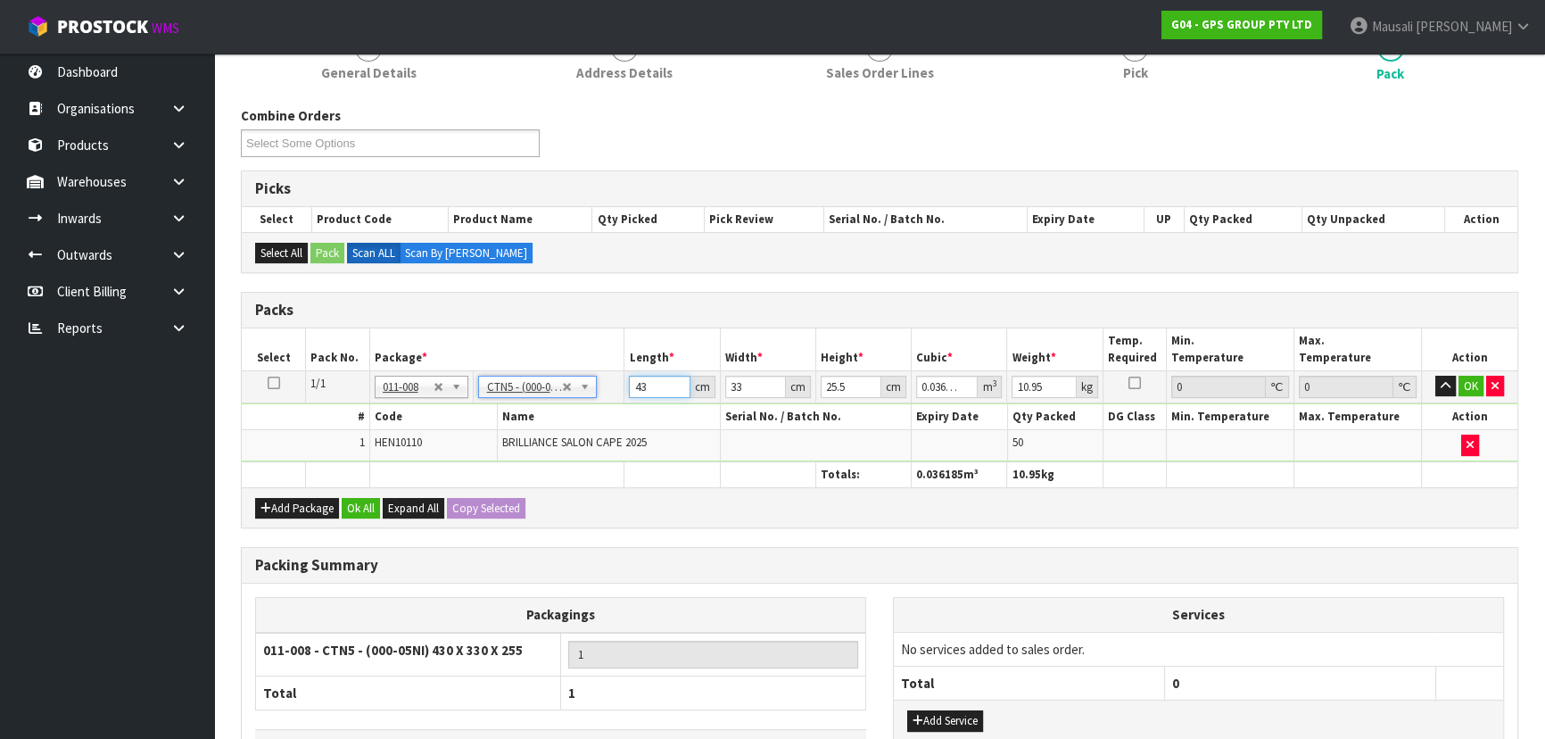
drag, startPoint x: 657, startPoint y: 388, endPoint x: 586, endPoint y: 355, distance: 77.8
click at [550, 401] on tbody "1/1 NONE 007-001 007-002 007-004 007-009 007-013 007-014 007-015 007-017 007-01…" at bounding box center [880, 415] width 1276 height 91
type input "4"
type input "0.003366"
type input "45"
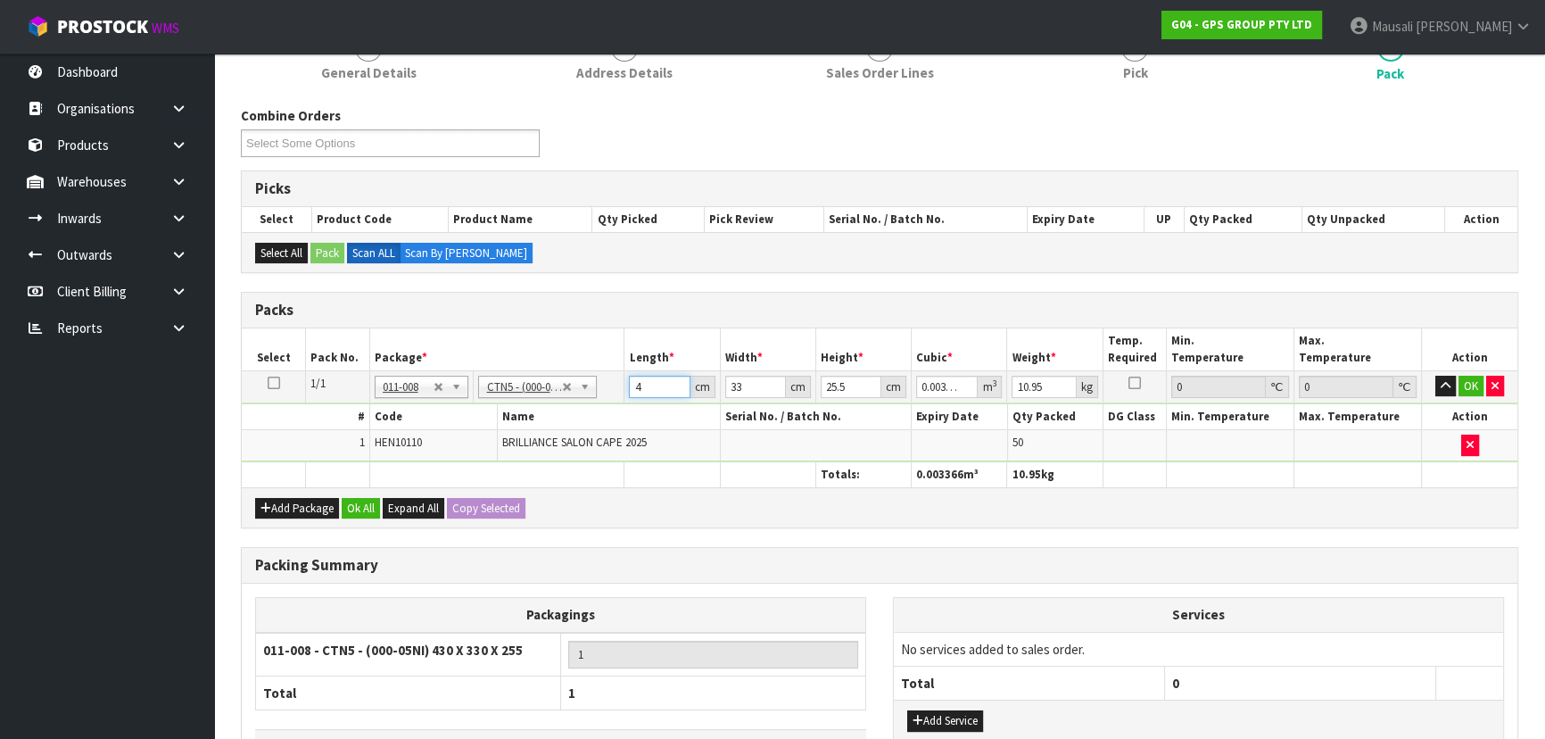
type input "0.037868"
type input "45"
type input "3"
type input "0.003442"
type input "35"
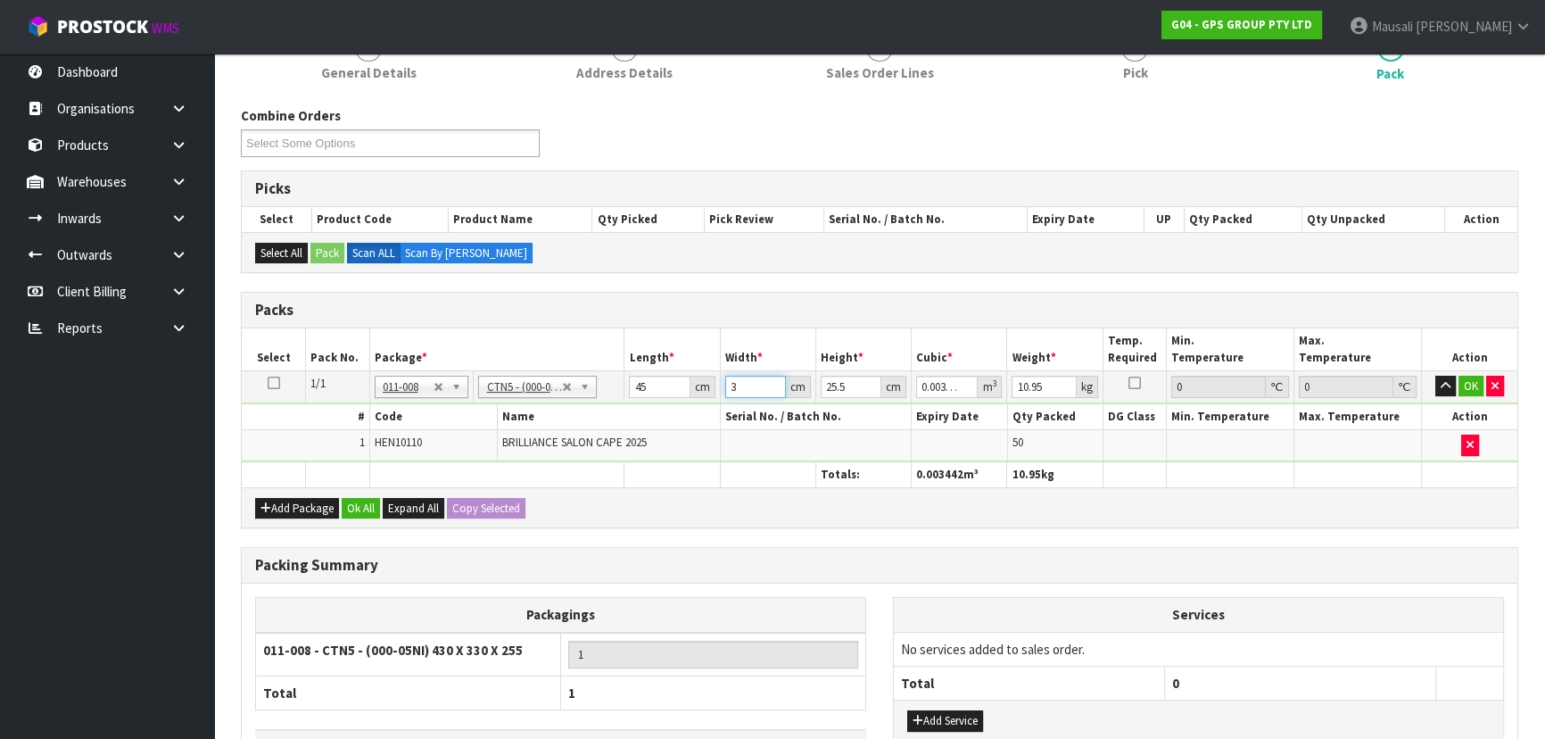
type input "0.040163"
type input "35"
type input "2"
type input "0.00315"
type input "28"
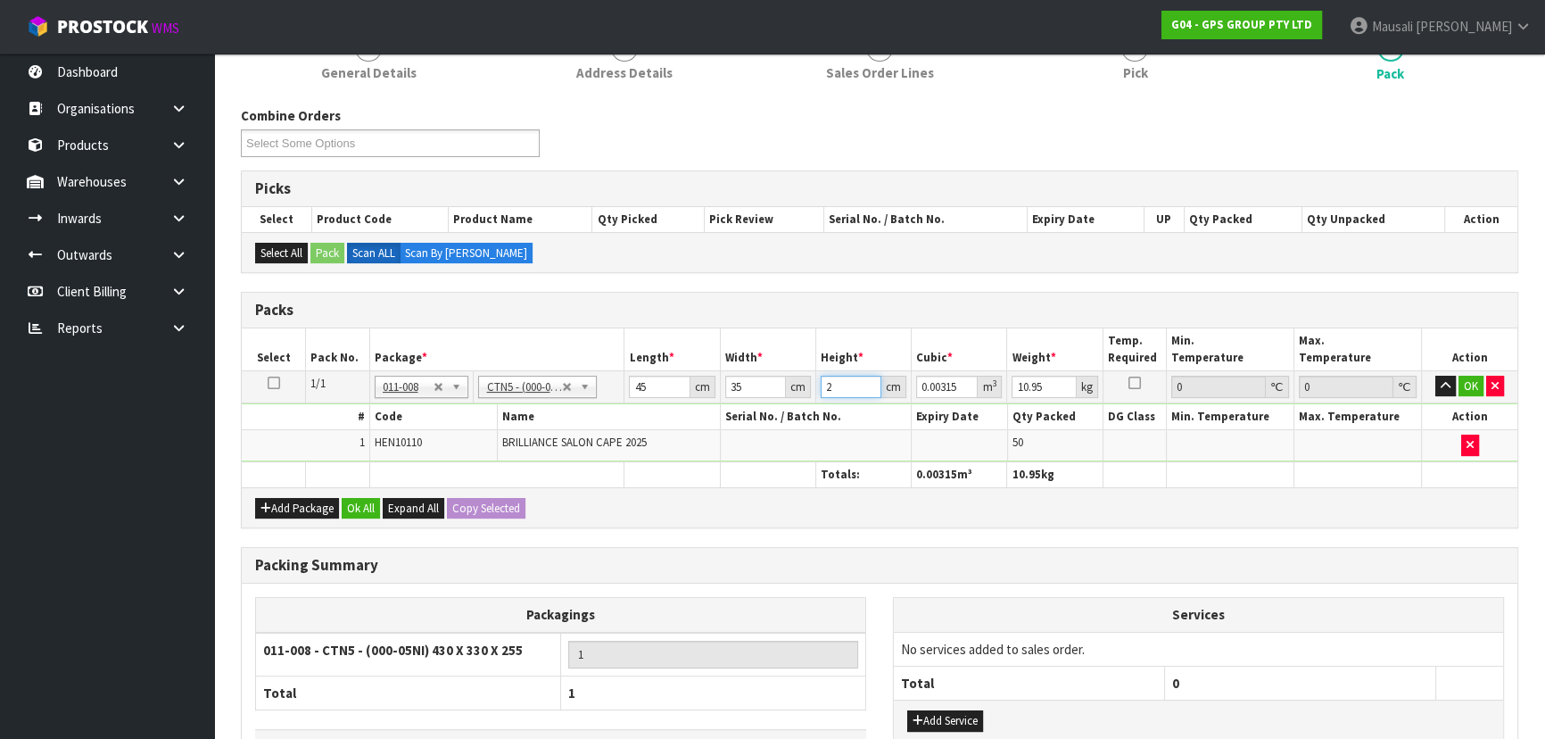
type input "0.0441"
type input "28"
click at [362, 506] on button "Ok All" at bounding box center [361, 508] width 38 height 21
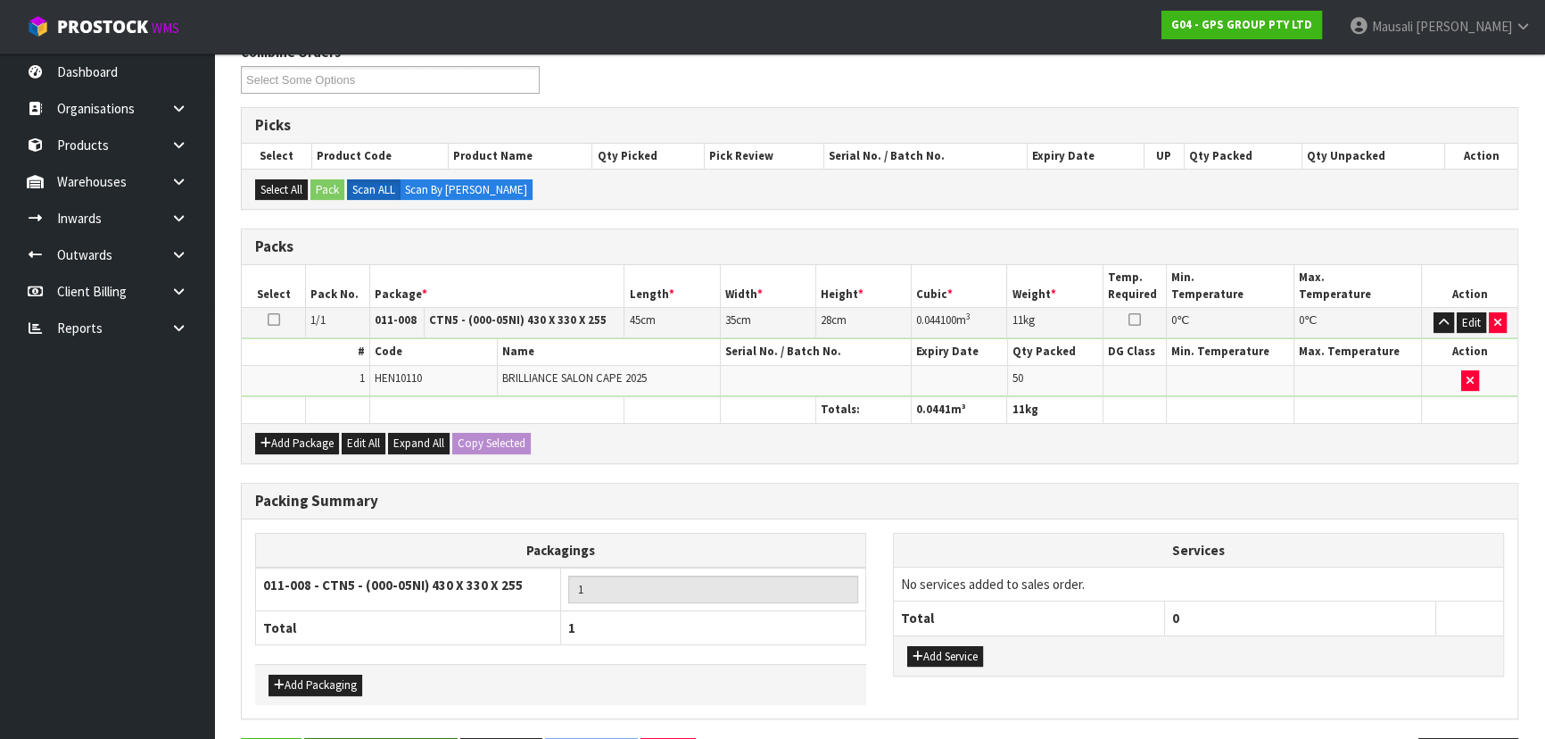
scroll to position [366, 0]
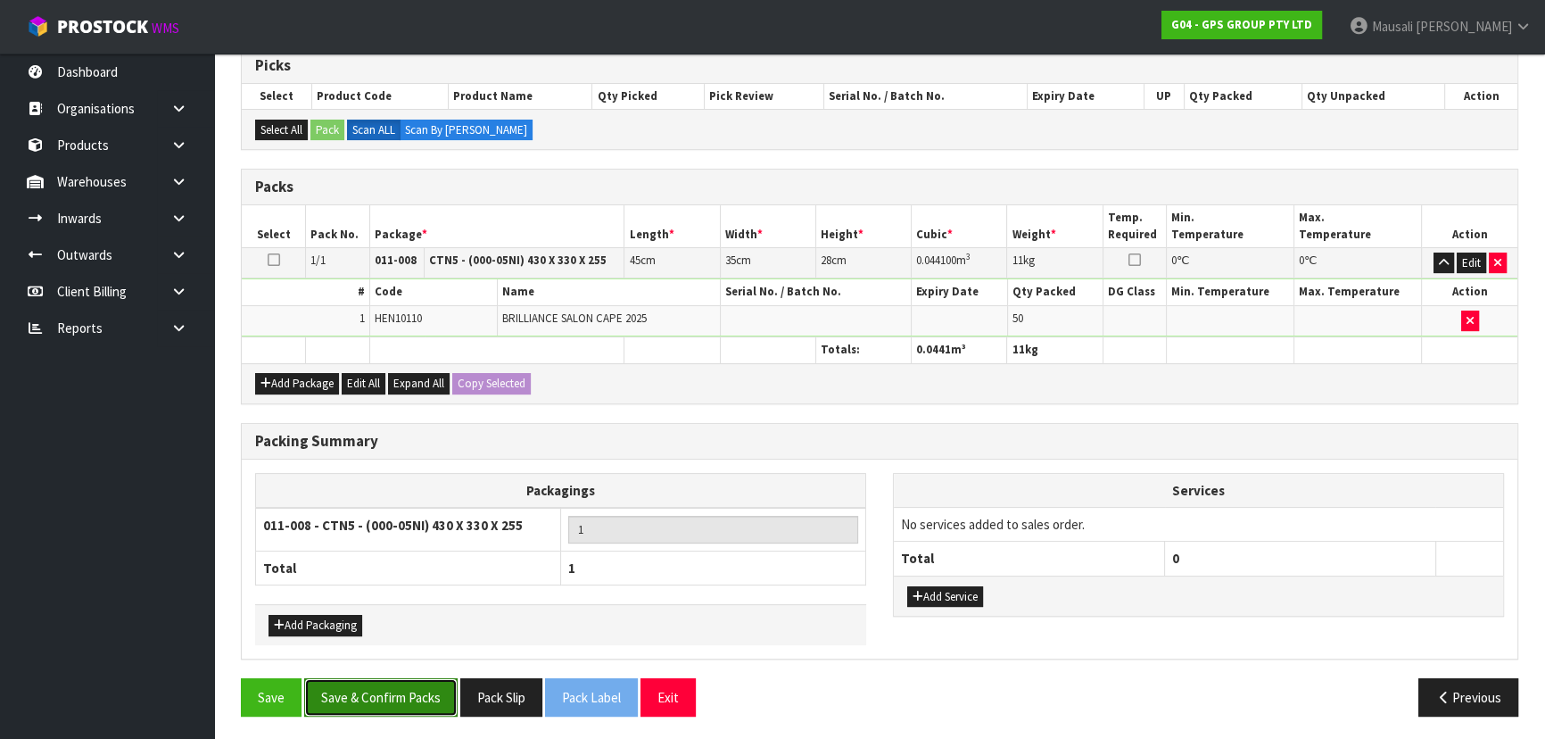
click at [406, 689] on button "Save & Confirm Packs" at bounding box center [380, 697] width 153 height 38
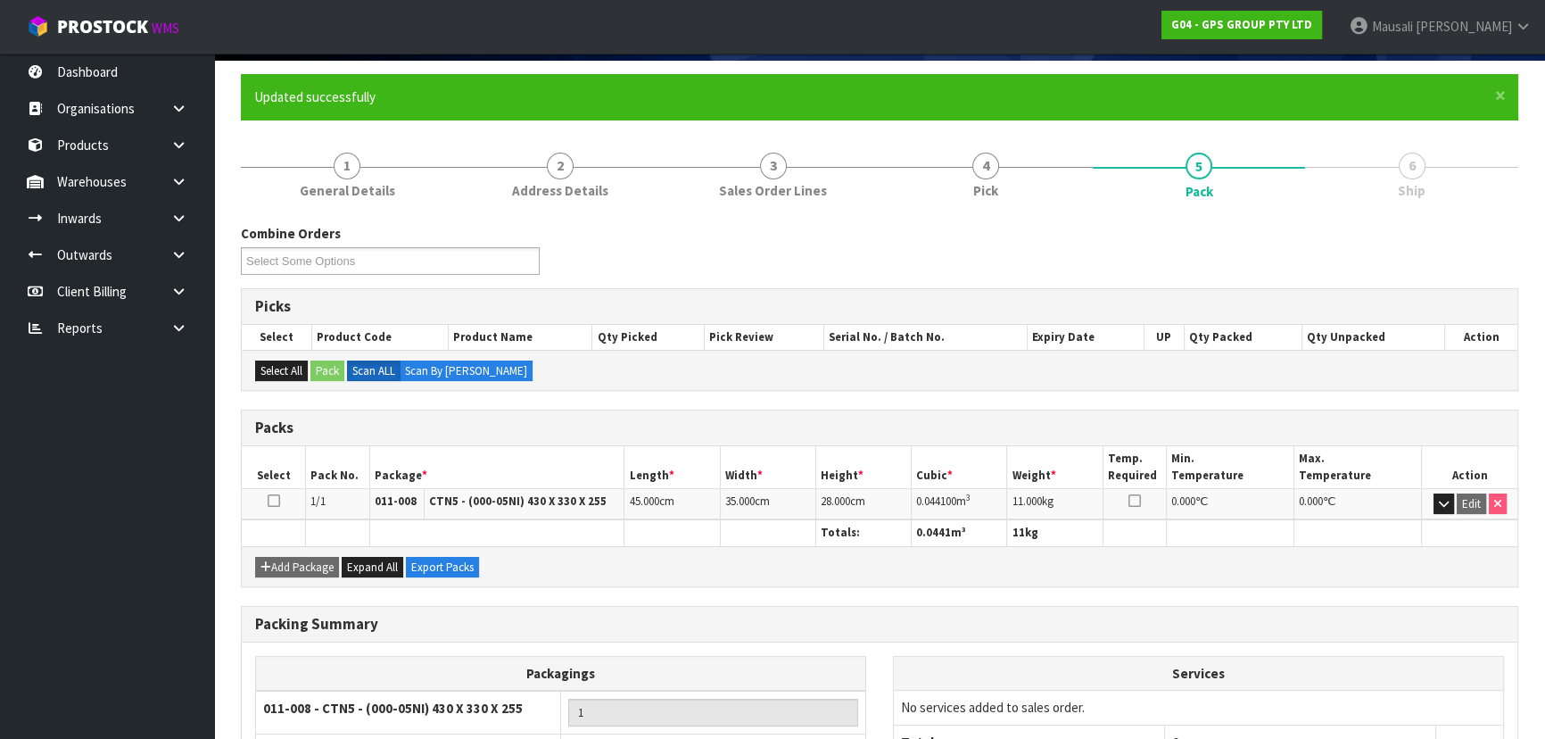
scroll to position [243, 0]
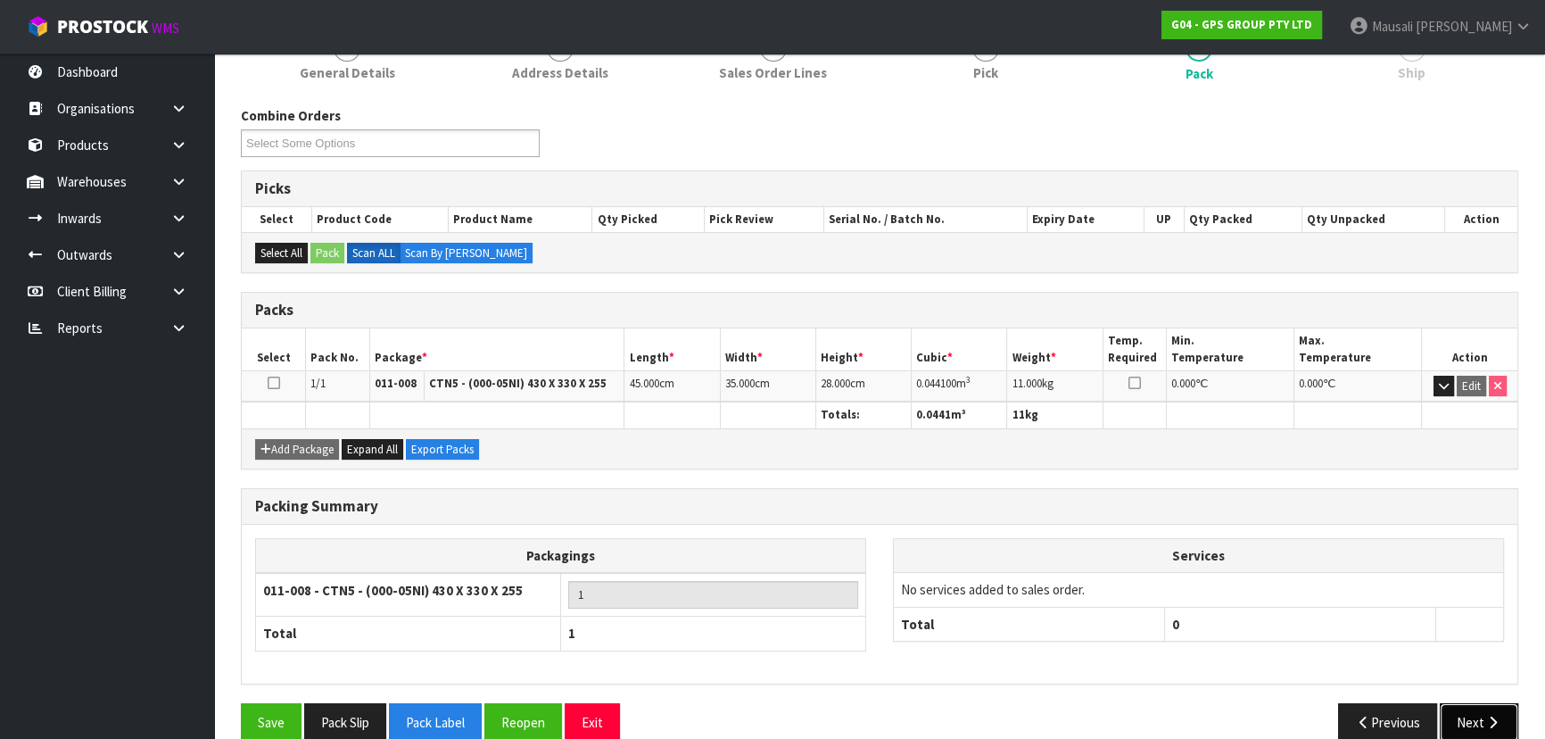
click at [1461, 703] on button "Next" at bounding box center [1479, 722] width 79 height 38
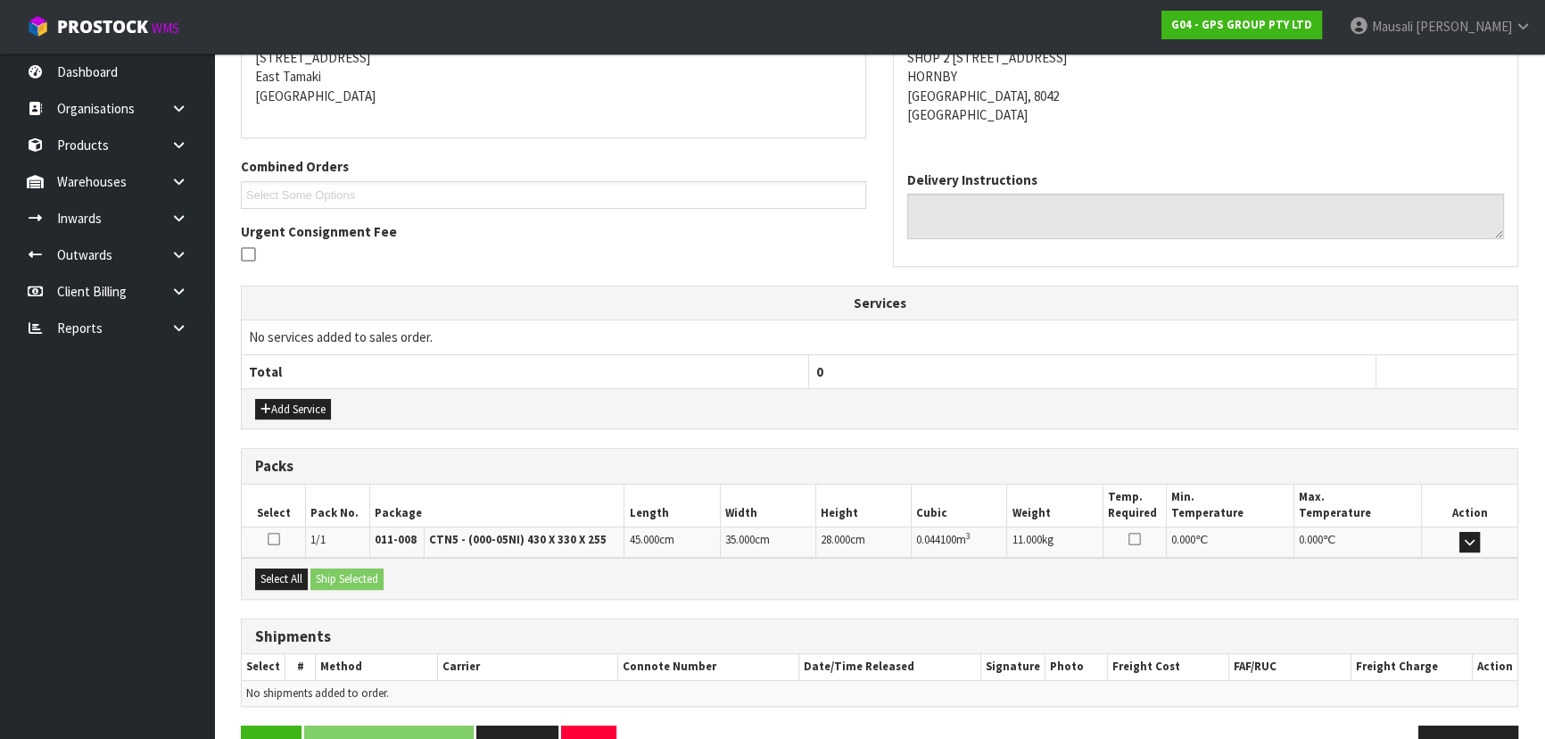
scroll to position [417, 0]
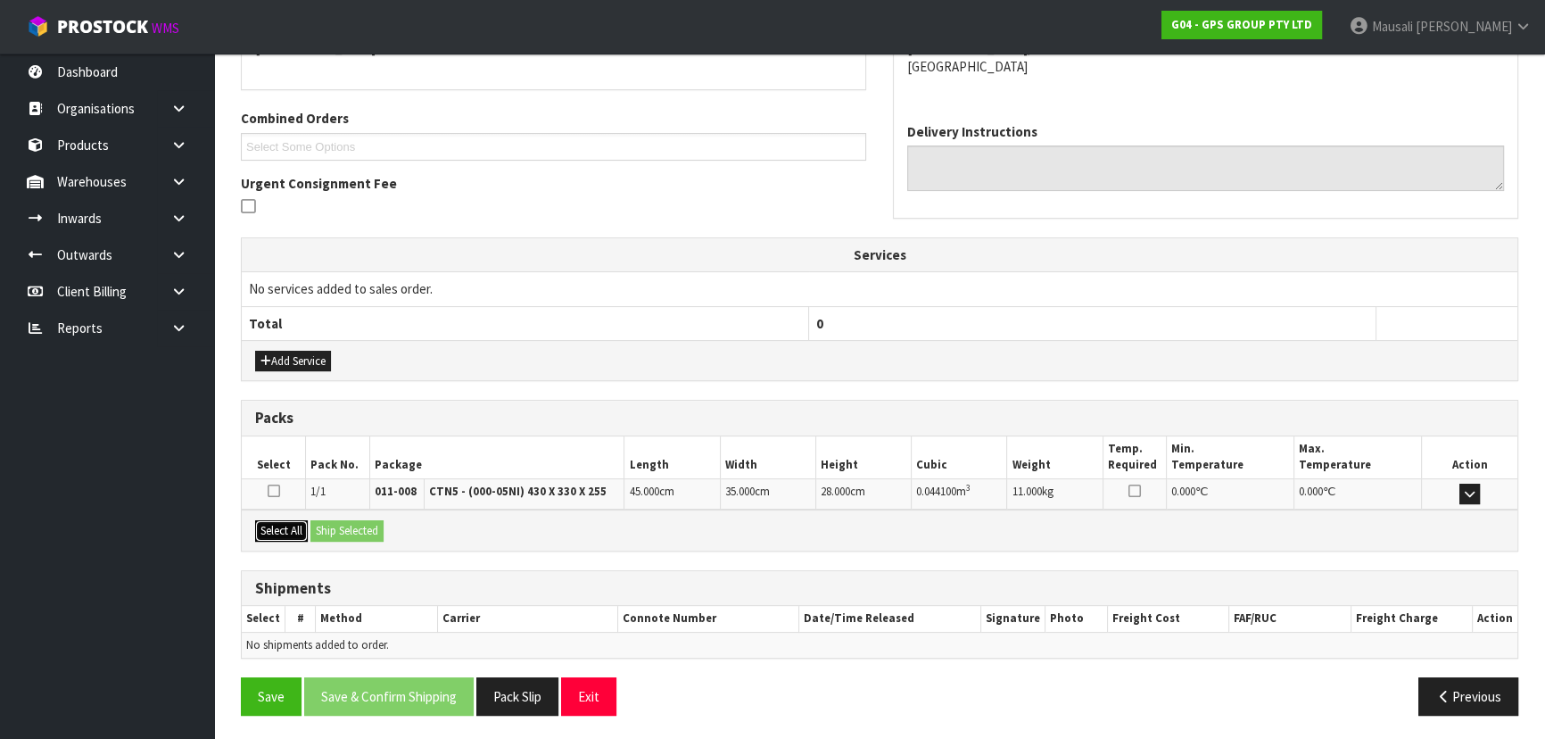
click at [297, 529] on button "Select All" at bounding box center [281, 530] width 53 height 21
drag, startPoint x: 304, startPoint y: 526, endPoint x: 357, endPoint y: 538, distance: 53.9
click at [310, 527] on div "Select All Ship Selected" at bounding box center [880, 529] width 1276 height 40
click at [356, 527] on button "Ship Selected" at bounding box center [346, 530] width 73 height 21
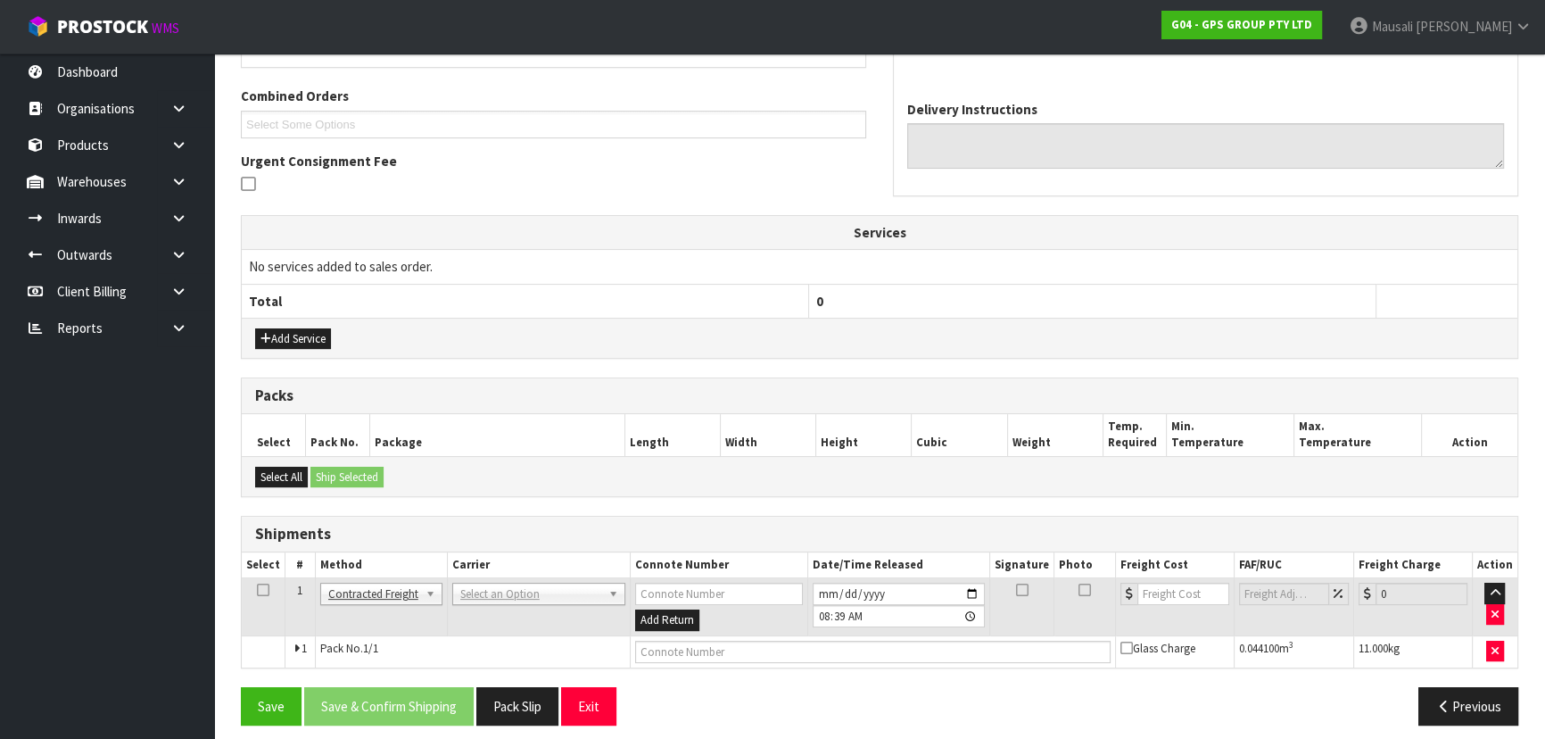
scroll to position [450, 0]
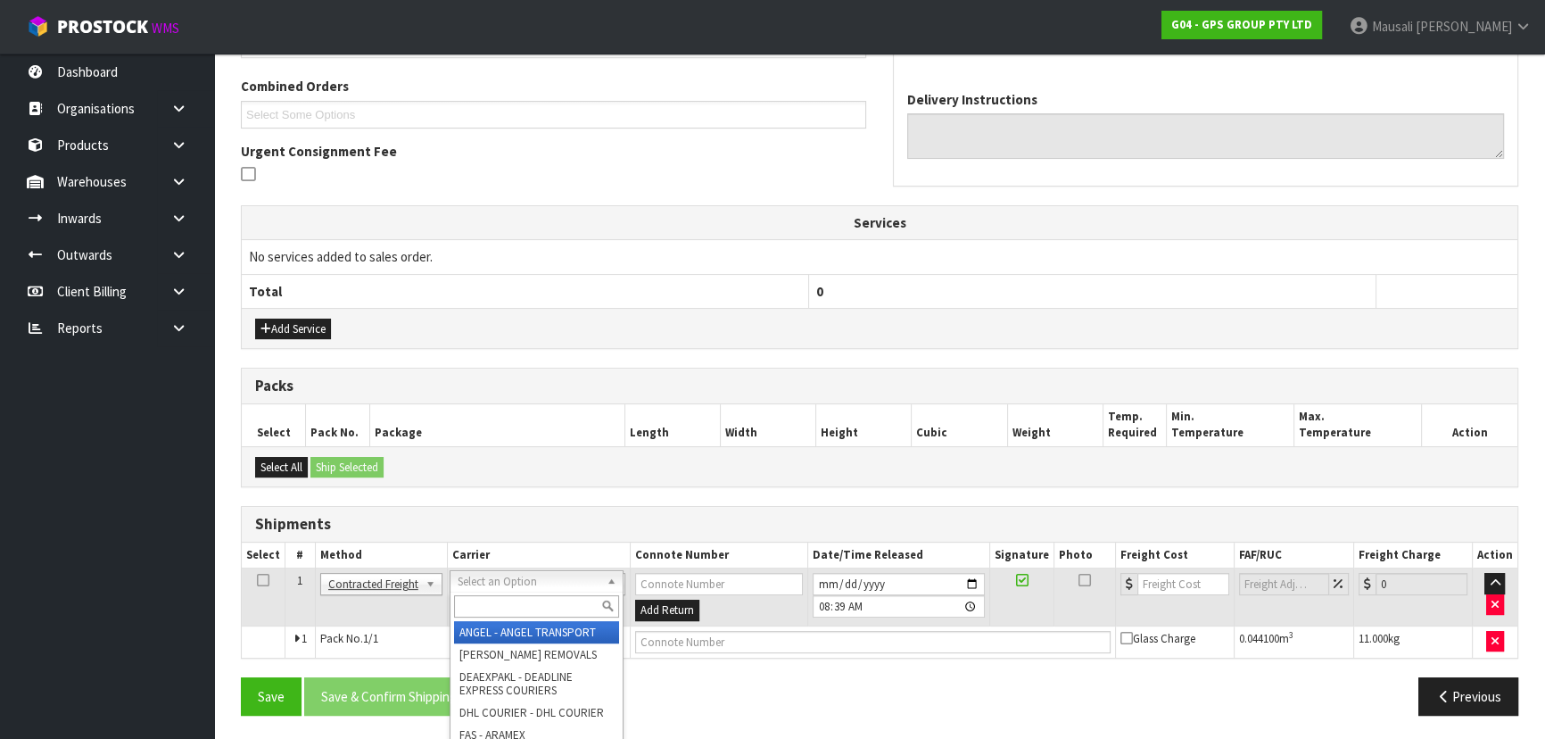
click at [484, 610] on input "text" at bounding box center [536, 606] width 165 height 22
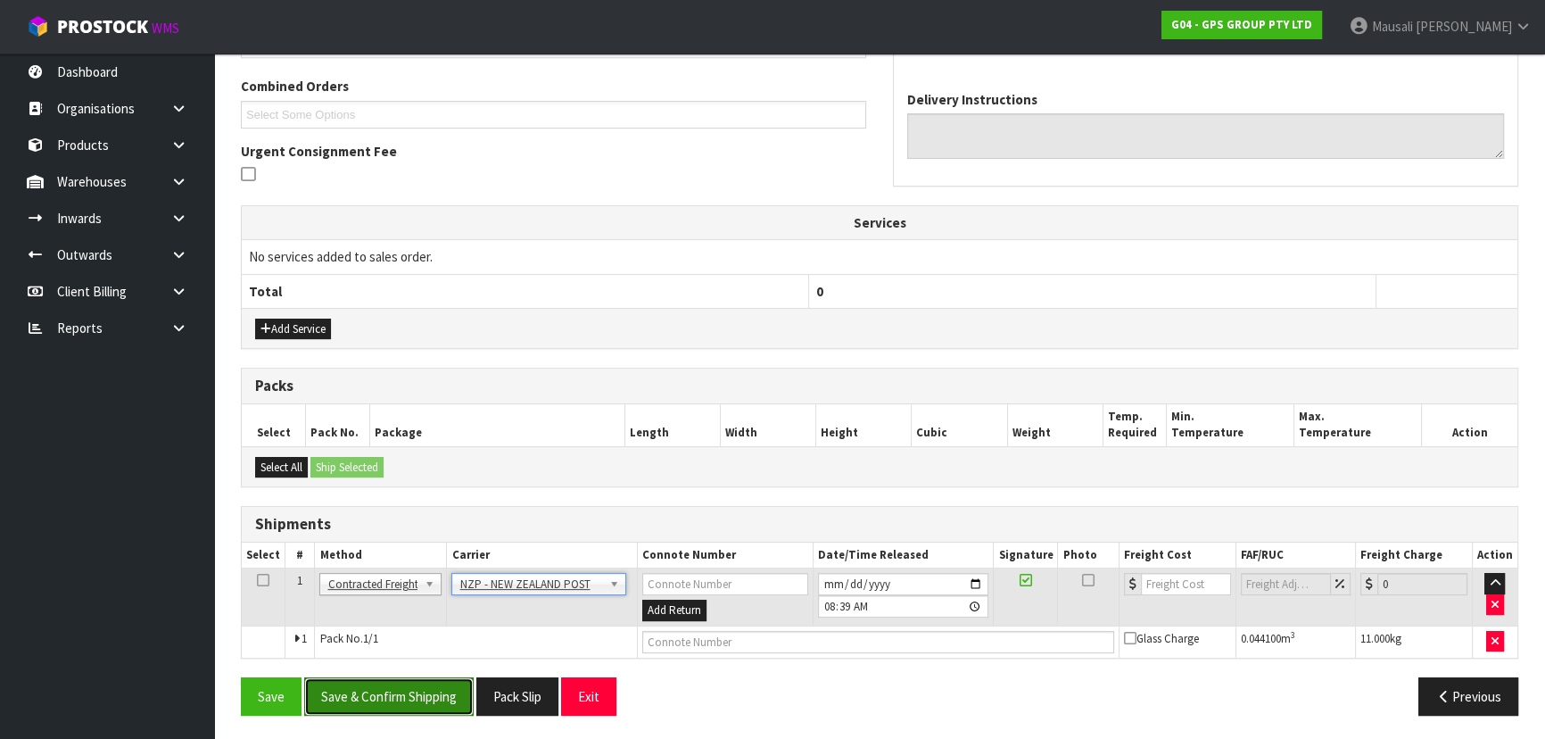
click at [414, 690] on button "Save & Confirm Shipping" at bounding box center [388, 696] width 169 height 38
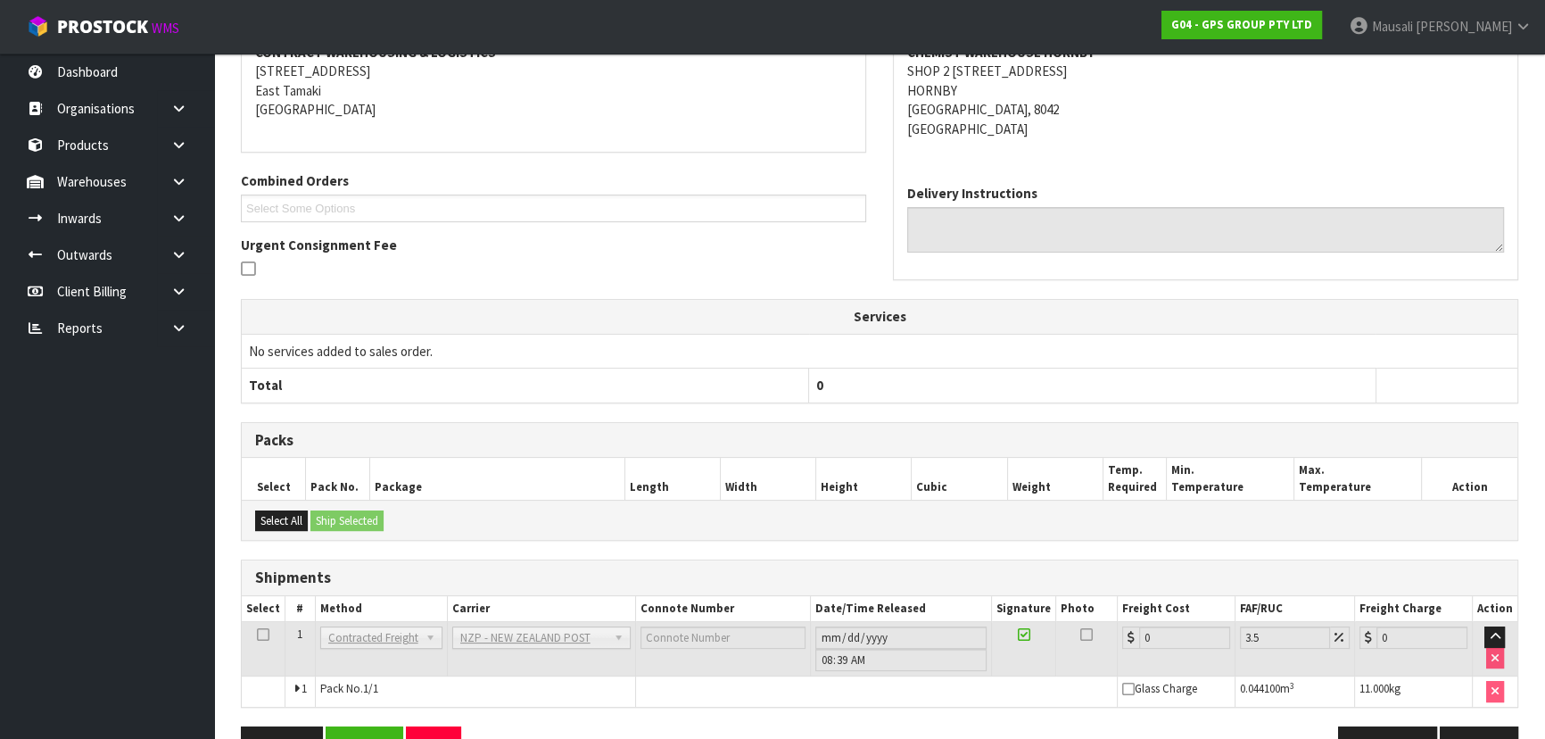
scroll to position [425, 0]
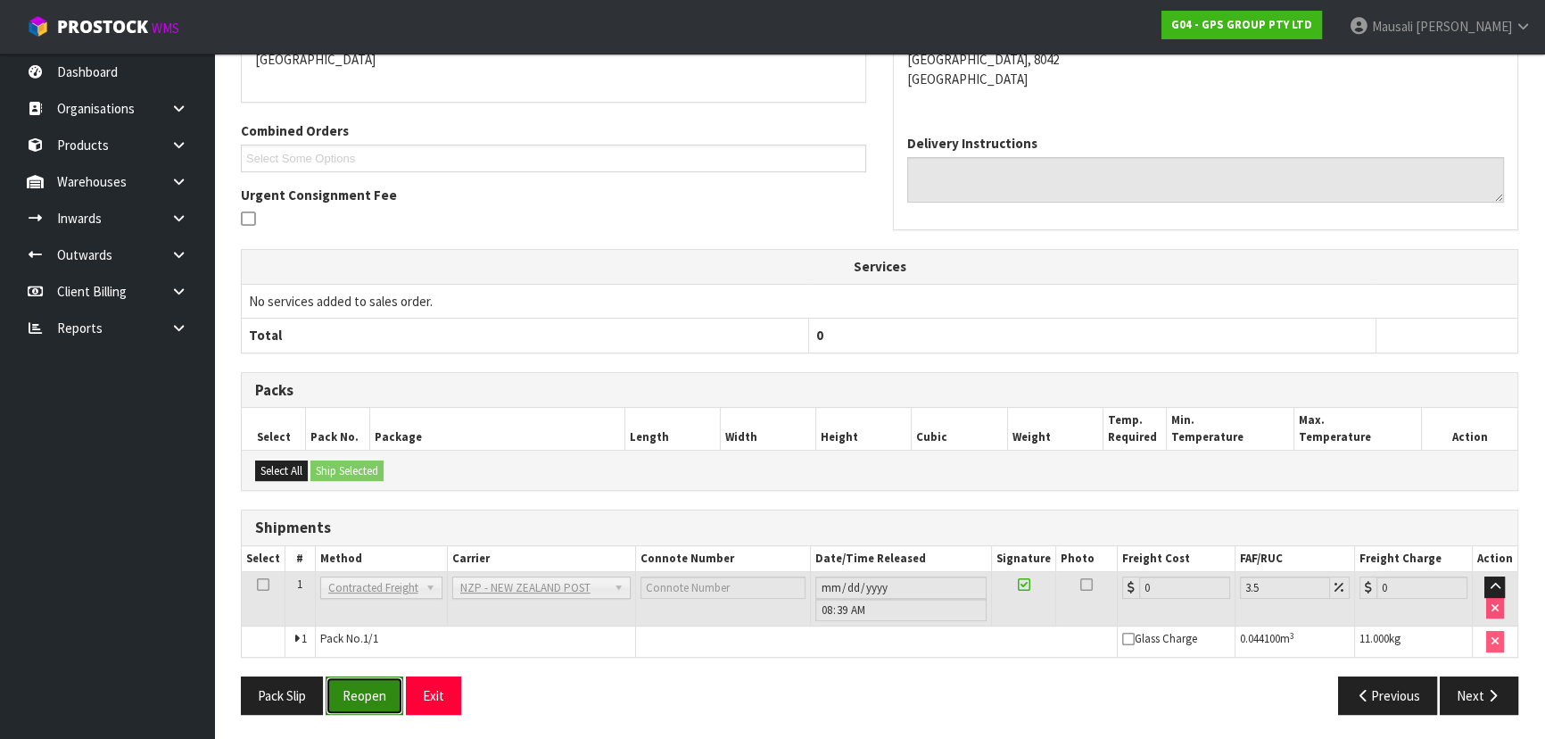
click at [378, 691] on button "Reopen" at bounding box center [365, 695] width 78 height 38
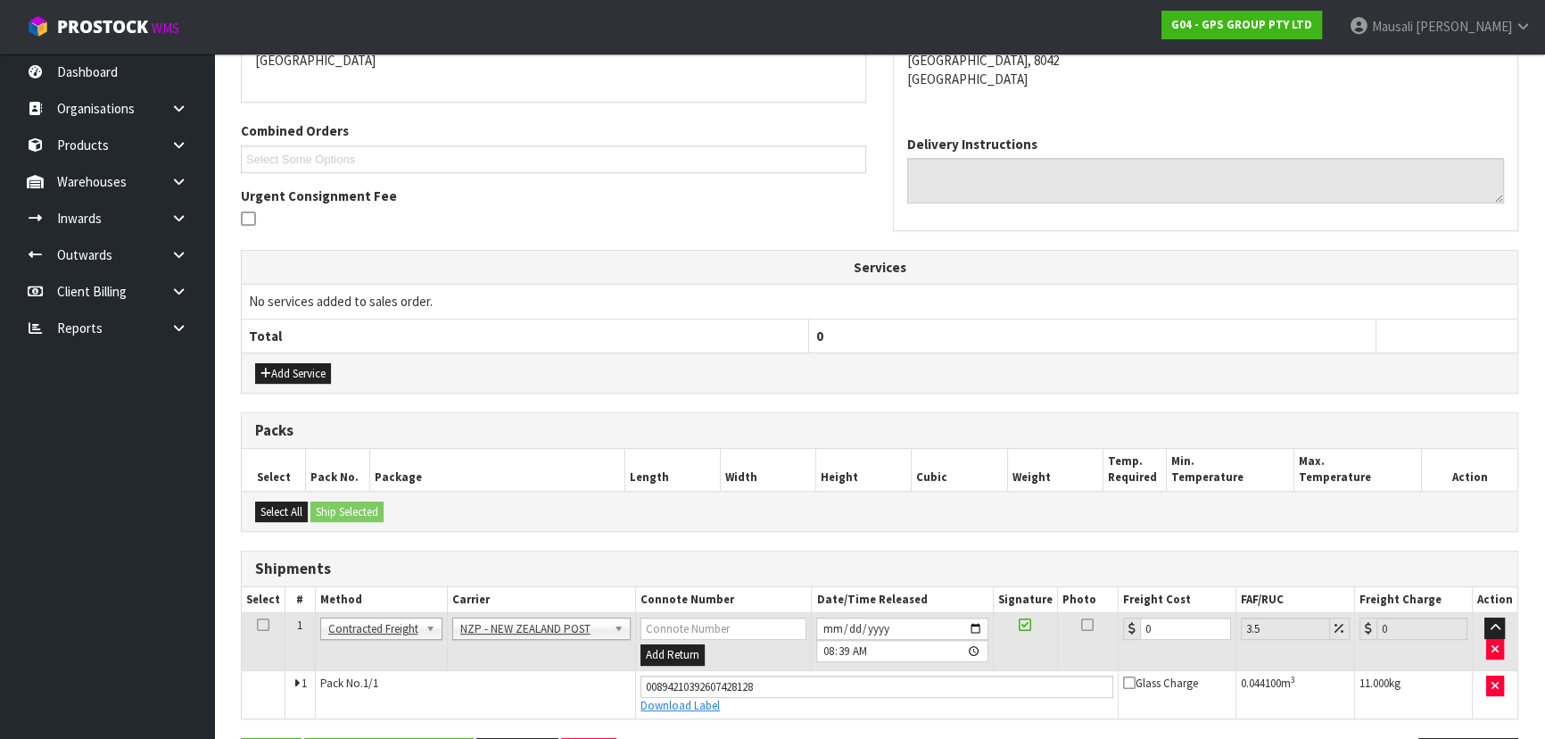
scroll to position [466, 0]
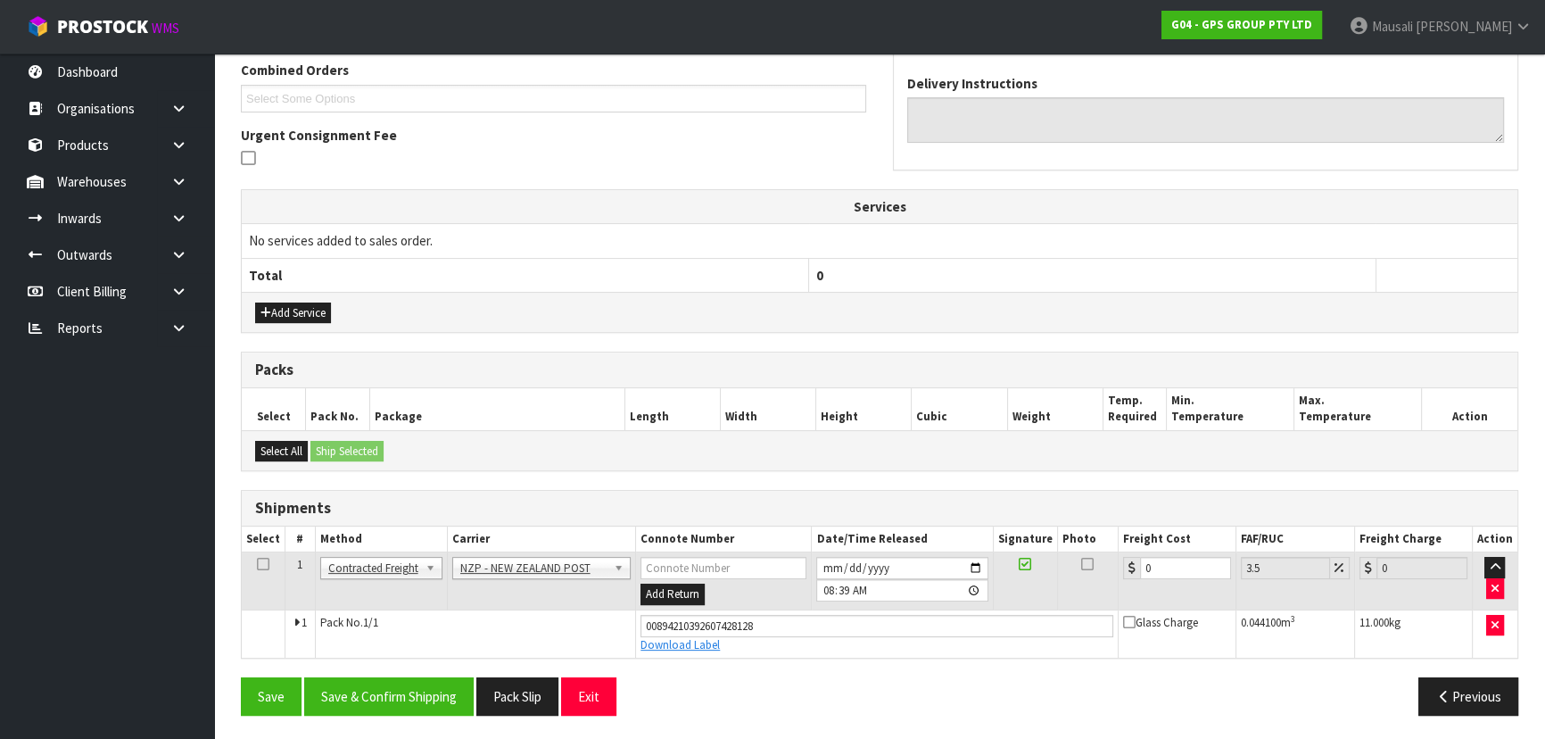
drag, startPoint x: 1149, startPoint y: 564, endPoint x: 1086, endPoint y: 585, distance: 66.9
click at [1097, 585] on tr "1 Client Local Pickup Customer Local Pickup Company Freight Contracted Freight …" at bounding box center [880, 581] width 1276 height 58
click at [1165, 567] on input "0" at bounding box center [1185, 568] width 91 height 22
drag, startPoint x: 1192, startPoint y: 566, endPoint x: 1138, endPoint y: 579, distance: 55.2
click at [1138, 579] on td "0" at bounding box center [1178, 581] width 118 height 58
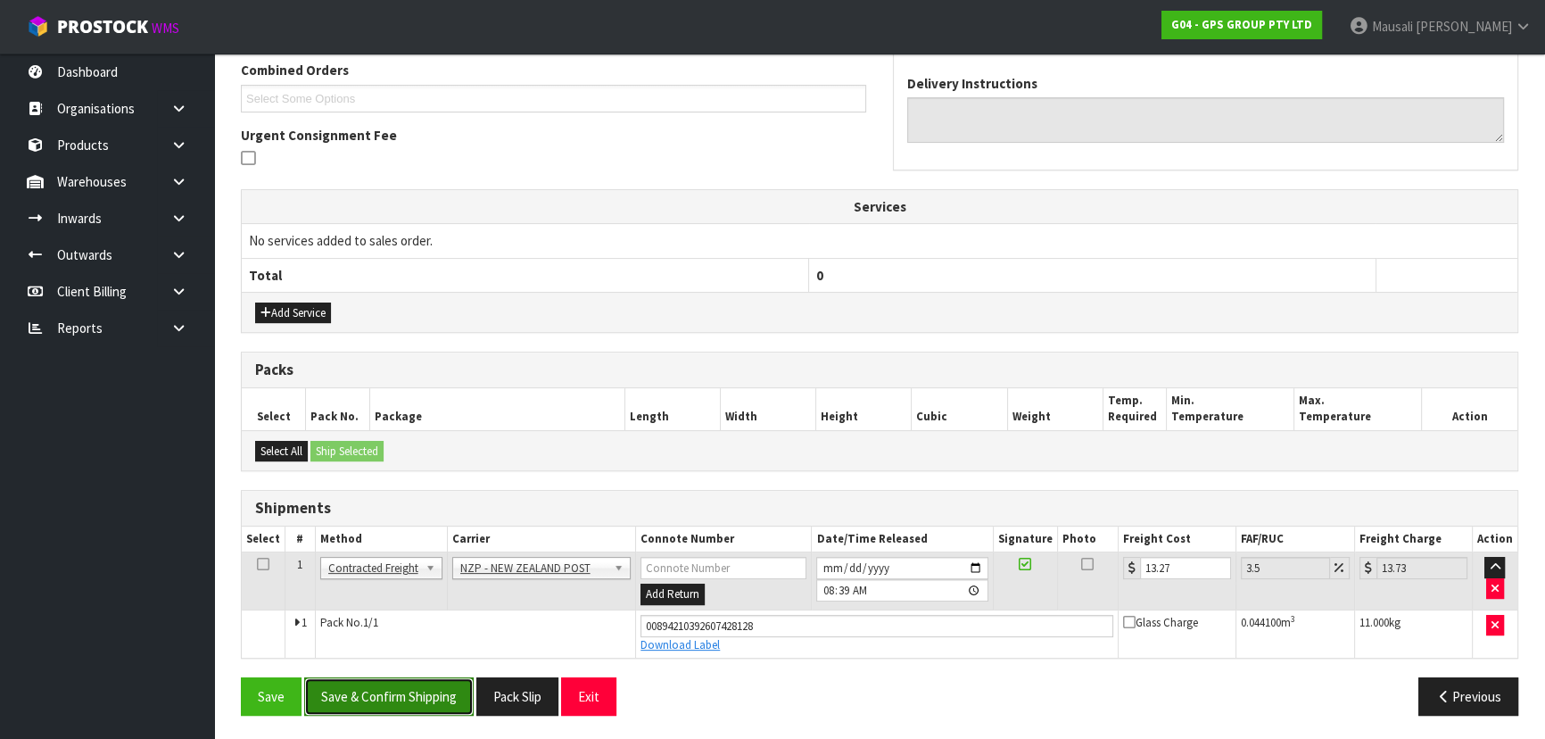
click at [376, 690] on button "Save & Confirm Shipping" at bounding box center [388, 696] width 169 height 38
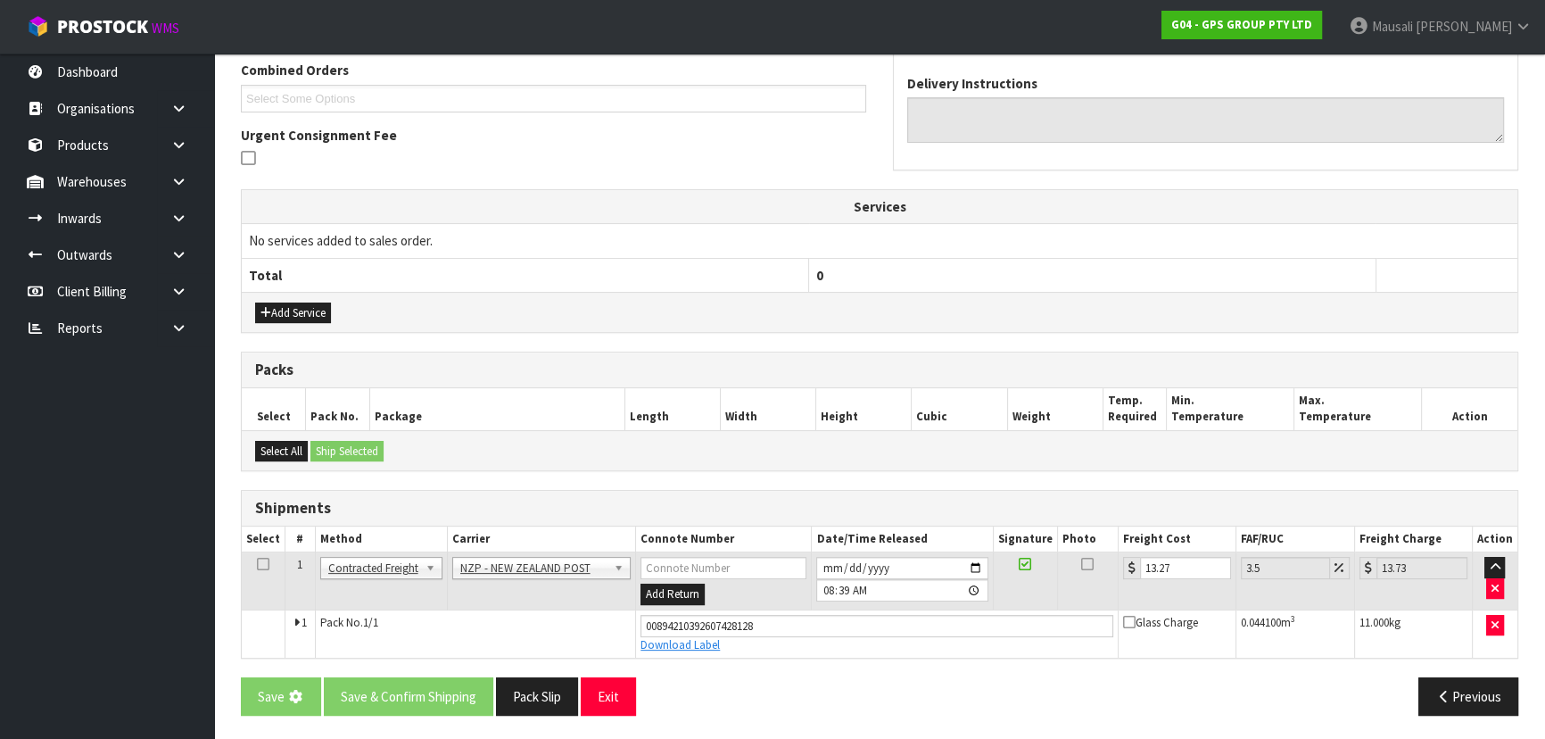
scroll to position [0, 0]
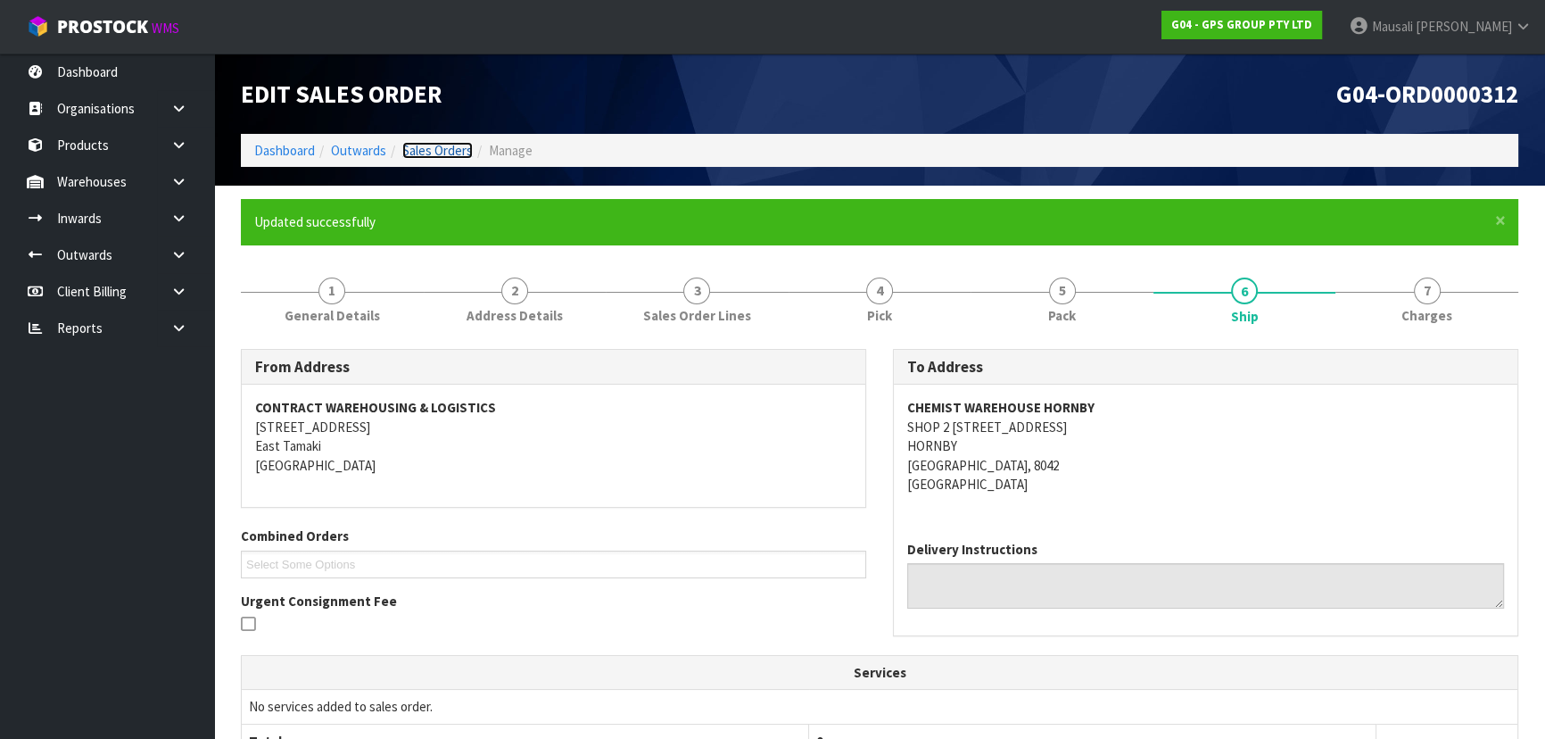
click at [444, 149] on link "Sales Orders" at bounding box center [437, 150] width 70 height 17
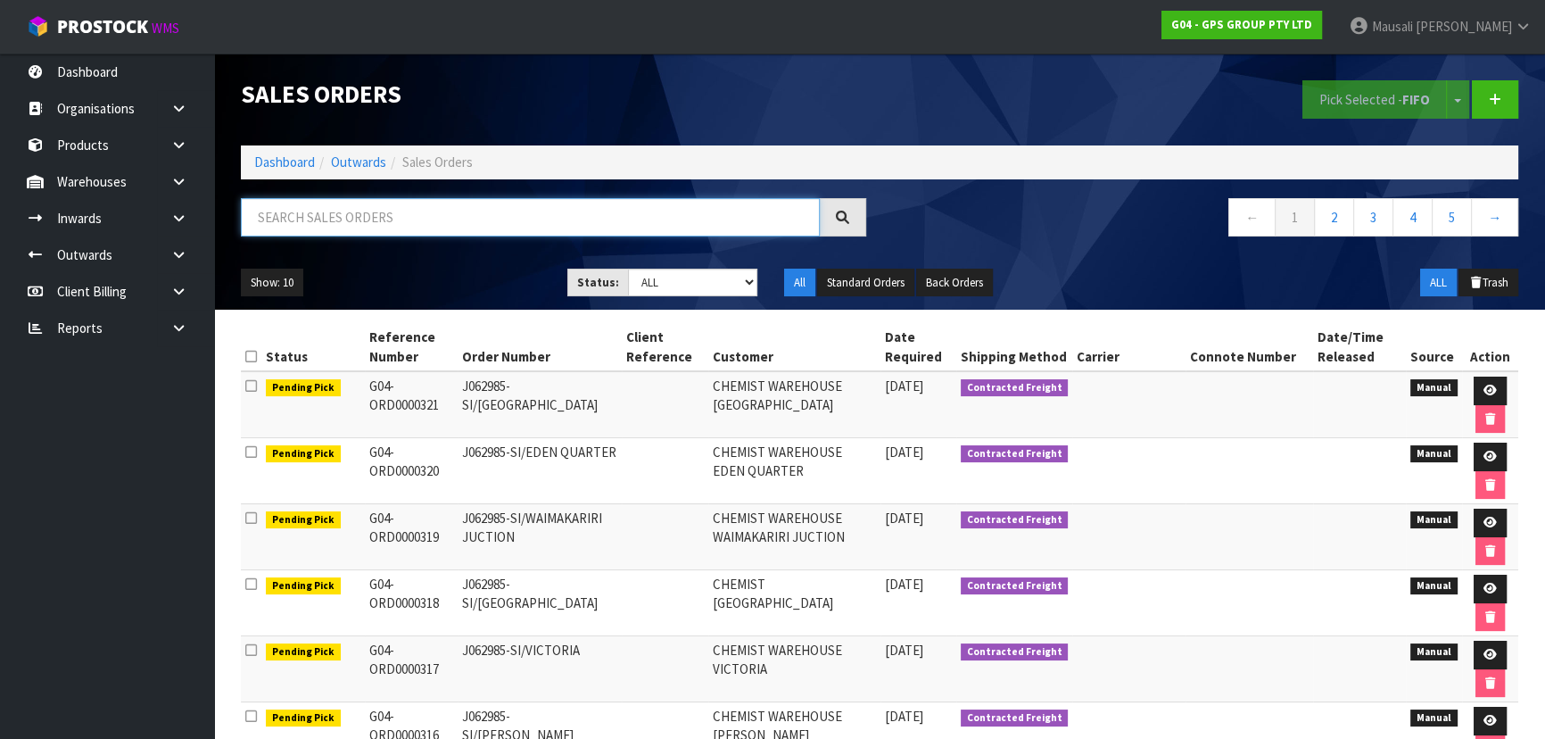
click at [280, 227] on input "text" at bounding box center [530, 217] width 579 height 38
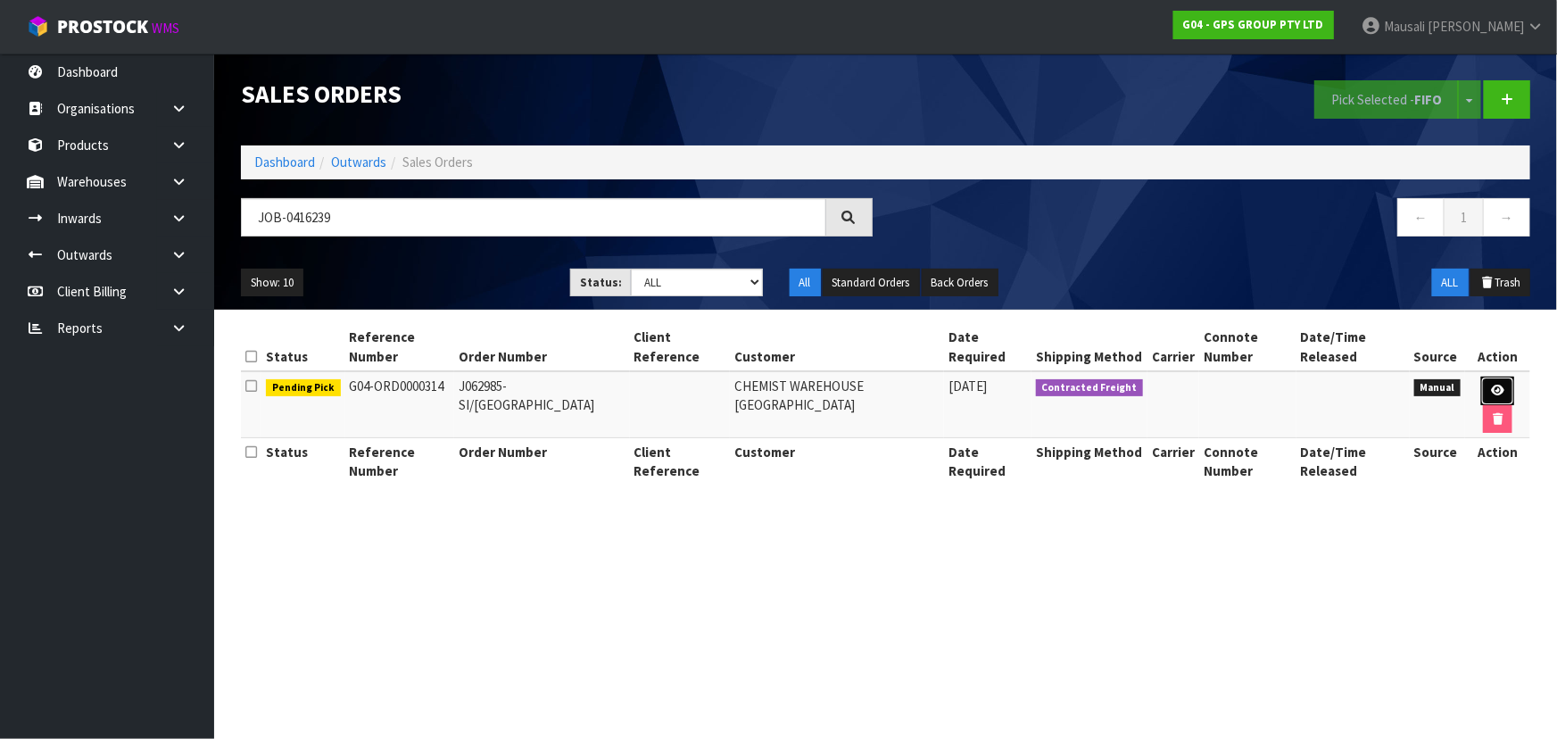
click at [1499, 382] on link at bounding box center [1497, 390] width 33 height 29
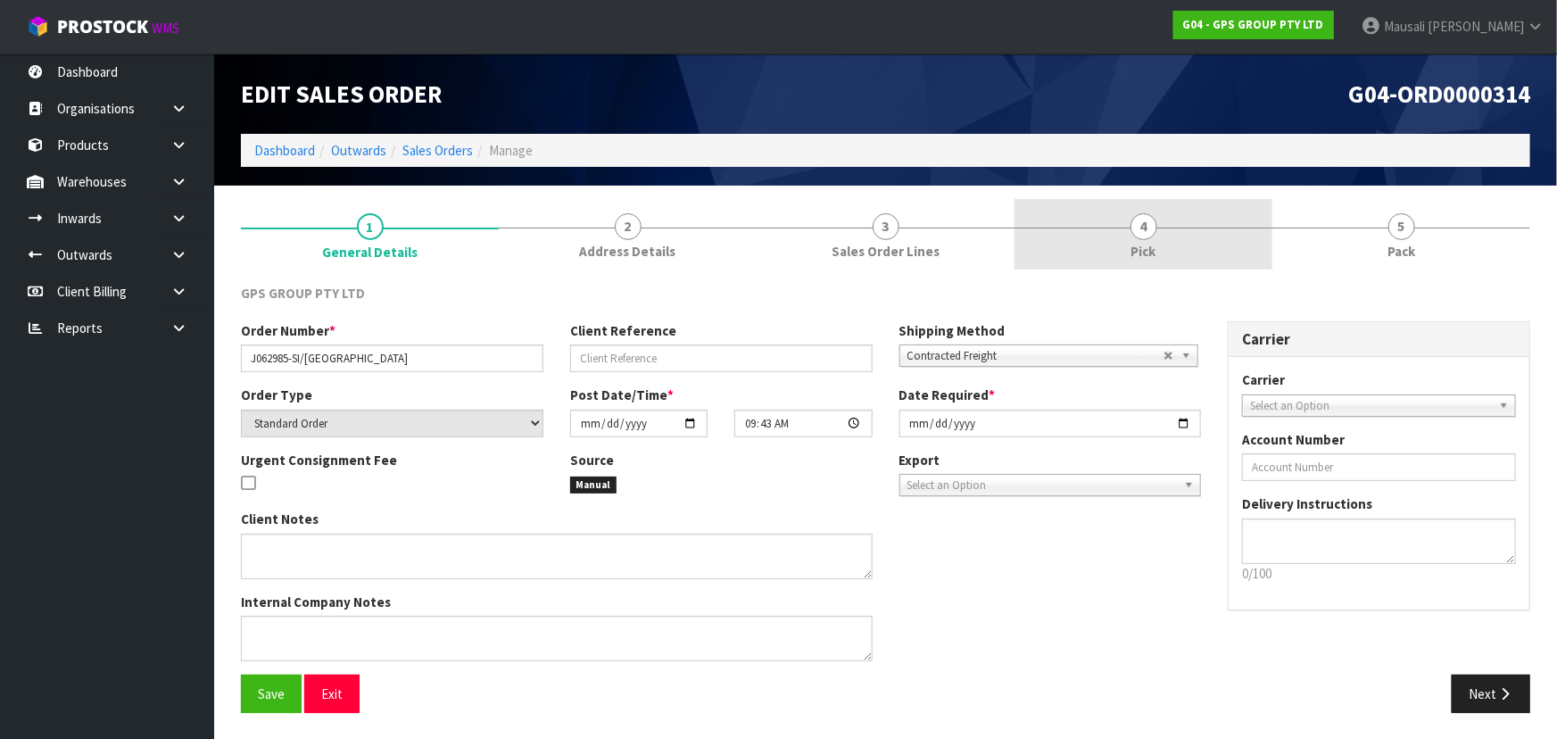
click at [1134, 225] on span "4" at bounding box center [1143, 226] width 27 height 27
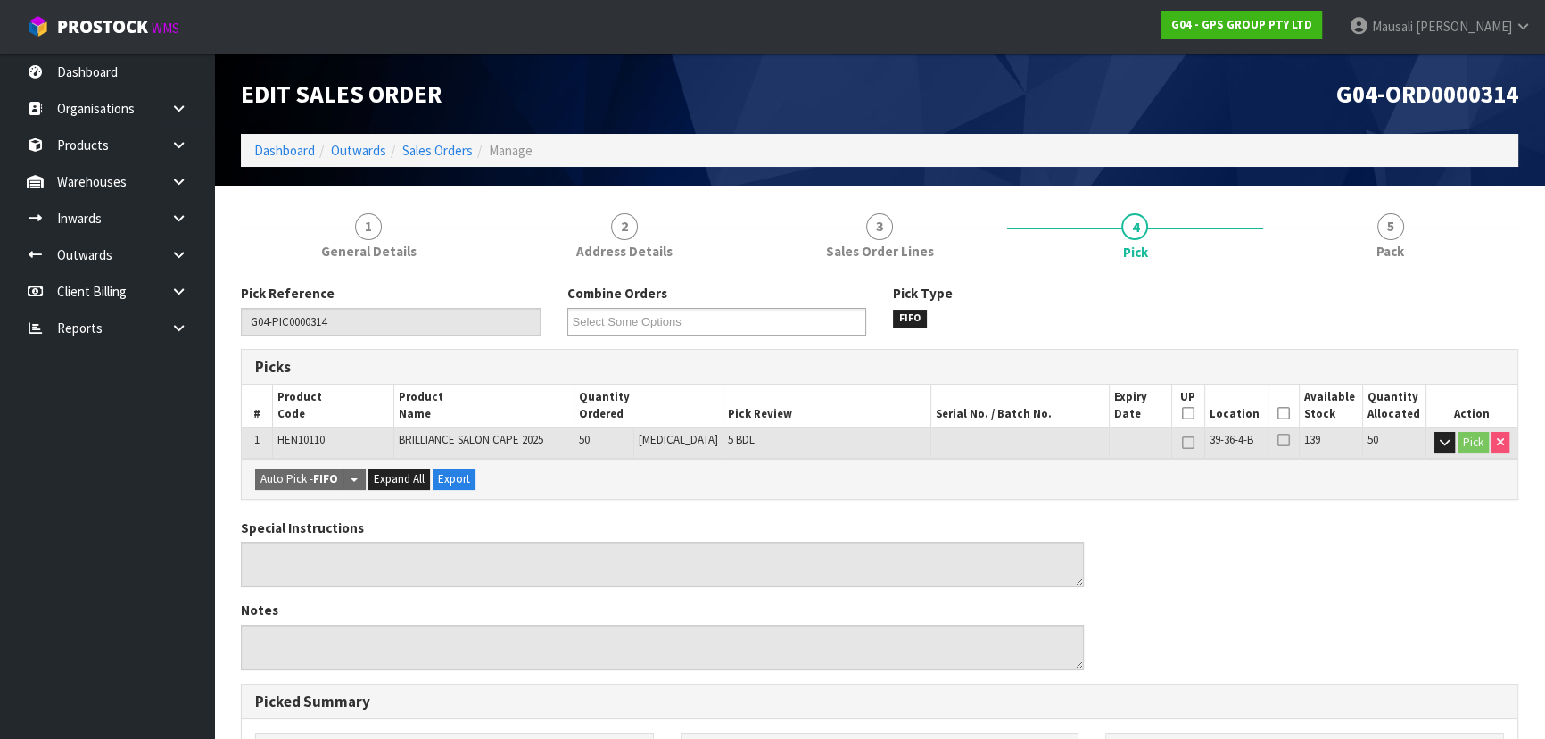
click at [1277, 413] on icon at bounding box center [1283, 413] width 12 height 1
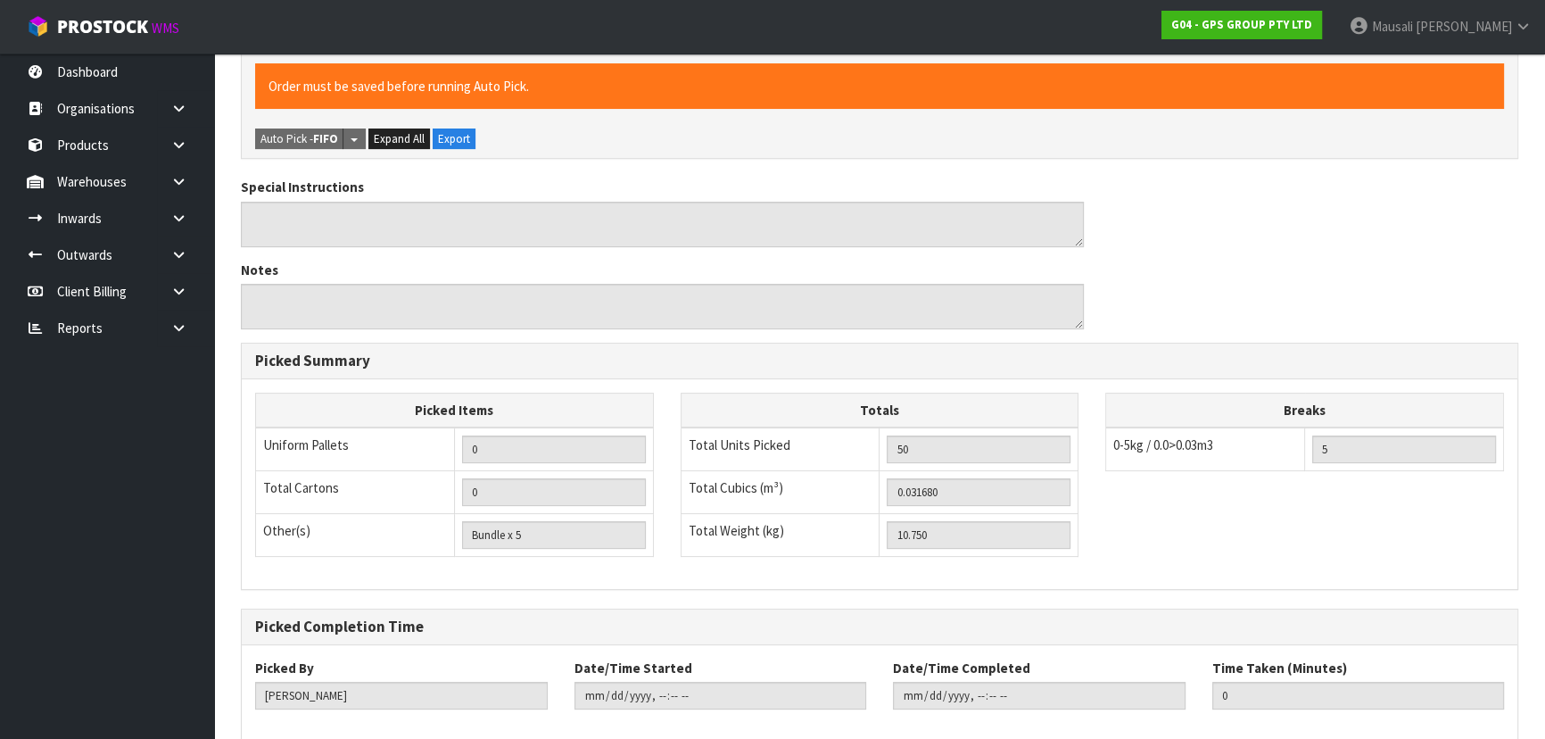
scroll to position [498, 0]
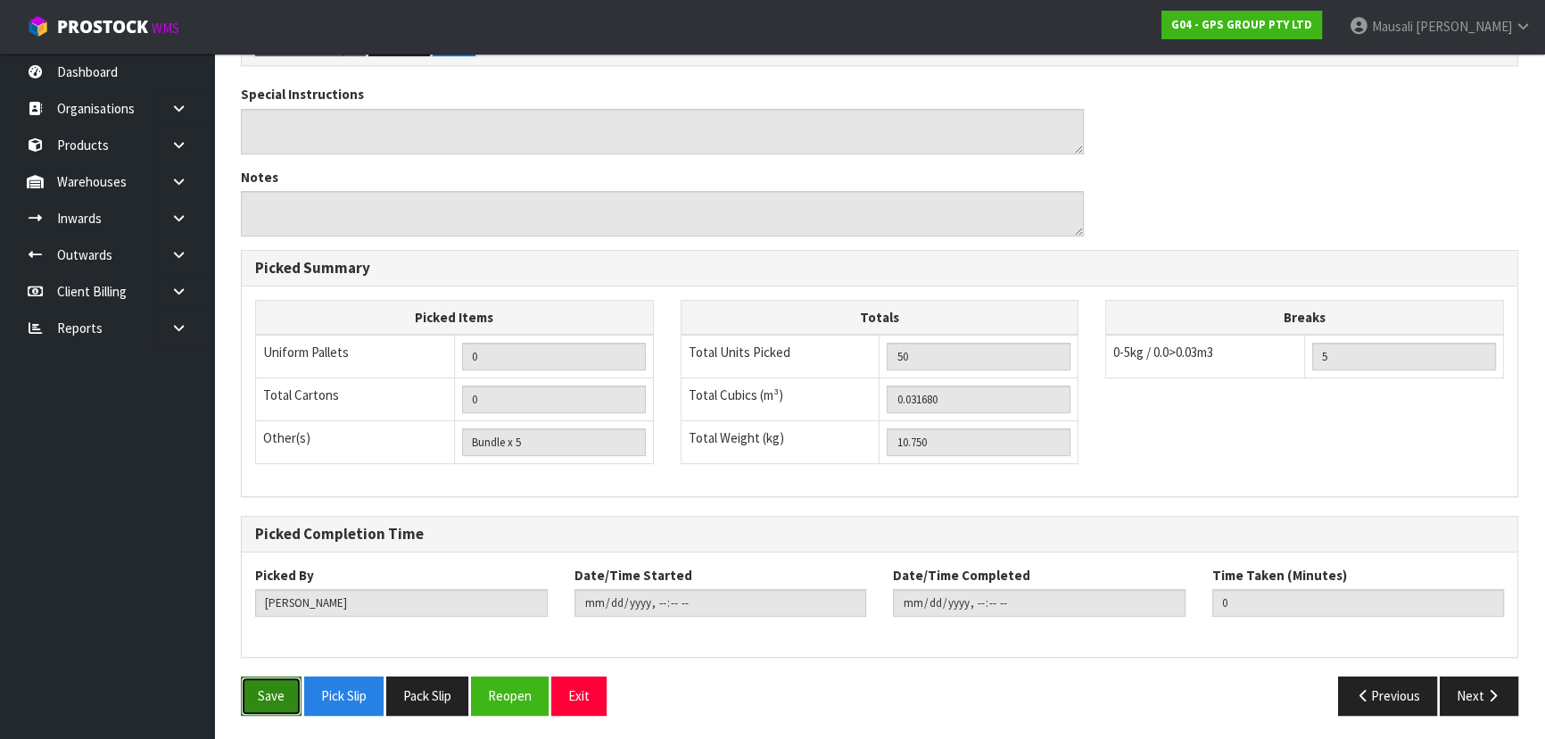
click at [252, 691] on button "Save" at bounding box center [271, 695] width 61 height 38
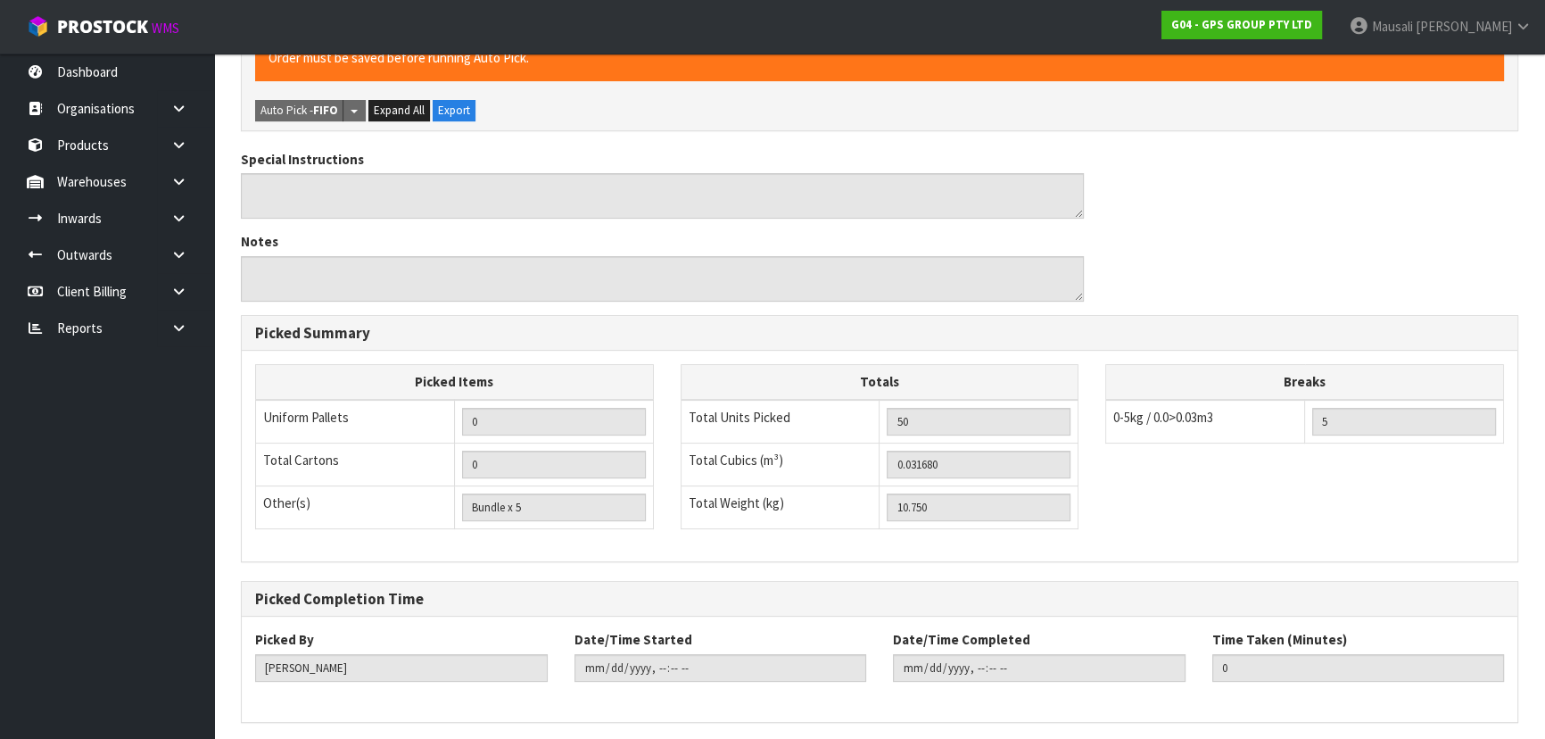
scroll to position [0, 0]
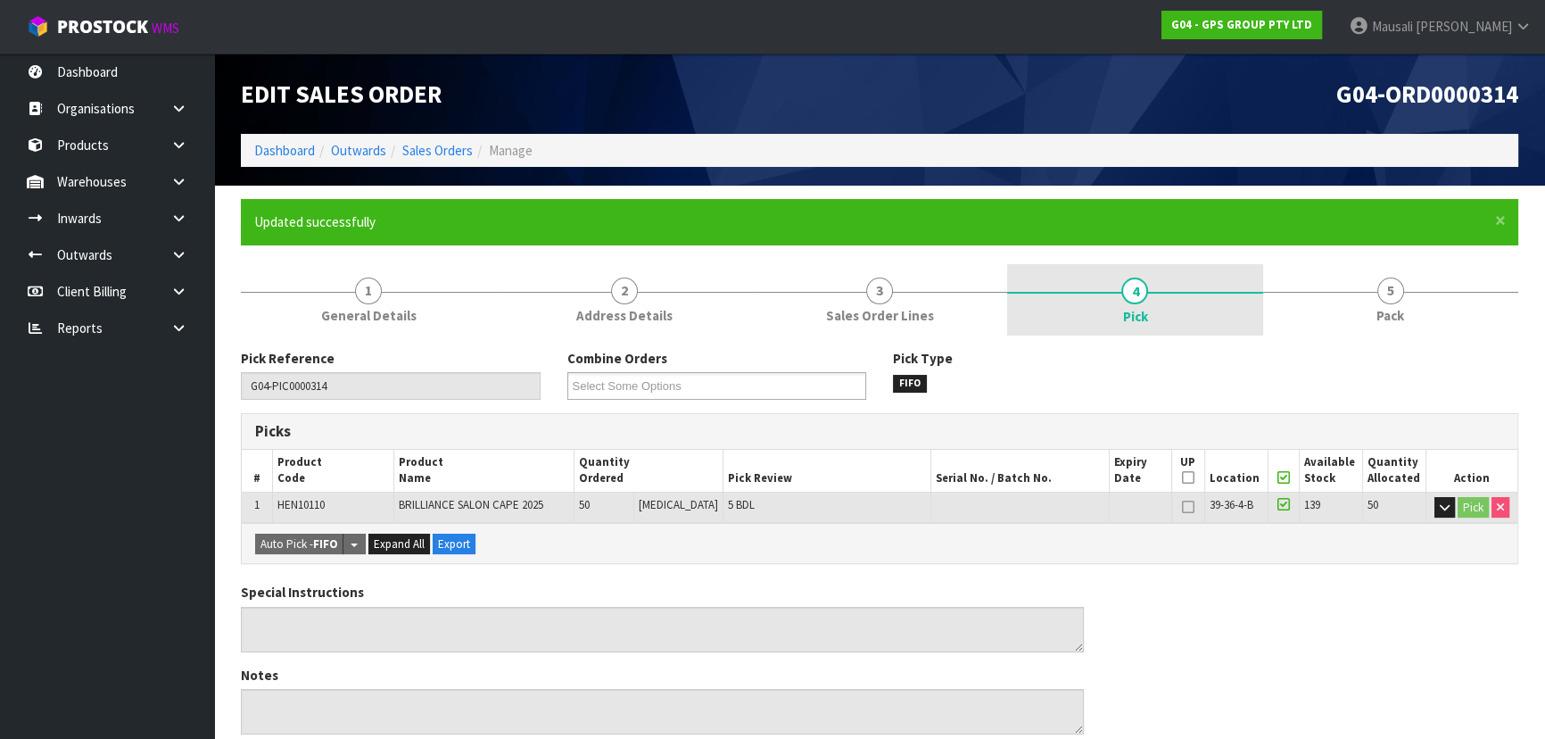
drag, startPoint x: 1393, startPoint y: 302, endPoint x: 1142, endPoint y: 326, distance: 252.6
click at [1392, 302] on span "5" at bounding box center [1390, 290] width 27 height 27
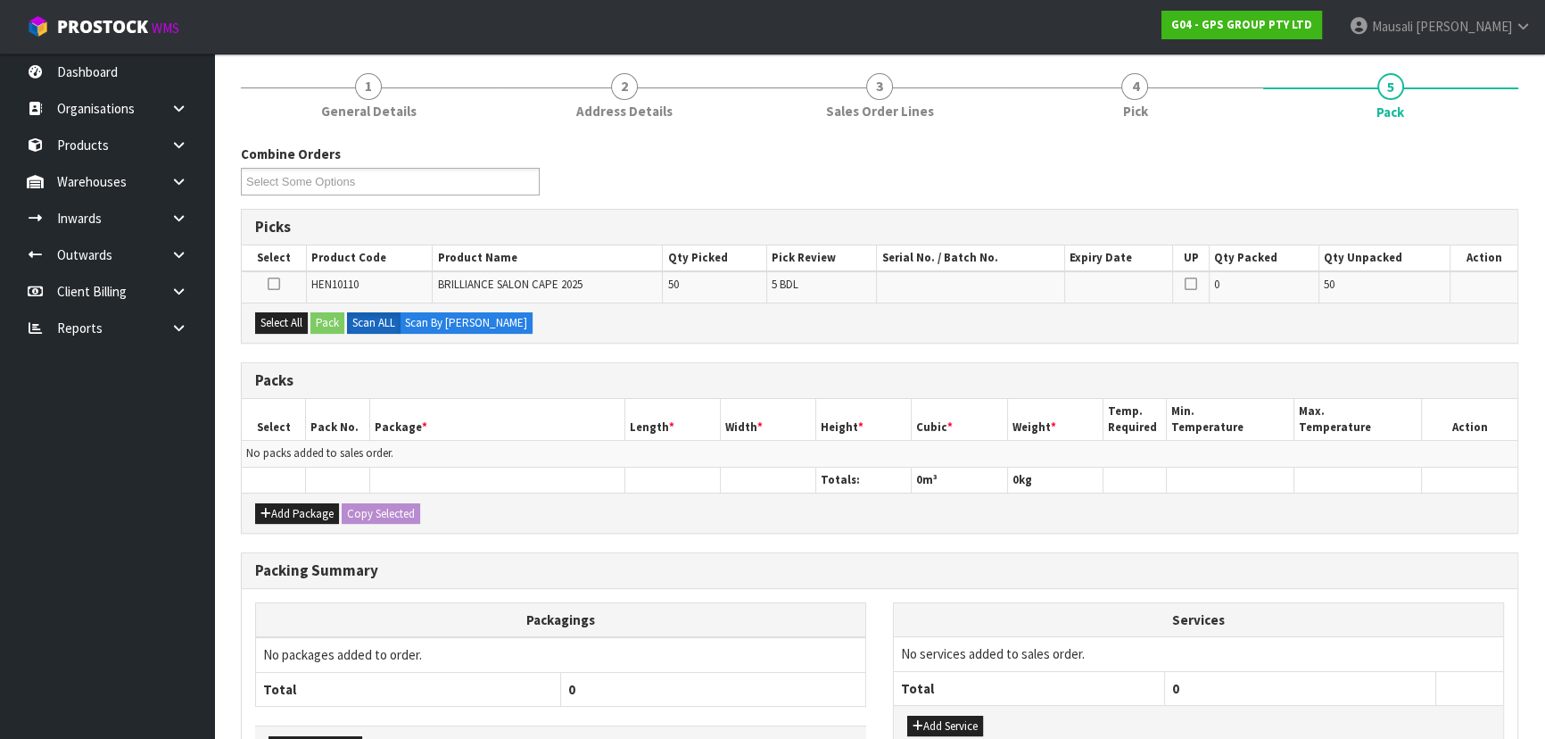
scroll to position [324, 0]
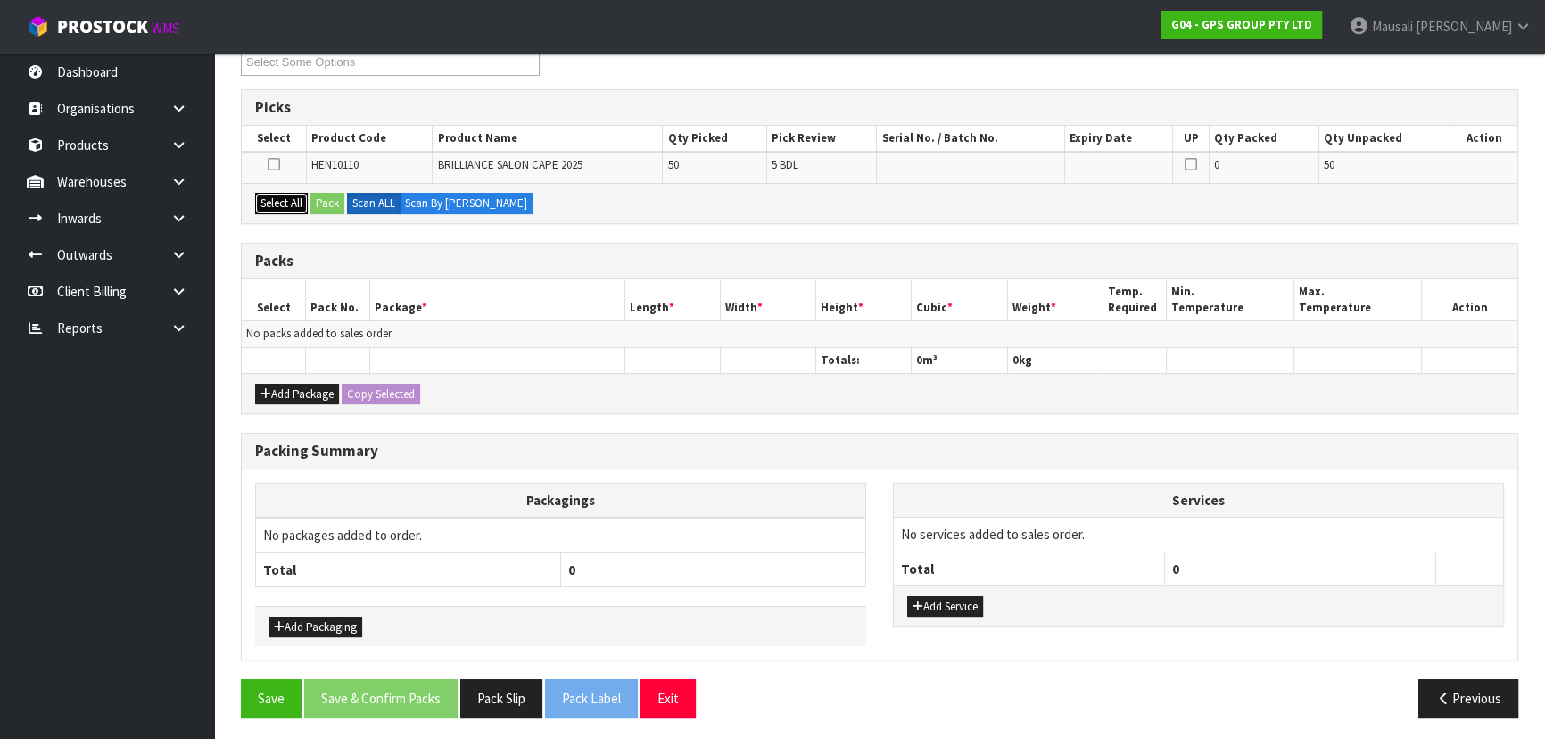
drag, startPoint x: 293, startPoint y: 199, endPoint x: 329, endPoint y: 199, distance: 36.6
click at [294, 199] on button "Select All" at bounding box center [281, 203] width 53 height 21
click at [329, 199] on button "Pack" at bounding box center [327, 203] width 34 height 21
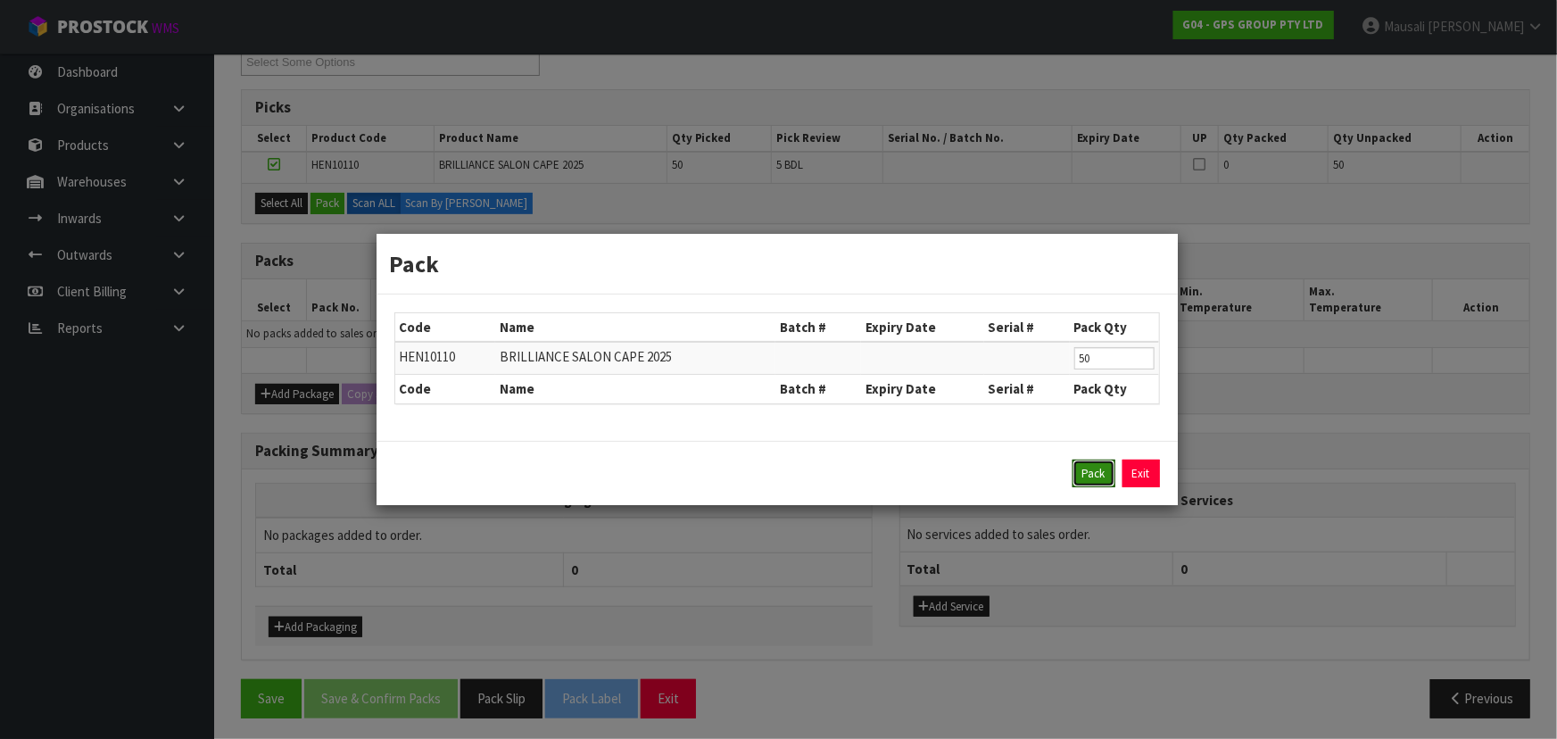
drag, startPoint x: 1095, startPoint y: 470, endPoint x: 1024, endPoint y: 418, distance: 87.4
click at [1092, 471] on button "Pack" at bounding box center [1093, 473] width 43 height 29
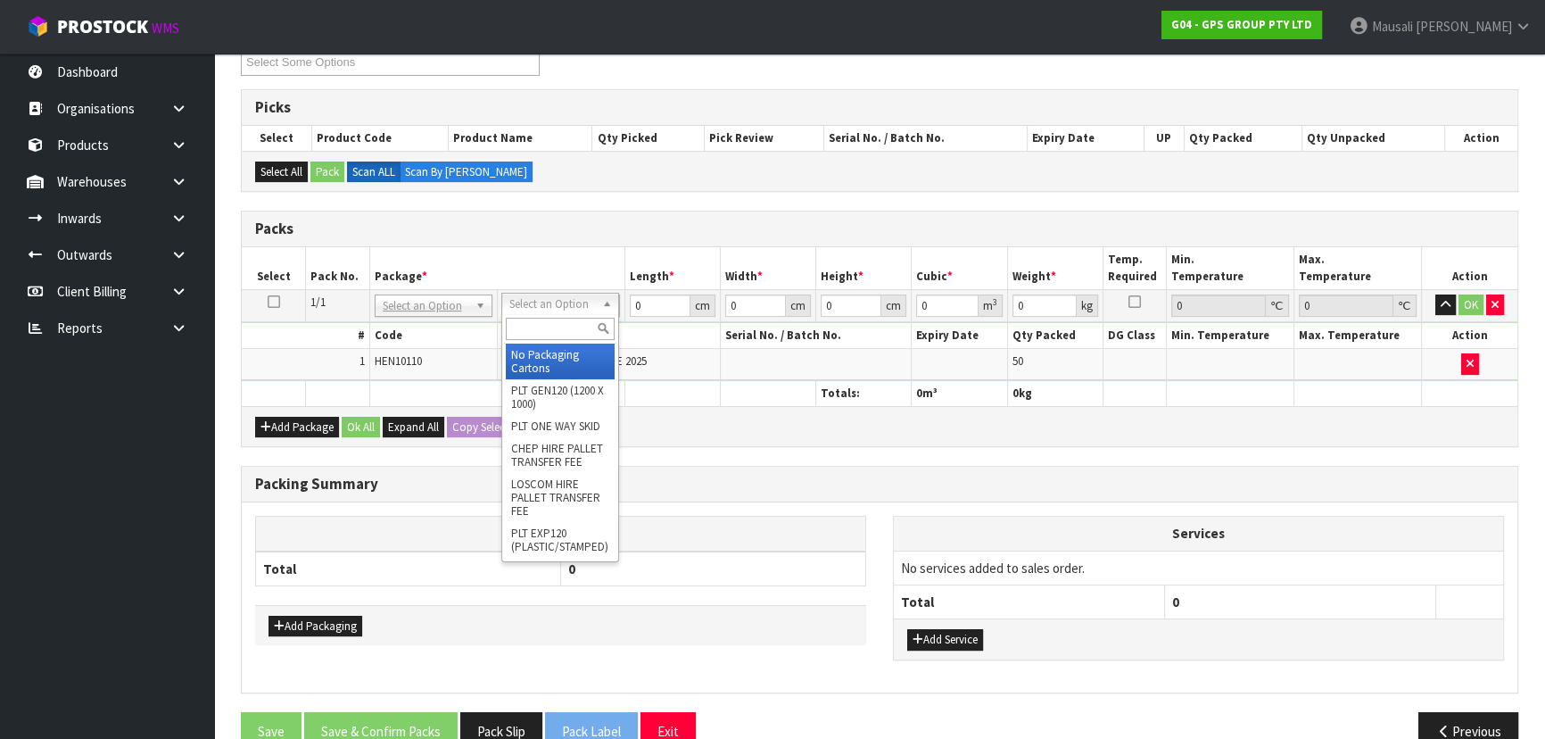
click at [568, 329] on input "text" at bounding box center [560, 329] width 109 height 22
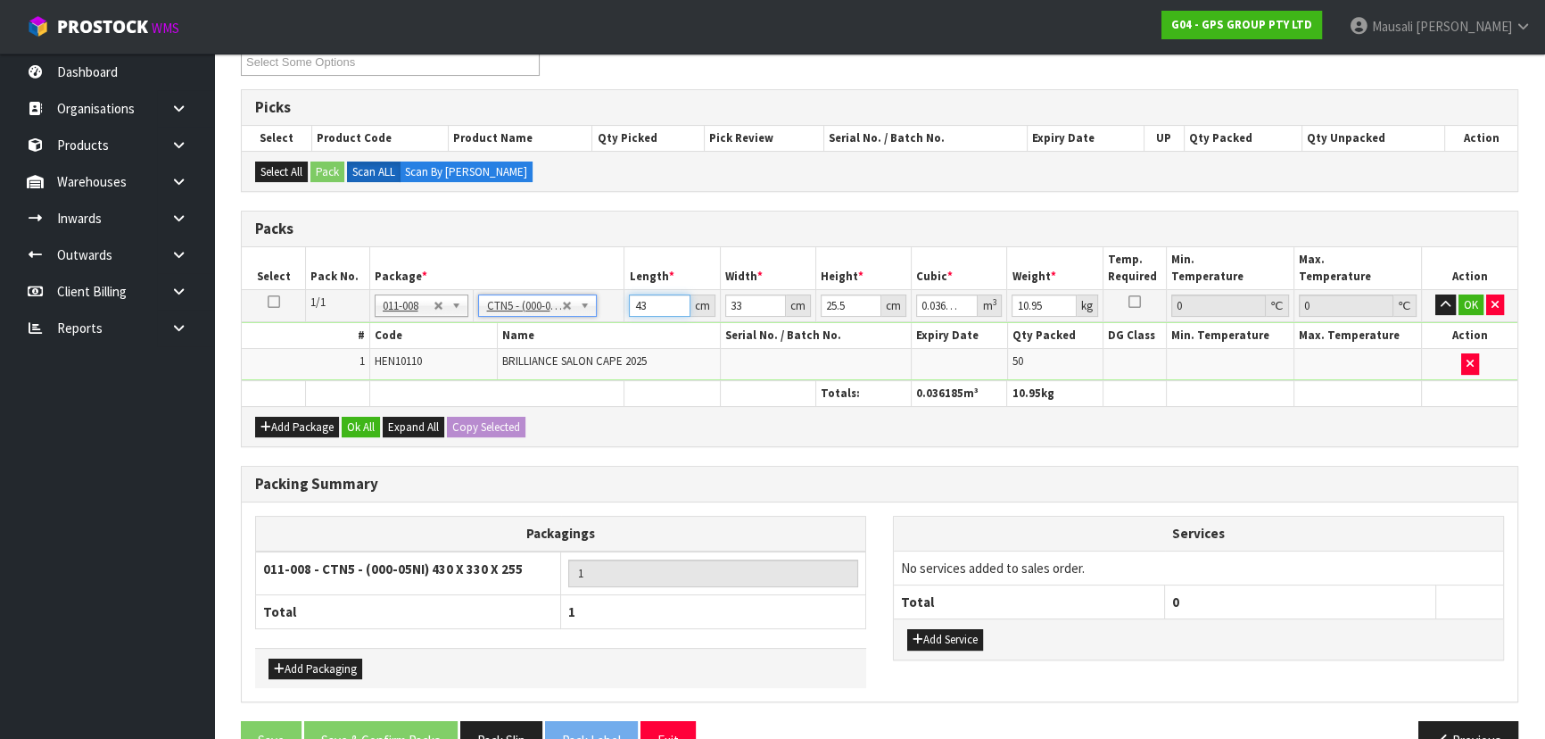
drag, startPoint x: 660, startPoint y: 308, endPoint x: 609, endPoint y: 303, distance: 51.0
click at [588, 317] on tr "1/1 NONE 007-001 007-002 007-004 007-009 007-013 007-014 007-015 007-017 007-01…" at bounding box center [880, 305] width 1276 height 32
click at [358, 420] on button "Ok All" at bounding box center [361, 427] width 38 height 21
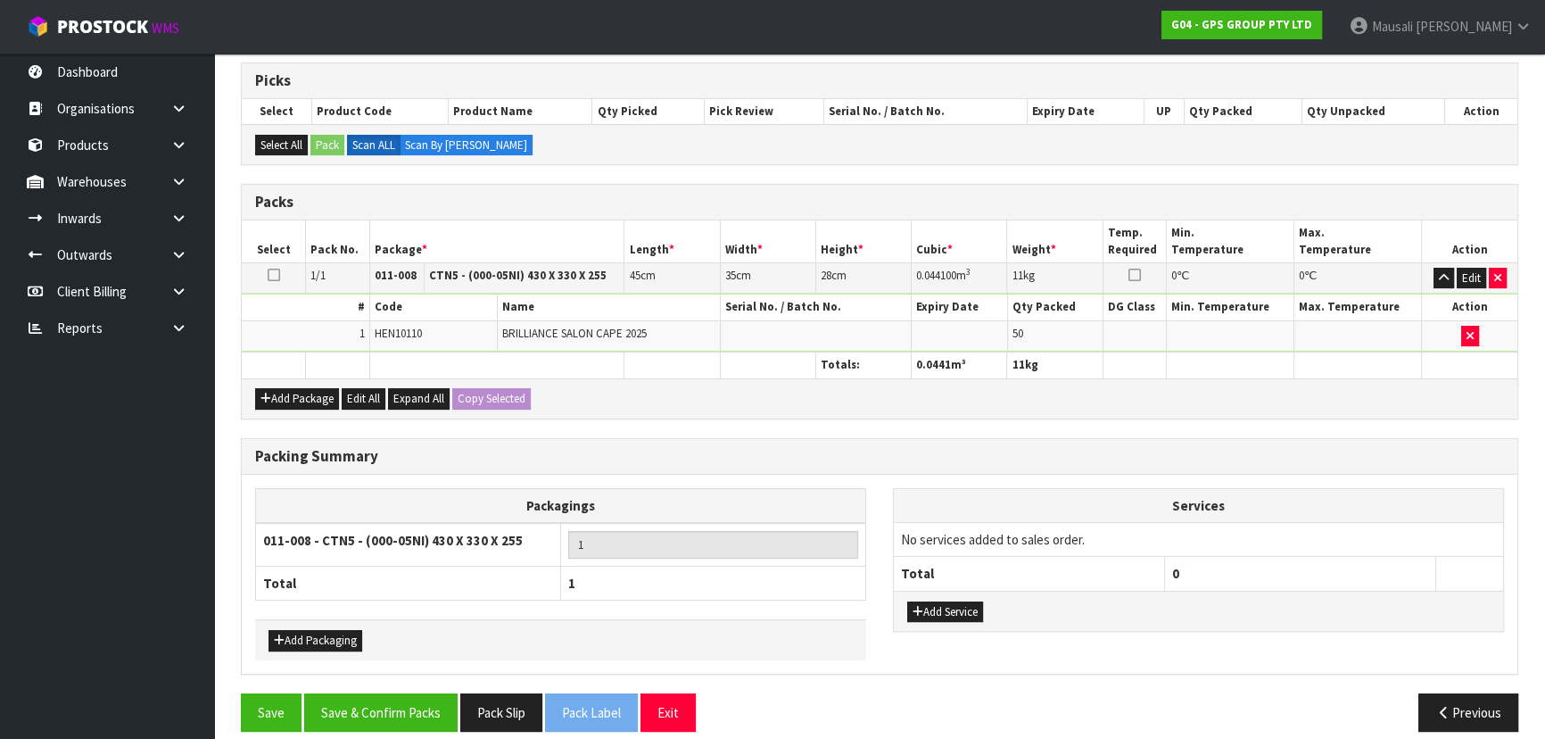
scroll to position [366, 0]
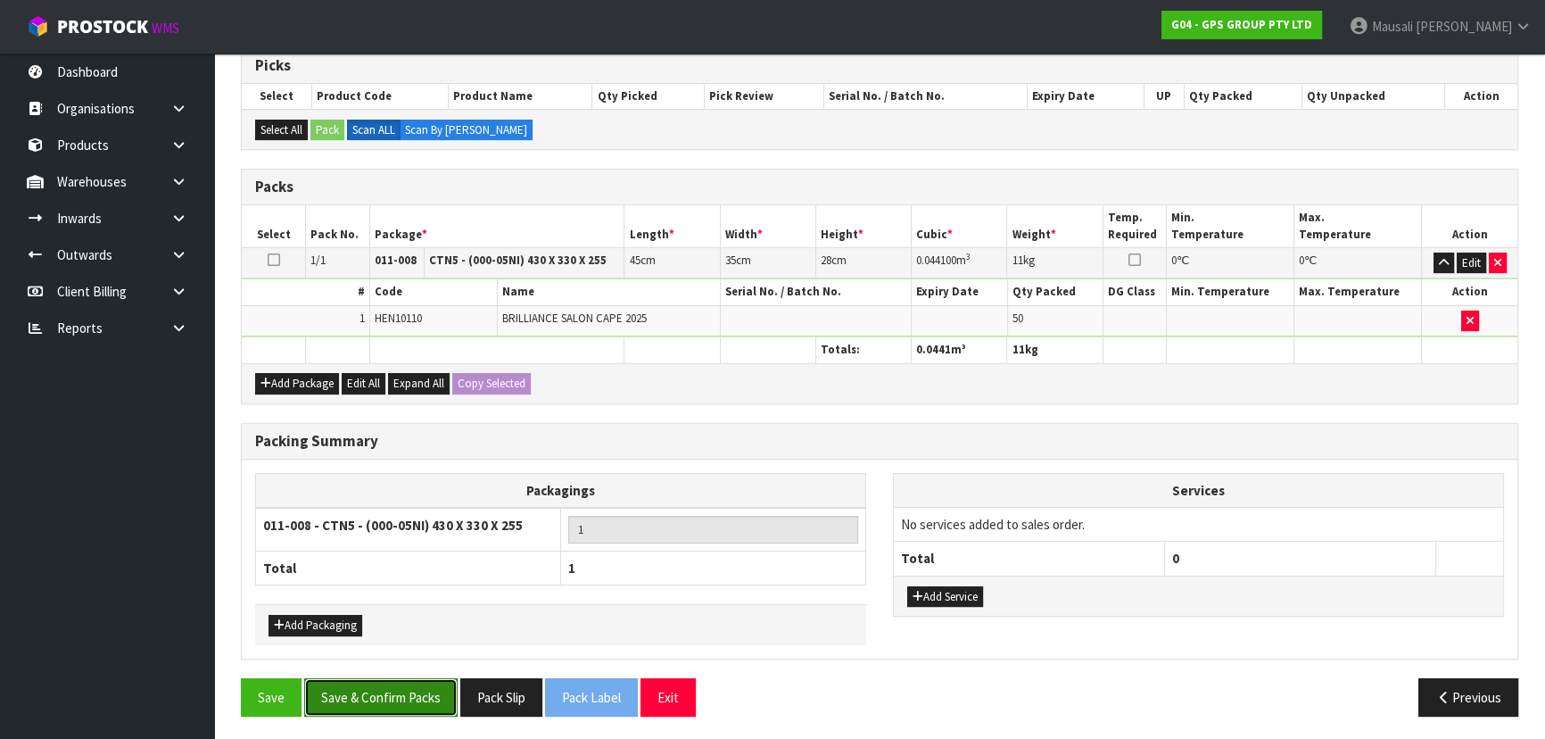
click at [393, 680] on button "Save & Confirm Packs" at bounding box center [380, 697] width 153 height 38
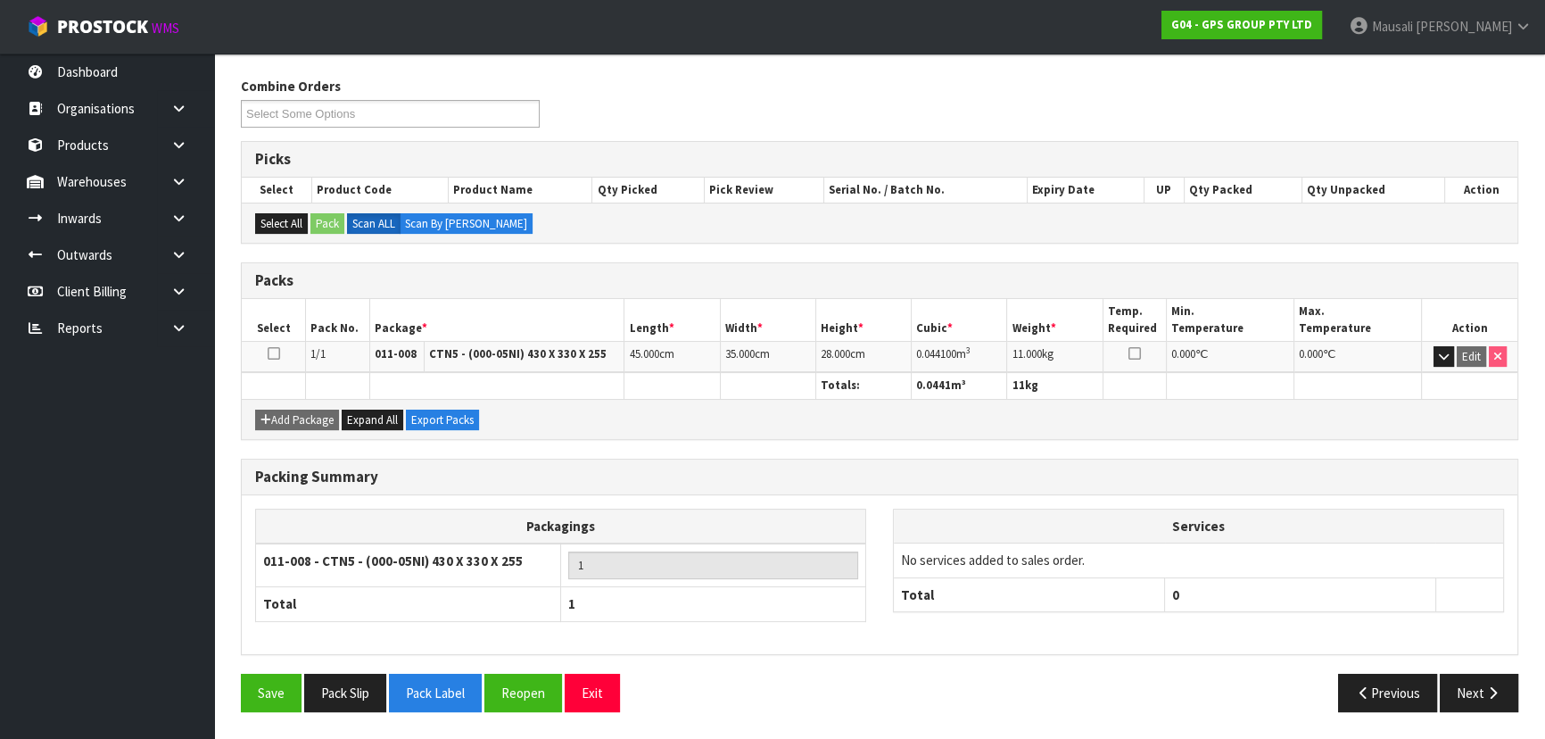
scroll to position [268, 0]
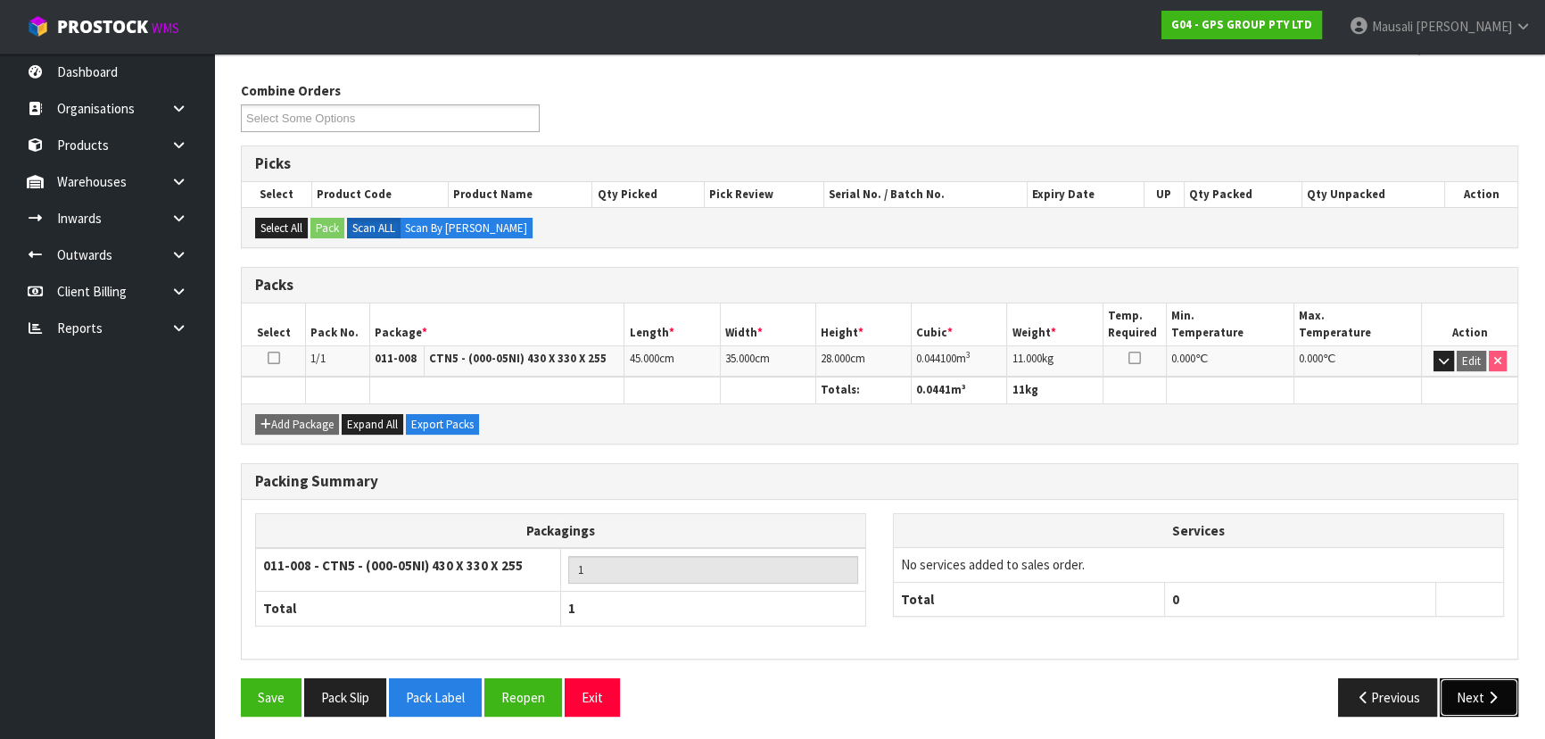
click at [1453, 694] on button "Next" at bounding box center [1479, 697] width 79 height 38
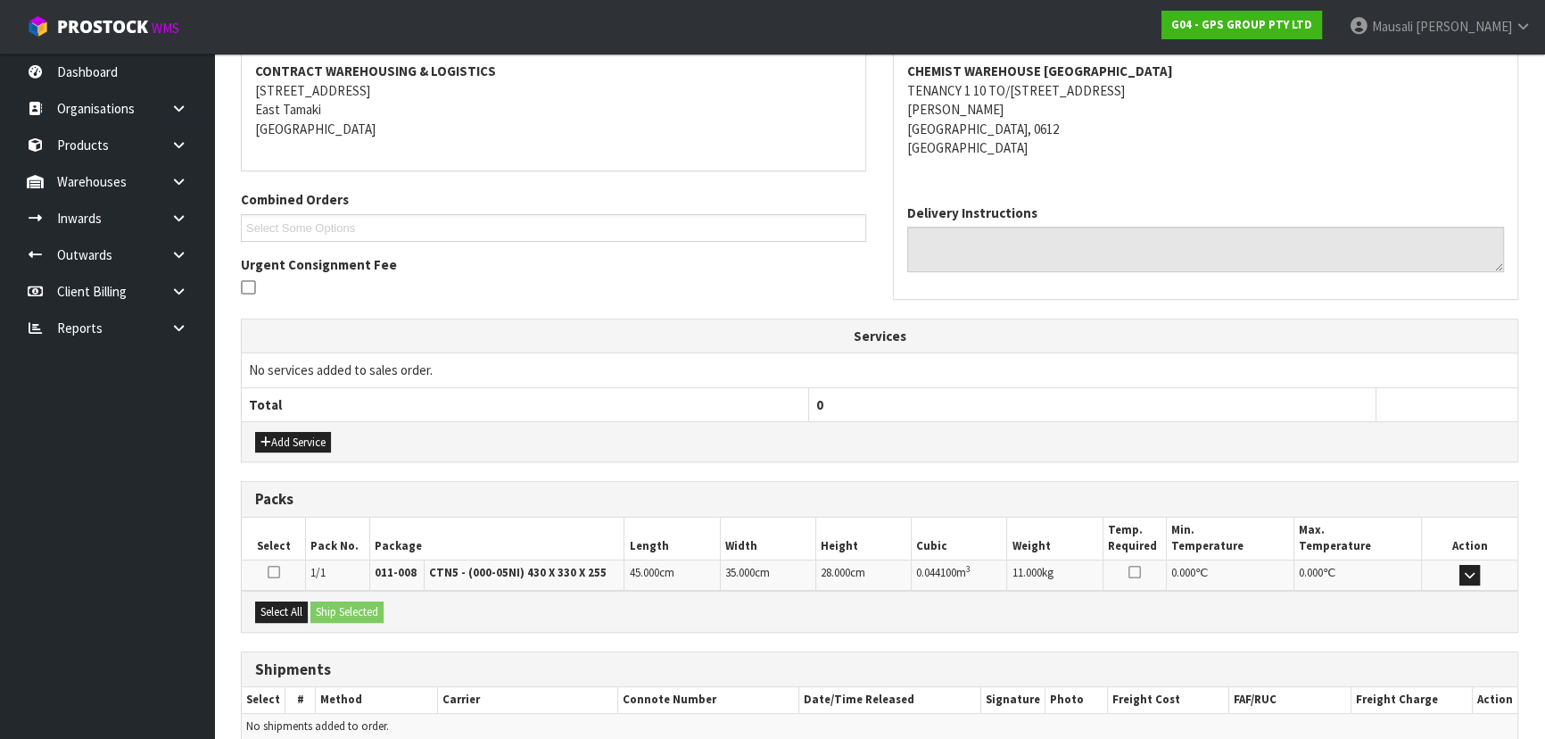
scroll to position [417, 0]
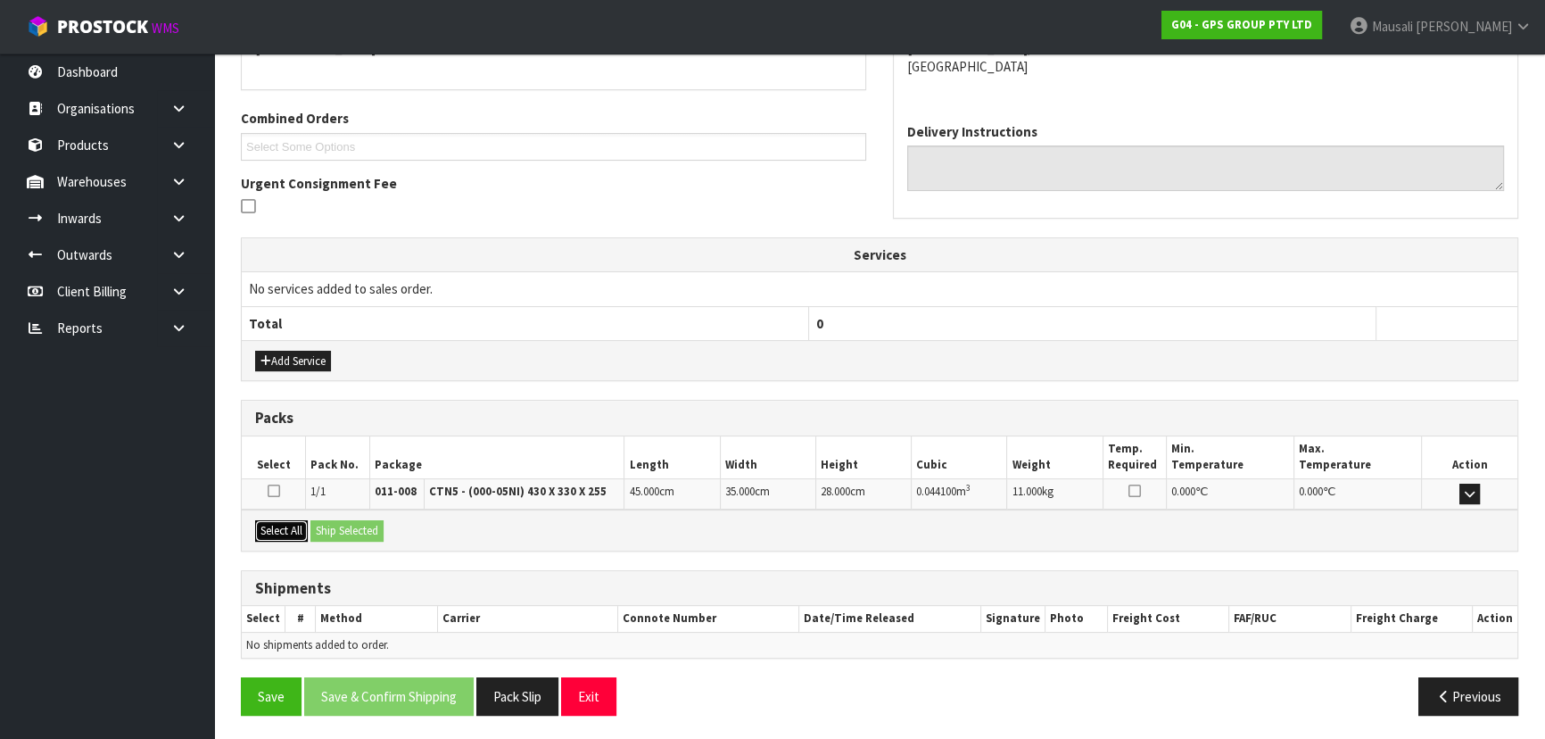
click at [287, 520] on button "Select All" at bounding box center [281, 530] width 53 height 21
click at [324, 525] on button "Ship Selected" at bounding box center [346, 530] width 73 height 21
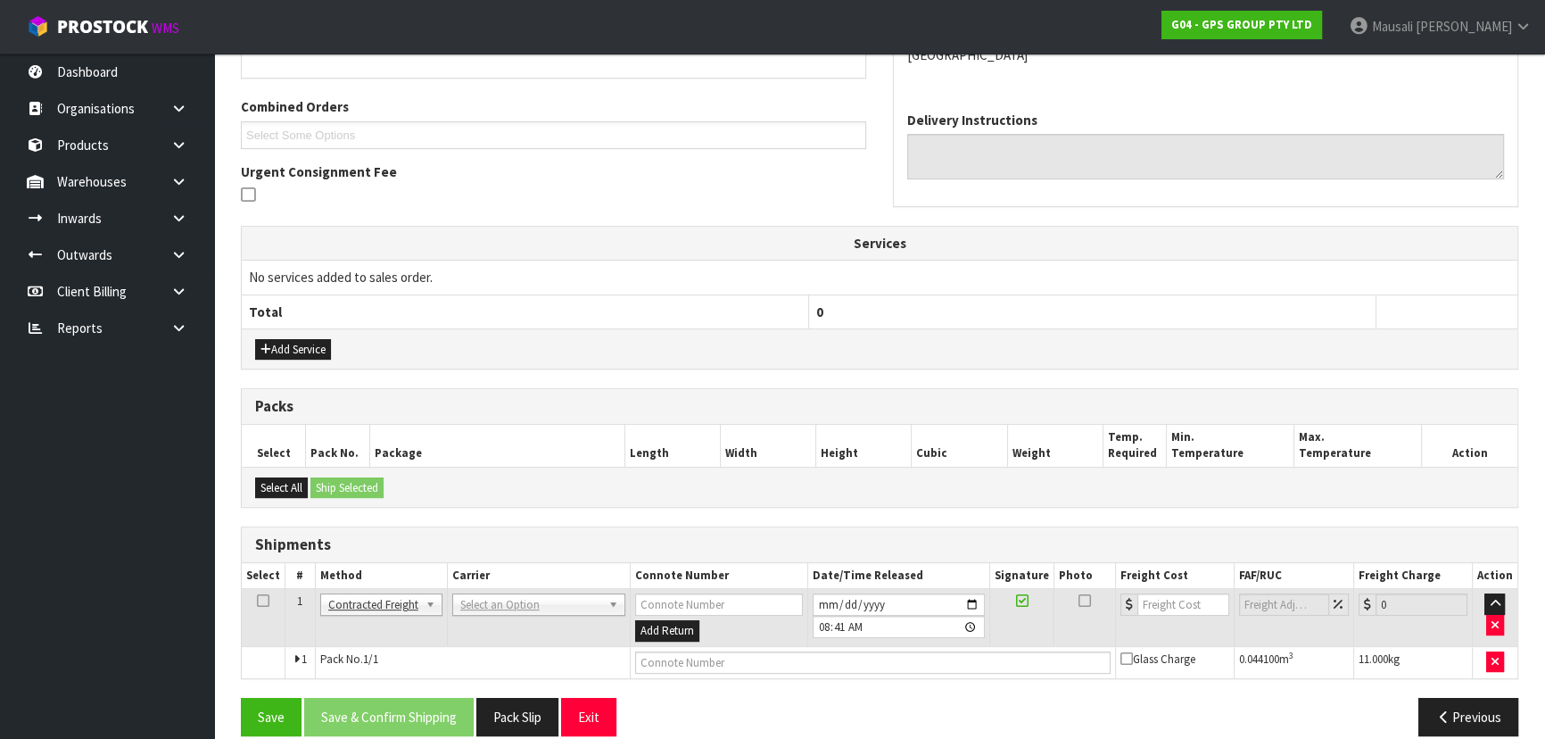
scroll to position [450, 0]
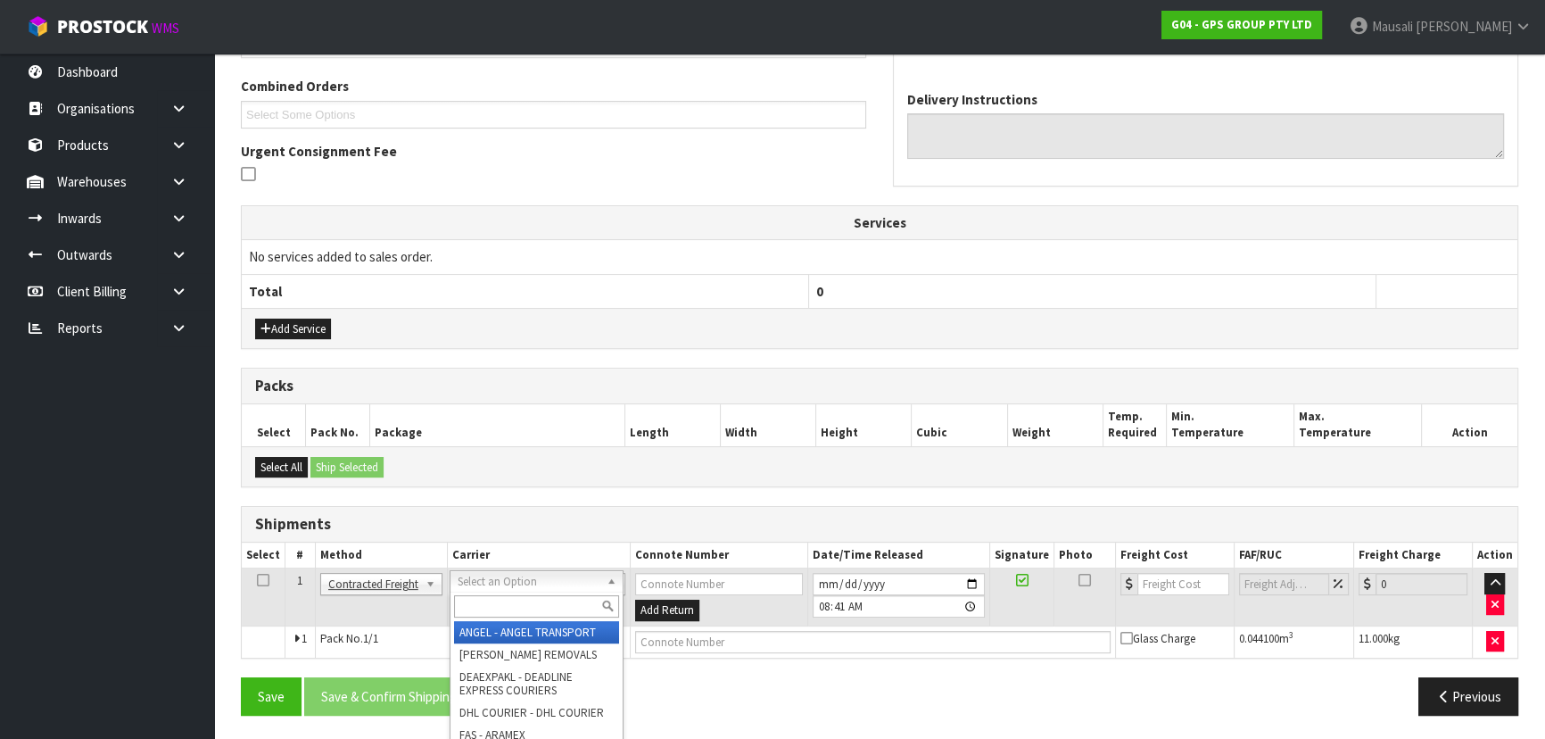
click at [482, 608] on input "text" at bounding box center [536, 606] width 165 height 22
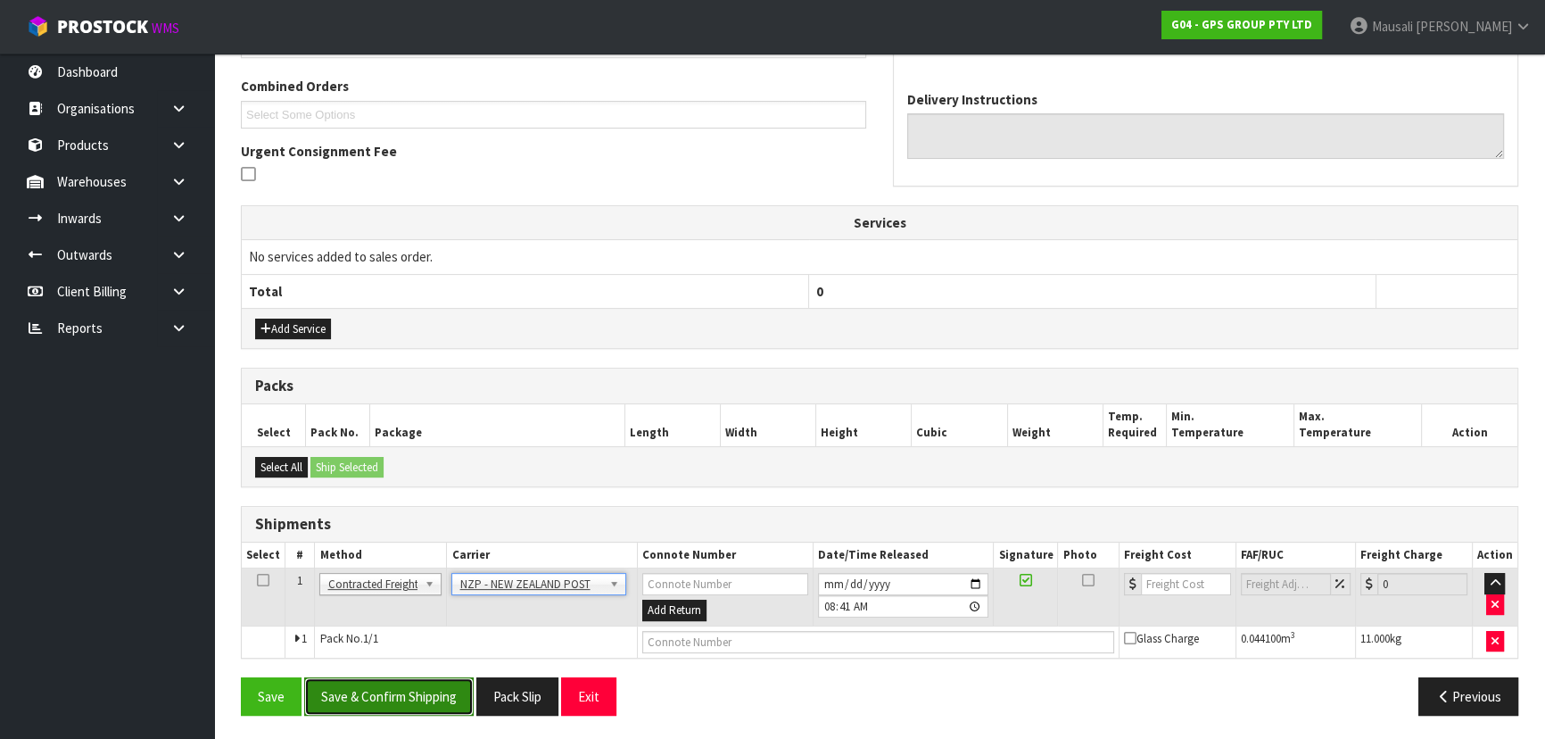
click at [418, 694] on button "Save & Confirm Shipping" at bounding box center [388, 696] width 169 height 38
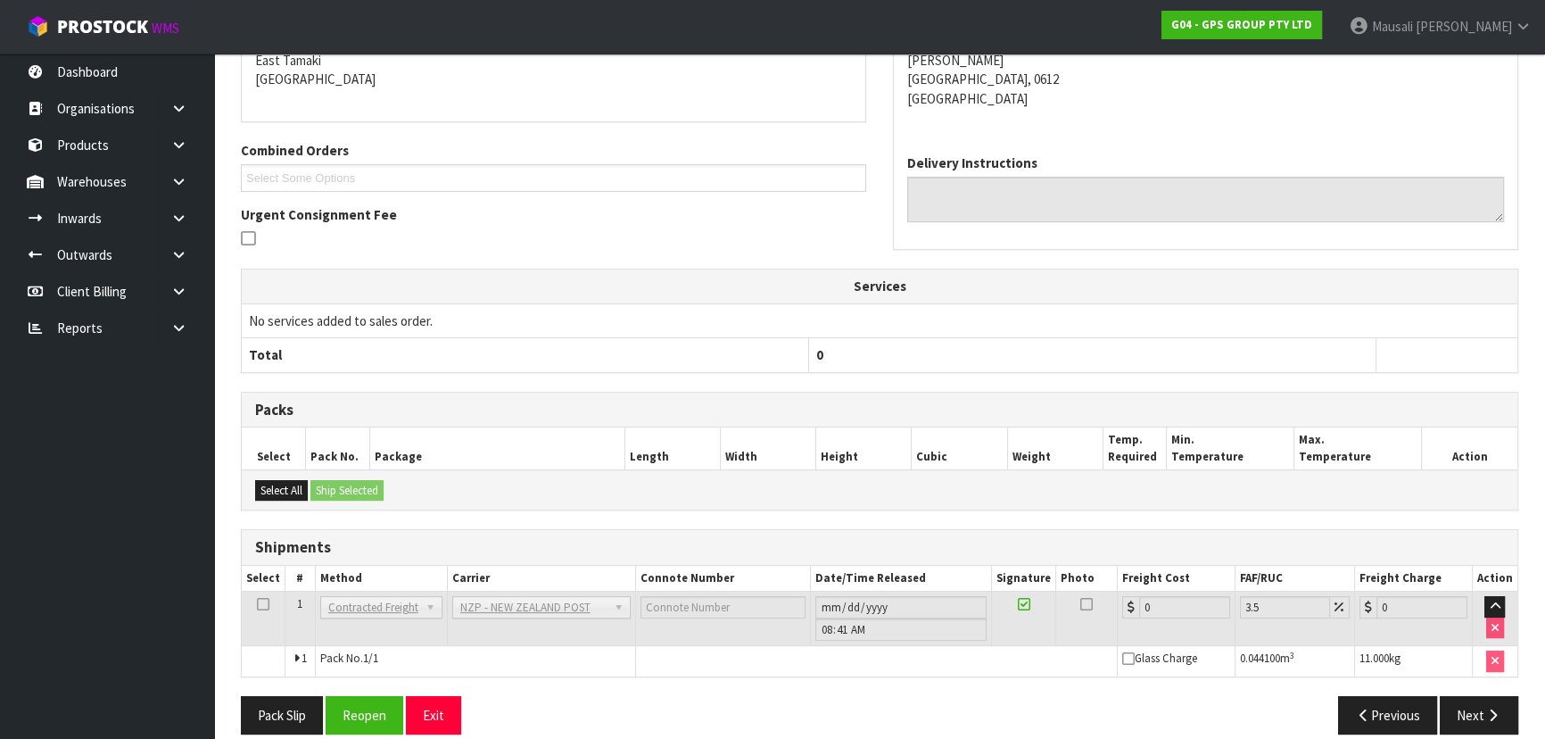
scroll to position [425, 0]
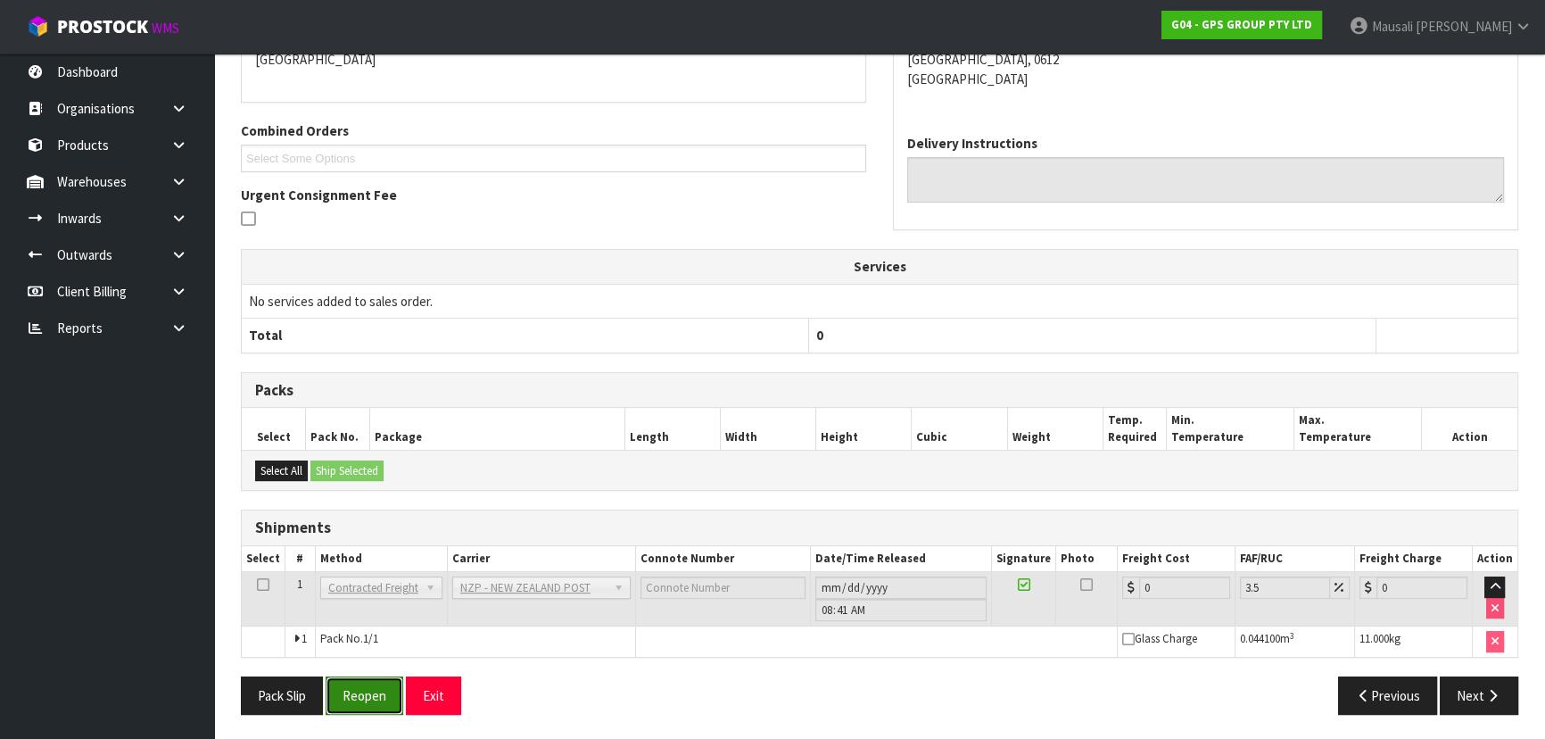
click at [372, 689] on button "Reopen" at bounding box center [365, 695] width 78 height 38
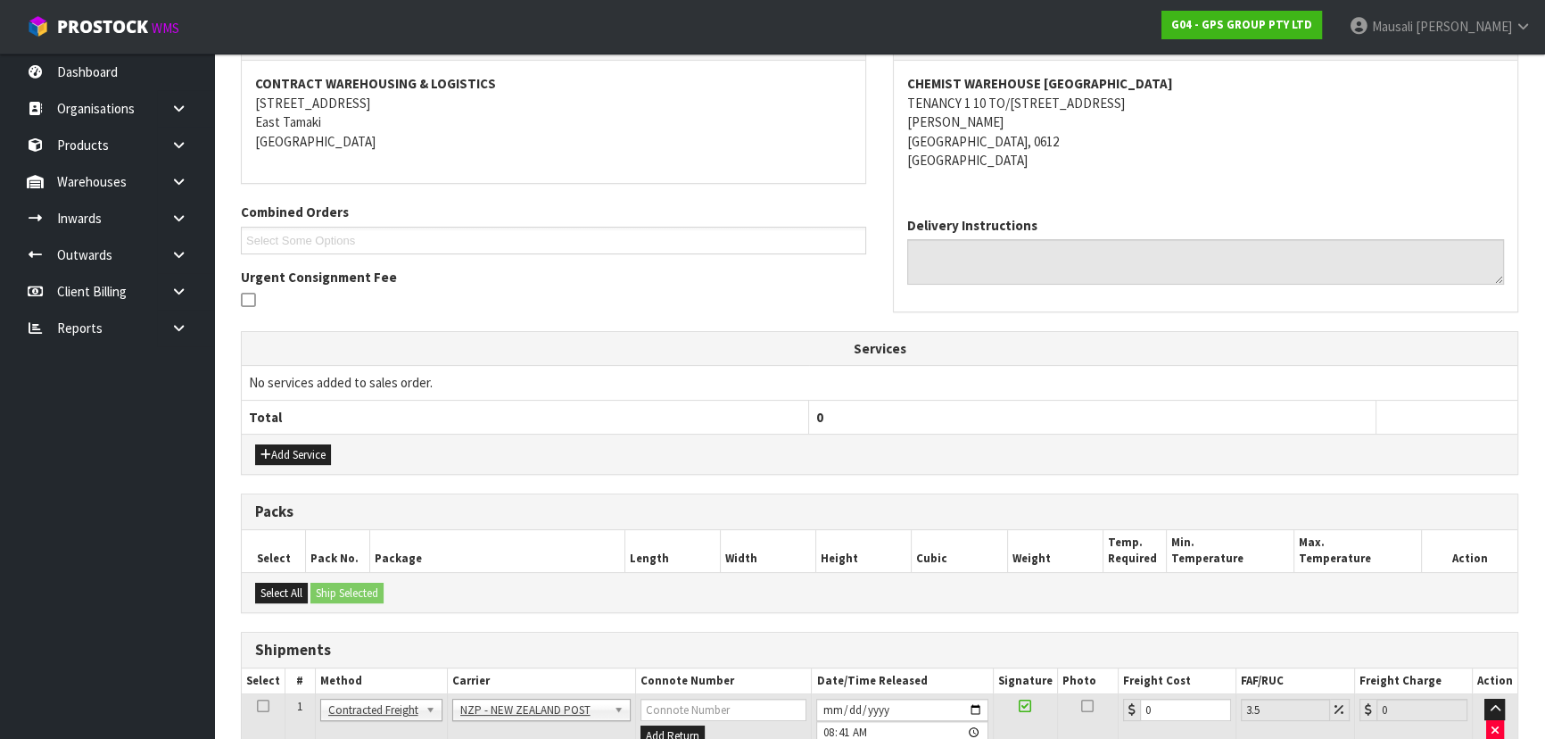
scroll to position [466, 0]
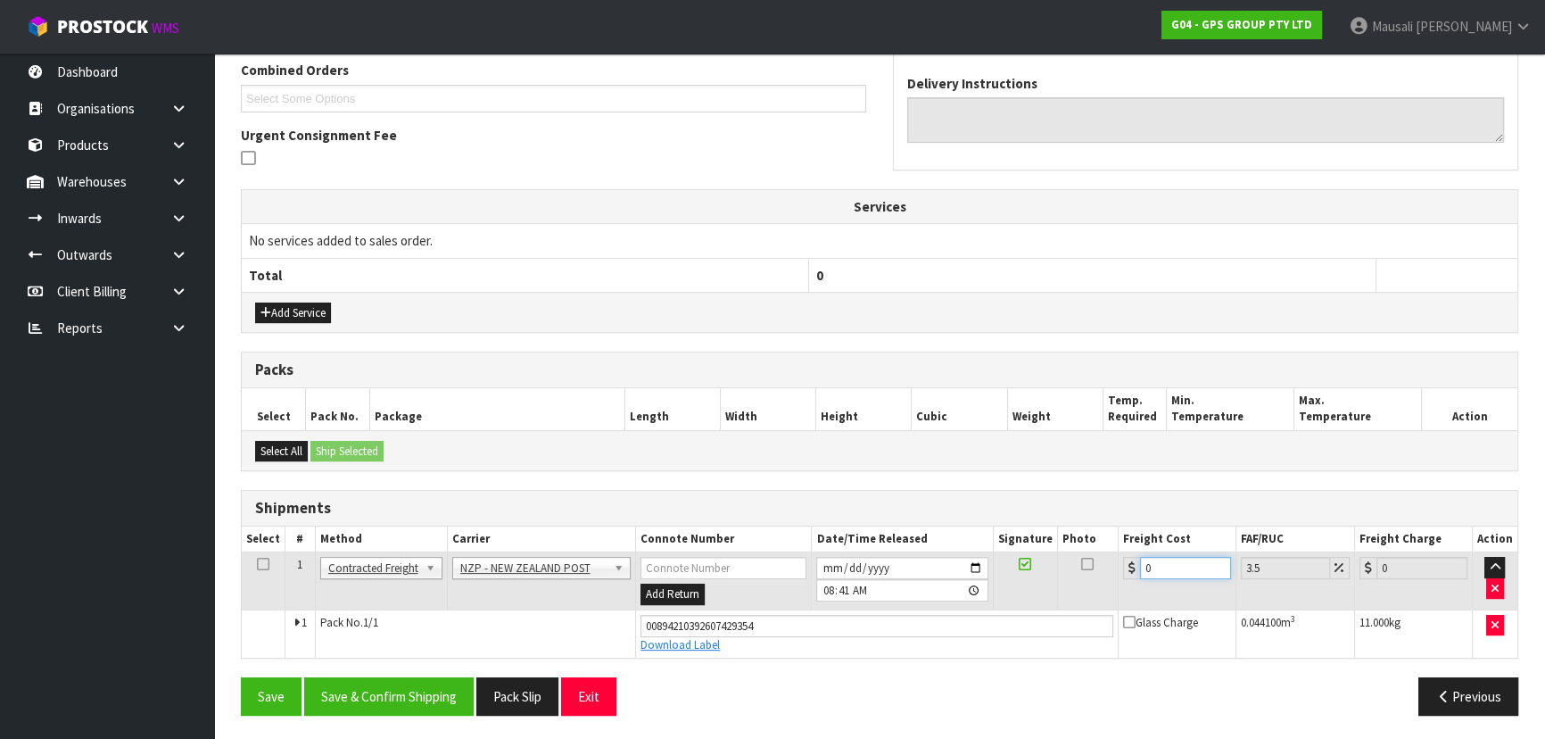
drag, startPoint x: 1174, startPoint y: 566, endPoint x: 1076, endPoint y: 603, distance: 105.0
click at [1076, 603] on tr "1 Client Local Pickup Customer Local Pickup Company Freight Contracted Freight …" at bounding box center [880, 581] width 1276 height 58
click at [417, 691] on button "Save & Confirm Shipping" at bounding box center [388, 696] width 169 height 38
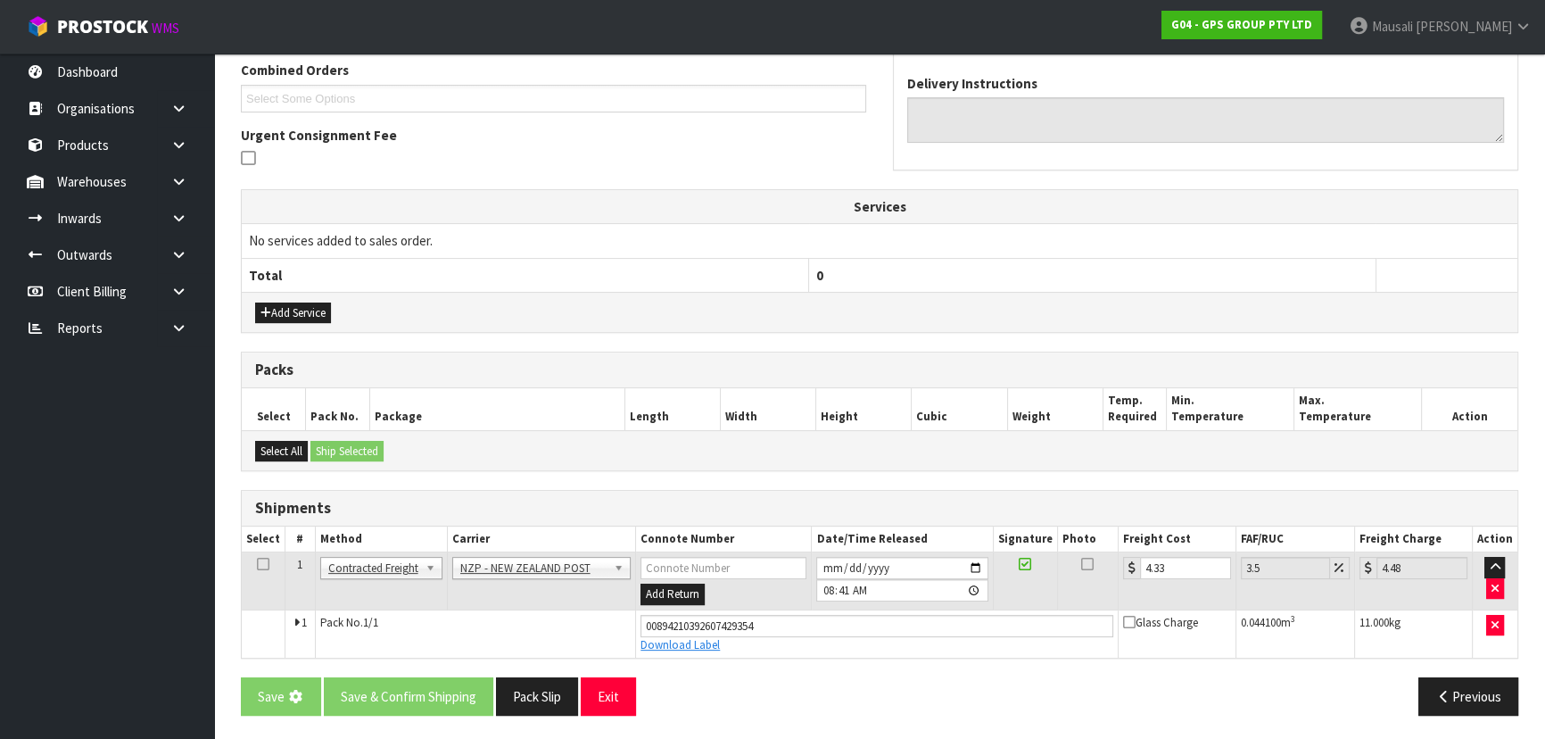
scroll to position [0, 0]
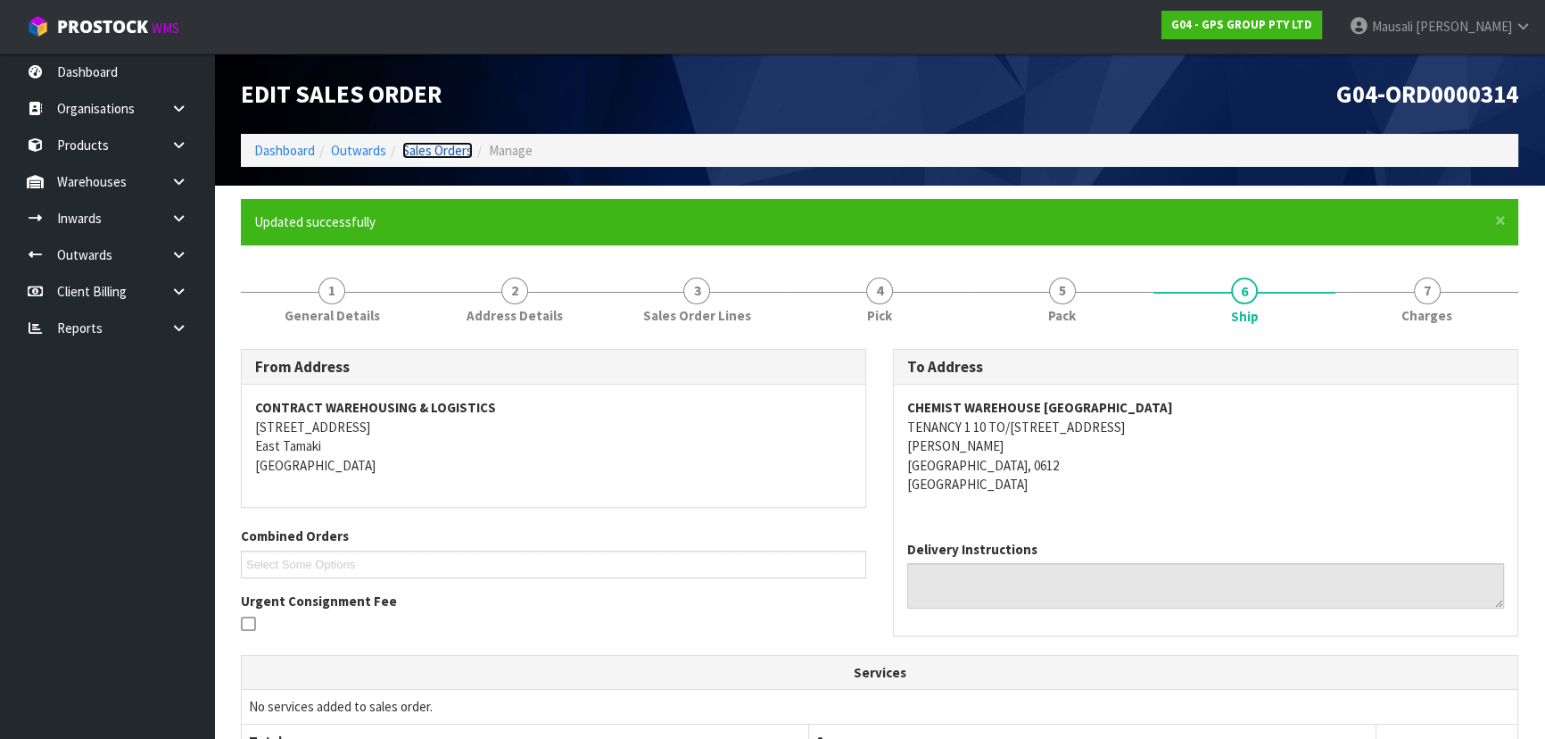
click at [424, 154] on link "Sales Orders" at bounding box center [437, 150] width 70 height 17
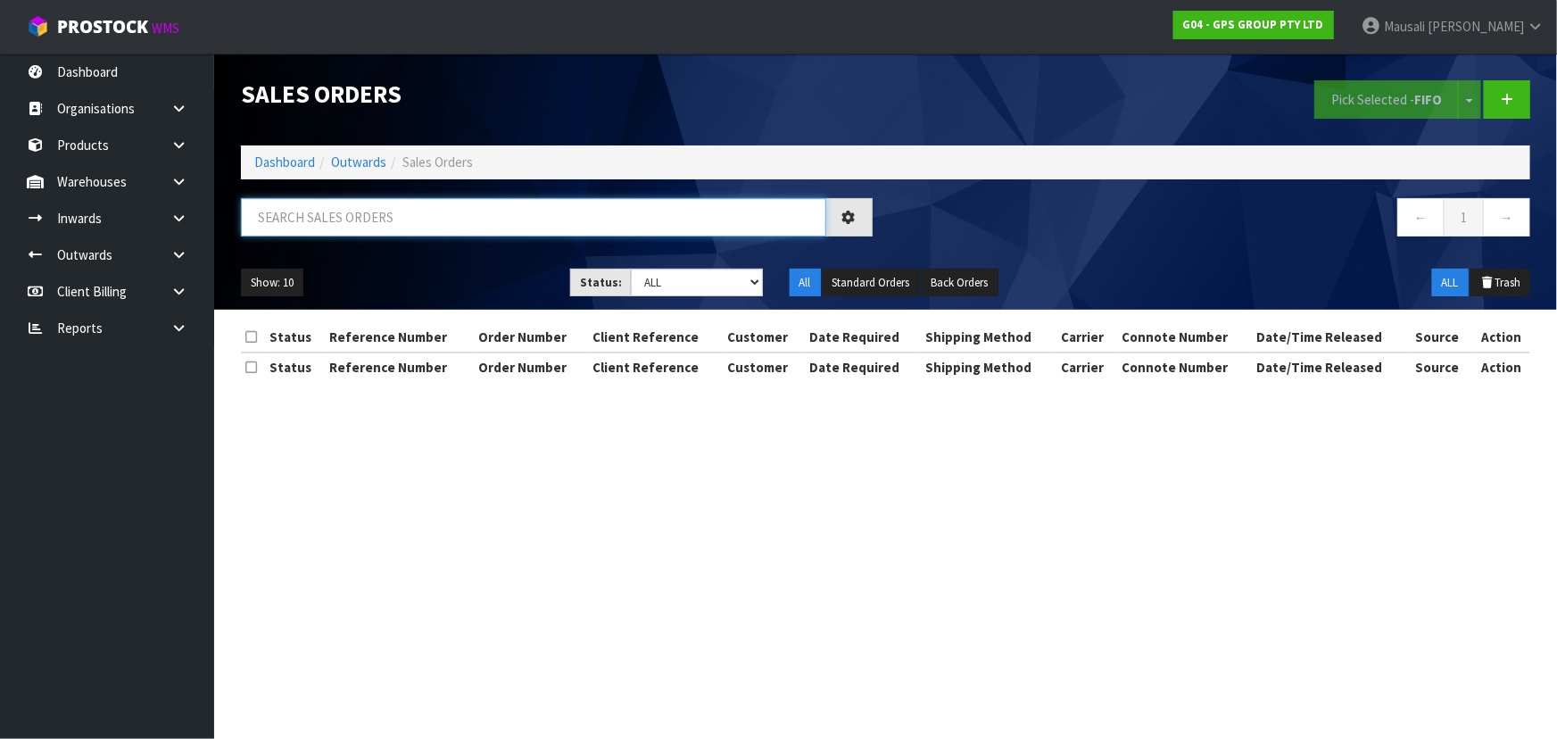
click at [304, 214] on input "text" at bounding box center [533, 217] width 585 height 38
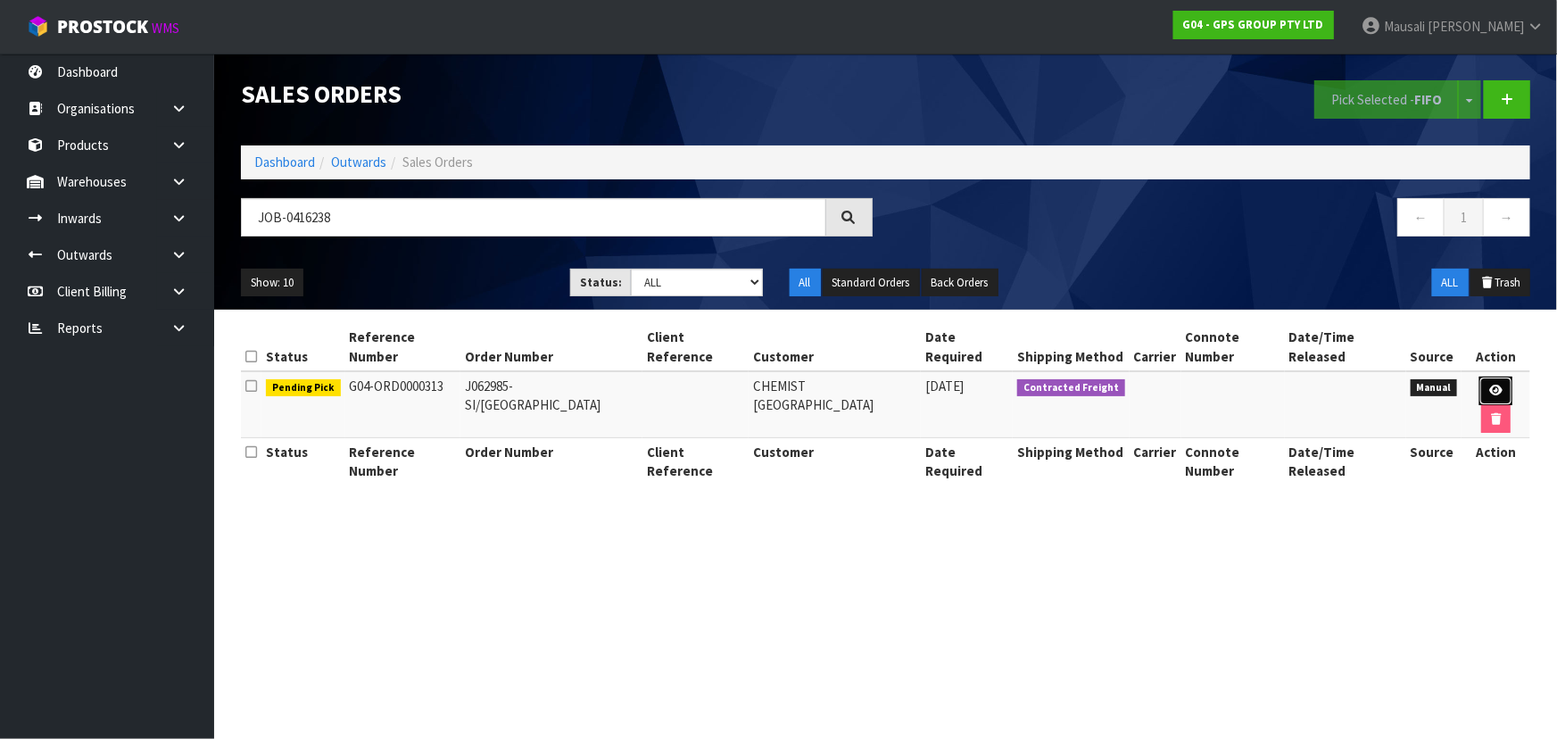
click at [1495, 385] on icon at bounding box center [1495, 390] width 13 height 12
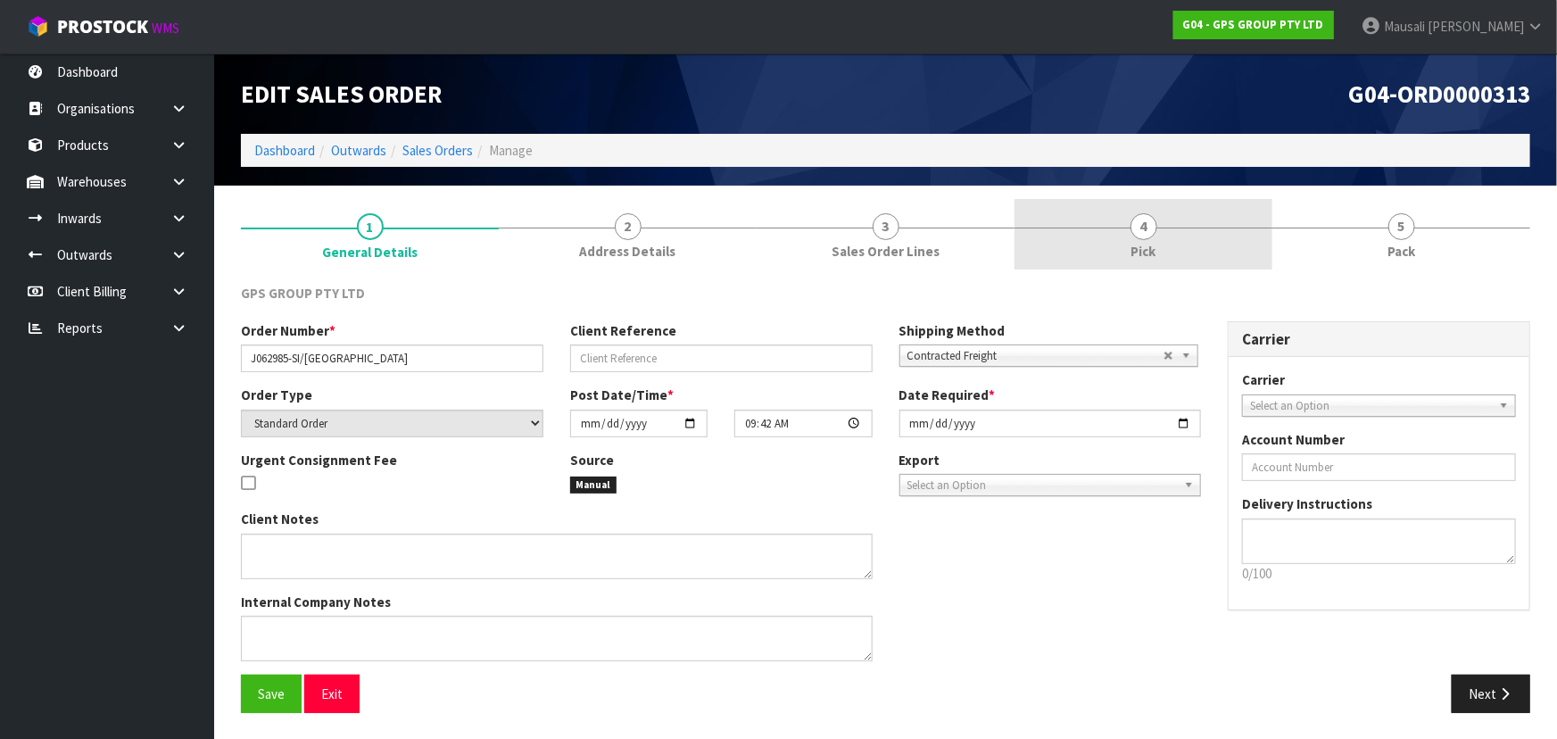
click at [1146, 243] on span "Pick" at bounding box center [1143, 251] width 25 height 19
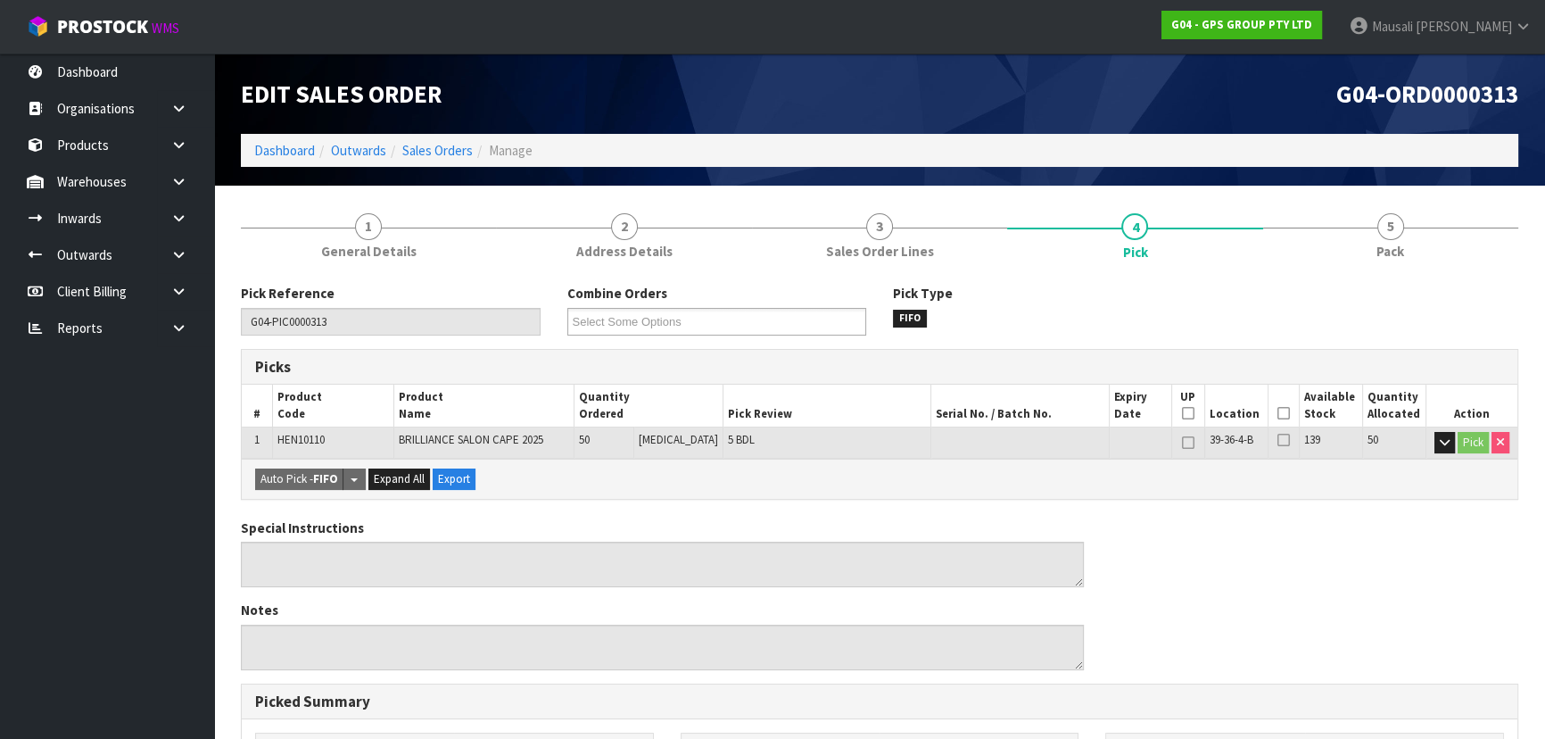
click at [1277, 413] on icon at bounding box center [1283, 413] width 12 height 1
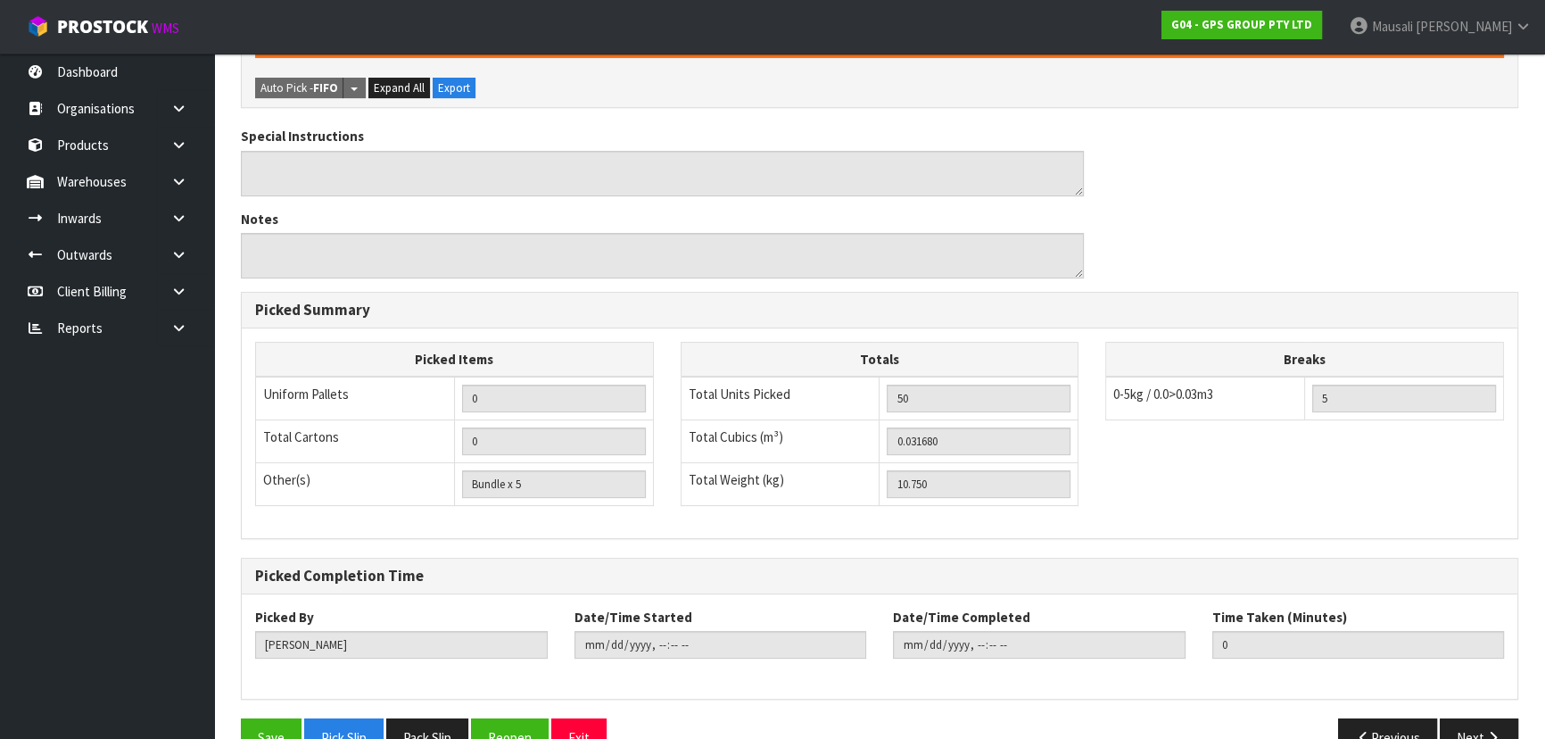
scroll to position [498, 0]
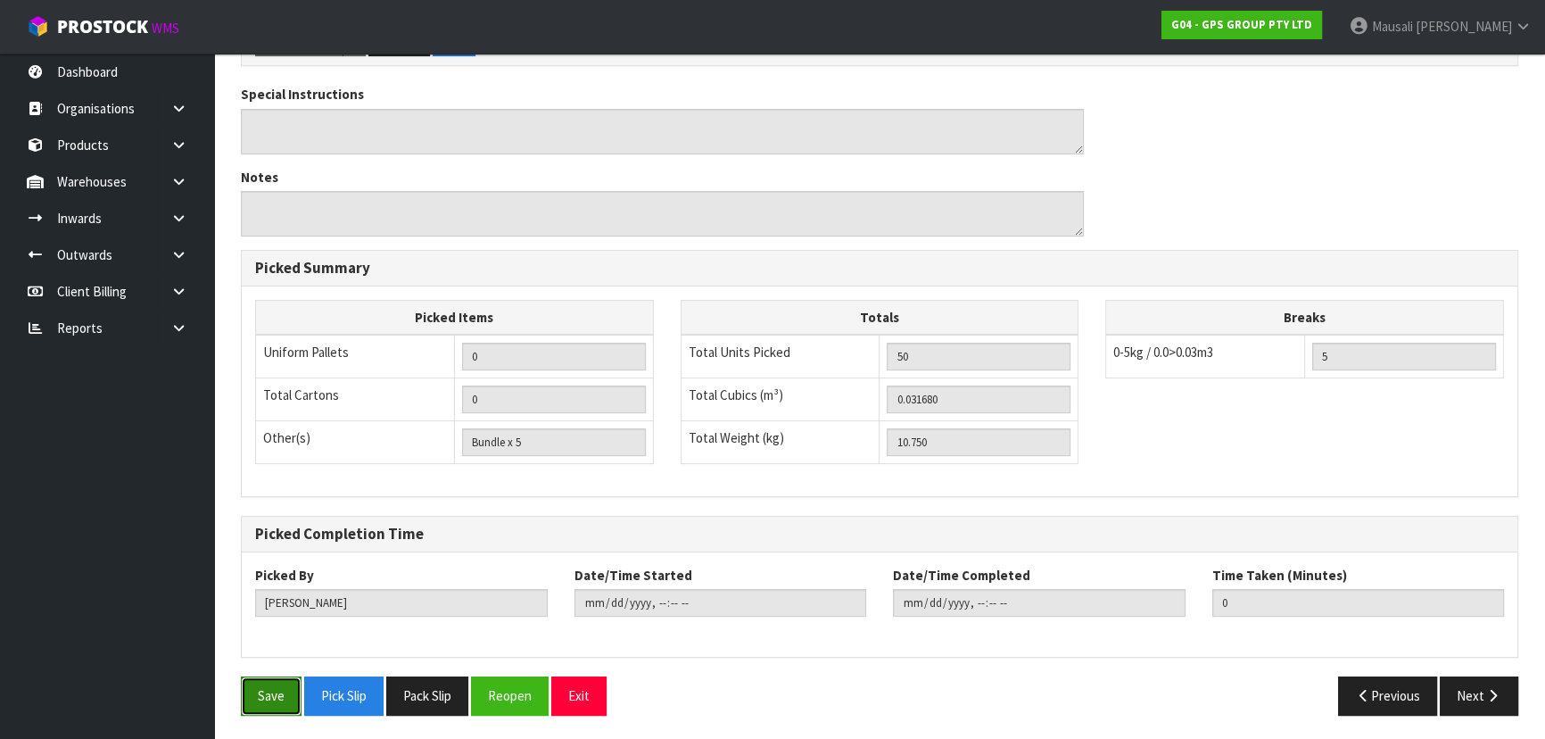
click at [286, 700] on button "Save" at bounding box center [271, 695] width 61 height 38
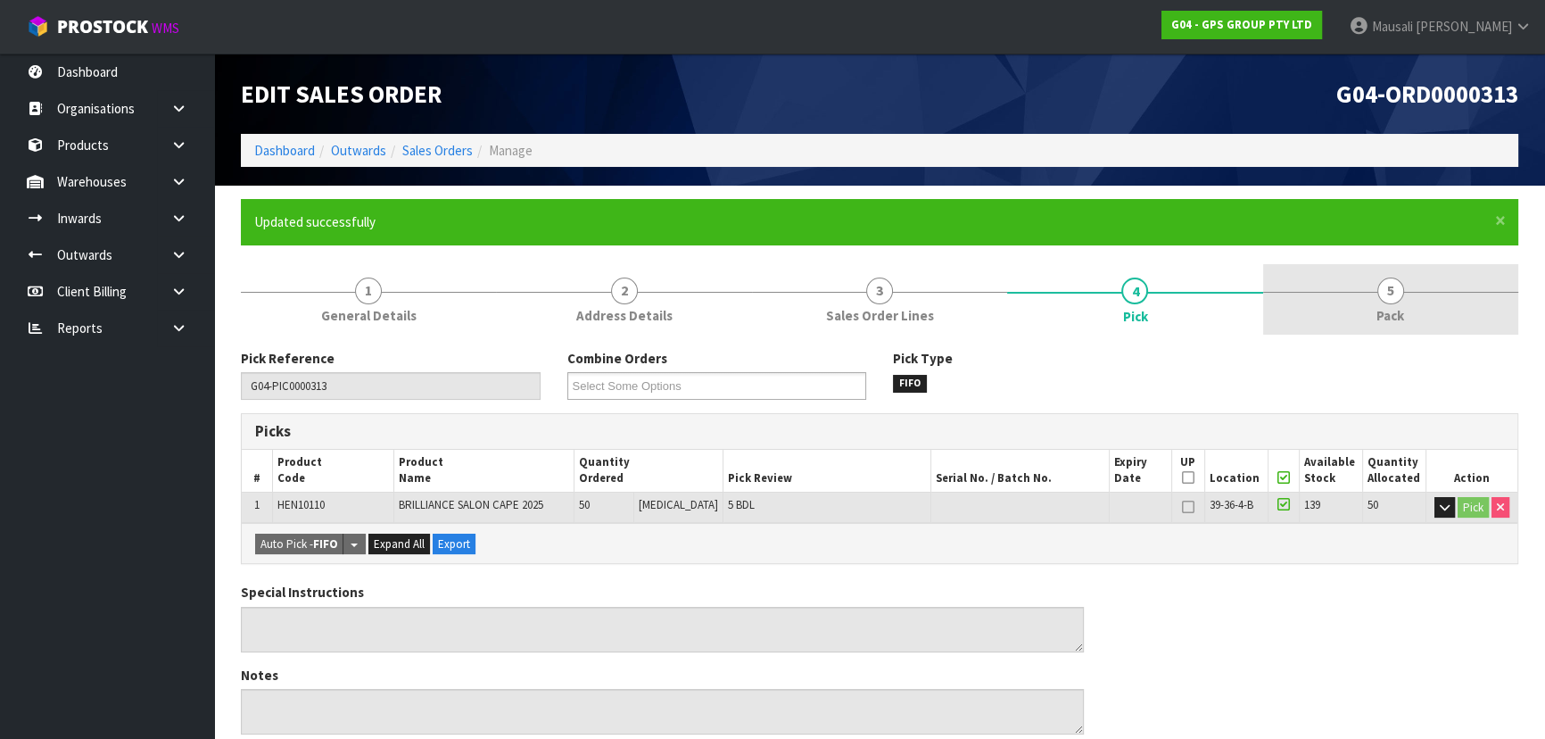
click at [1401, 300] on link "5 Pack" at bounding box center [1390, 299] width 255 height 70
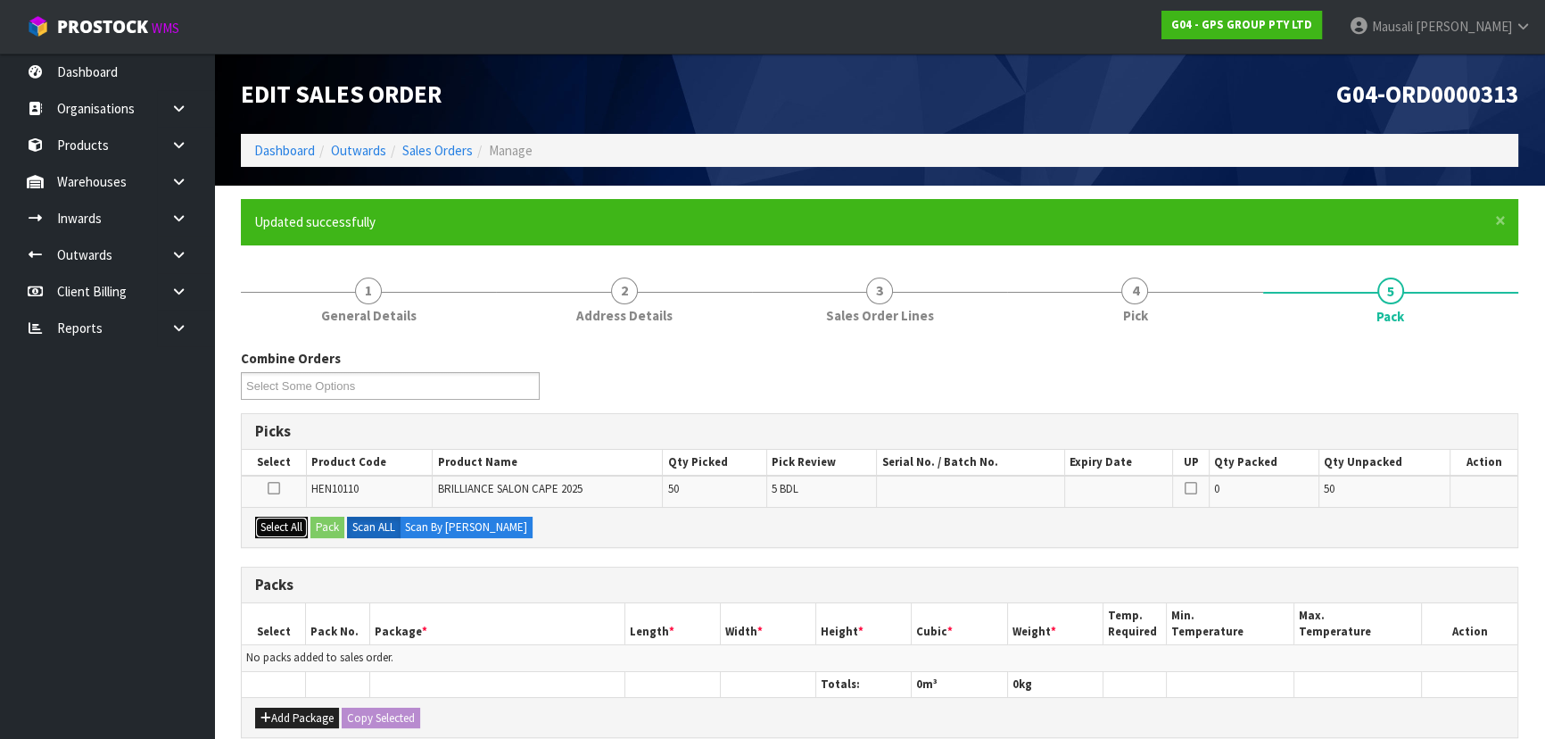
drag, startPoint x: 275, startPoint y: 521, endPoint x: 330, endPoint y: 517, distance: 55.5
click at [278, 520] on button "Select All" at bounding box center [281, 527] width 53 height 21
click at [330, 517] on button "Pack" at bounding box center [327, 527] width 34 height 21
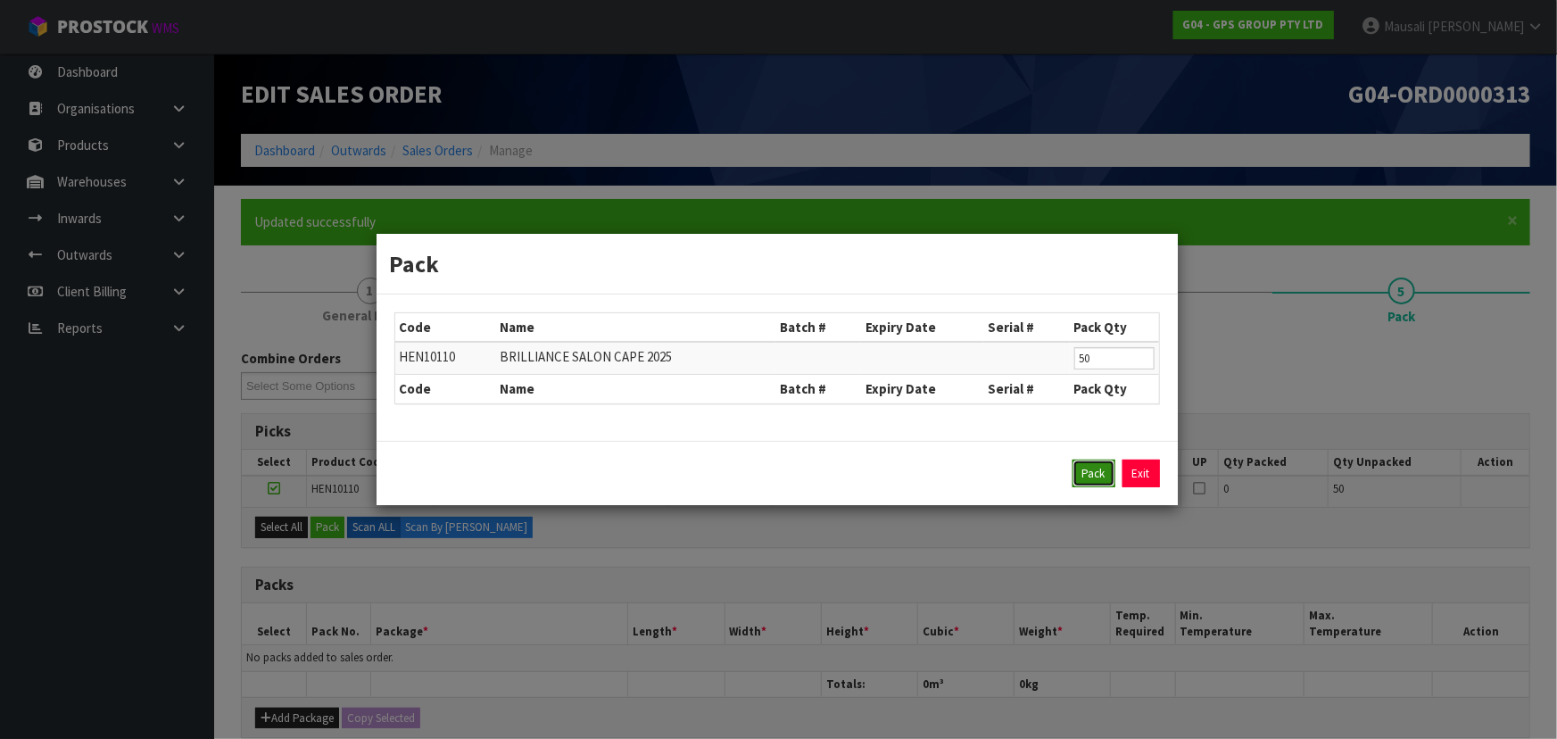
click at [1097, 467] on button "Pack" at bounding box center [1093, 473] width 43 height 29
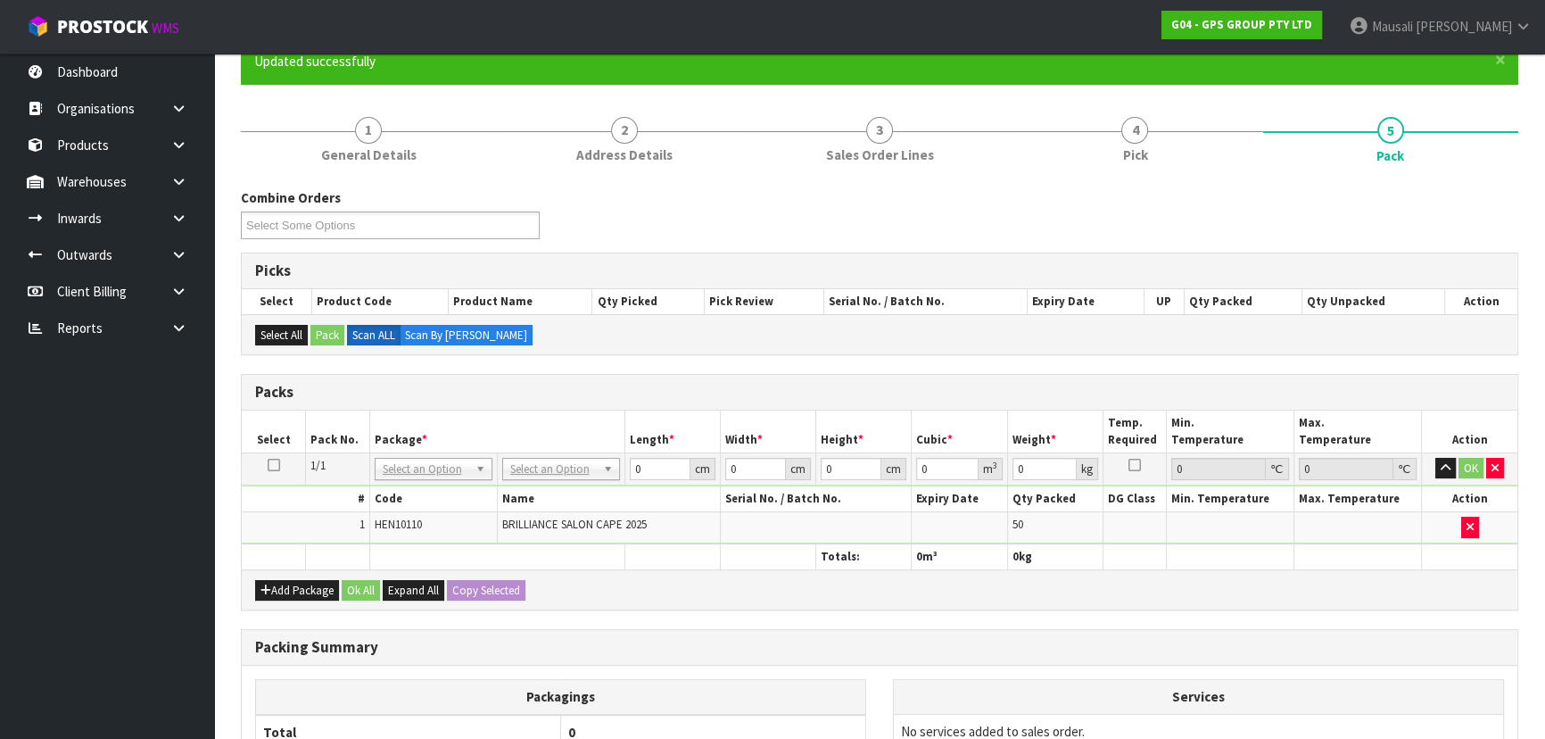
scroll to position [324, 0]
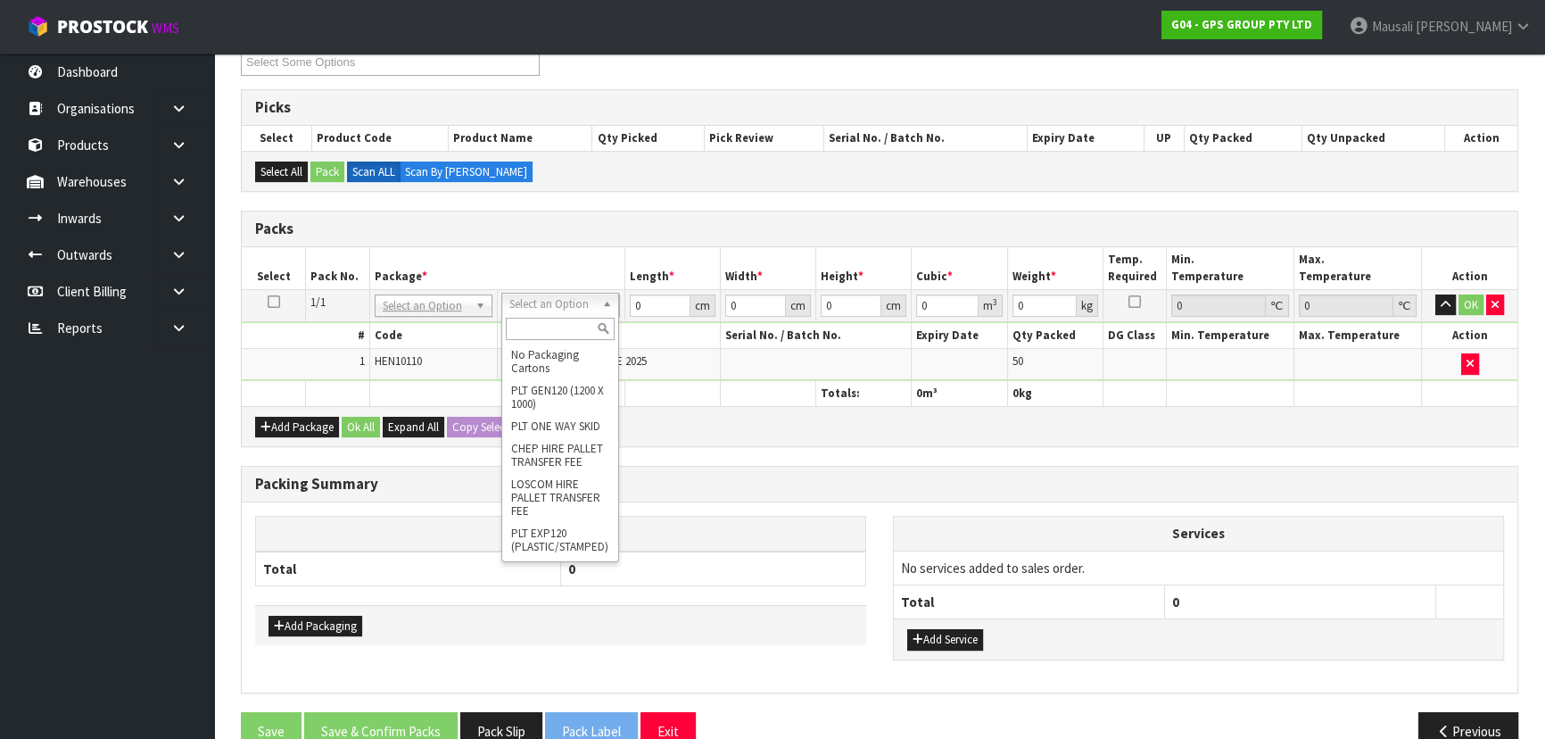
click at [550, 329] on input "text" at bounding box center [560, 329] width 109 height 22
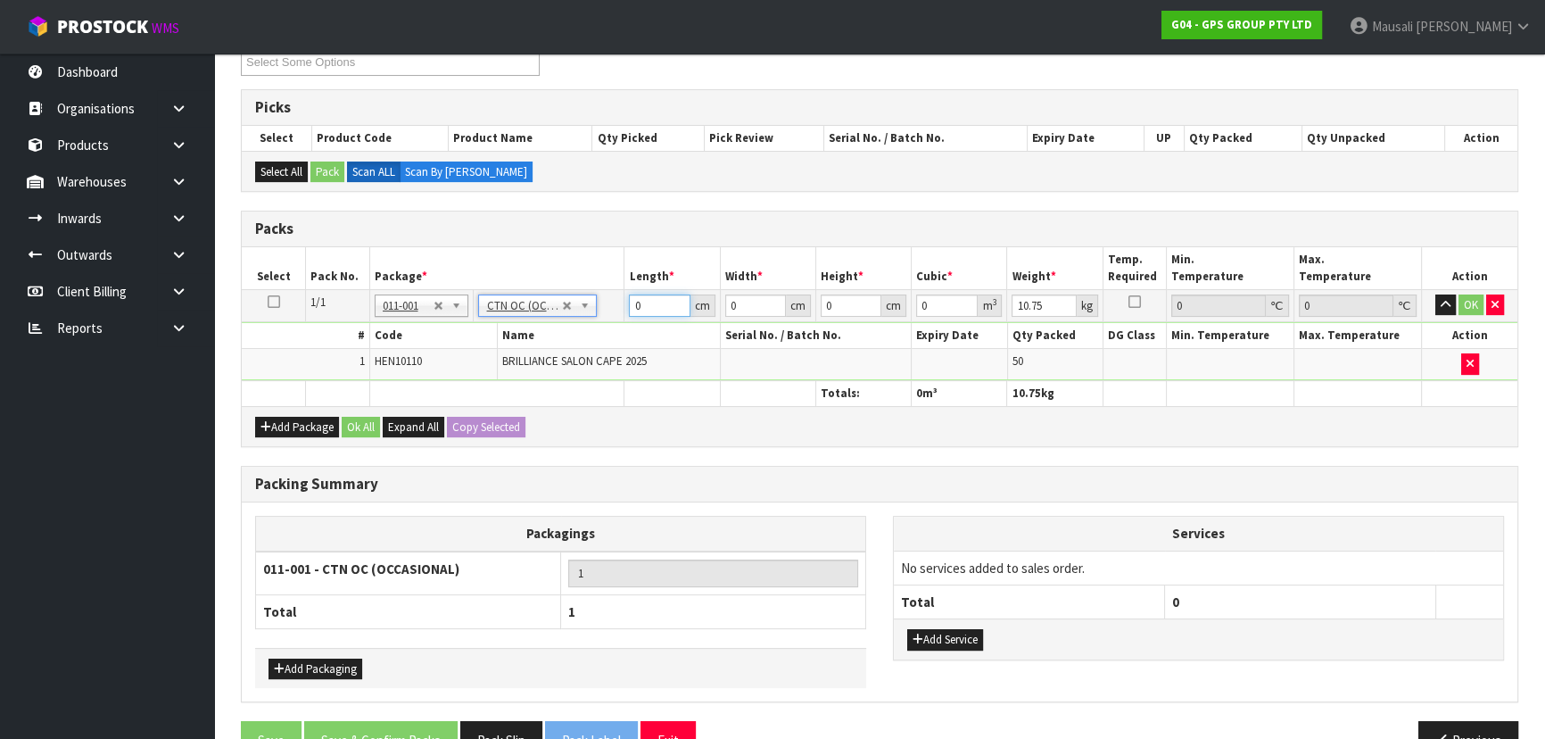
drag, startPoint x: 646, startPoint y: 307, endPoint x: 582, endPoint y: 307, distance: 64.2
click at [582, 307] on tr "1/1 NONE 007-001 007-002 007-004 007-009 007-013 007-014 007-015 007-017 007-01…" at bounding box center [880, 305] width 1276 height 32
click at [375, 417] on button "Ok All" at bounding box center [361, 427] width 38 height 21
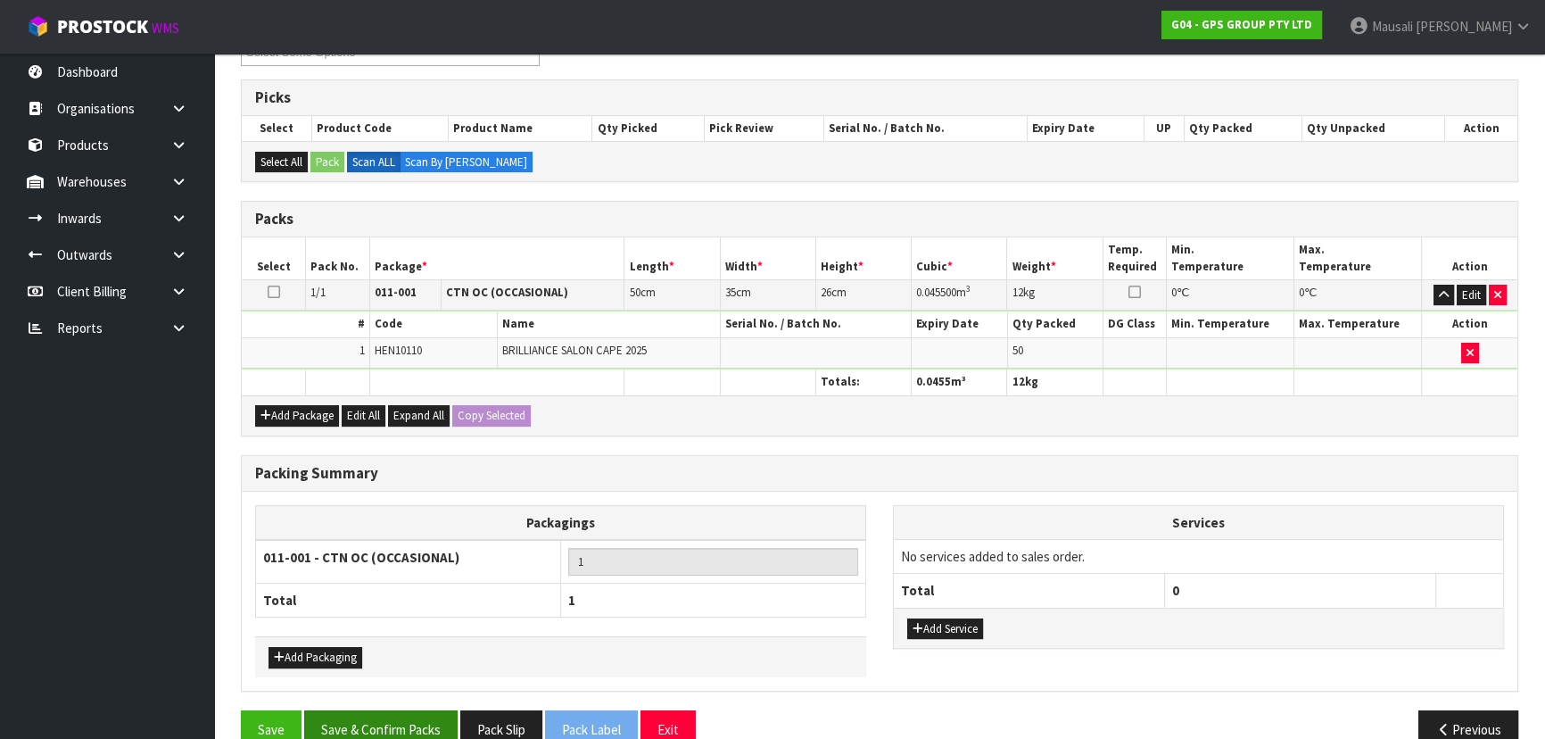
scroll to position [366, 0]
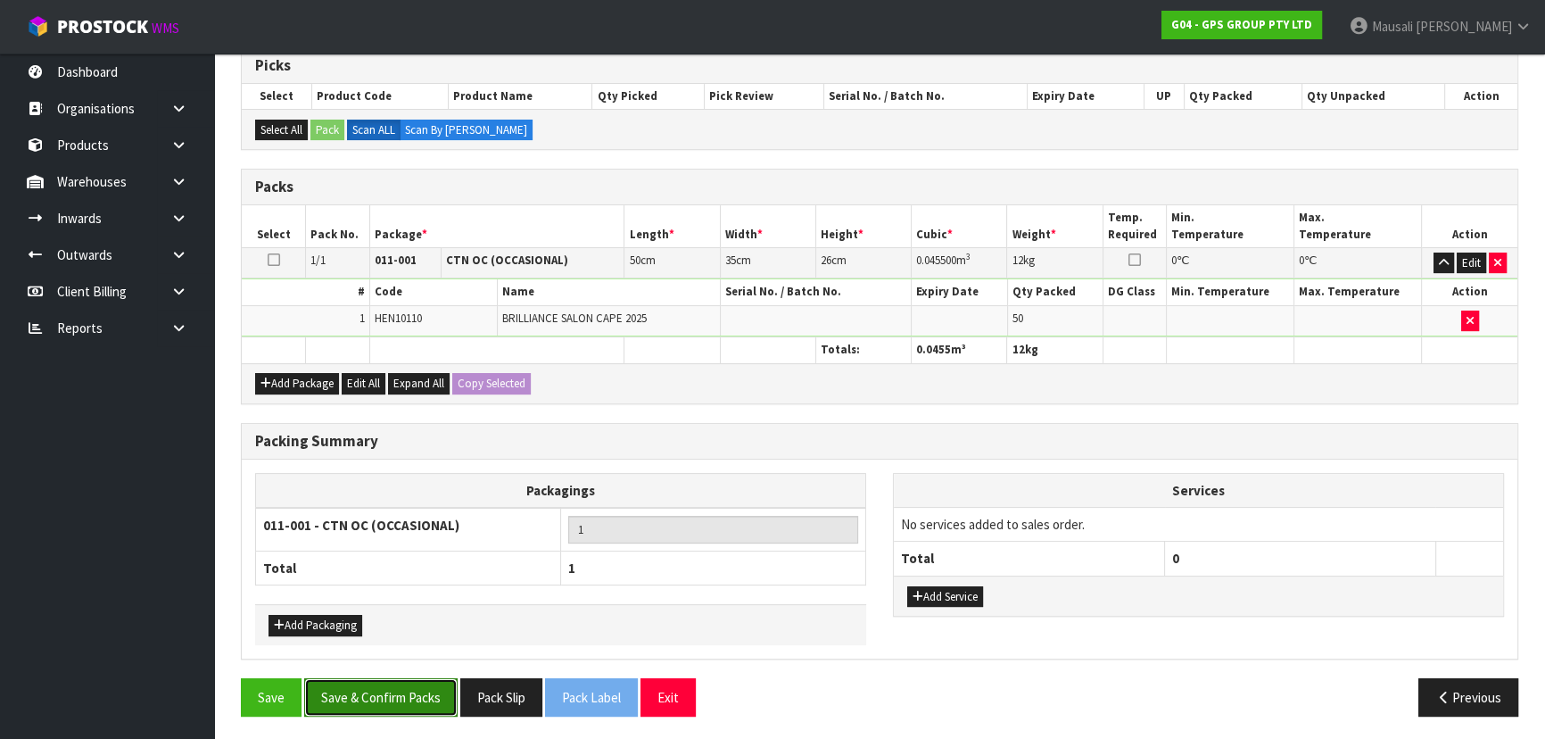
click at [403, 678] on button "Save & Confirm Packs" at bounding box center [380, 697] width 153 height 38
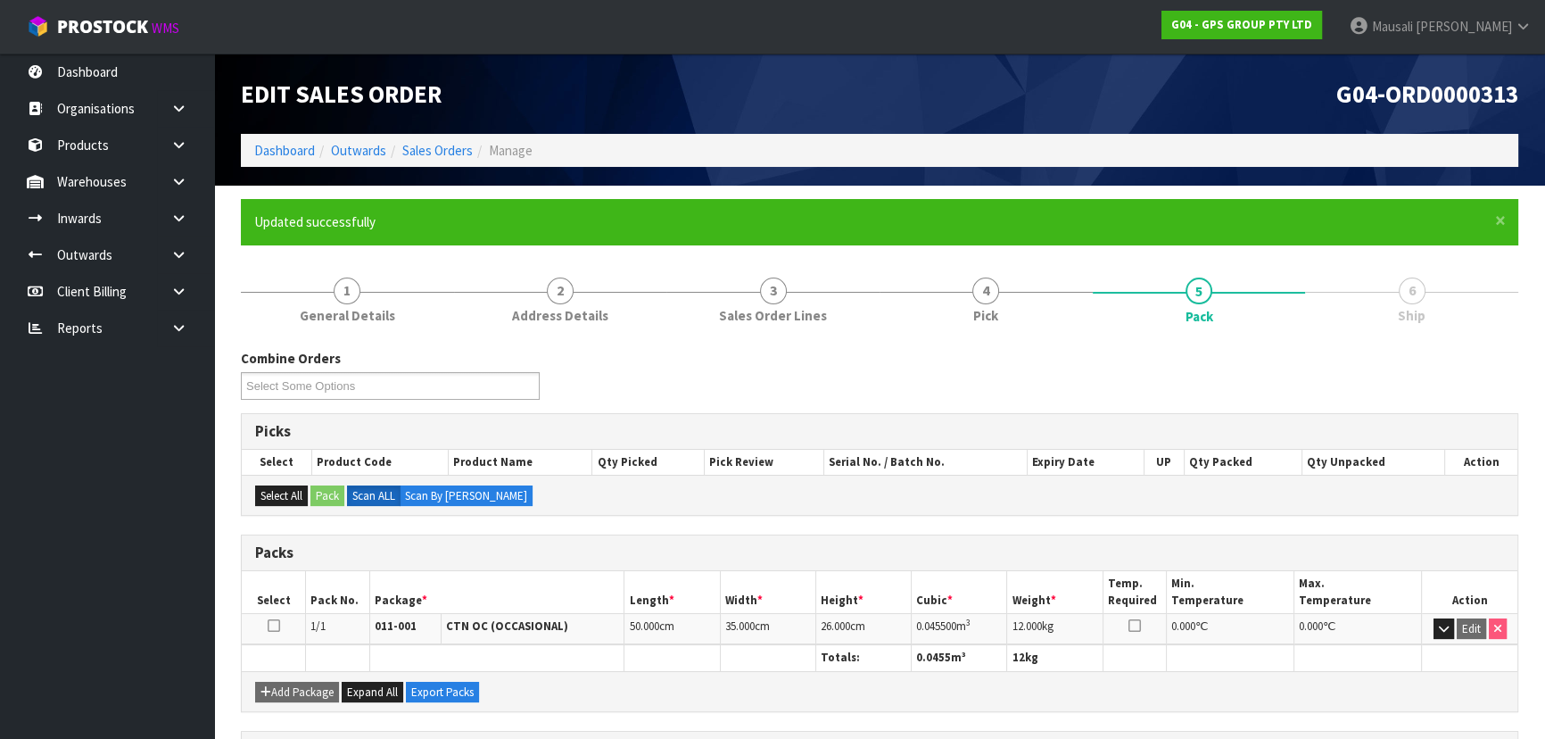
scroll to position [268, 0]
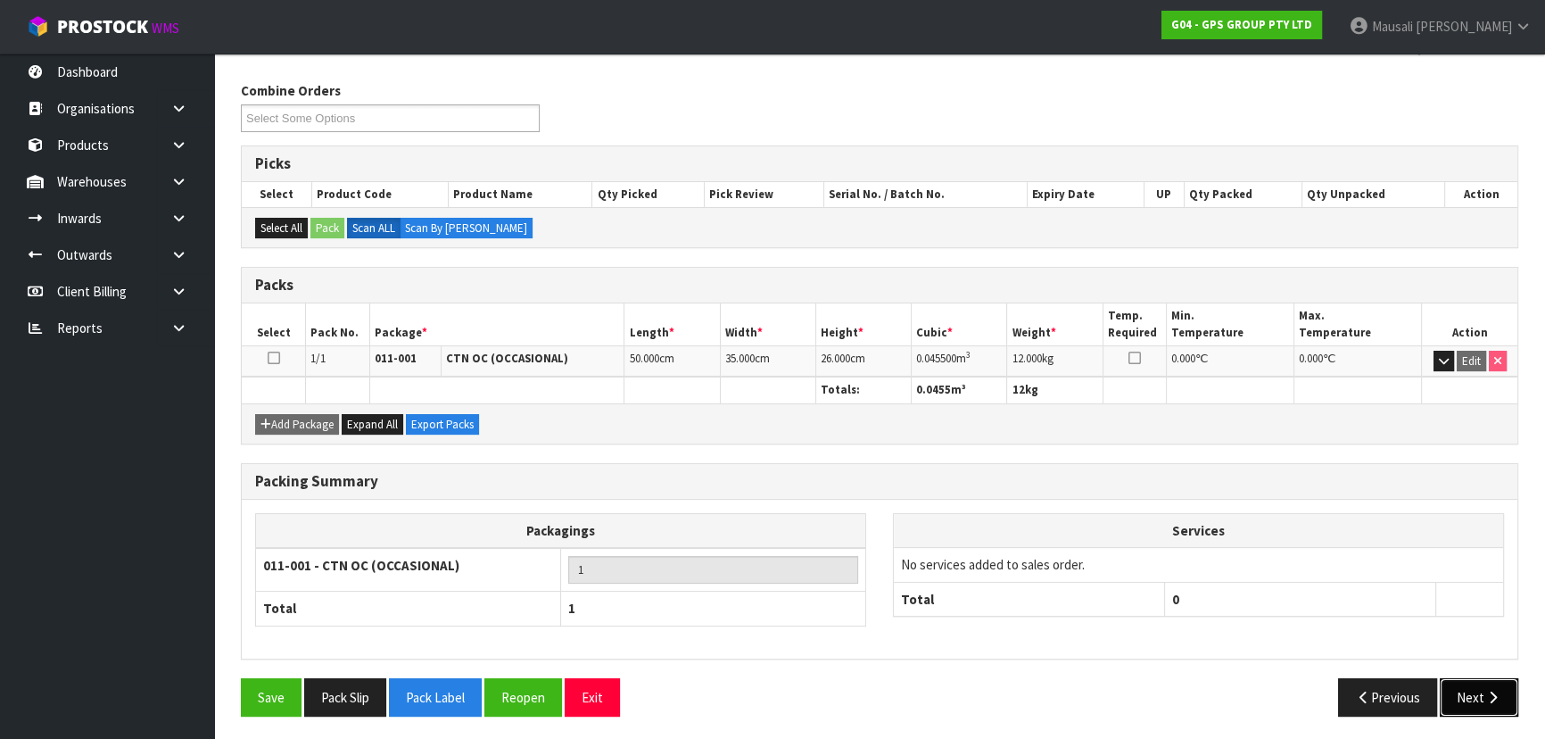
click at [1458, 686] on button "Next" at bounding box center [1479, 697] width 79 height 38
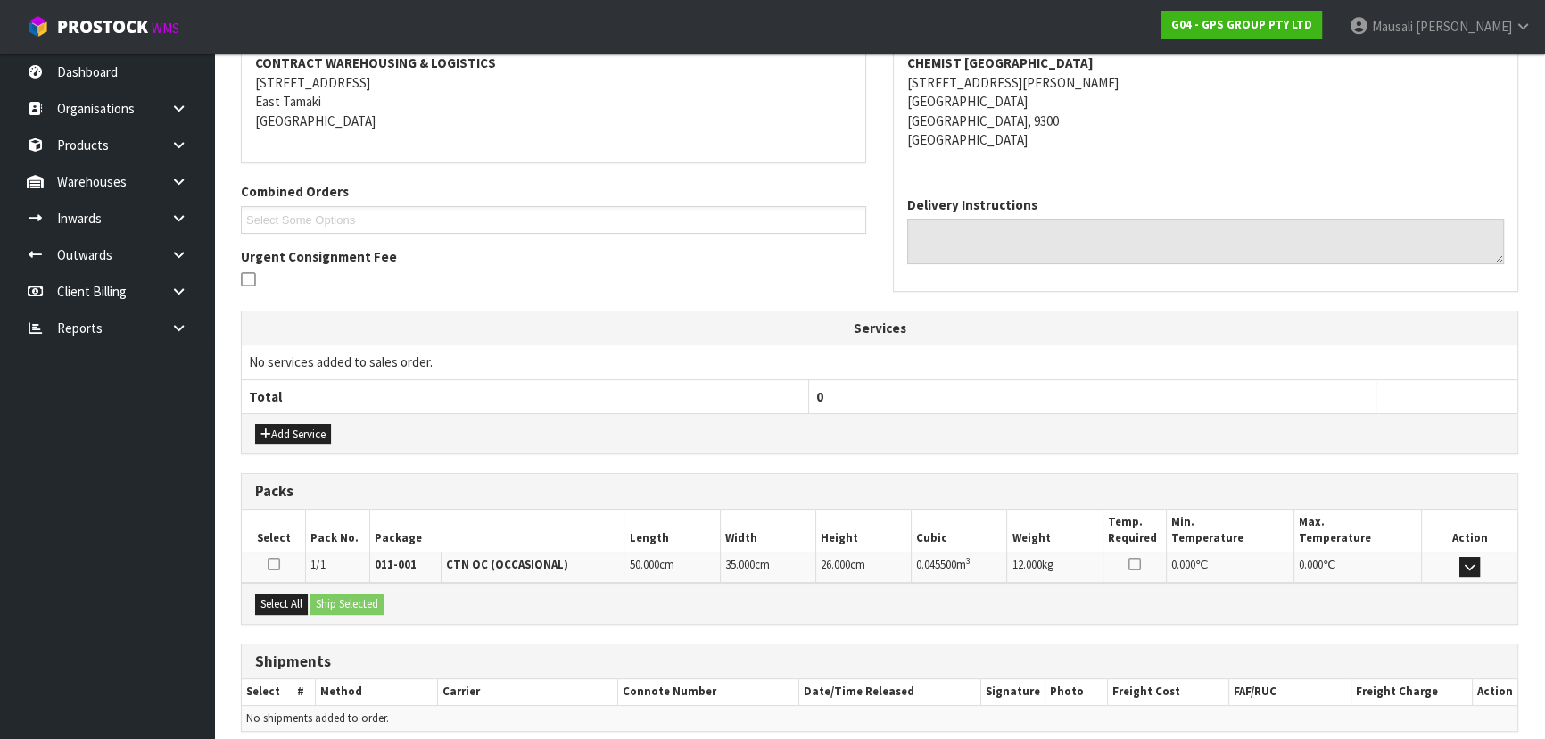
scroll to position [417, 0]
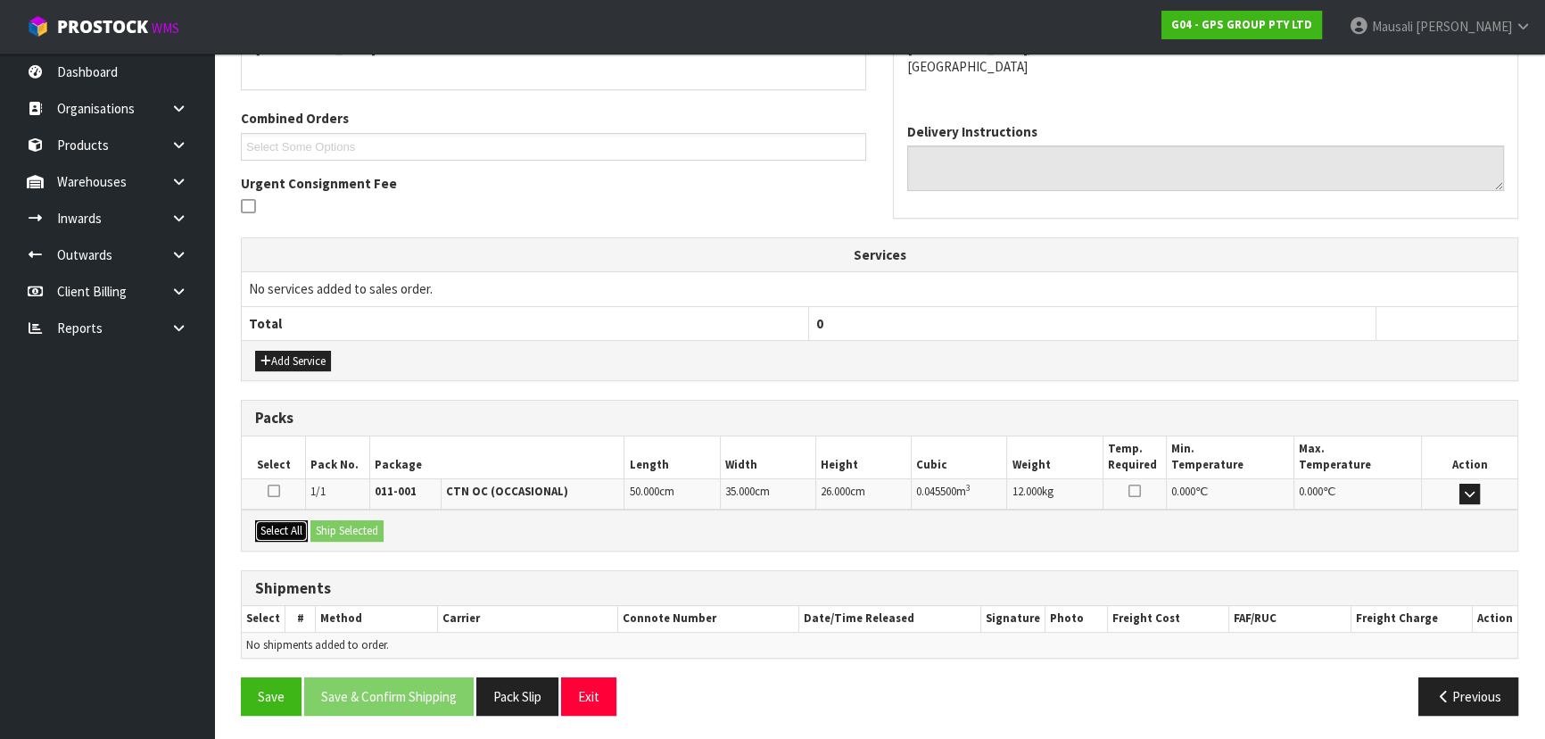
drag, startPoint x: 292, startPoint y: 525, endPoint x: 347, endPoint y: 532, distance: 55.8
click at [300, 526] on button "Select All" at bounding box center [281, 530] width 53 height 21
click at [347, 532] on button "Ship Selected" at bounding box center [346, 530] width 73 height 21
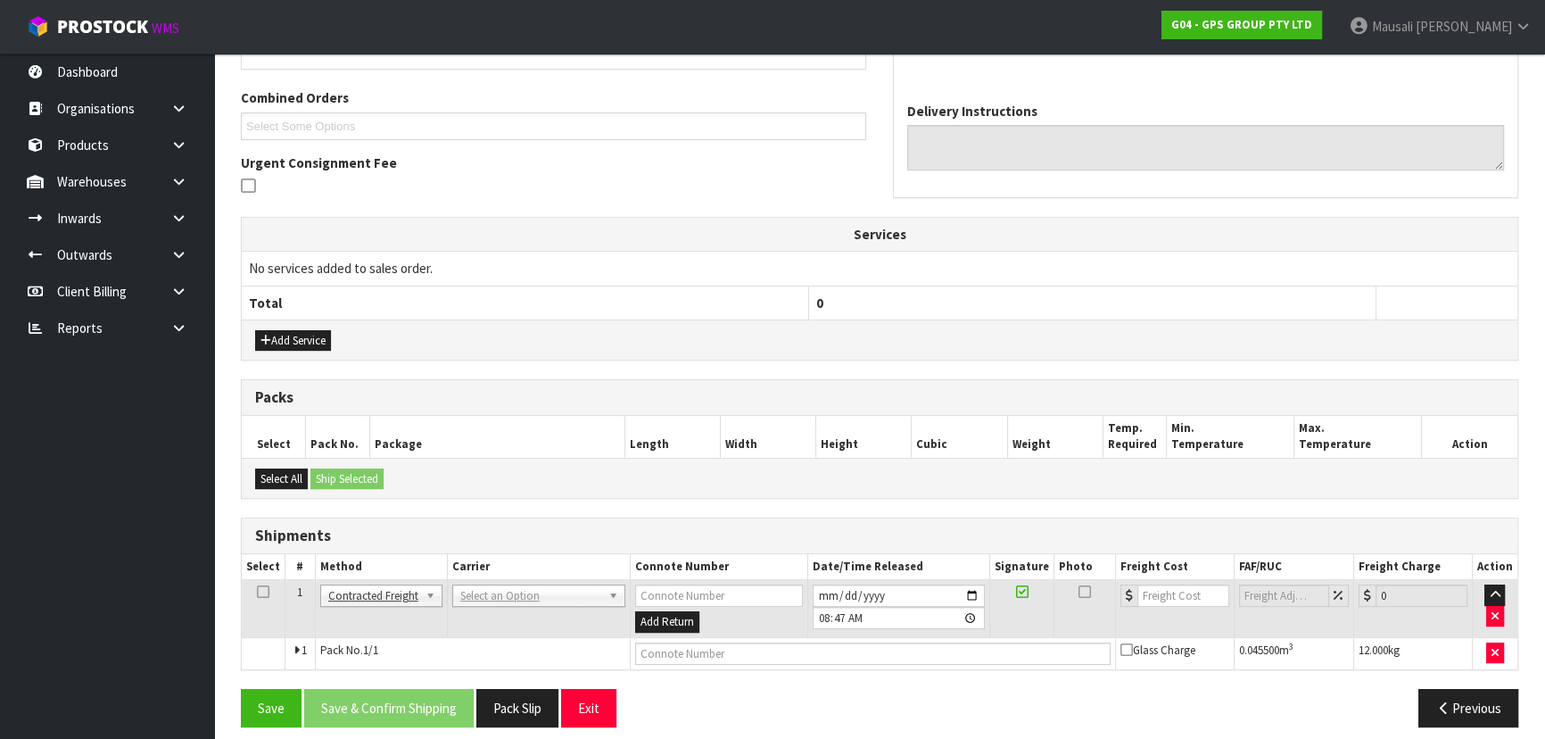
scroll to position [450, 0]
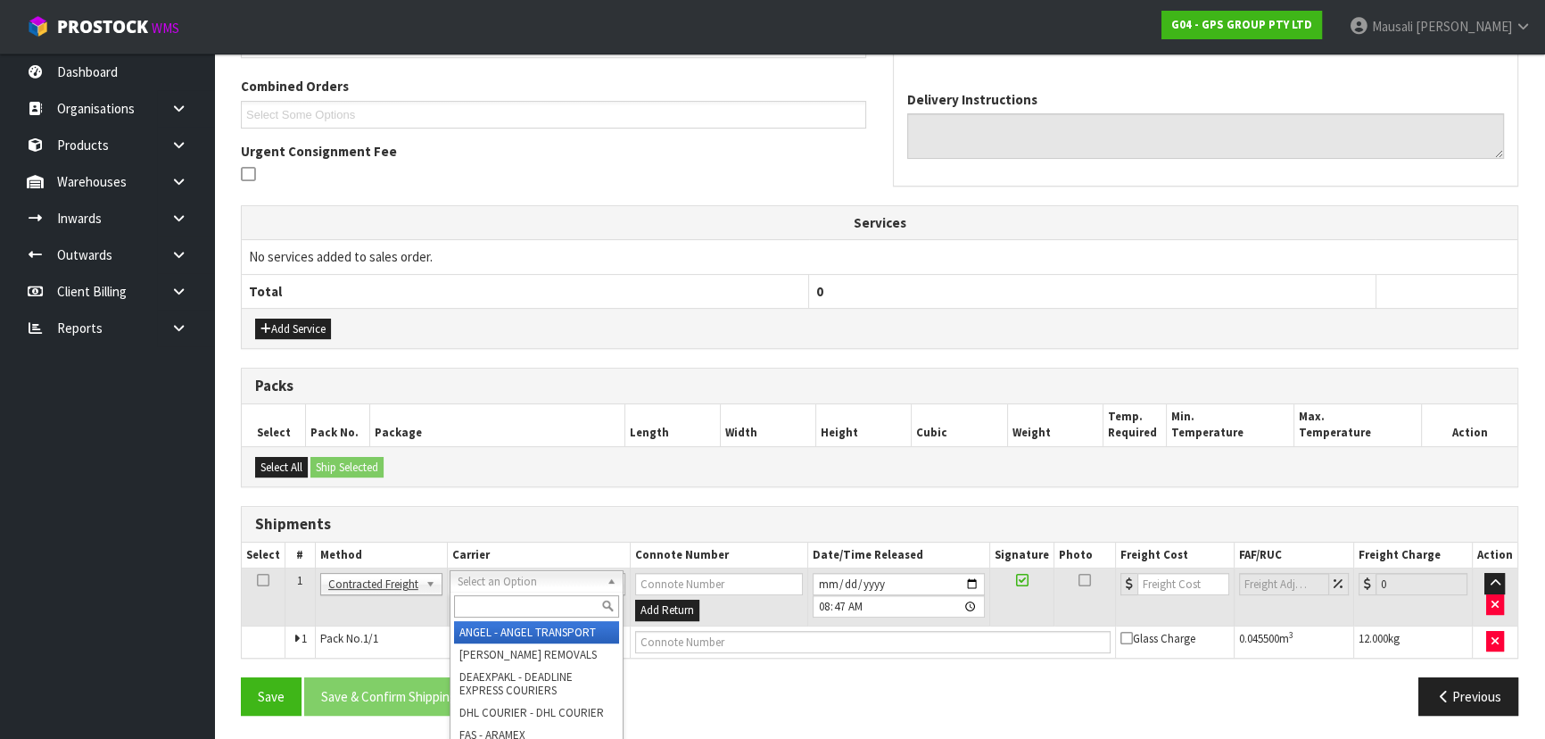
click at [489, 610] on input "text" at bounding box center [536, 606] width 165 height 22
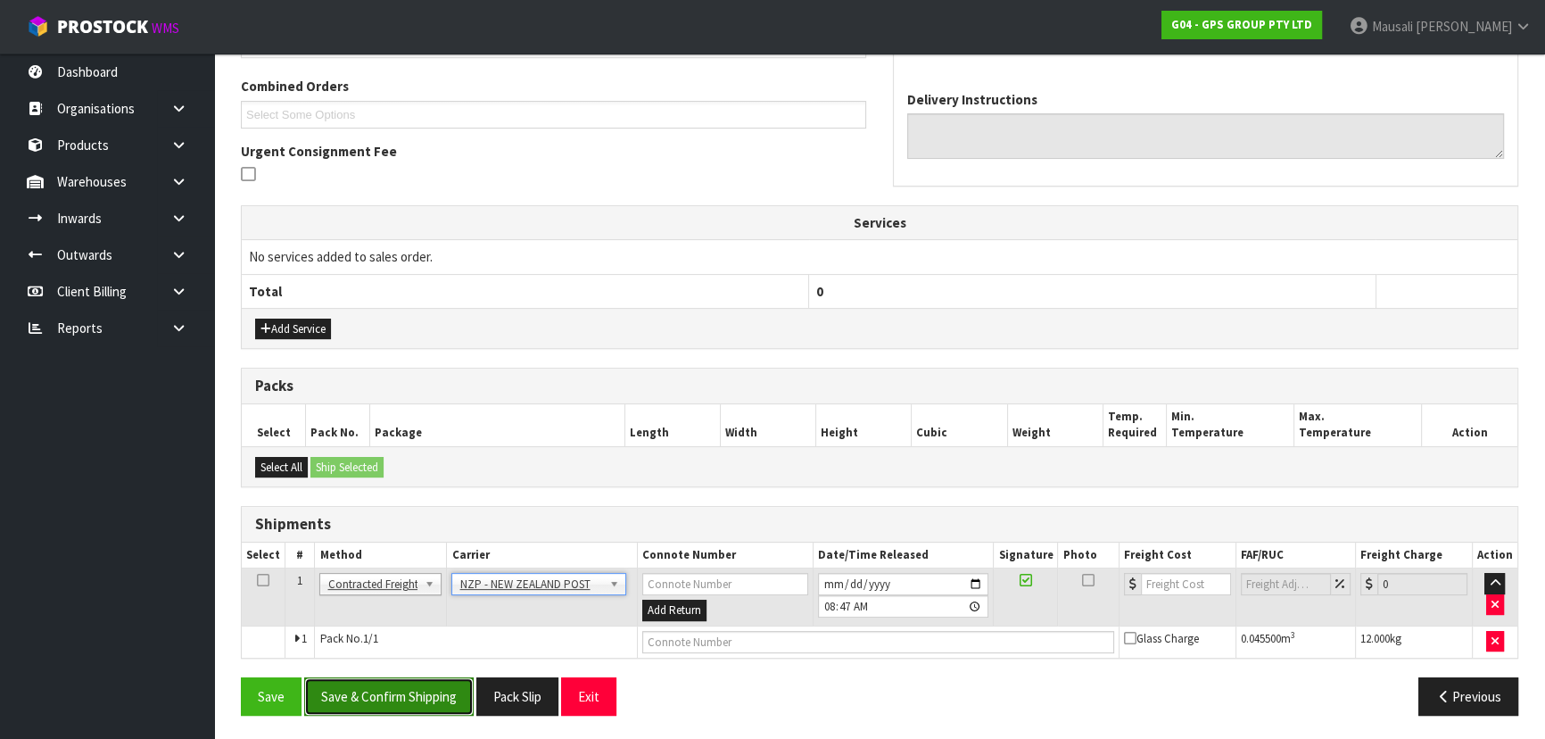
click at [406, 697] on button "Save & Confirm Shipping" at bounding box center [388, 696] width 169 height 38
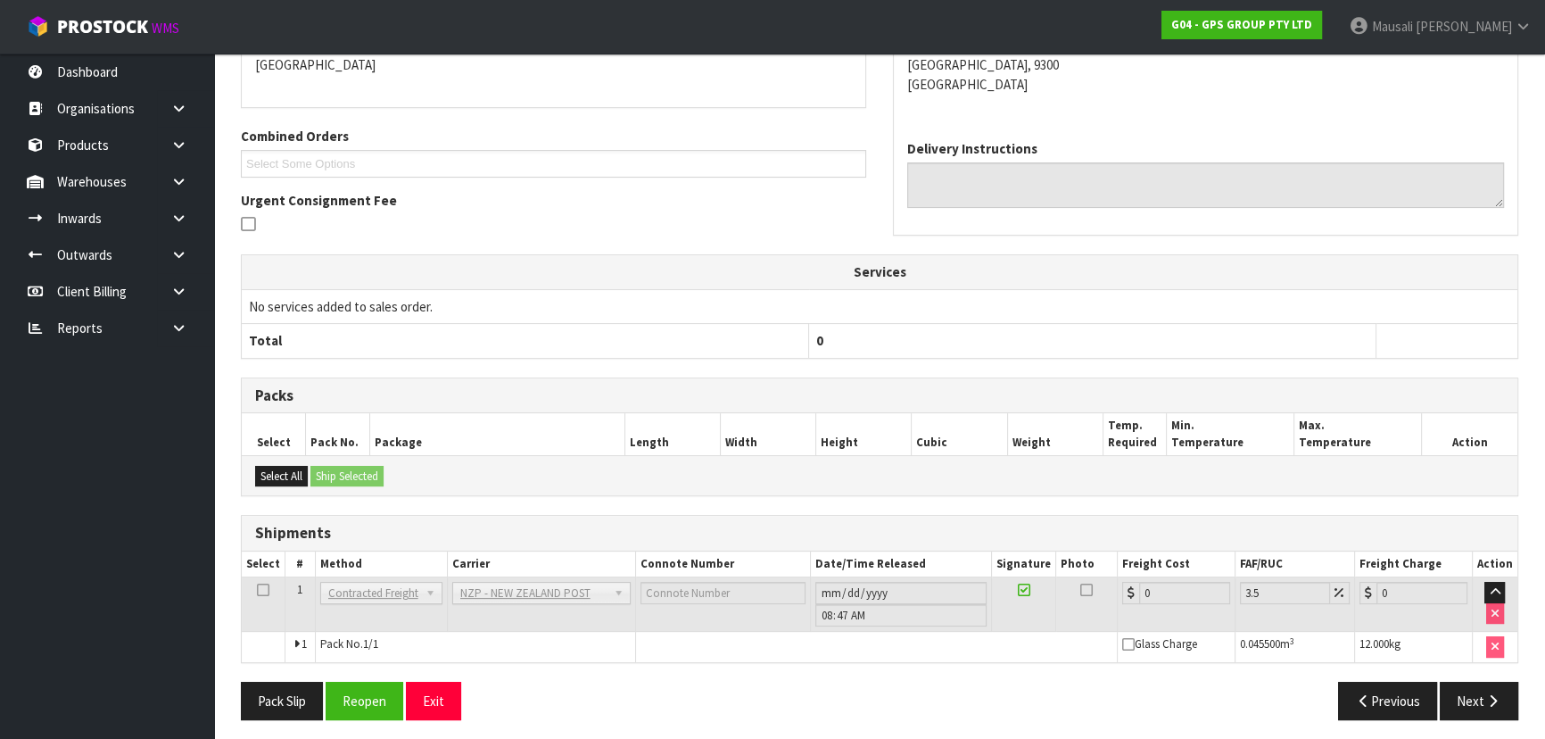
scroll to position [425, 0]
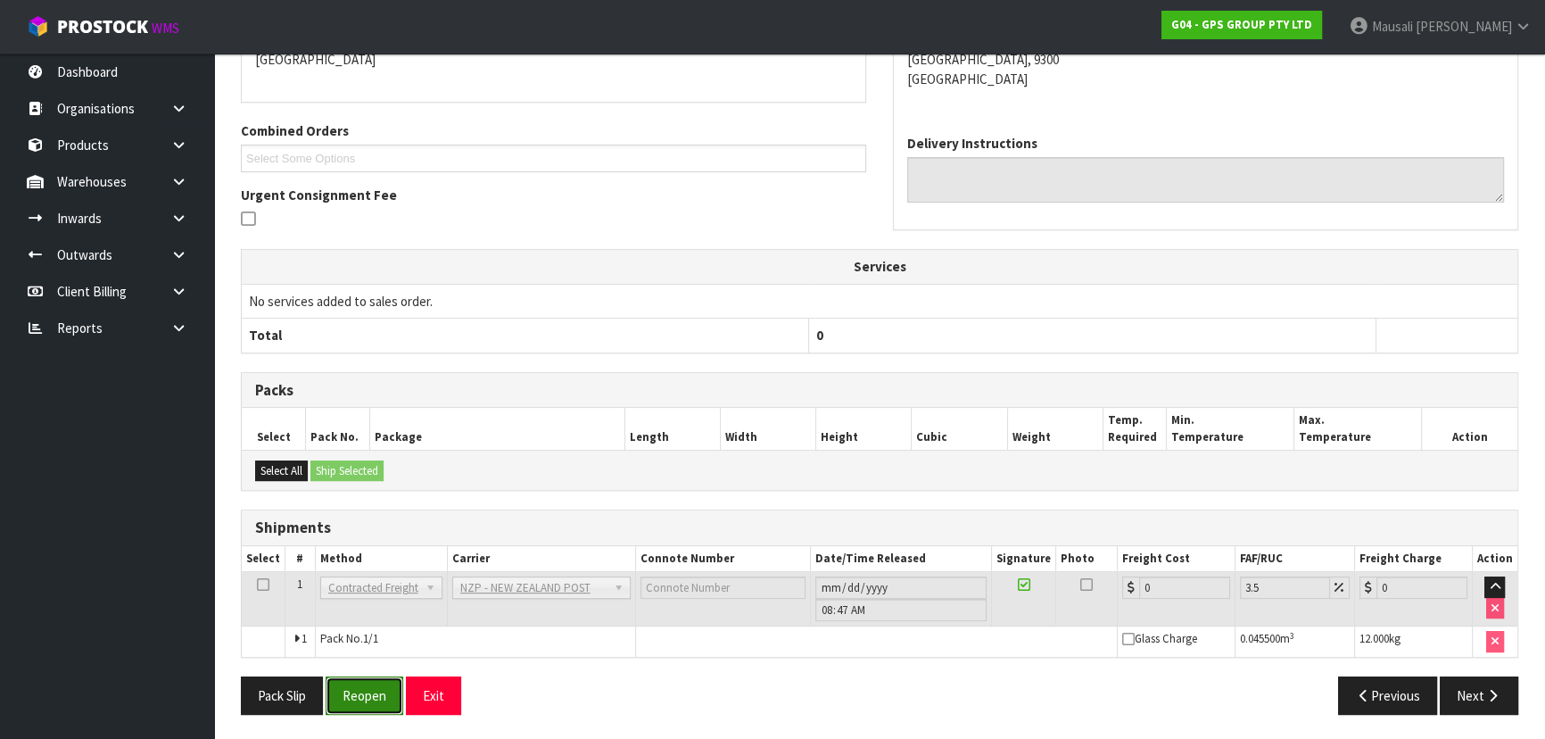
click at [370, 689] on button "Reopen" at bounding box center [365, 695] width 78 height 38
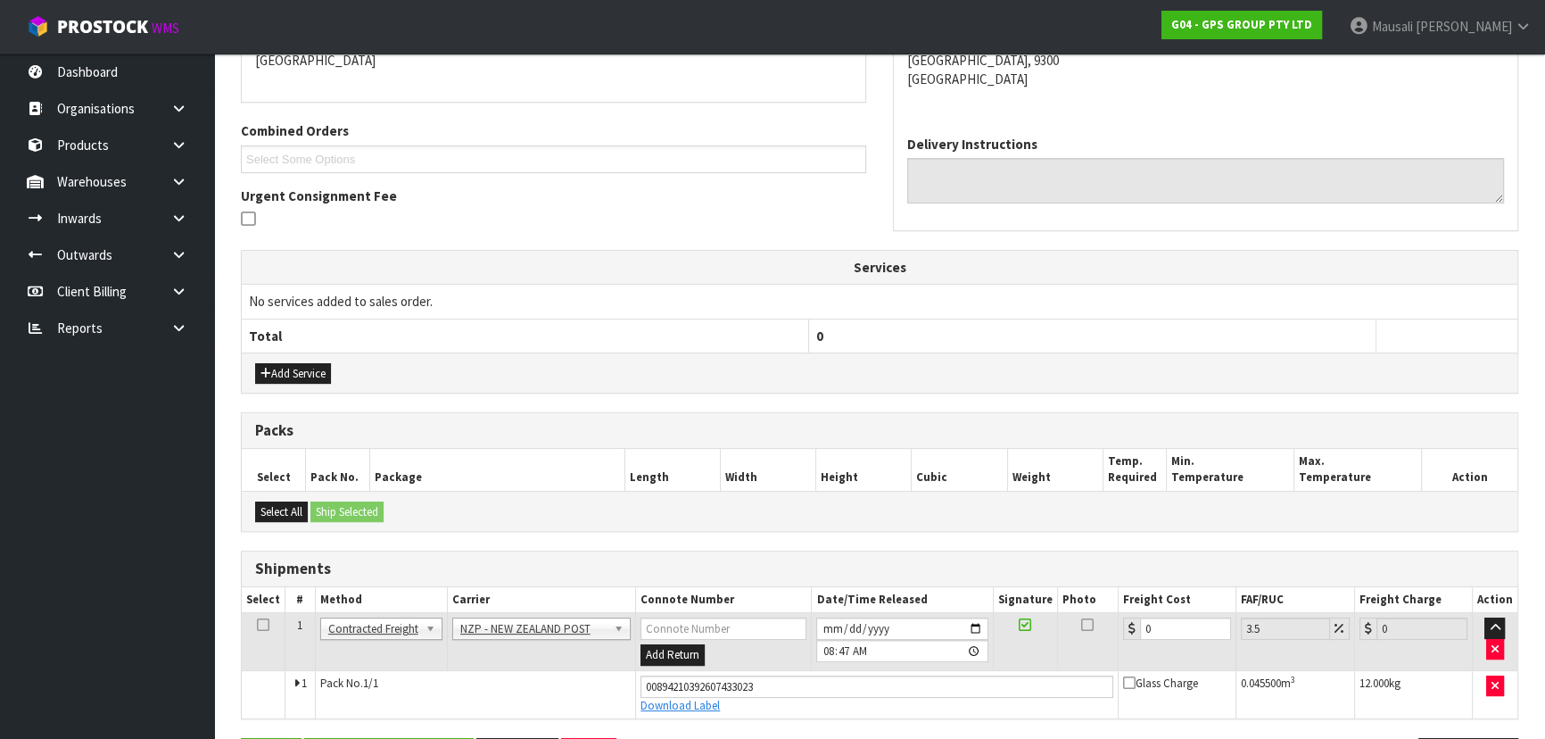
scroll to position [466, 0]
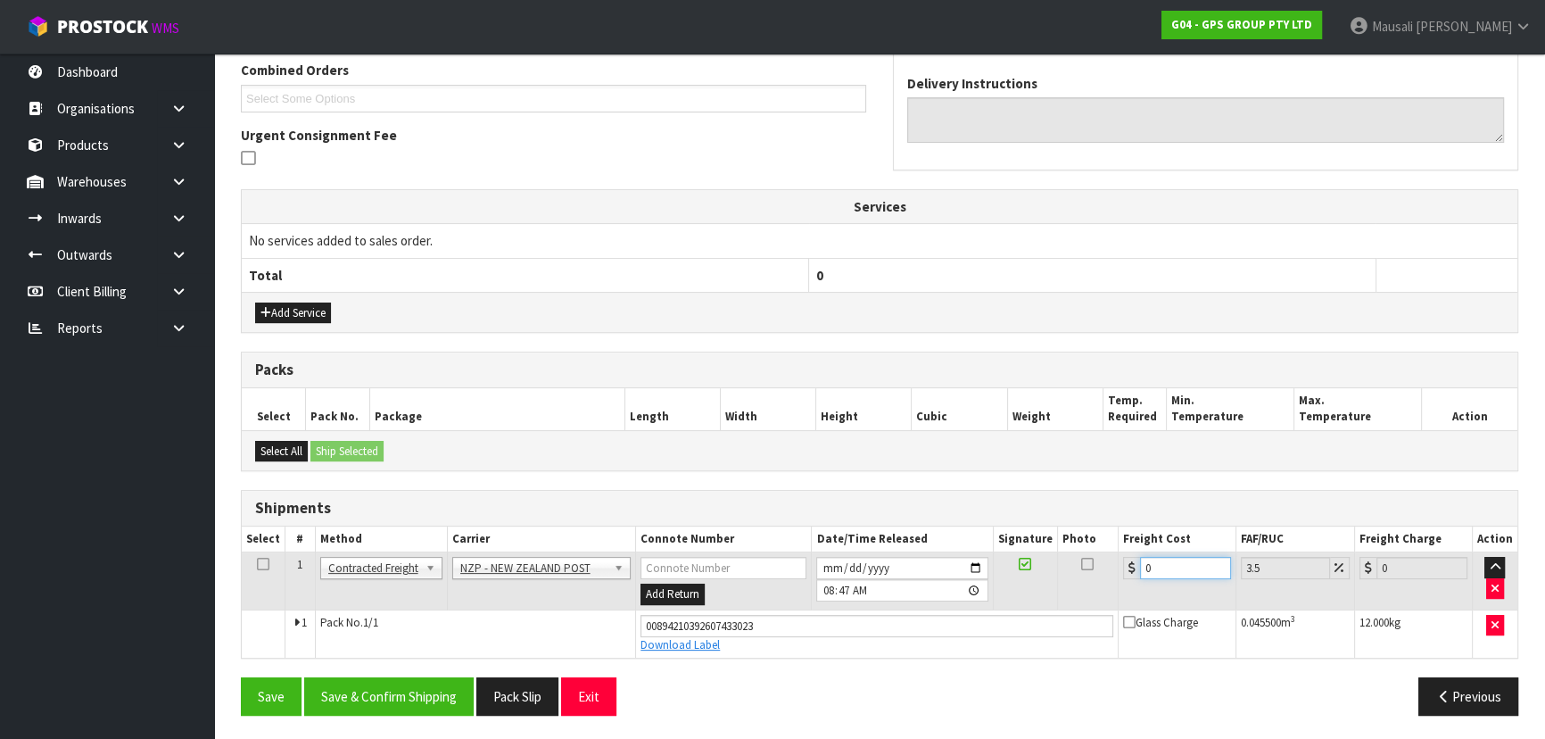
drag, startPoint x: 1174, startPoint y: 564, endPoint x: 1132, endPoint y: 577, distance: 44.0
click at [1132, 577] on td "0" at bounding box center [1178, 581] width 118 height 58
click at [398, 690] on button "Save & Confirm Shipping" at bounding box center [388, 696] width 169 height 38
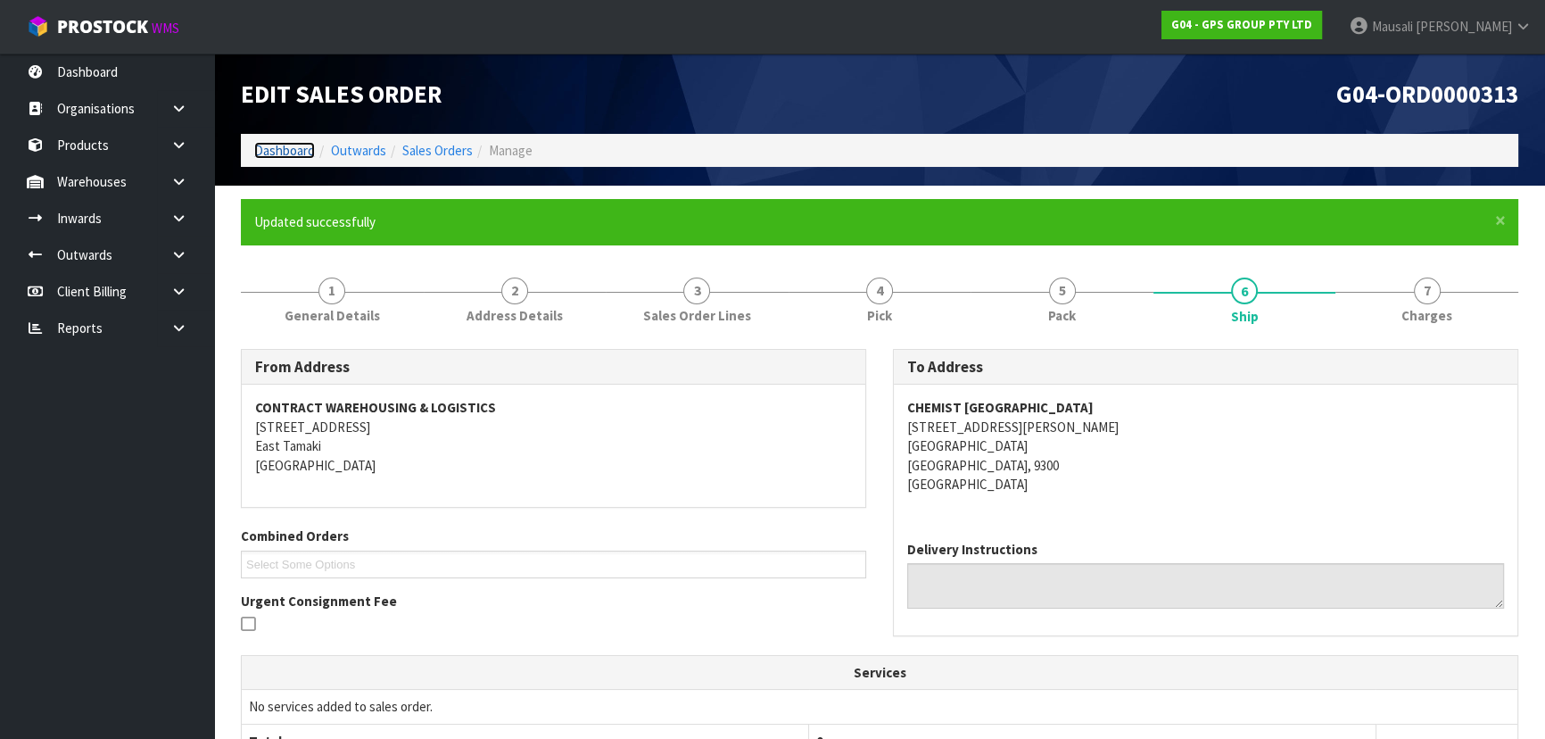
click at [269, 147] on link "Dashboard" at bounding box center [284, 150] width 61 height 17
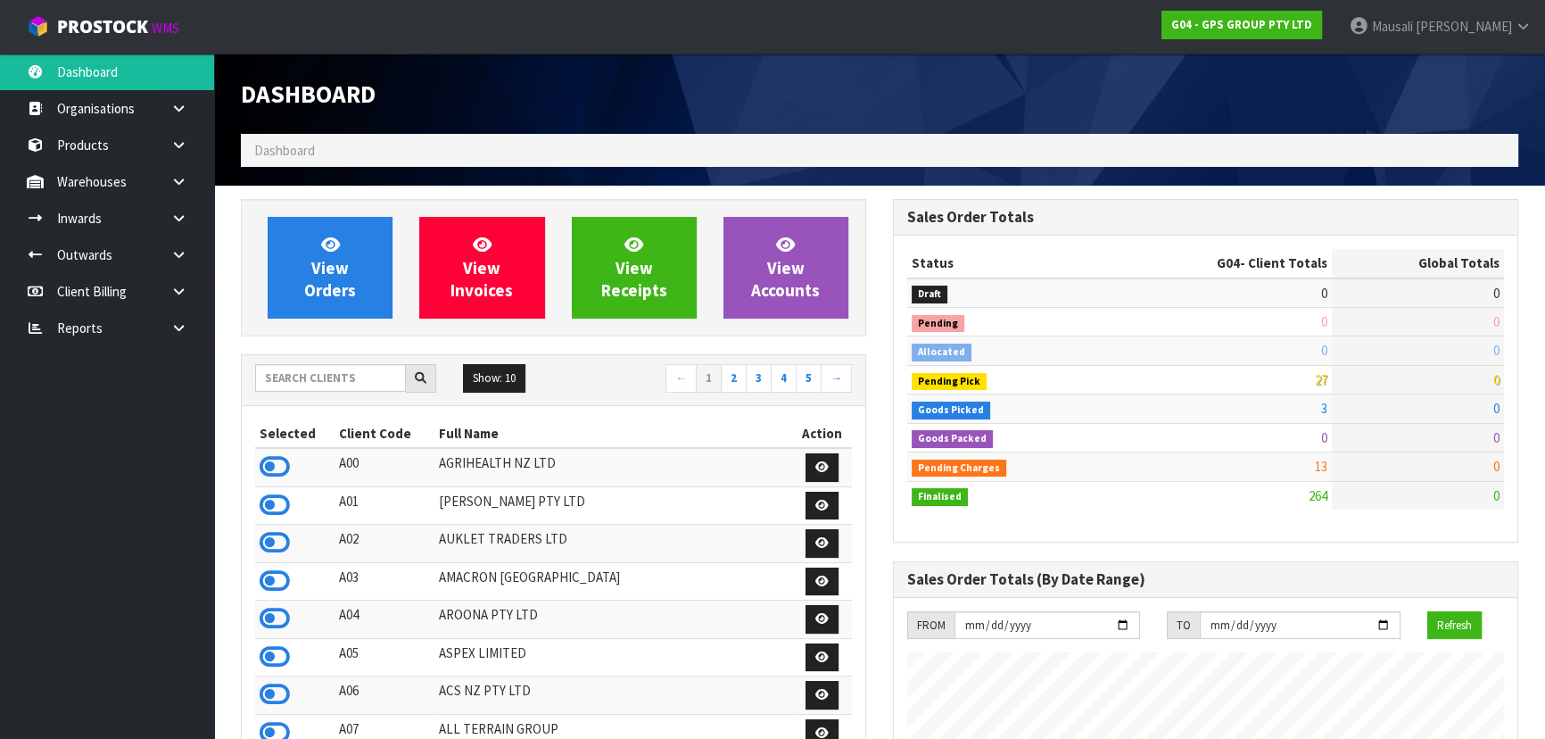
scroll to position [1089, 651]
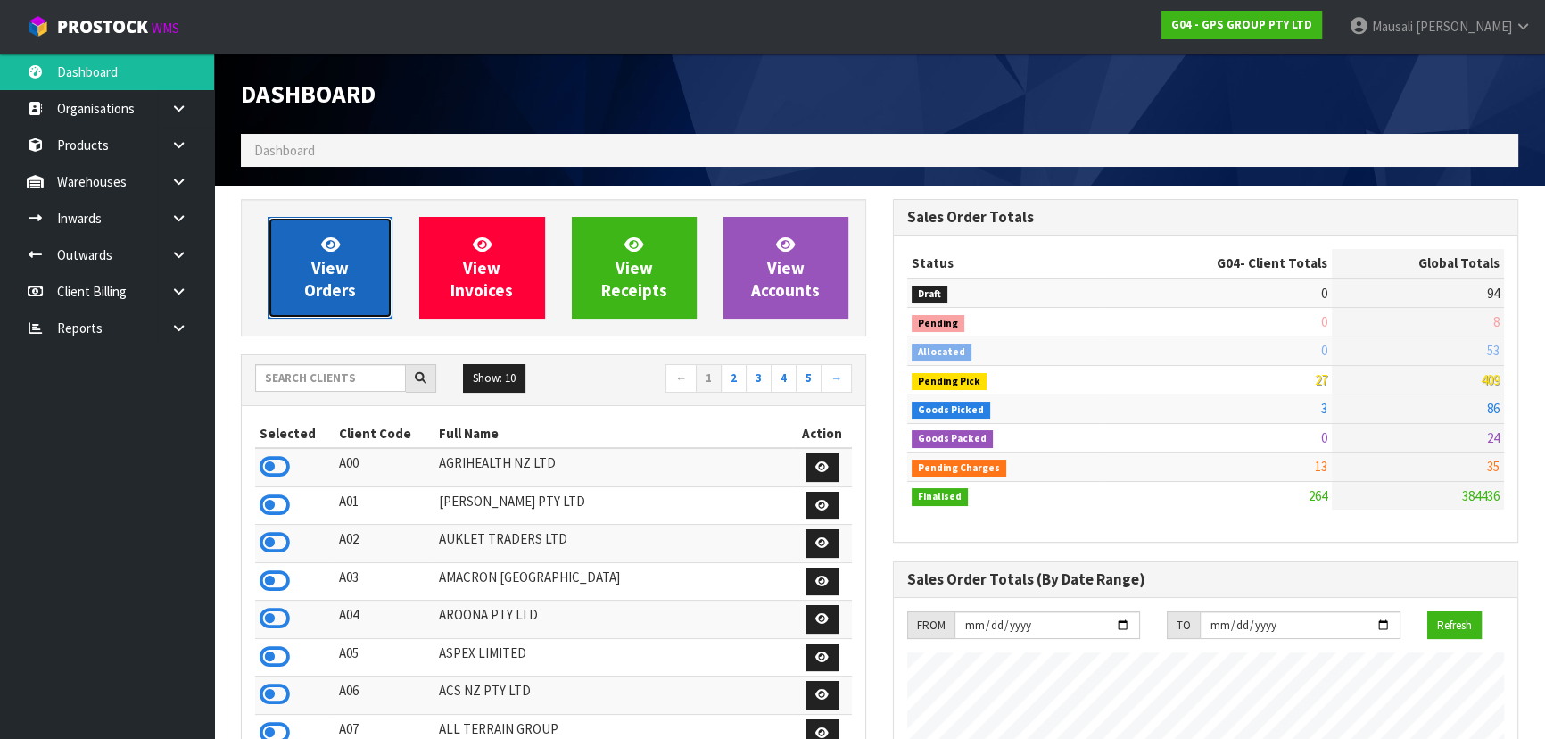
click at [303, 246] on link "View Orders" at bounding box center [330, 268] width 125 height 102
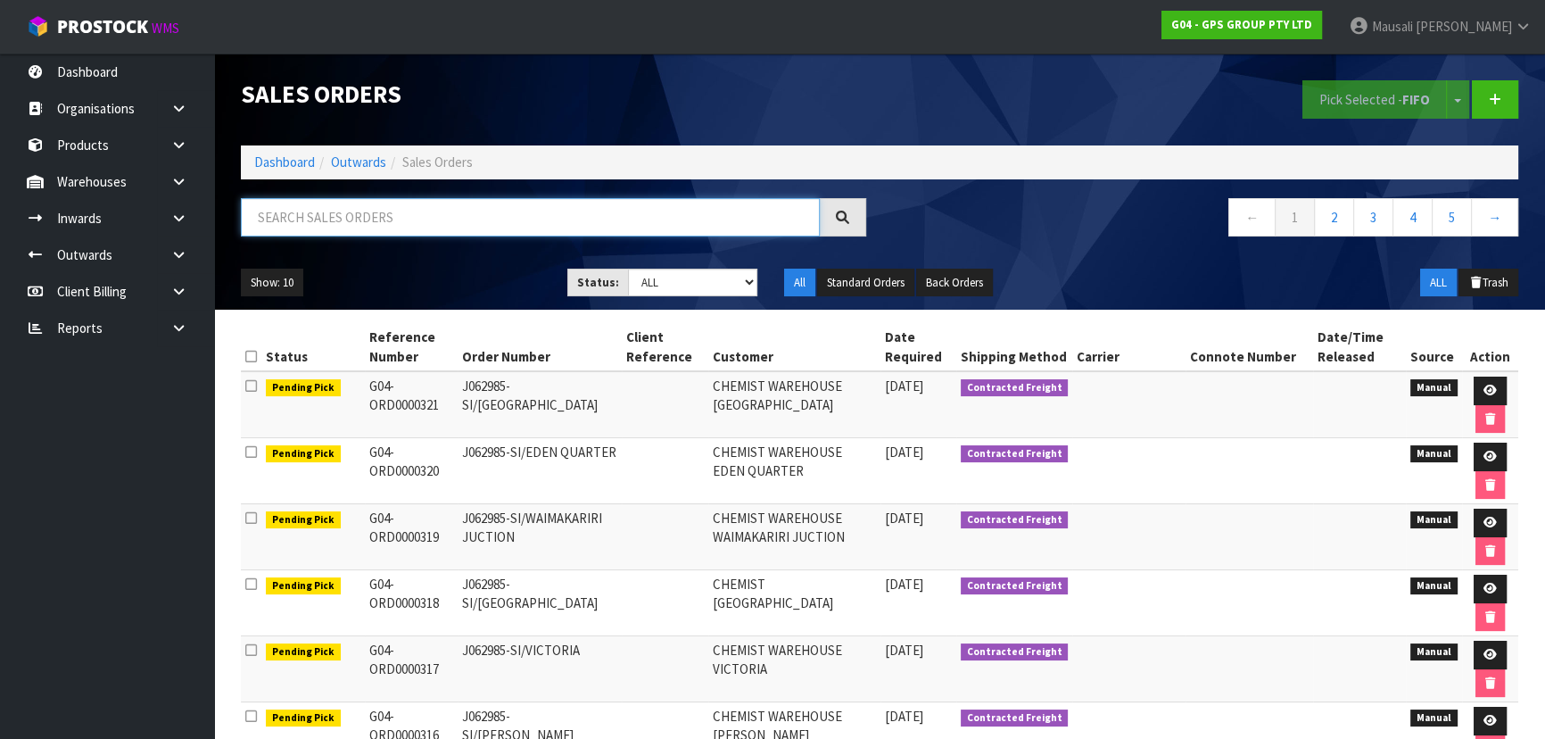
click at [310, 224] on input "text" at bounding box center [530, 217] width 579 height 38
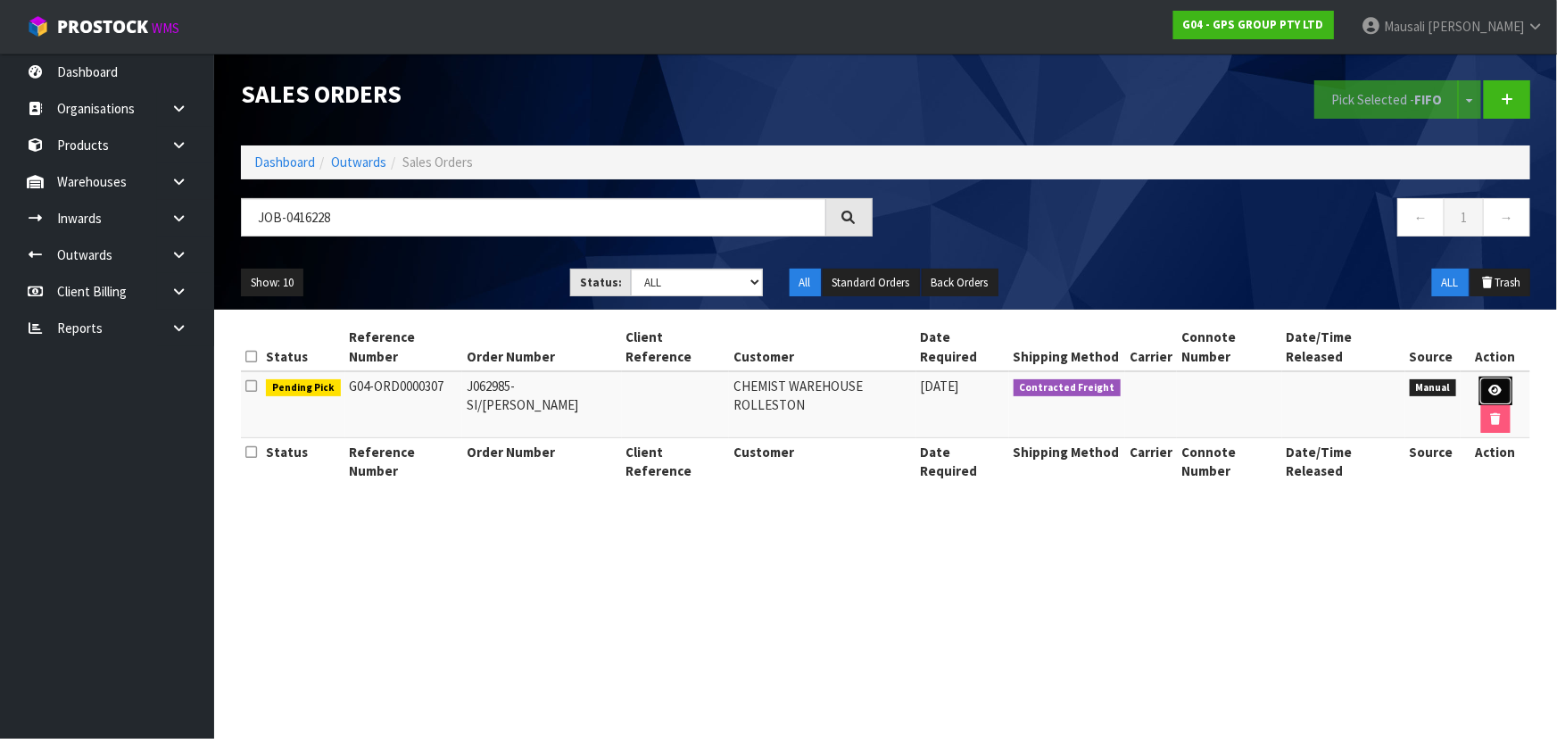
click at [1489, 384] on icon at bounding box center [1495, 390] width 13 height 12
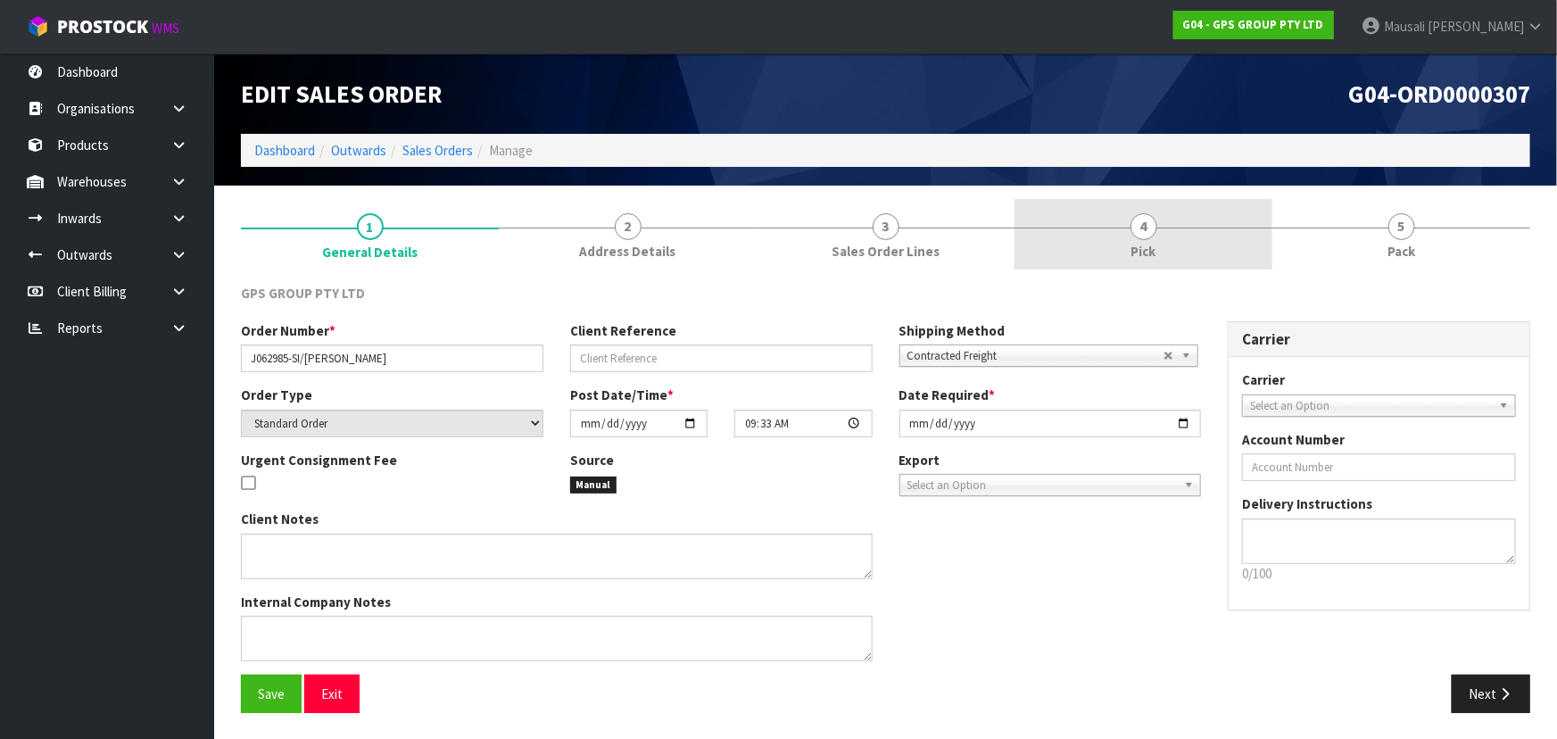
click at [1204, 222] on link "4 Pick" at bounding box center [1143, 234] width 258 height 70
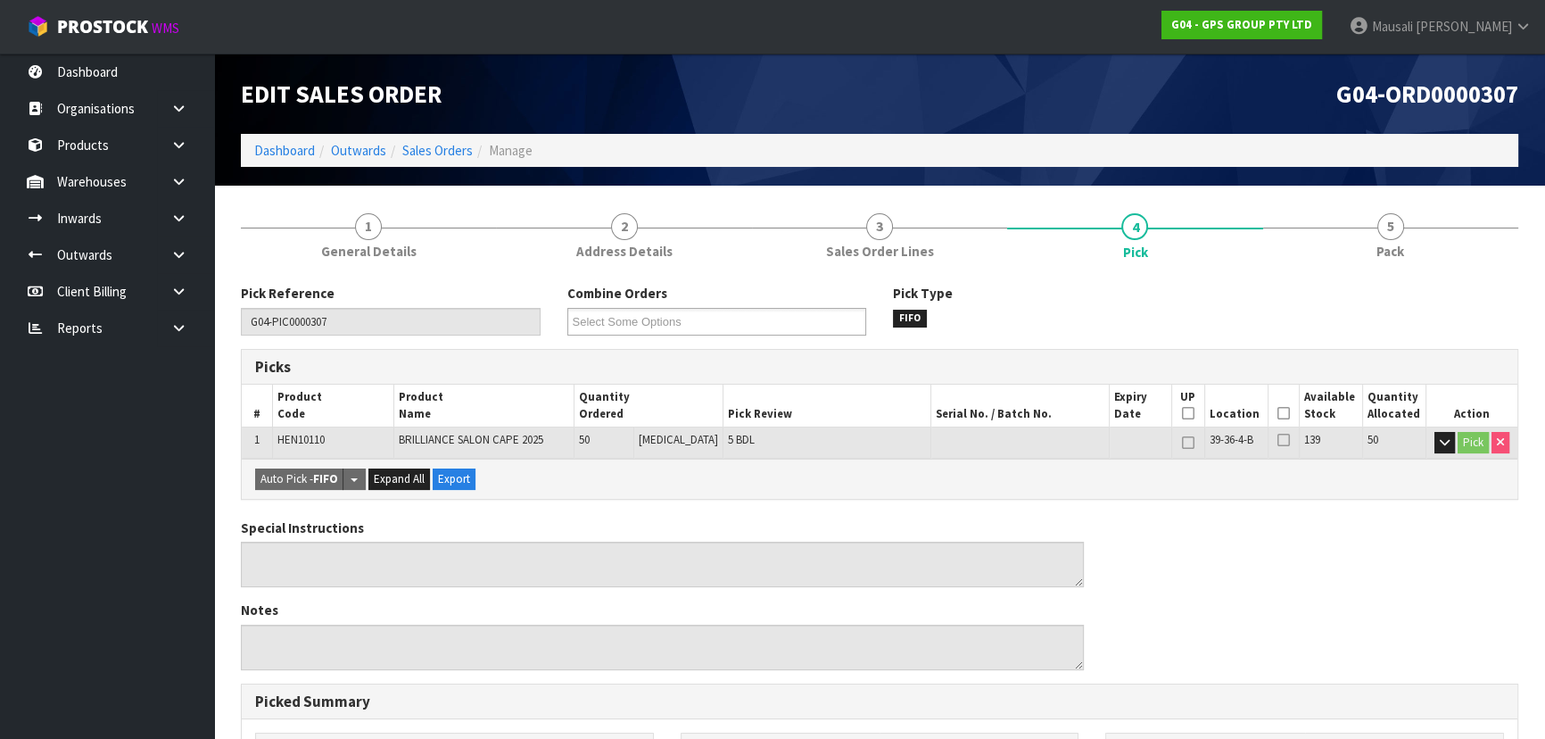
click at [1277, 414] on icon at bounding box center [1283, 413] width 12 height 1
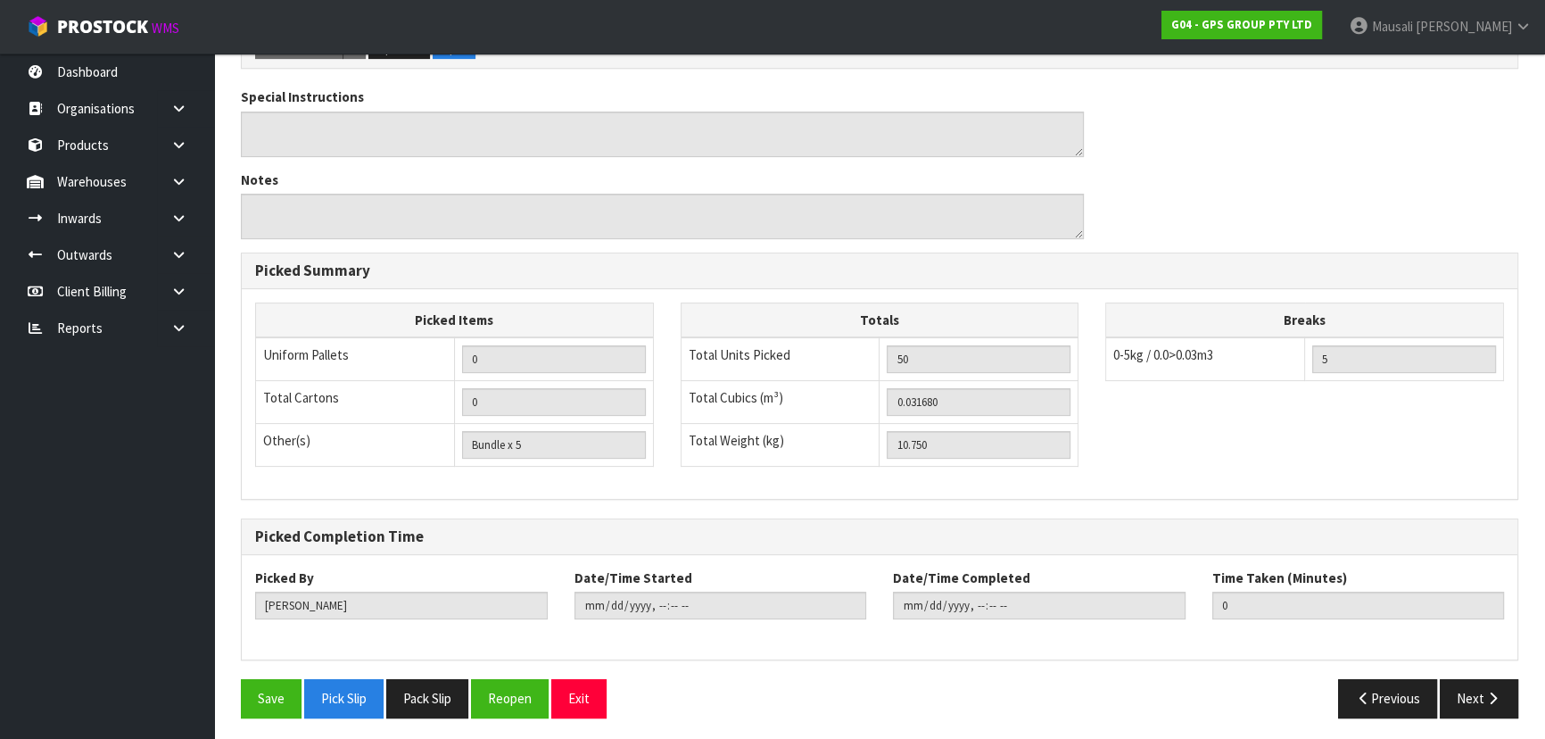
scroll to position [498, 0]
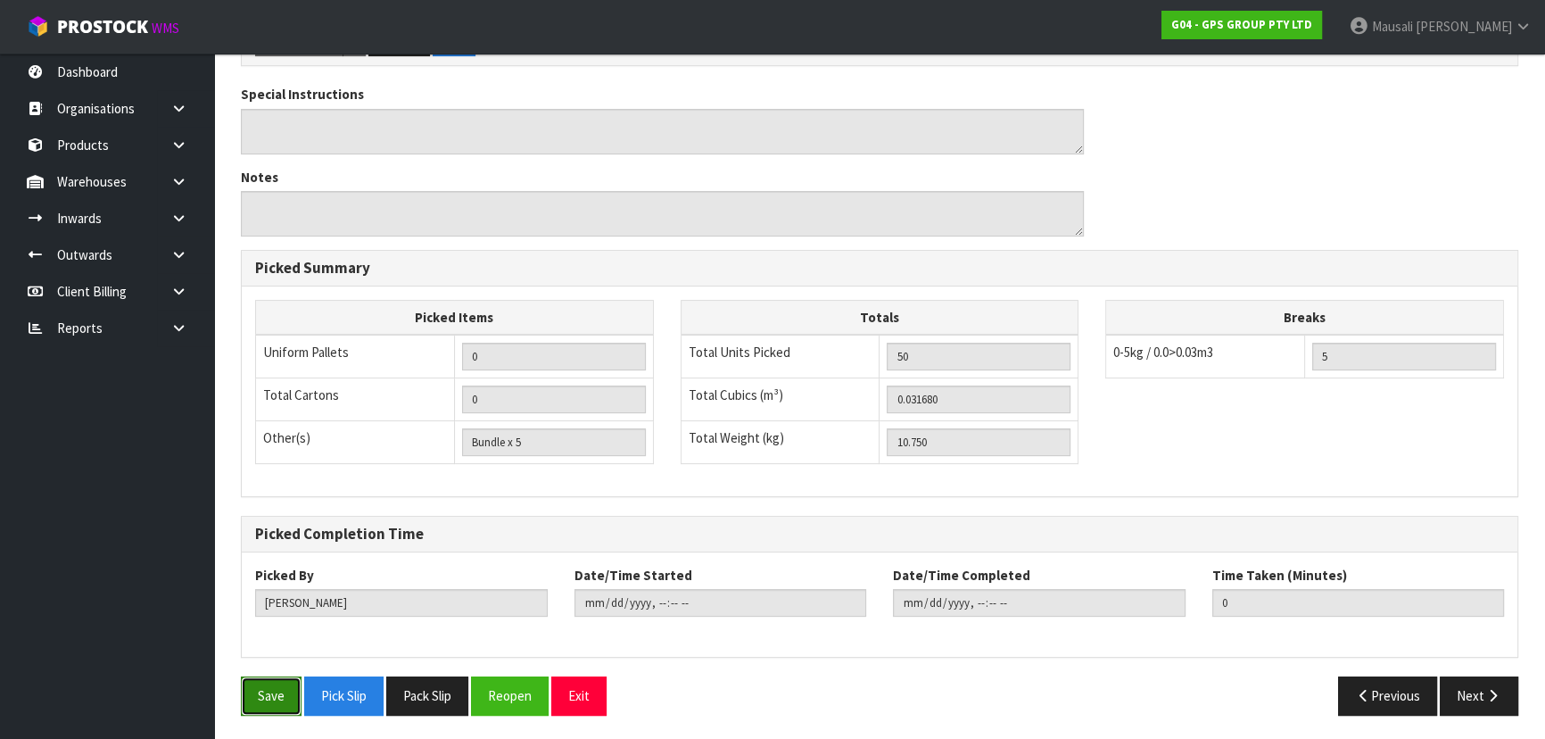
click at [258, 690] on button "Save" at bounding box center [271, 695] width 61 height 38
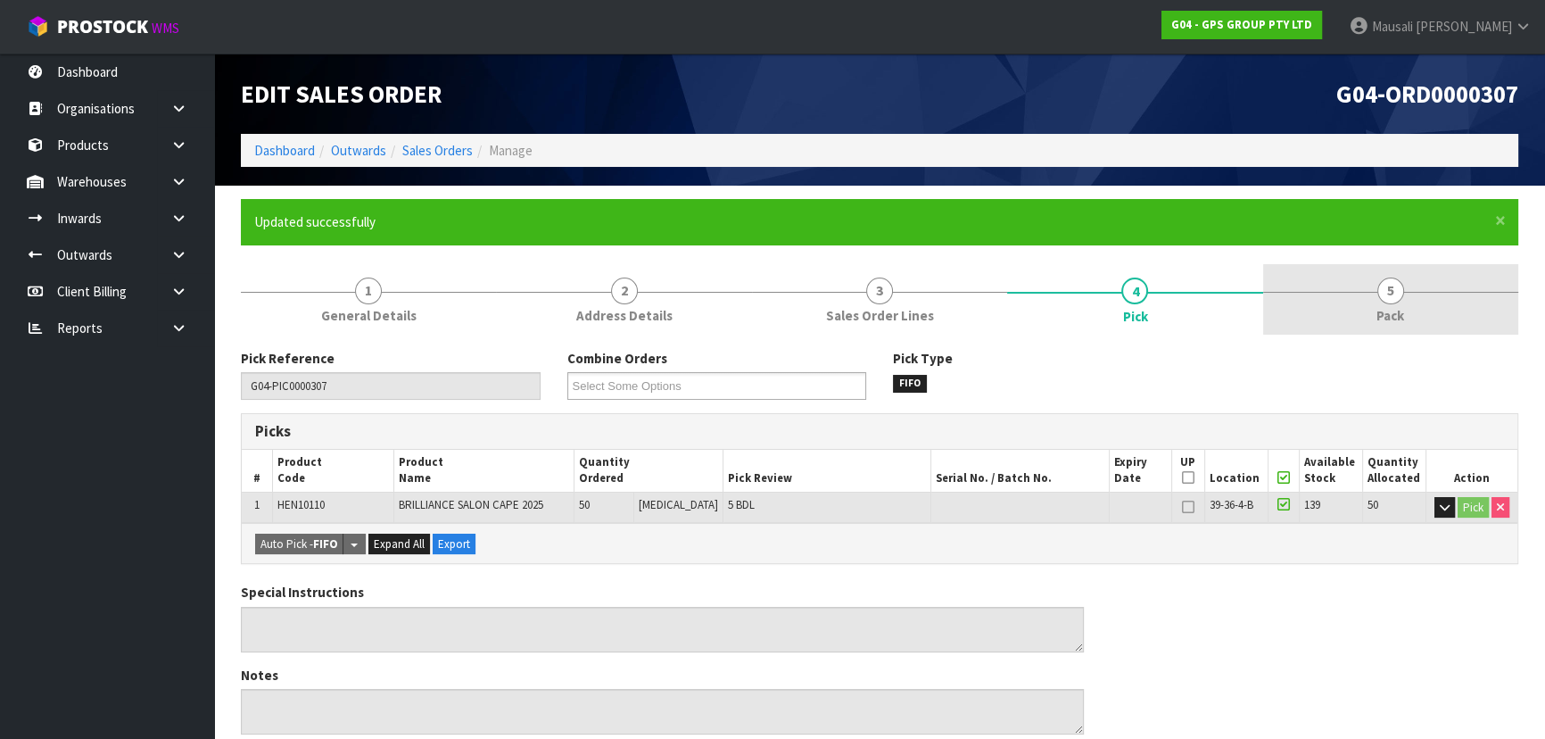
click at [1384, 285] on span "5" at bounding box center [1390, 290] width 27 height 27
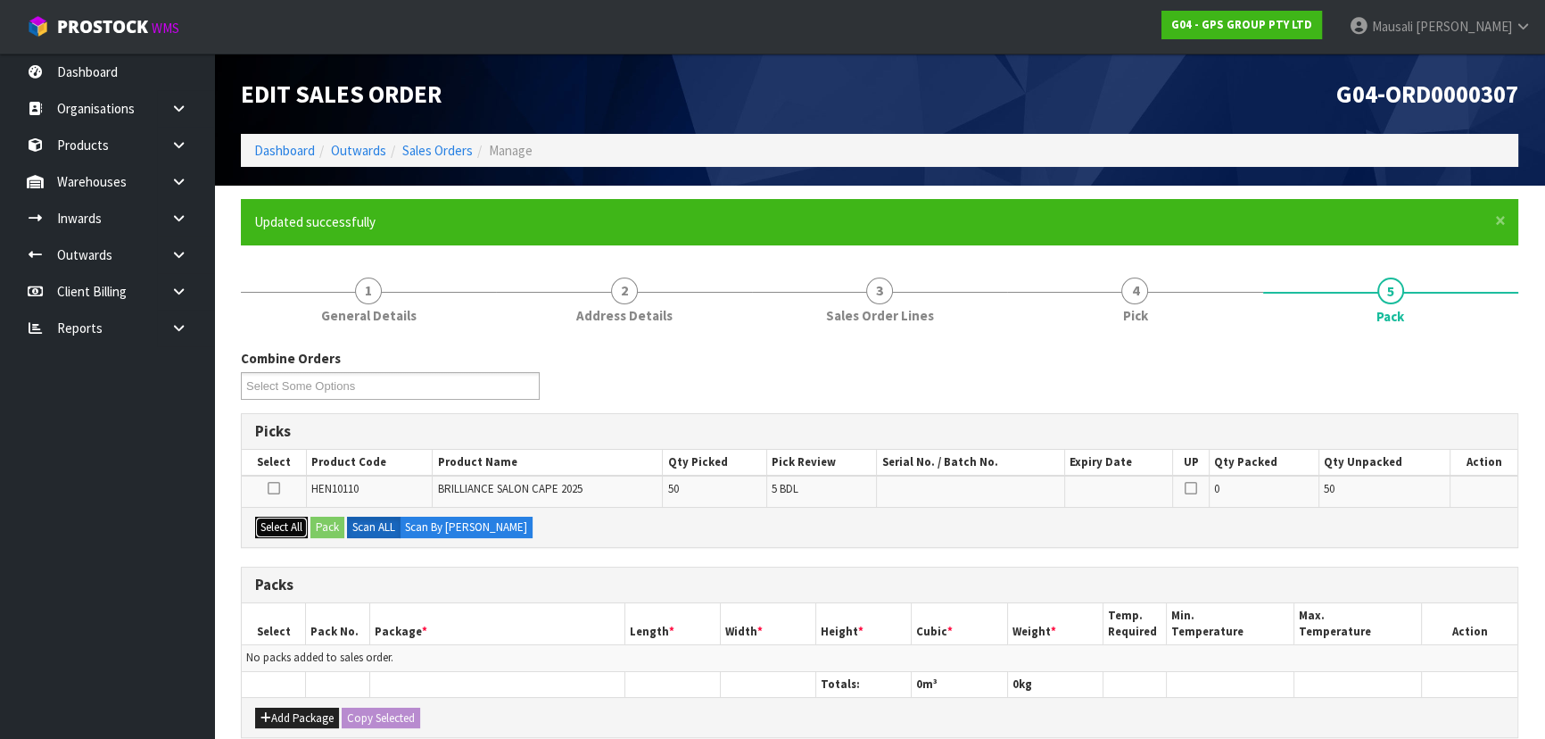
click at [277, 518] on button "Select All" at bounding box center [281, 527] width 53 height 21
click at [320, 520] on div "Select All Pack Scan ALL Scan By [PERSON_NAME]" at bounding box center [880, 527] width 1276 height 40
click at [323, 520] on button "Pack" at bounding box center [327, 527] width 34 height 21
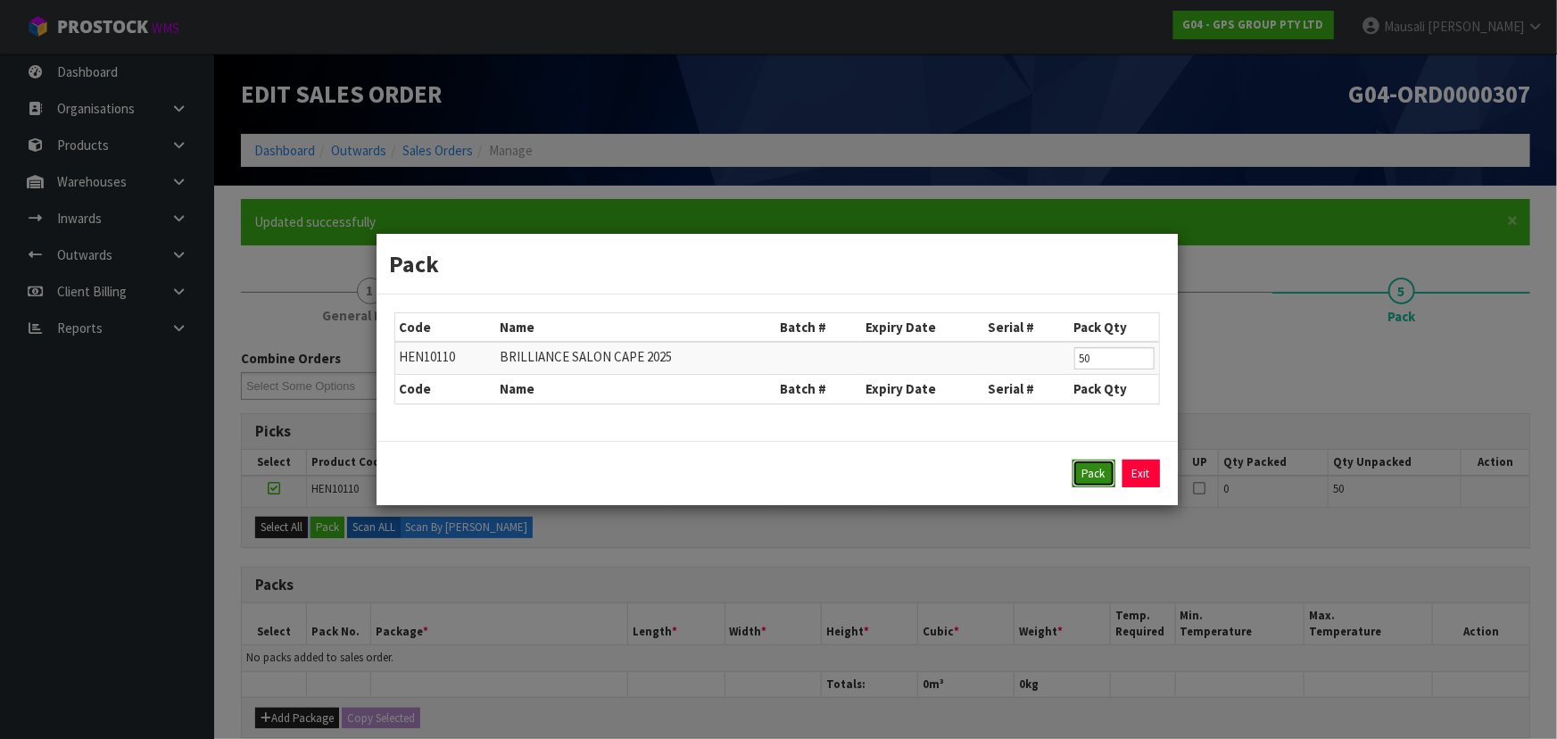
click at [1079, 470] on button "Pack" at bounding box center [1093, 473] width 43 height 29
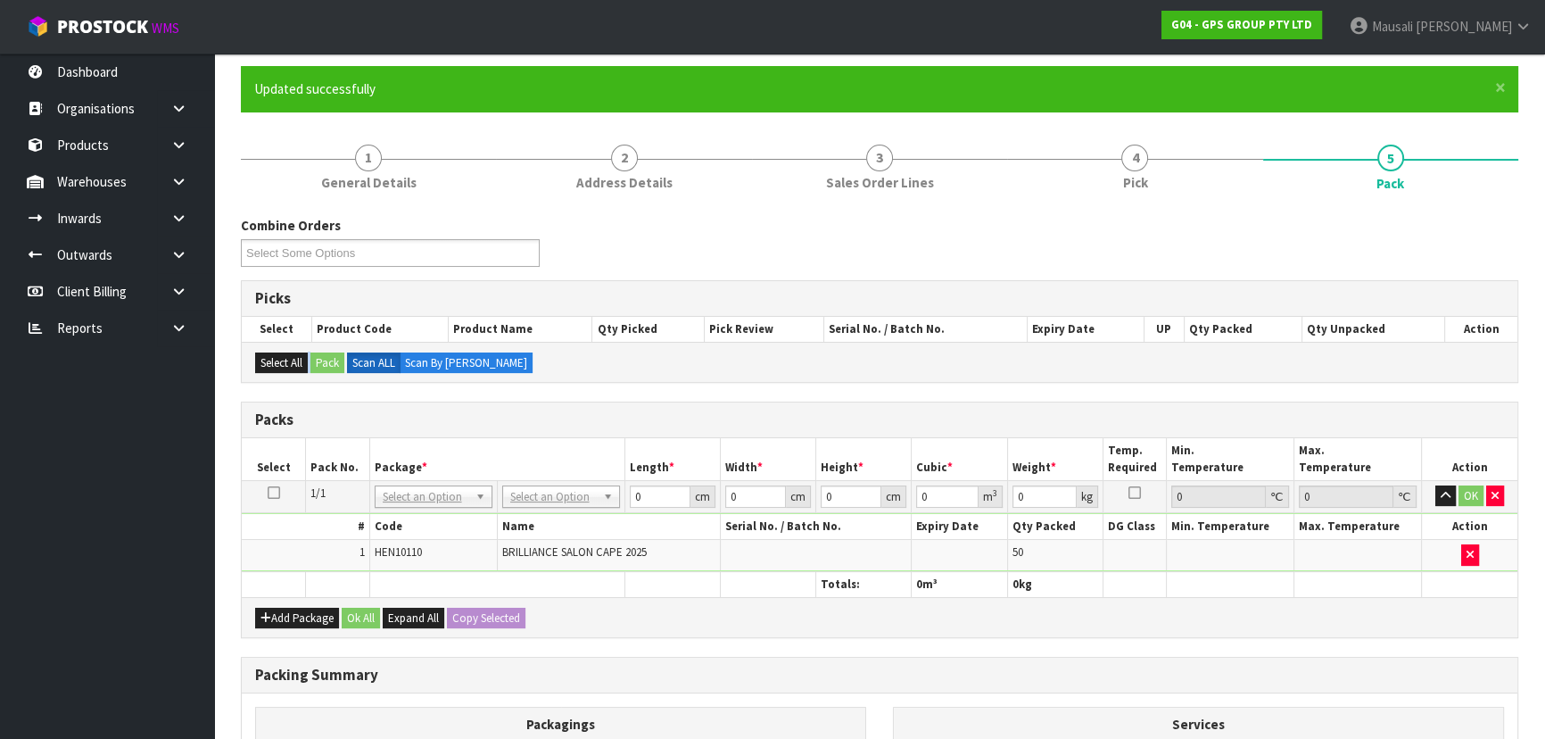
scroll to position [243, 0]
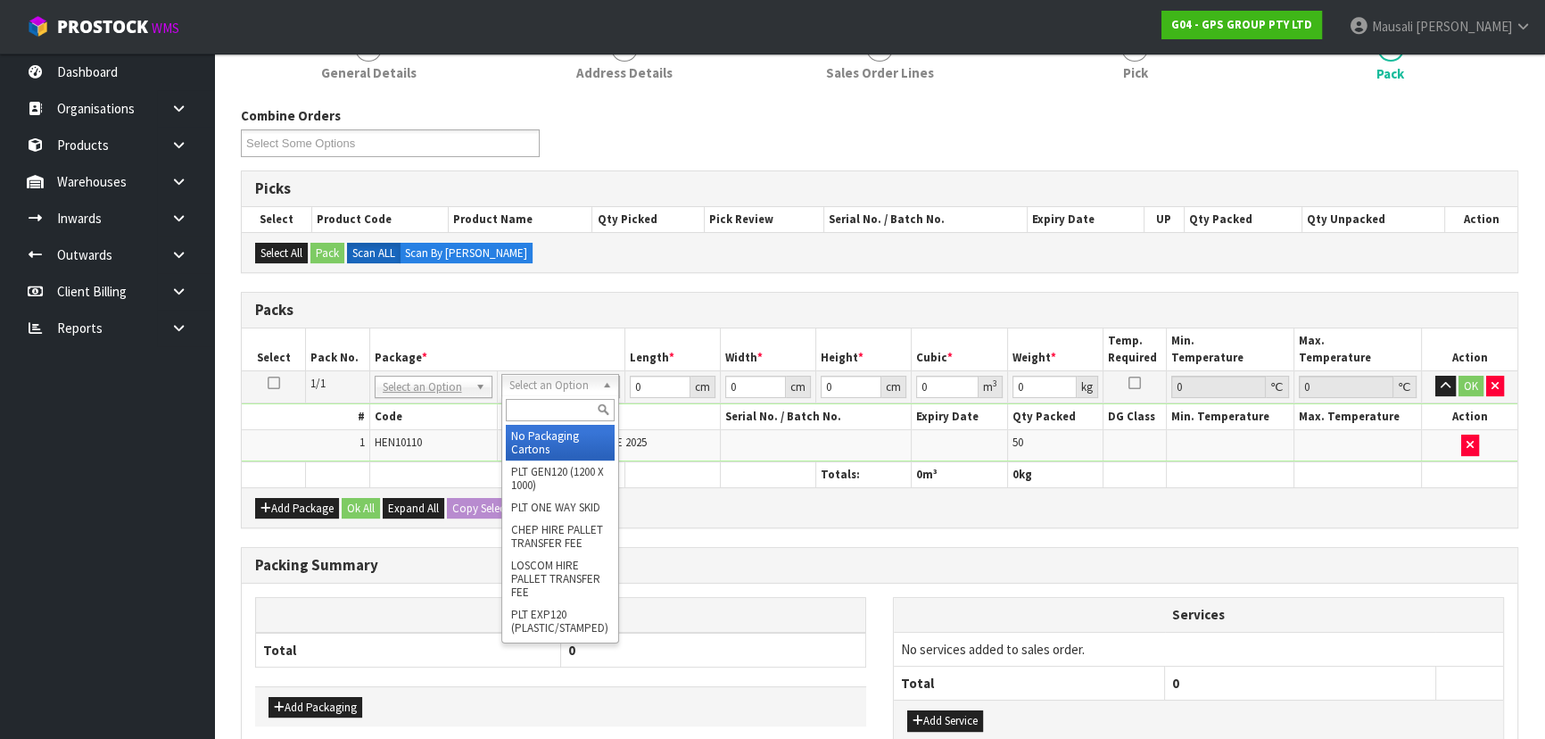
click at [549, 407] on input "text" at bounding box center [560, 410] width 109 height 22
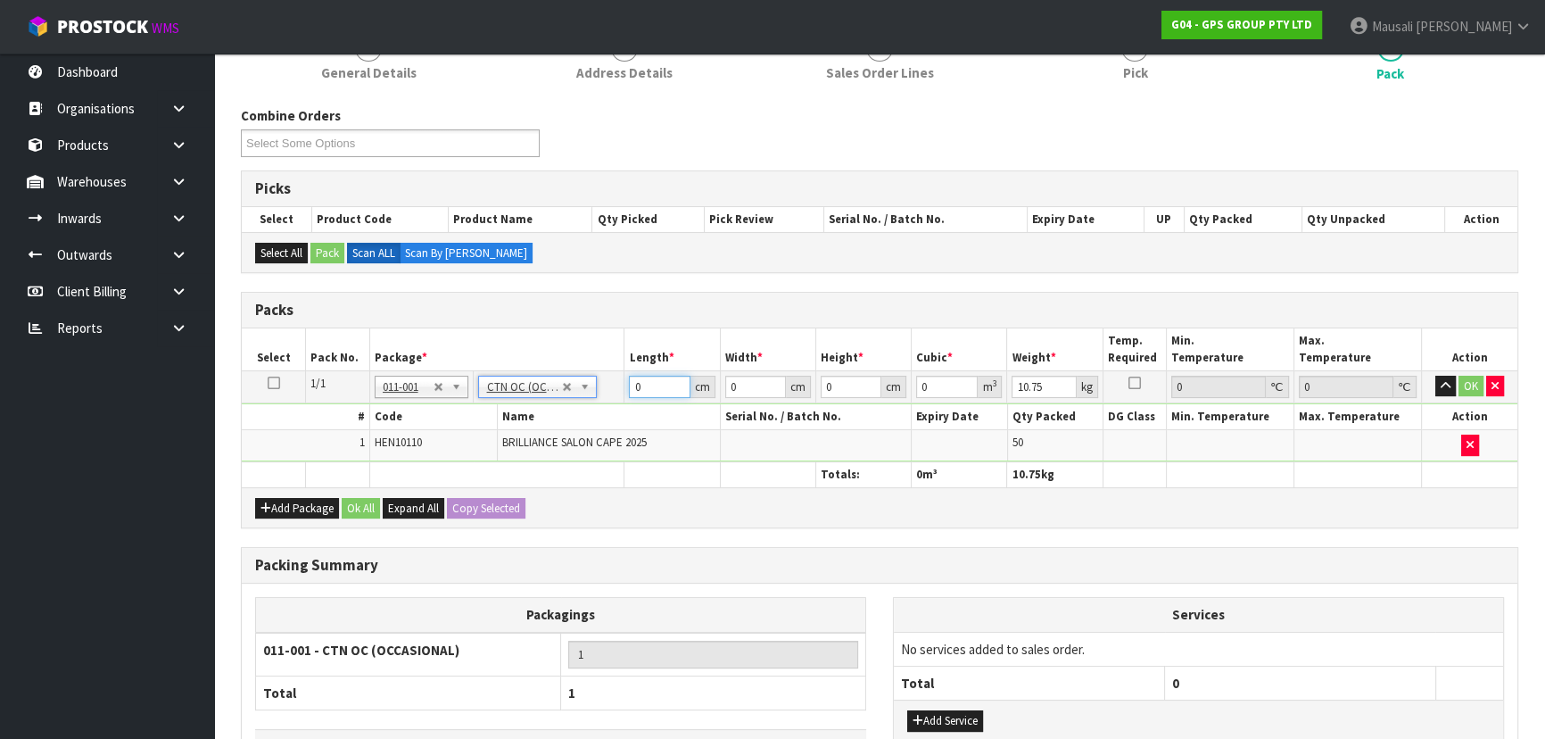
drag, startPoint x: 589, startPoint y: 406, endPoint x: 566, endPoint y: 411, distance: 22.9
click at [570, 411] on tbody "1/1 NONE 007-001 007-002 007-004 007-009 007-013 007-014 007-015 007-017 007-01…" at bounding box center [880, 415] width 1276 height 91
click at [356, 508] on button "Ok All" at bounding box center [361, 508] width 38 height 21
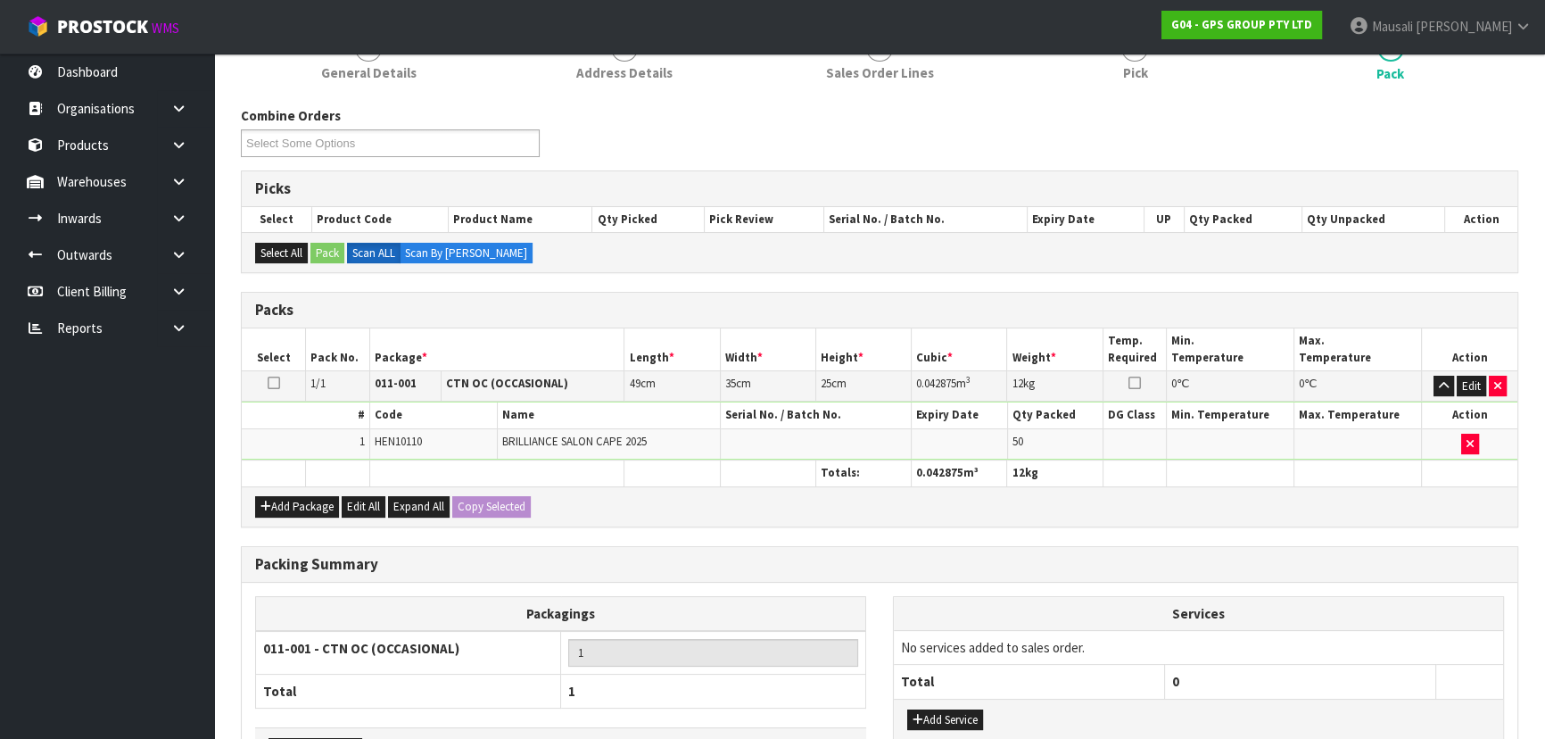
scroll to position [366, 0]
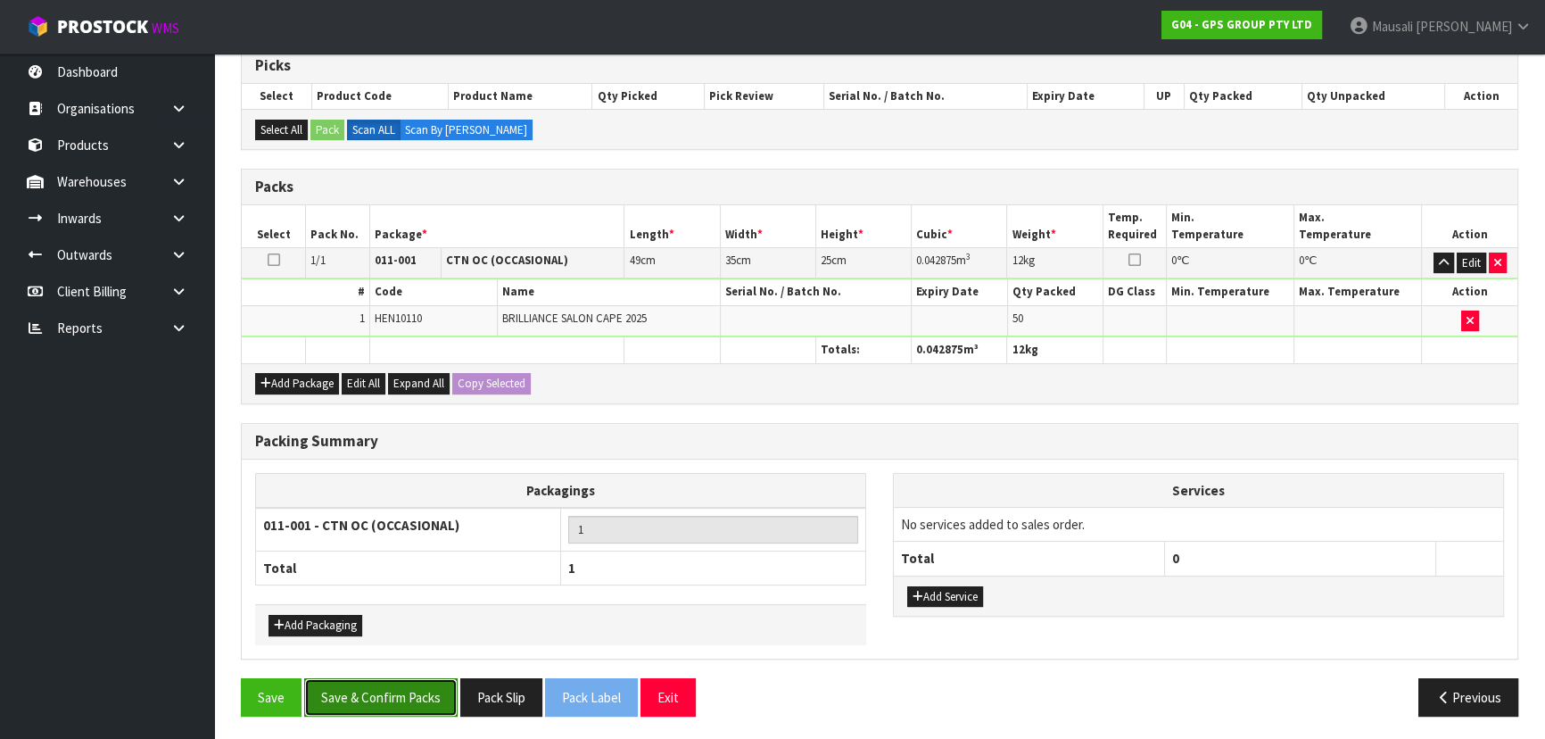
click at [396, 690] on button "Save & Confirm Packs" at bounding box center [380, 697] width 153 height 38
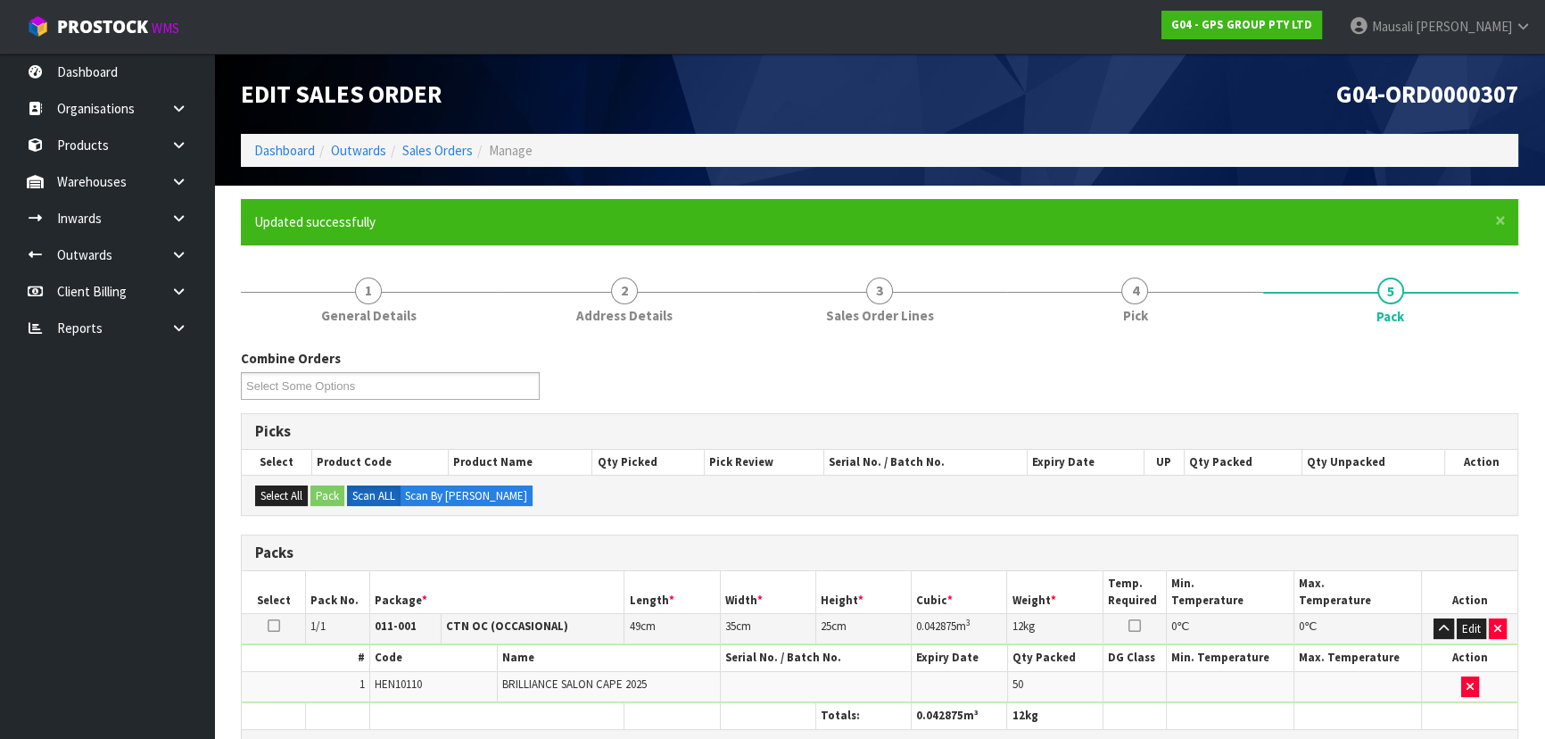
scroll to position [268, 0]
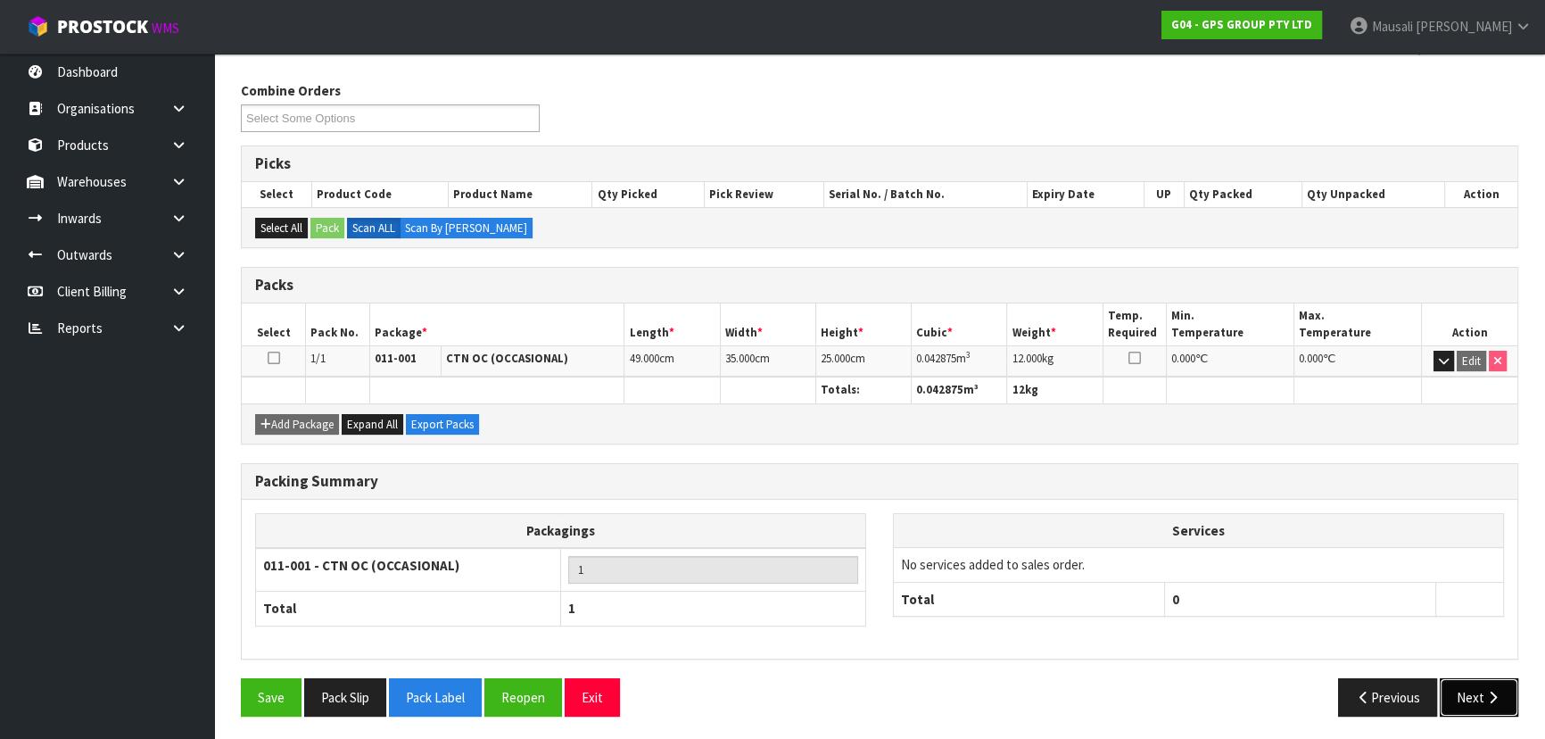
click at [1468, 688] on button "Next" at bounding box center [1479, 697] width 79 height 38
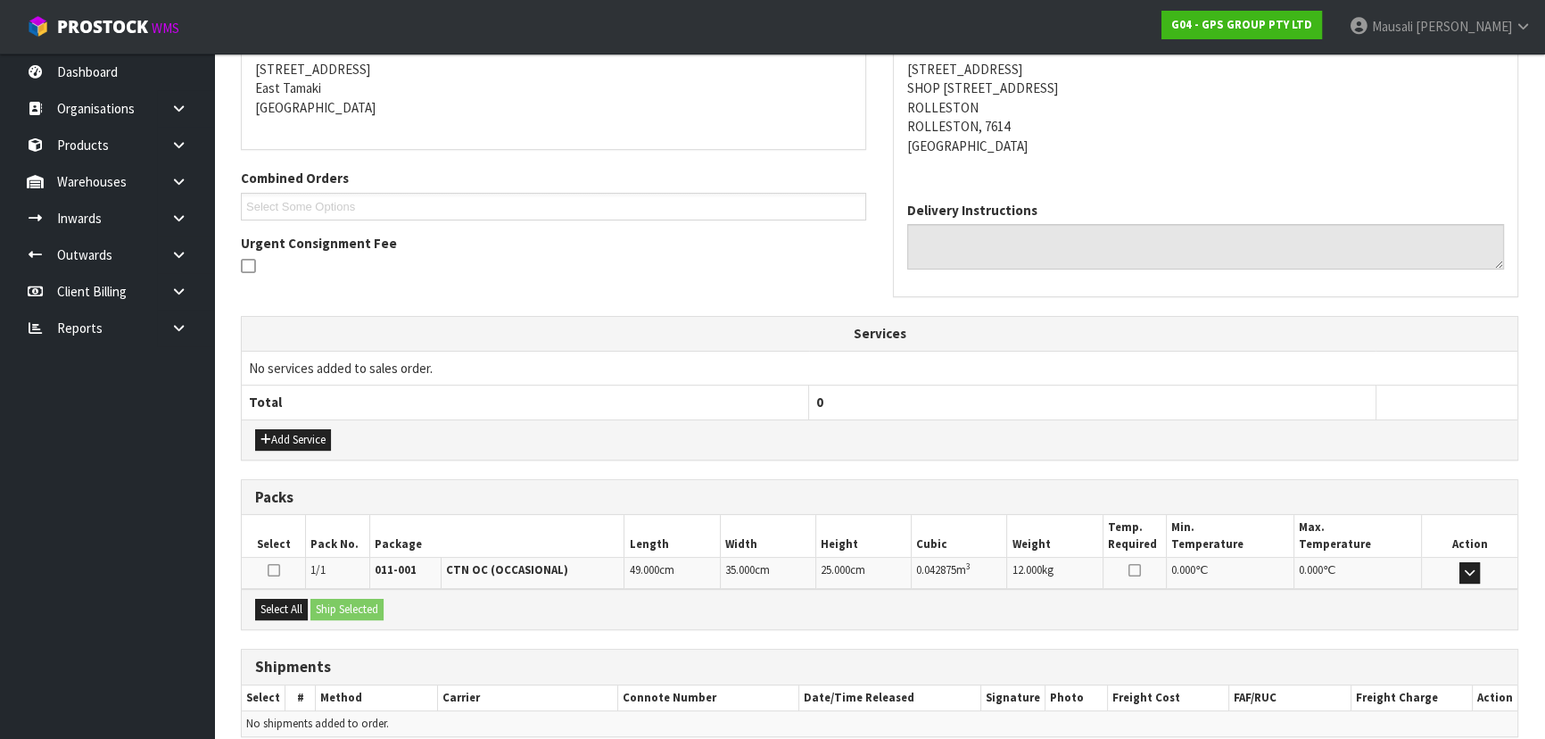
scroll to position [437, 0]
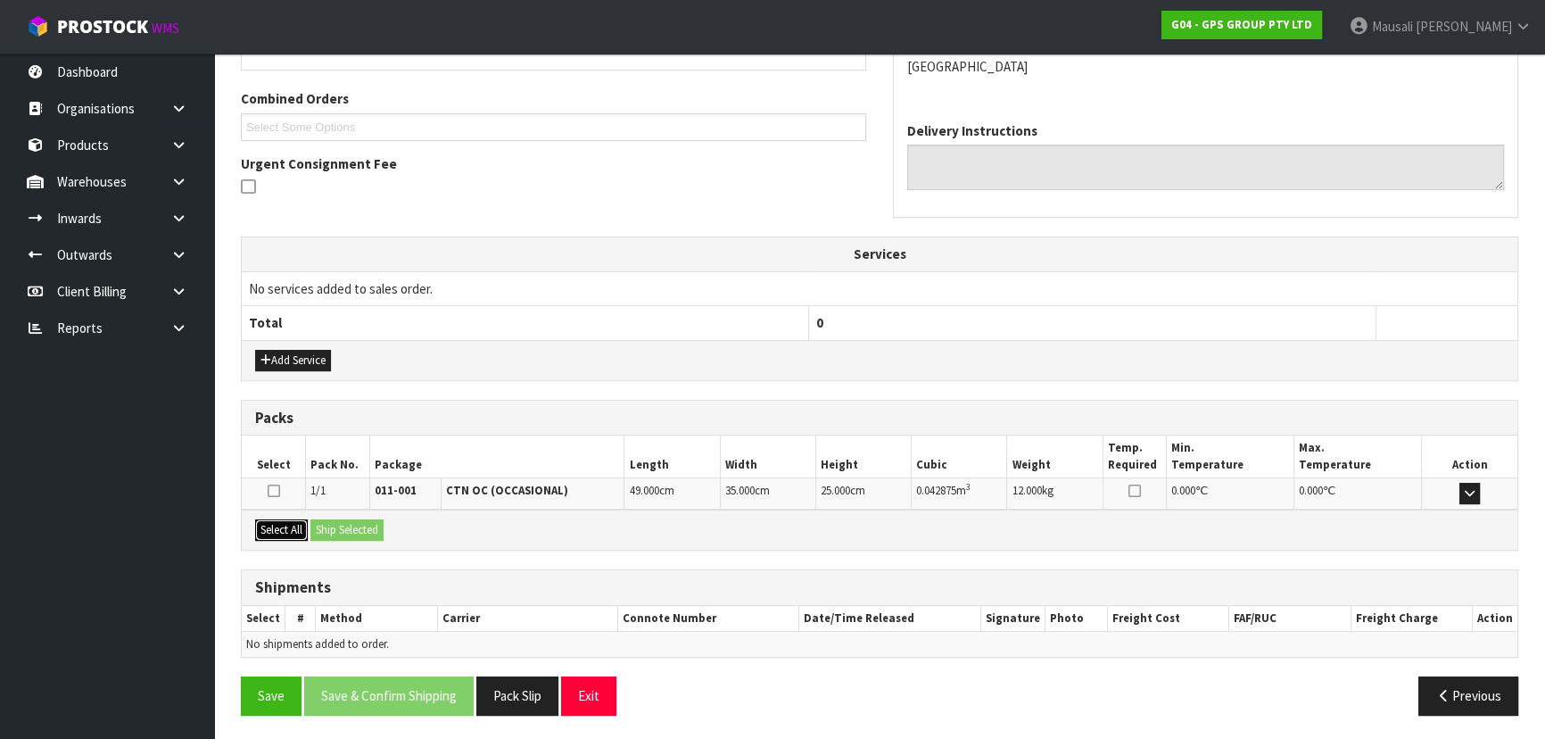
click at [294, 527] on button "Select All" at bounding box center [281, 529] width 53 height 21
click at [332, 527] on button "Ship Selected" at bounding box center [346, 529] width 73 height 21
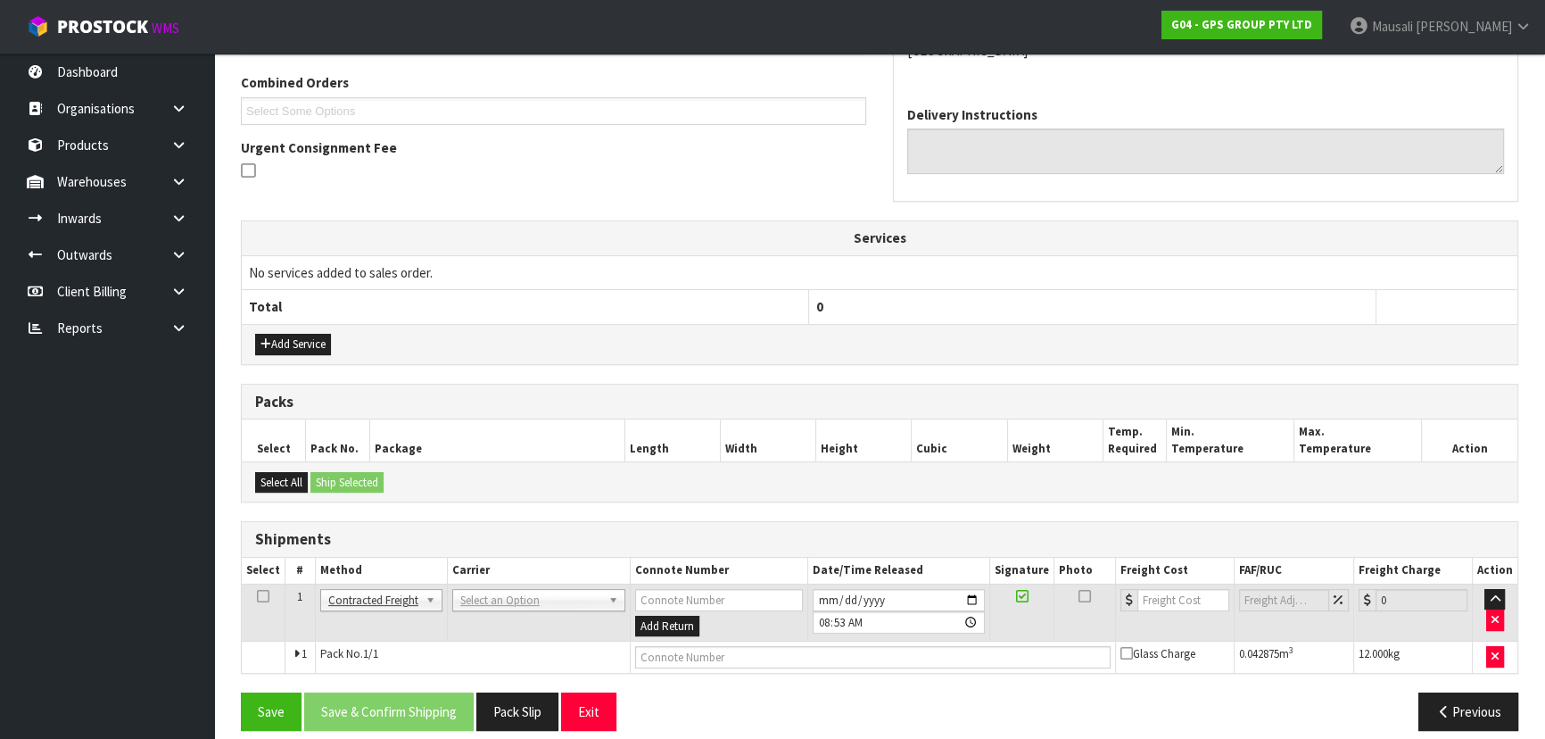
scroll to position [468, 0]
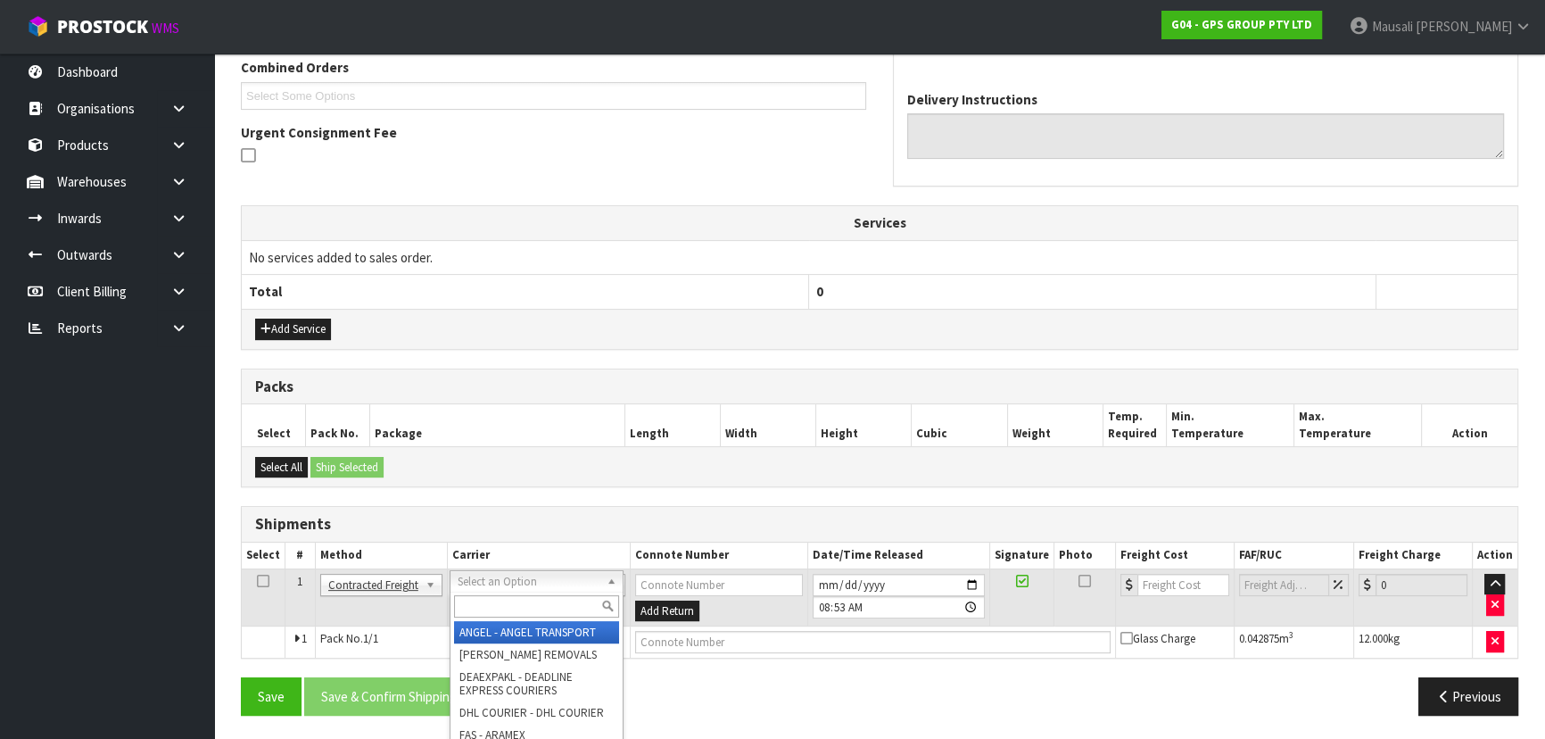
drag, startPoint x: 516, startPoint y: 583, endPoint x: 500, endPoint y: 616, distance: 35.9
click at [488, 601] on input "text" at bounding box center [536, 606] width 165 height 22
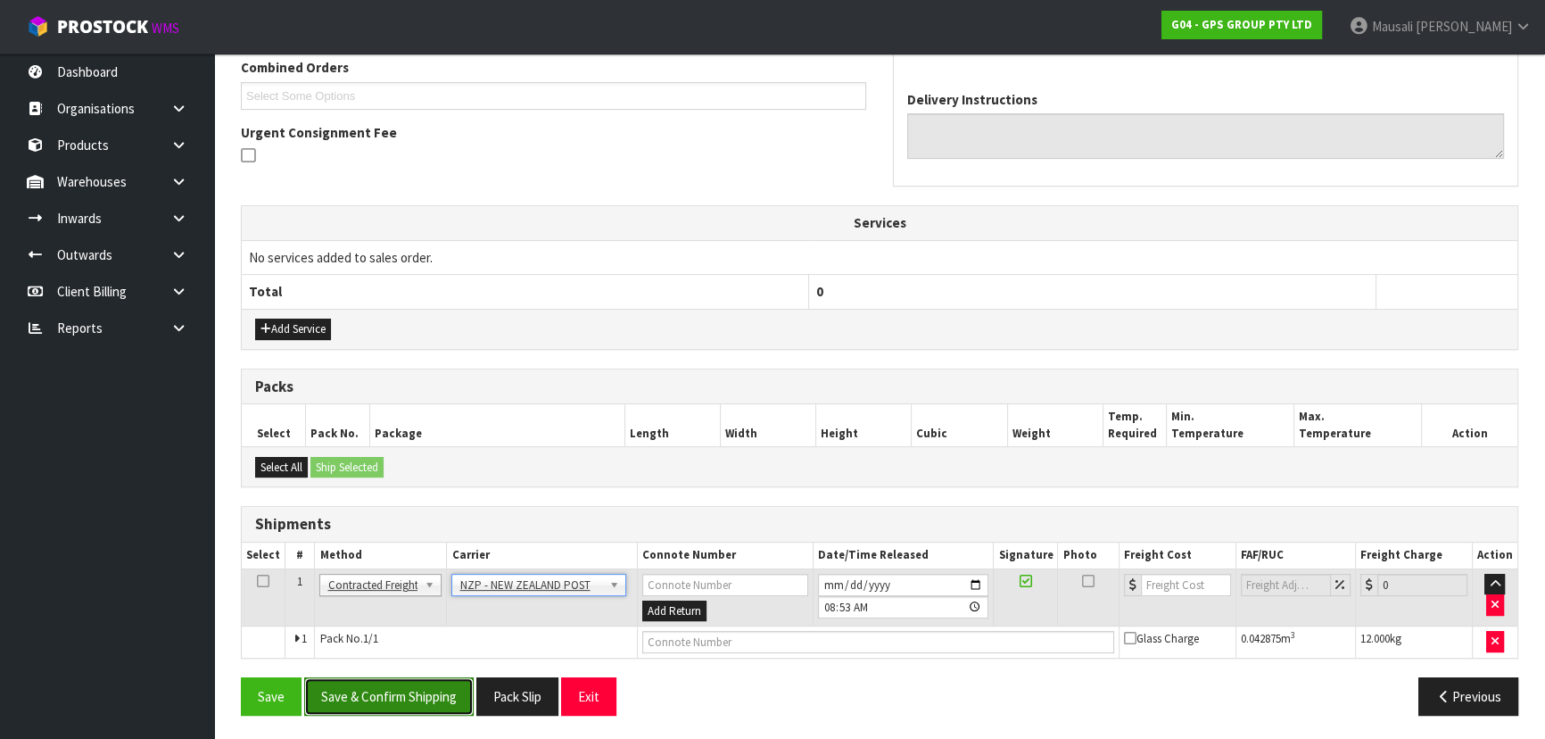
click at [379, 699] on button "Save & Confirm Shipping" at bounding box center [388, 696] width 169 height 38
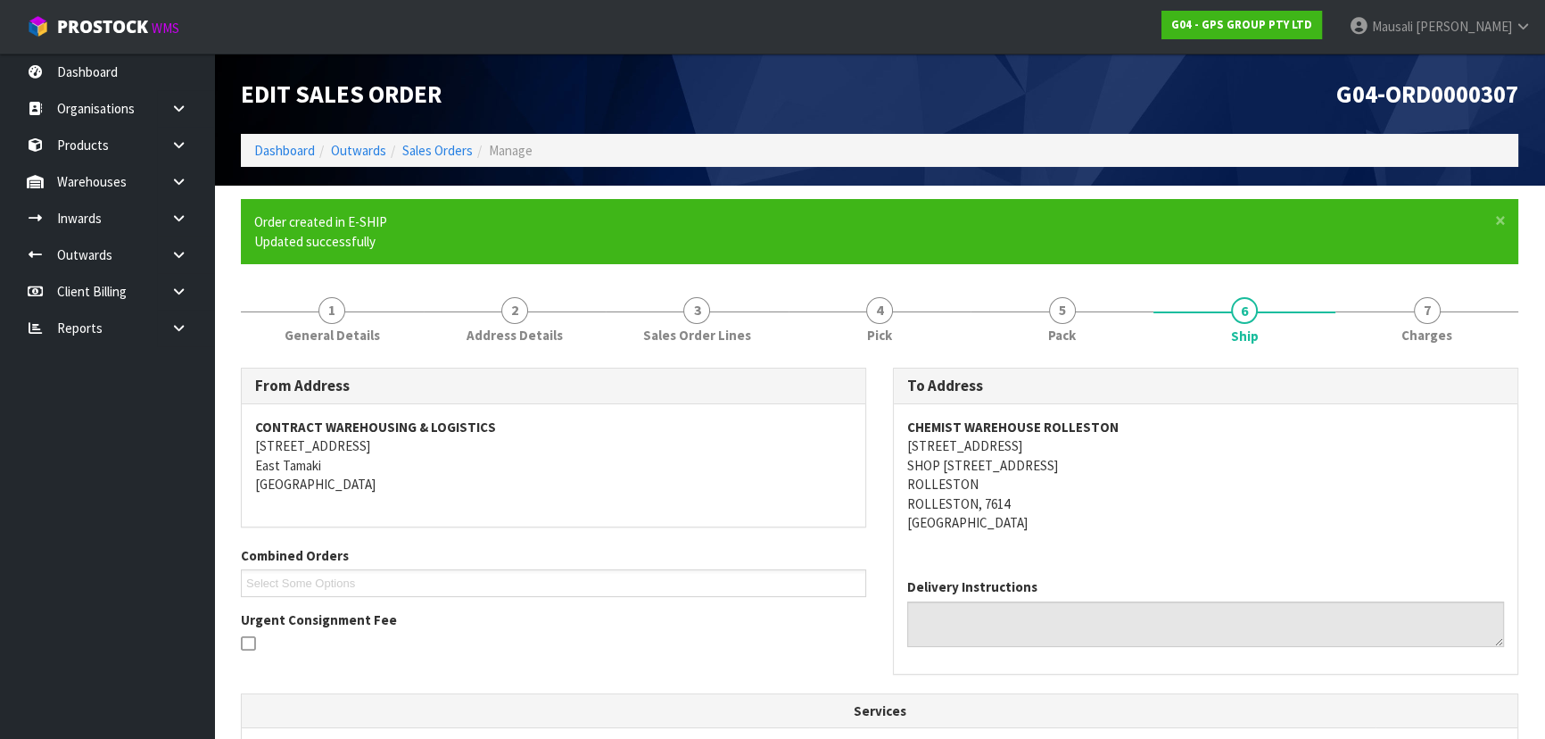
scroll to position [443, 0]
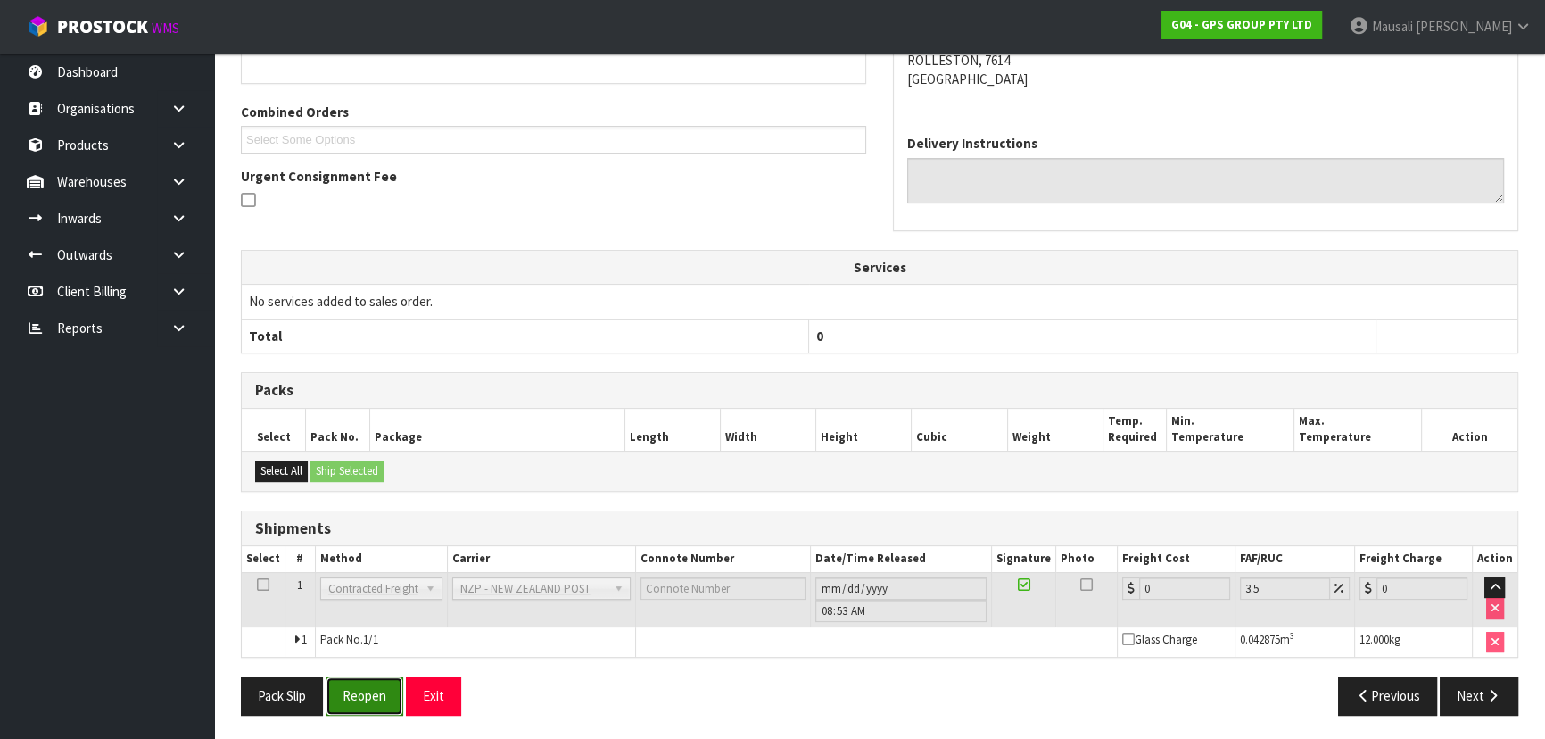
click at [364, 699] on button "Reopen" at bounding box center [365, 695] width 78 height 38
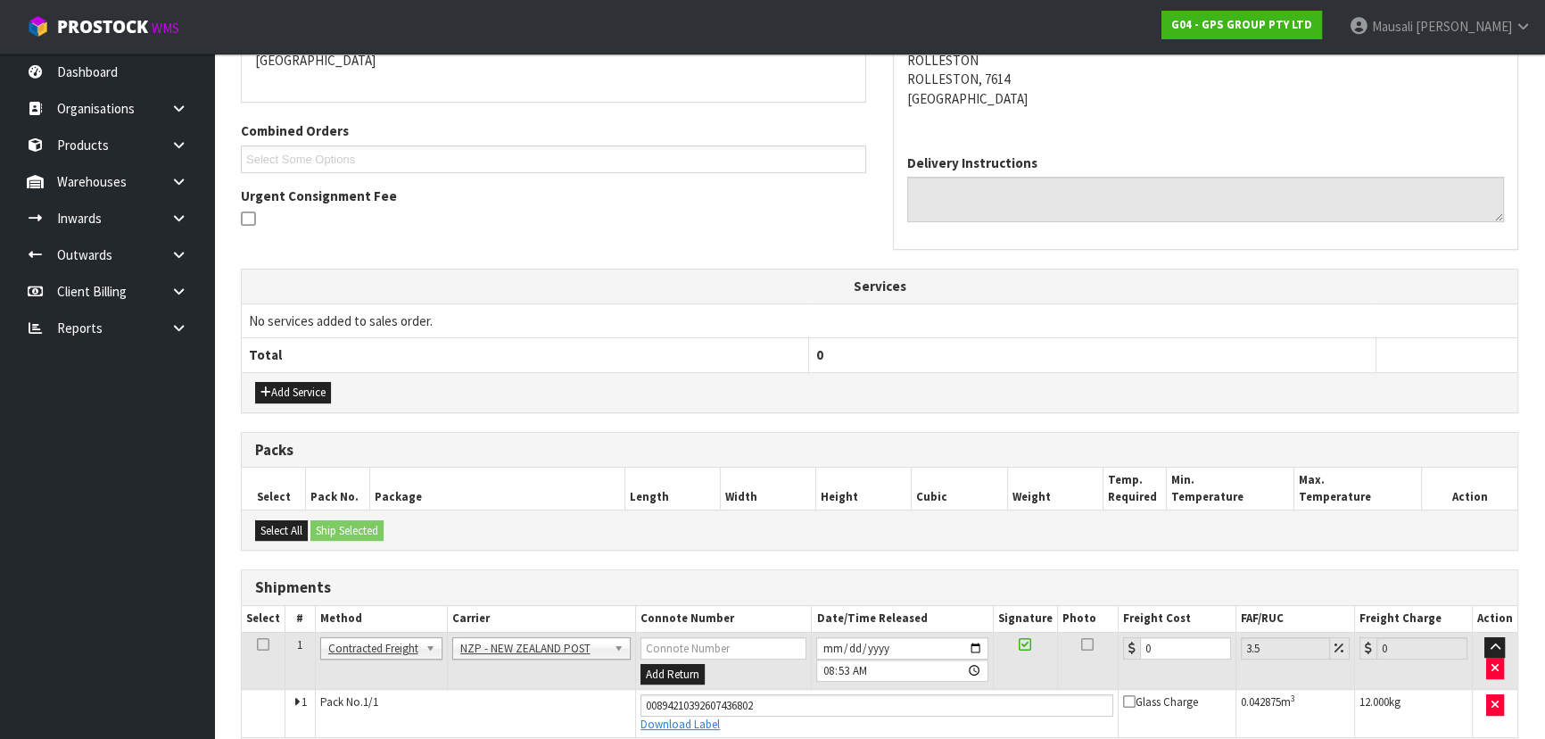
scroll to position [484, 0]
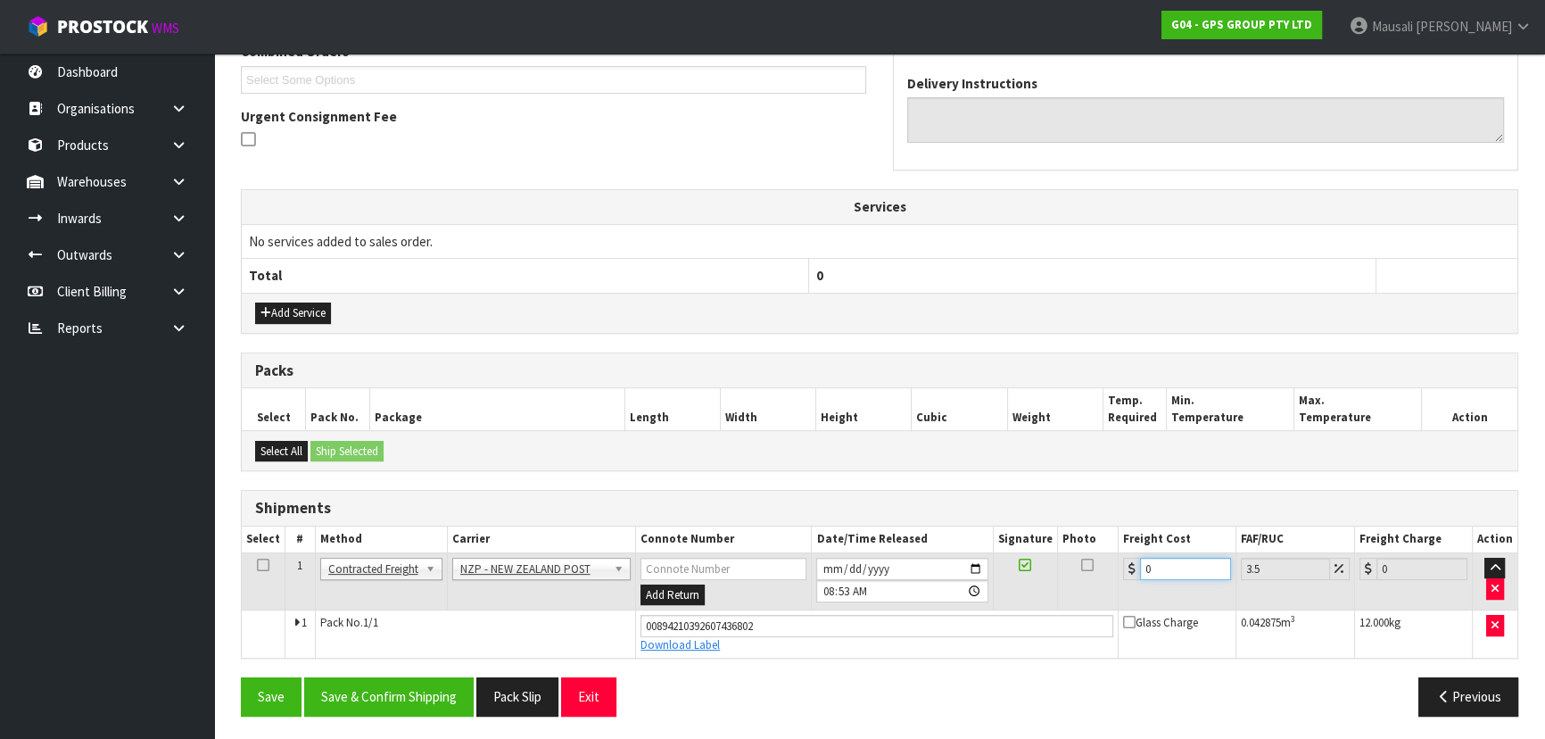
drag, startPoint x: 1170, startPoint y: 565, endPoint x: 1121, endPoint y: 590, distance: 54.3
click at [1121, 590] on td "0" at bounding box center [1178, 581] width 118 height 58
click at [431, 691] on button "Save & Confirm Shipping" at bounding box center [388, 696] width 169 height 38
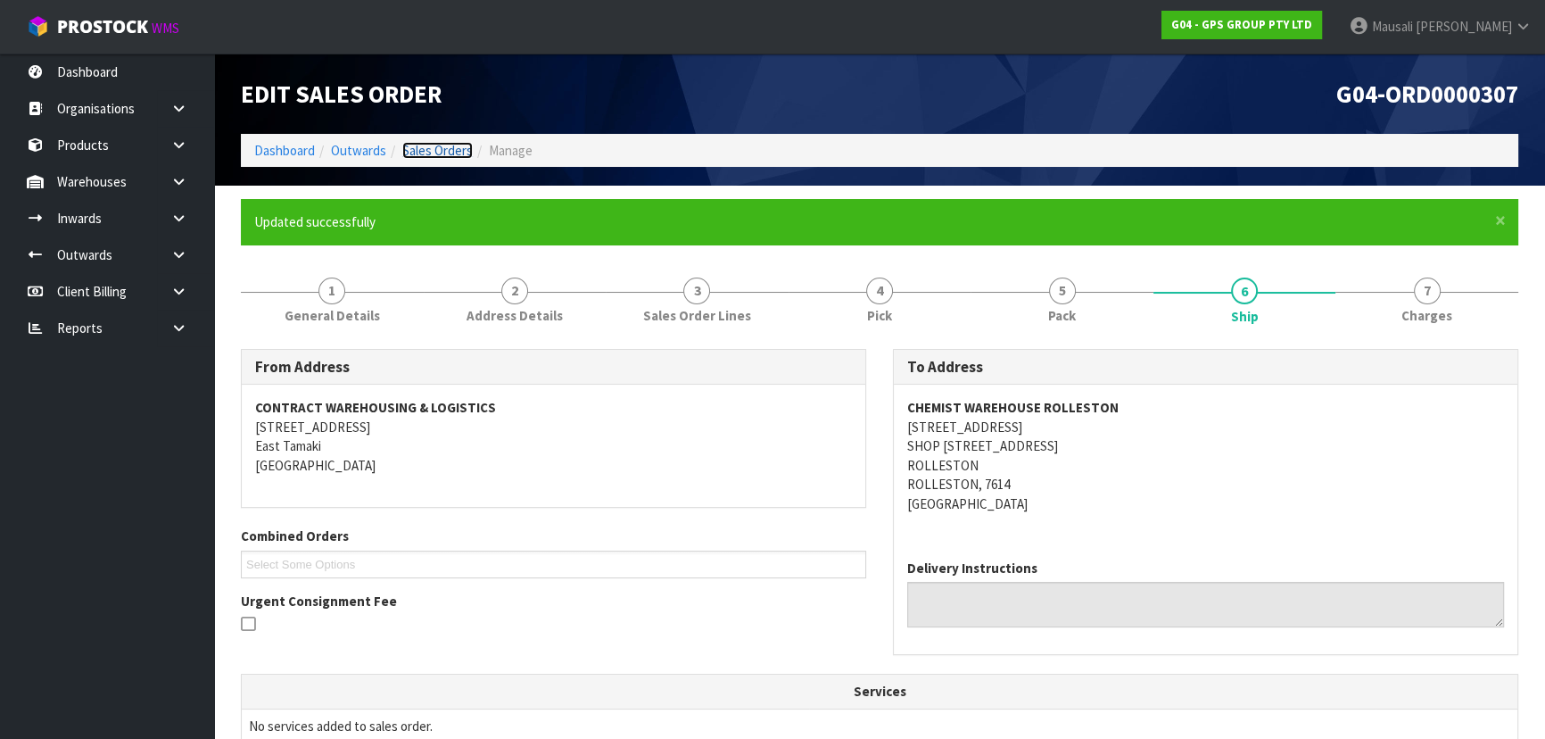
click at [436, 147] on link "Sales Orders" at bounding box center [437, 150] width 70 height 17
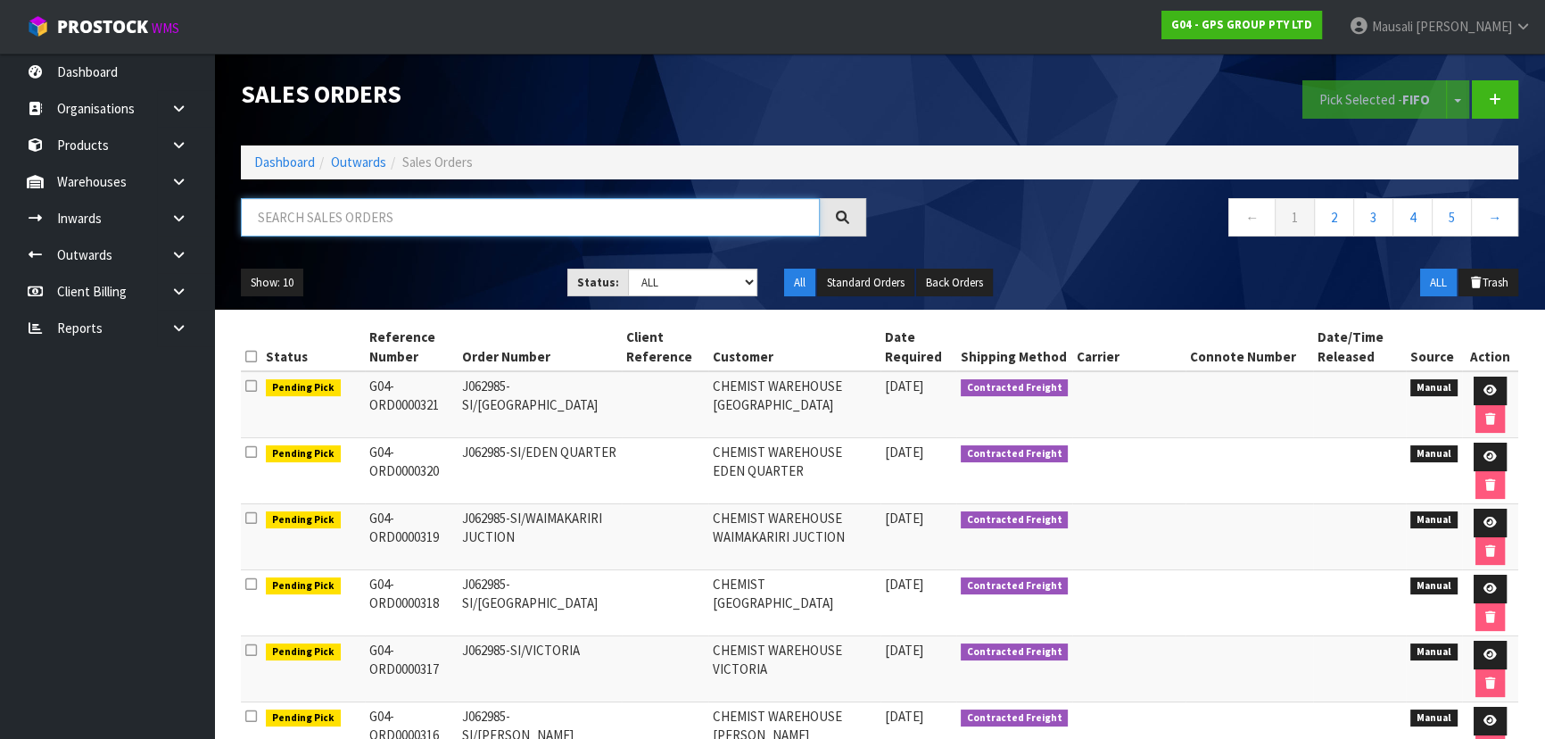
click at [315, 221] on input "text" at bounding box center [530, 217] width 579 height 38
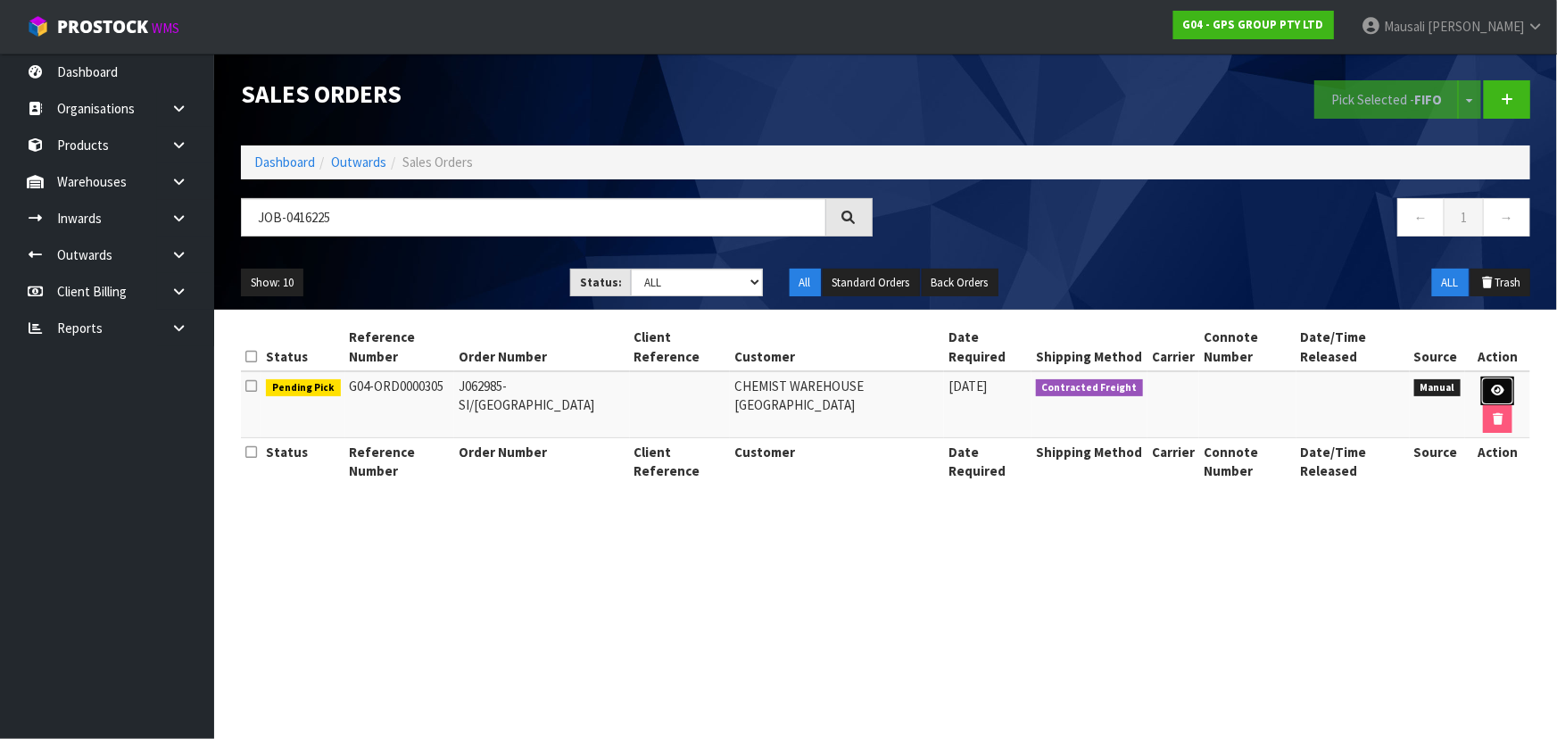
click at [1492, 383] on link at bounding box center [1497, 390] width 33 height 29
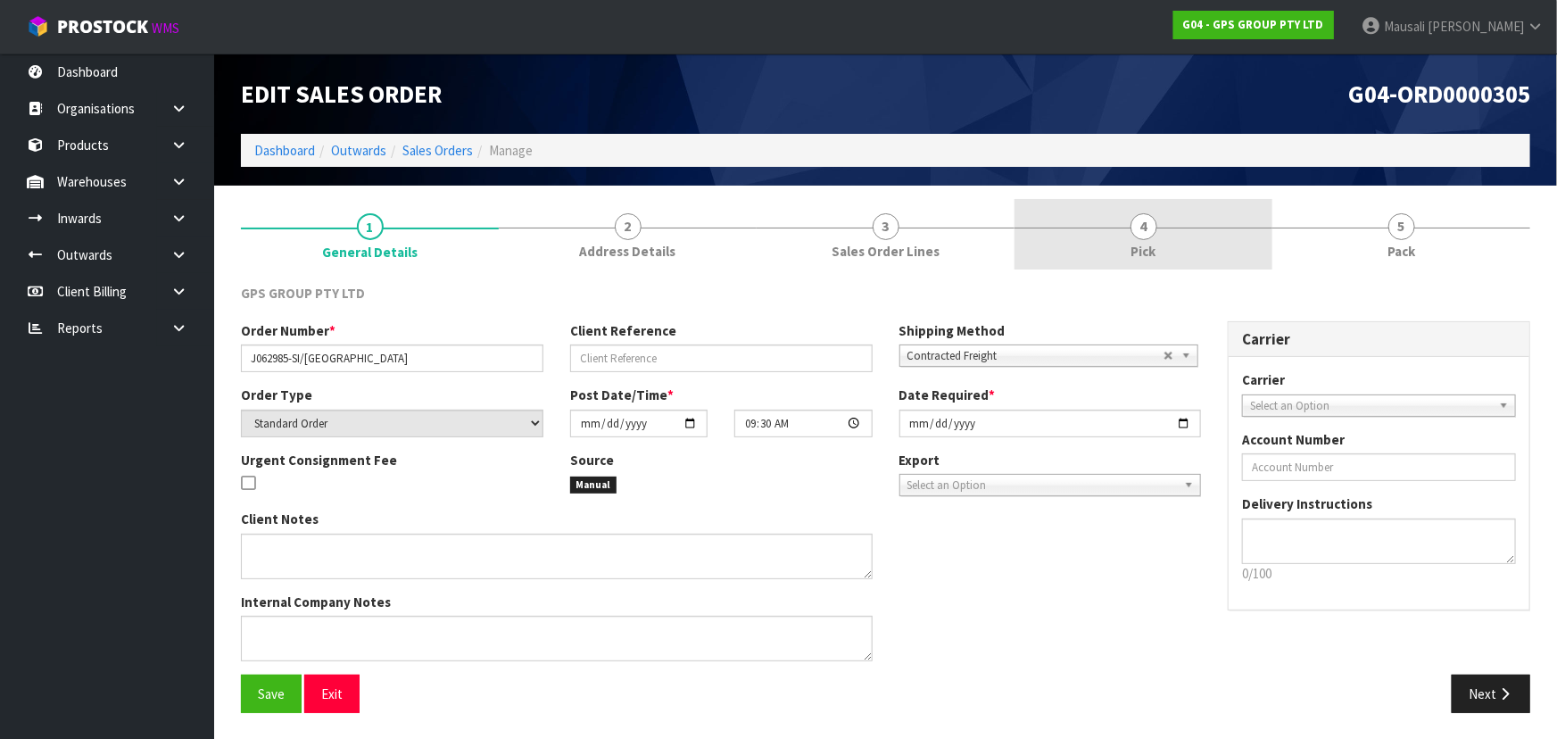
click at [1153, 246] on span "Pick" at bounding box center [1143, 251] width 25 height 19
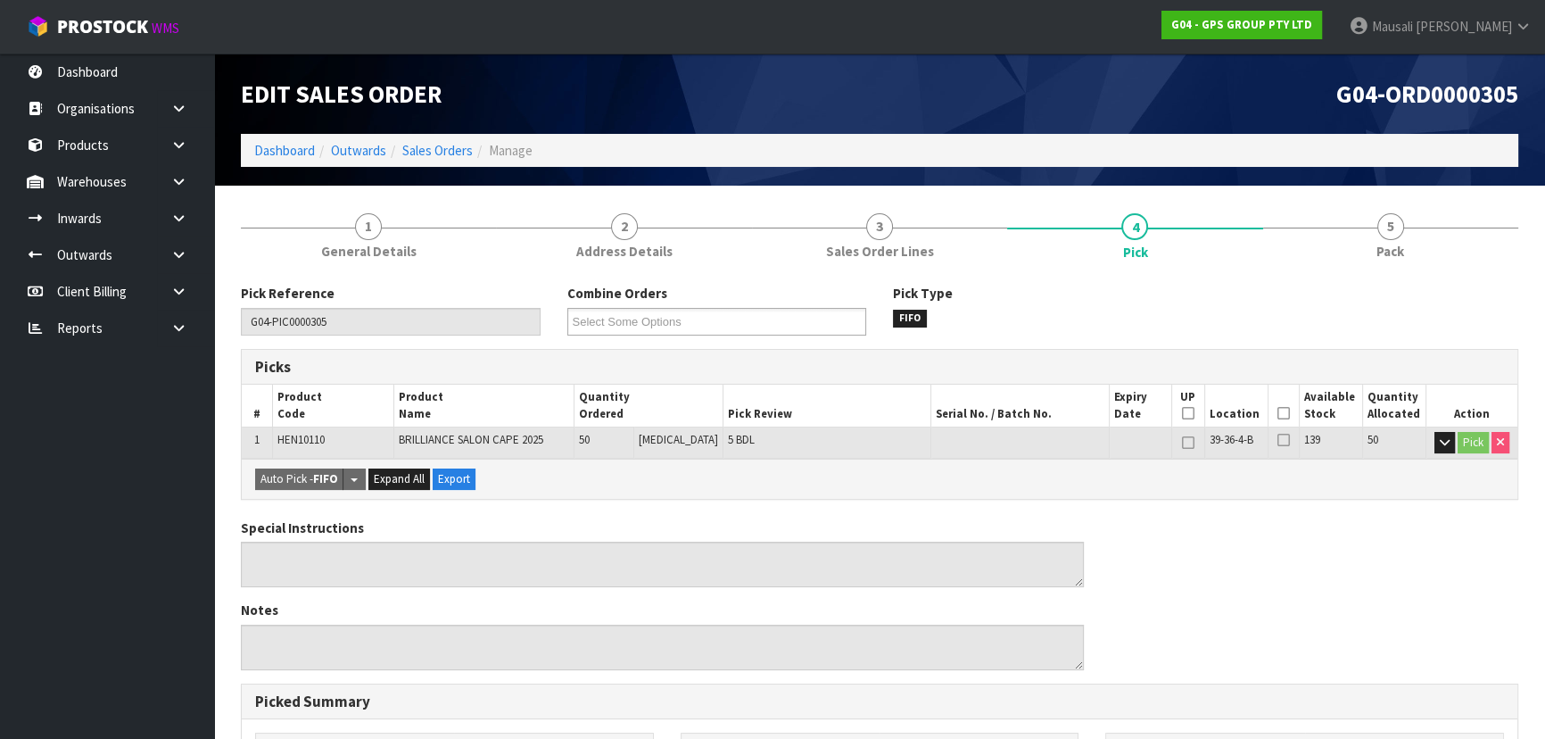
click at [1277, 413] on icon at bounding box center [1283, 413] width 12 height 1
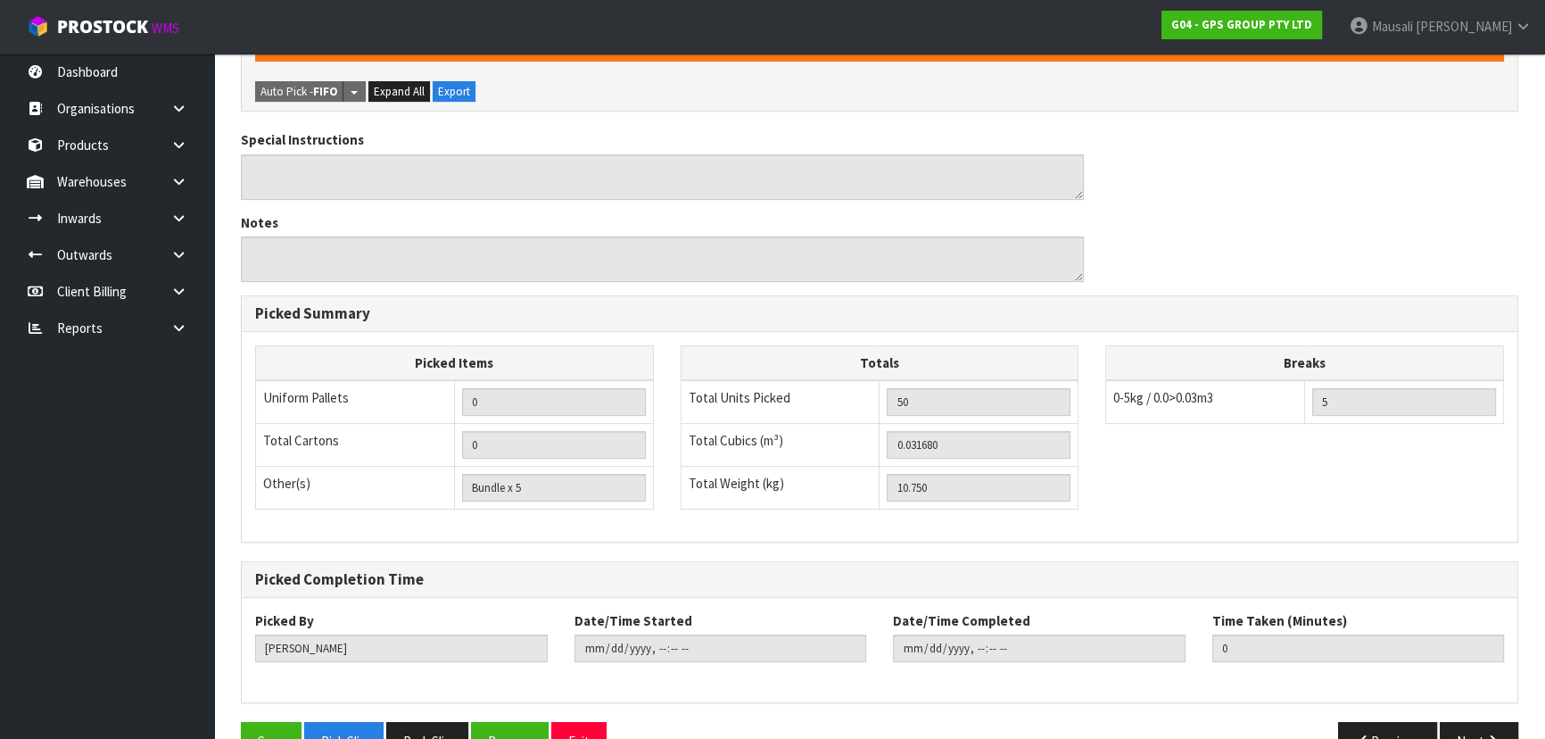
scroll to position [498, 0]
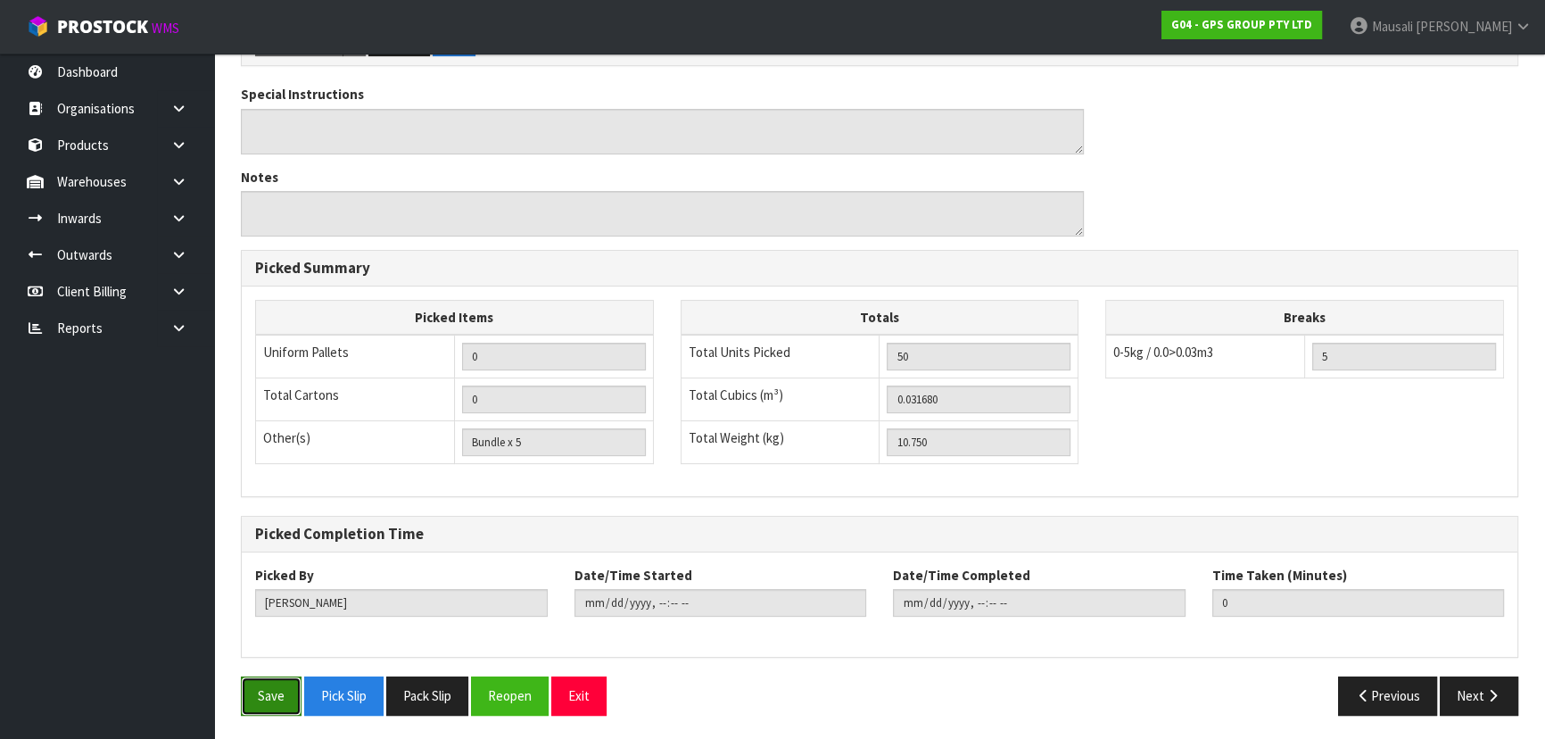
click at [295, 683] on button "Save" at bounding box center [271, 695] width 61 height 38
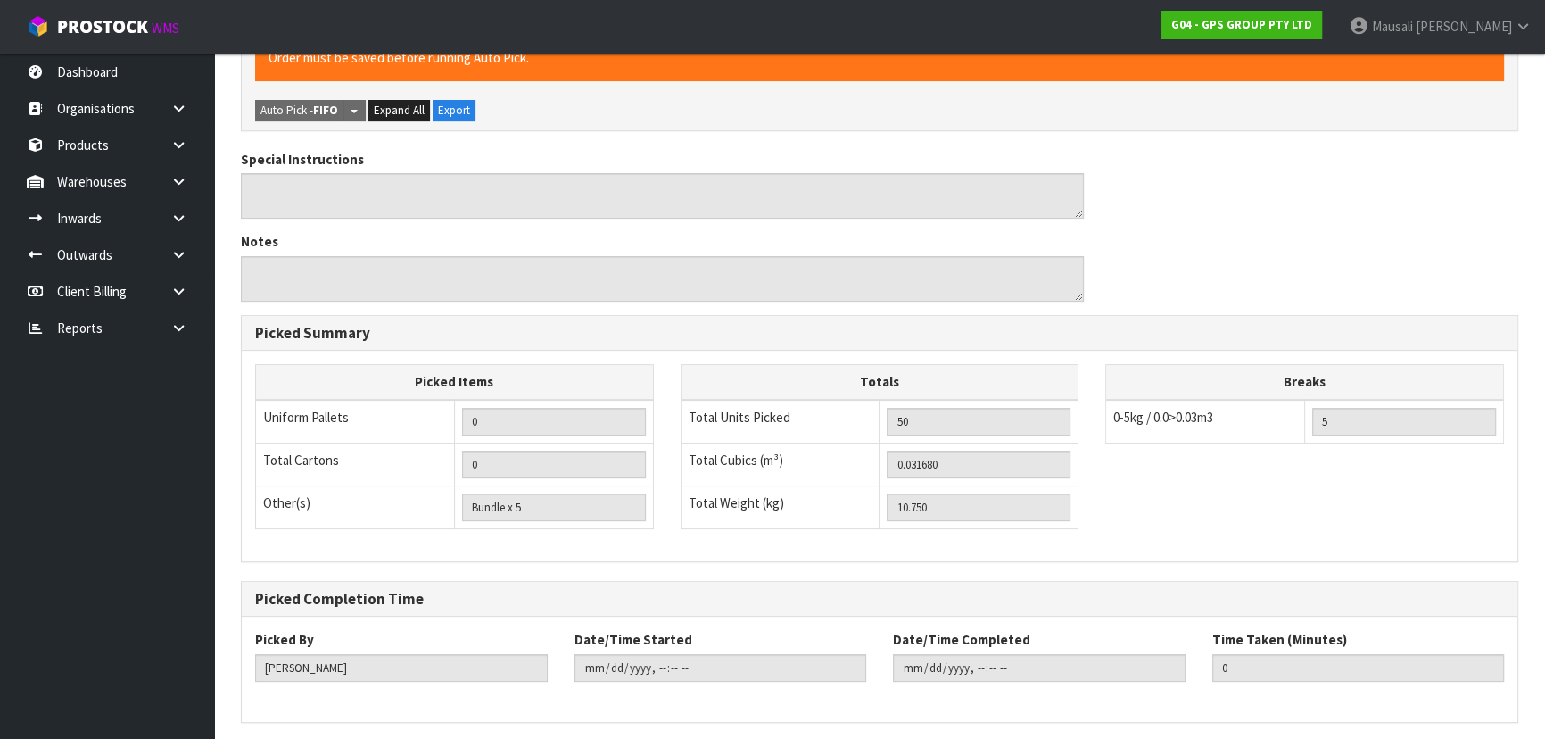
scroll to position [0, 0]
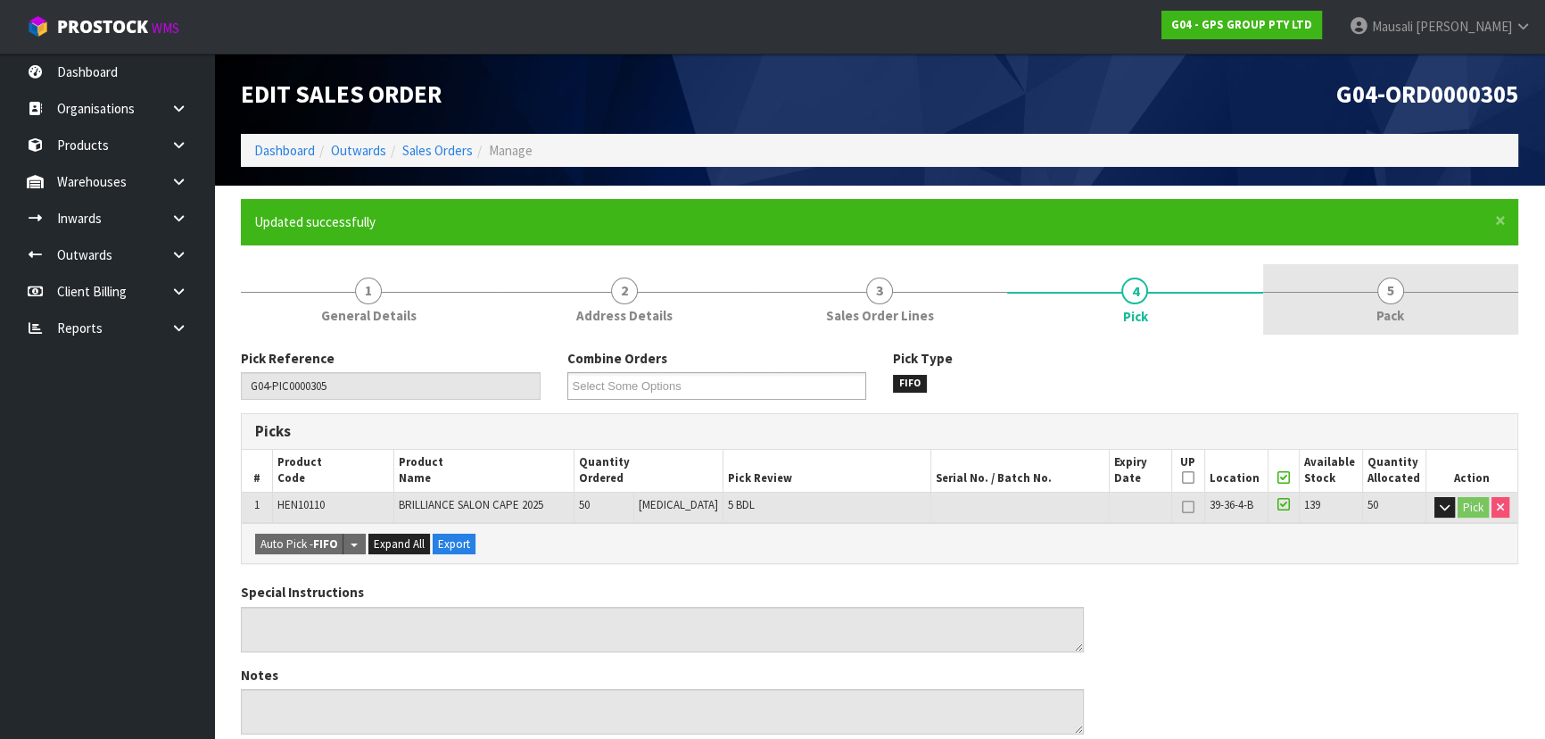
click at [1401, 288] on span "5" at bounding box center [1390, 290] width 27 height 27
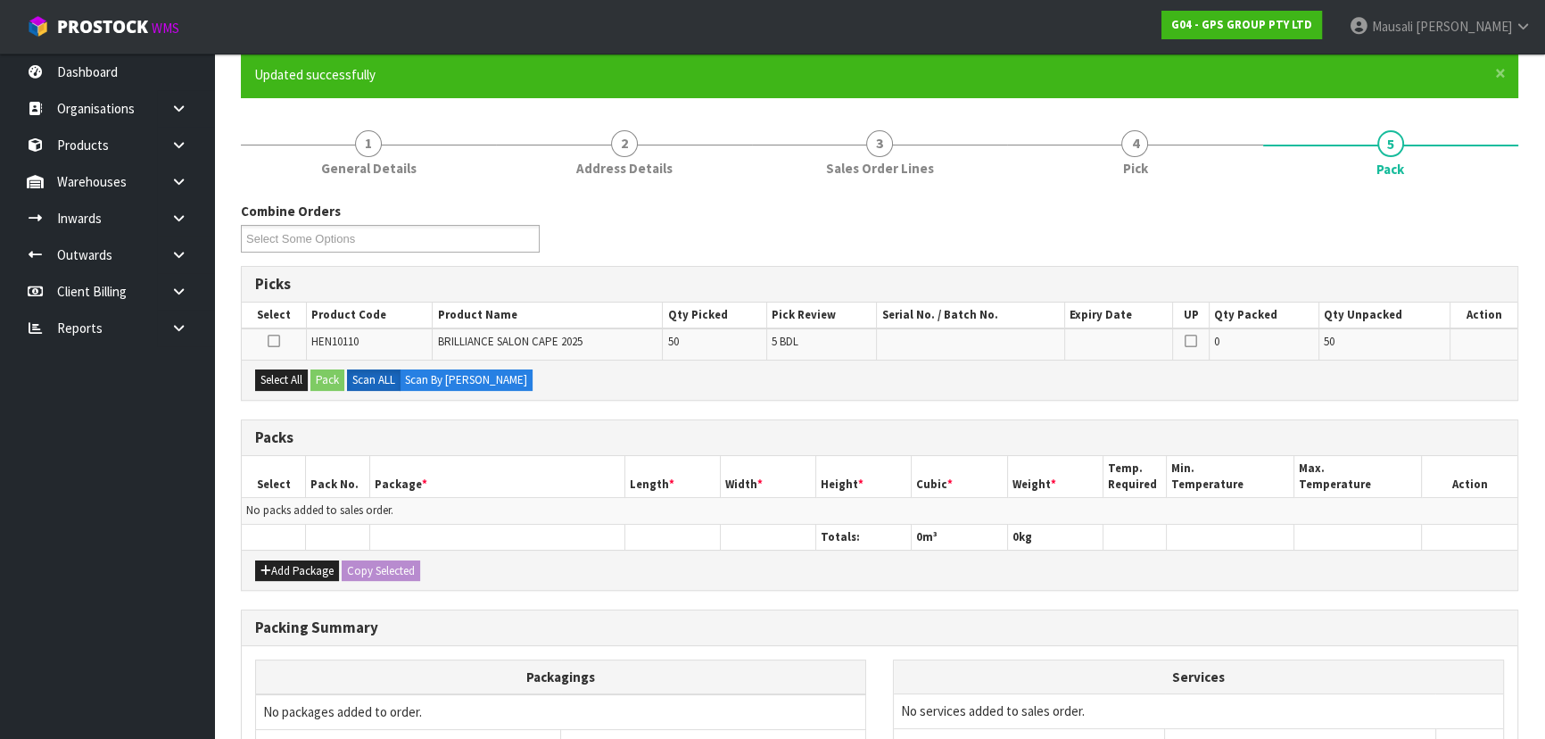
scroll to position [324, 0]
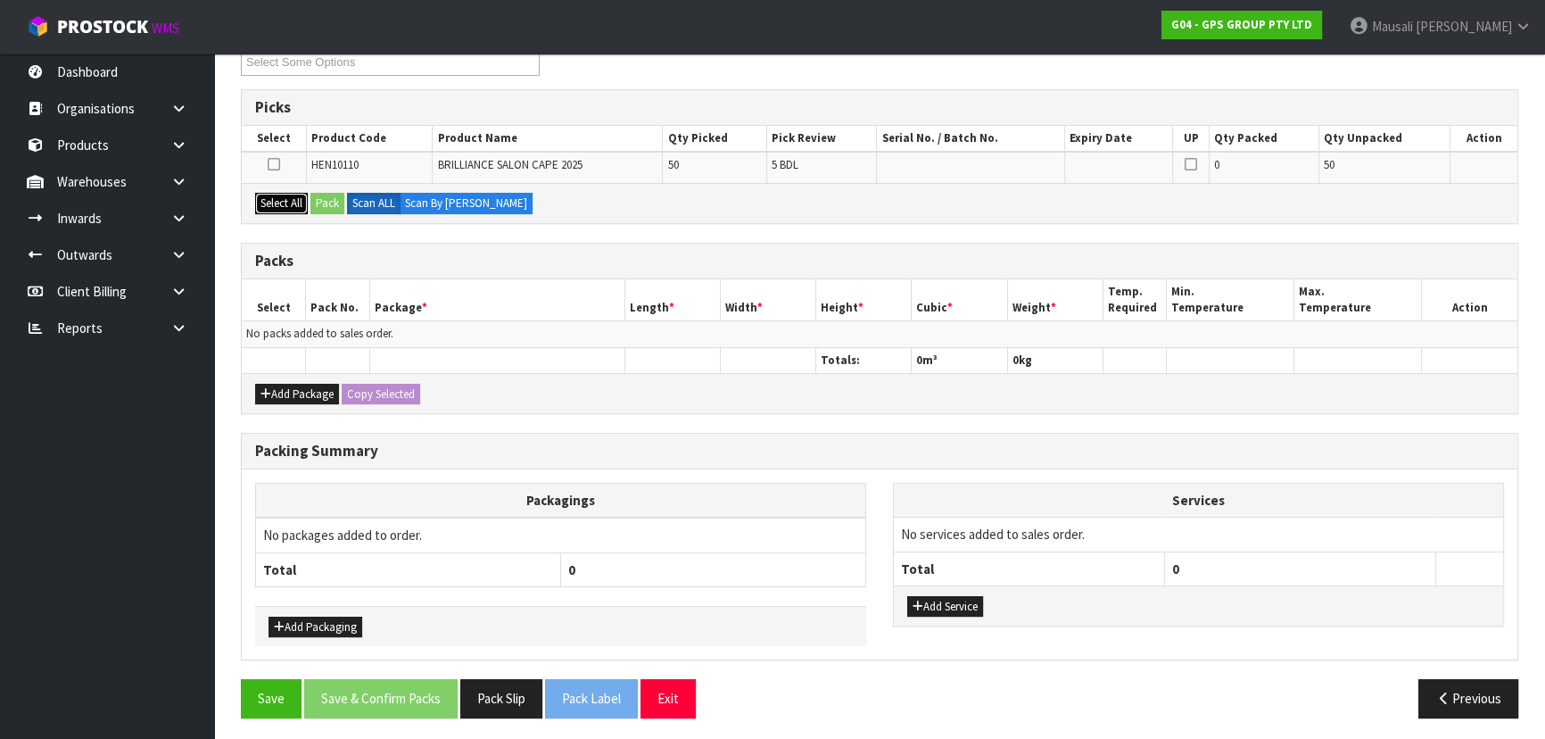
click at [285, 203] on button "Select All" at bounding box center [281, 203] width 53 height 21
click at [322, 203] on button "Pack" at bounding box center [327, 203] width 34 height 21
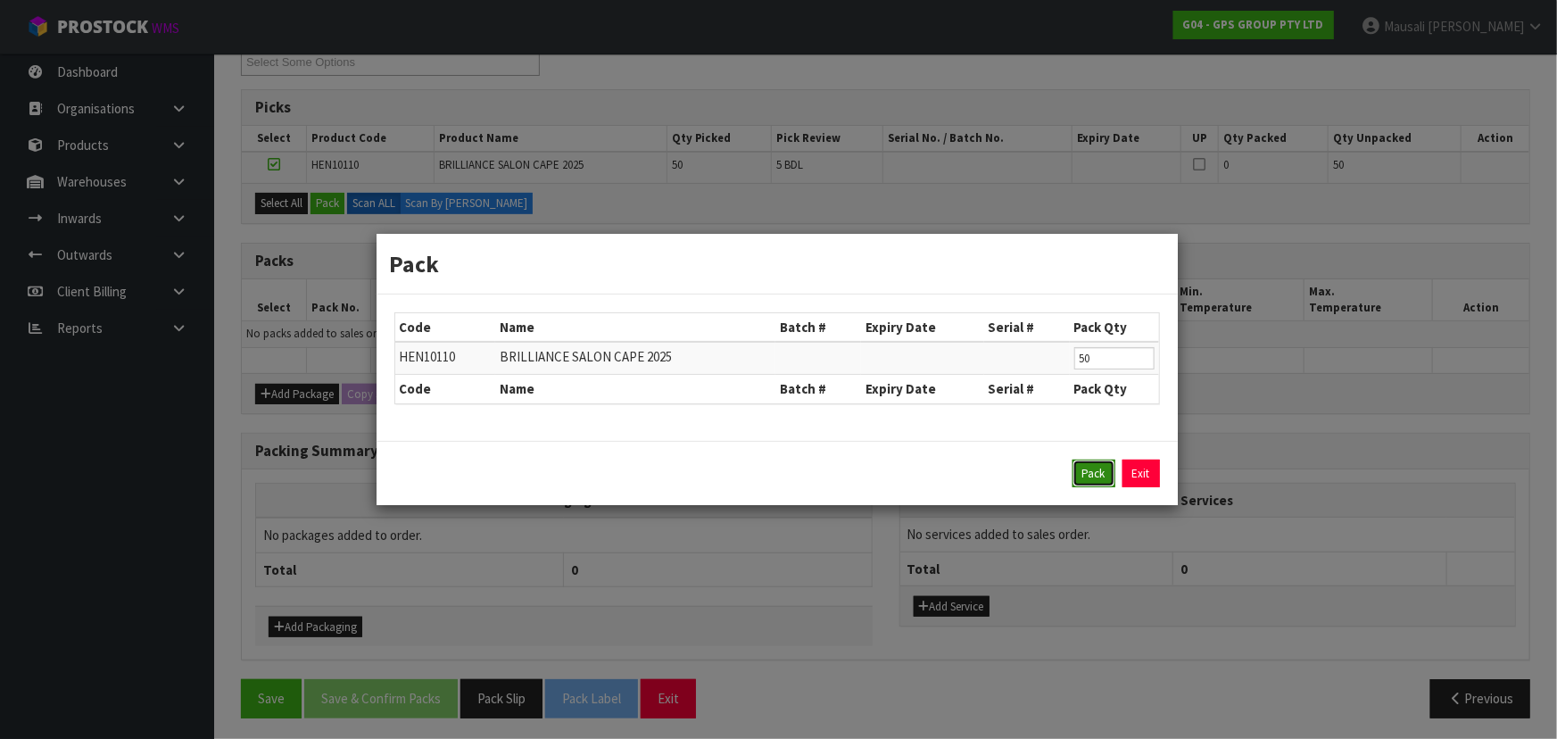
click at [1092, 475] on button "Pack" at bounding box center [1093, 473] width 43 height 29
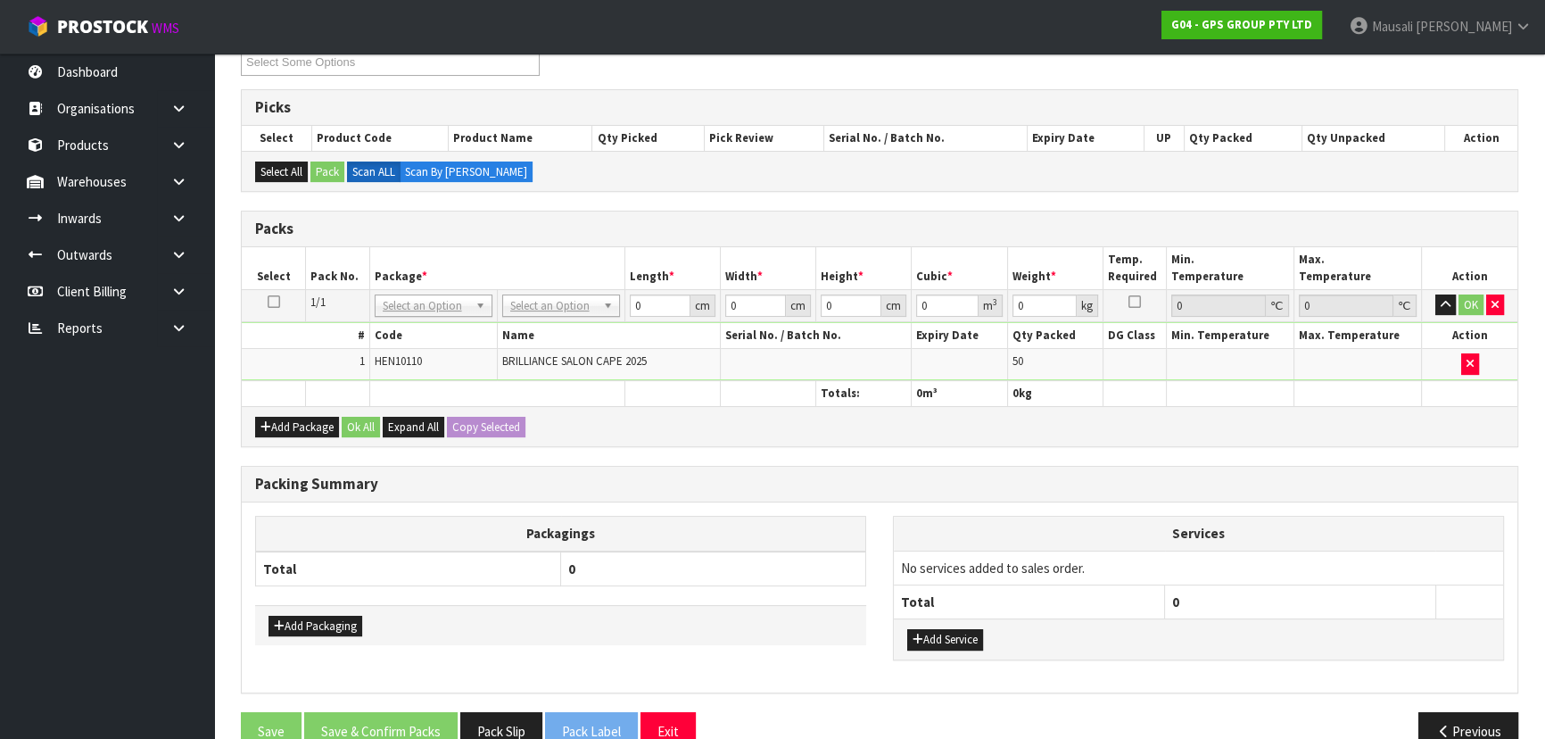
drag, startPoint x: 546, startPoint y: 303, endPoint x: 541, endPoint y: 320, distance: 17.5
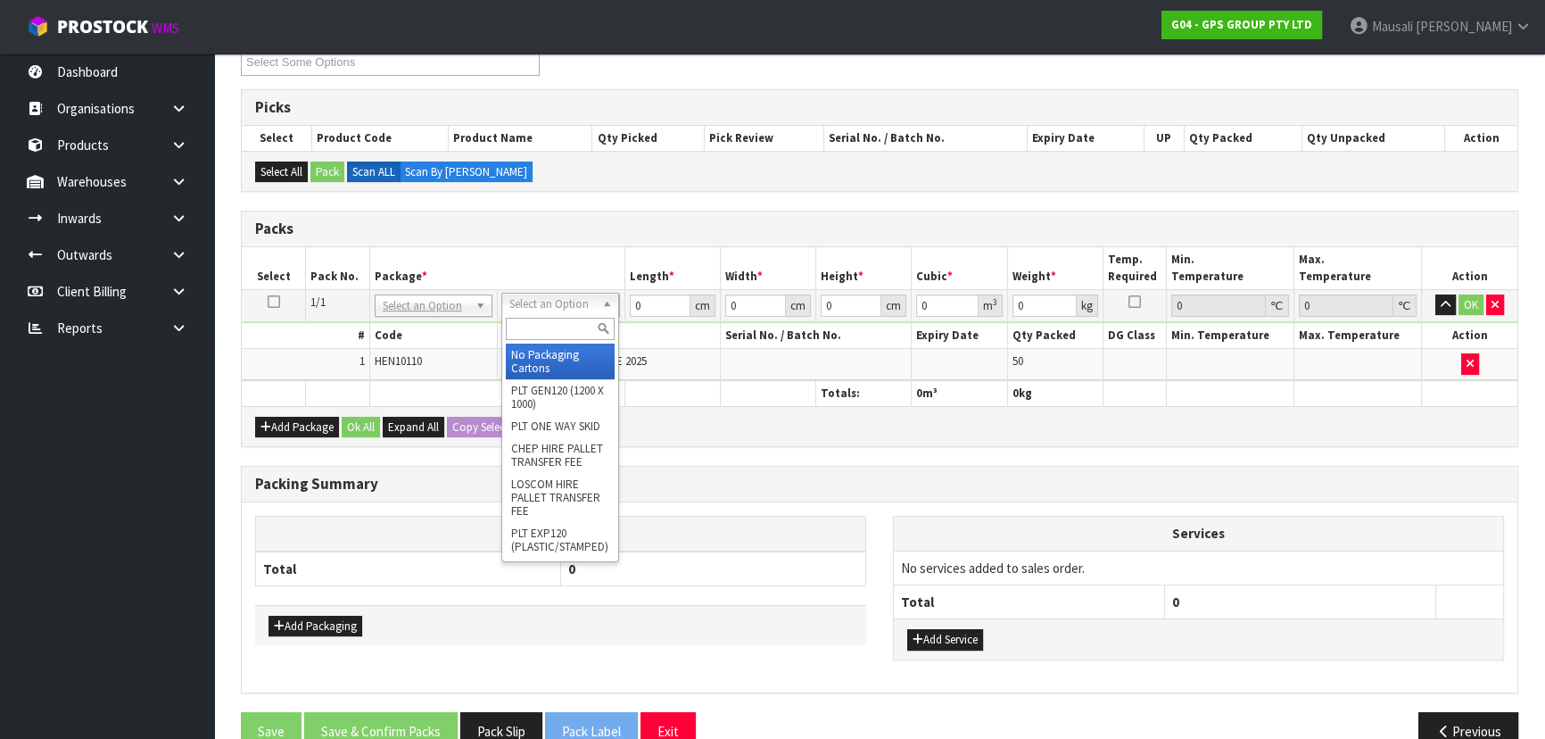
click at [539, 322] on input "text" at bounding box center [560, 329] width 109 height 22
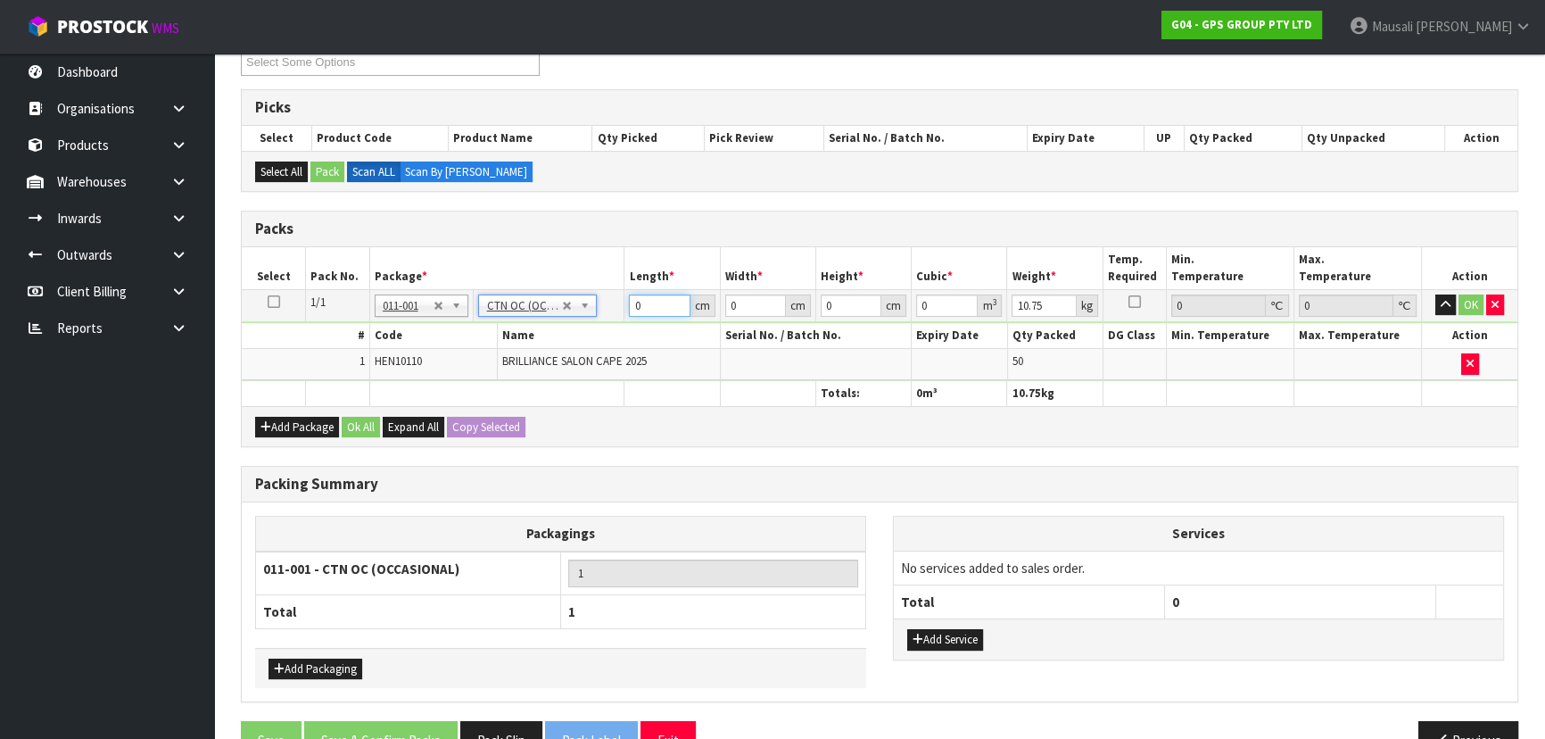
drag, startPoint x: 649, startPoint y: 303, endPoint x: 533, endPoint y: 346, distance: 123.6
click at [563, 343] on tbody "1/1 NONE 007-001 007-002 007-004 007-009 007-013 007-014 007-015 007-017 007-01…" at bounding box center [880, 334] width 1276 height 91
click at [370, 422] on button "Ok All" at bounding box center [361, 427] width 38 height 21
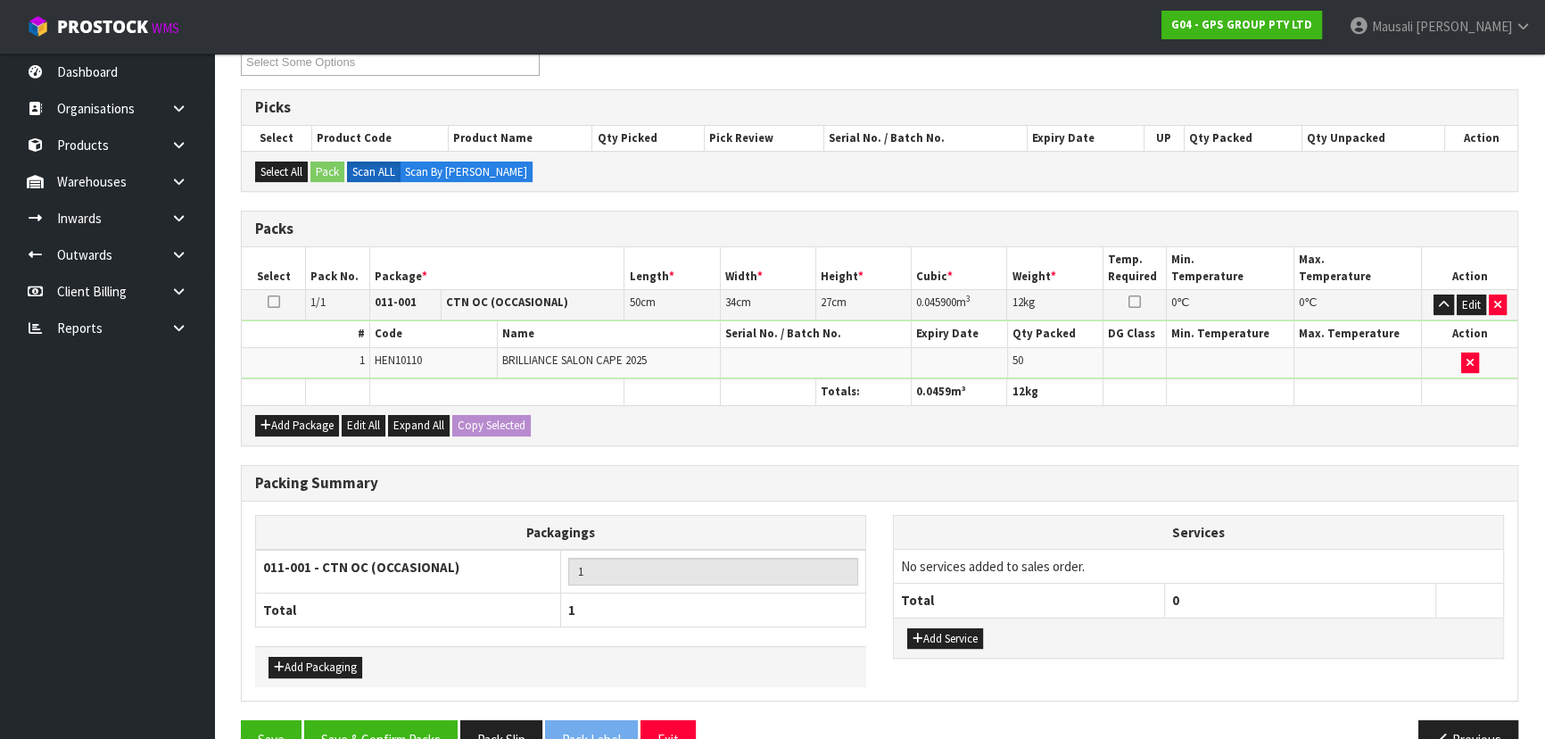
scroll to position [366, 0]
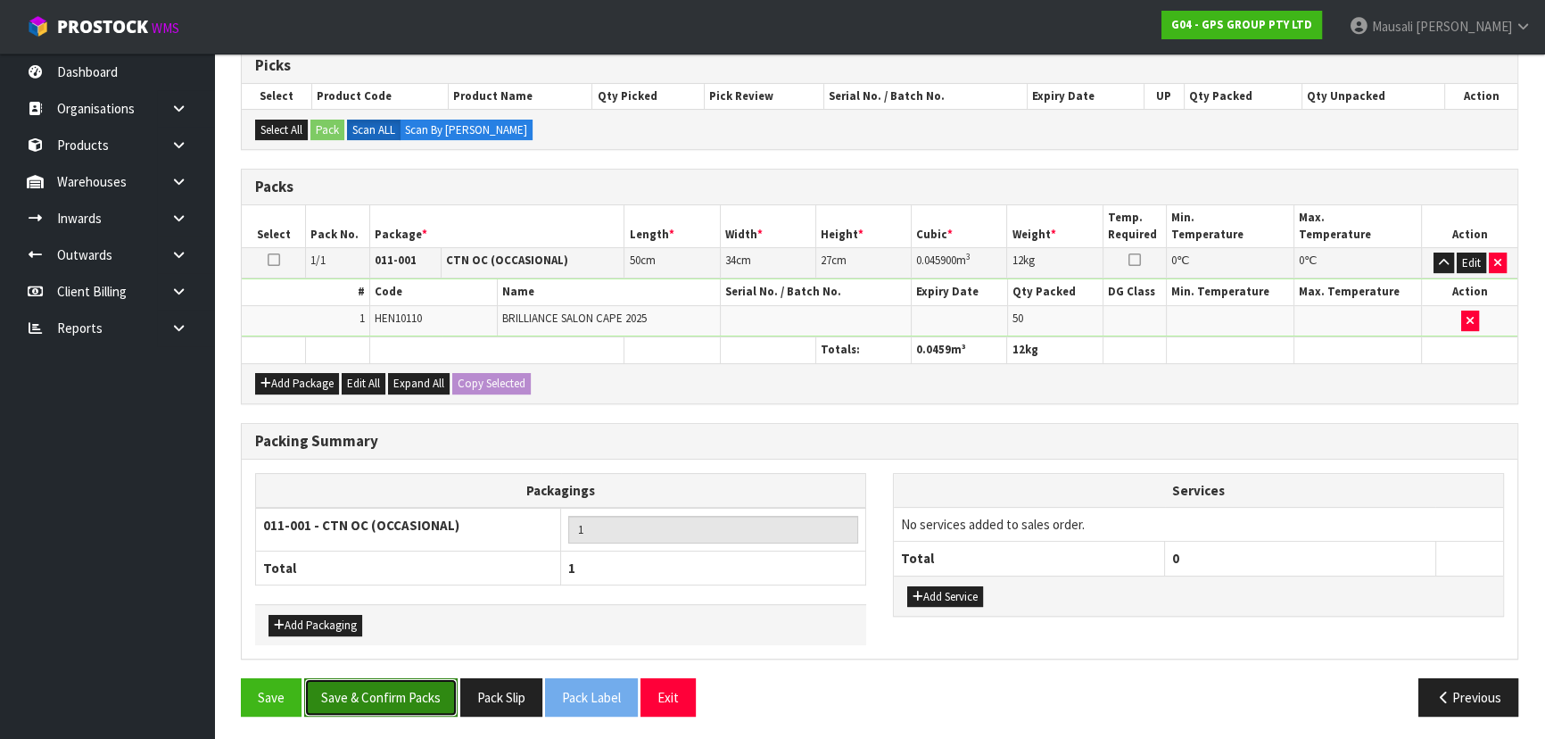
click at [401, 687] on button "Save & Confirm Packs" at bounding box center [380, 697] width 153 height 38
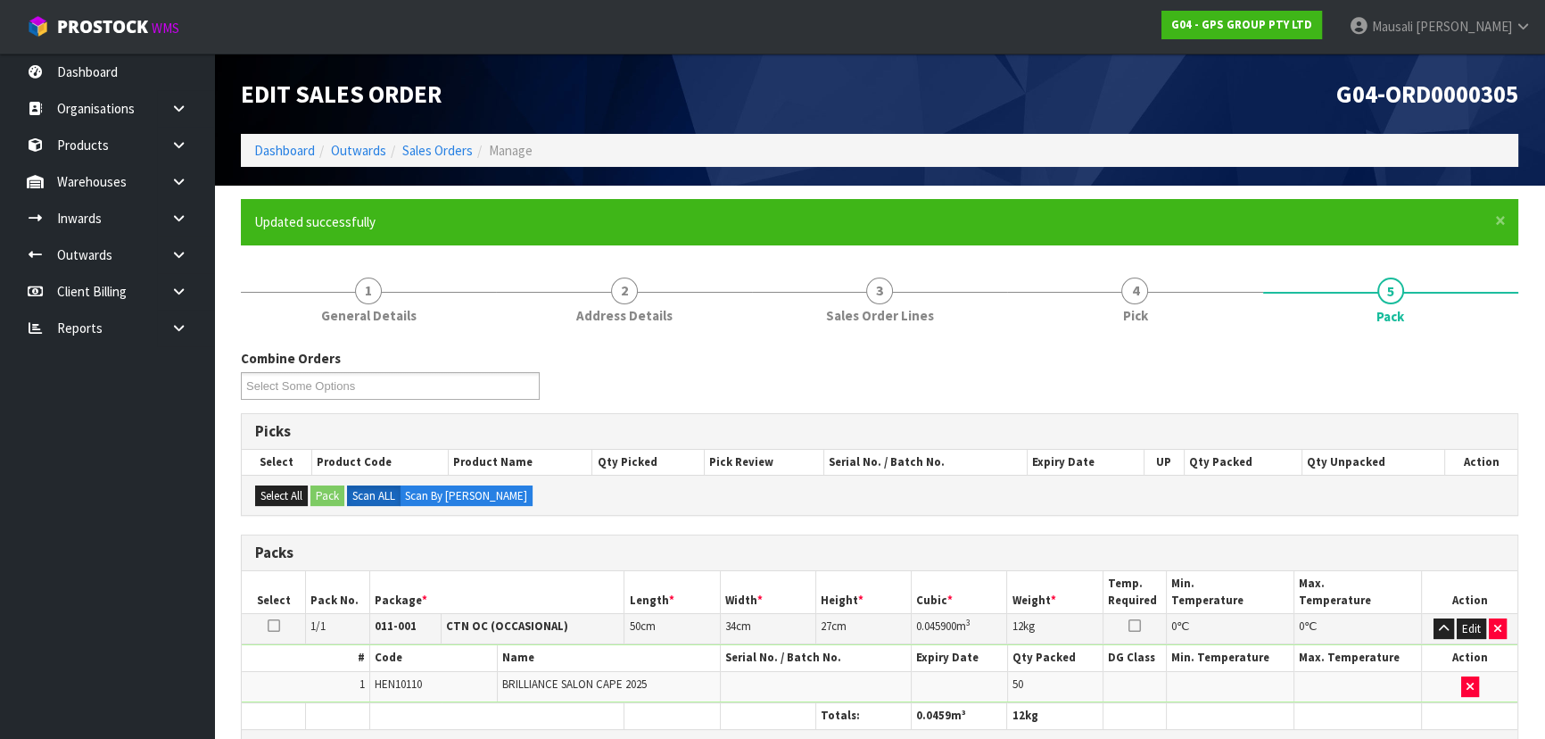
scroll to position [268, 0]
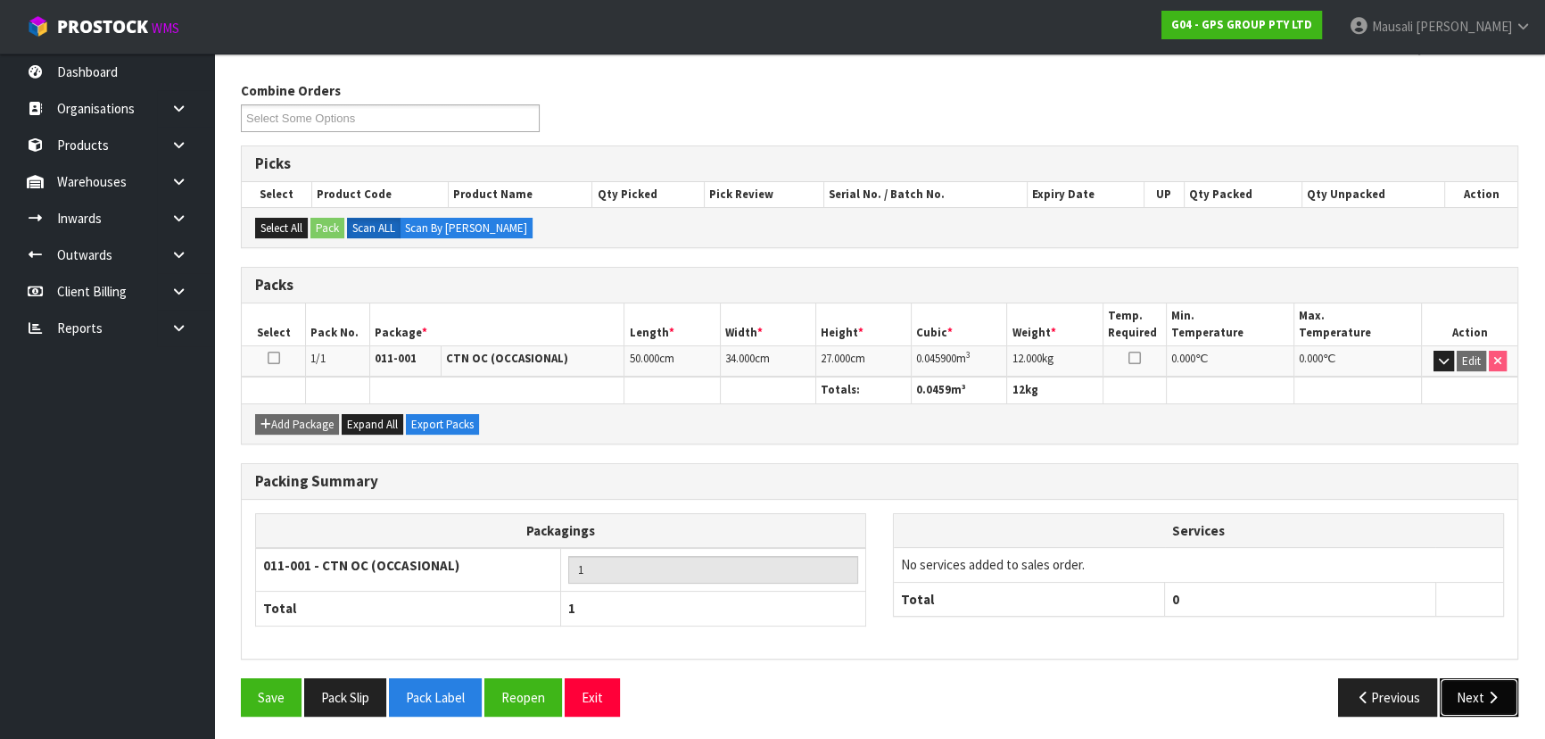
click at [1453, 689] on button "Next" at bounding box center [1479, 697] width 79 height 38
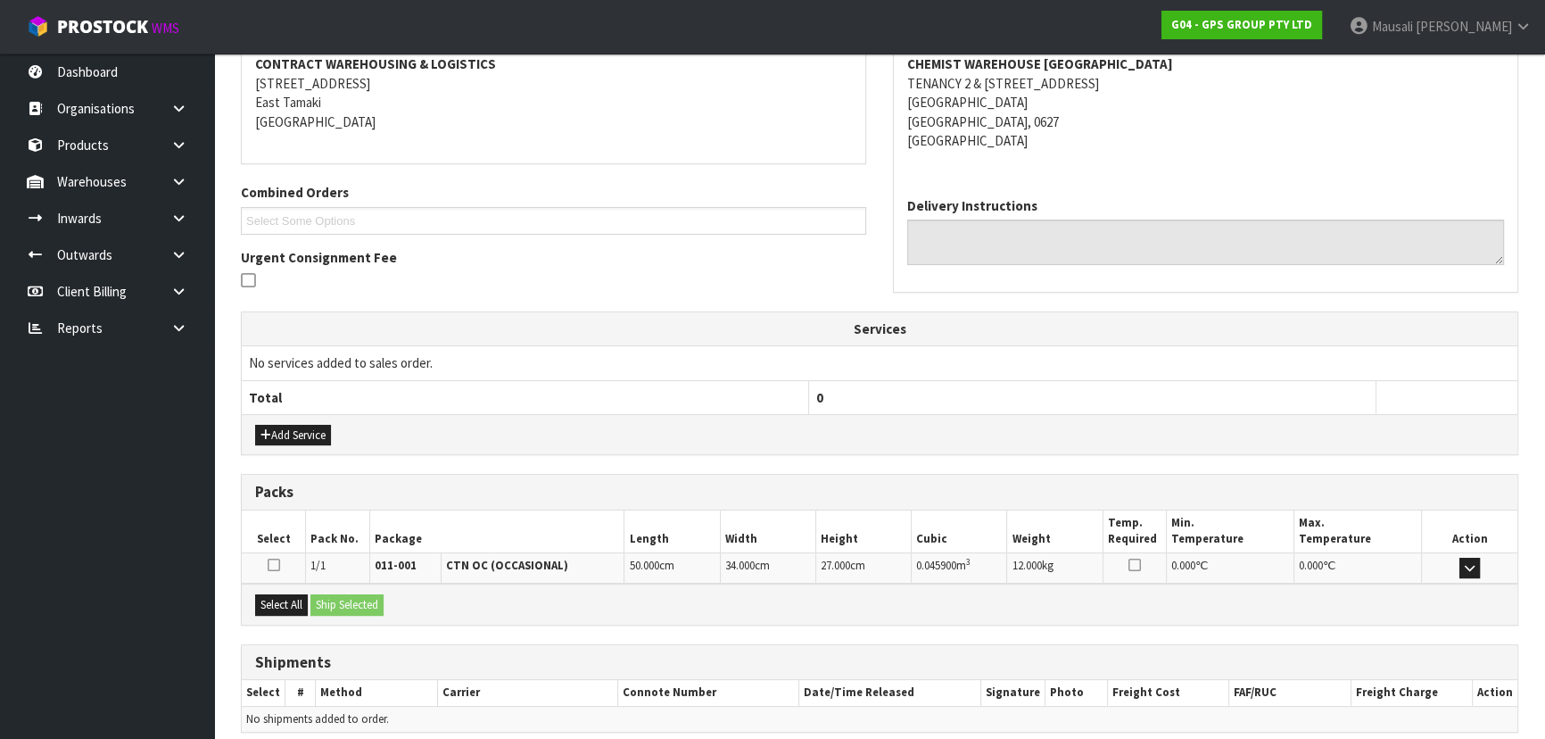
scroll to position [417, 0]
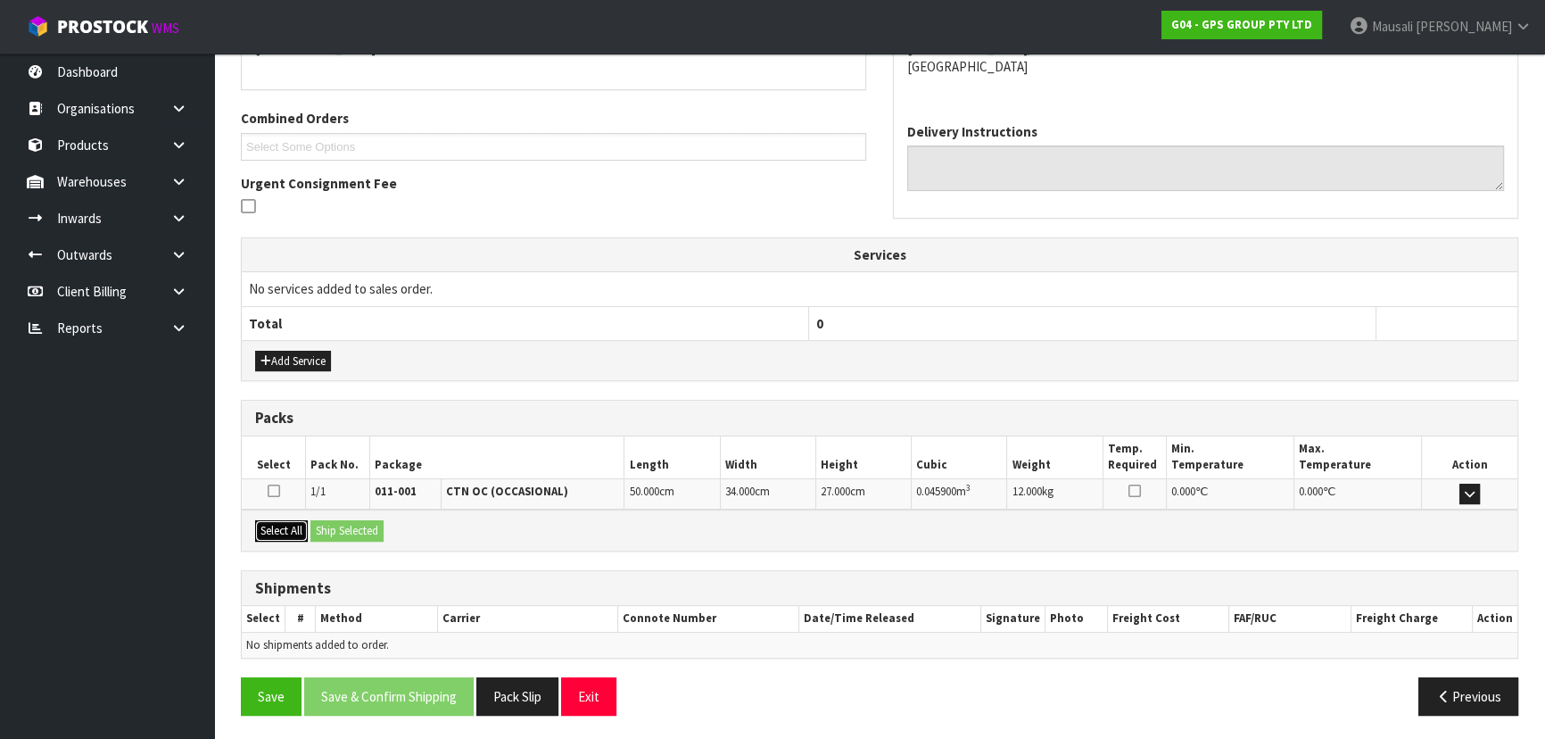
click at [308, 520] on button "Select All" at bounding box center [281, 530] width 53 height 21
drag, startPoint x: 339, startPoint y: 525, endPoint x: 342, endPoint y: 535, distance: 11.0
click at [339, 526] on button "Ship Selected" at bounding box center [346, 530] width 73 height 21
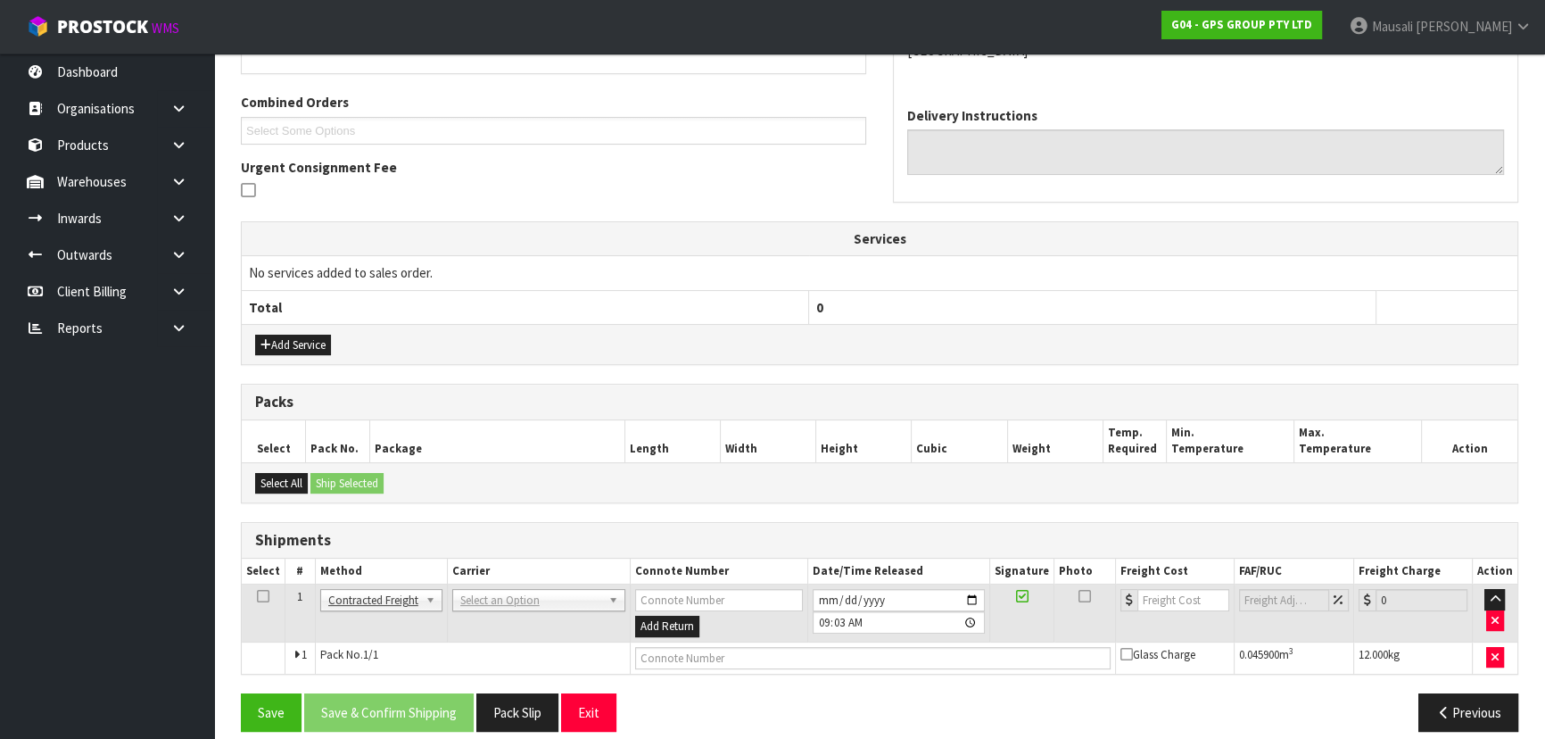
scroll to position [450, 0]
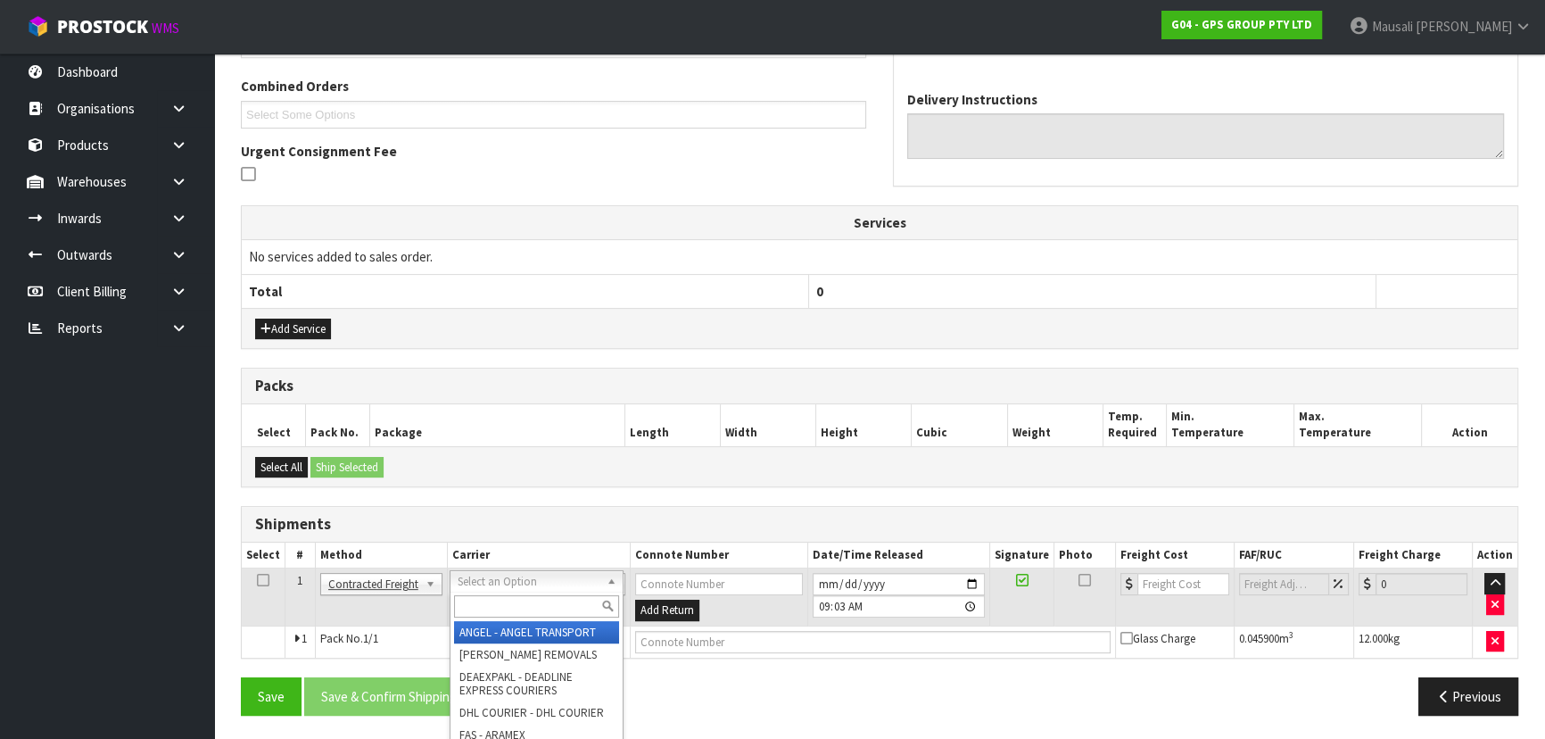
click at [526, 605] on input "text" at bounding box center [536, 606] width 165 height 22
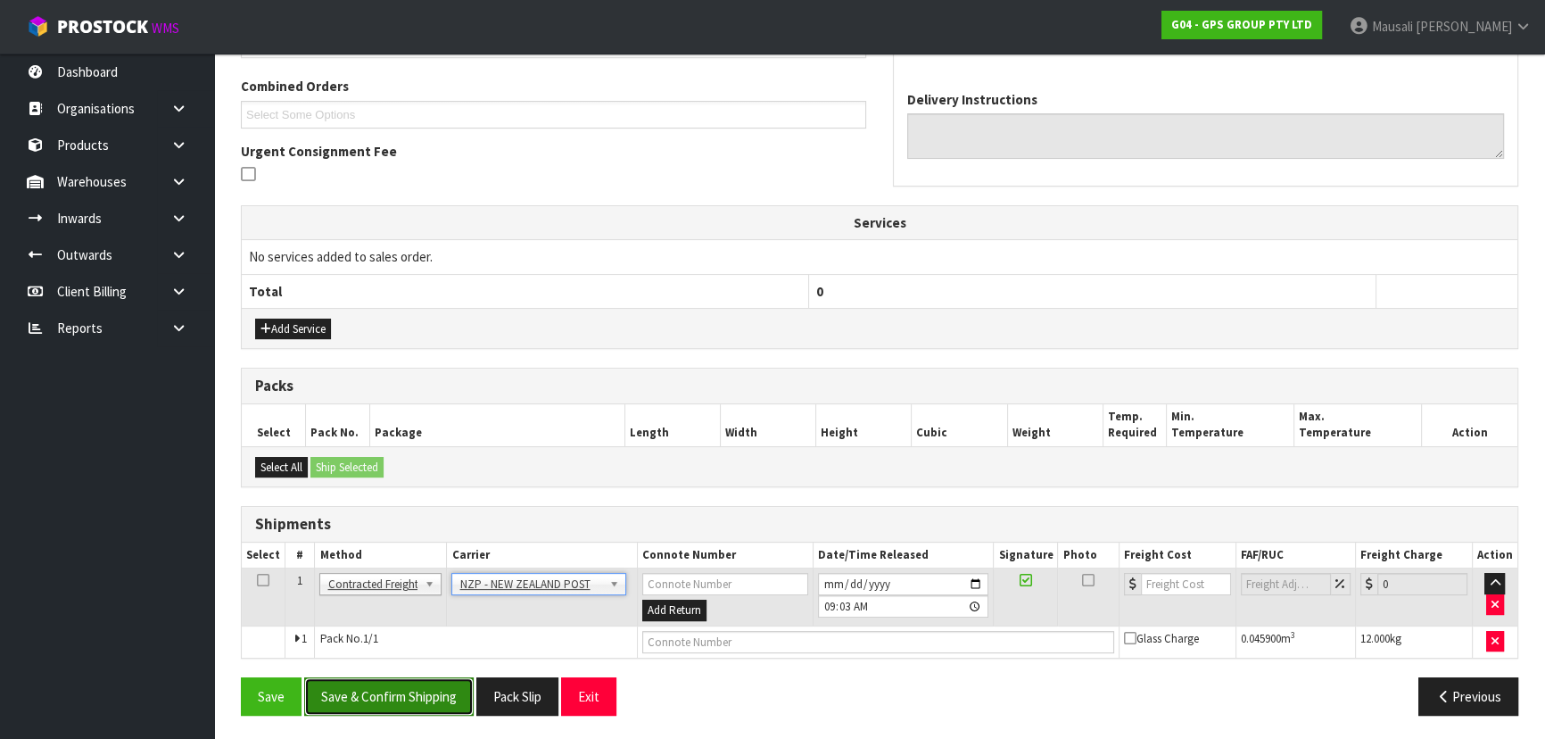
click at [366, 700] on button "Save & Confirm Shipping" at bounding box center [388, 696] width 169 height 38
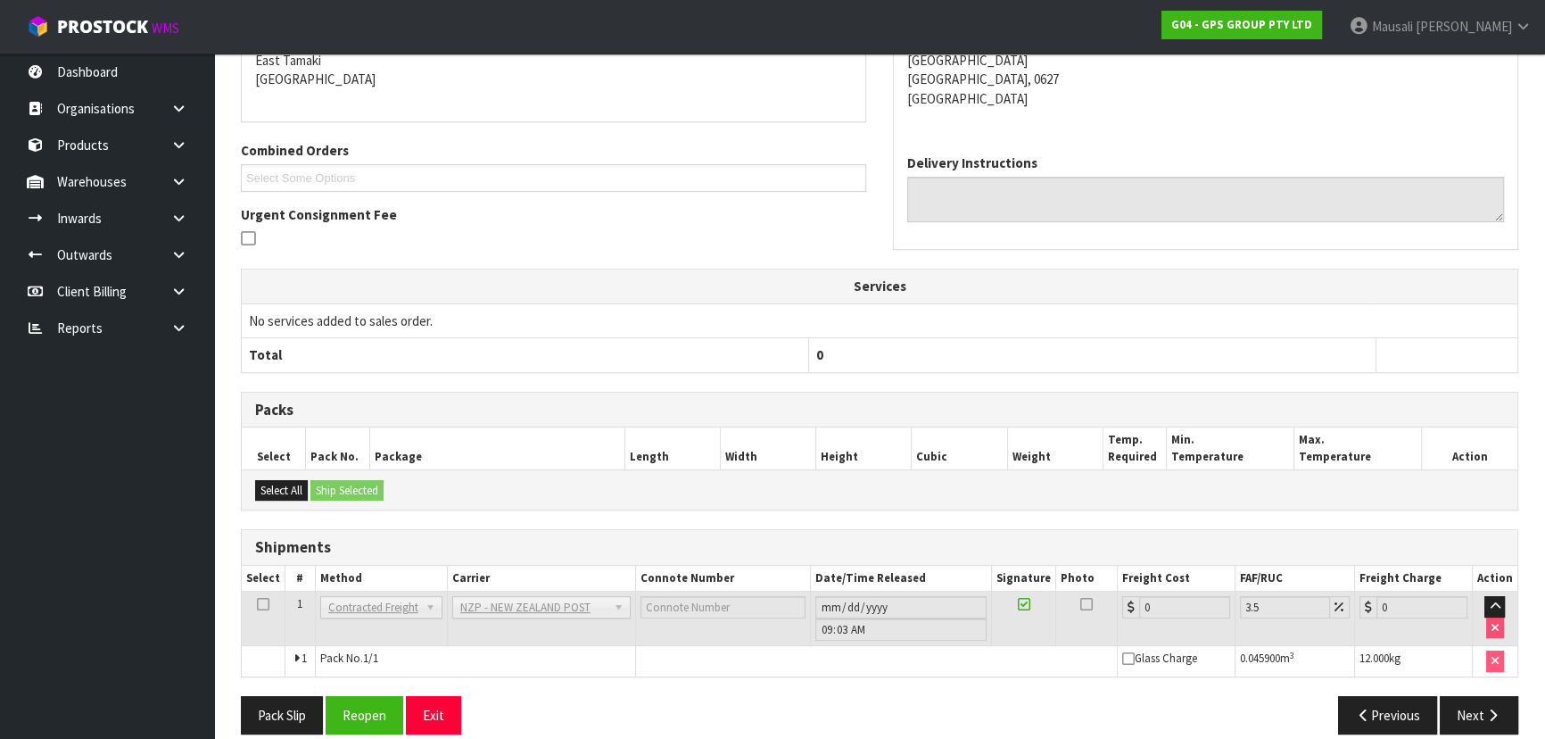
scroll to position [425, 0]
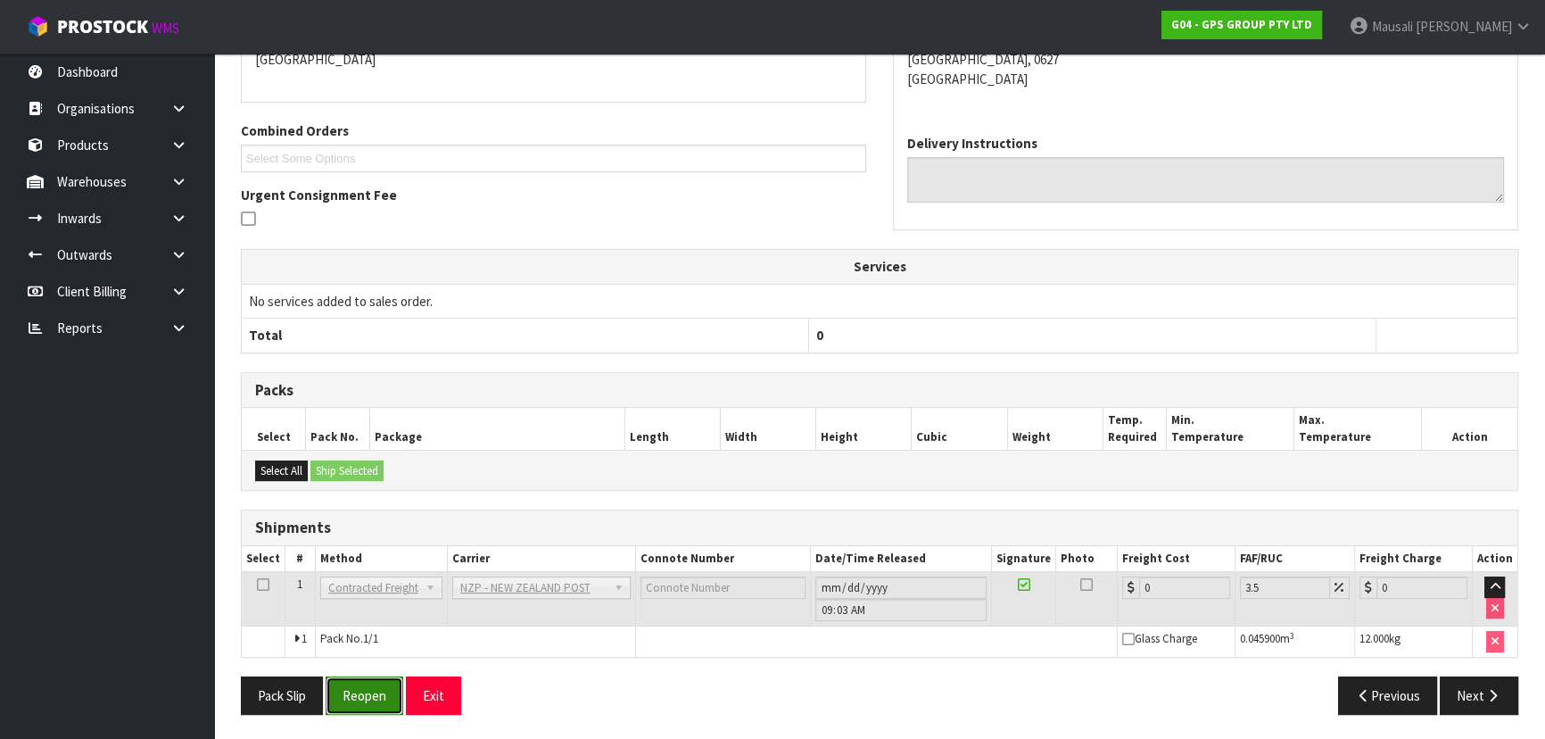
click at [368, 685] on button "Reopen" at bounding box center [365, 695] width 78 height 38
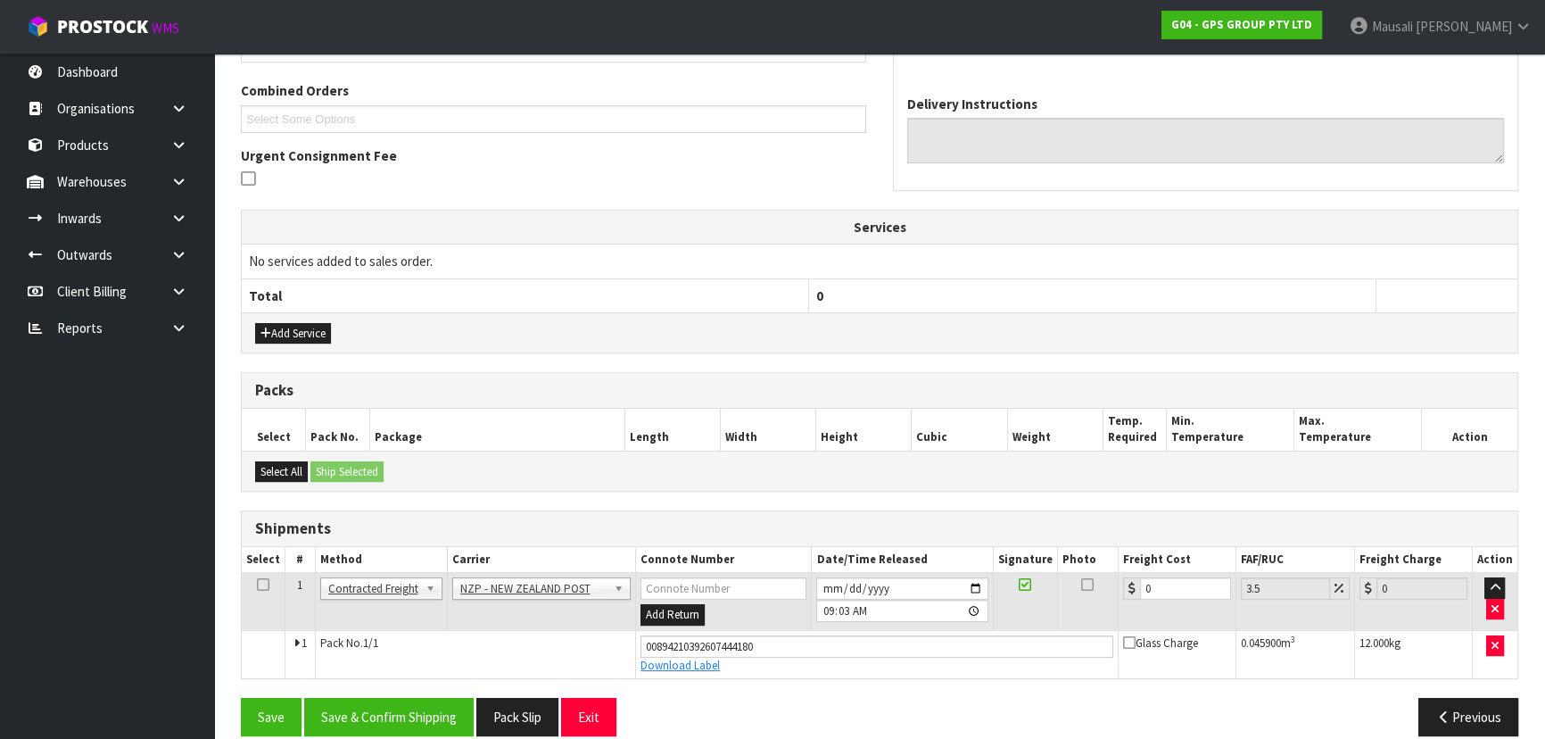
scroll to position [466, 0]
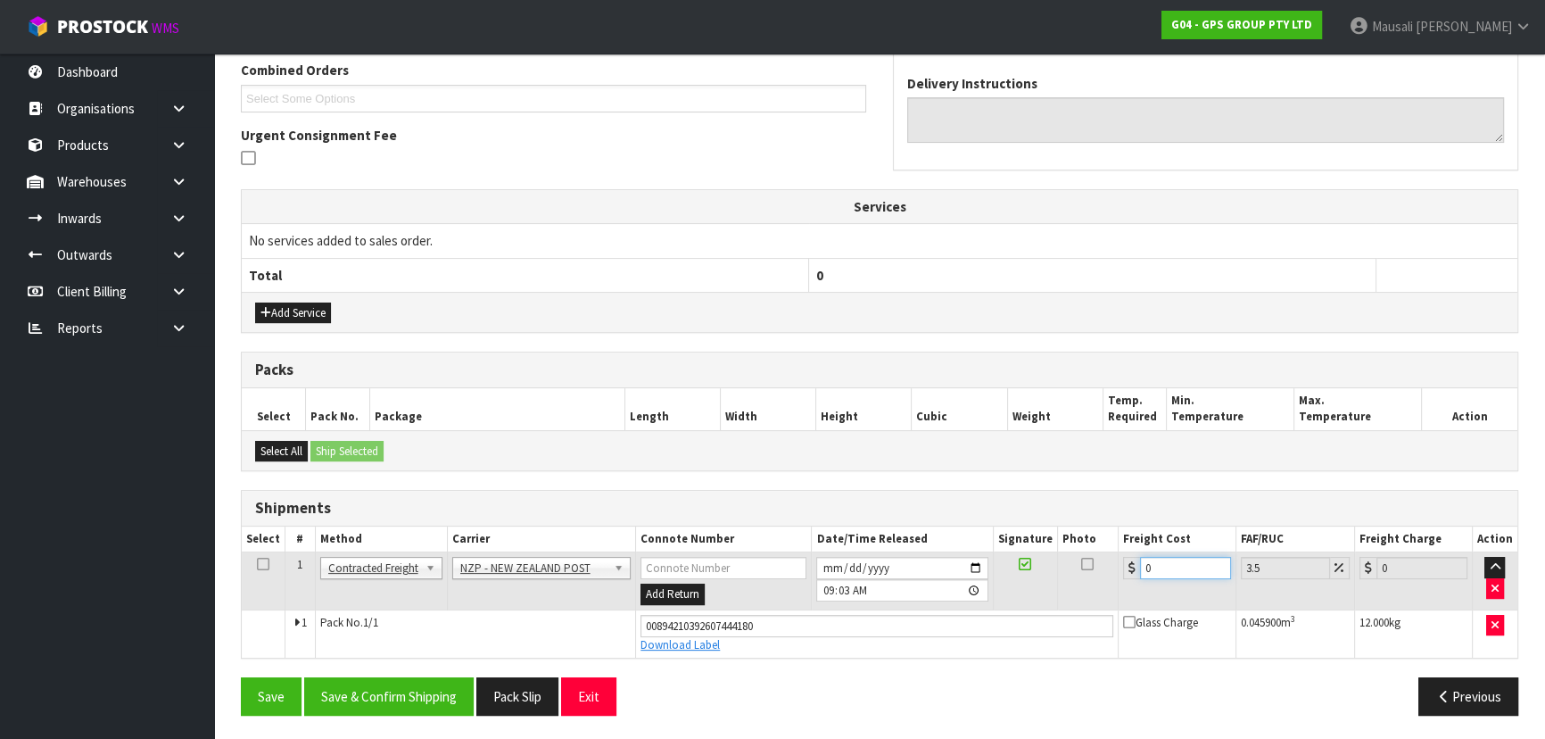
drag, startPoint x: 1178, startPoint y: 561, endPoint x: 1105, endPoint y: 589, distance: 77.4
click at [1105, 589] on tr "1 Client Local Pickup Customer Local Pickup Company Freight Contracted Freight …" at bounding box center [880, 581] width 1276 height 58
click at [427, 682] on button "Save & Confirm Shipping" at bounding box center [388, 696] width 169 height 38
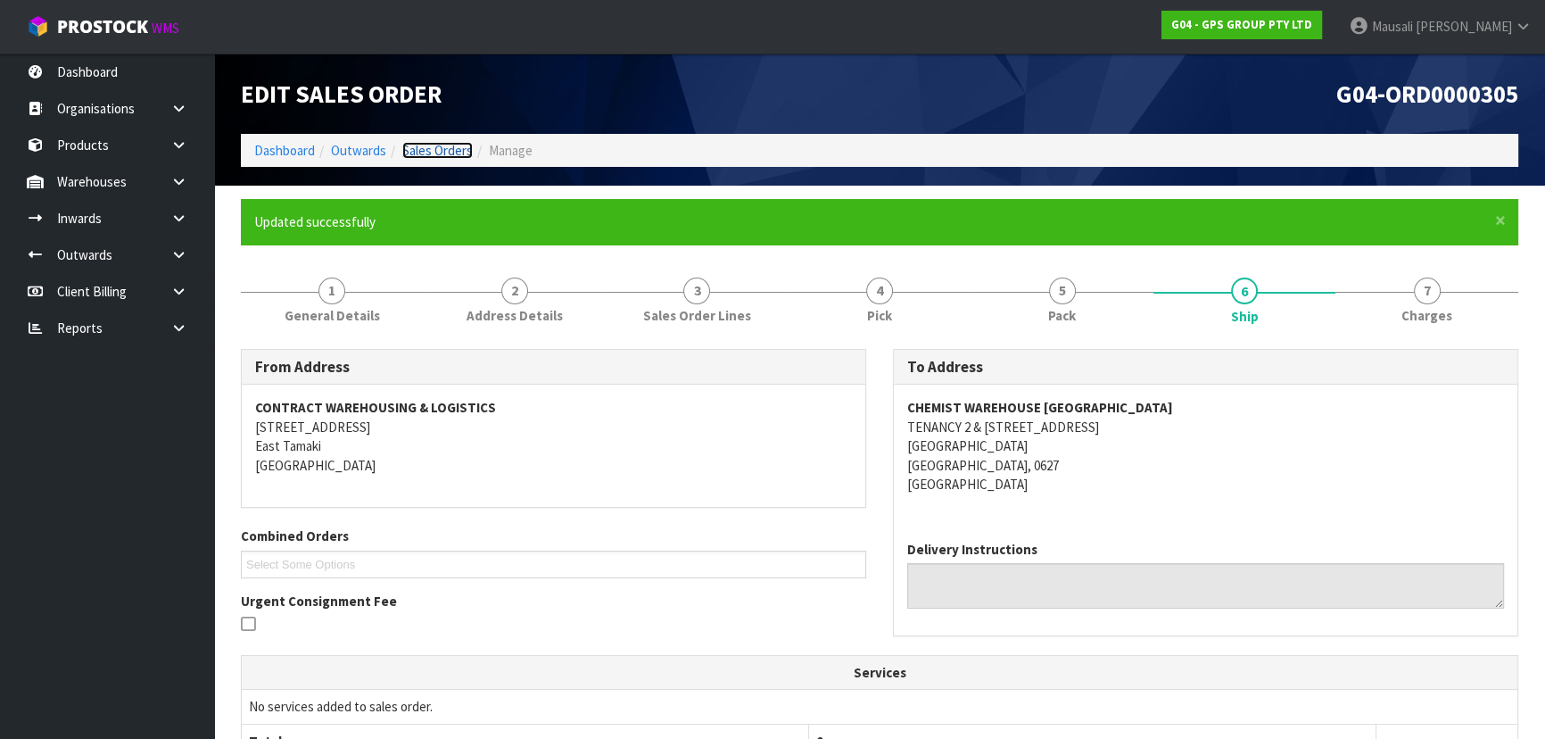
click at [453, 149] on link "Sales Orders" at bounding box center [437, 150] width 70 height 17
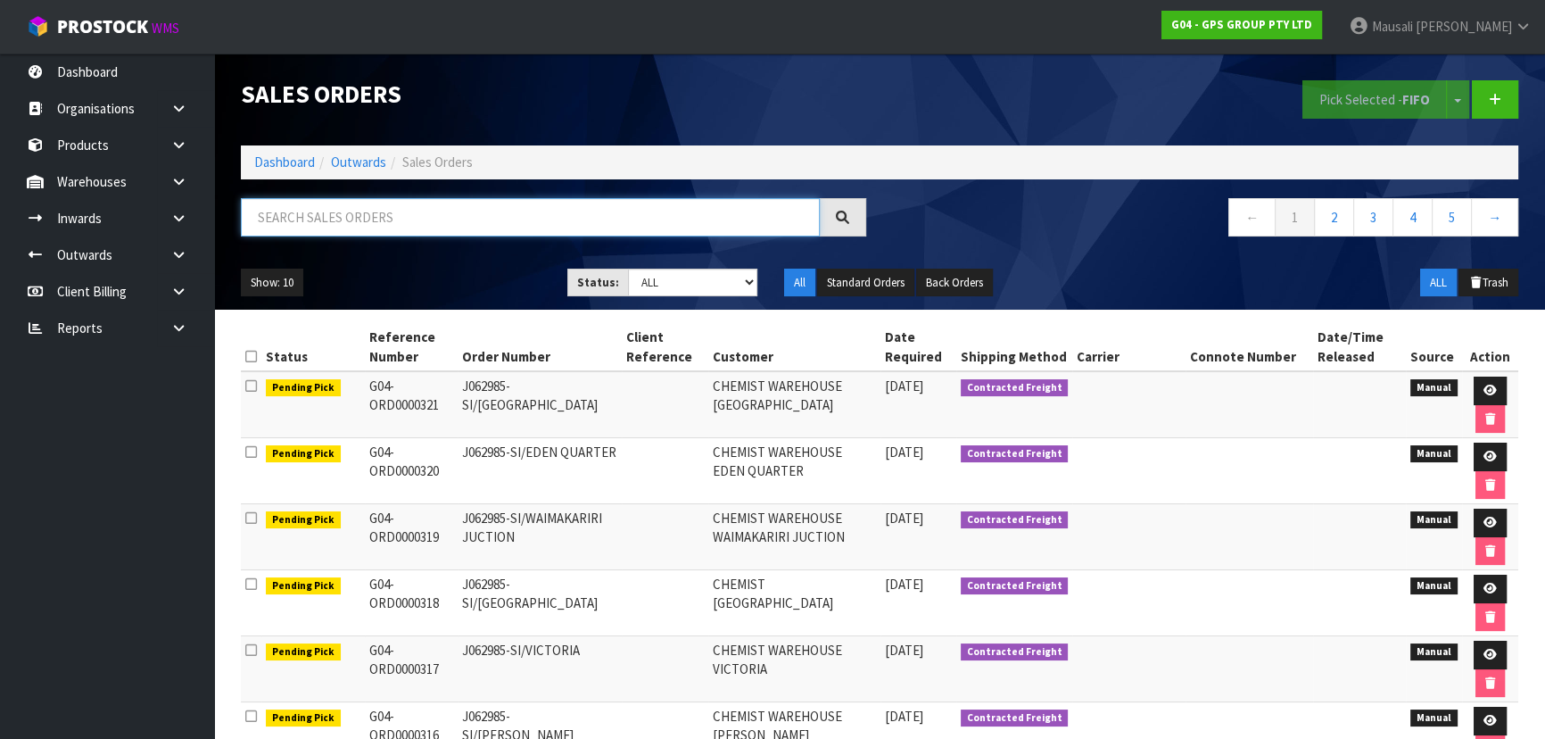
click at [275, 216] on input "text" at bounding box center [530, 217] width 579 height 38
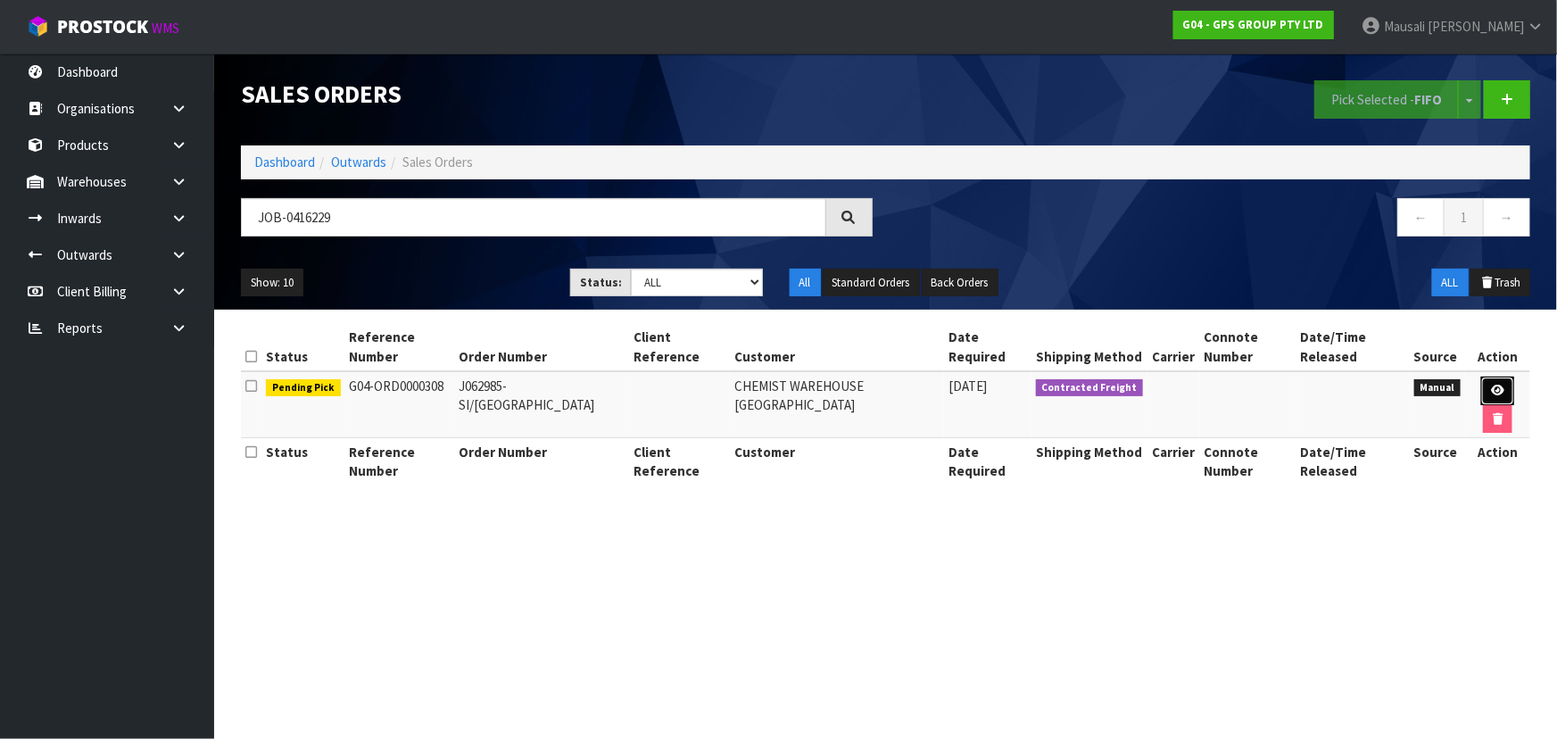
click at [1505, 384] on link at bounding box center [1497, 390] width 33 height 29
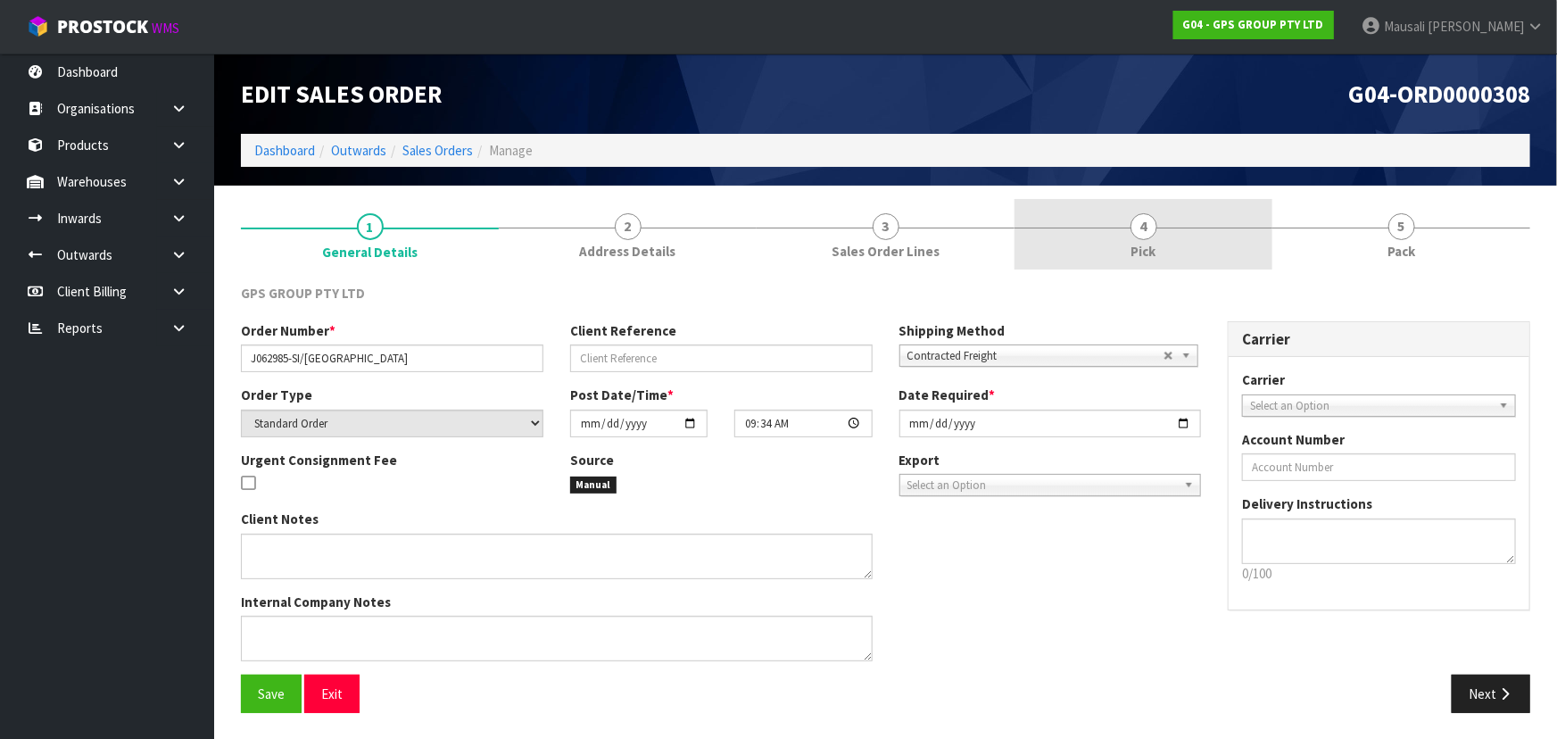
click at [1147, 246] on span "Pick" at bounding box center [1143, 251] width 25 height 19
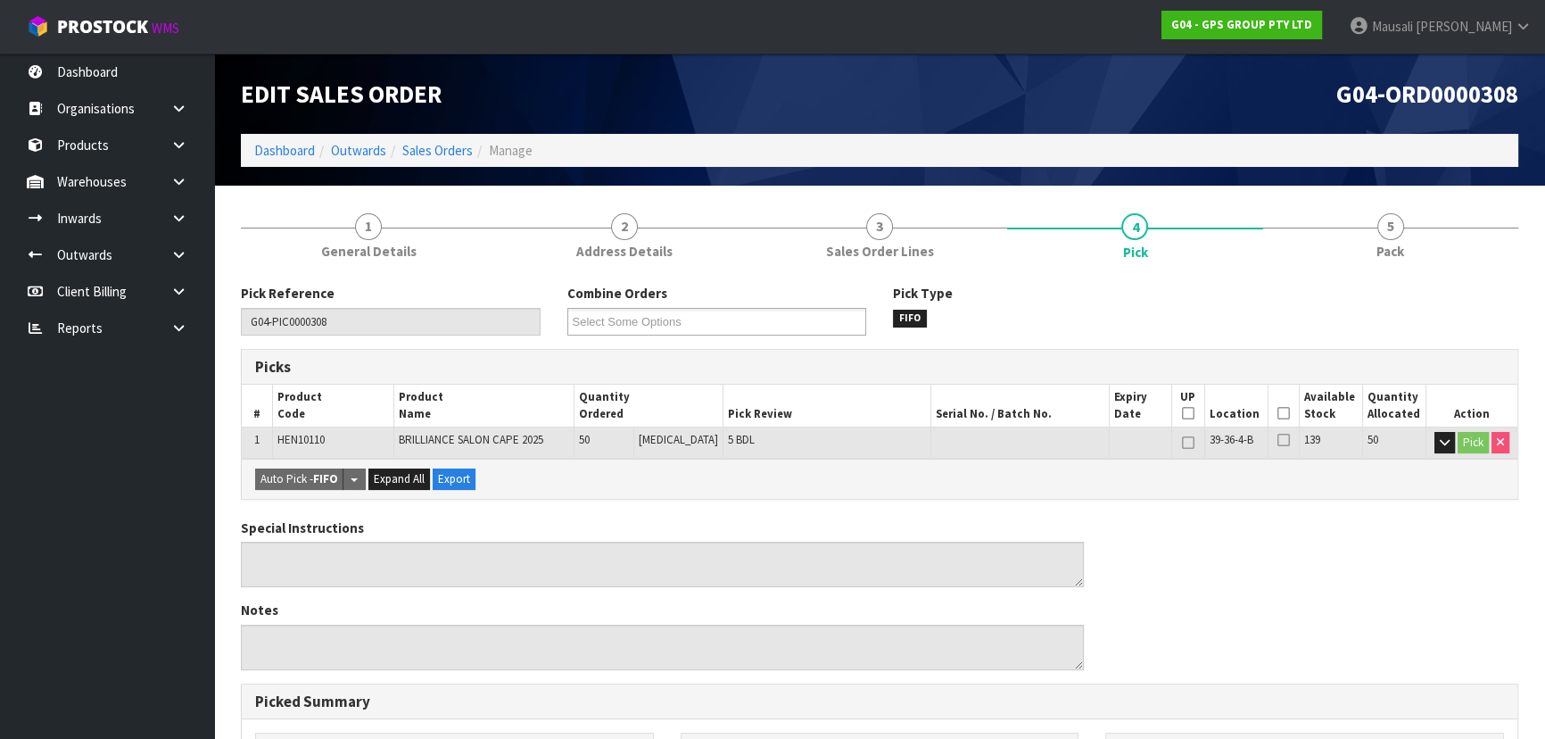
click at [1281, 414] on icon at bounding box center [1283, 413] width 12 height 1
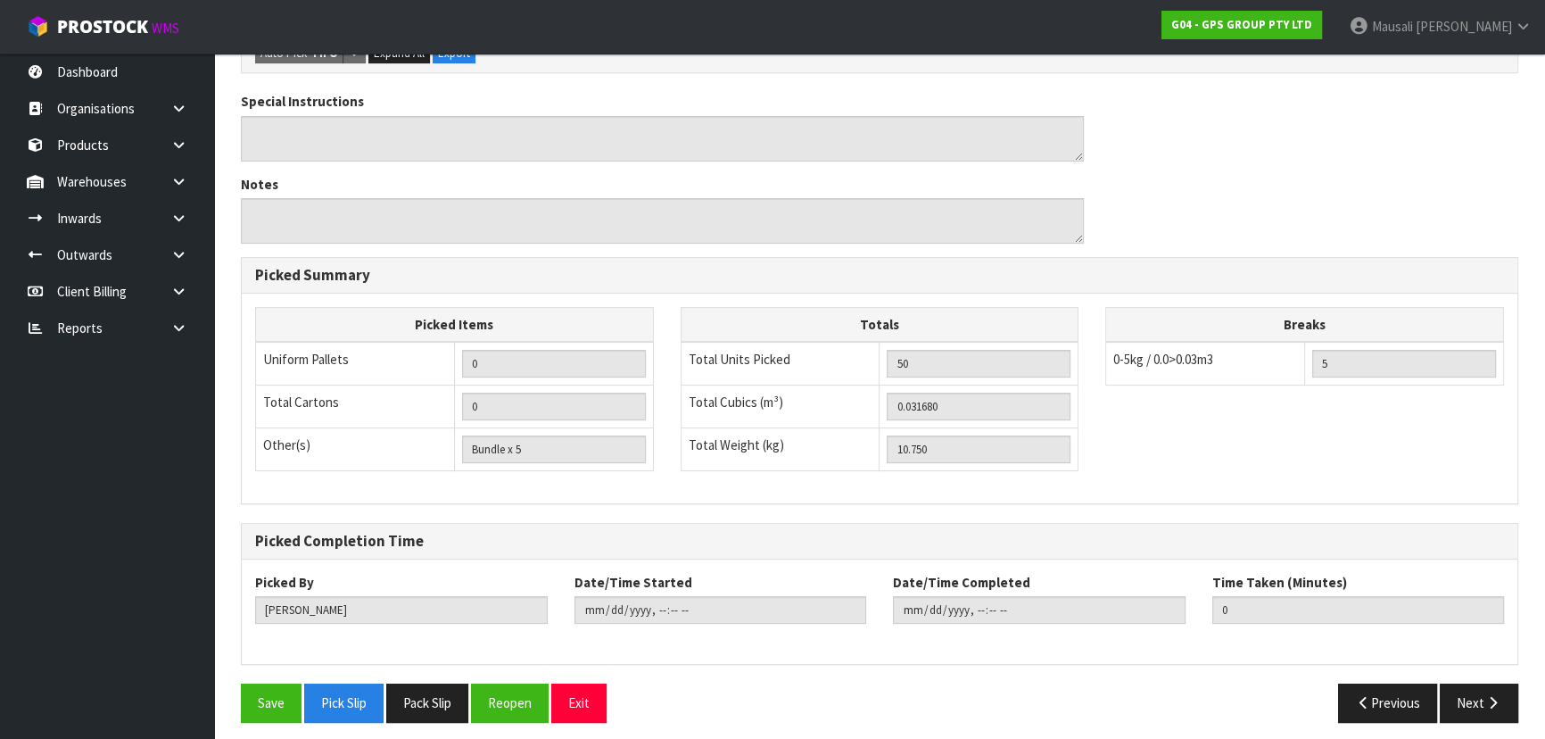
scroll to position [498, 0]
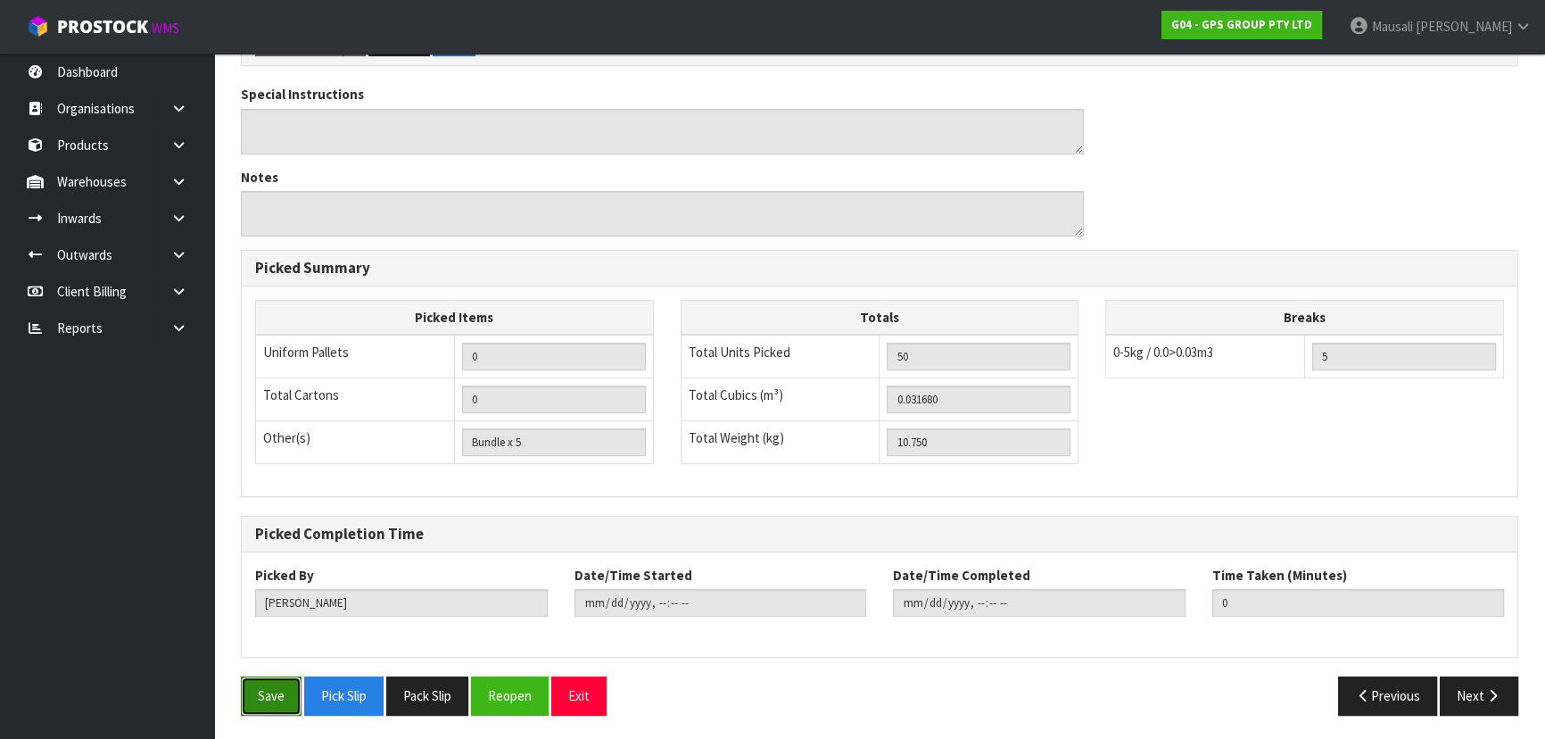
click at [263, 696] on button "Save" at bounding box center [271, 695] width 61 height 38
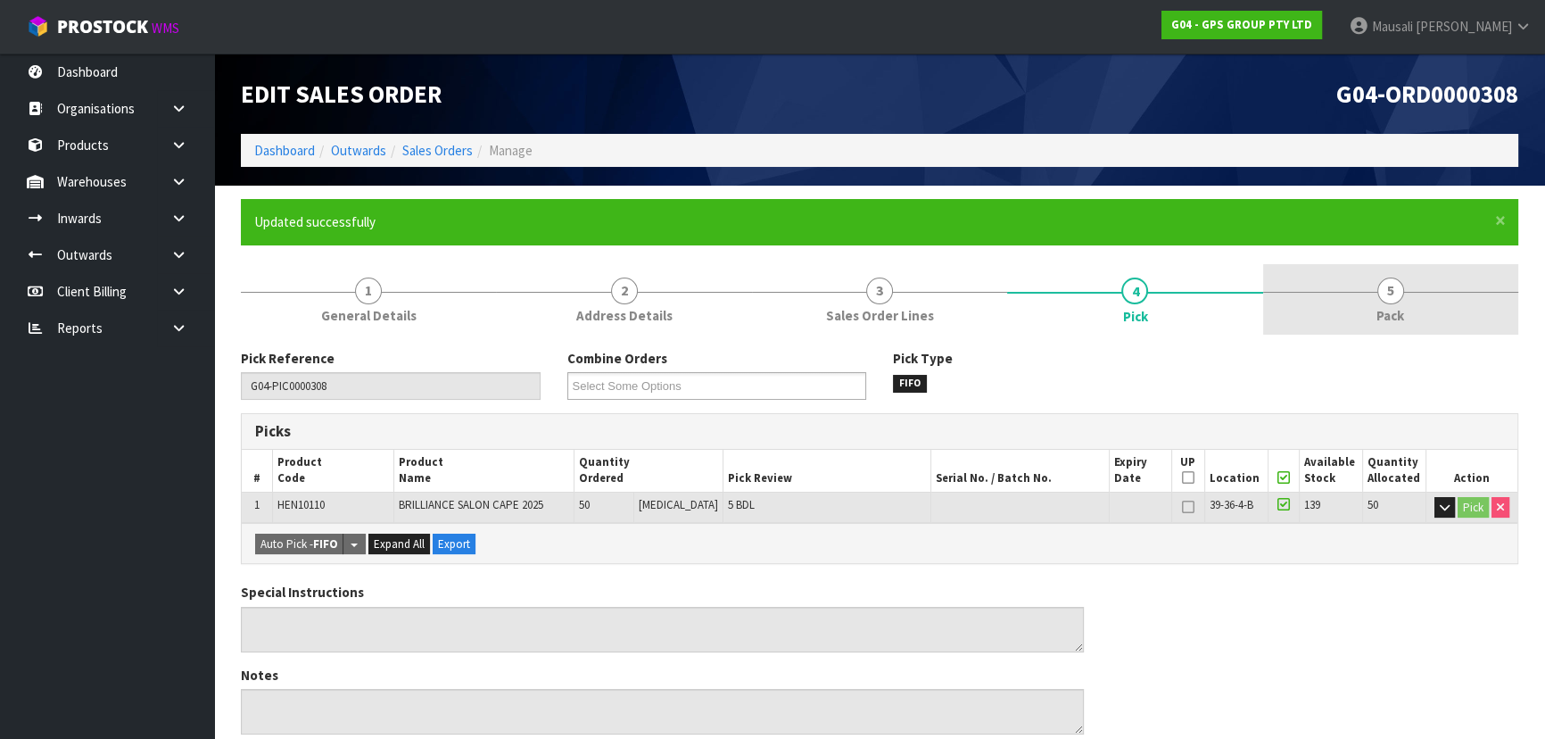
click at [1400, 304] on link "5 Pack" at bounding box center [1390, 299] width 255 height 70
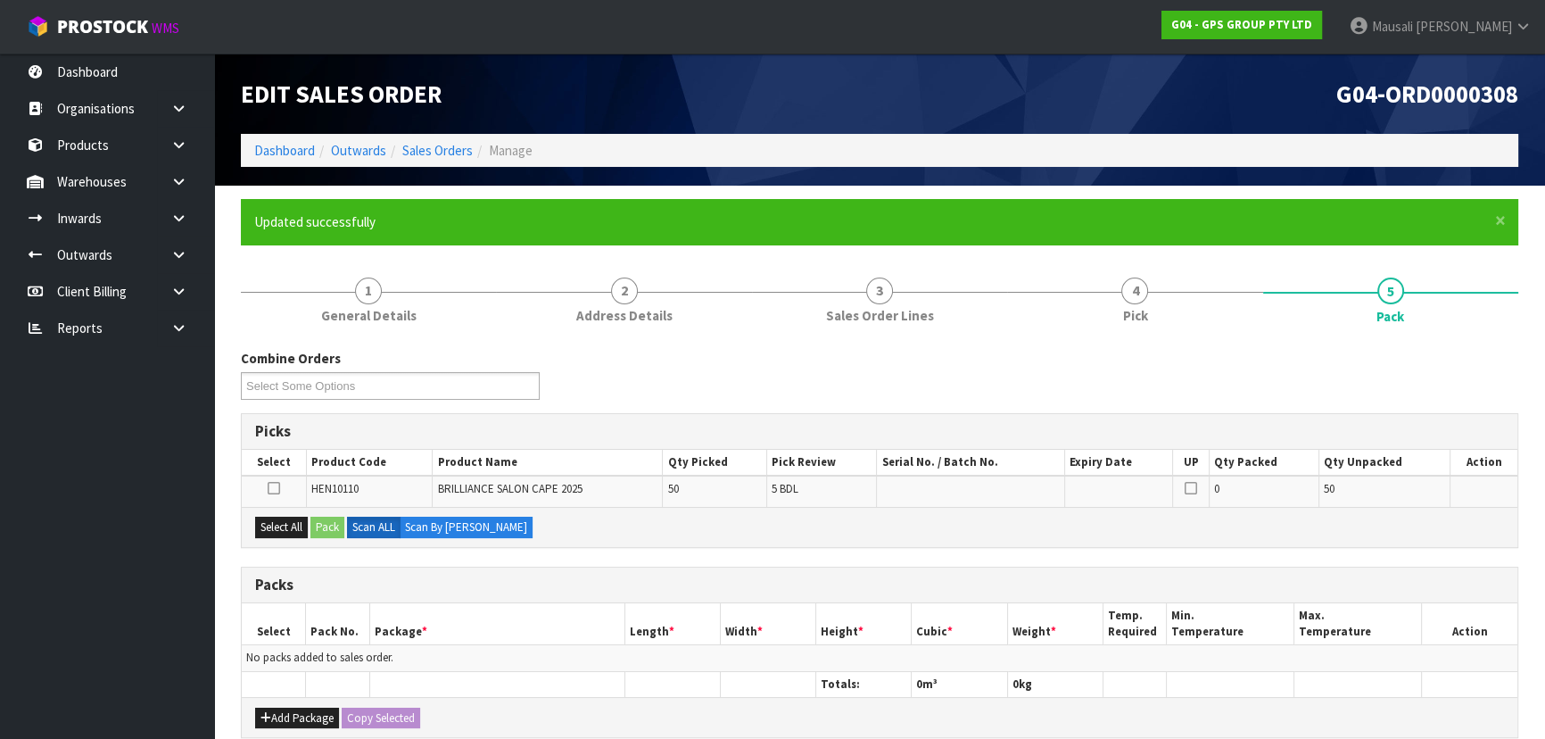
scroll to position [324, 0]
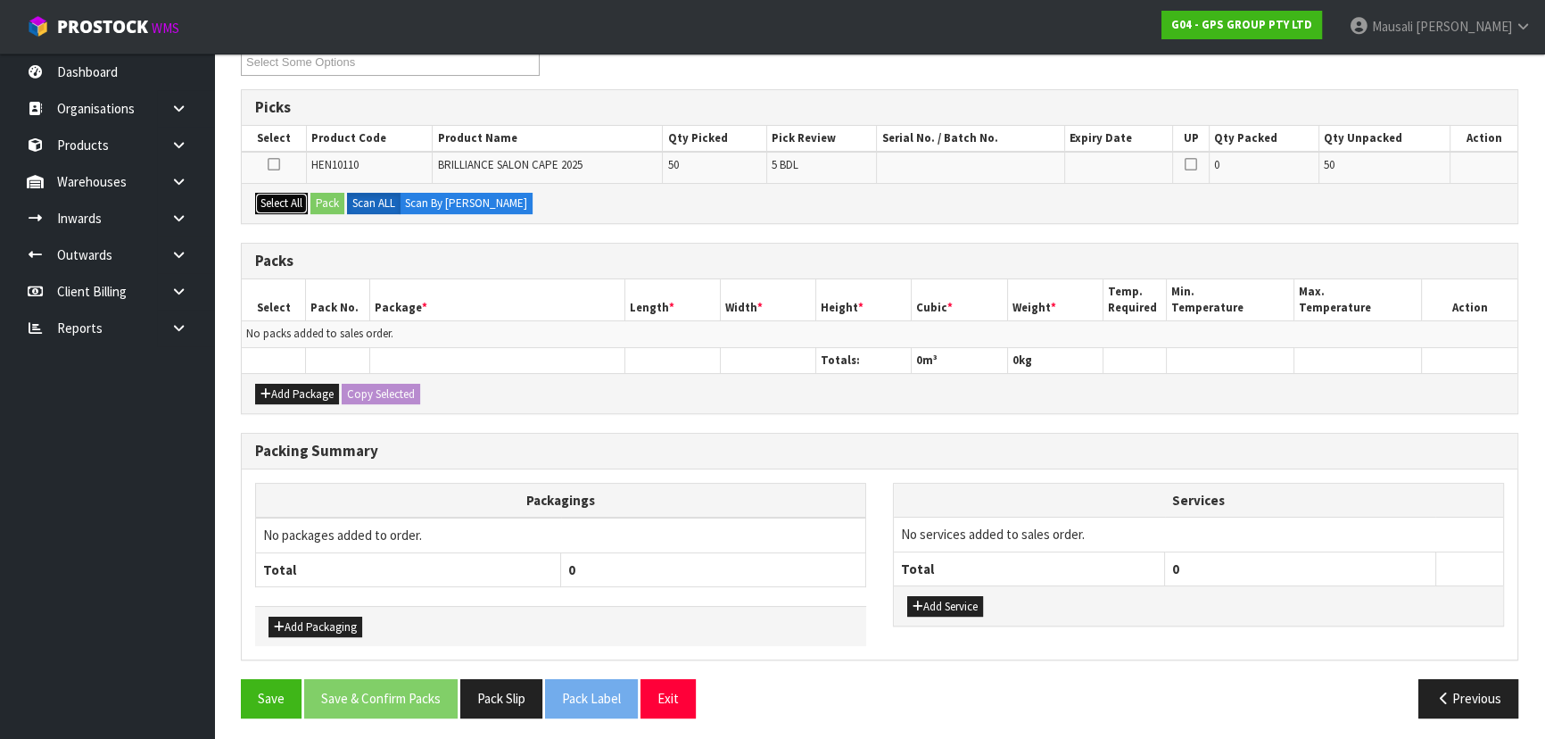
click at [276, 203] on button "Select All" at bounding box center [281, 203] width 53 height 21
click at [326, 195] on button "Pack" at bounding box center [327, 203] width 34 height 21
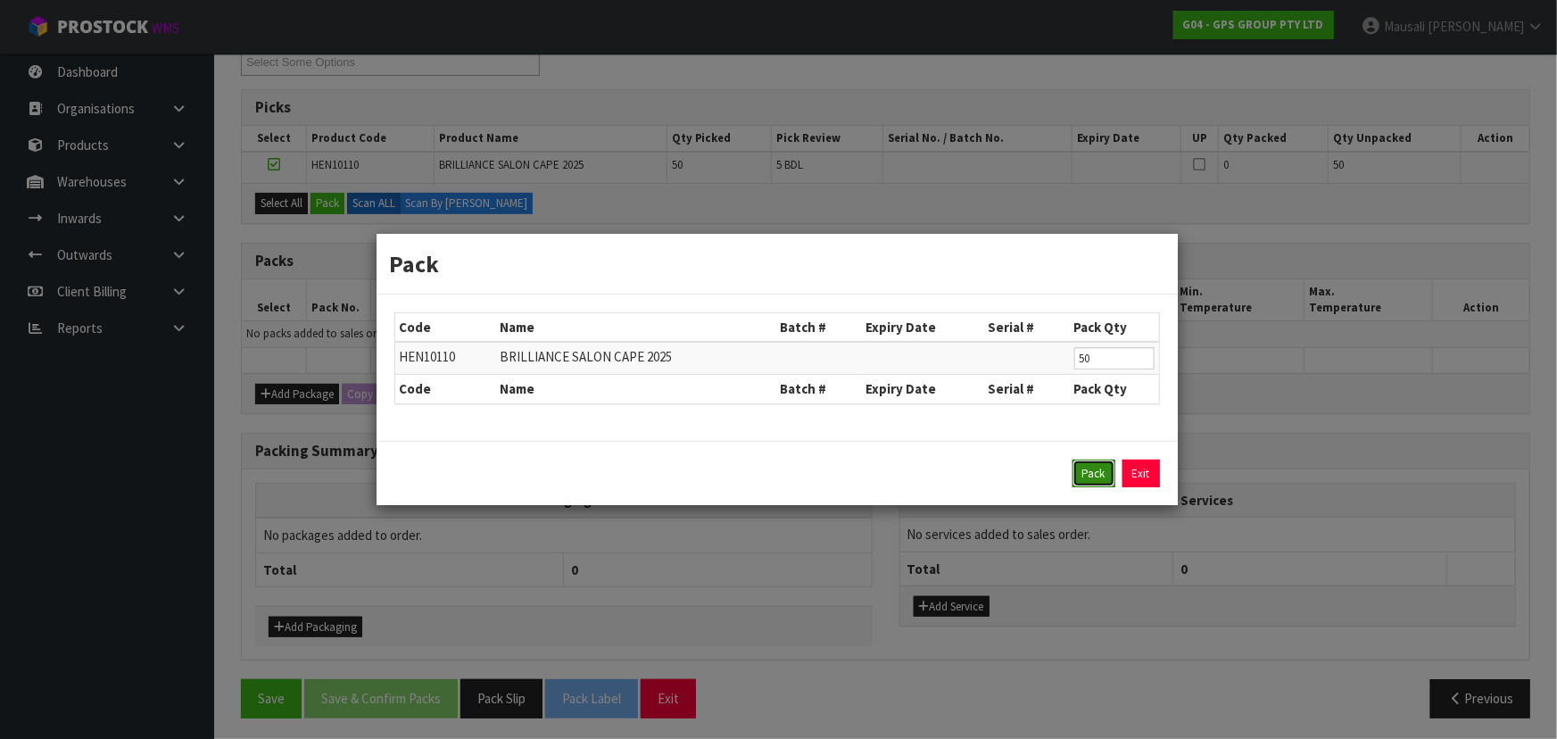
click at [1090, 463] on button "Pack" at bounding box center [1093, 473] width 43 height 29
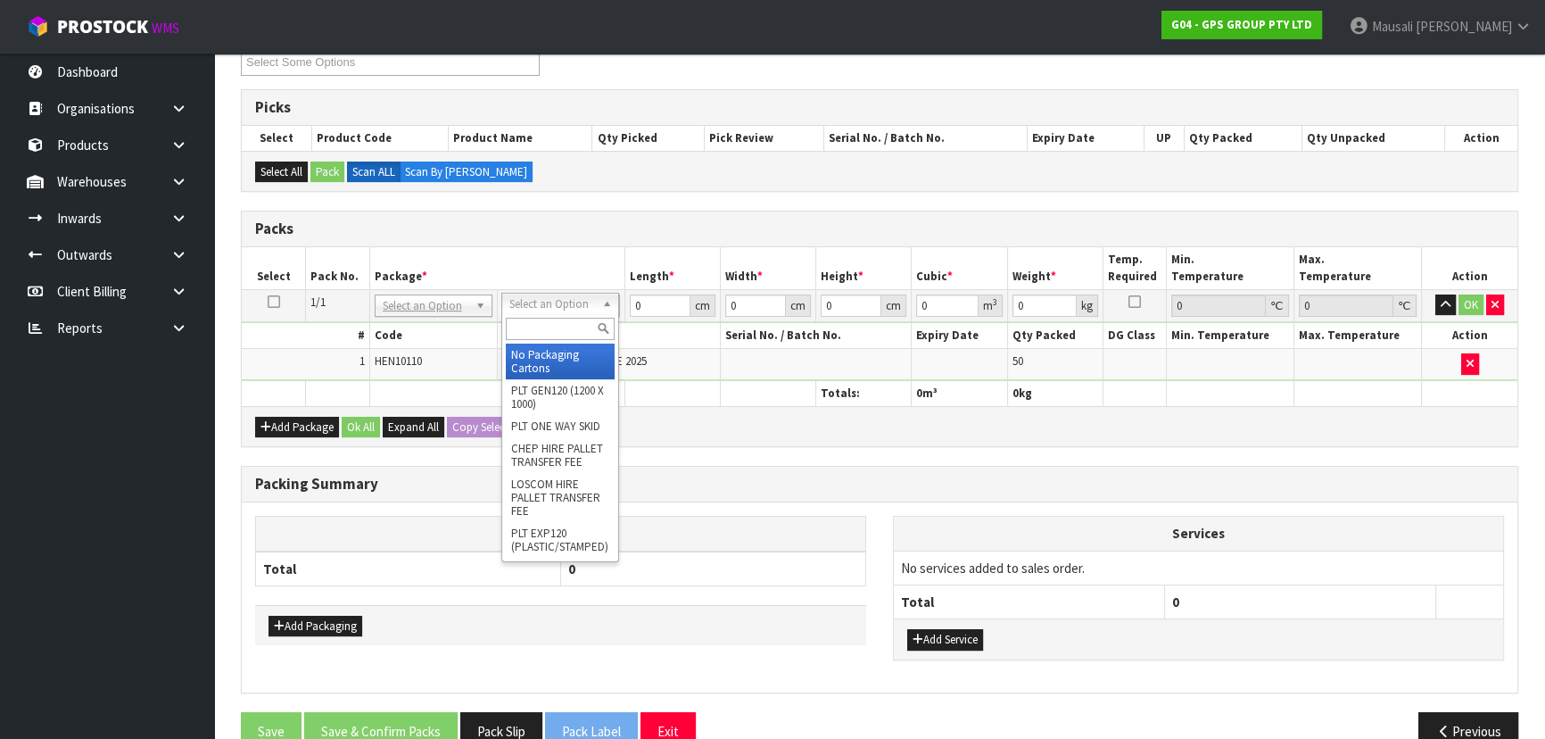
click at [566, 321] on input "text" at bounding box center [560, 329] width 109 height 22
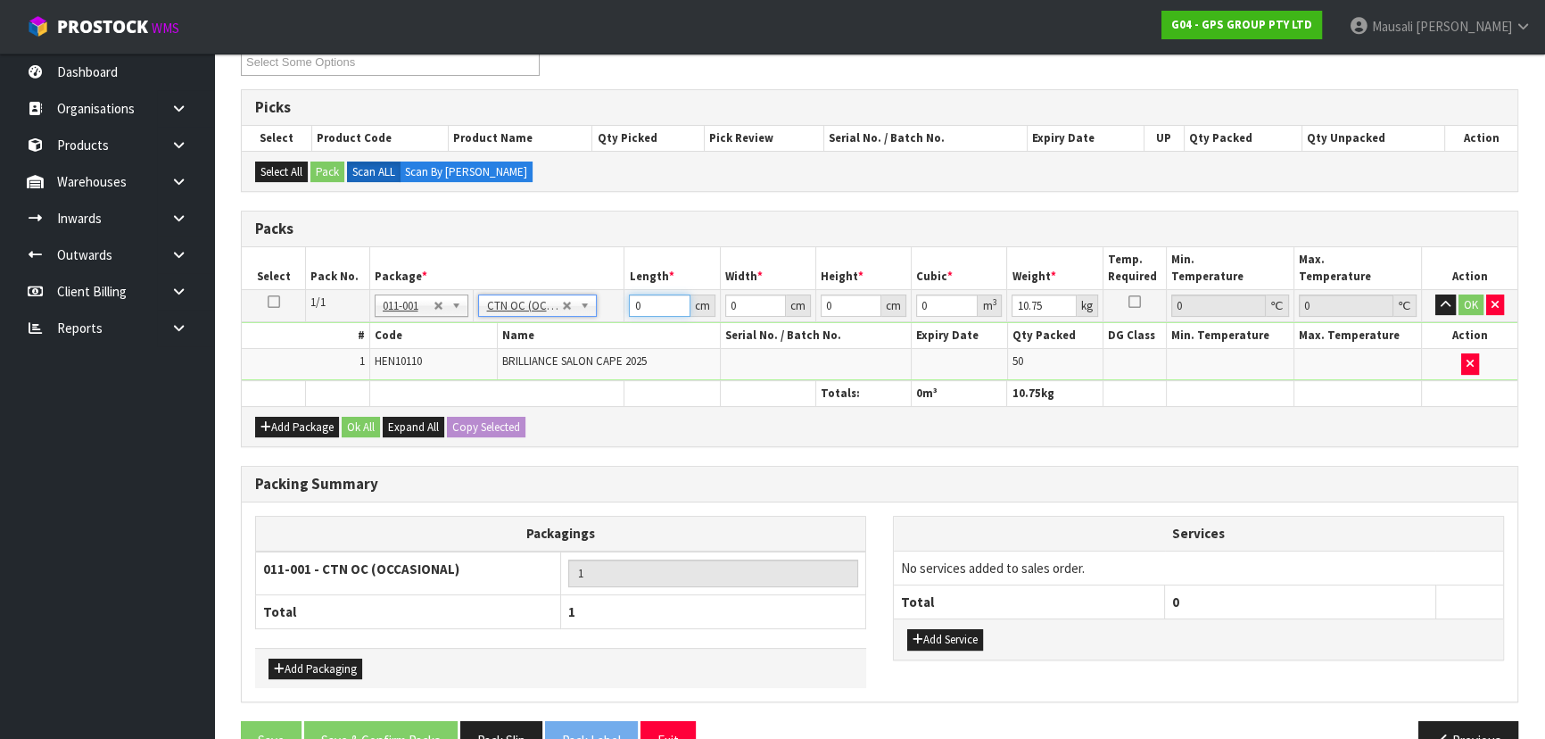
drag, startPoint x: 650, startPoint y: 302, endPoint x: 597, endPoint y: 321, distance: 57.0
click at [597, 321] on tbody "1/1 NONE 007-001 007-002 007-004 007-009 007-013 007-014 007-015 007-017 007-01…" at bounding box center [880, 334] width 1276 height 91
click at [350, 417] on button "Ok All" at bounding box center [361, 427] width 38 height 21
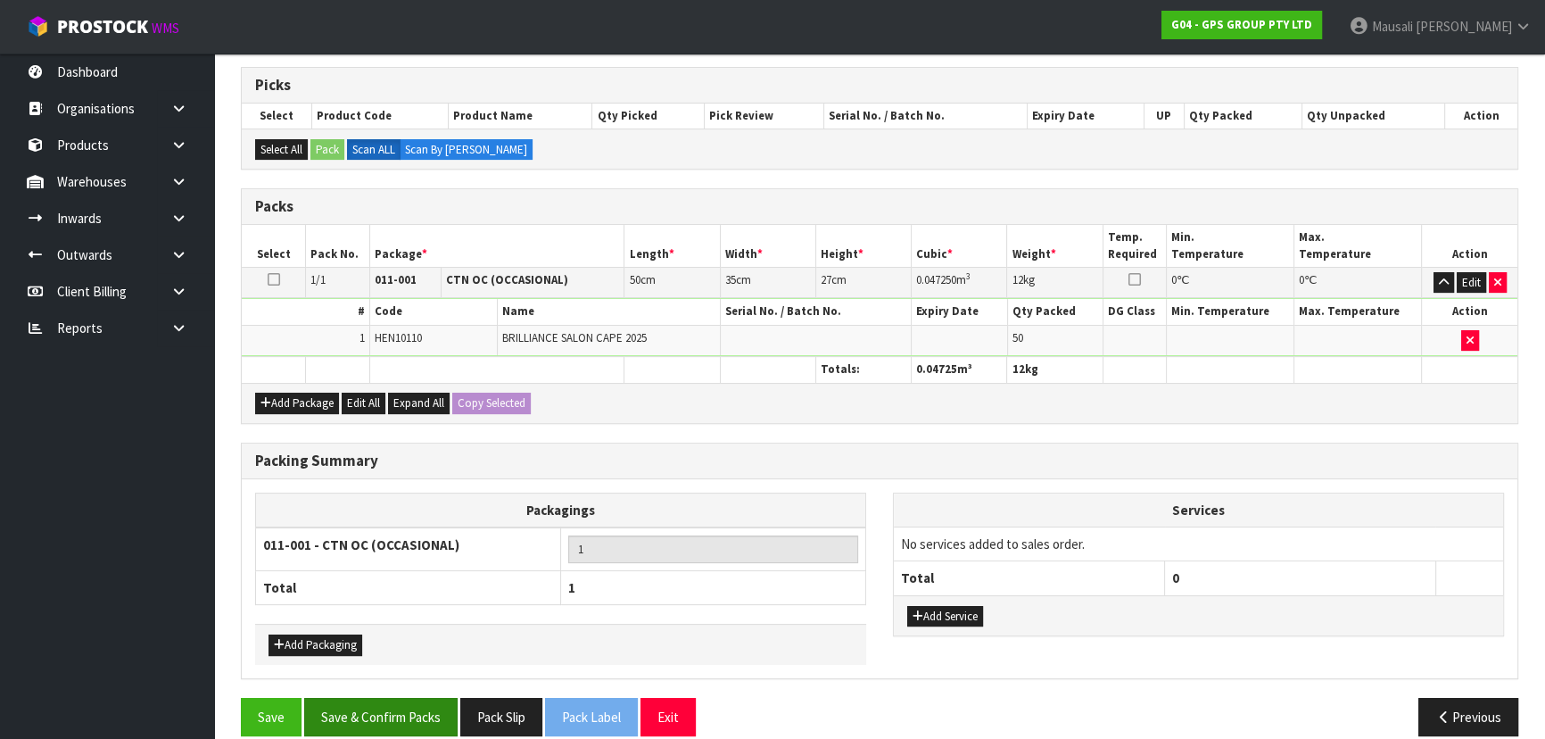
scroll to position [366, 0]
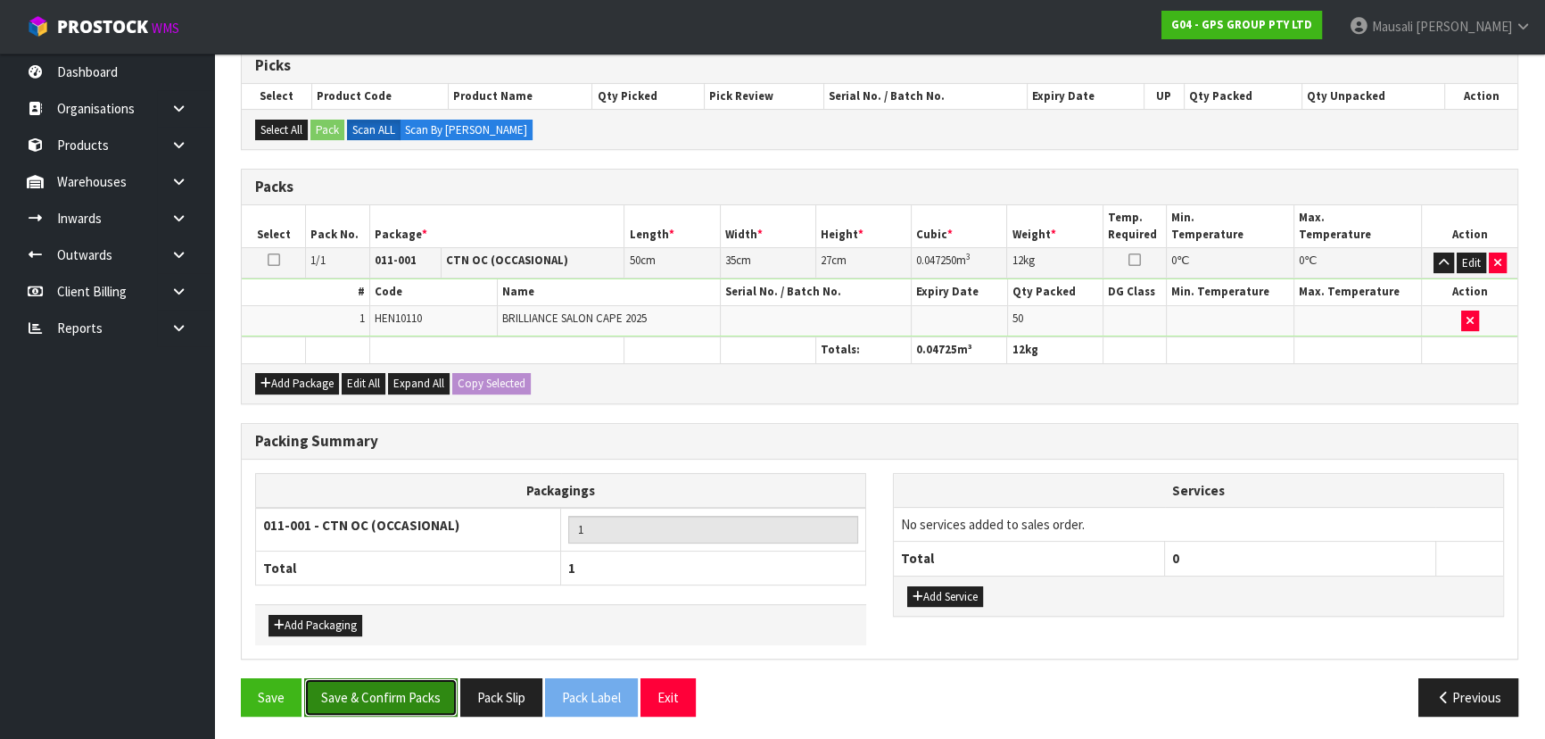
drag, startPoint x: 381, startPoint y: 699, endPoint x: 678, endPoint y: 681, distance: 297.7
click at [383, 697] on button "Save & Confirm Packs" at bounding box center [380, 697] width 153 height 38
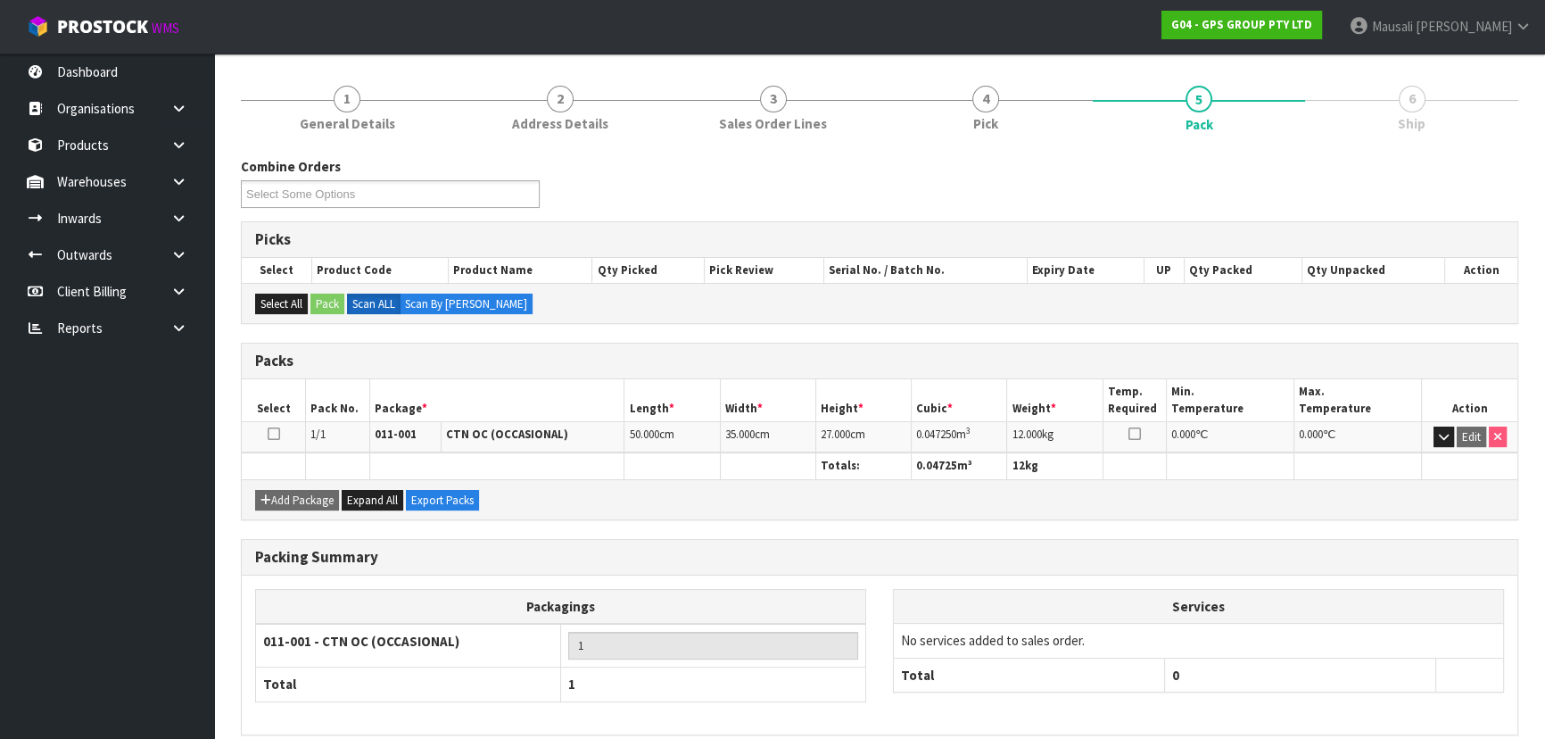
scroll to position [243, 0]
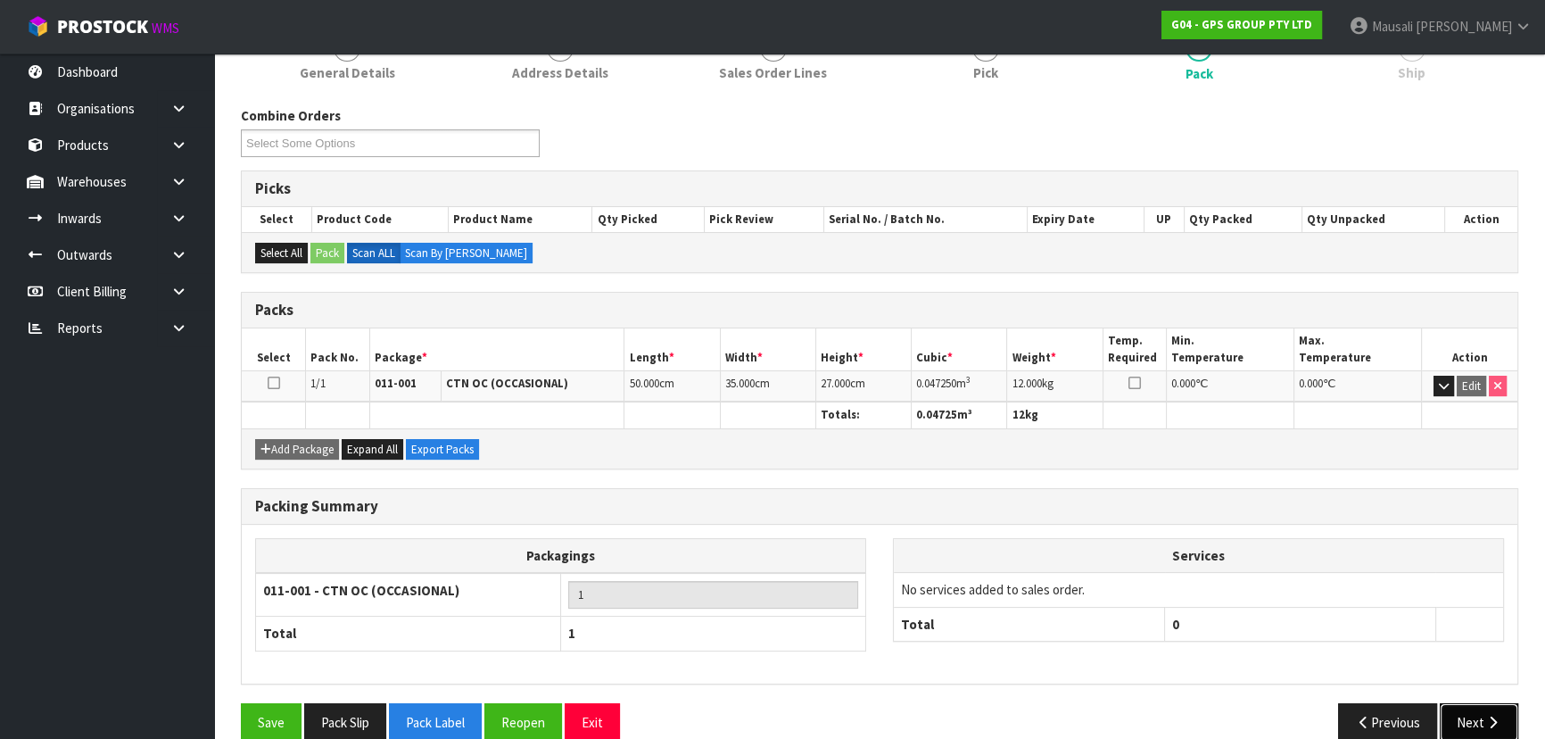
click at [1474, 718] on button "Next" at bounding box center [1479, 722] width 79 height 38
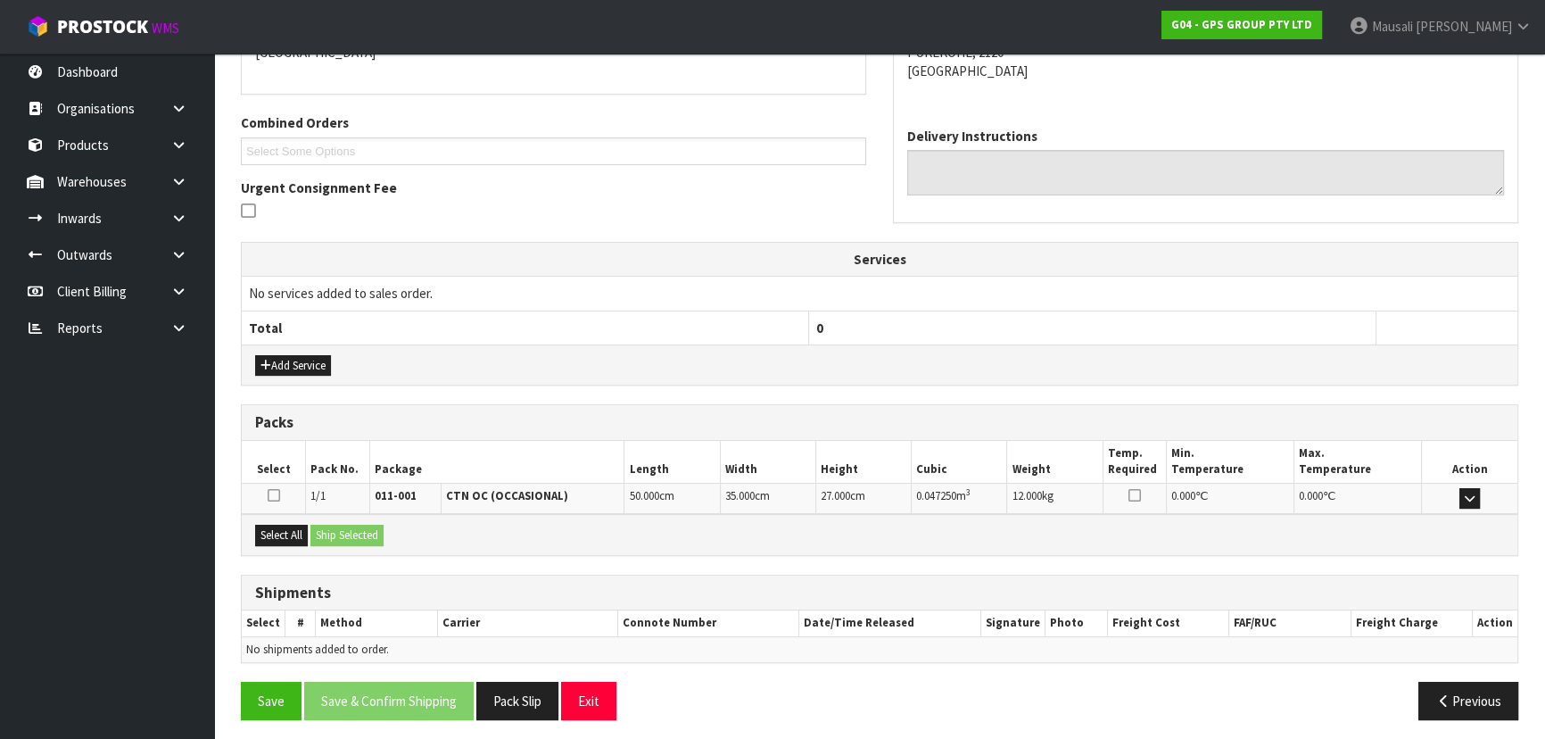
scroll to position [417, 0]
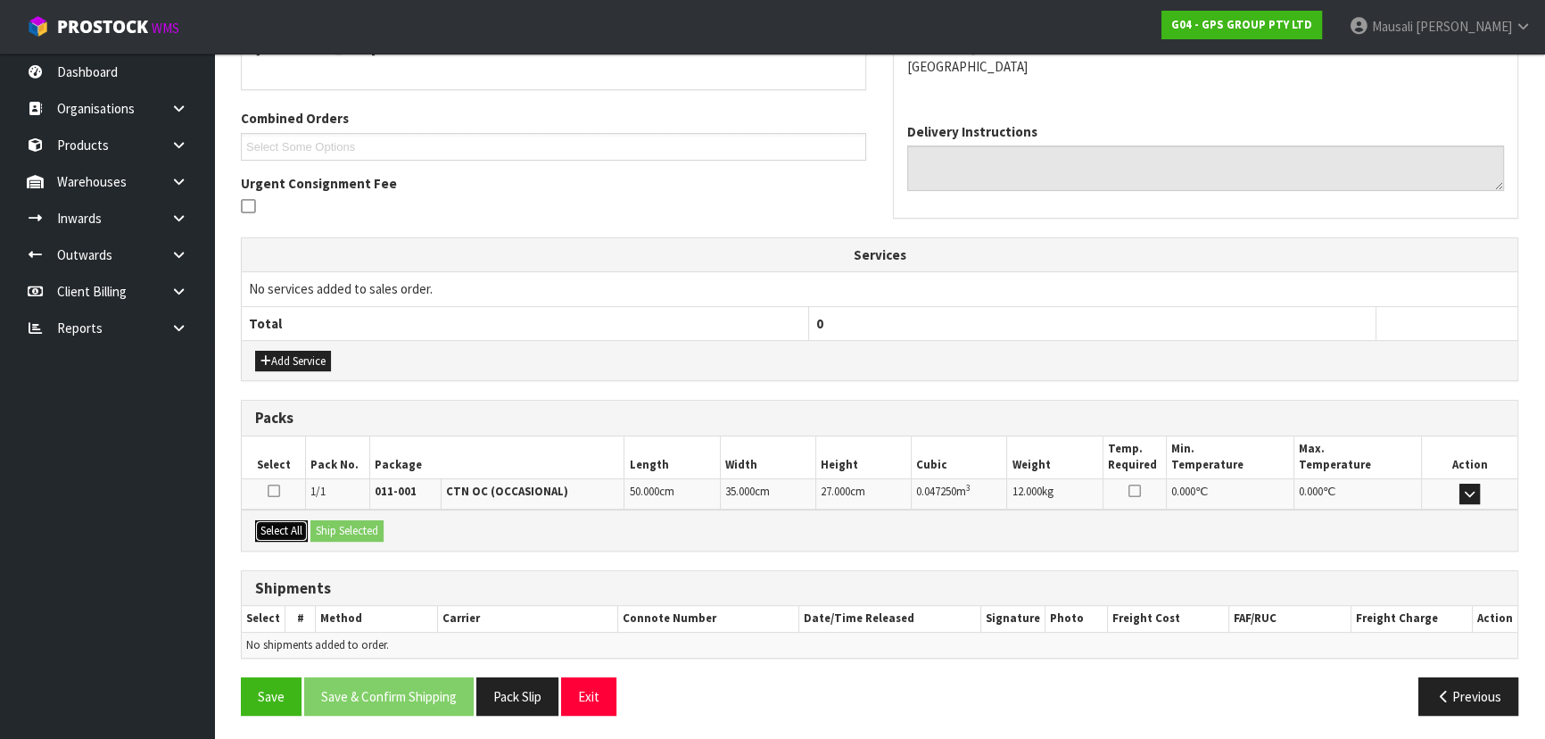
click at [275, 526] on button "Select All" at bounding box center [281, 530] width 53 height 21
click at [318, 528] on button "Ship Selected" at bounding box center [346, 530] width 73 height 21
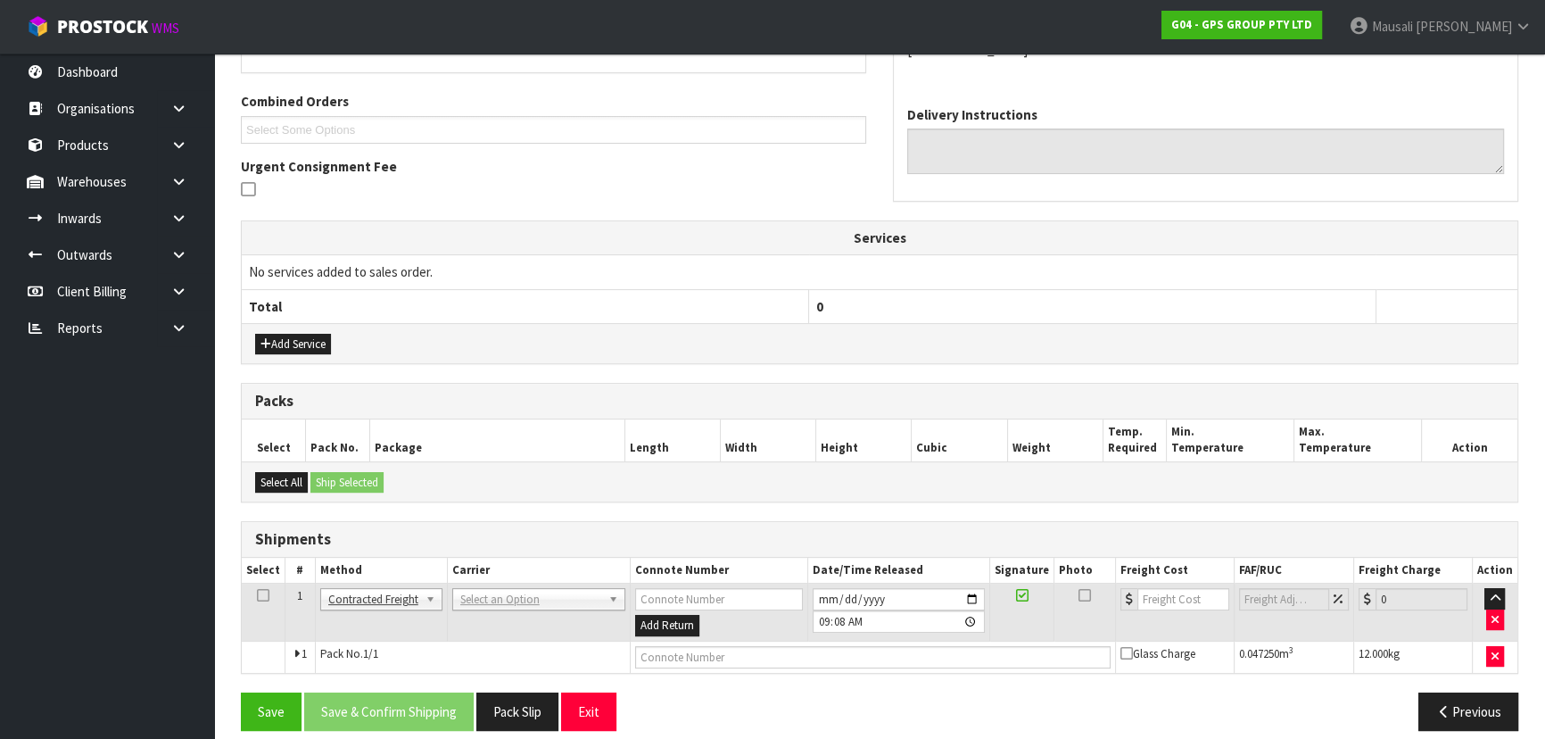
scroll to position [450, 0]
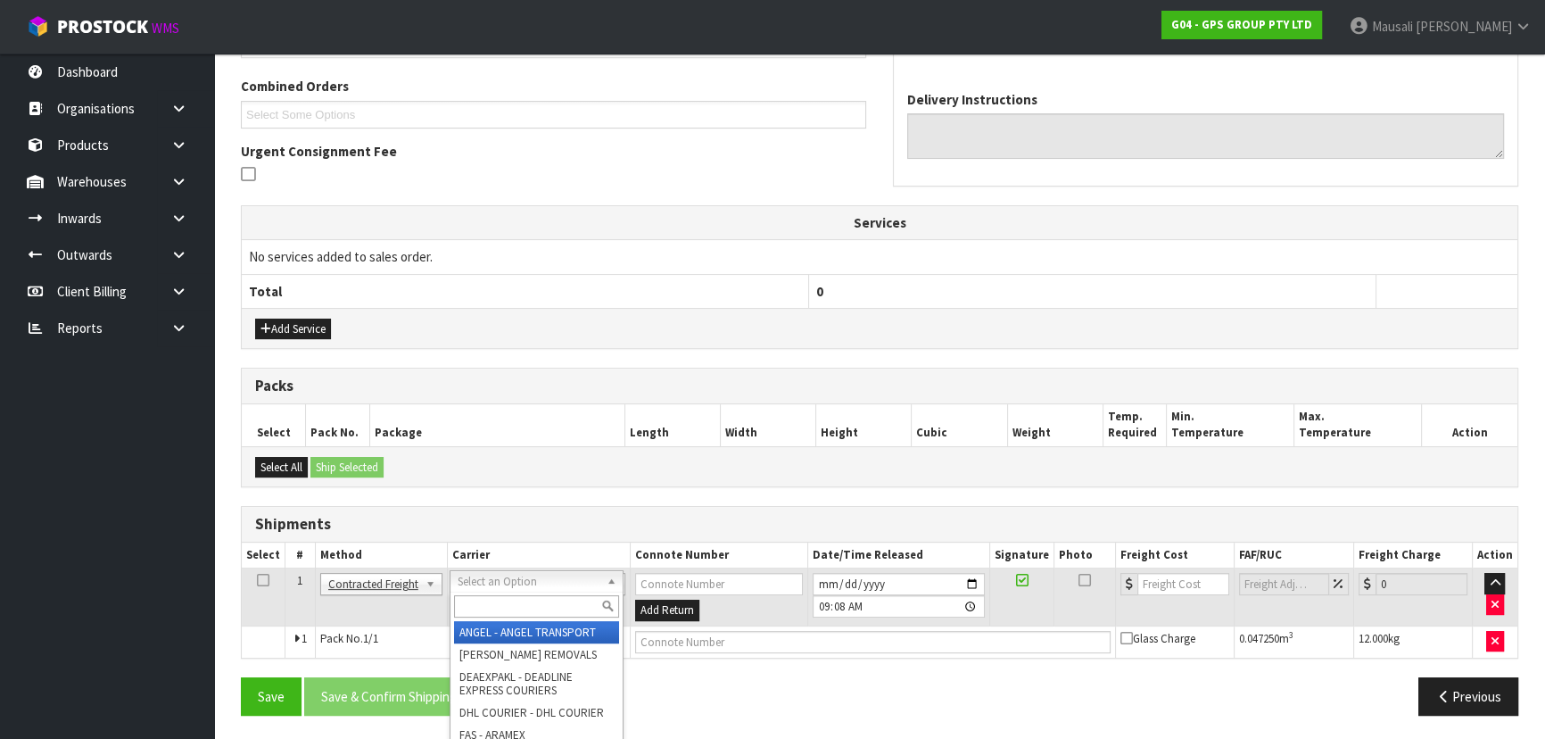
click at [500, 595] on input "text" at bounding box center [536, 606] width 165 height 22
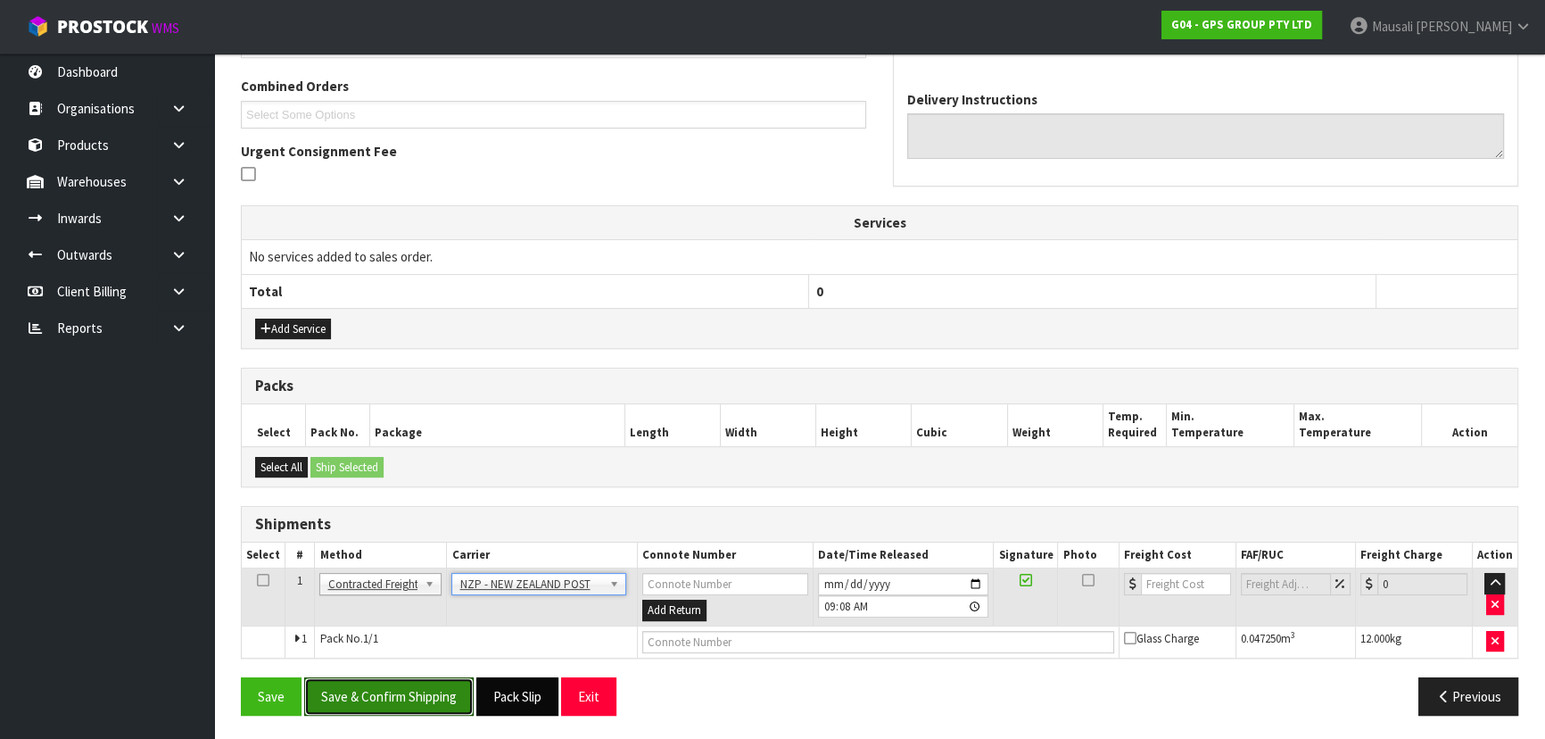
drag, startPoint x: 434, startPoint y: 694, endPoint x: 544, endPoint y: 710, distance: 111.8
click at [433, 695] on button "Save & Confirm Shipping" at bounding box center [388, 696] width 169 height 38
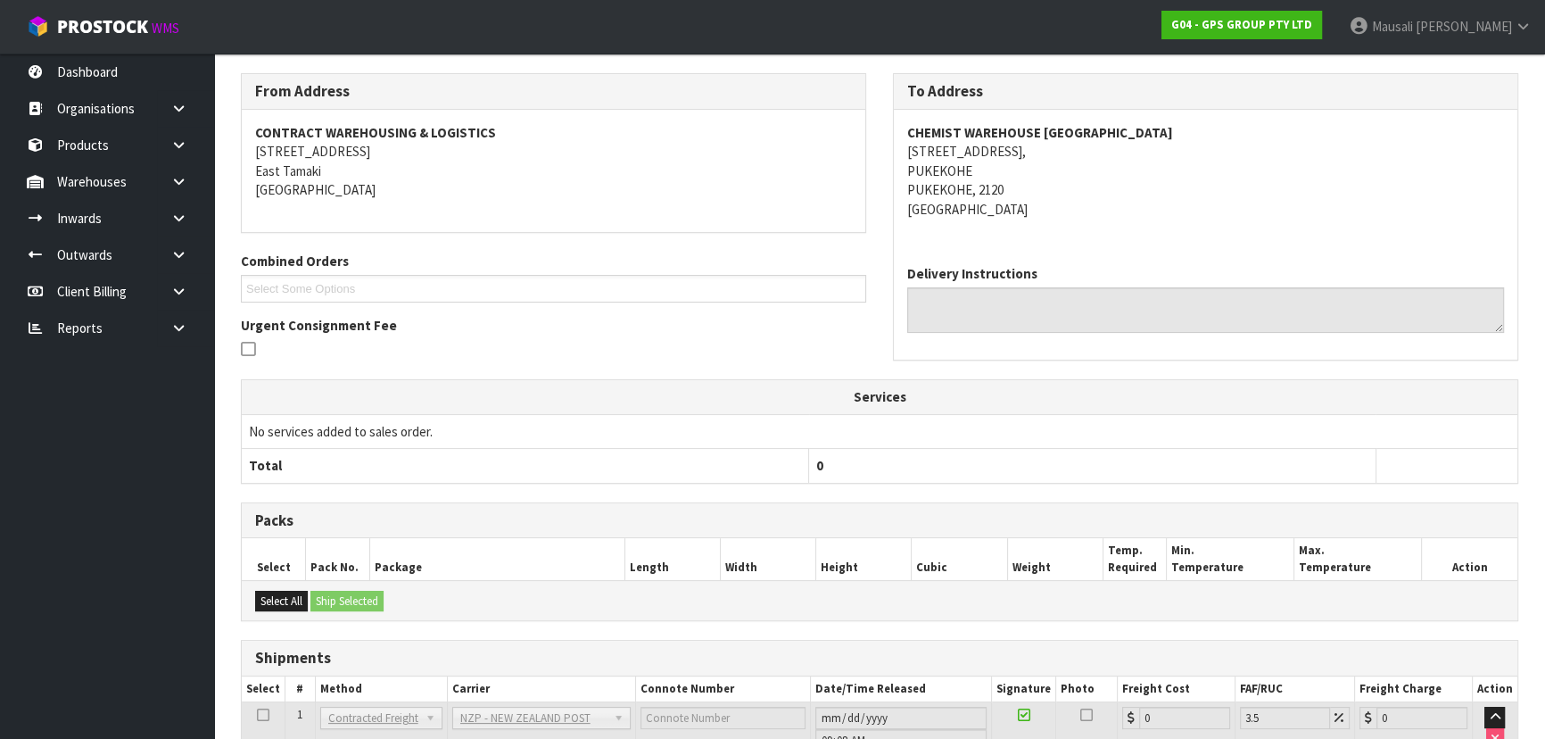
scroll to position [425, 0]
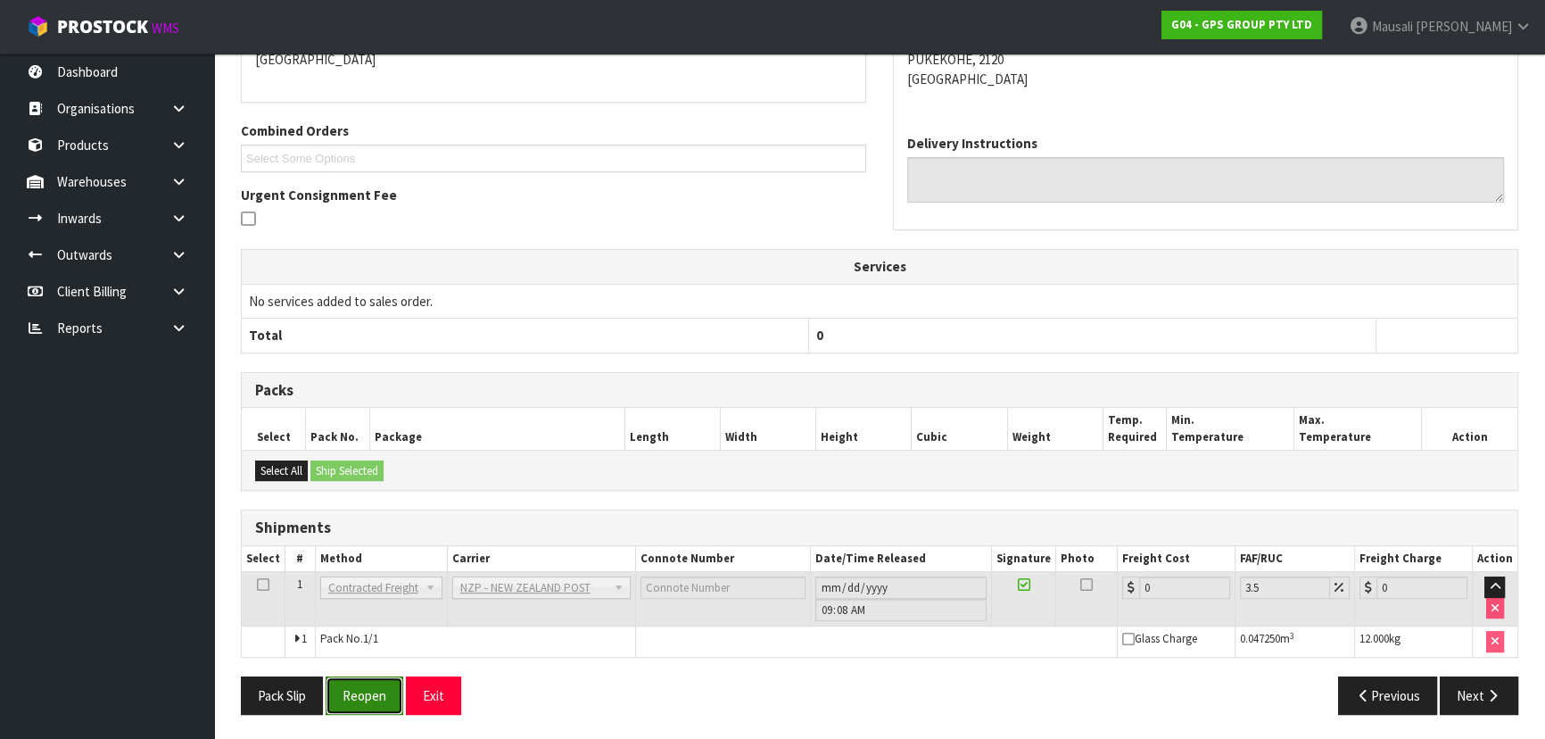
click at [368, 684] on button "Reopen" at bounding box center [365, 695] width 78 height 38
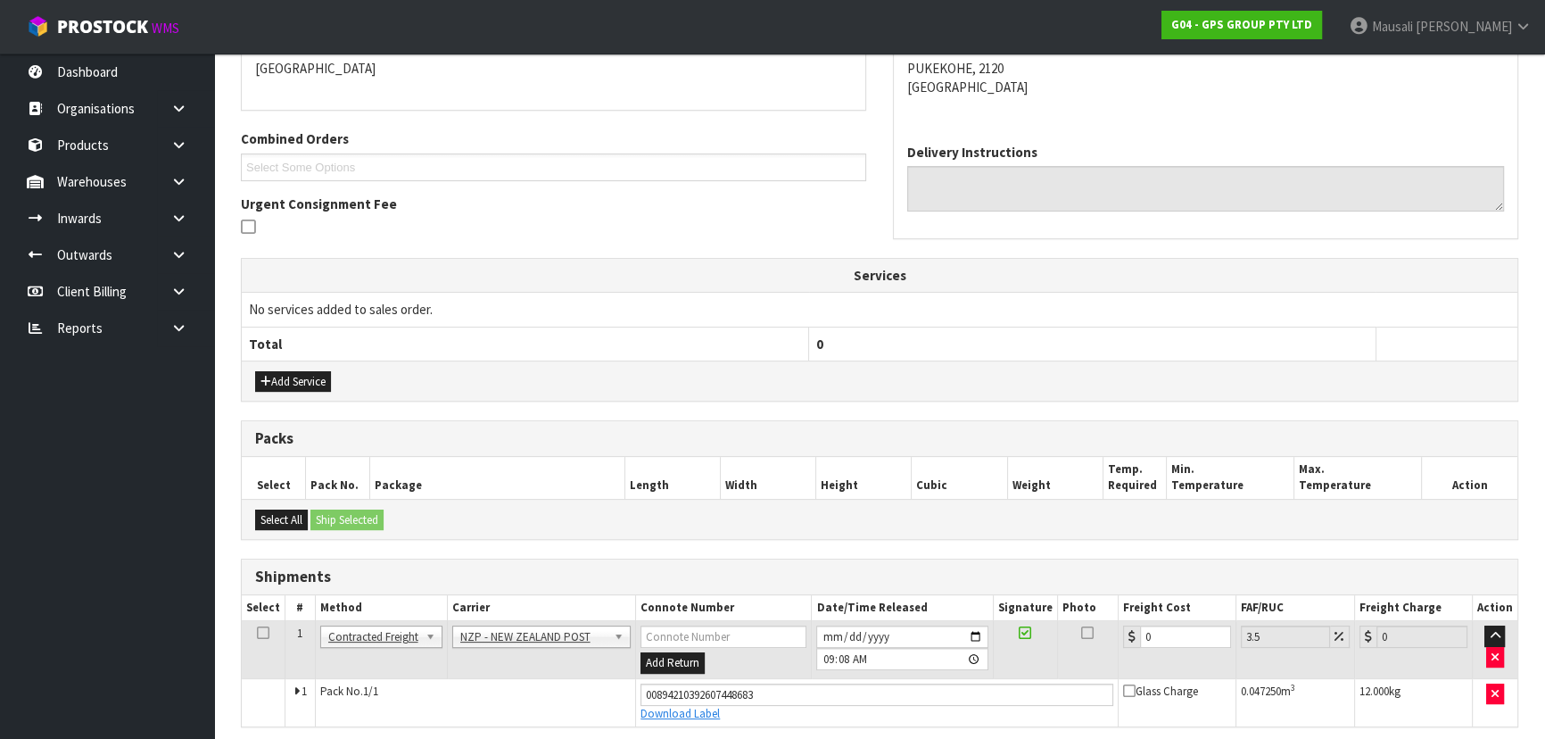
scroll to position [466, 0]
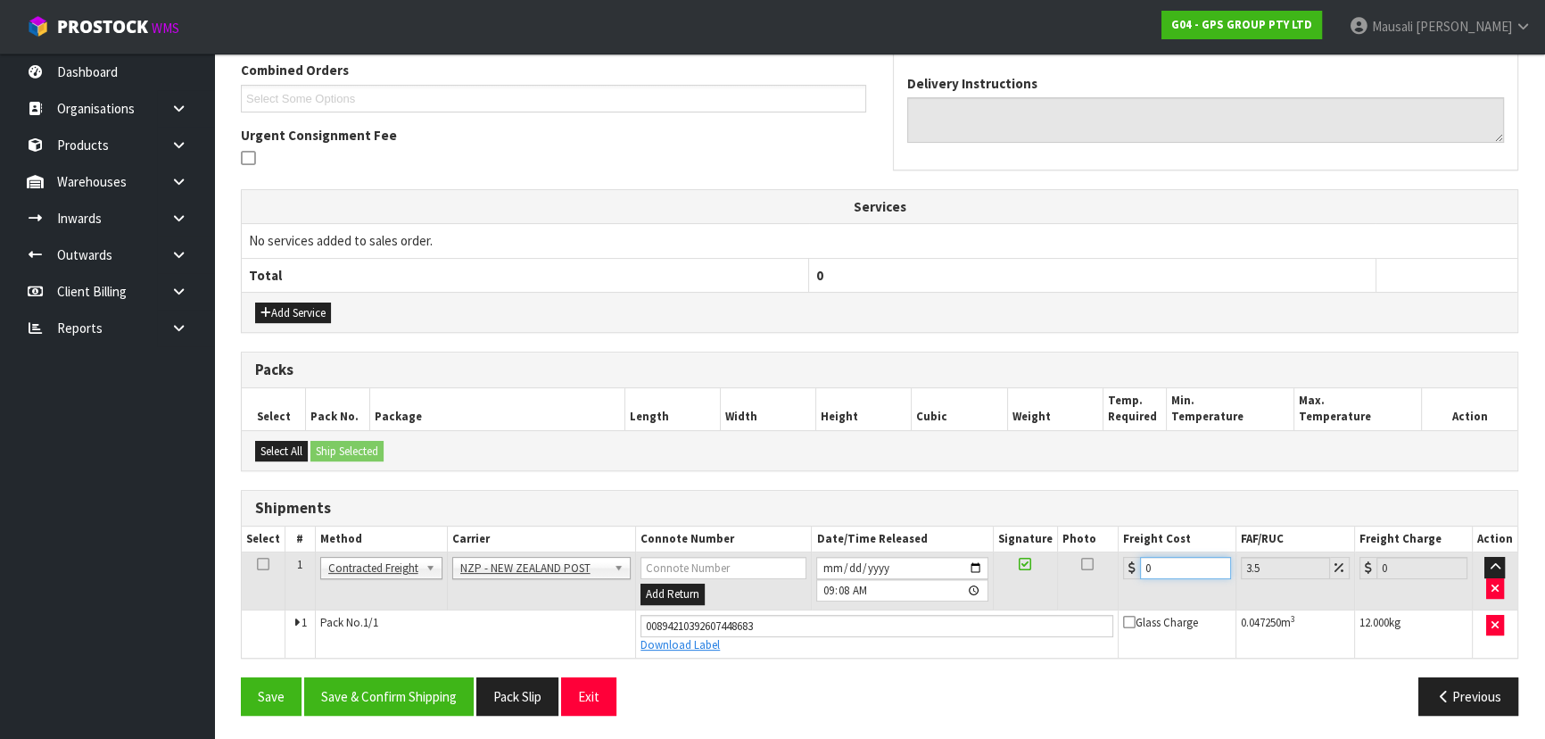
click at [1107, 591] on tr "1 Client Local Pickup Customer Local Pickup Company Freight Contracted Freight …" at bounding box center [880, 581] width 1276 height 58
click at [375, 692] on button "Save & Confirm Shipping" at bounding box center [388, 696] width 169 height 38
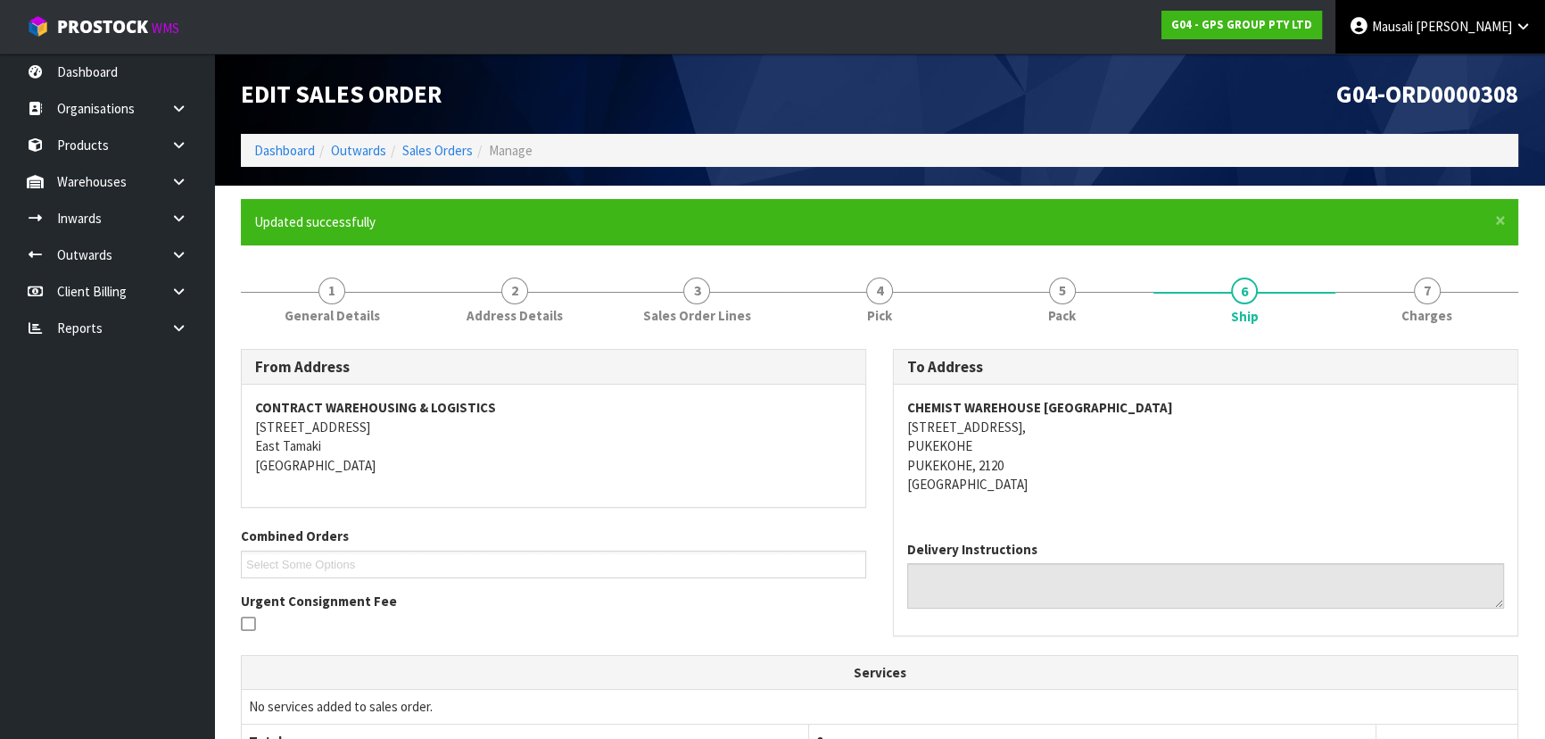
click at [1413, 19] on span "Mausali" at bounding box center [1392, 26] width 41 height 17
click at [1456, 66] on link "Logout" at bounding box center [1473, 71] width 141 height 24
